Goal: Task Accomplishment & Management: Manage account settings

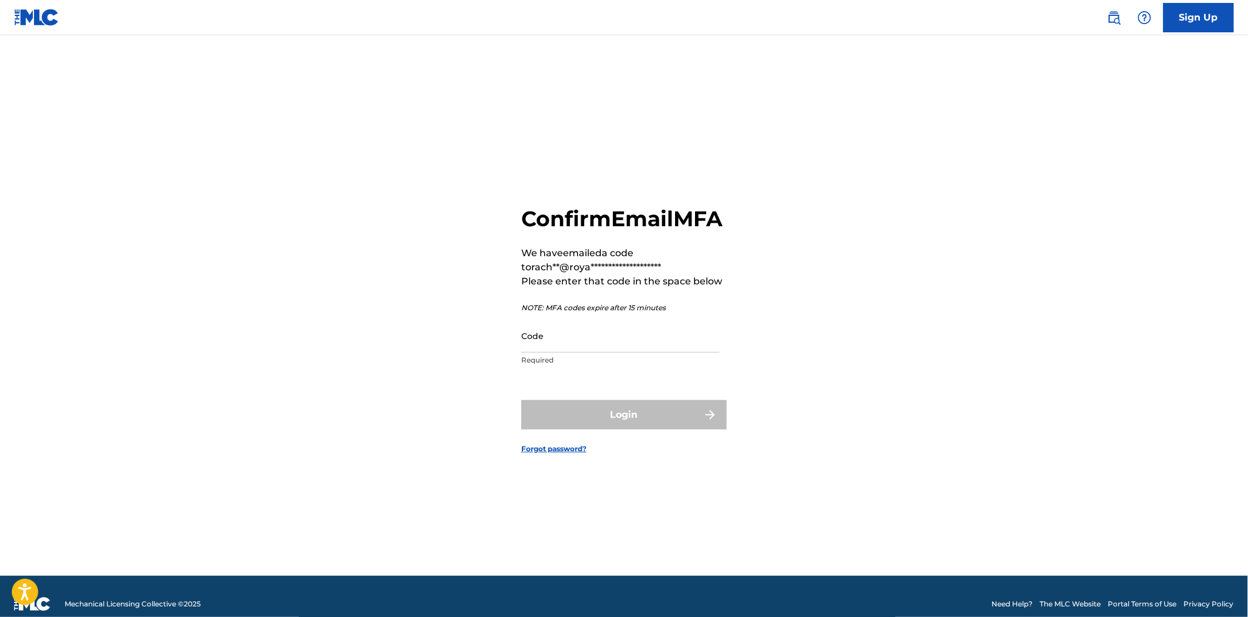
drag, startPoint x: 1061, startPoint y: 379, endPoint x: 1056, endPoint y: 375, distance: 6.7
click at [1061, 379] on main "**********" at bounding box center [624, 305] width 1248 height 540
click at [579, 352] on input "Code" at bounding box center [620, 335] width 198 height 33
paste input "609299"
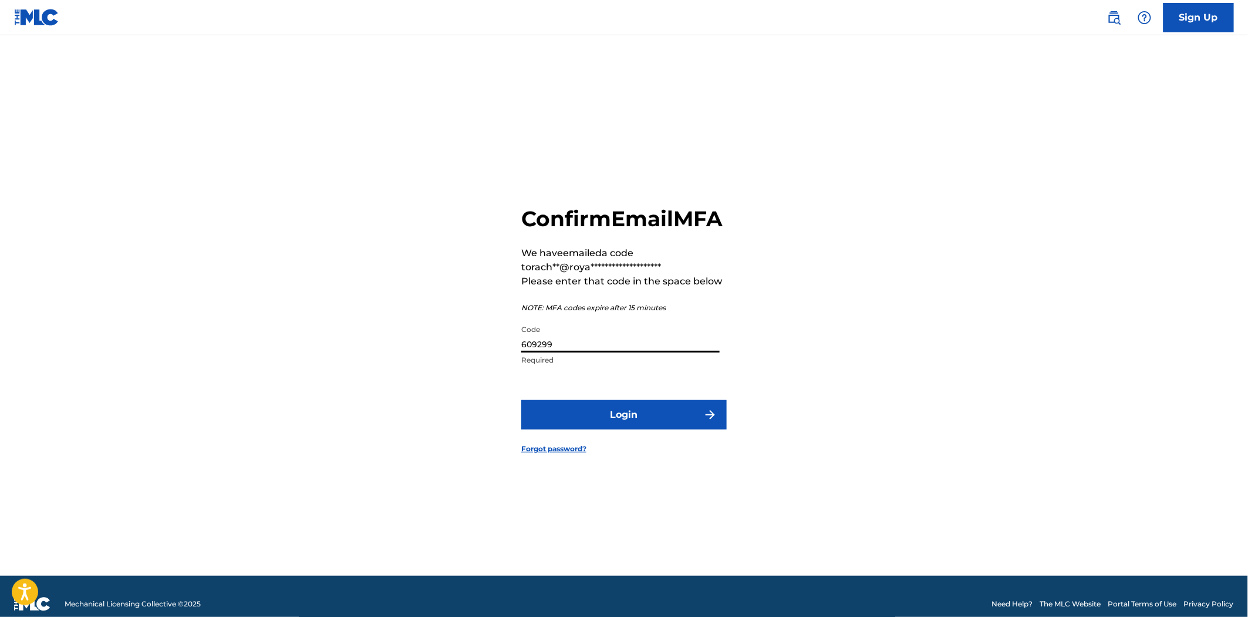
type input "609299"
click at [590, 425] on button "Login" at bounding box center [624, 414] width 206 height 29
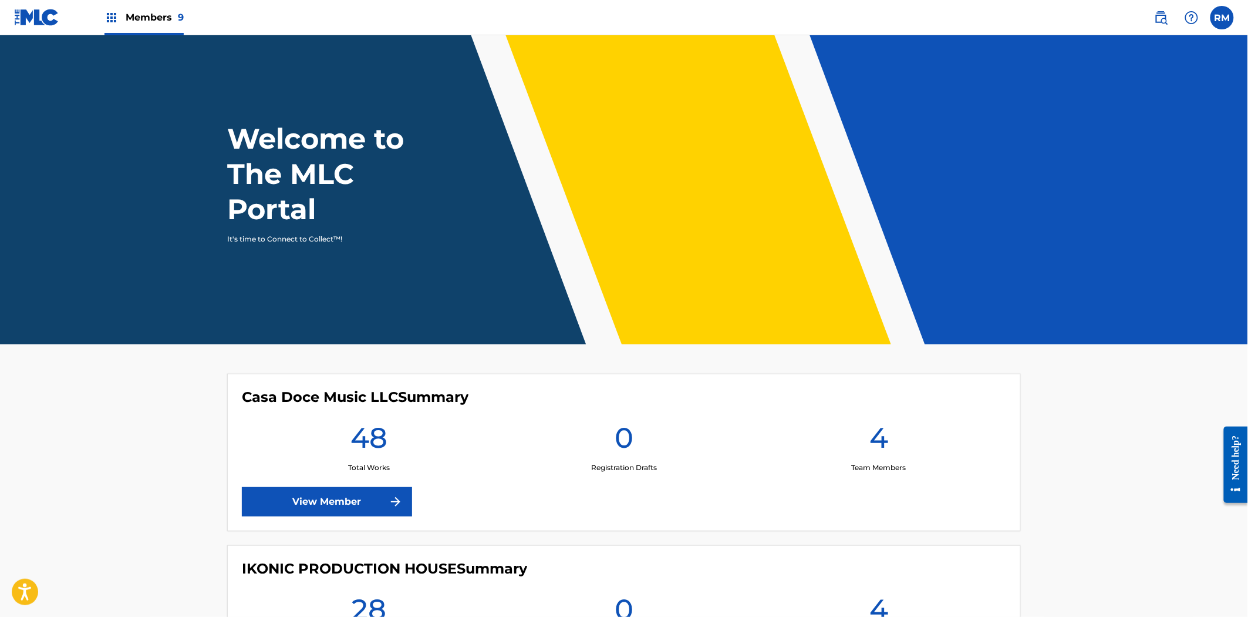
click at [109, 15] on img at bounding box center [112, 18] width 14 height 14
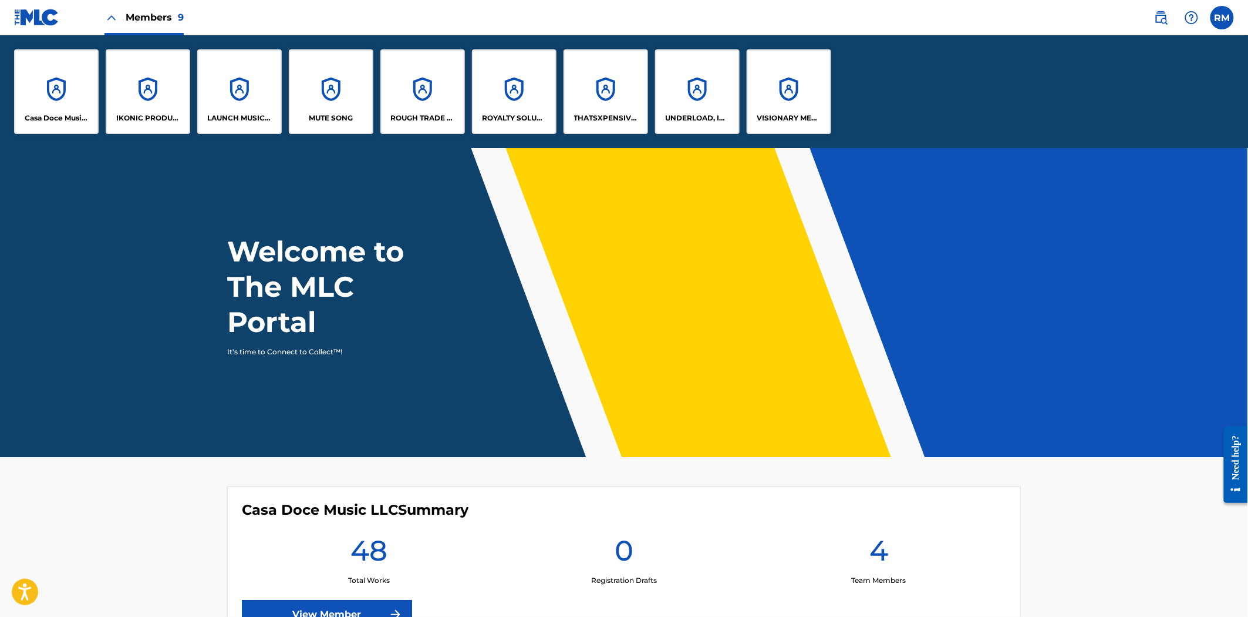
click at [606, 94] on div "THATSXPENSIVE PUBLISHING LLC" at bounding box center [606, 91] width 85 height 85
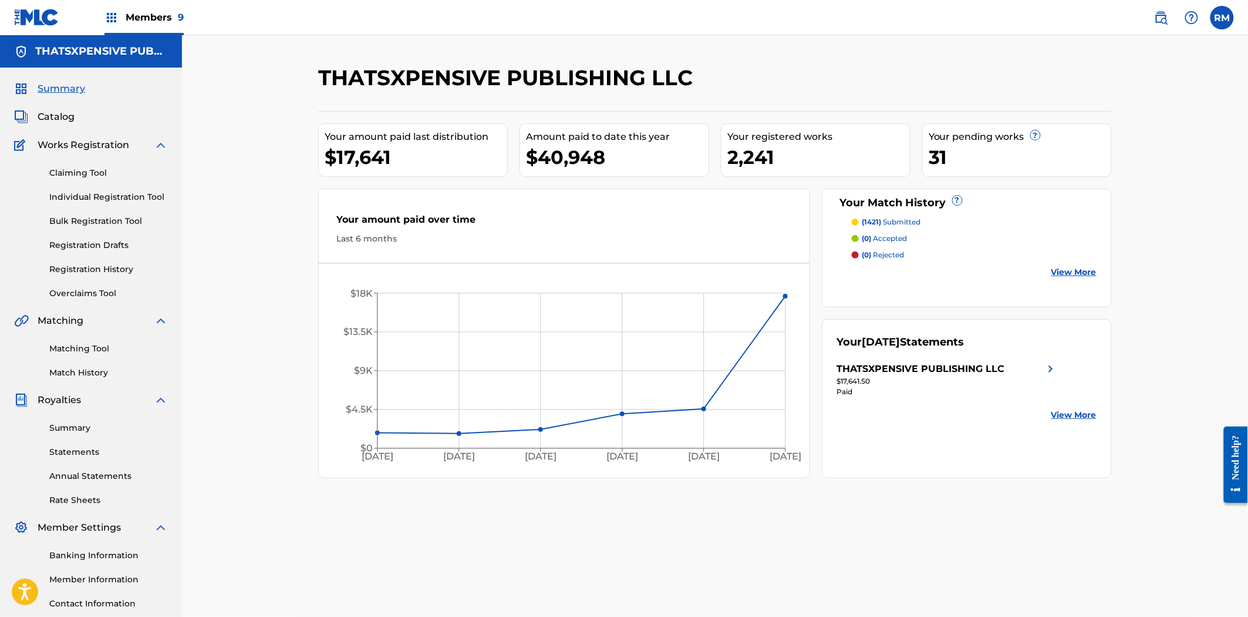
click at [60, 113] on span "Catalog" at bounding box center [56, 117] width 37 height 14
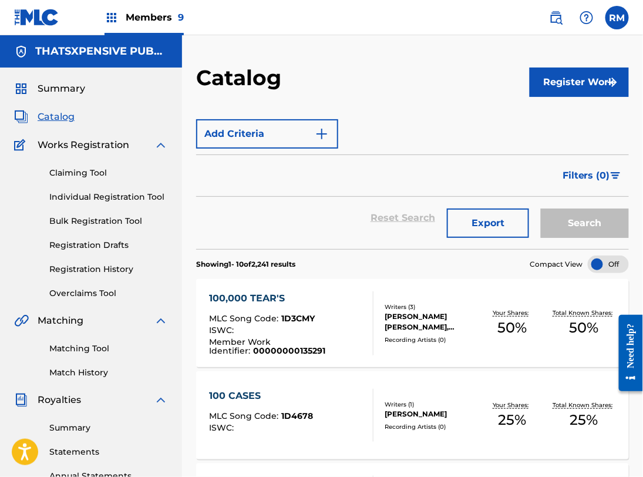
drag, startPoint x: 80, startPoint y: 271, endPoint x: 100, endPoint y: 275, distance: 20.4
click at [80, 271] on link "Registration History" at bounding box center [108, 269] width 119 height 12
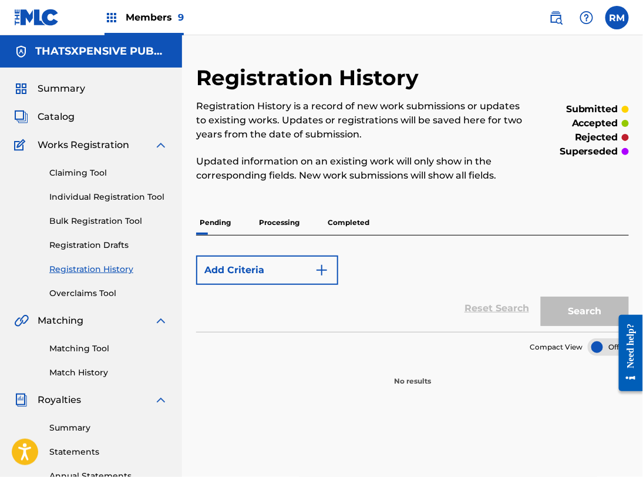
click at [99, 269] on link "Registration History" at bounding box center [108, 269] width 119 height 12
click at [83, 375] on link "Match History" at bounding box center [108, 372] width 119 height 12
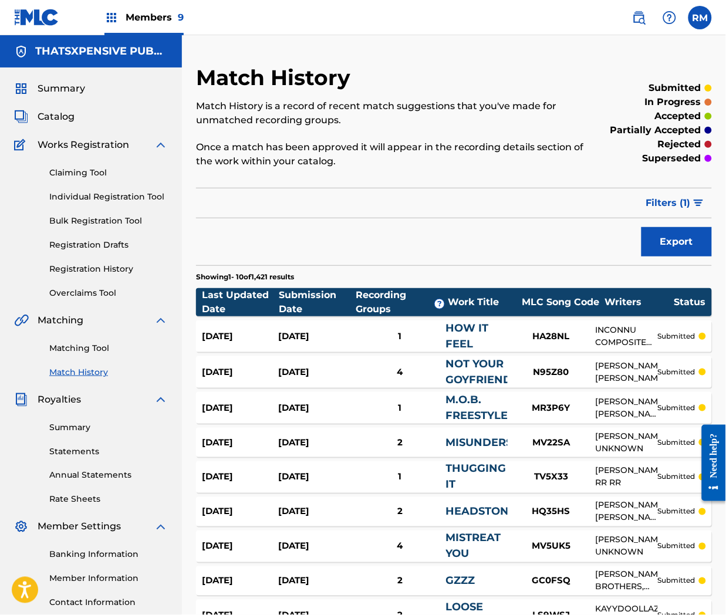
click at [90, 274] on link "Registration History" at bounding box center [108, 269] width 119 height 12
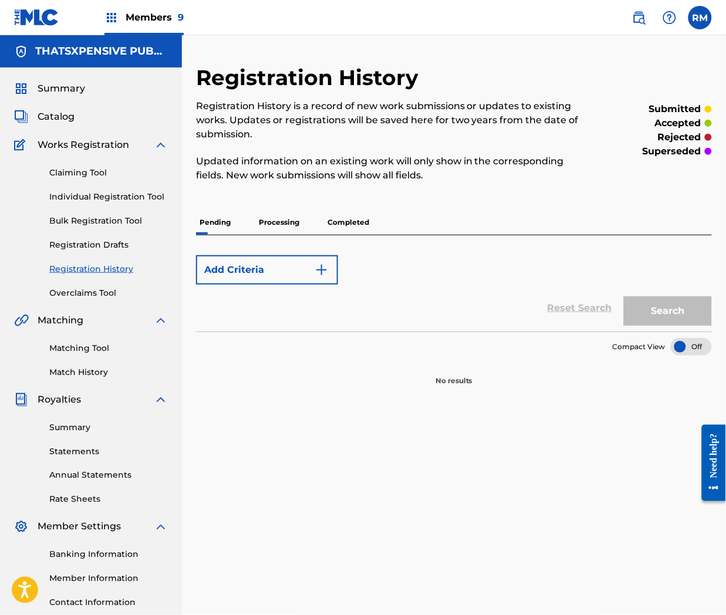
click at [288, 213] on p "Processing" at bounding box center [279, 222] width 48 height 25
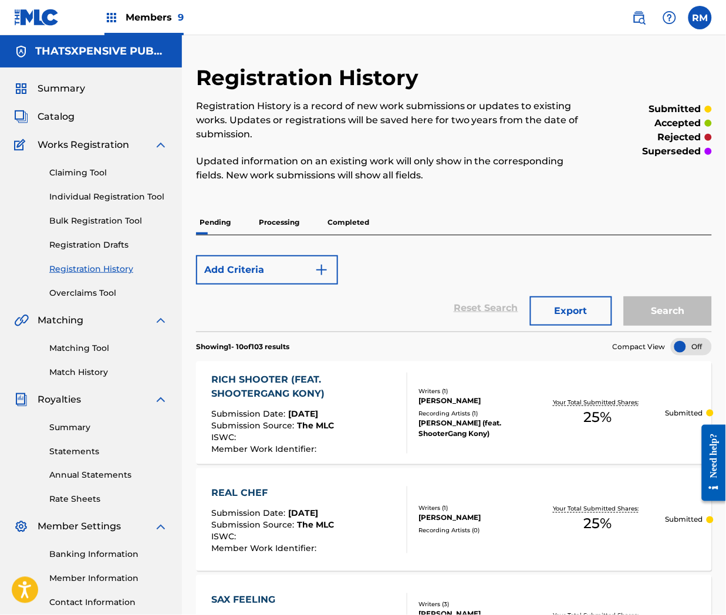
click at [355, 218] on p "Completed" at bounding box center [348, 222] width 49 height 25
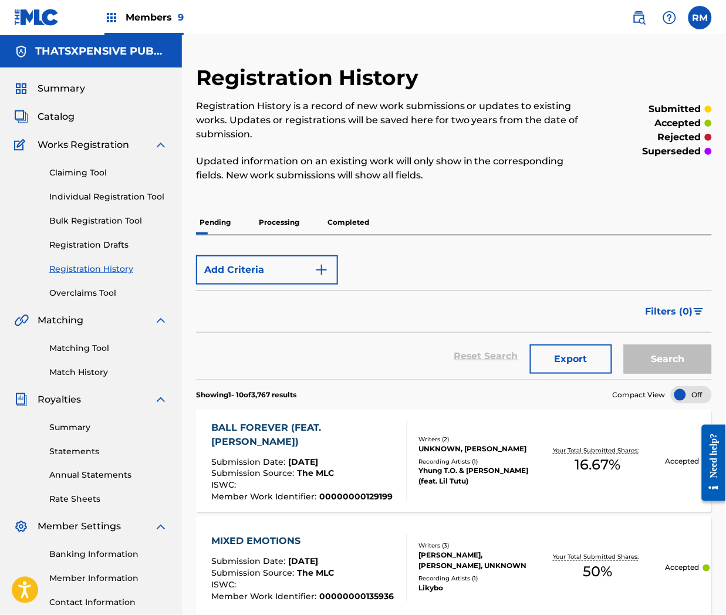
click at [345, 221] on p "Completed" at bounding box center [348, 222] width 49 height 25
click at [283, 223] on p "Processing" at bounding box center [279, 222] width 48 height 25
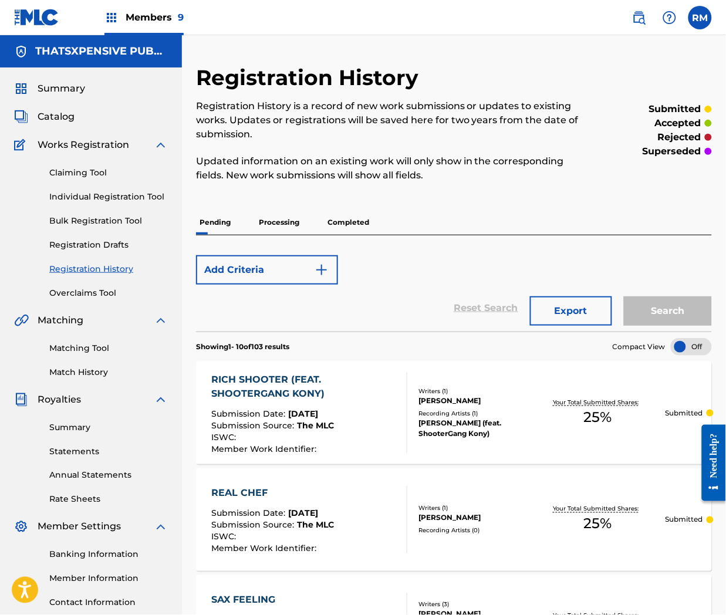
click at [296, 274] on button "Add Criteria" at bounding box center [267, 269] width 142 height 29
click at [420, 262] on div "Add Criteria" at bounding box center [454, 269] width 516 height 29
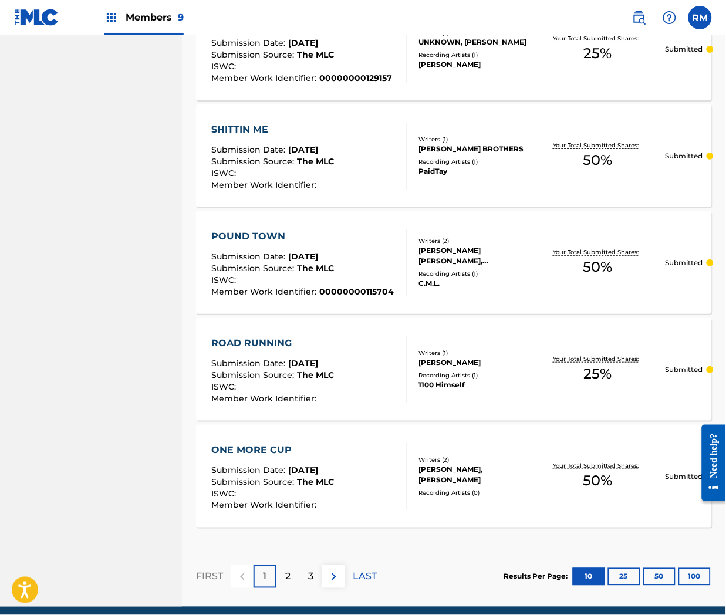
scroll to position [946, 0]
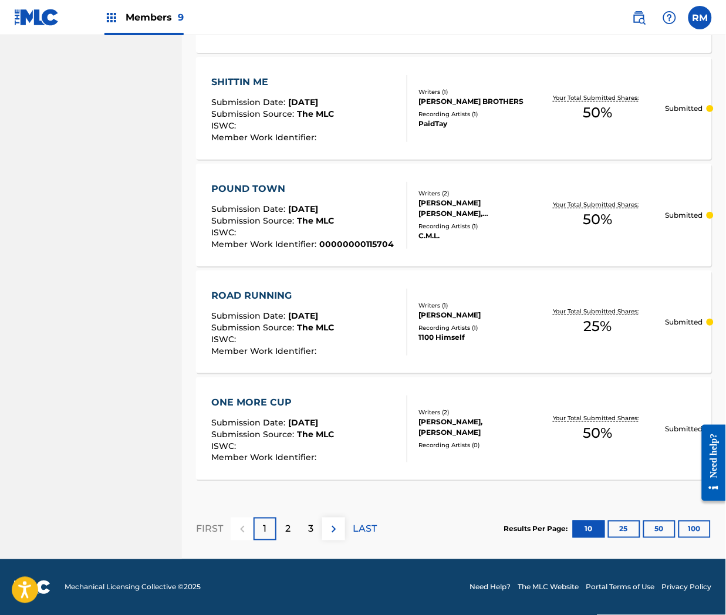
click at [618, 524] on button "25" at bounding box center [624, 530] width 32 height 18
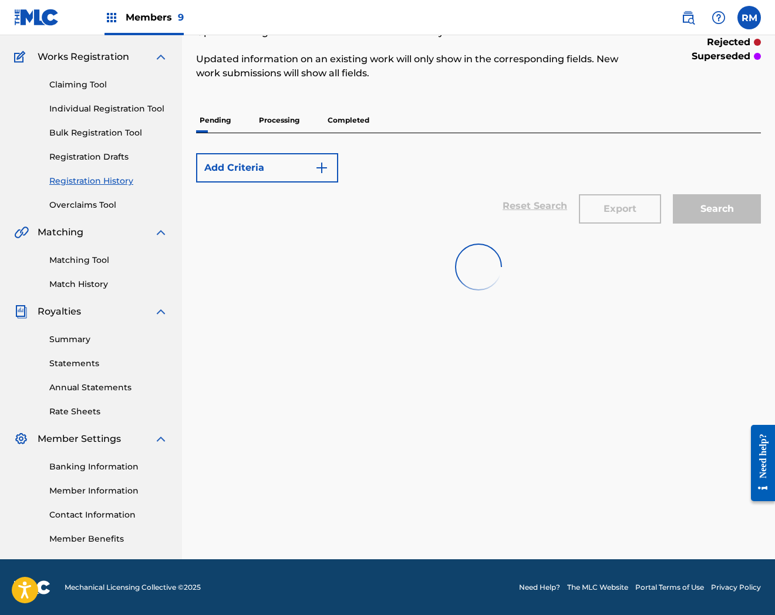
scroll to position [0, 0]
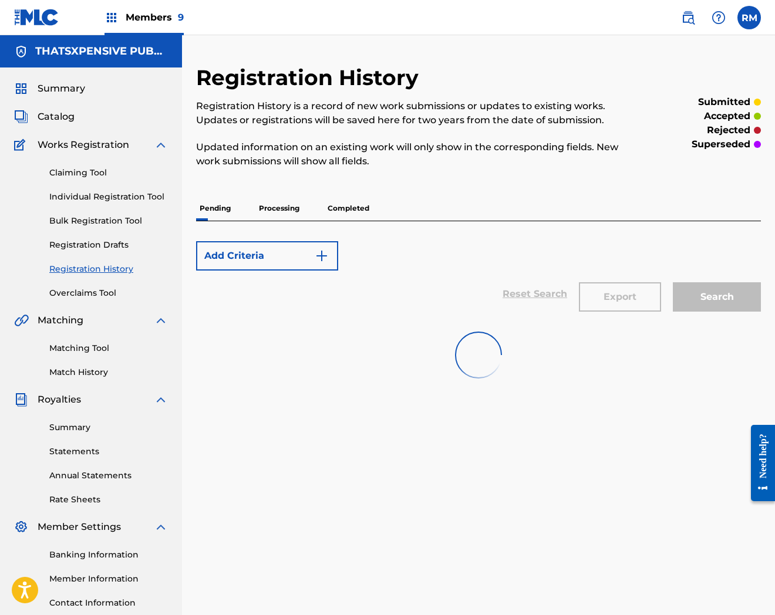
click at [50, 114] on span "Catalog" at bounding box center [56, 117] width 37 height 14
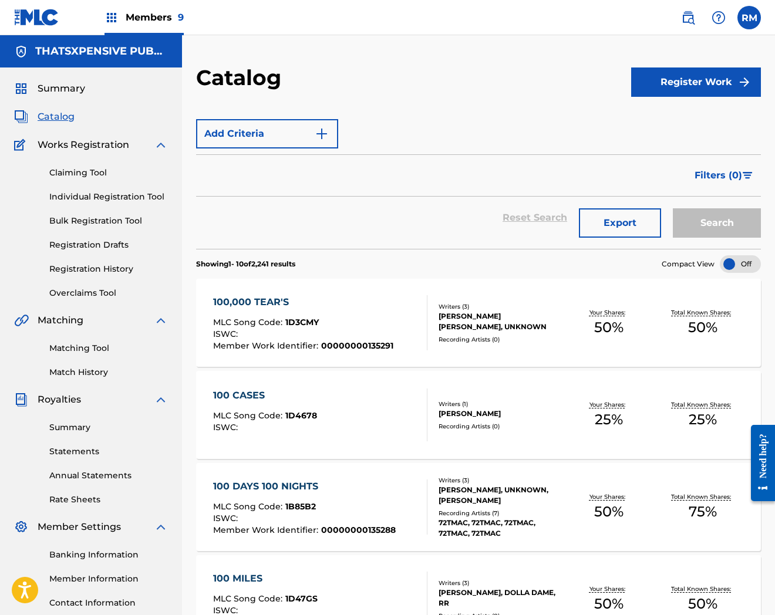
click at [230, 124] on button "Add Criteria" at bounding box center [267, 133] width 142 height 29
click at [43, 112] on span "Catalog" at bounding box center [56, 117] width 37 height 14
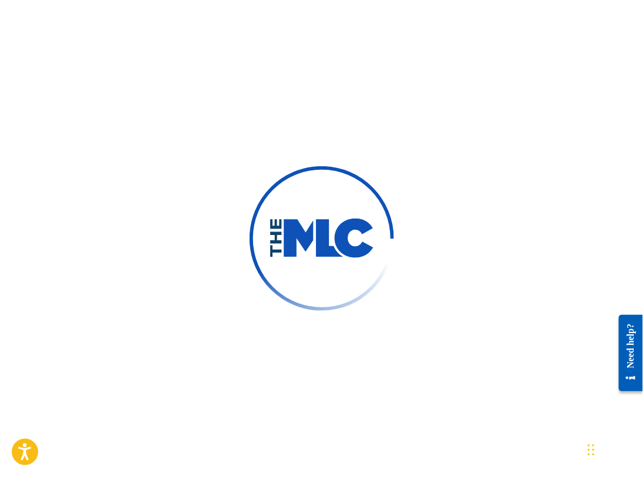
drag, startPoint x: 251, startPoint y: 49, endPoint x: 250, endPoint y: 2, distance: 47.6
click at [251, 48] on div at bounding box center [321, 238] width 643 height 477
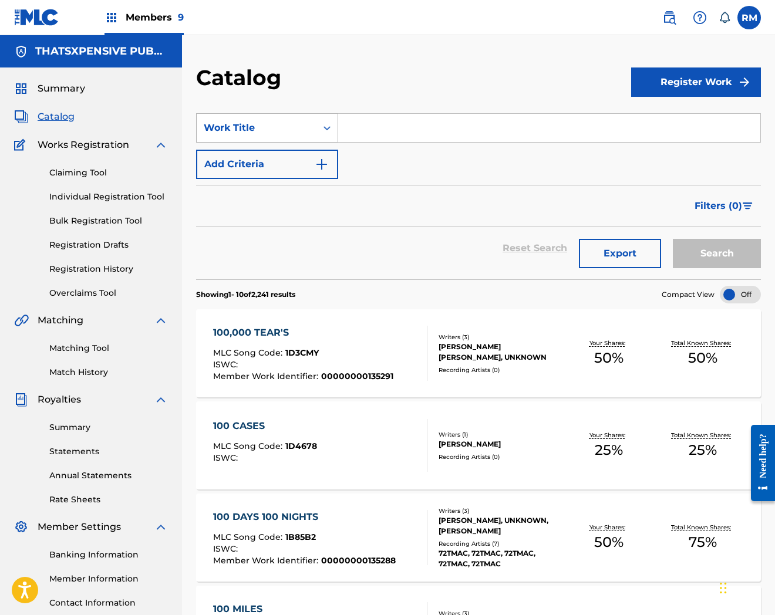
click at [284, 126] on div "Work Title" at bounding box center [257, 128] width 106 height 14
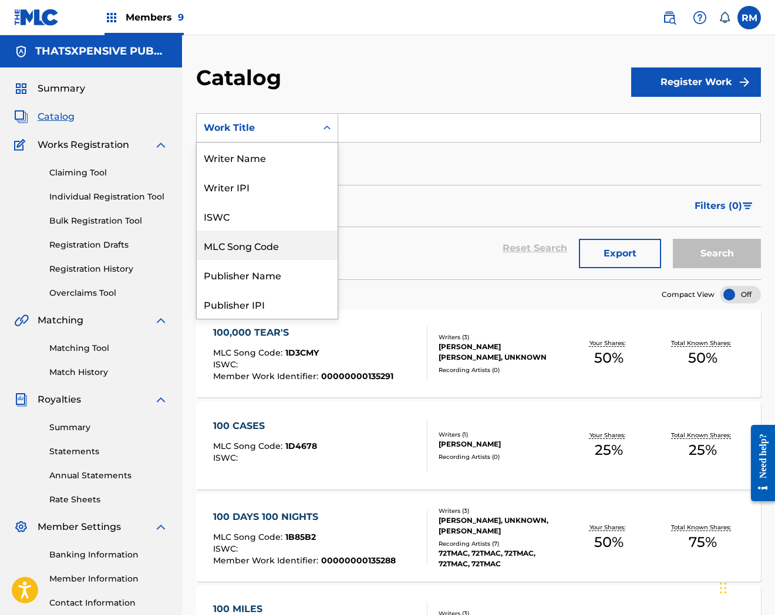
click at [231, 241] on div "MLC Song Code" at bounding box center [267, 245] width 141 height 29
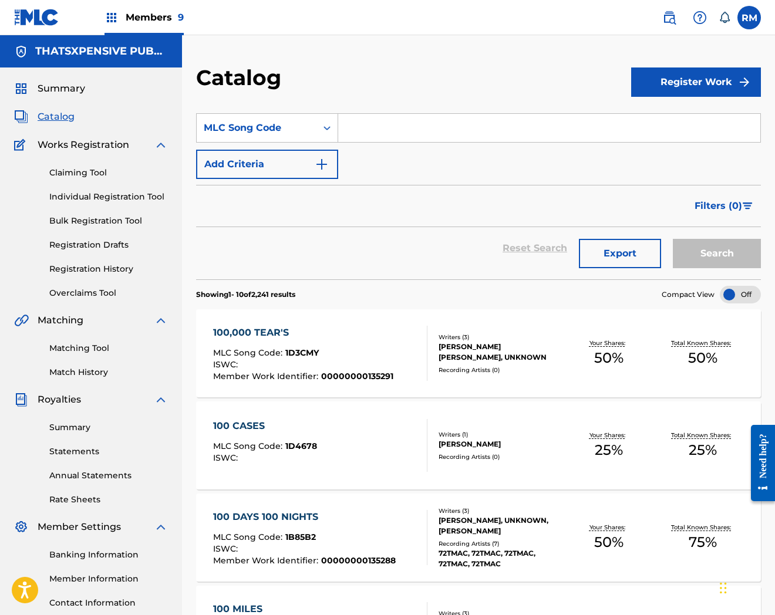
click at [373, 133] on input "Search Form" at bounding box center [549, 128] width 422 height 28
paste input "RO020A"
type input "RO020A"
click at [673, 239] on button "Search" at bounding box center [717, 253] width 88 height 29
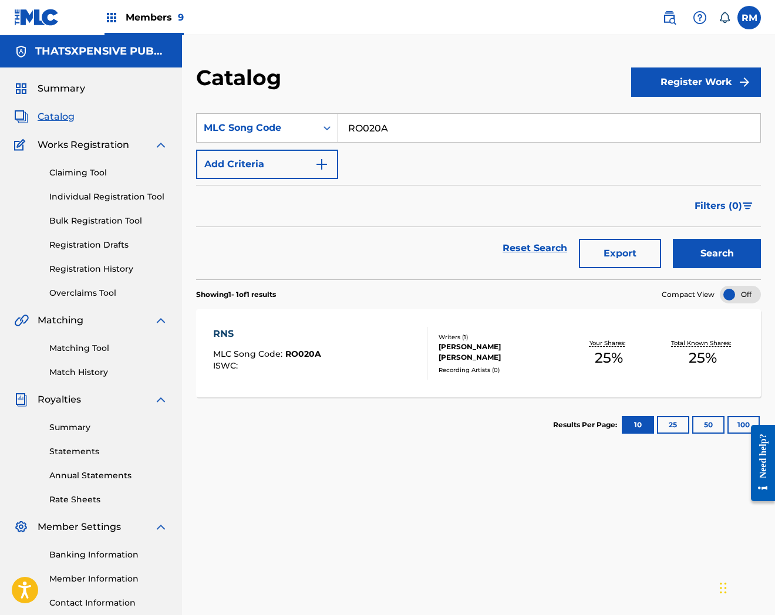
click at [380, 382] on div "RNS MLC Song Code : RO020A ISWC : Writers ( 1 ) [PERSON_NAME] [PERSON_NAME] Rec…" at bounding box center [478, 353] width 565 height 88
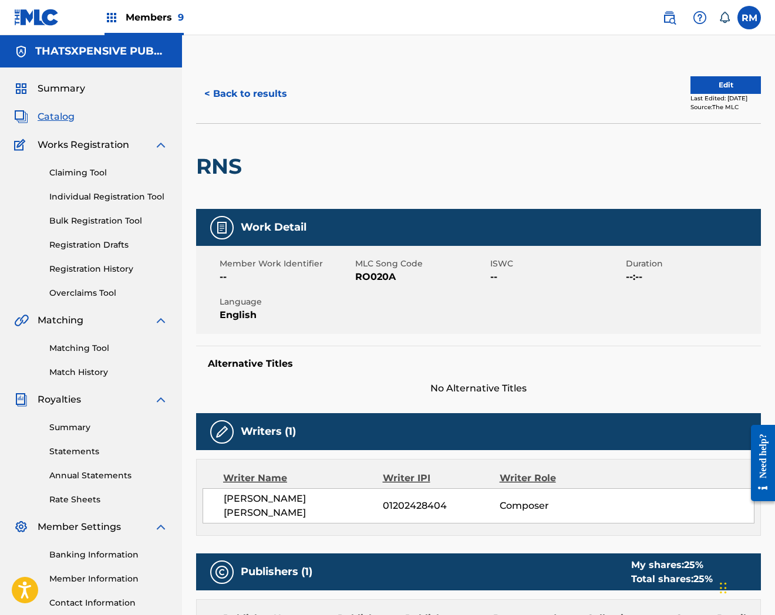
click at [732, 82] on button "Edit" at bounding box center [725, 85] width 70 height 18
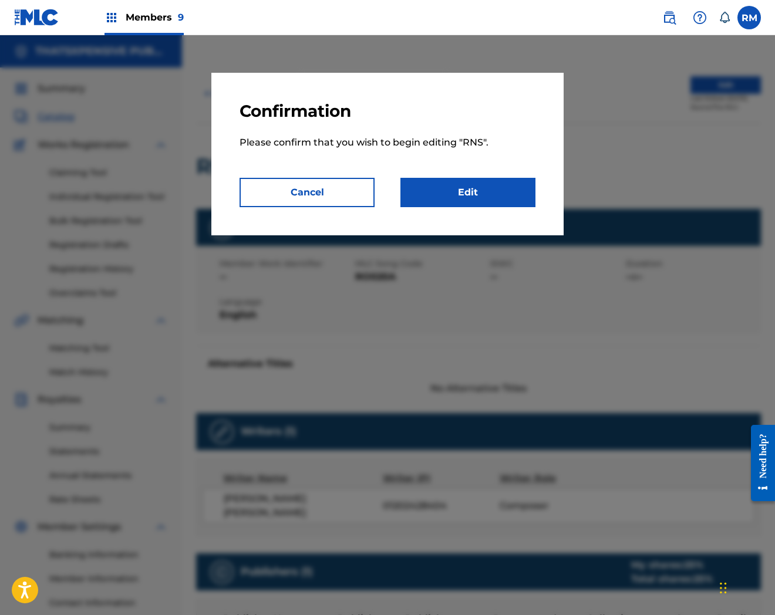
click at [489, 202] on link "Edit" at bounding box center [467, 192] width 135 height 29
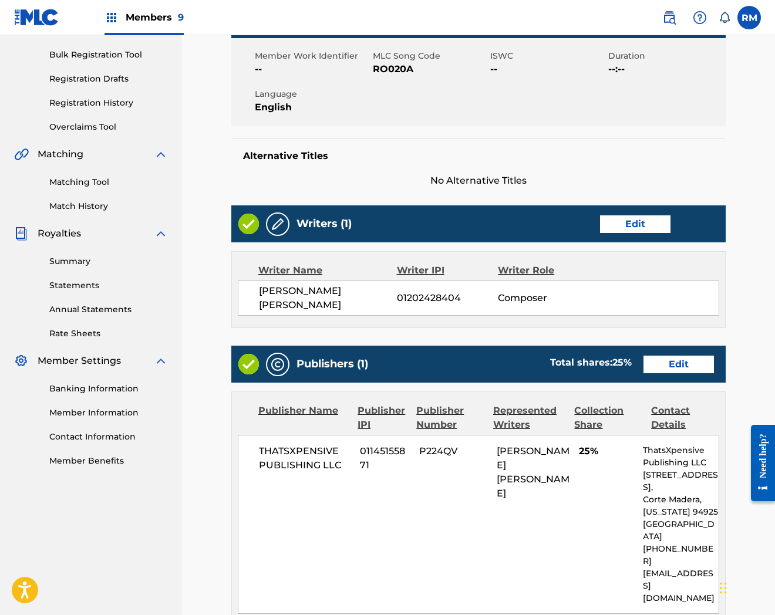
scroll to position [359, 0]
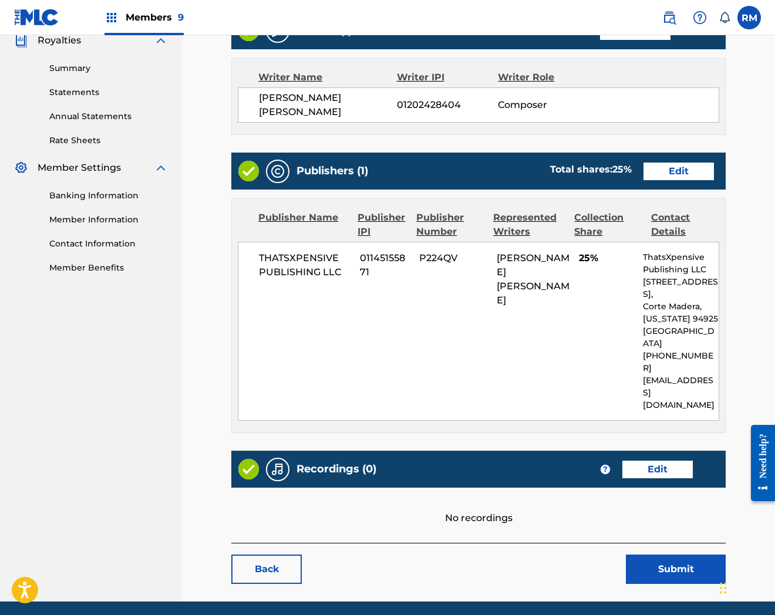
click at [665, 461] on link "Edit" at bounding box center [657, 470] width 70 height 18
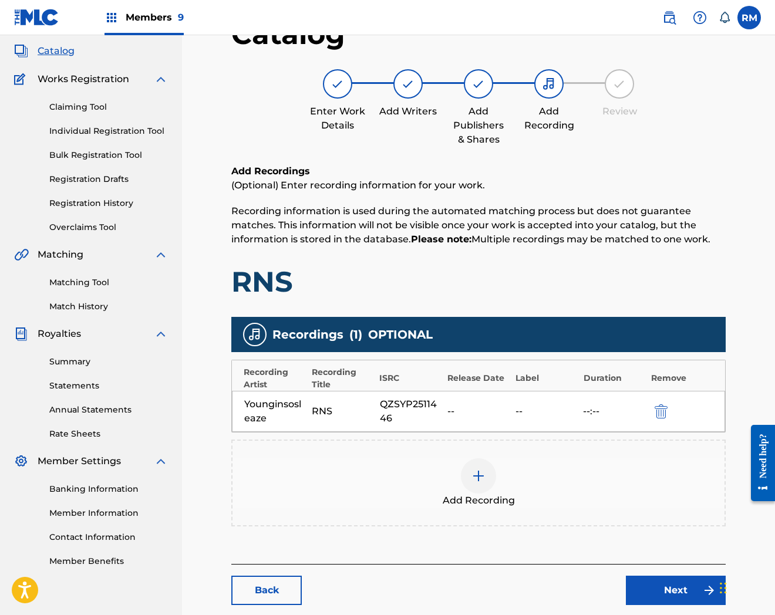
scroll to position [128, 0]
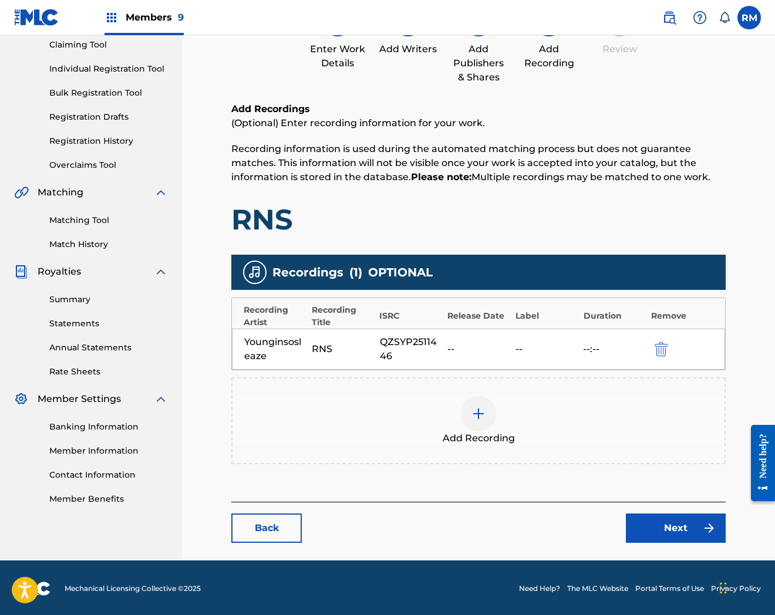
click at [666, 514] on link "Next" at bounding box center [676, 528] width 100 height 29
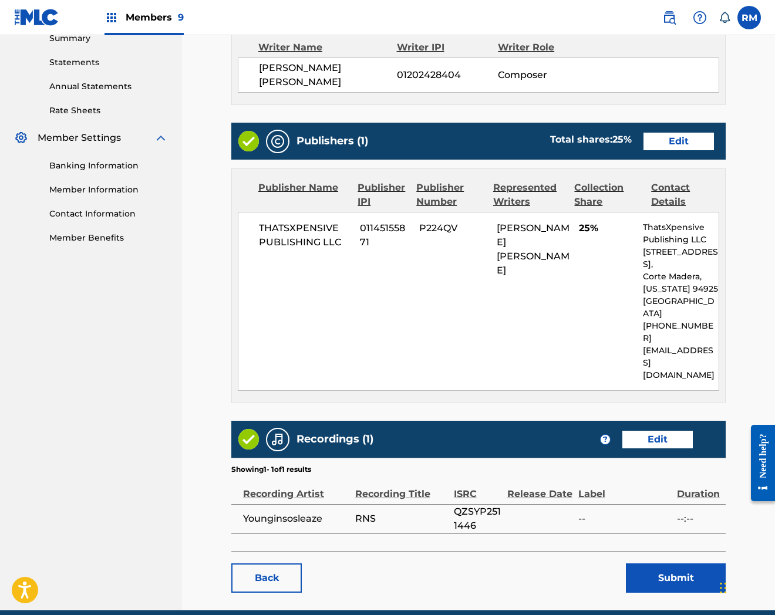
scroll to position [398, 0]
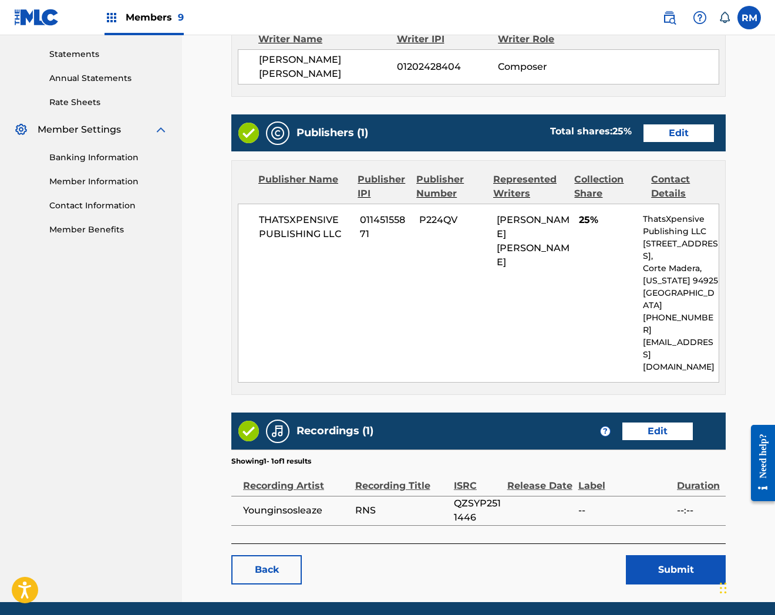
click at [669, 555] on button "Submit" at bounding box center [676, 569] width 100 height 29
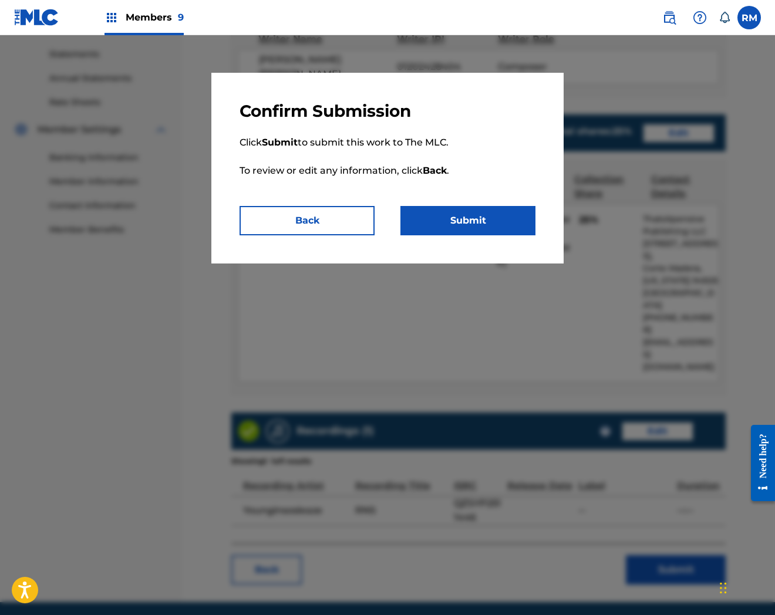
drag, startPoint x: 494, startPoint y: 213, endPoint x: 773, endPoint y: 281, distance: 287.0
click at [494, 214] on button "Submit" at bounding box center [467, 220] width 135 height 29
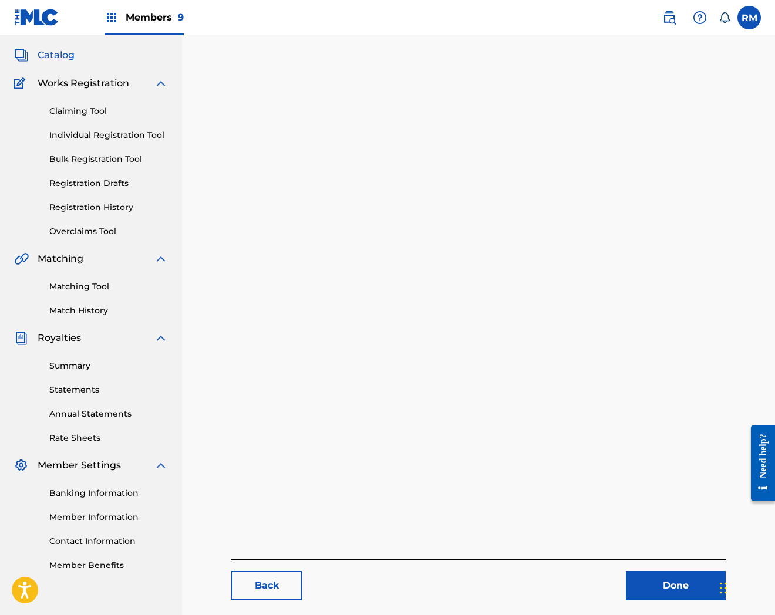
scroll to position [120, 0]
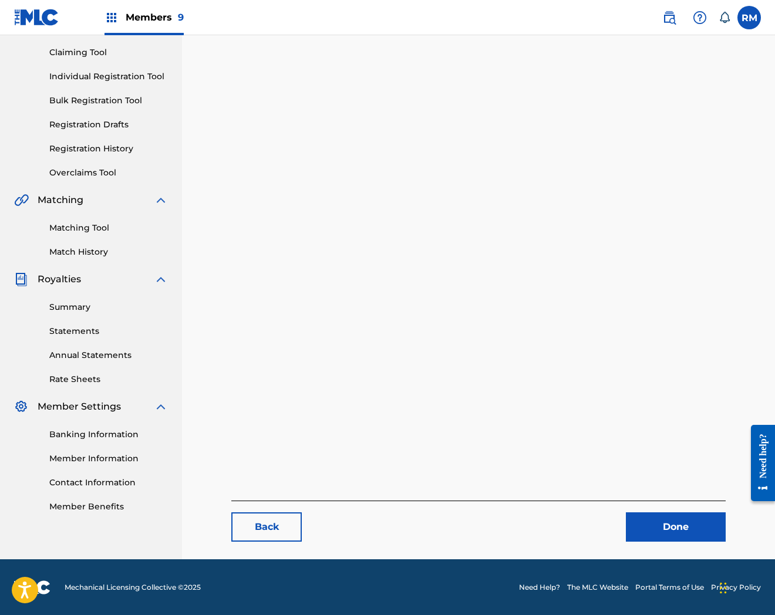
click at [688, 528] on link "Done" at bounding box center [676, 527] width 100 height 29
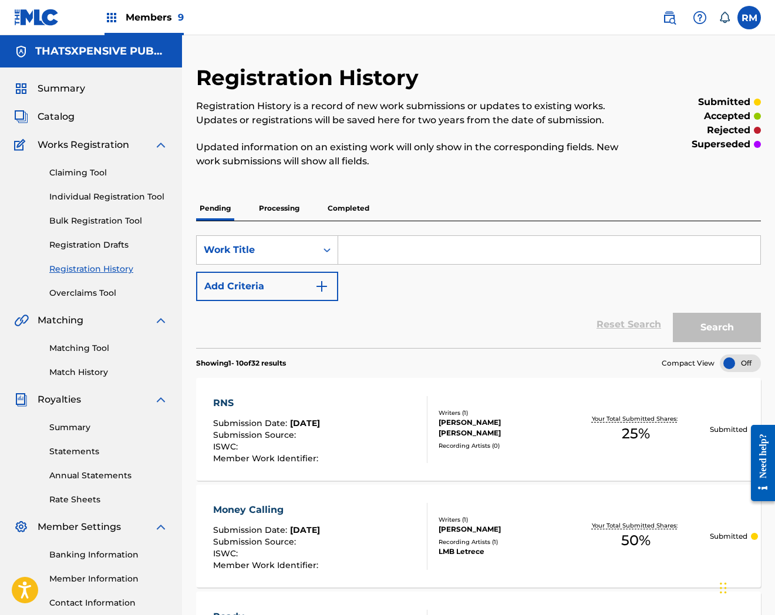
click at [45, 113] on span "Catalog" at bounding box center [56, 117] width 37 height 14
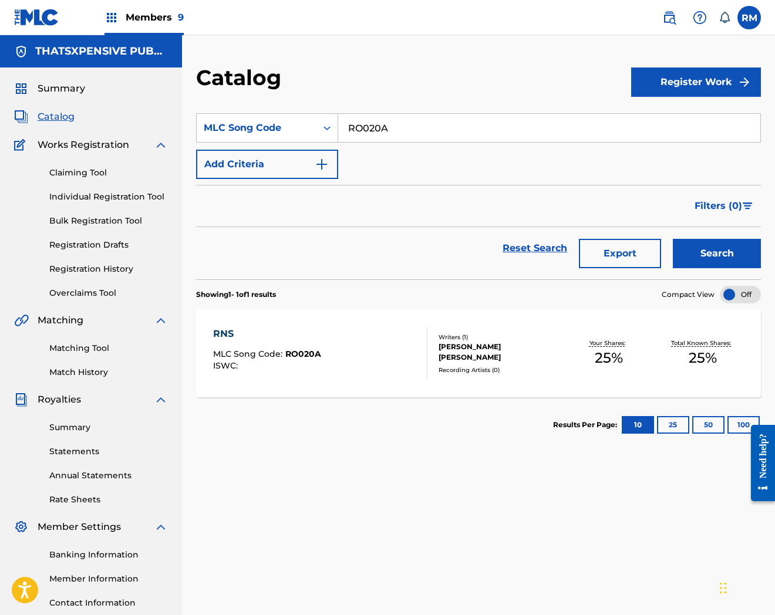
click at [427, 121] on input "RO020A" at bounding box center [549, 128] width 422 height 28
paste input "N9EOF"
type input "RN9EOF"
click at [673, 239] on button "Search" at bounding box center [717, 253] width 88 height 29
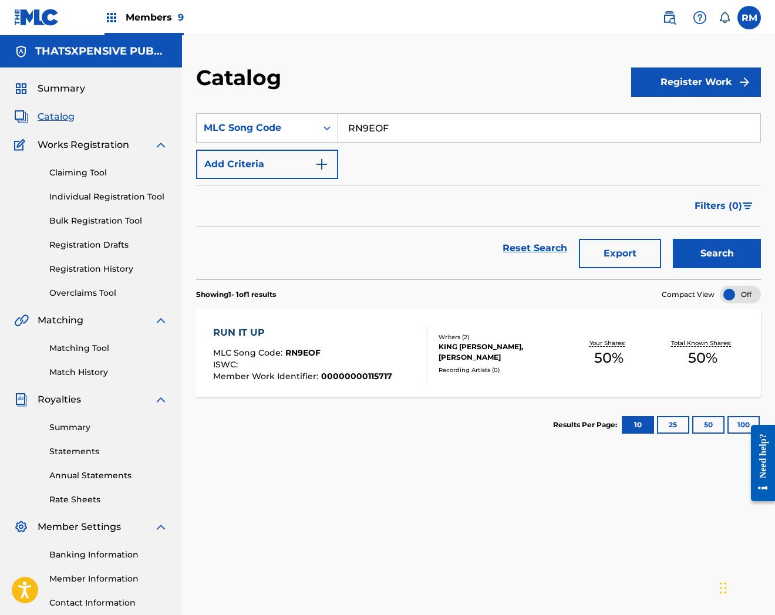
click at [323, 355] on div "MLC Song Code : RN9EOF" at bounding box center [302, 355] width 179 height 12
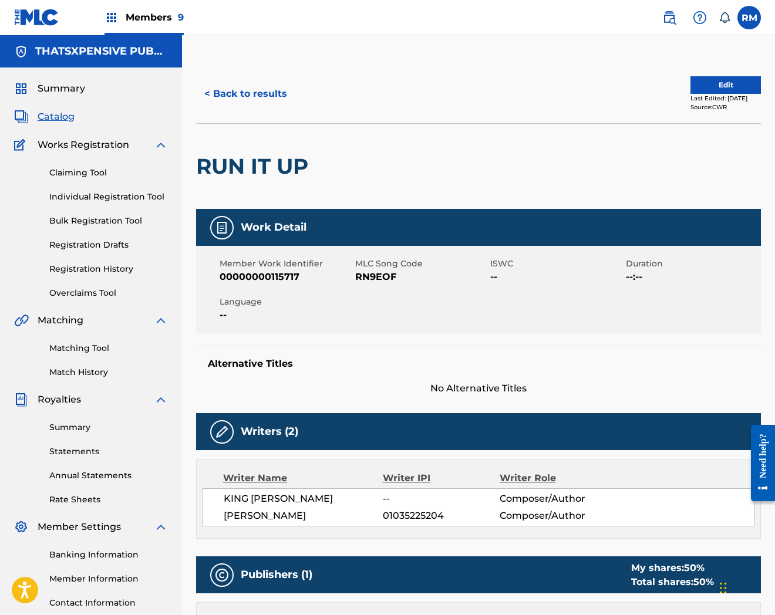
click at [729, 82] on button "Edit" at bounding box center [725, 85] width 70 height 18
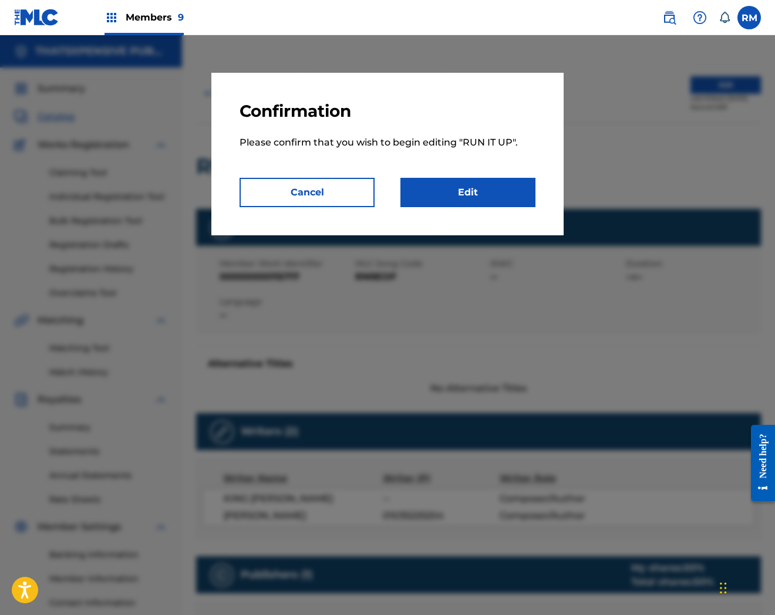
click at [513, 197] on link "Edit" at bounding box center [467, 192] width 135 height 29
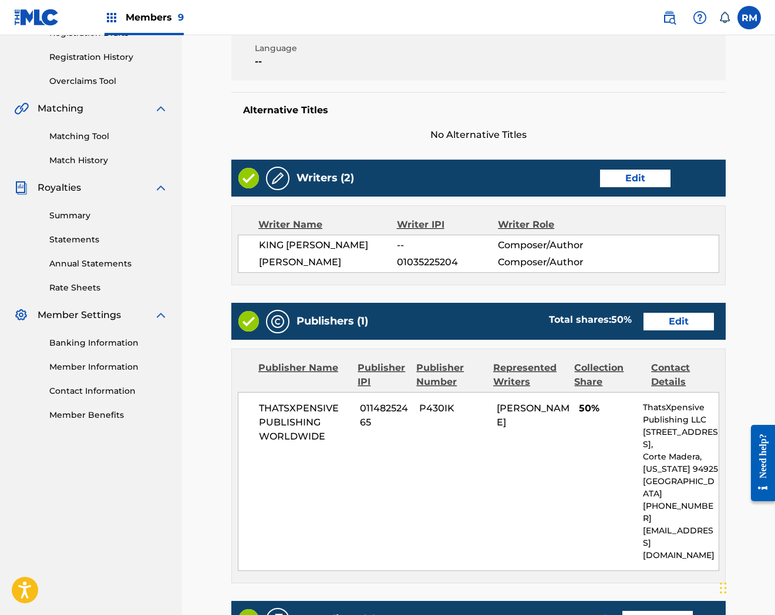
scroll to position [368, 0]
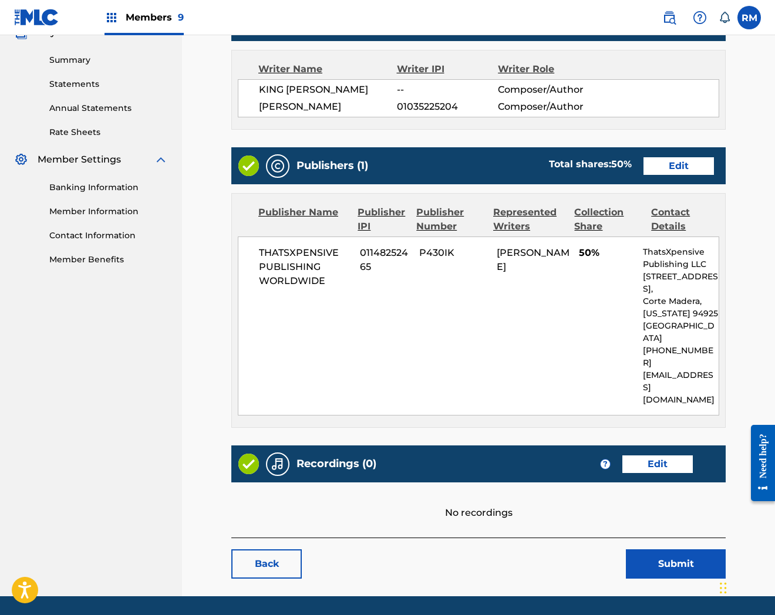
click at [666, 456] on link "Edit" at bounding box center [657, 465] width 70 height 18
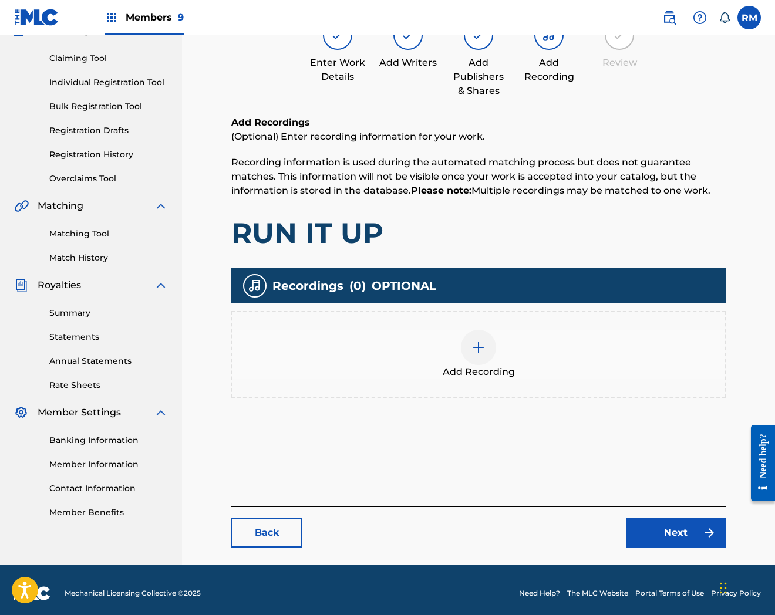
scroll to position [120, 0]
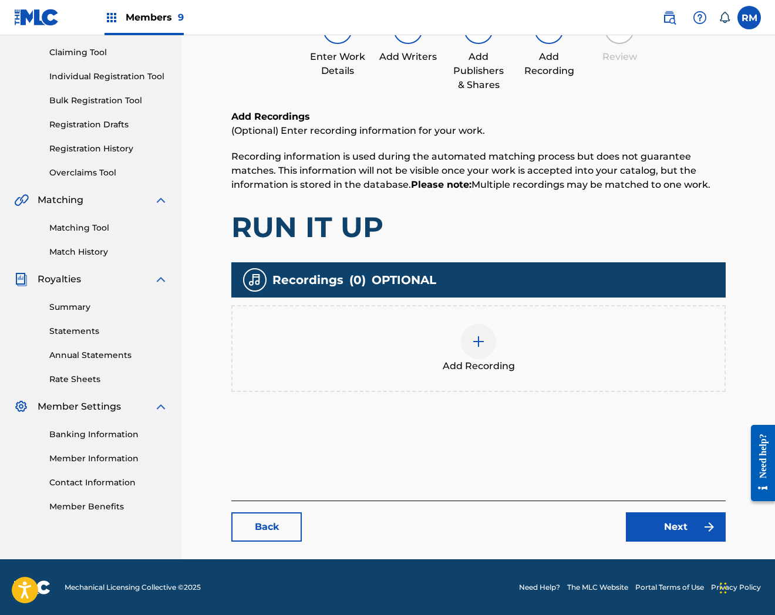
click at [517, 342] on div "Add Recording" at bounding box center [479, 348] width 492 height 49
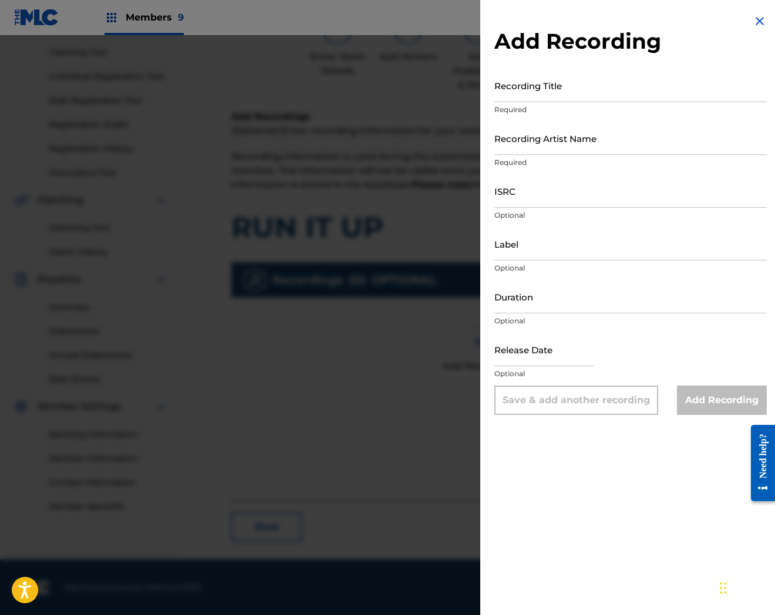
click at [591, 195] on input "ISRC" at bounding box center [630, 190] width 272 height 33
paste input "QZMEP2235190"
type input "QZMEP2235190"
click at [535, 85] on input "Recording Title" at bounding box center [630, 85] width 272 height 33
paste input "Run It Up"
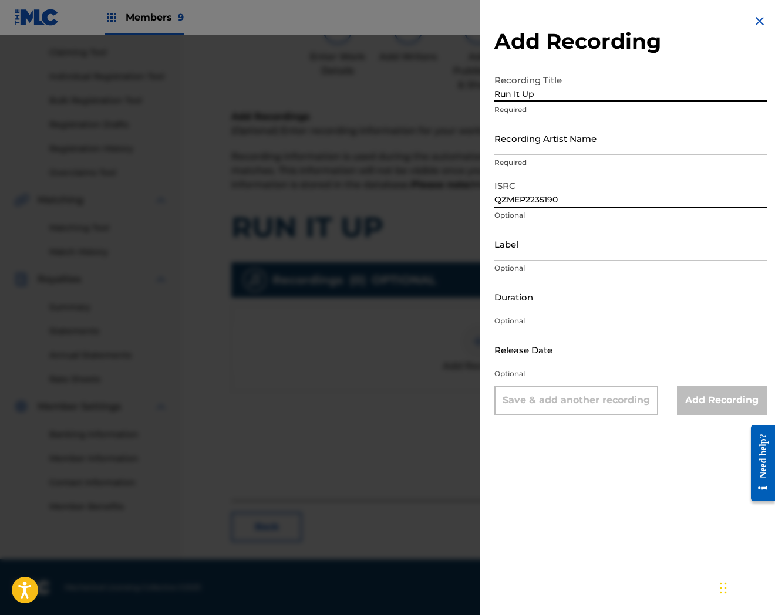
type input "Run It Up"
click at [558, 147] on input "Recording Artist Name" at bounding box center [630, 138] width 272 height 33
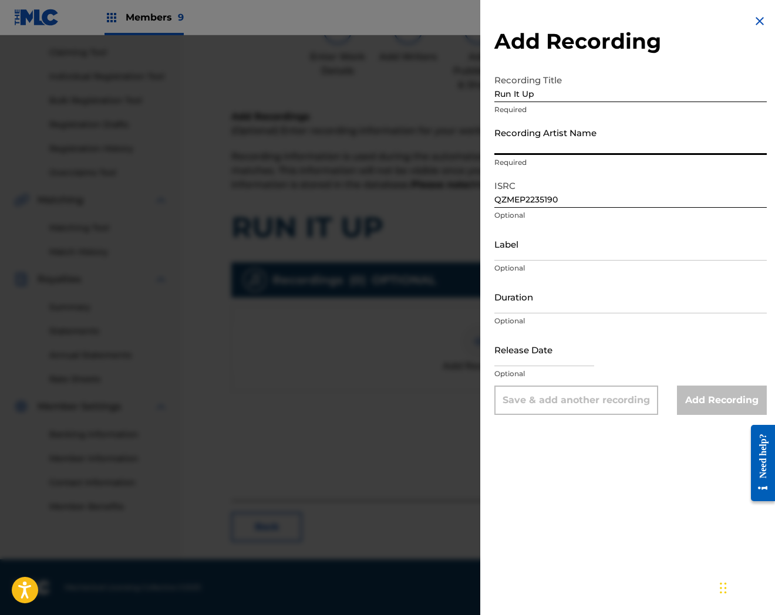
paste input "WRG KING"
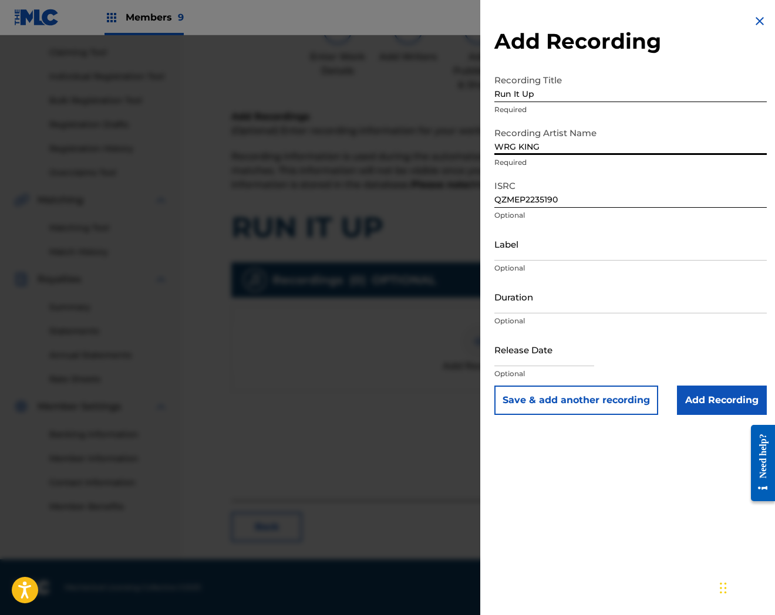
type input "WRG KING"
click at [641, 187] on input "QZMEP2235190" at bounding box center [630, 190] width 272 height 33
click at [553, 146] on input "WRG KING" at bounding box center [630, 138] width 272 height 33
click at [571, 93] on input "Run It Up" at bounding box center [630, 85] width 272 height 33
drag, startPoint x: 723, startPoint y: 397, endPoint x: 560, endPoint y: 241, distance: 225.1
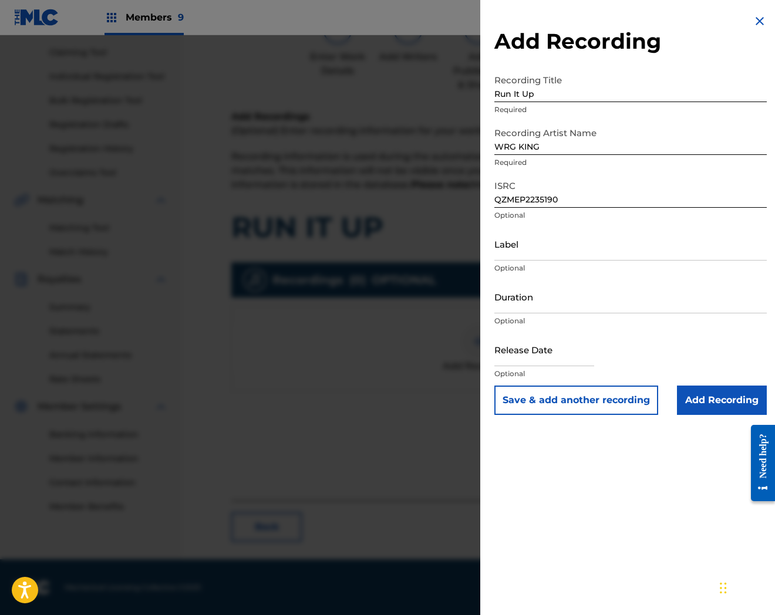
click at [723, 397] on input "Add Recording" at bounding box center [722, 400] width 90 height 29
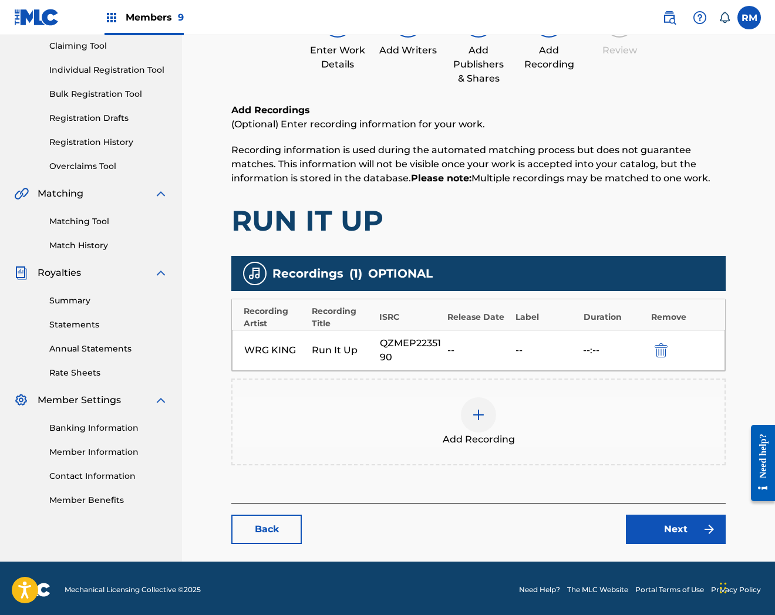
scroll to position [128, 0]
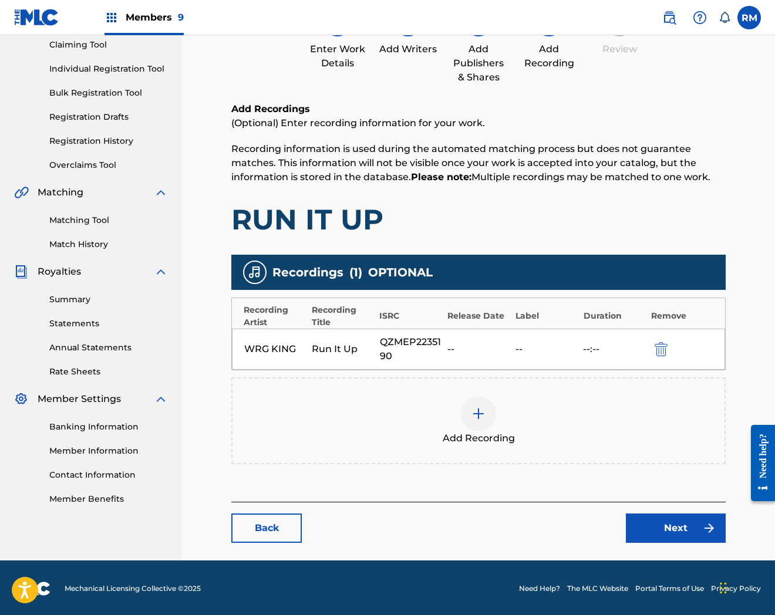
click at [671, 526] on link "Next" at bounding box center [676, 528] width 100 height 29
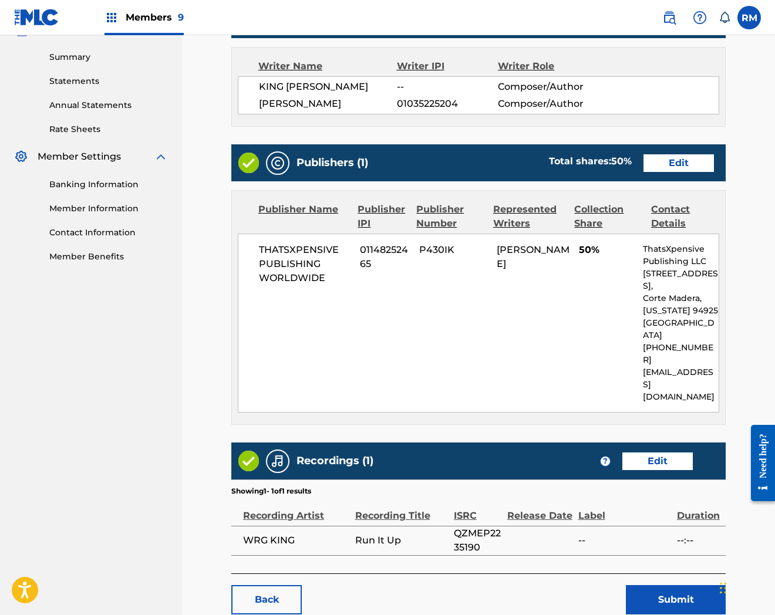
scroll to position [406, 0]
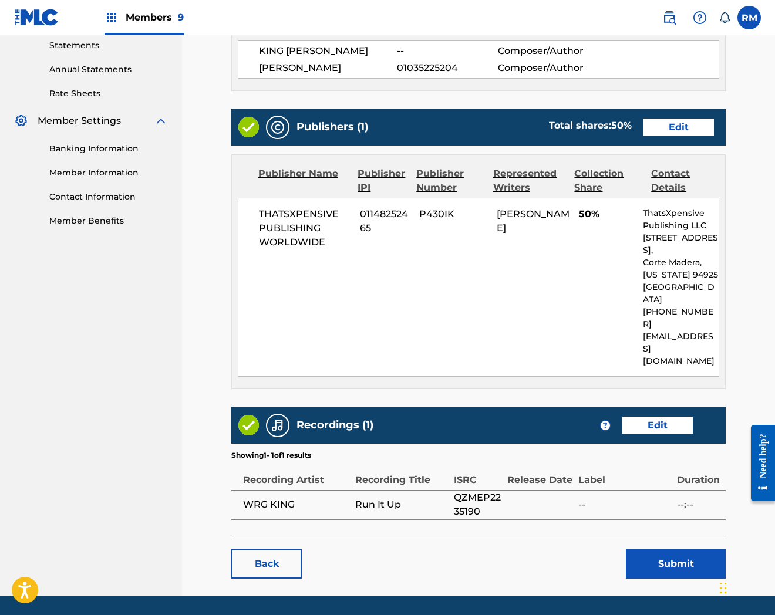
click at [667, 550] on button "Submit" at bounding box center [676, 564] width 100 height 29
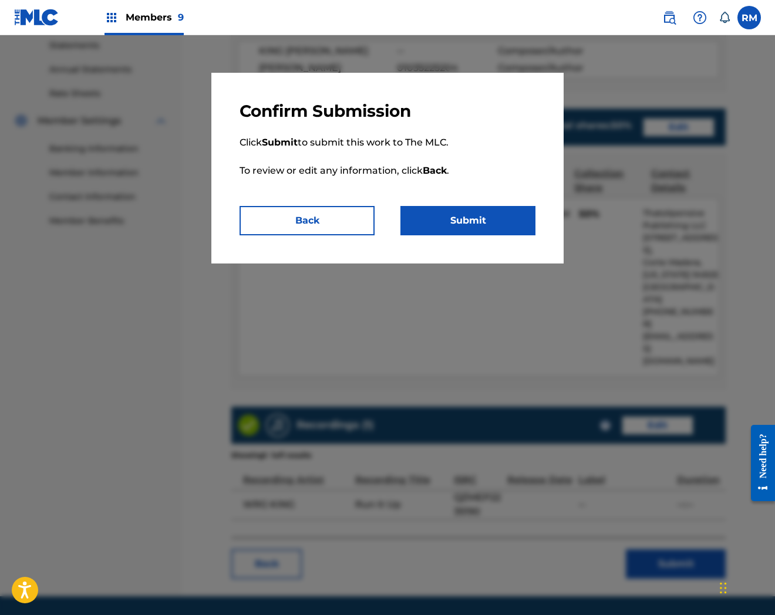
click at [502, 224] on button "Submit" at bounding box center [467, 220] width 135 height 29
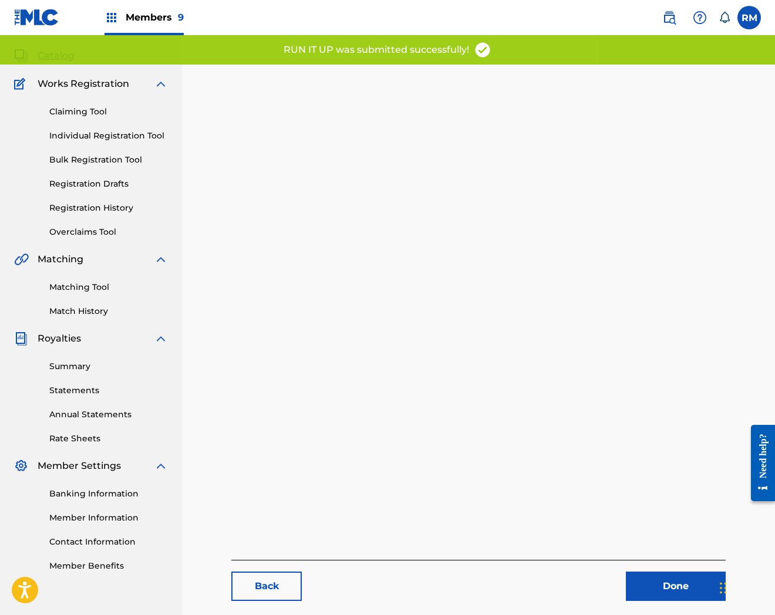
scroll to position [120, 0]
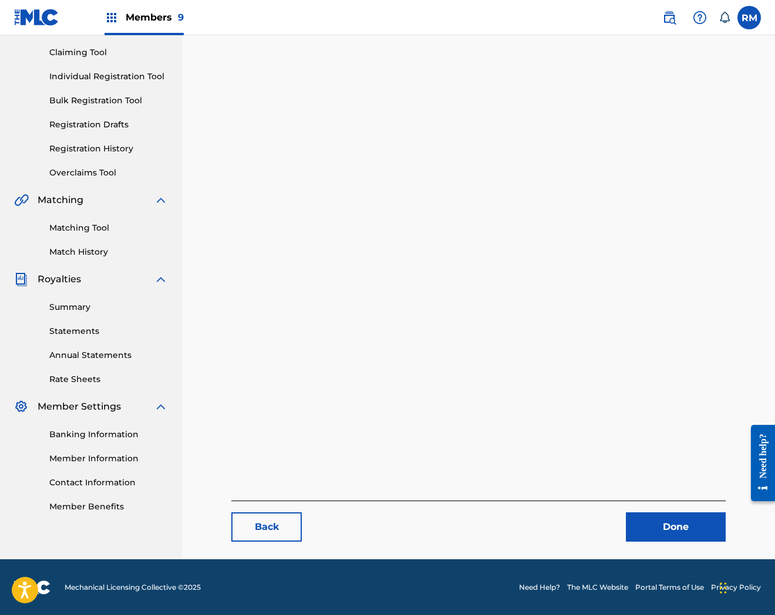
drag, startPoint x: 702, startPoint y: 520, endPoint x: 133, endPoint y: 232, distance: 637.3
click at [702, 520] on link "Done" at bounding box center [676, 527] width 100 height 29
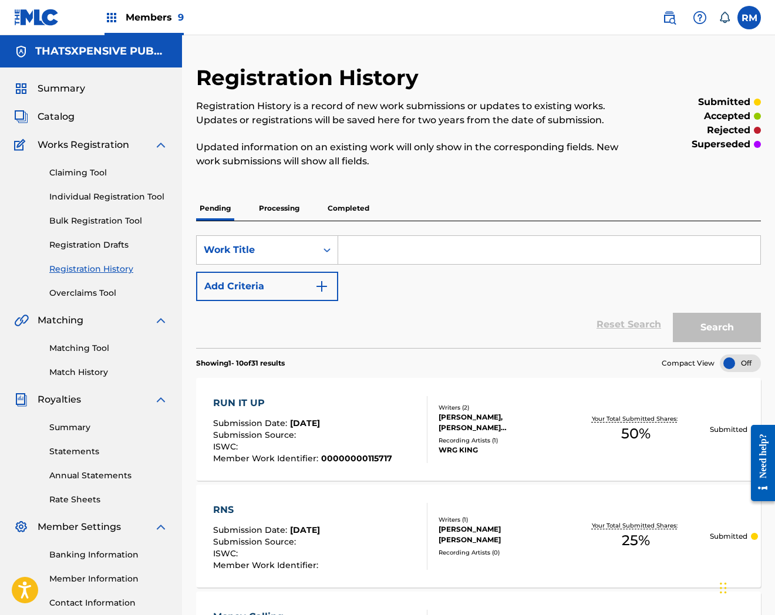
click at [66, 119] on span "Catalog" at bounding box center [56, 117] width 37 height 14
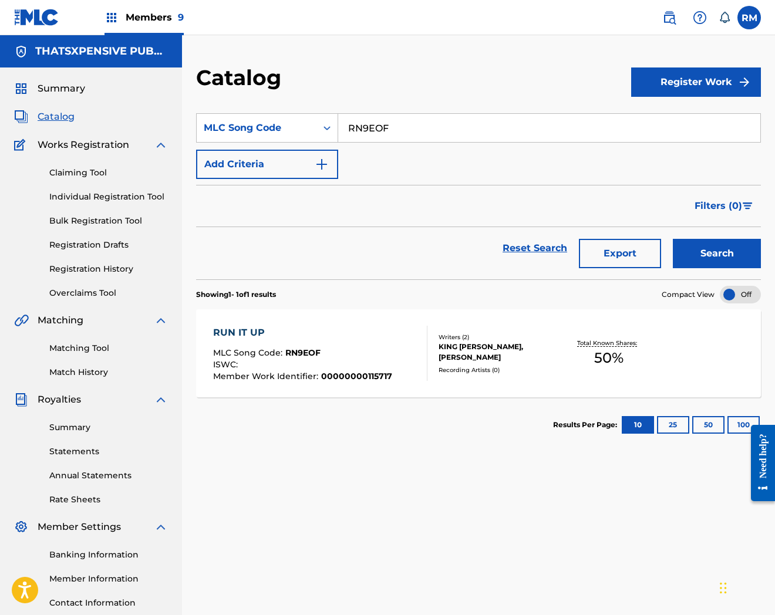
click at [378, 119] on input "RN9EOF" at bounding box center [549, 128] width 422 height 28
paste input "8DD1"
type input "RN8DD1"
click at [673, 239] on button "Search" at bounding box center [717, 253] width 88 height 29
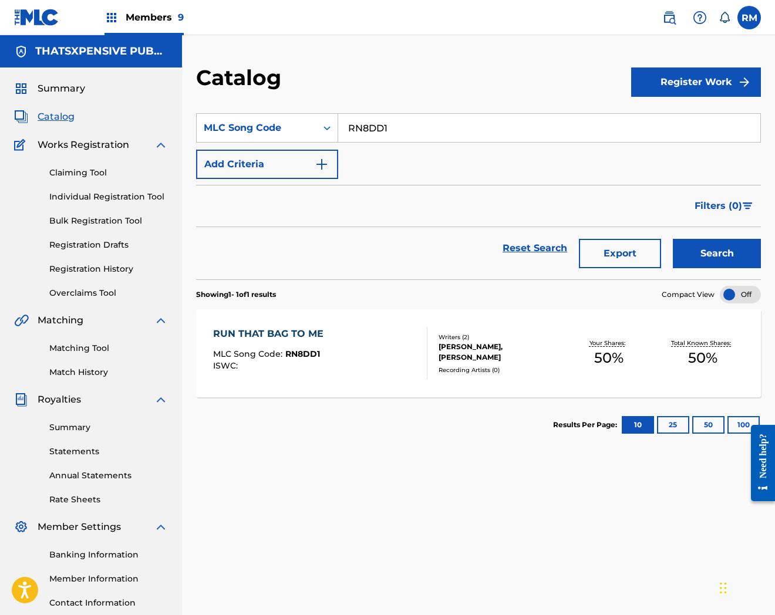
drag, startPoint x: 404, startPoint y: 358, endPoint x: 423, endPoint y: 342, distance: 25.0
click at [404, 358] on div "RUN THAT BAG TO ME MLC Song Code : RN8DD1 ISWC :" at bounding box center [320, 353] width 215 height 53
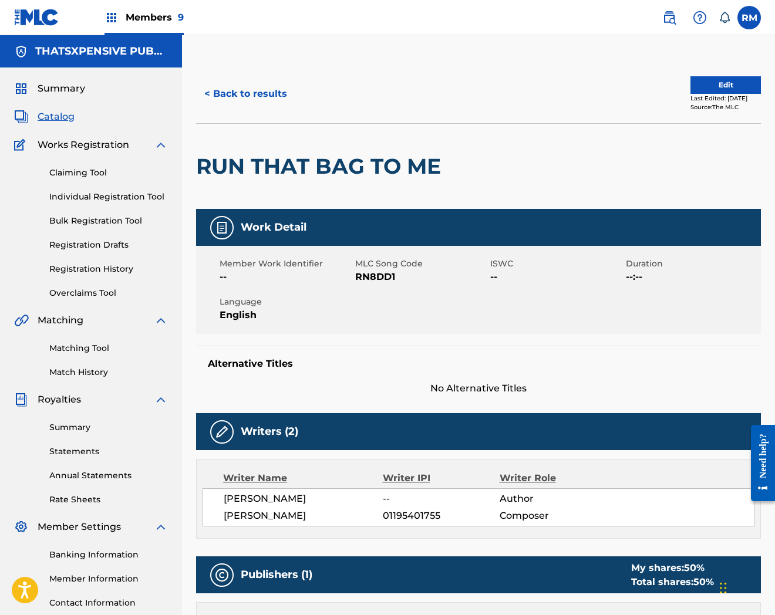
click at [702, 87] on button "Edit" at bounding box center [725, 85] width 70 height 18
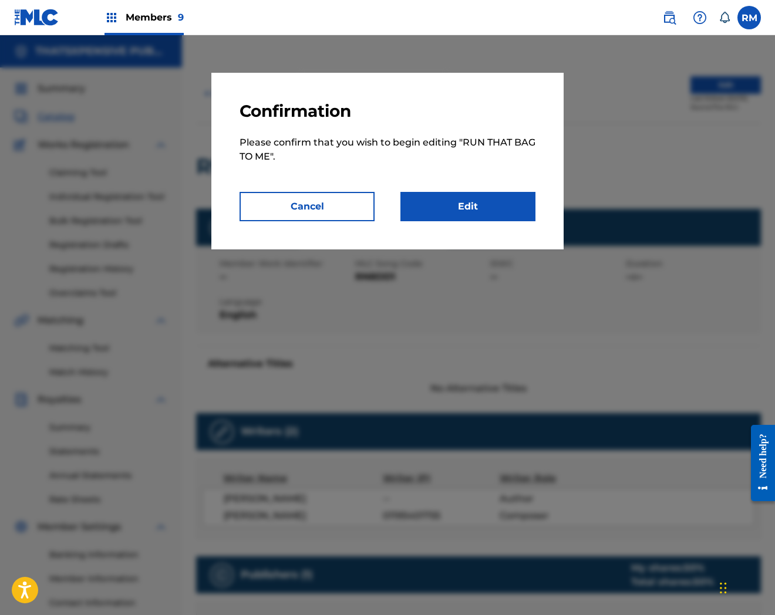
click at [479, 200] on link "Edit" at bounding box center [467, 206] width 135 height 29
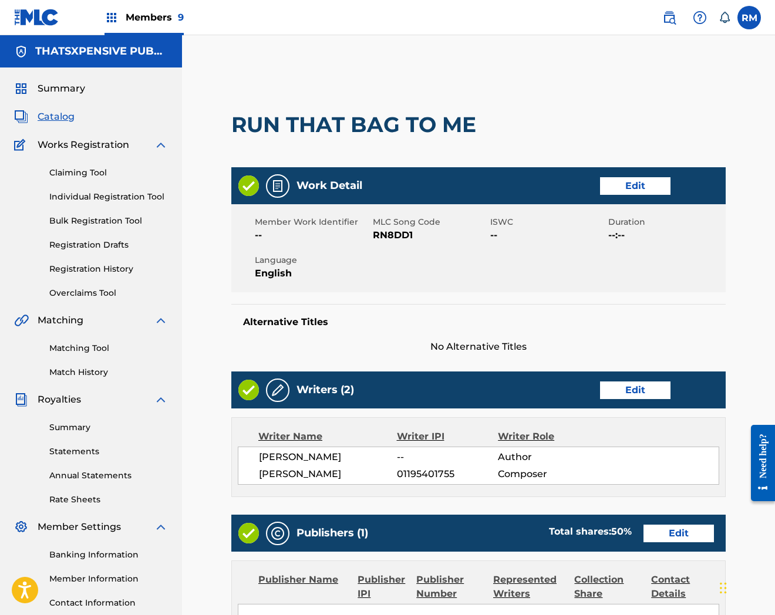
click at [662, 187] on link "Edit" at bounding box center [635, 186] width 70 height 18
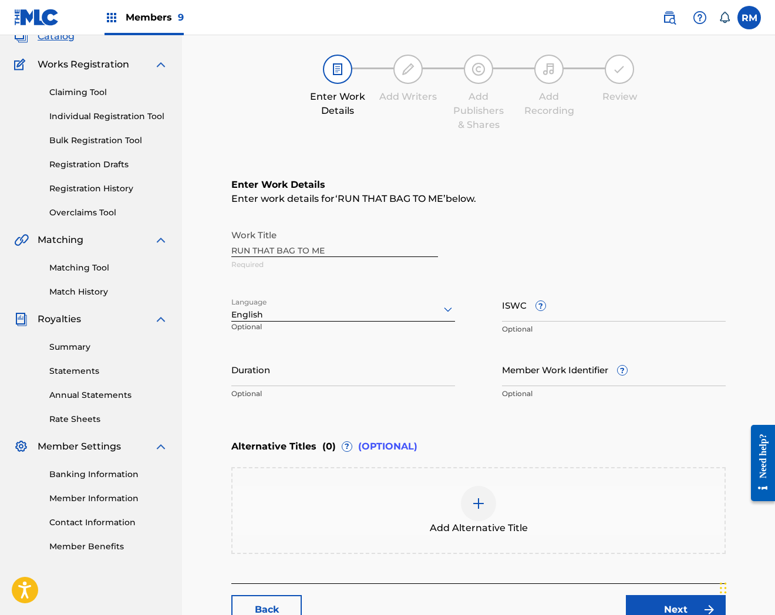
scroll to position [161, 0]
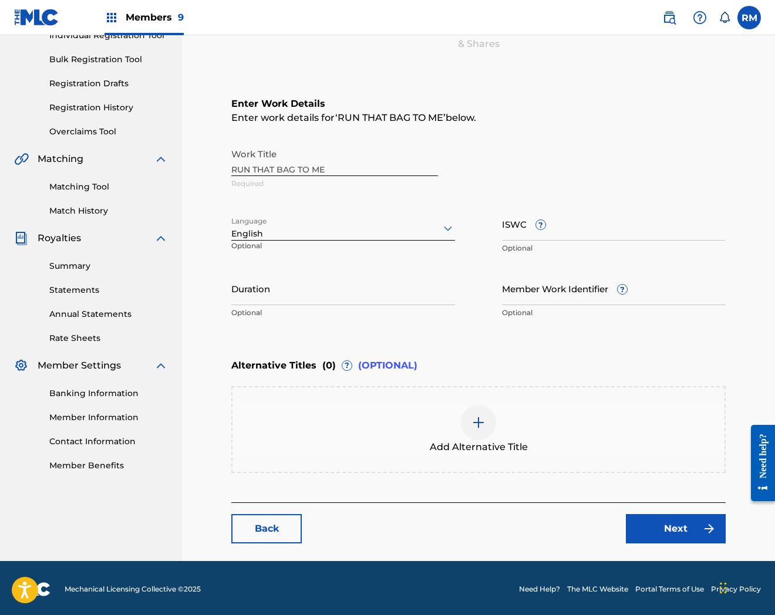
click at [279, 532] on link "Back" at bounding box center [266, 528] width 70 height 29
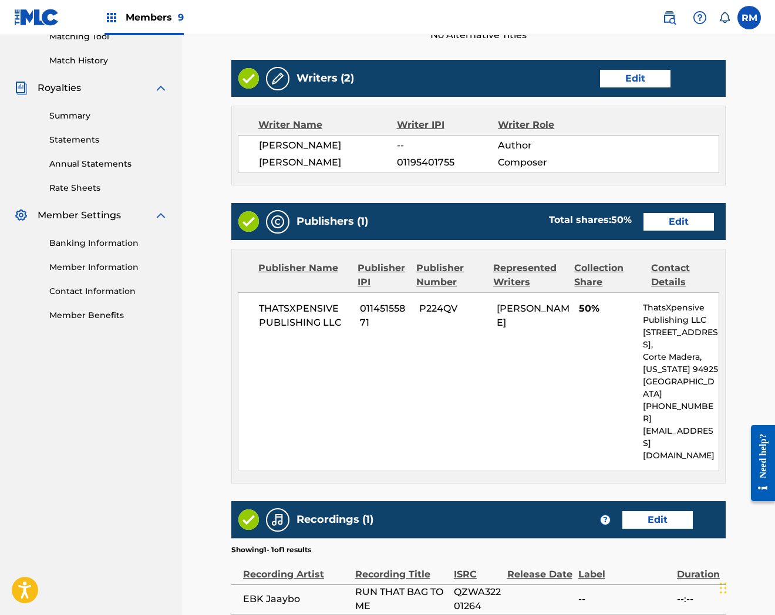
scroll to position [406, 0]
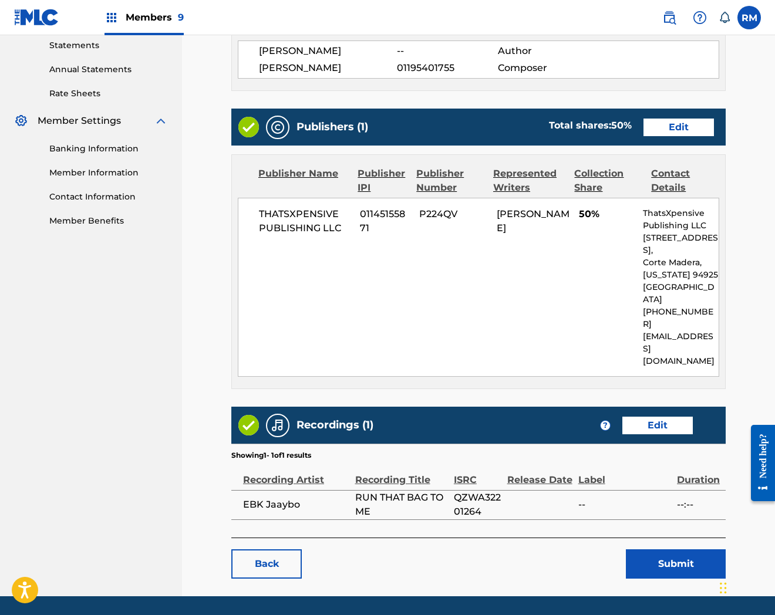
click at [644, 550] on button "Submit" at bounding box center [676, 564] width 100 height 29
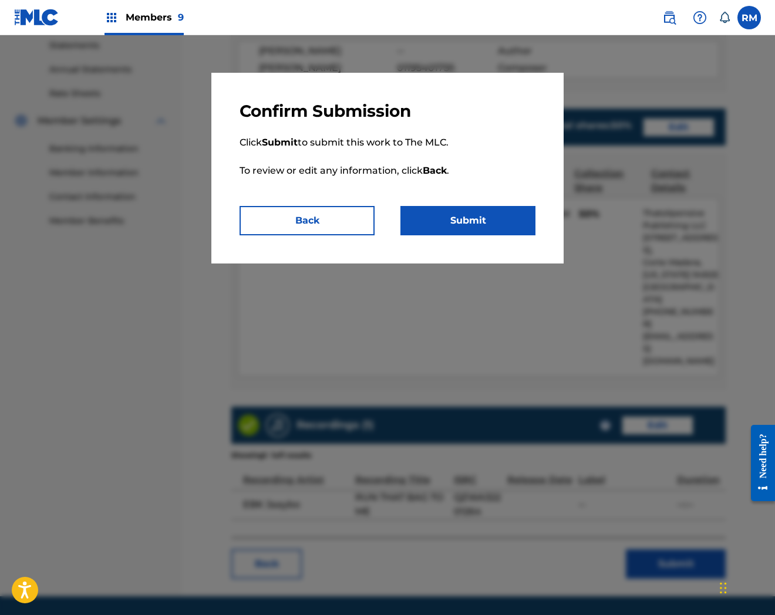
click at [494, 223] on button "Submit" at bounding box center [467, 220] width 135 height 29
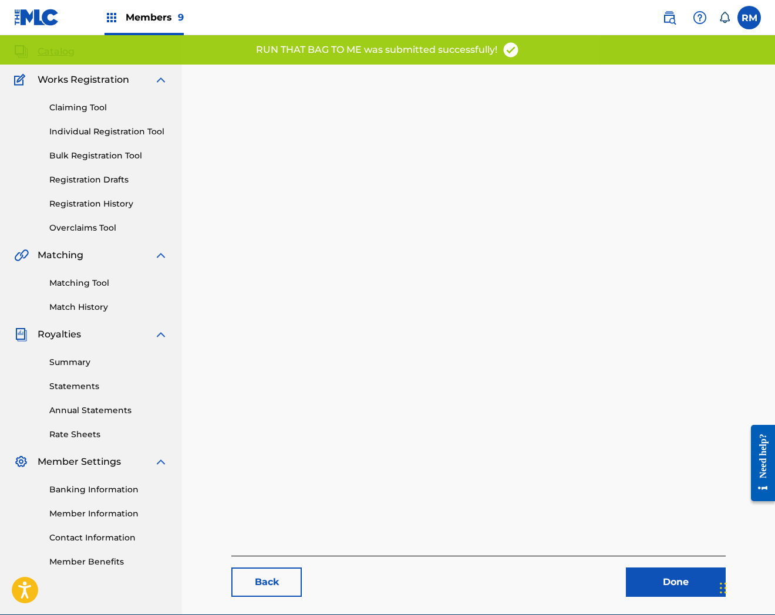
scroll to position [120, 0]
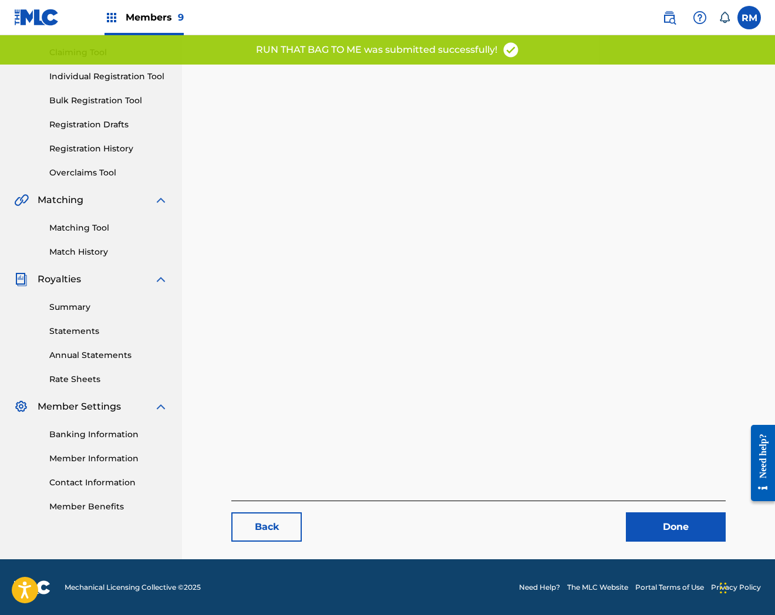
drag, startPoint x: 655, startPoint y: 517, endPoint x: 570, endPoint y: 432, distance: 120.8
click at [655, 517] on link "Done" at bounding box center [676, 527] width 100 height 29
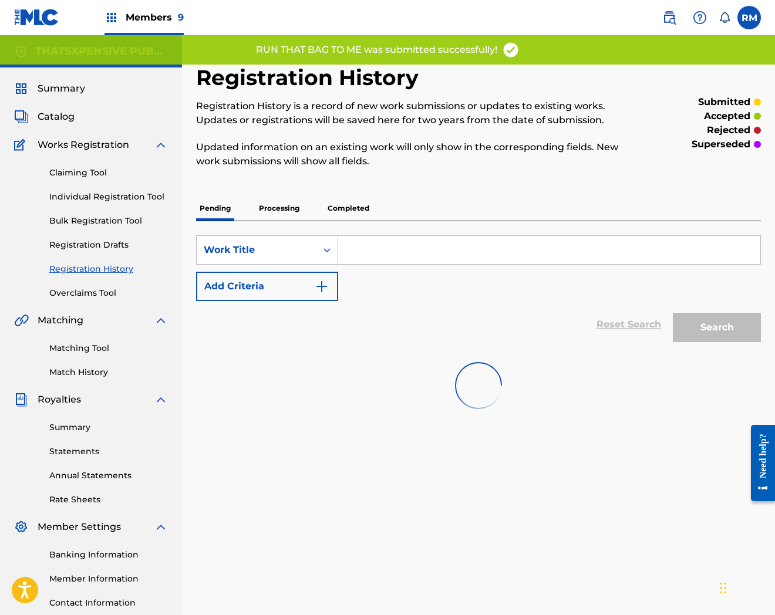
click at [59, 116] on span "Catalog" at bounding box center [56, 117] width 37 height 14
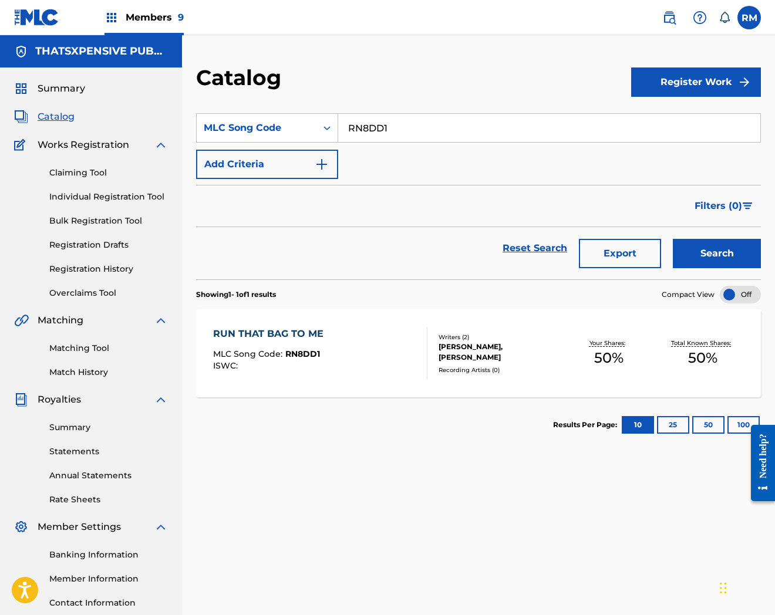
click at [370, 121] on input "RN8DD1" at bounding box center [549, 128] width 422 height 28
paste input "S66L9D"
type input "S66L9D"
click at [673, 239] on button "Search" at bounding box center [717, 253] width 88 height 29
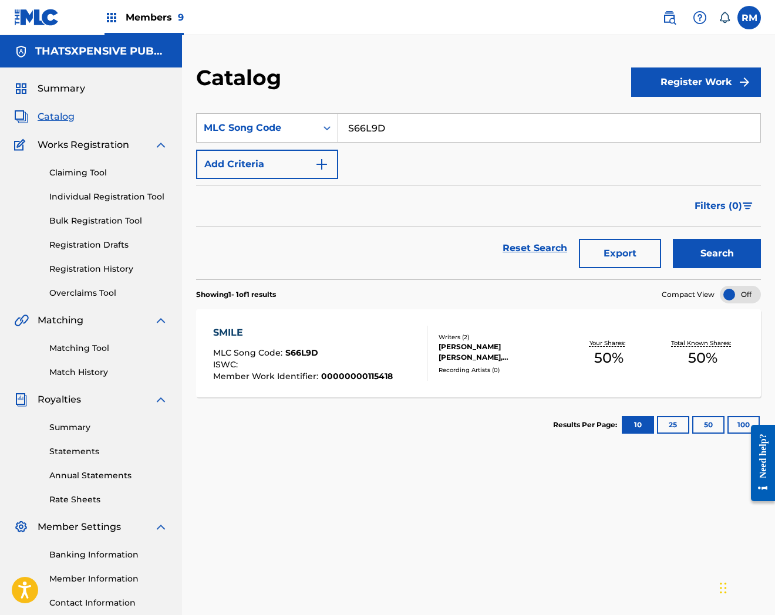
click at [427, 355] on div "Writers ( 2 ) [PERSON_NAME] [PERSON_NAME], [PERSON_NAME] Recording Artists ( 0 )" at bounding box center [494, 354] width 134 height 42
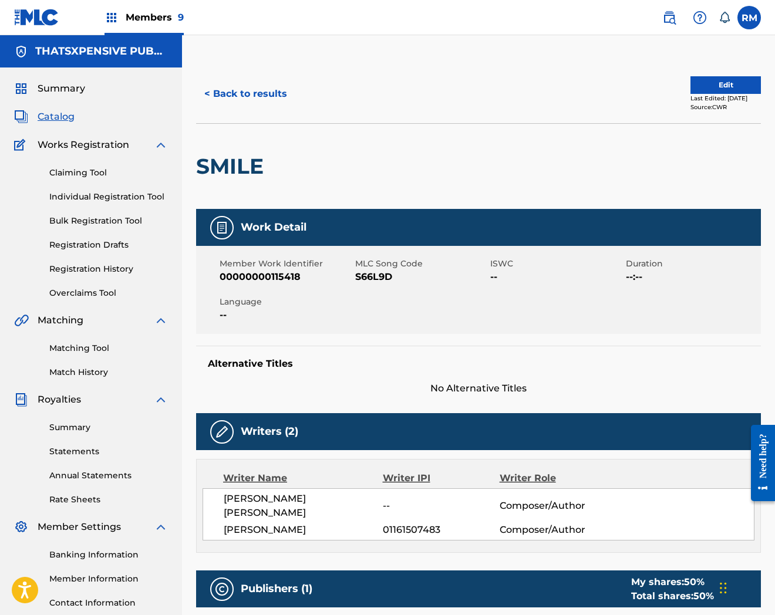
click at [706, 89] on button "Edit" at bounding box center [725, 85] width 70 height 18
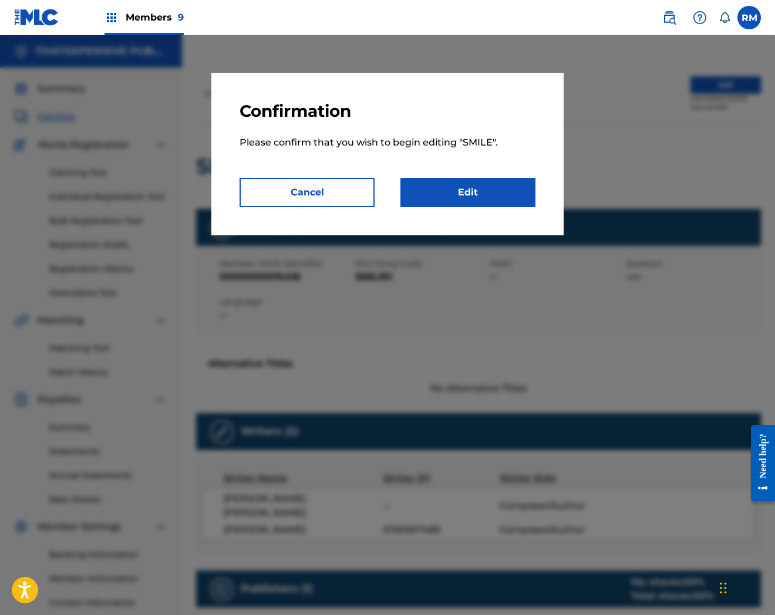
click at [471, 207] on div "Confirmation Please confirm that you wish to begin editing " SMILE ". Cancel Ed…" at bounding box center [387, 154] width 352 height 163
click at [473, 193] on link "Edit" at bounding box center [467, 192] width 135 height 29
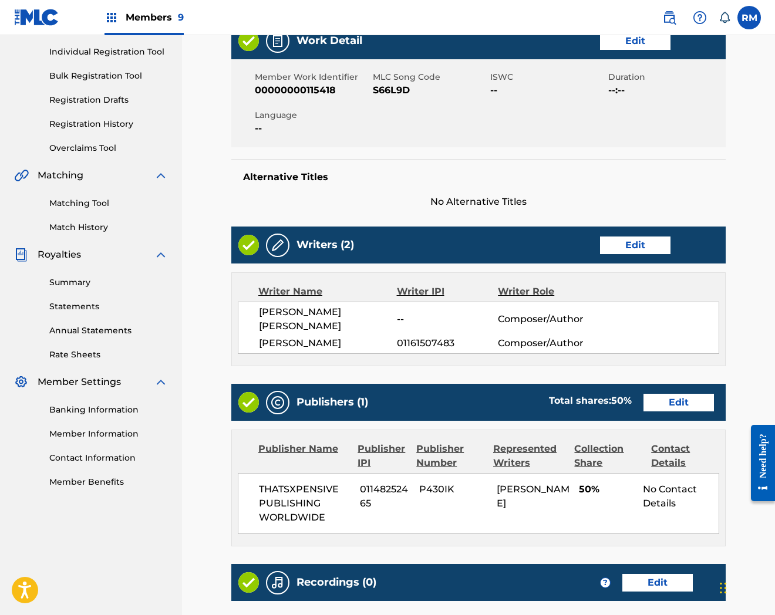
scroll to position [368, 0]
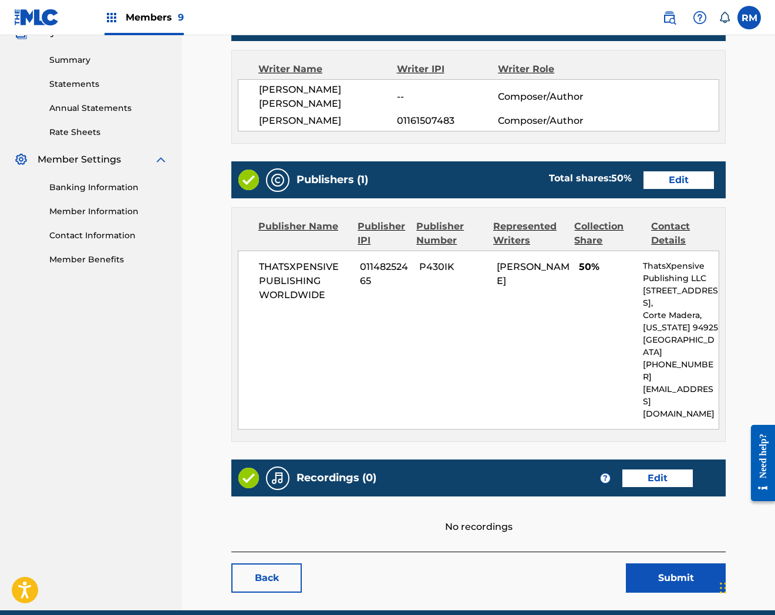
click at [662, 470] on link "Edit" at bounding box center [657, 479] width 70 height 18
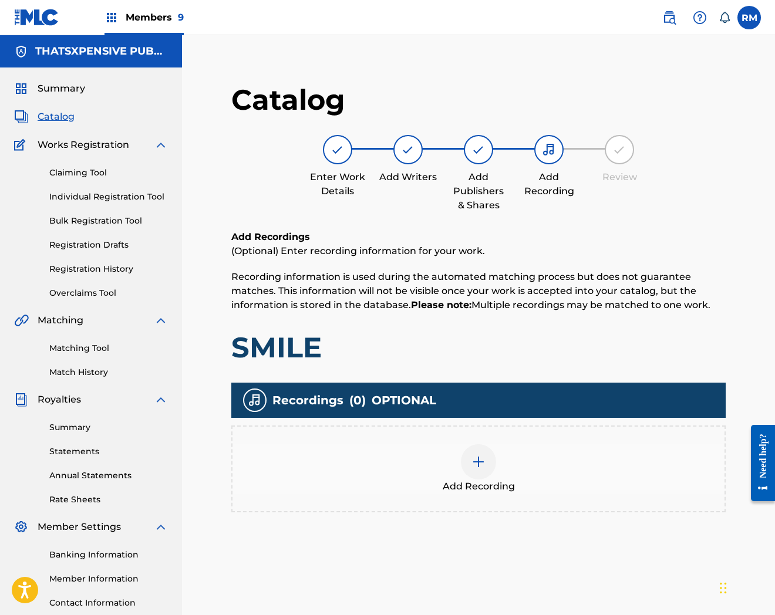
click at [471, 461] on img at bounding box center [478, 462] width 14 height 14
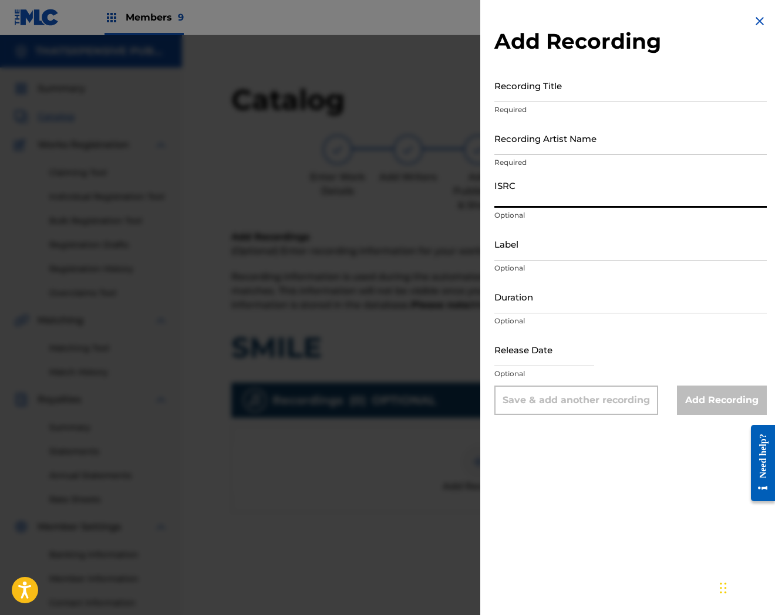
click at [516, 203] on input "ISRC" at bounding box center [630, 190] width 272 height 33
paste input "QZK6F2376774"
type input "QZK6F2376774"
click at [510, 96] on input "Recording Title" at bounding box center [630, 85] width 272 height 33
paste input "Smile"
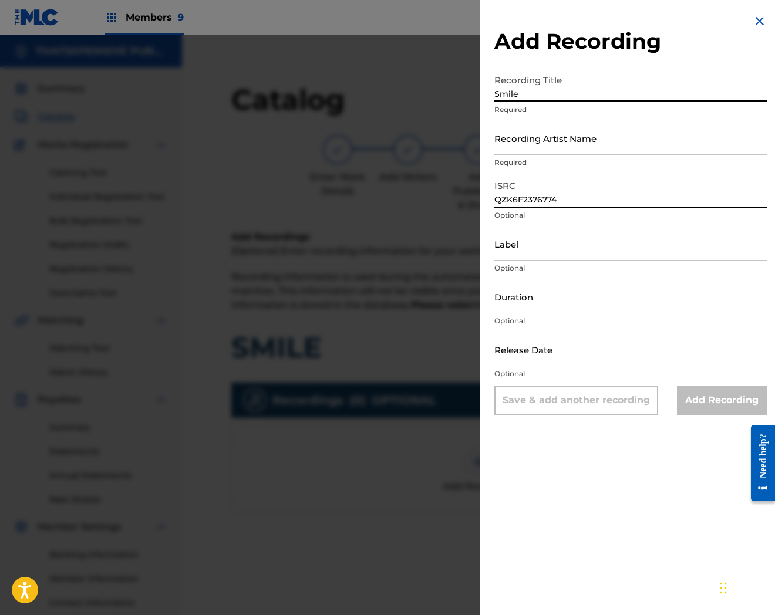
type input "Smile"
click at [548, 260] on input "Label" at bounding box center [630, 243] width 272 height 33
click at [534, 138] on input "Recording Artist Name" at bounding box center [630, 138] width 272 height 33
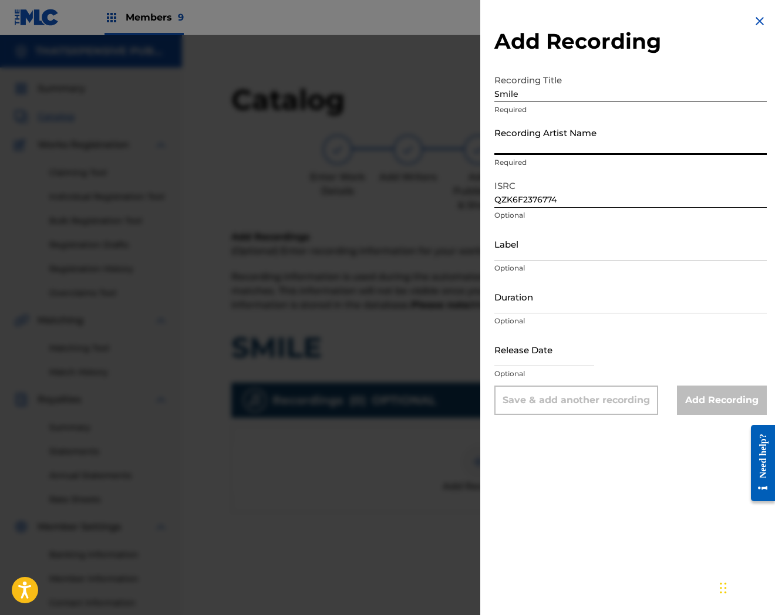
paste input "[PERSON_NAME]"
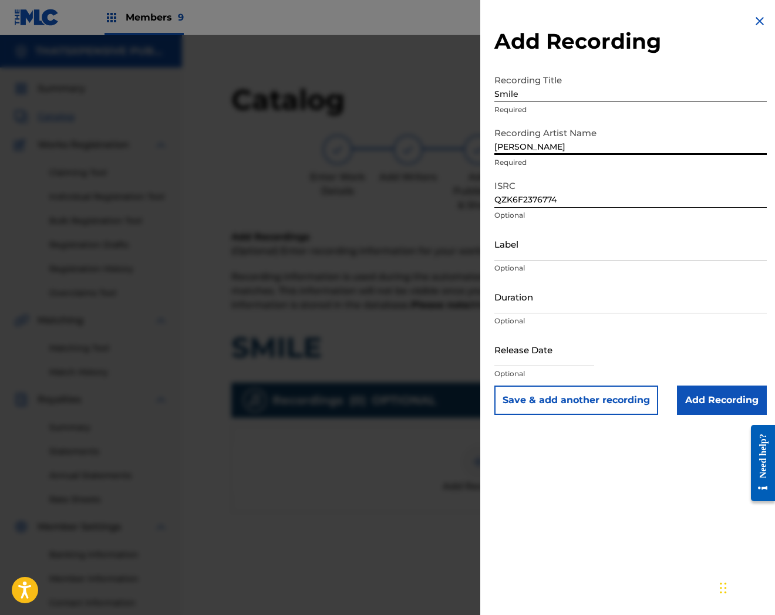
type input "[PERSON_NAME]"
click at [725, 396] on input "Add Recording" at bounding box center [722, 400] width 90 height 29
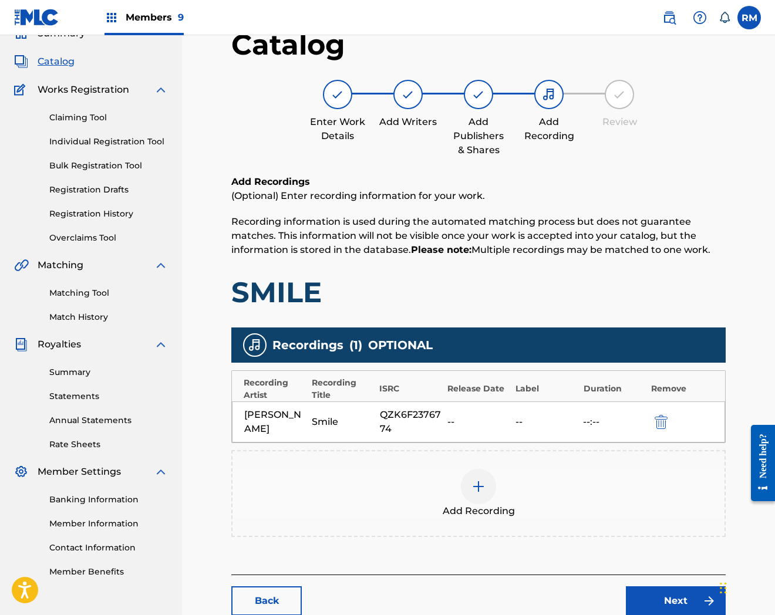
scroll to position [128, 0]
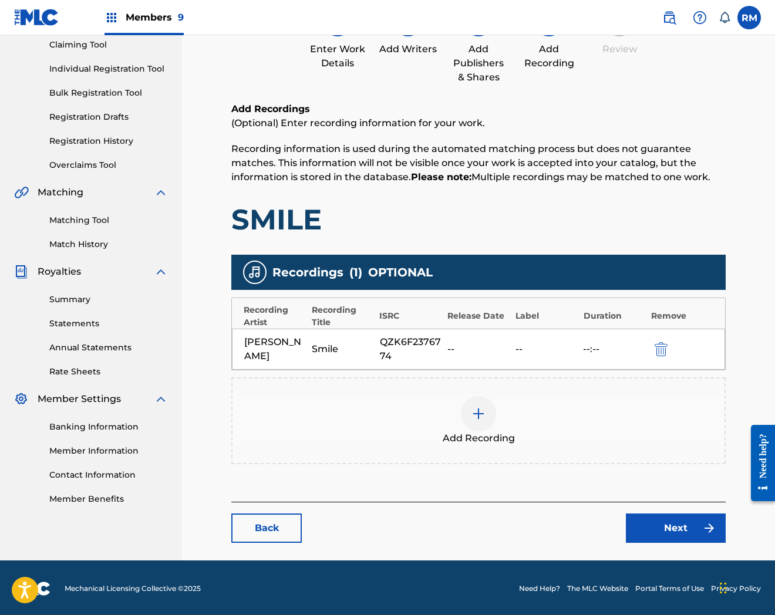
click at [664, 524] on link "Next" at bounding box center [676, 528] width 100 height 29
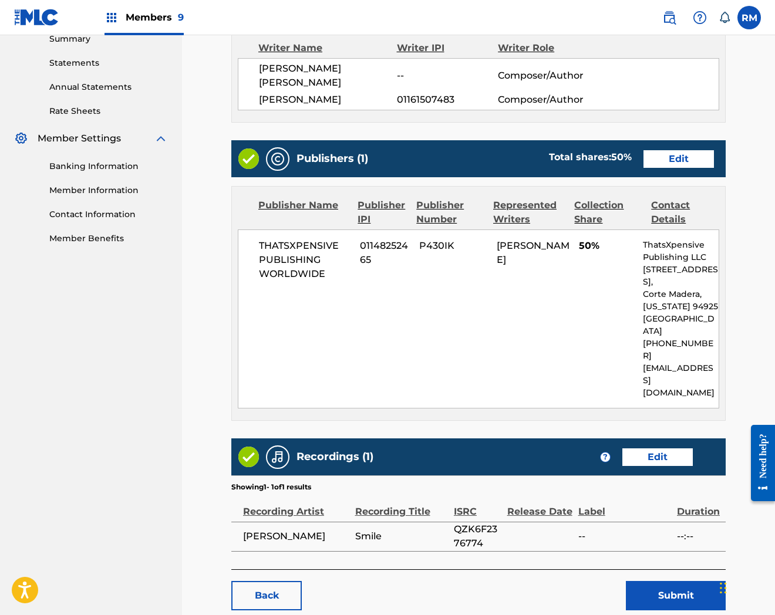
scroll to position [406, 0]
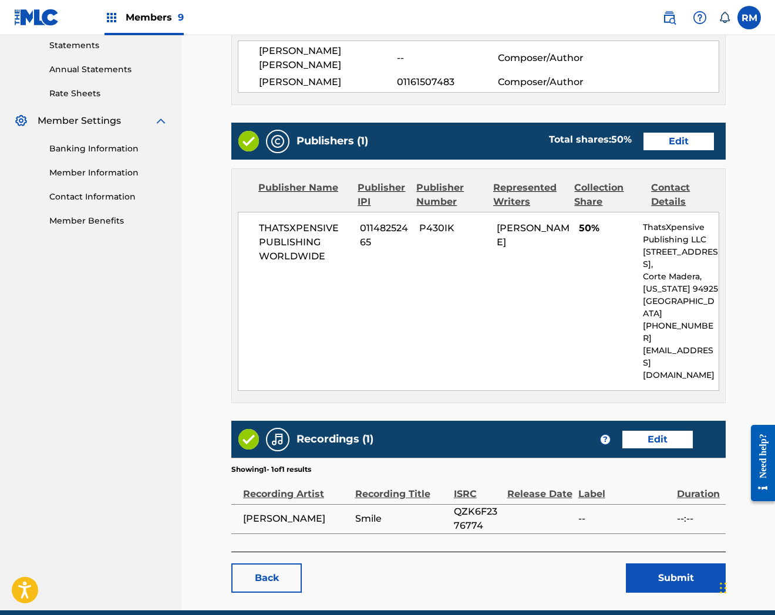
click at [685, 564] on button "Submit" at bounding box center [676, 578] width 100 height 29
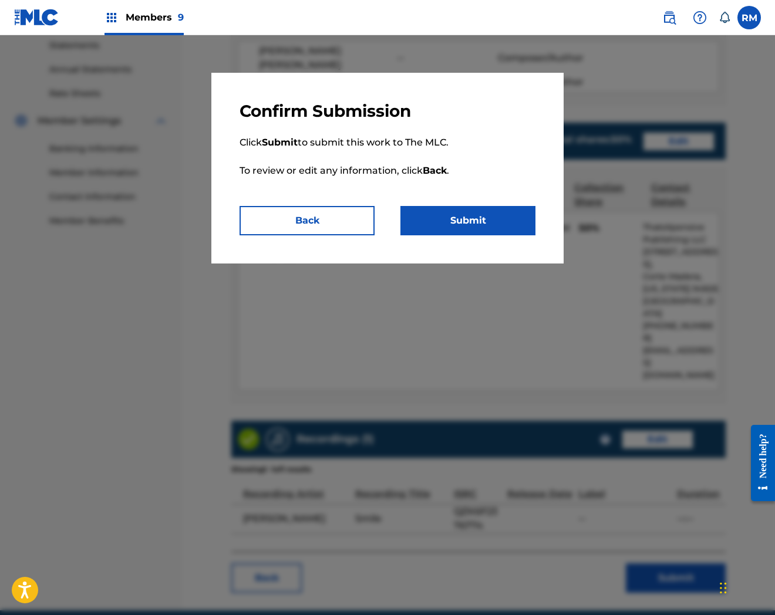
click at [481, 208] on button "Submit" at bounding box center [467, 220] width 135 height 29
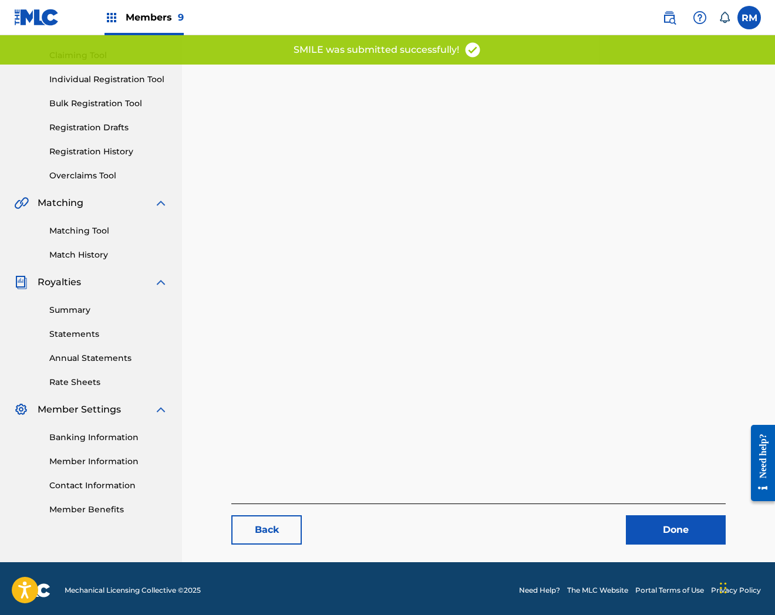
scroll to position [120, 0]
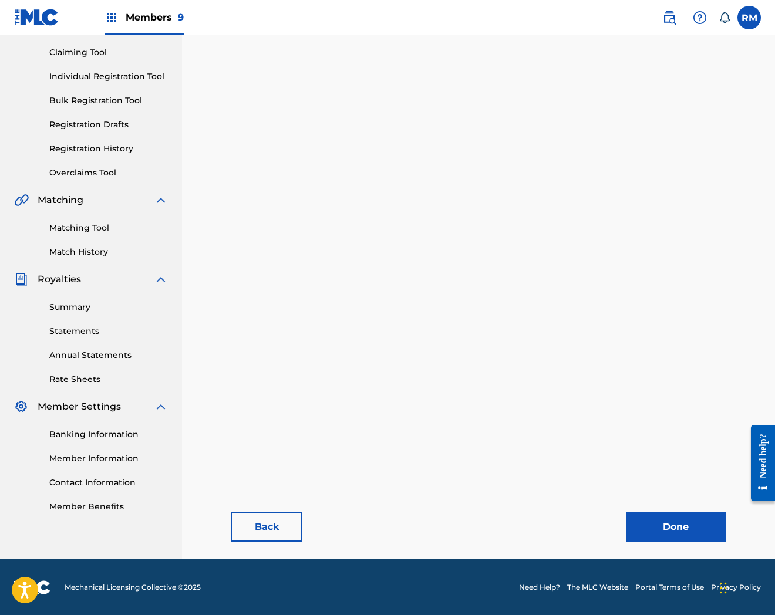
click at [669, 531] on link "Done" at bounding box center [676, 527] width 100 height 29
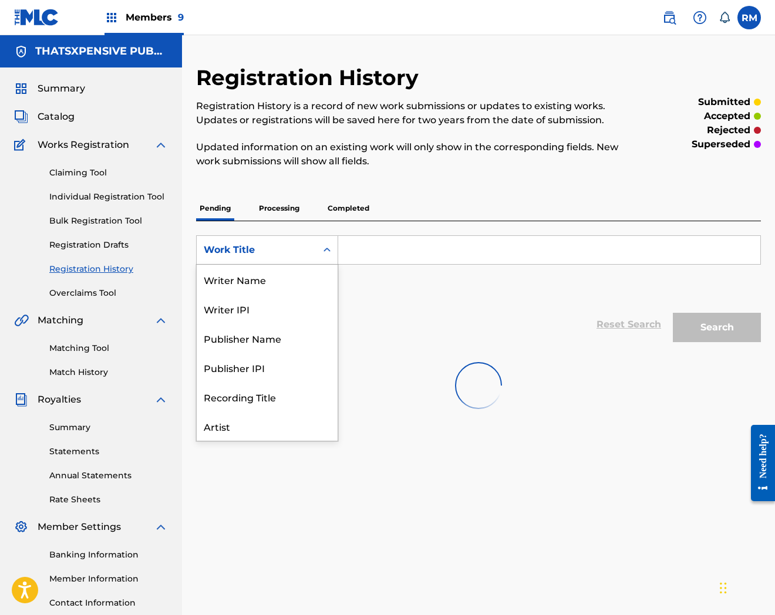
click at [252, 251] on div "Work Title" at bounding box center [257, 250] width 106 height 14
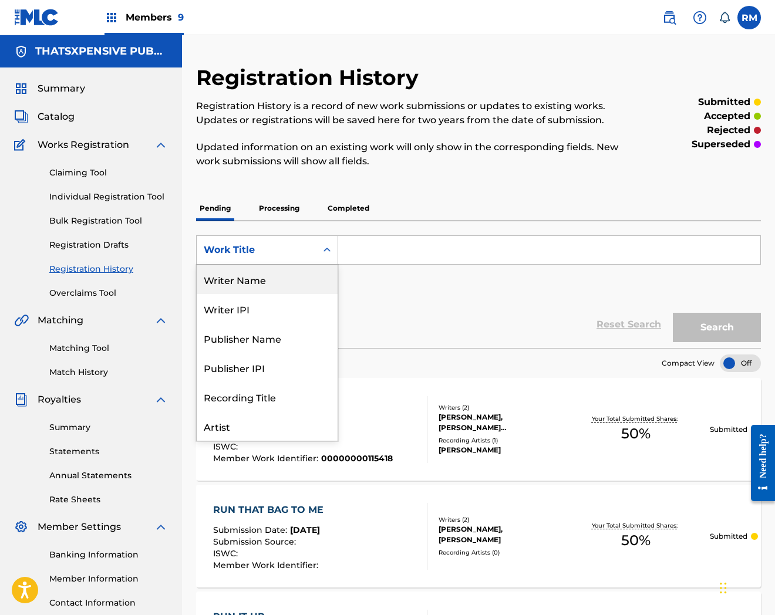
click at [33, 116] on link "Catalog" at bounding box center [44, 117] width 60 height 14
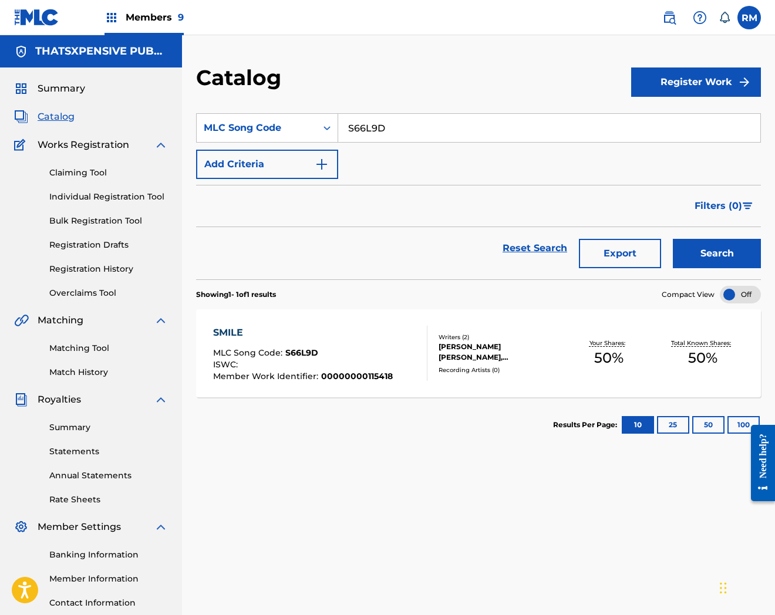
click at [378, 131] on input "S66L9D" at bounding box center [549, 128] width 422 height 28
paste input "8P53"
type input "S68P53"
click at [673, 239] on button "Search" at bounding box center [717, 253] width 88 height 29
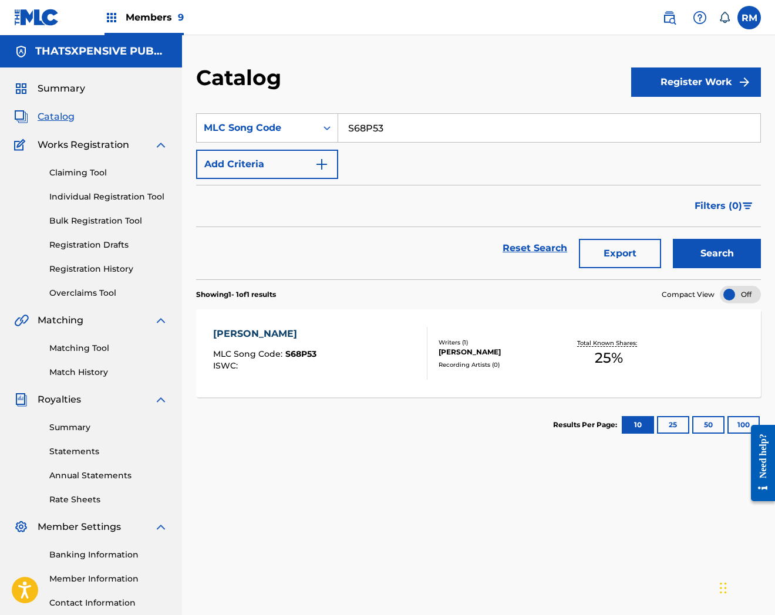
click at [413, 365] on div "[PERSON_NAME] MLC Song Code : S68P53 ISWC :" at bounding box center [320, 353] width 215 height 53
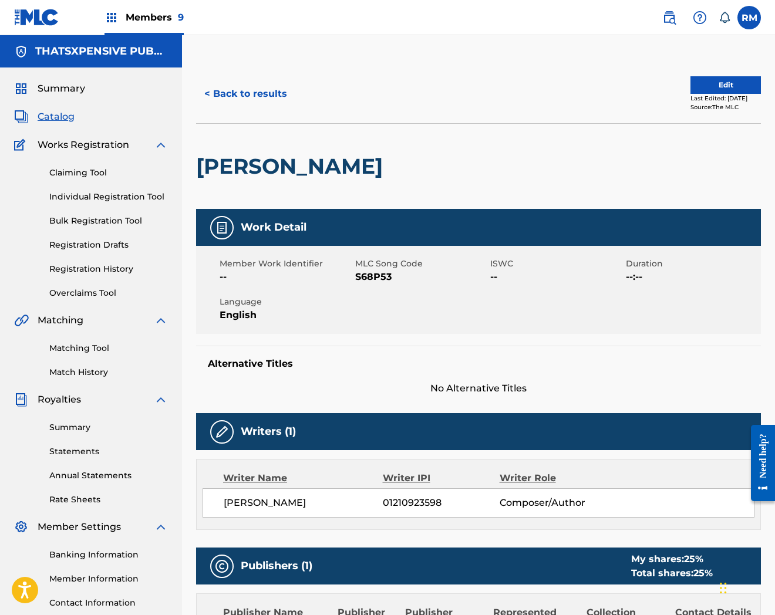
click at [712, 79] on button "Edit" at bounding box center [725, 85] width 70 height 18
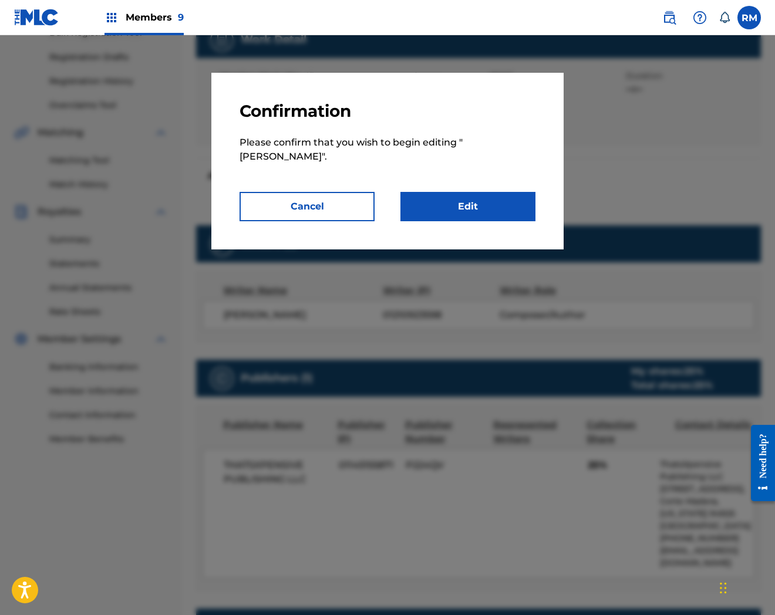
scroll to position [326, 0]
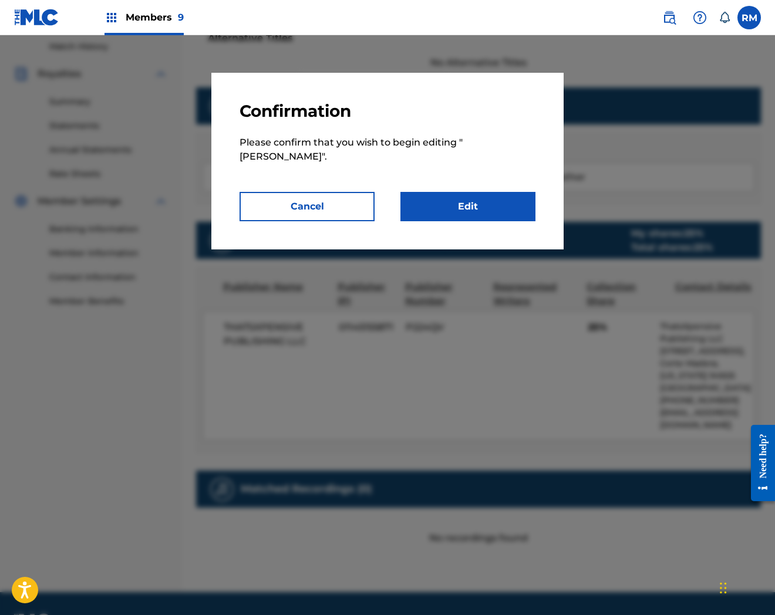
click at [479, 215] on link "Edit" at bounding box center [467, 206] width 135 height 29
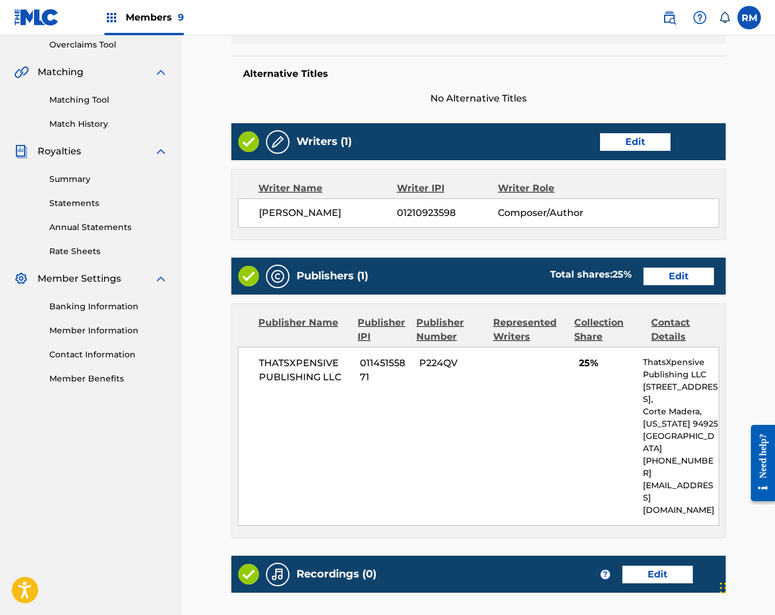
scroll to position [359, 0]
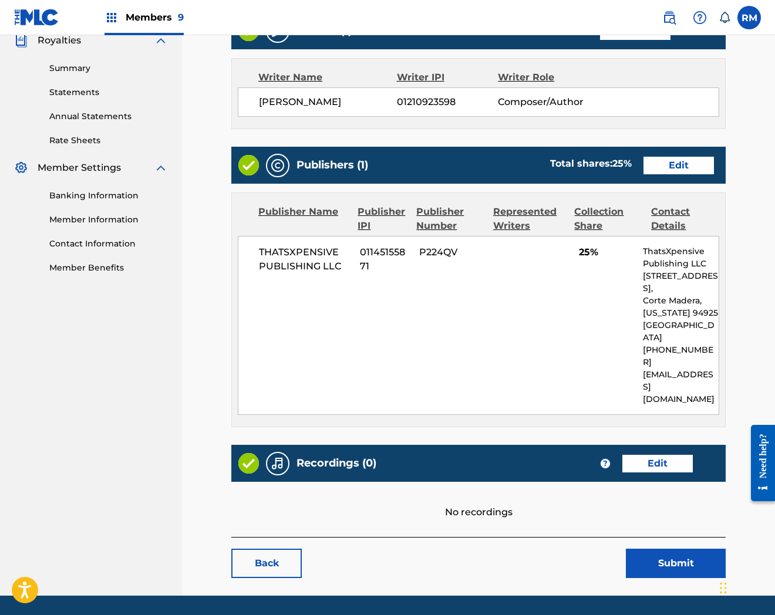
click at [633, 445] on div "Recordings (0) ? Edit" at bounding box center [478, 463] width 494 height 37
click at [633, 455] on link "Edit" at bounding box center [657, 464] width 70 height 18
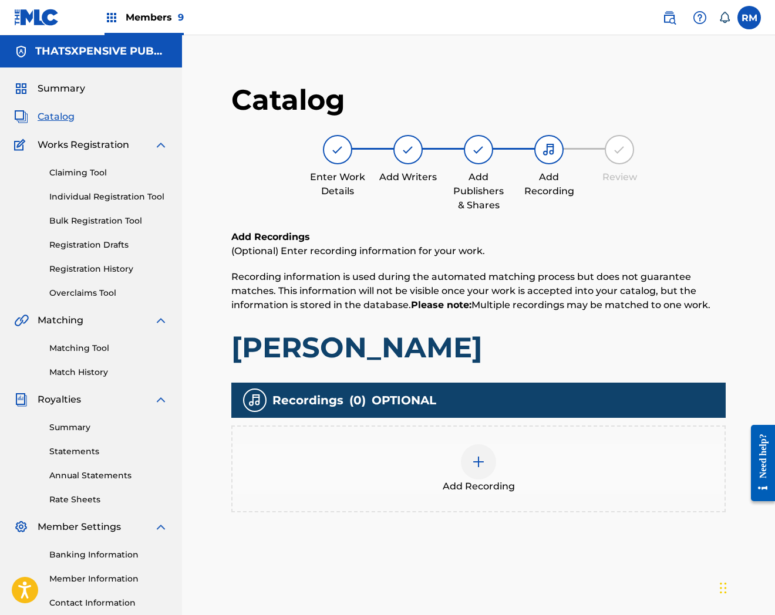
scroll to position [120, 0]
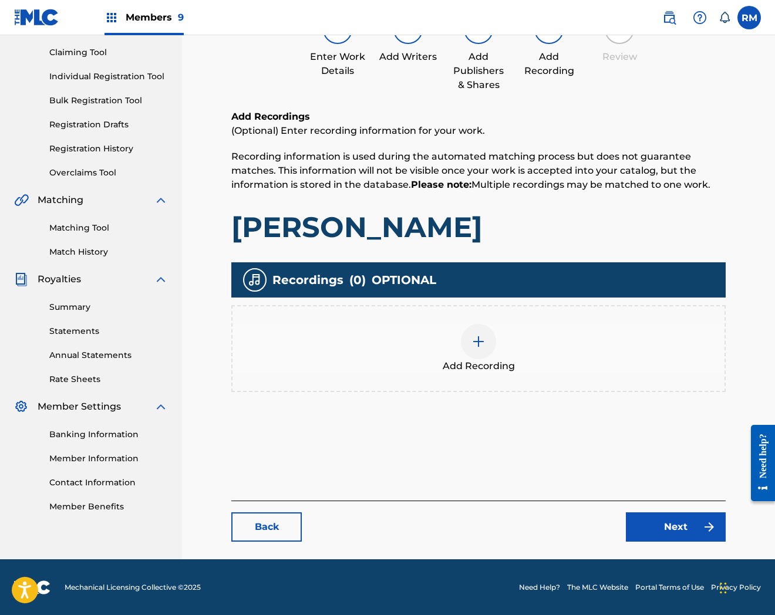
click at [464, 346] on div at bounding box center [478, 341] width 35 height 35
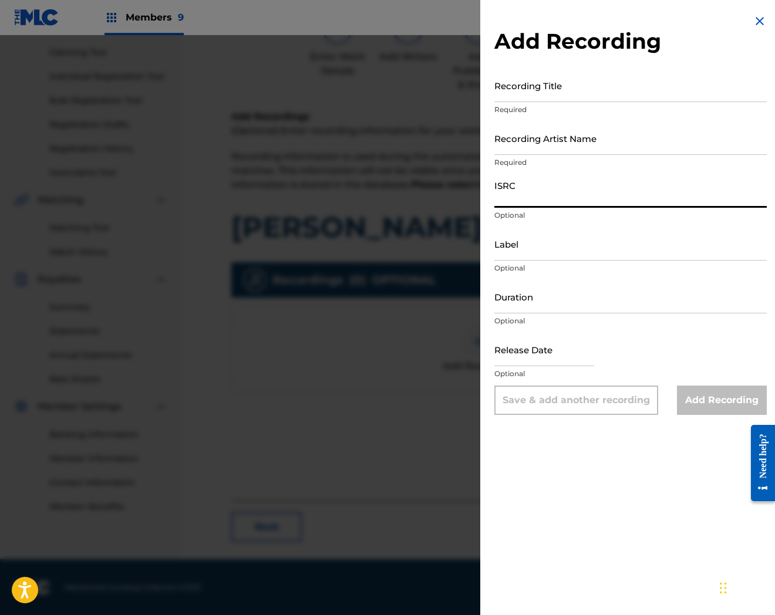
click at [523, 192] on input "ISRC" at bounding box center [630, 190] width 272 height 33
paste input "QZK6L2248191"
type input "QZK6L2248191"
click at [539, 95] on input "Recording Title" at bounding box center [630, 85] width 272 height 33
paste input "[PERSON_NAME]"
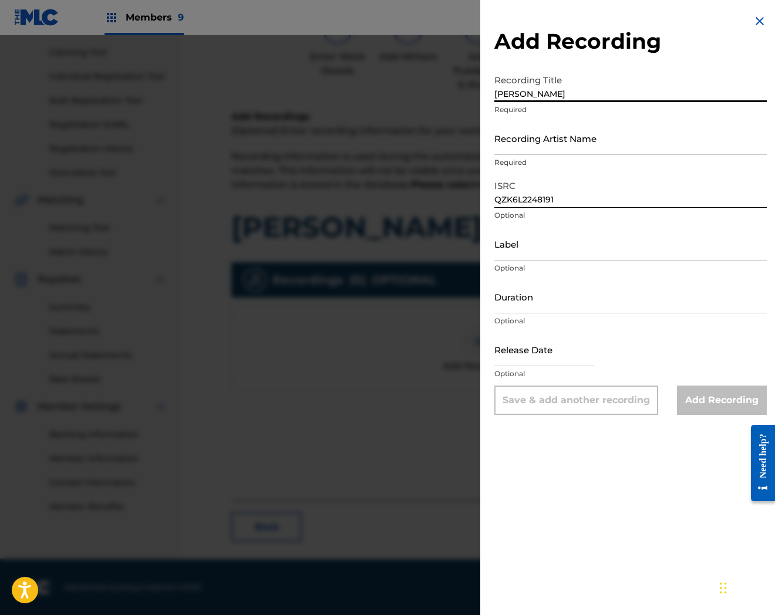
type input "[PERSON_NAME]"
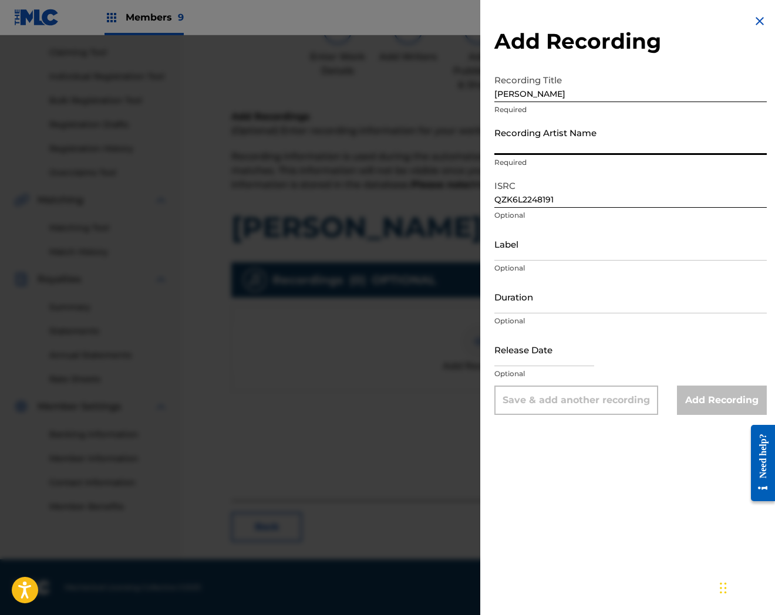
click at [508, 139] on input "Recording Artist Name" at bounding box center [630, 138] width 272 height 33
paste input "[PERSON_NAME]"
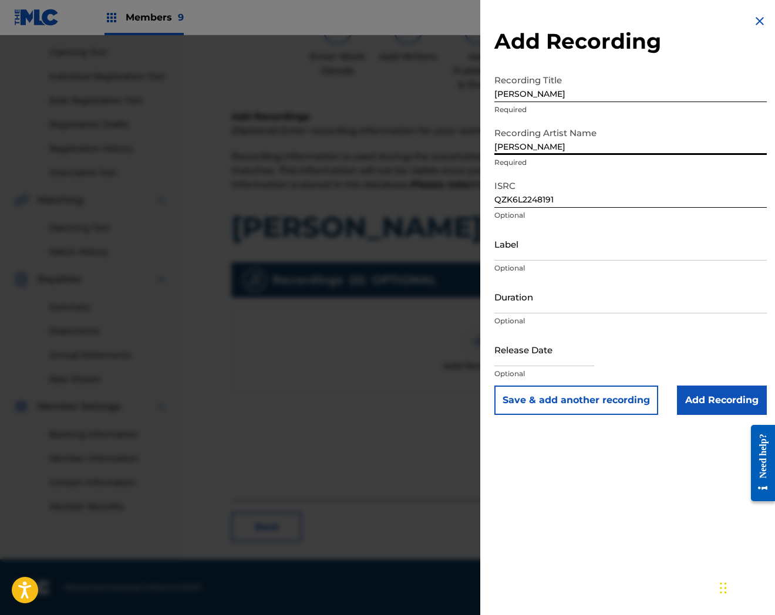
type input "[PERSON_NAME]"
click at [712, 402] on input "Add Recording" at bounding box center [722, 400] width 90 height 29
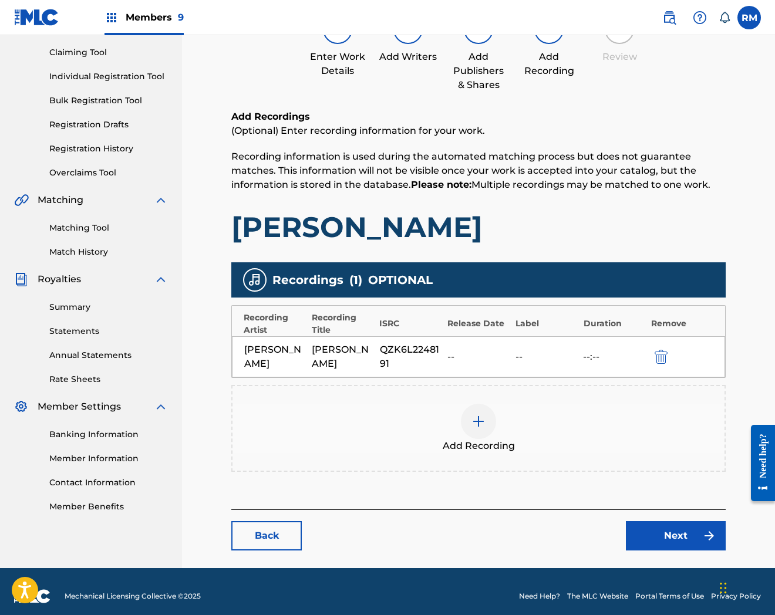
click at [689, 544] on link "Next" at bounding box center [676, 535] width 100 height 29
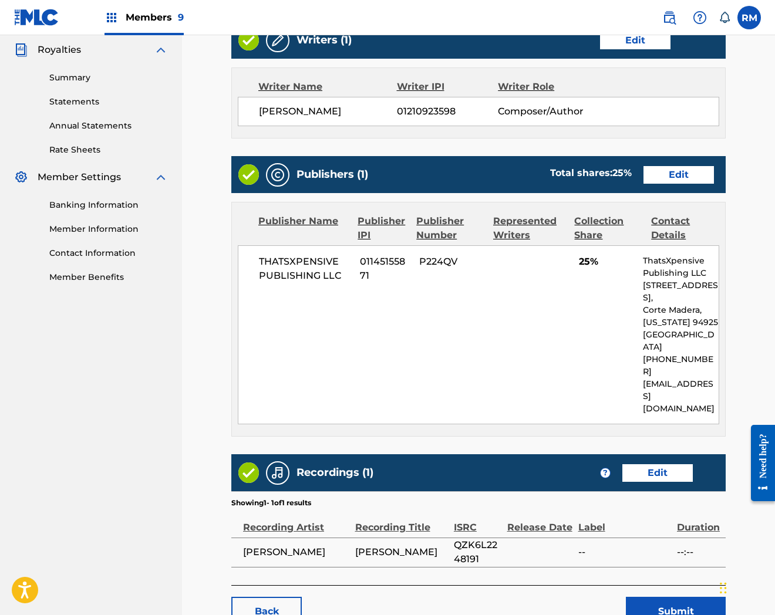
scroll to position [398, 0]
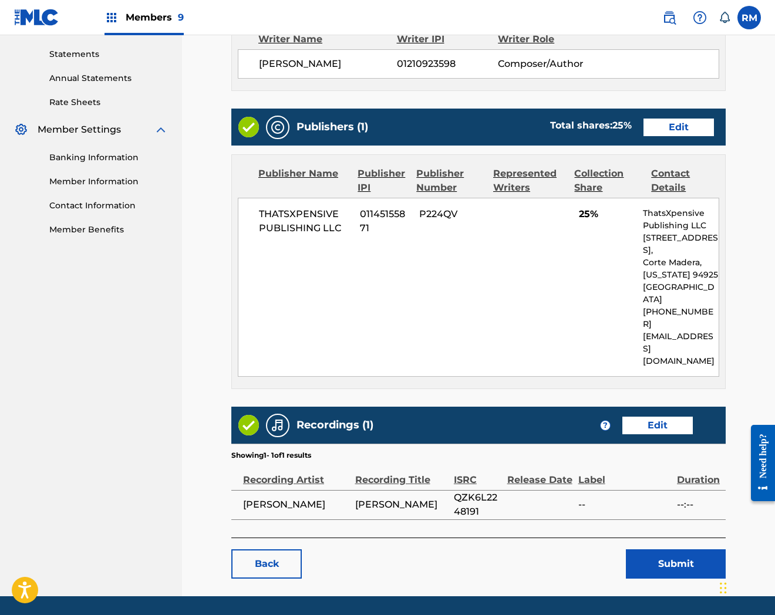
click at [663, 550] on button "Submit" at bounding box center [676, 564] width 100 height 29
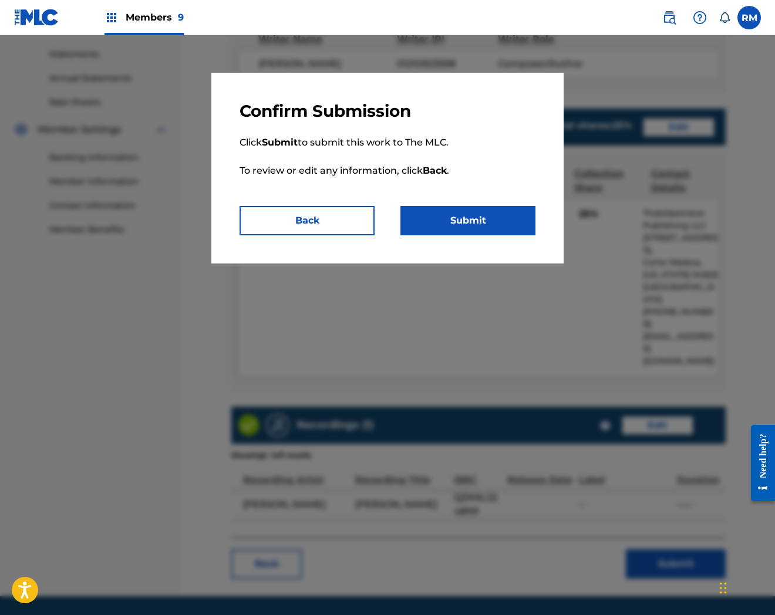
click at [477, 215] on button "Submit" at bounding box center [467, 220] width 135 height 29
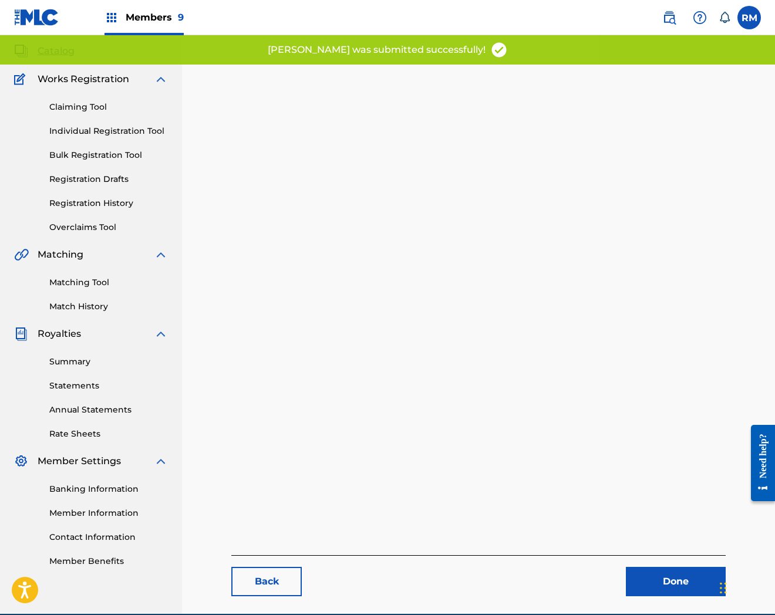
scroll to position [120, 0]
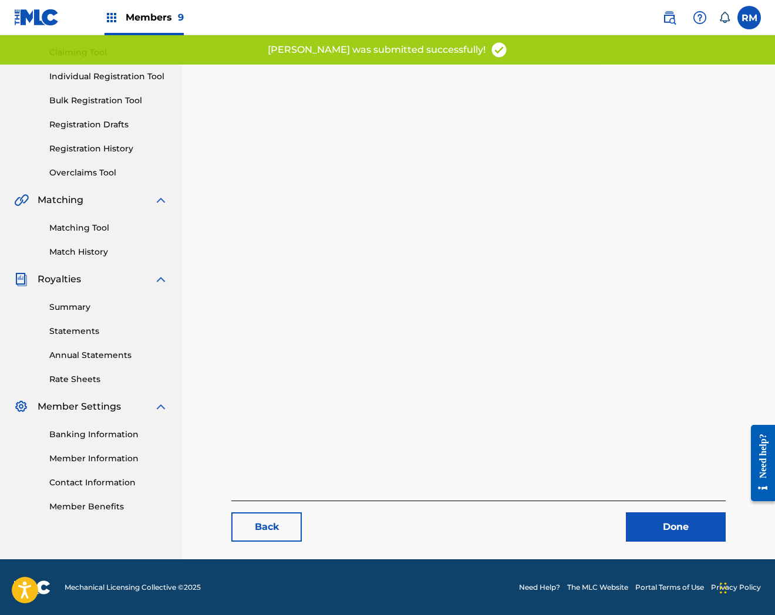
drag, startPoint x: 683, startPoint y: 518, endPoint x: 772, endPoint y: 363, distance: 179.4
click at [683, 518] on link "Done" at bounding box center [676, 527] width 100 height 29
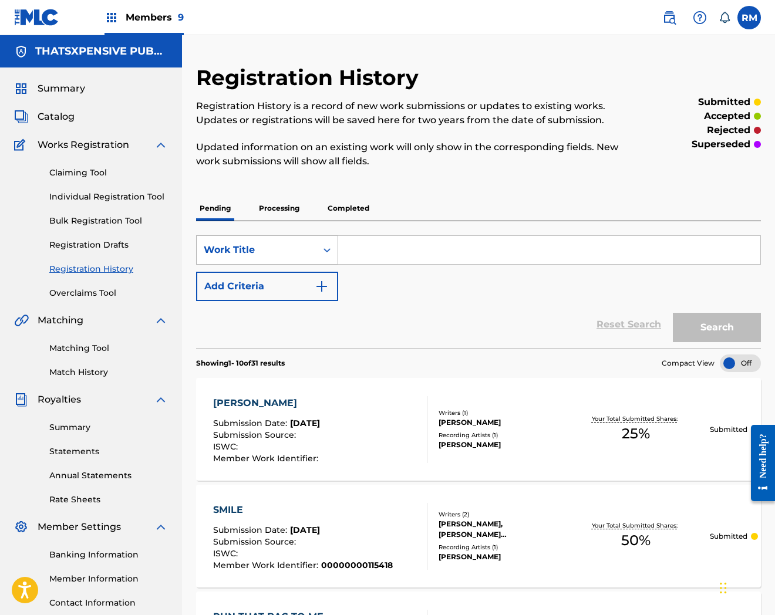
click at [233, 249] on div "Work Title" at bounding box center [257, 250] width 106 height 14
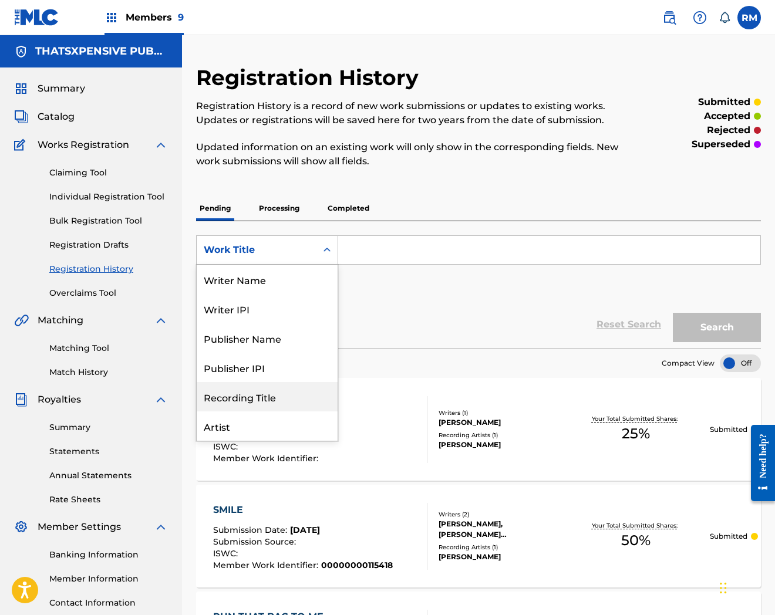
scroll to position [59, 0]
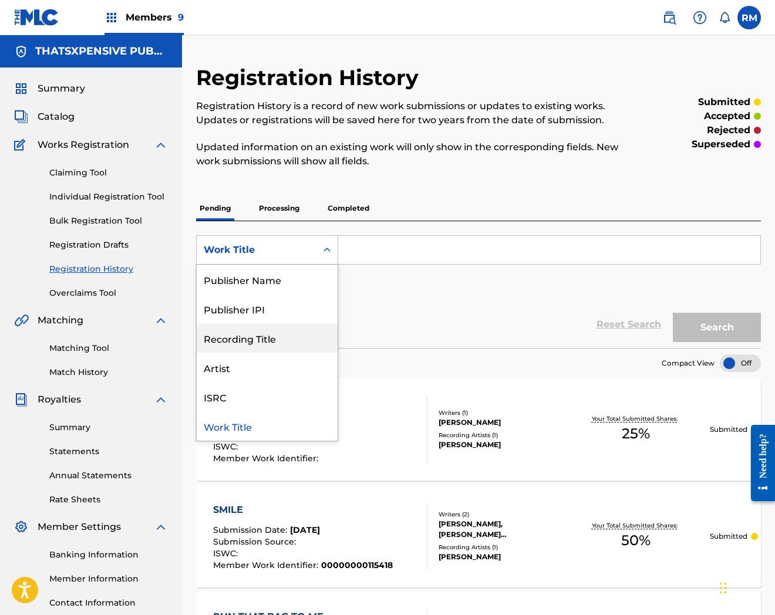
click at [57, 119] on span "Catalog" at bounding box center [56, 117] width 37 height 14
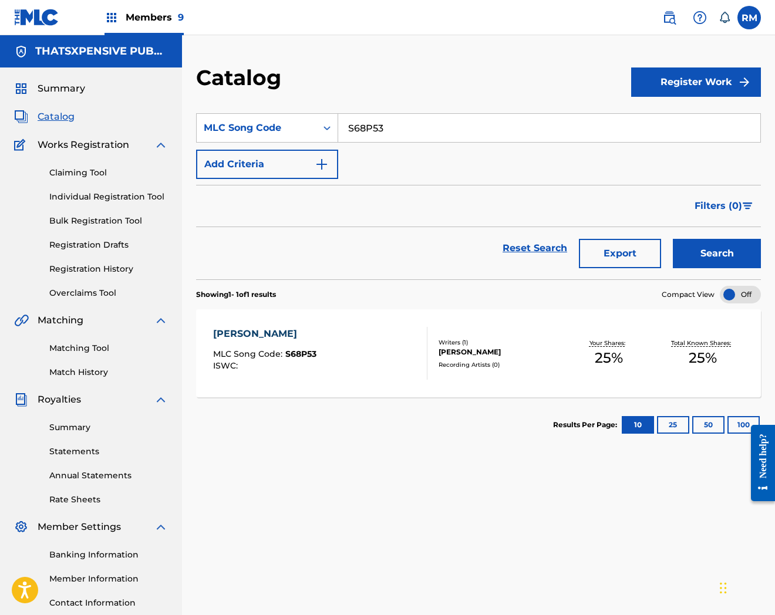
click at [357, 125] on input "S68P53" at bounding box center [549, 128] width 422 height 28
paste input "5XTN"
type input "S65XTN"
click at [673, 239] on button "Search" at bounding box center [717, 253] width 88 height 29
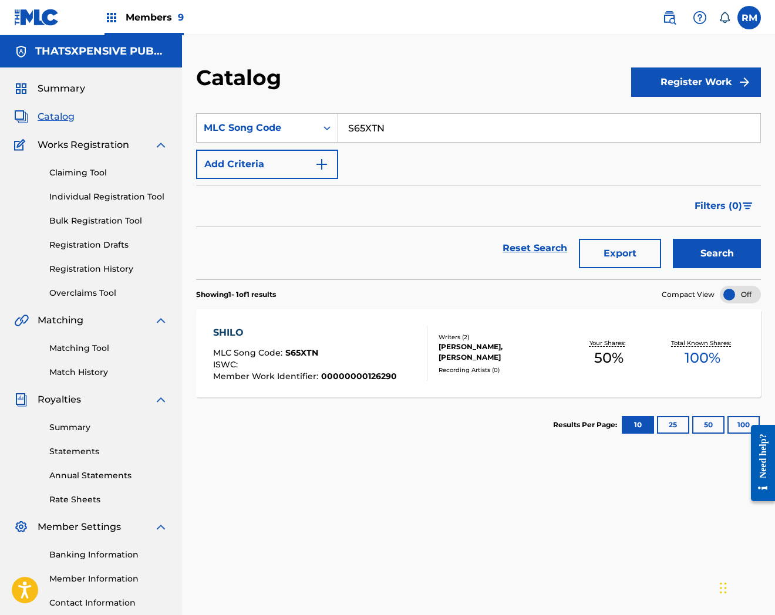
click at [382, 343] on div "SHILO MLC Song Code : S65XTN ISWC : Member Work Identifier : 00000000126290" at bounding box center [305, 353] width 184 height 55
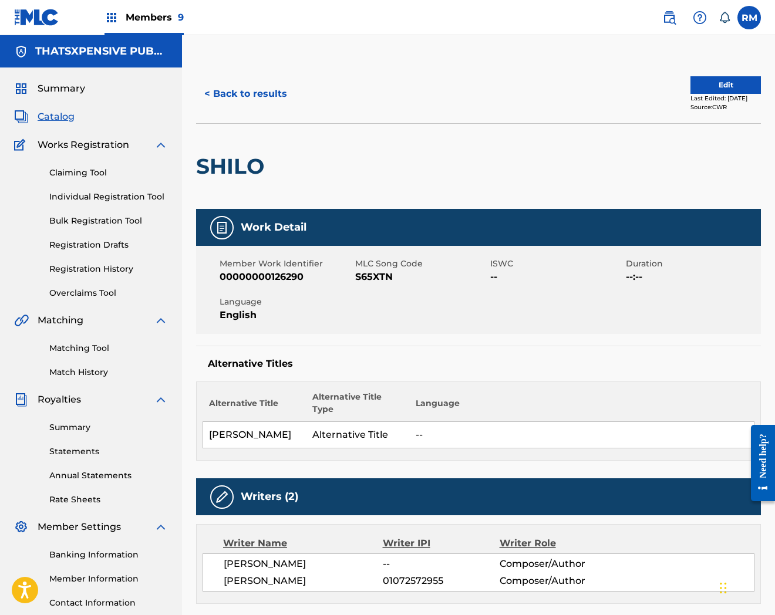
click at [703, 85] on button "Edit" at bounding box center [725, 85] width 70 height 18
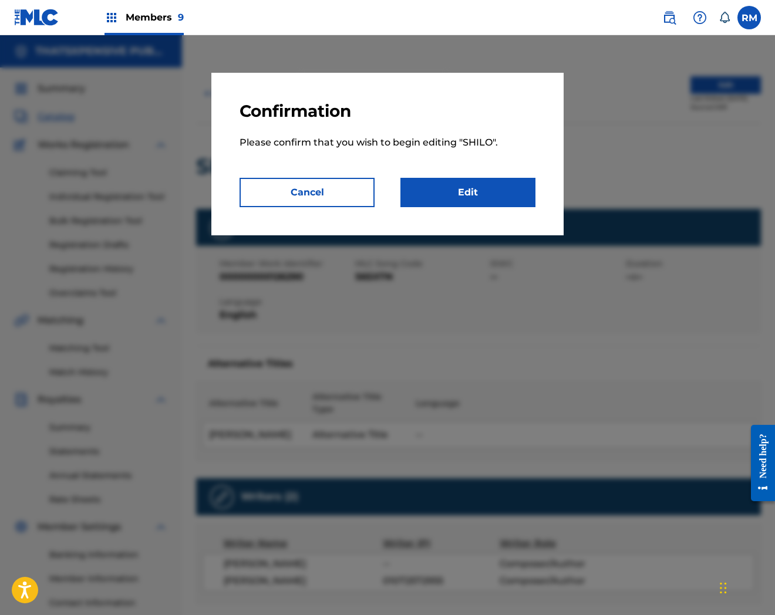
click at [426, 191] on link "Edit" at bounding box center [467, 192] width 135 height 29
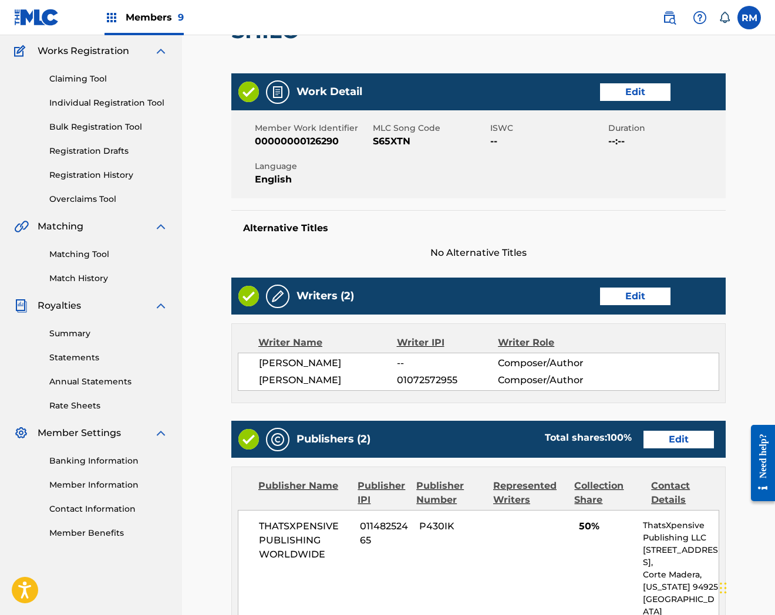
scroll to position [456, 0]
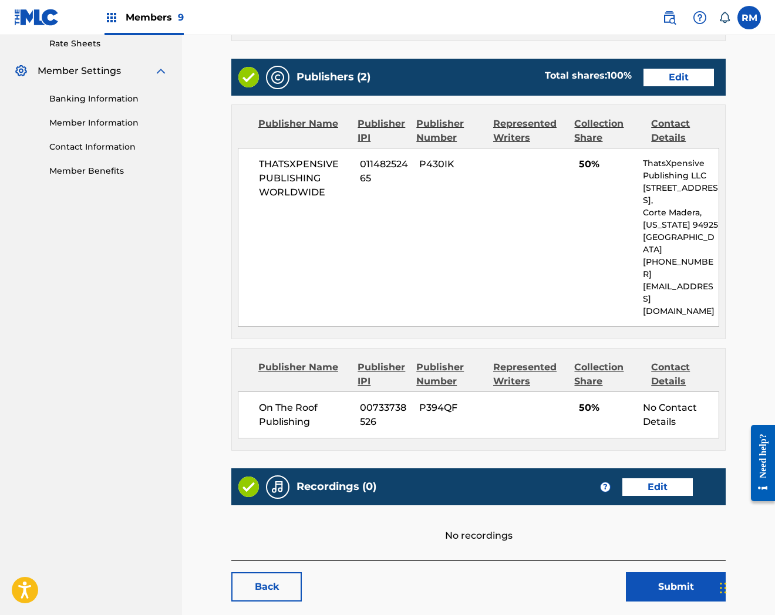
click at [674, 479] on link "Edit" at bounding box center [657, 488] width 70 height 18
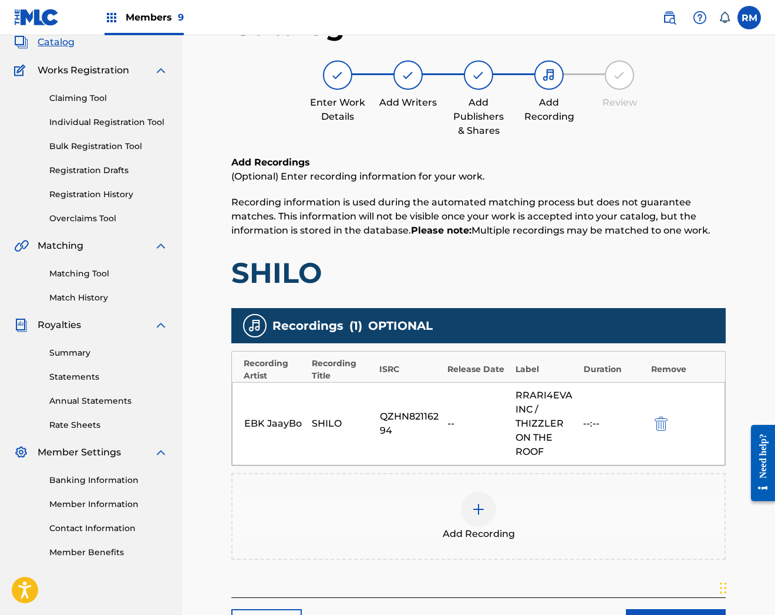
scroll to position [171, 0]
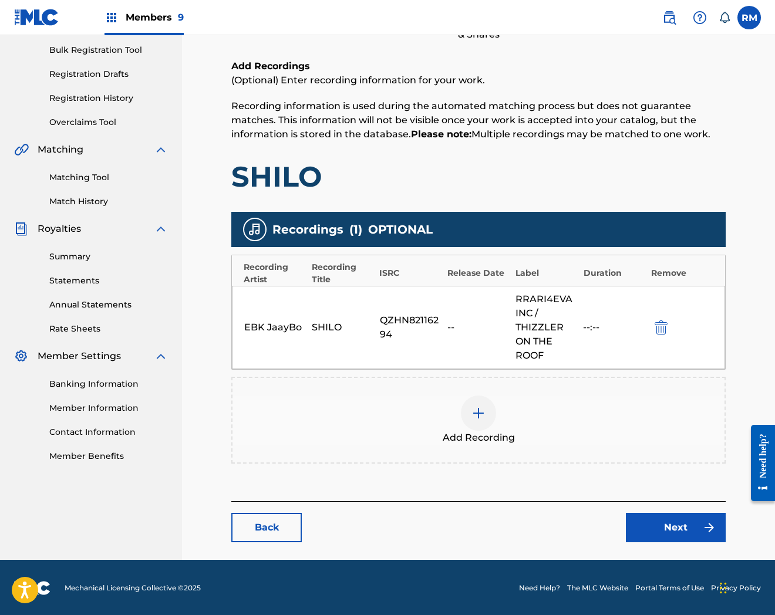
click at [662, 533] on link "Next" at bounding box center [676, 527] width 100 height 29
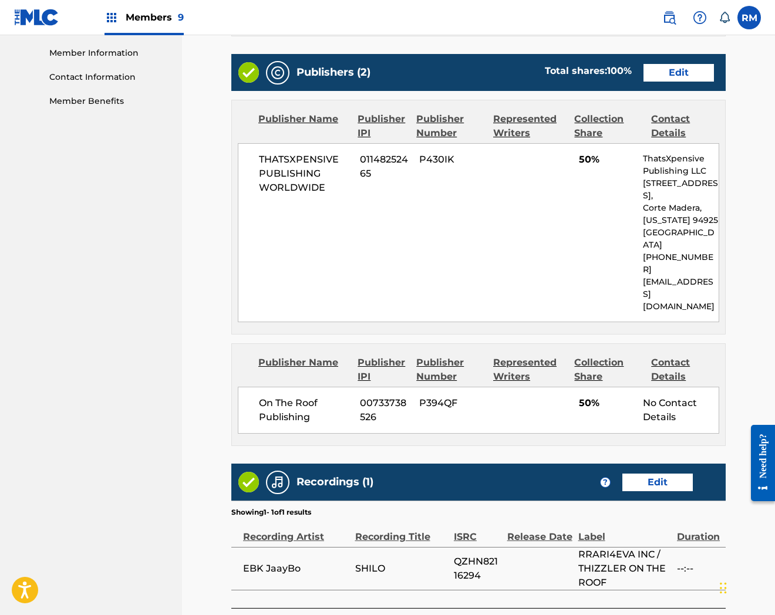
scroll to position [612, 0]
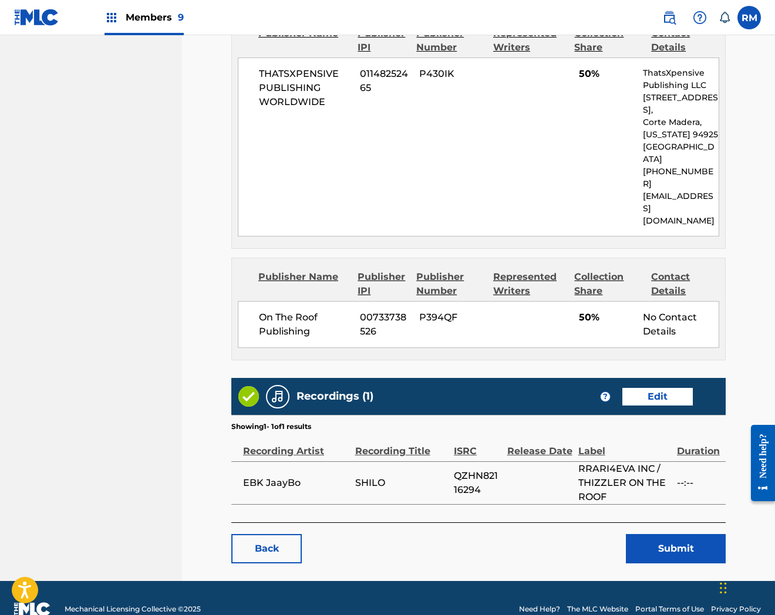
click at [672, 534] on button "Submit" at bounding box center [676, 548] width 100 height 29
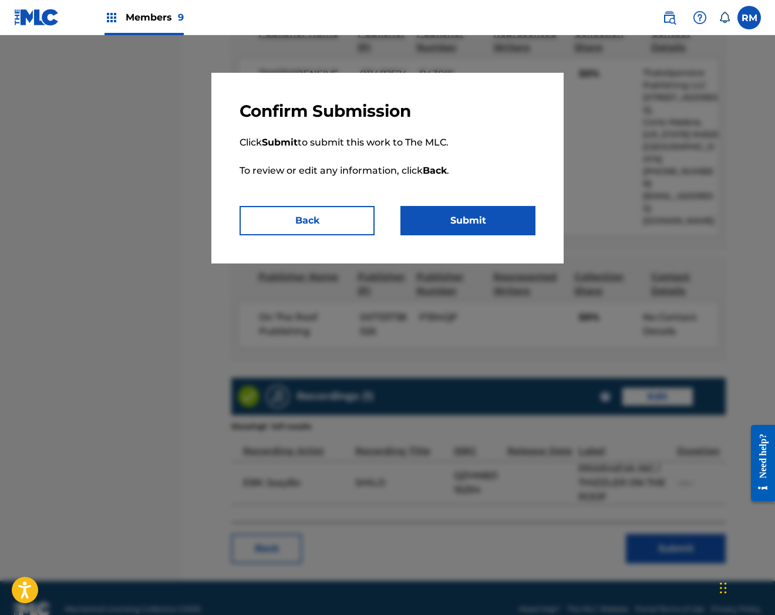
click at [491, 214] on button "Submit" at bounding box center [467, 220] width 135 height 29
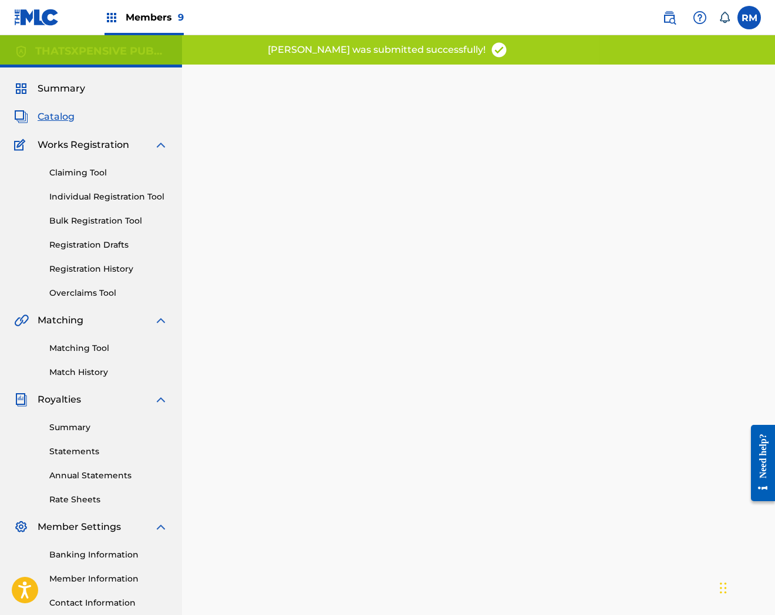
scroll to position [120, 0]
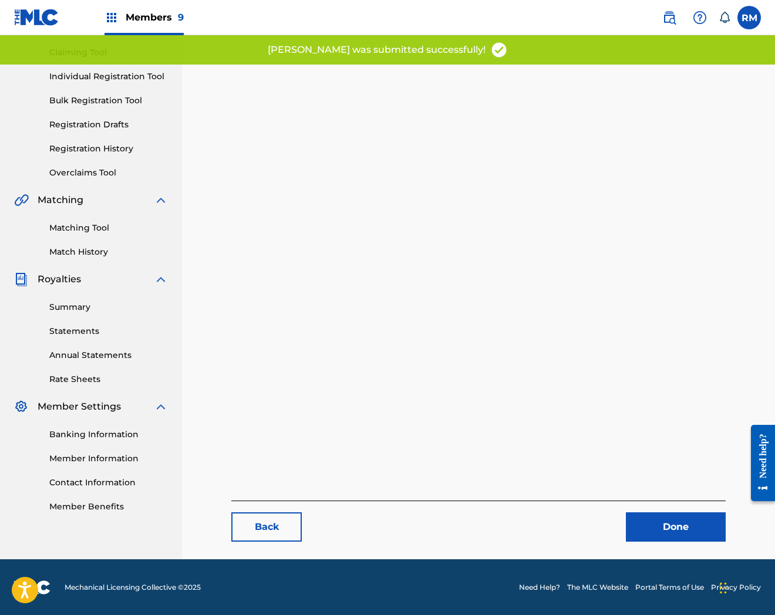
click at [658, 534] on link "Done" at bounding box center [676, 527] width 100 height 29
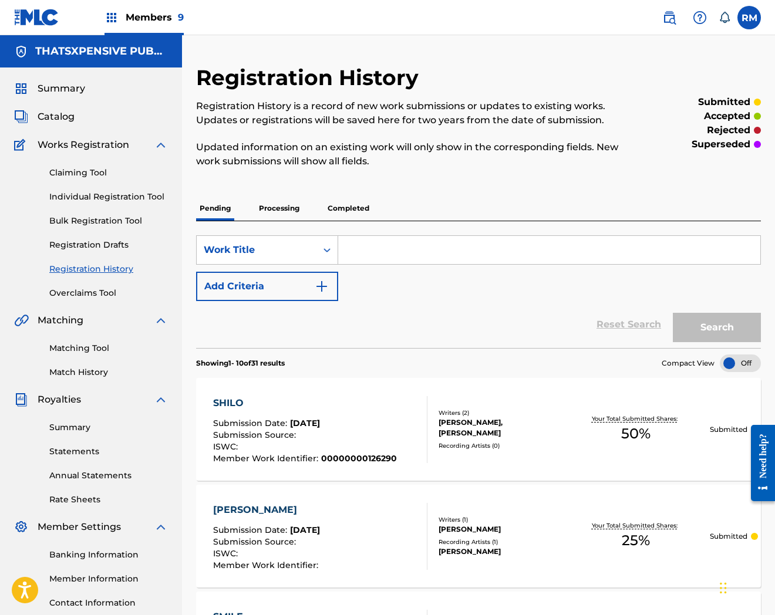
click at [59, 116] on span "Catalog" at bounding box center [56, 117] width 37 height 14
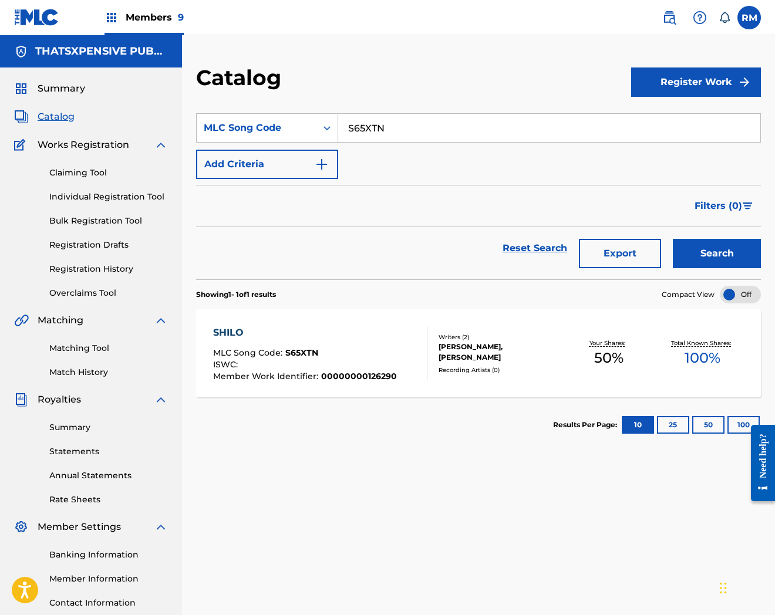
click at [349, 120] on input "S65XTN" at bounding box center [549, 128] width 422 height 28
click at [364, 133] on input "S65XTN" at bounding box center [549, 128] width 422 height 28
paste input "0T3E"
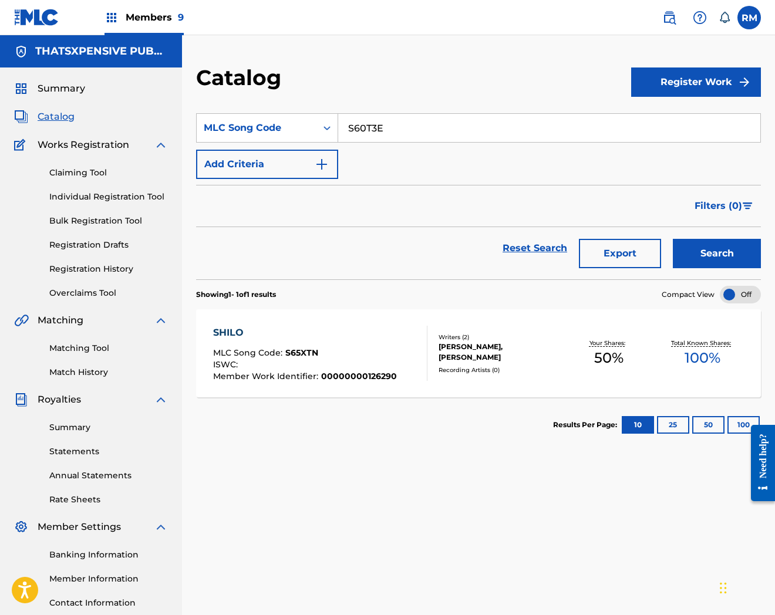
type input "S60T3E"
click at [673, 239] on button "Search" at bounding box center [717, 253] width 88 height 29
click at [390, 348] on div "STATE TO STATE MLC Song Code : S60T3E ISWC : Member Work Identifier : 000000001…" at bounding box center [320, 353] width 215 height 55
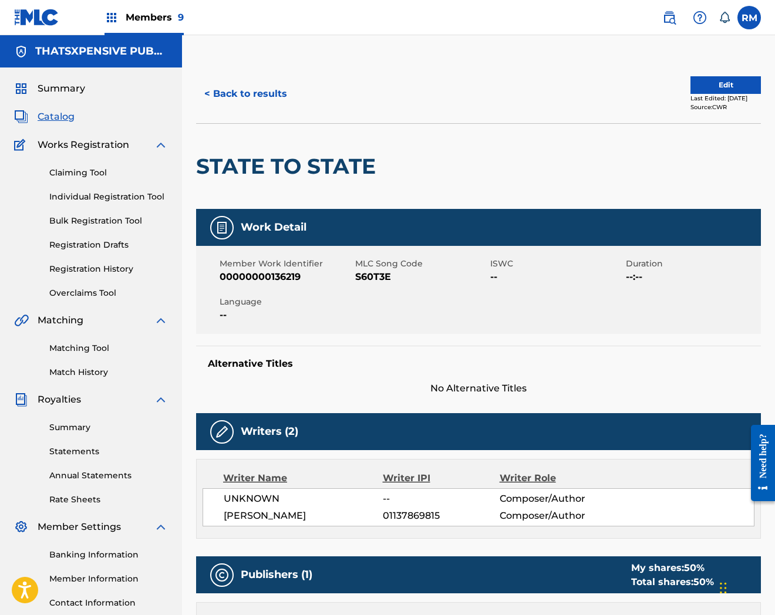
click at [712, 85] on button "Edit" at bounding box center [725, 85] width 70 height 18
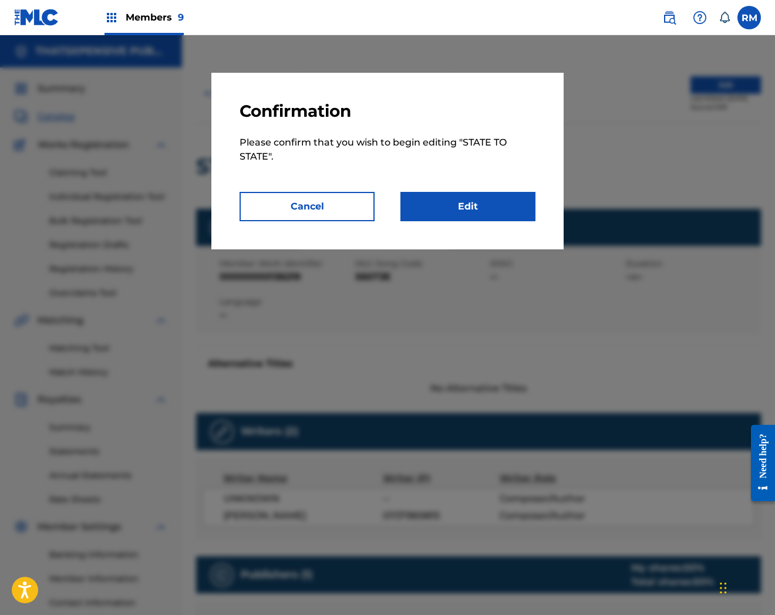
click at [461, 206] on link "Edit" at bounding box center [467, 206] width 135 height 29
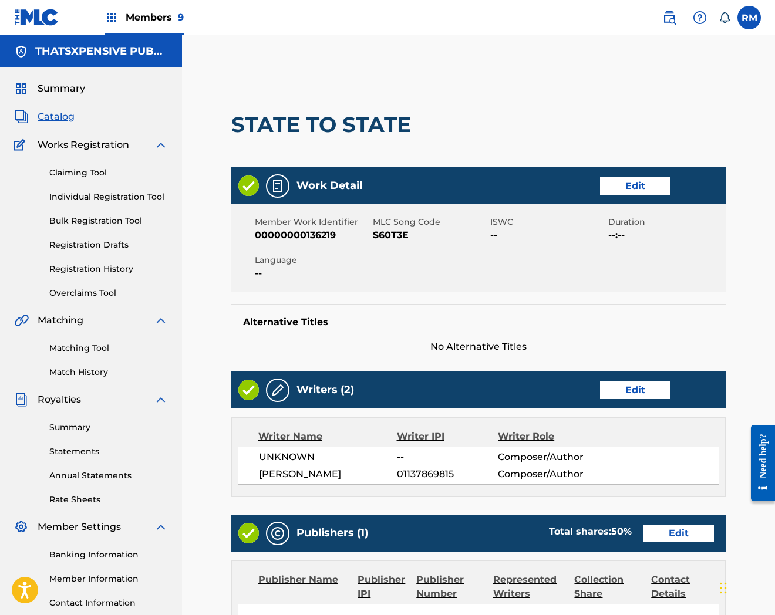
scroll to position [368, 0]
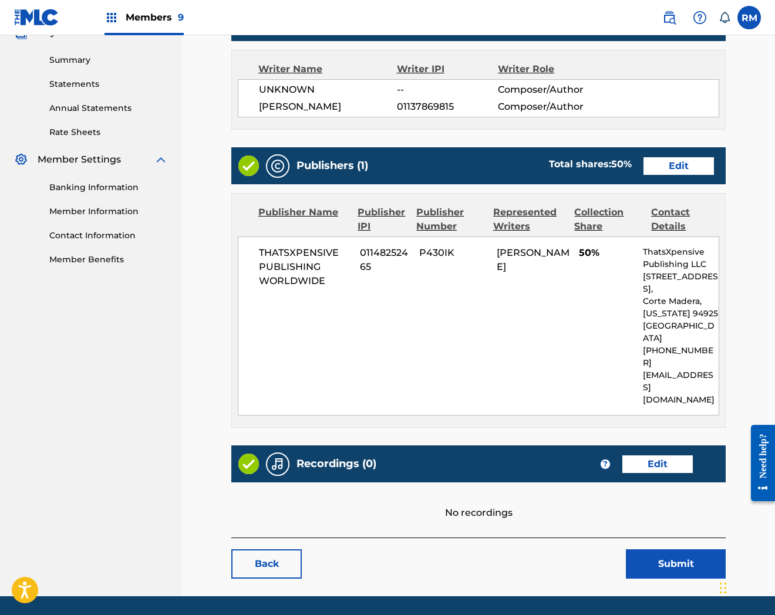
drag, startPoint x: 658, startPoint y: 429, endPoint x: 652, endPoint y: 423, distance: 7.9
click at [658, 456] on link "Edit" at bounding box center [657, 465] width 70 height 18
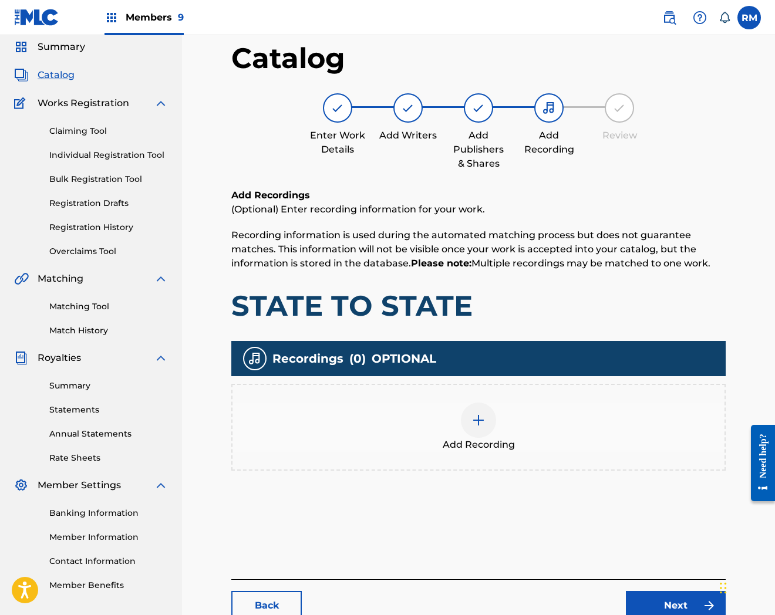
scroll to position [65, 0]
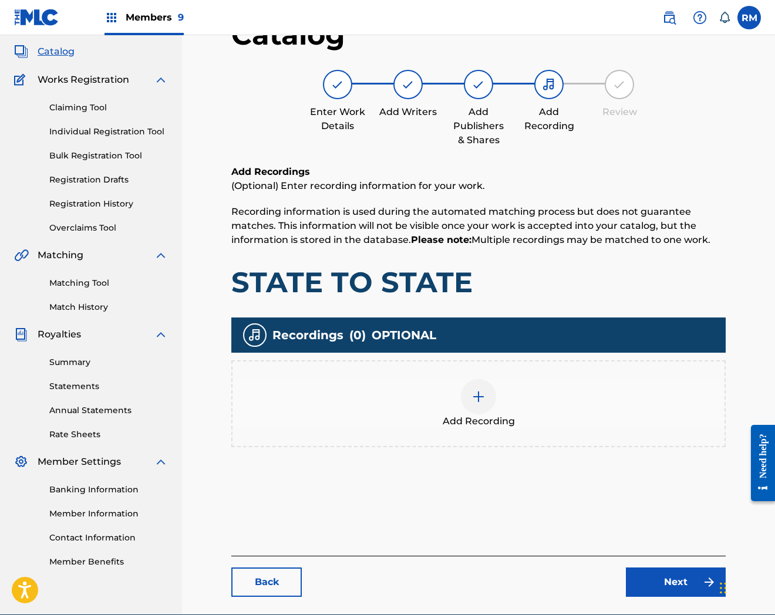
click at [482, 411] on div at bounding box center [478, 396] width 35 height 35
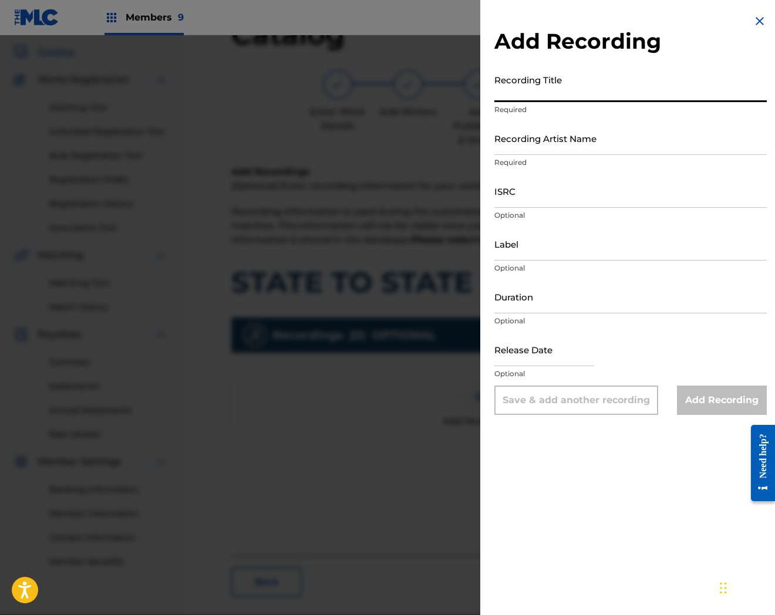
click at [548, 85] on input "Recording Title" at bounding box center [630, 85] width 272 height 33
paste input "QZPLR2300413"
type input "QZPLR2300413"
click at [540, 183] on input "ISRC" at bounding box center [630, 190] width 272 height 33
paste input "QZPLR2300413"
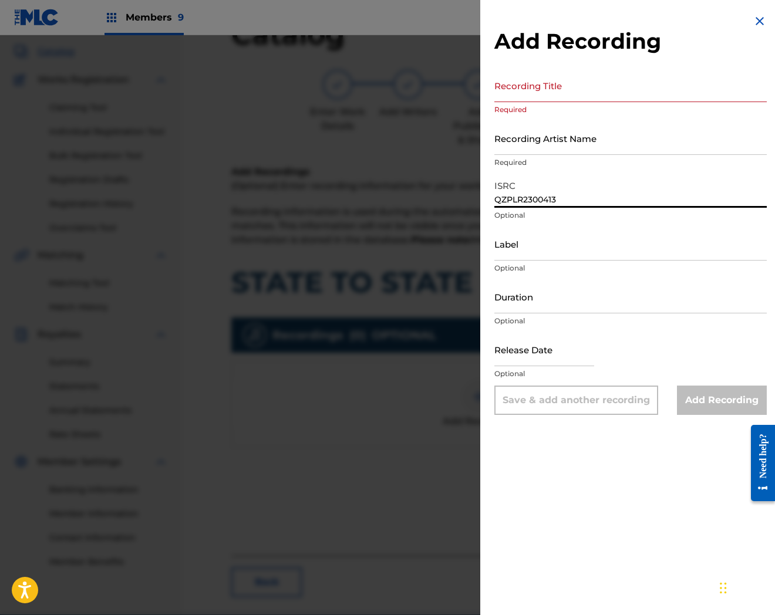
type input "QZPLR2300413"
click at [521, 91] on input "Recording Title" at bounding box center [630, 85] width 272 height 33
paste input "State to State"
type input "State to State"
click at [560, 143] on input "Recording Artist Name" at bounding box center [630, 138] width 272 height 33
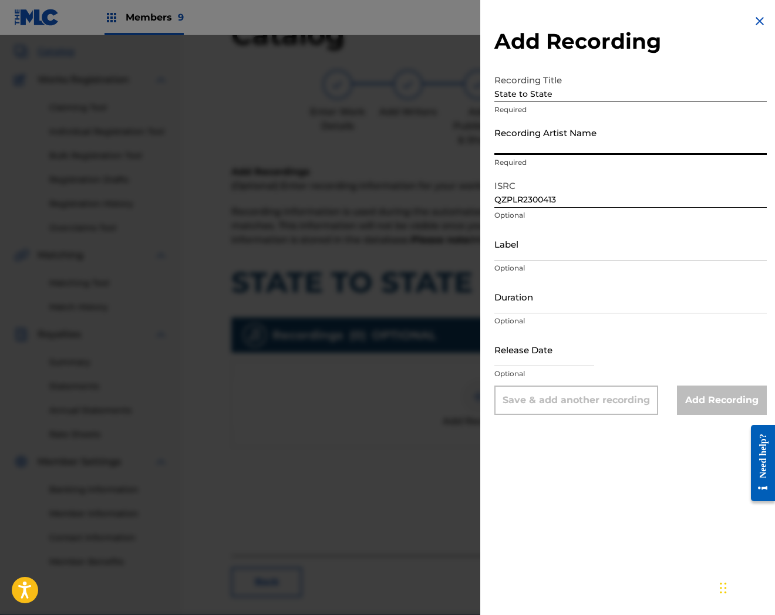
click at [539, 159] on p "Required" at bounding box center [630, 162] width 272 height 11
click at [539, 137] on input "Recording Artist Name" at bounding box center [630, 138] width 272 height 33
paste input "kt foreign"
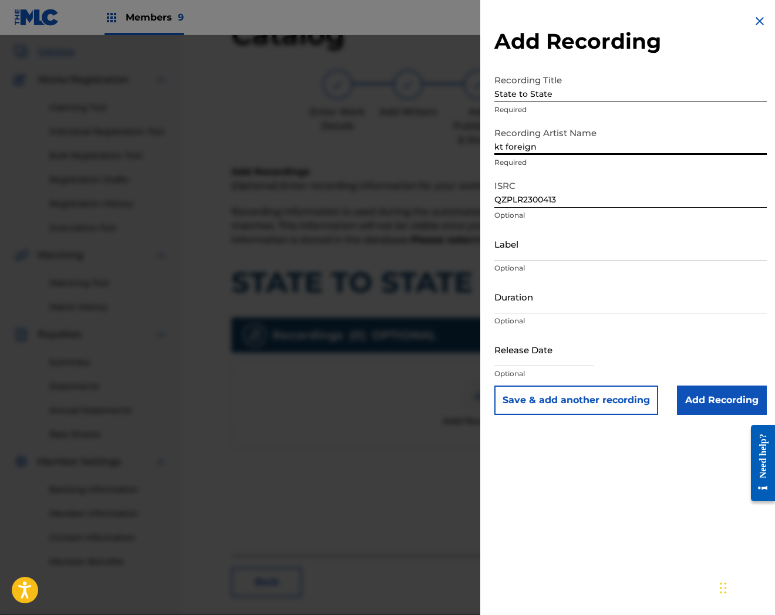
drag, startPoint x: 536, startPoint y: 143, endPoint x: 695, endPoint y: 171, distance: 161.0
click at [695, 171] on div "Recording Artist Name kt foreign Required" at bounding box center [630, 148] width 272 height 53
type input "kt foreign"
click at [720, 408] on input "Add Recording" at bounding box center [722, 400] width 90 height 29
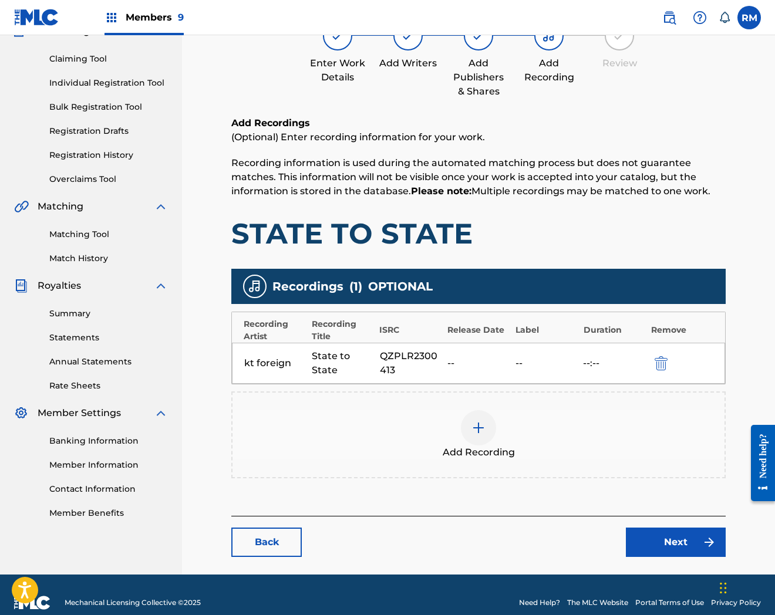
scroll to position [128, 0]
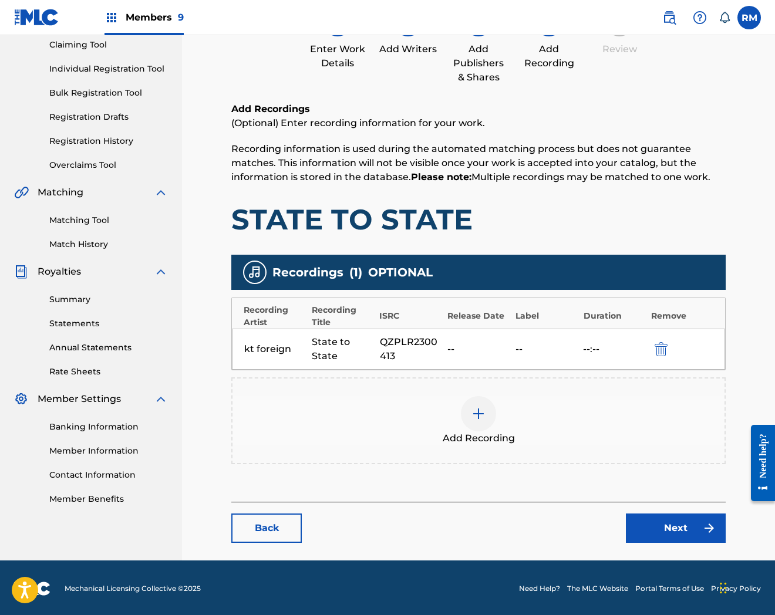
click at [650, 533] on link "Next" at bounding box center [676, 528] width 100 height 29
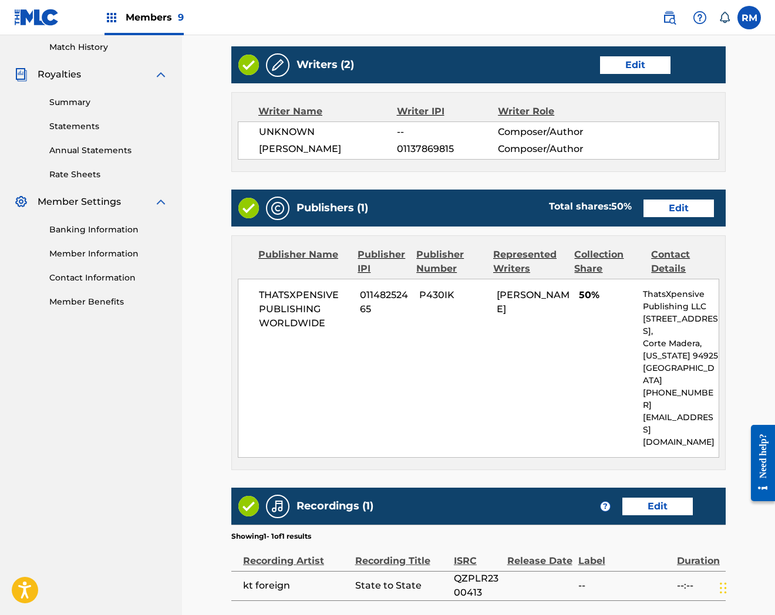
scroll to position [406, 0]
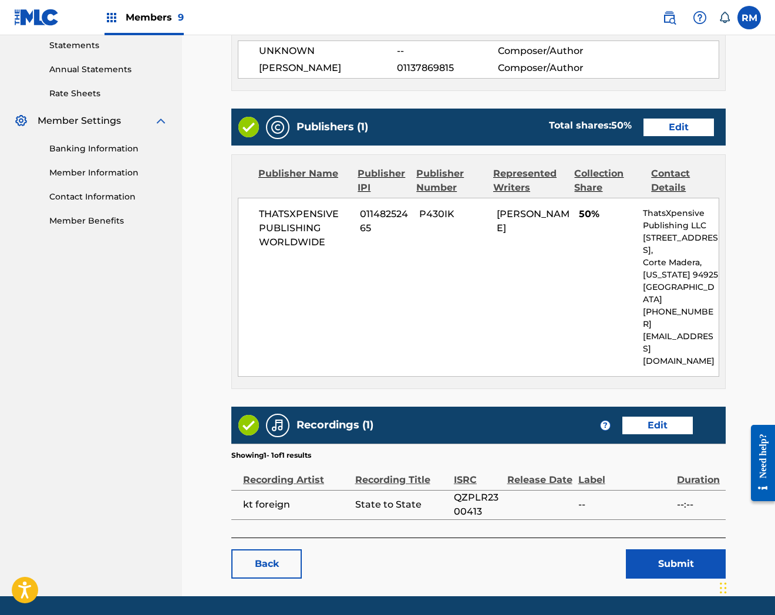
click at [671, 550] on button "Submit" at bounding box center [676, 564] width 100 height 29
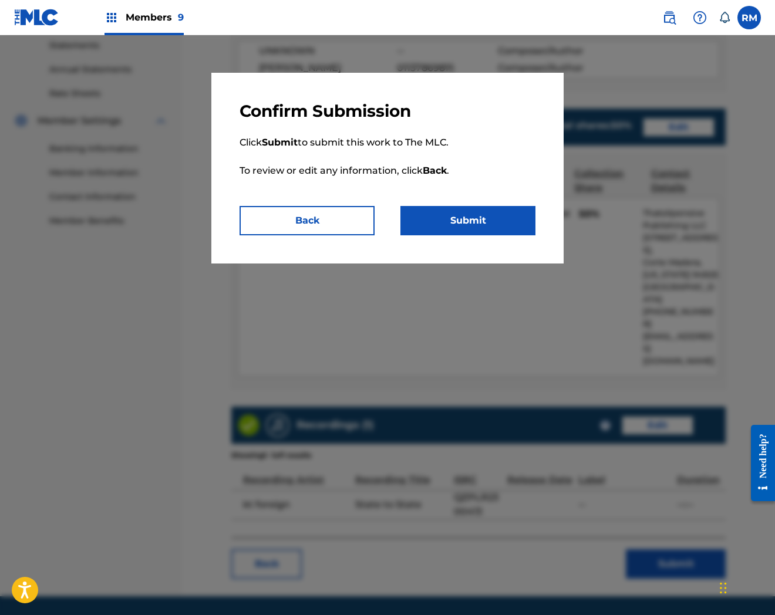
click at [483, 223] on button "Submit" at bounding box center [467, 220] width 135 height 29
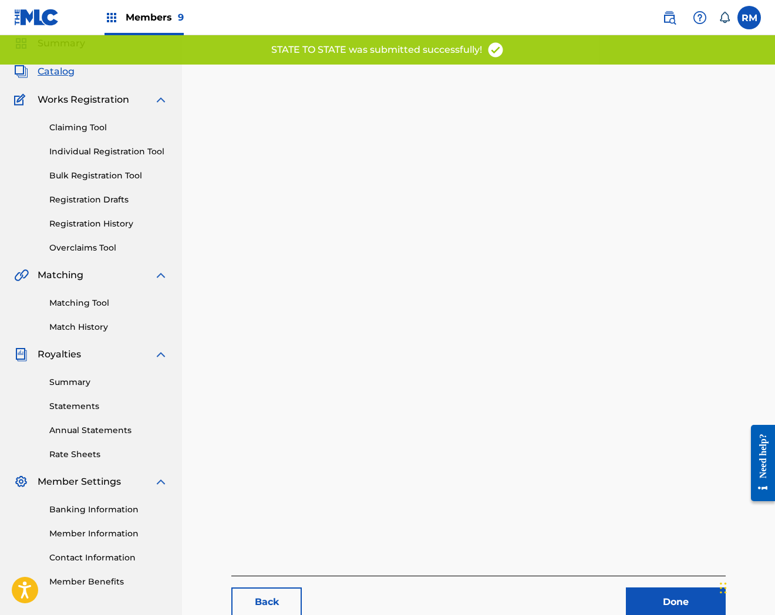
scroll to position [120, 0]
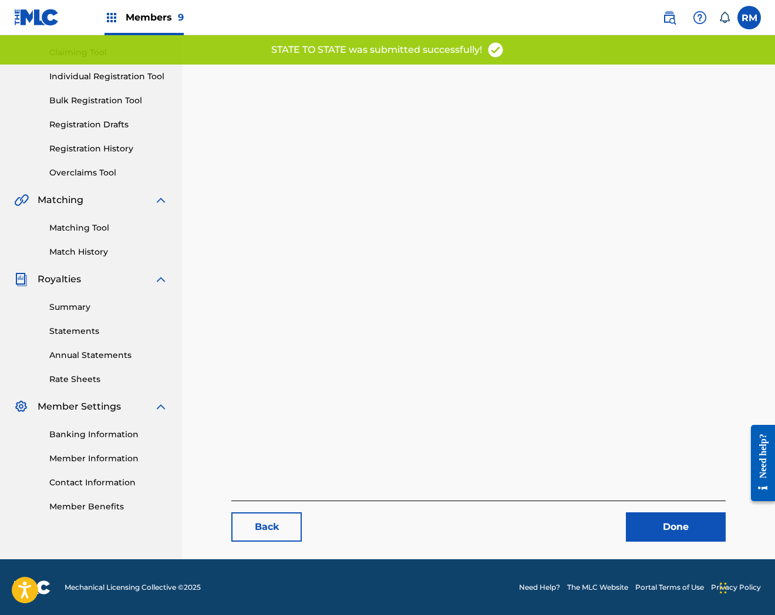
click at [678, 530] on link "Done" at bounding box center [676, 527] width 100 height 29
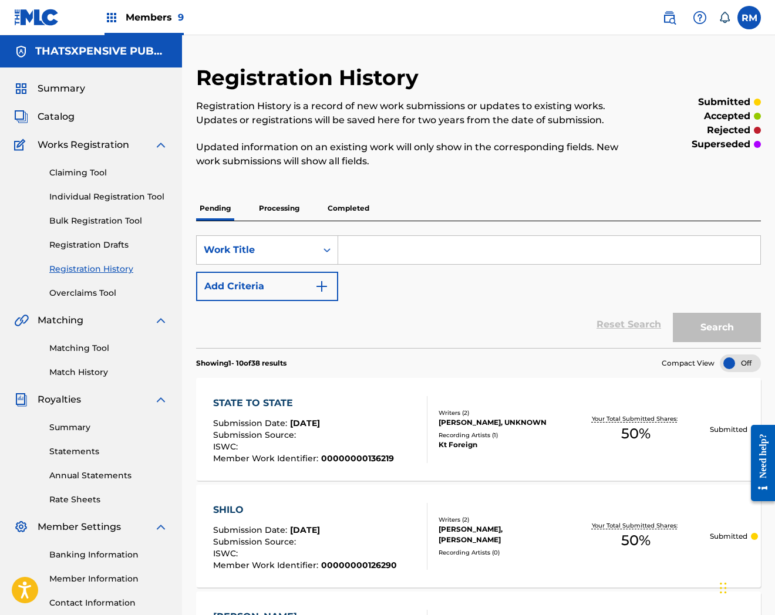
click at [69, 120] on span "Catalog" at bounding box center [56, 117] width 37 height 14
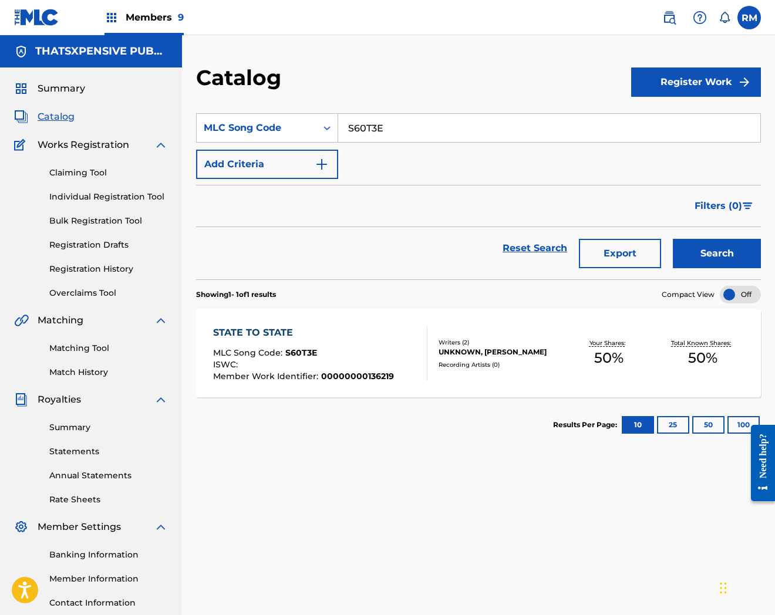
click at [357, 125] on input "S60T3E" at bounding box center [549, 128] width 422 height 28
paste input "1WQ3"
type input "S61WQ3"
click at [673, 239] on button "Search" at bounding box center [717, 253] width 88 height 29
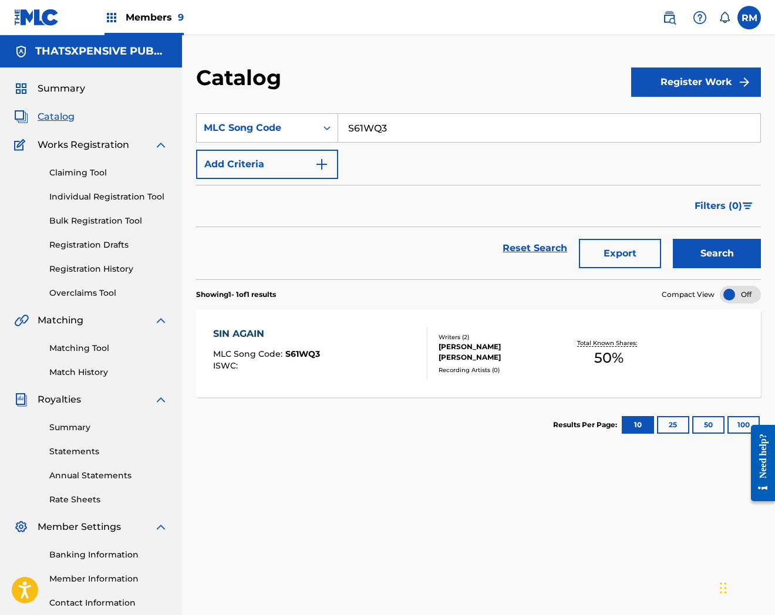
click at [297, 349] on div "SIN AGAIN MLC Song Code : S61WQ3 ISWC :" at bounding box center [266, 353] width 107 height 53
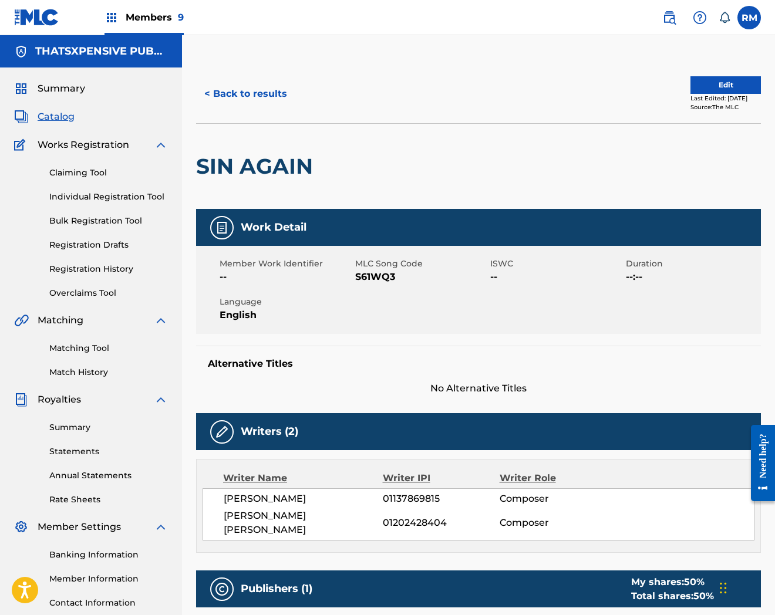
click at [724, 84] on button "Edit" at bounding box center [725, 85] width 70 height 18
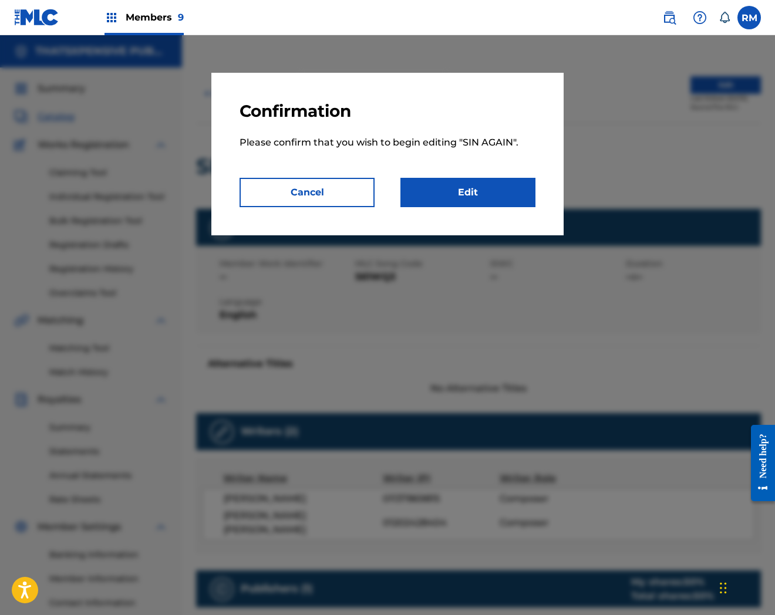
click at [496, 195] on link "Edit" at bounding box center [467, 192] width 135 height 29
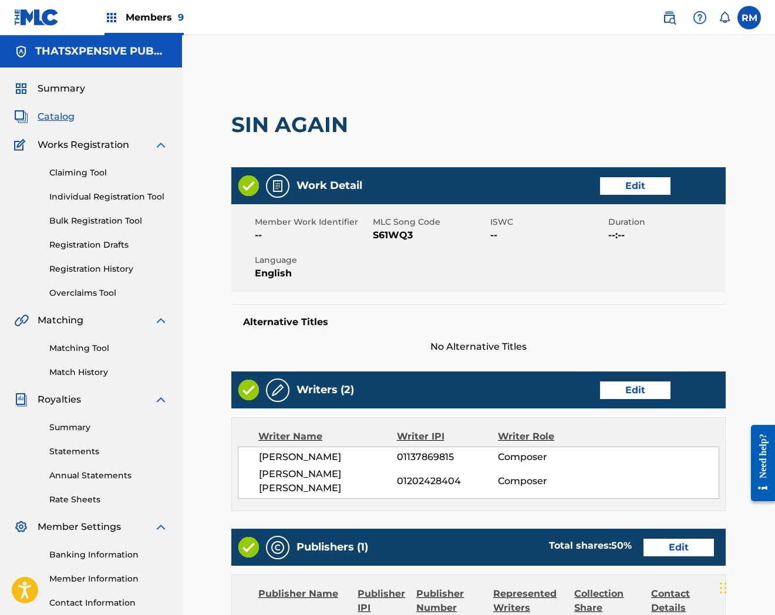
scroll to position [368, 0]
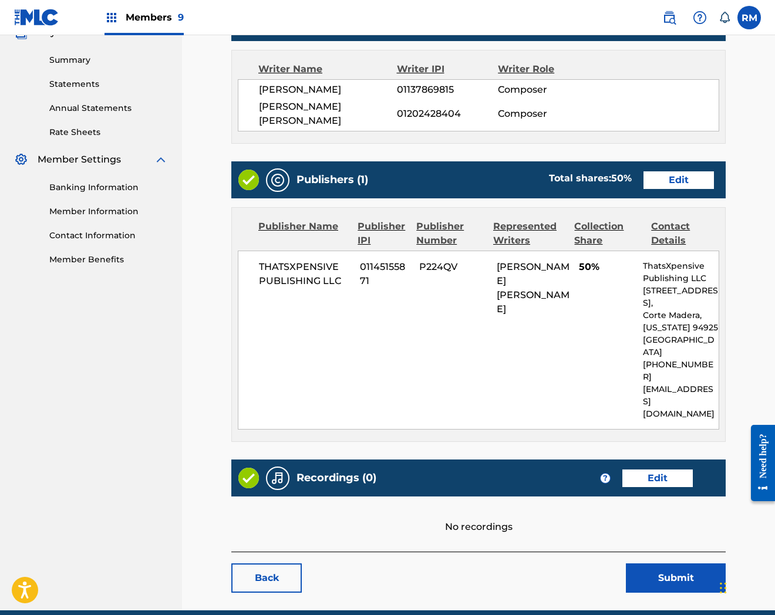
click at [665, 470] on link "Edit" at bounding box center [657, 479] width 70 height 18
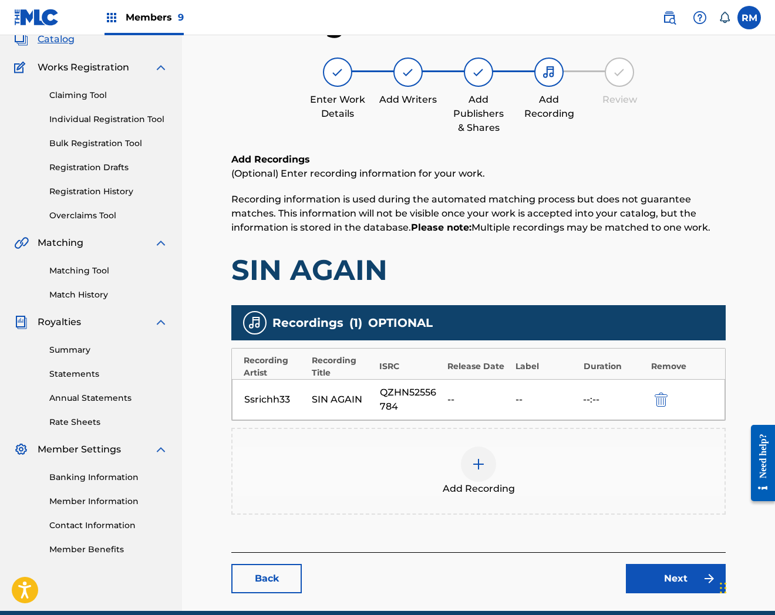
scroll to position [128, 0]
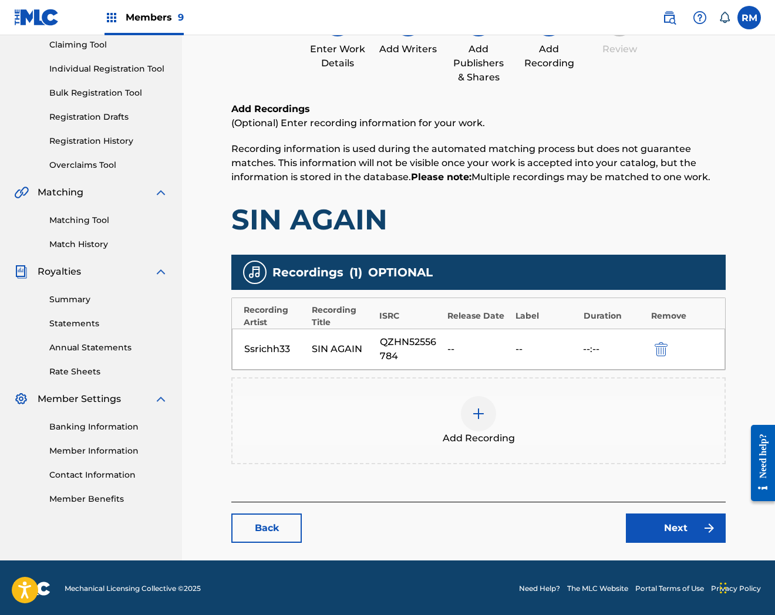
click at [667, 526] on link "Next" at bounding box center [676, 528] width 100 height 29
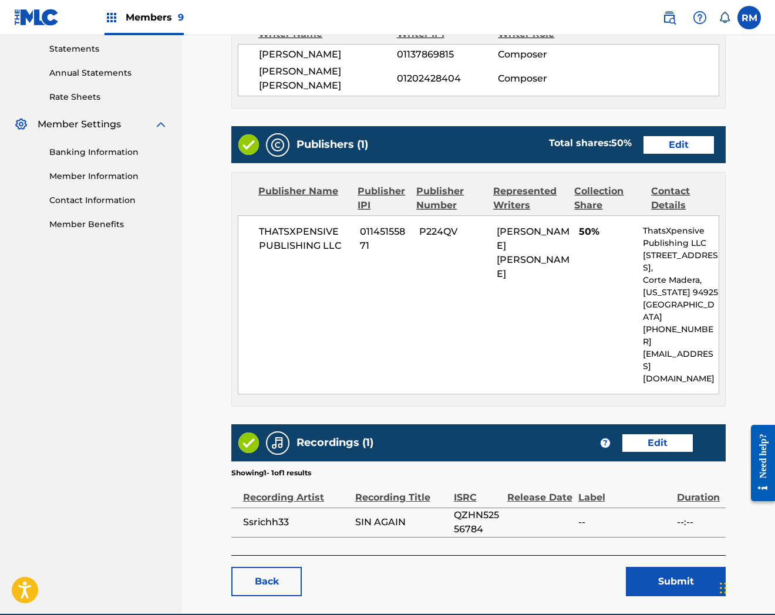
scroll to position [406, 0]
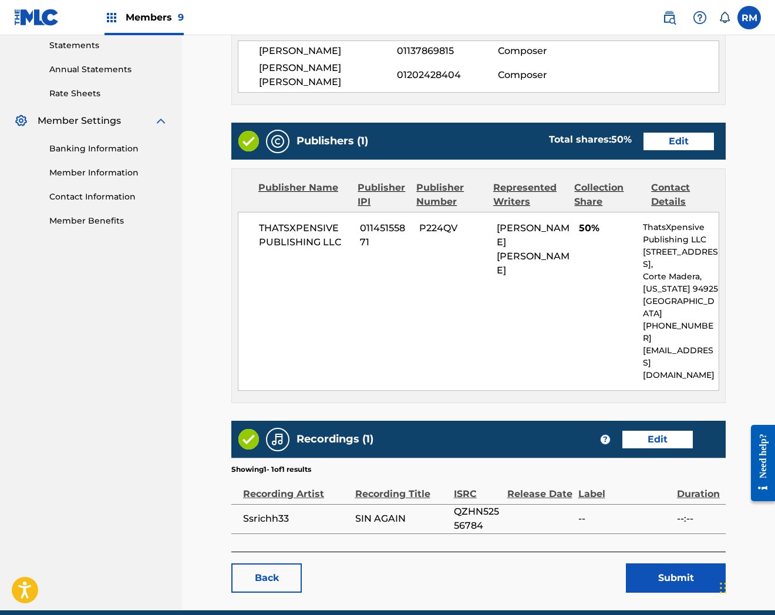
click at [666, 564] on button "Submit" at bounding box center [676, 578] width 100 height 29
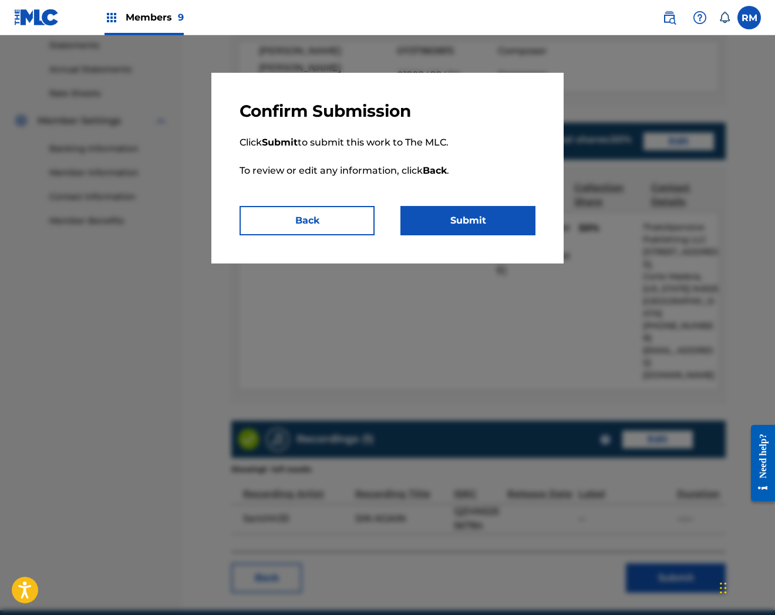
click at [501, 224] on button "Submit" at bounding box center [467, 220] width 135 height 29
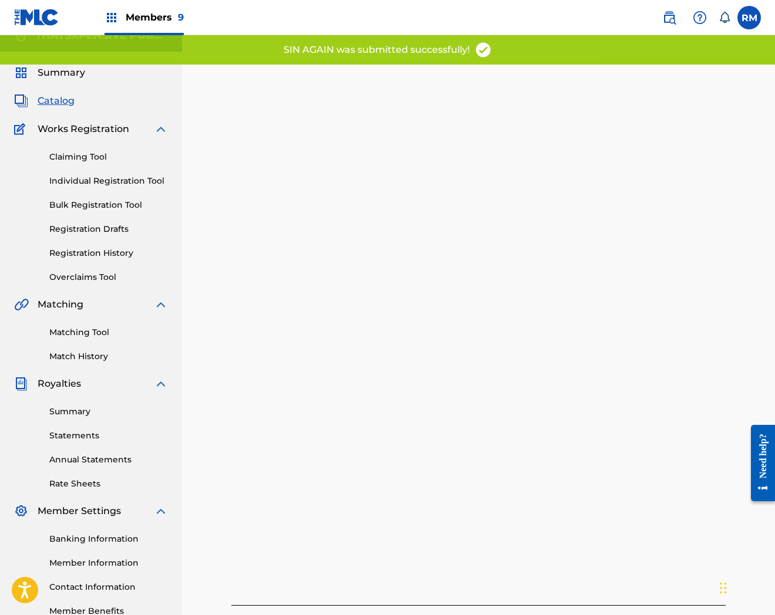
scroll to position [120, 0]
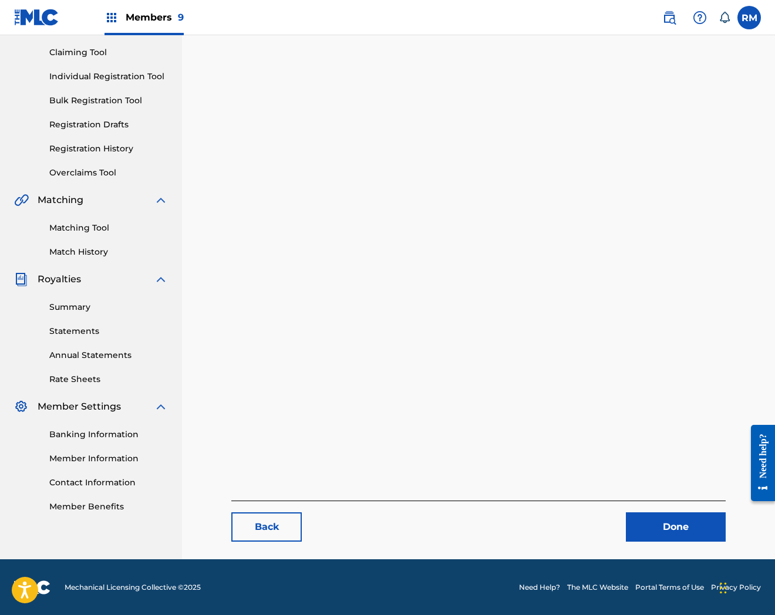
click at [671, 531] on link "Done" at bounding box center [676, 527] width 100 height 29
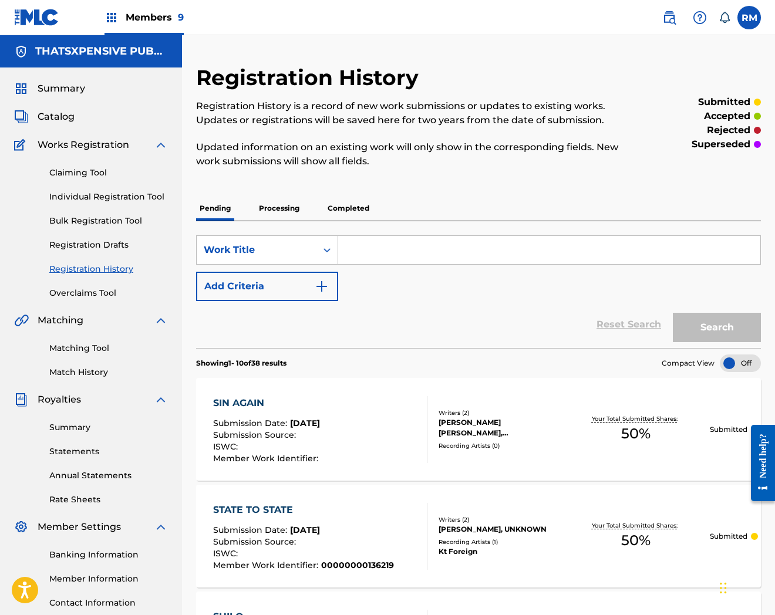
click at [49, 114] on span "Catalog" at bounding box center [56, 117] width 37 height 14
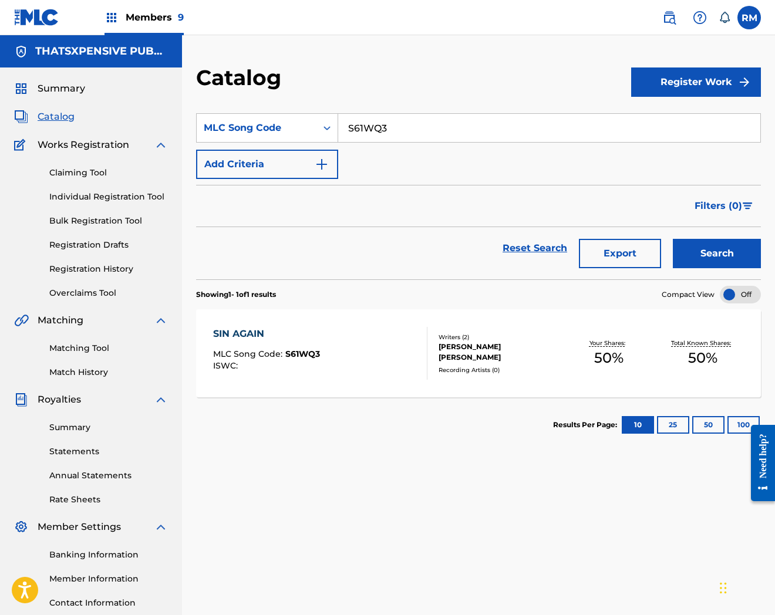
click at [360, 126] on input "S61WQ3" at bounding box center [549, 128] width 422 height 28
paste input "4G0I"
type input "S64G0I"
click at [673, 239] on button "Search" at bounding box center [717, 253] width 88 height 29
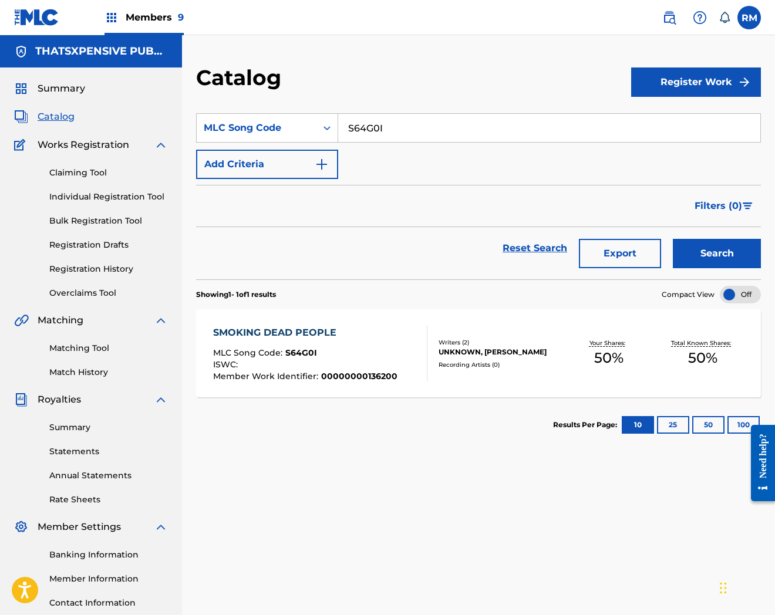
click at [459, 382] on div "SMOKING DEAD PEOPLE MLC Song Code : S64G0I ISWC : Member Work Identifier : 0000…" at bounding box center [478, 353] width 565 height 88
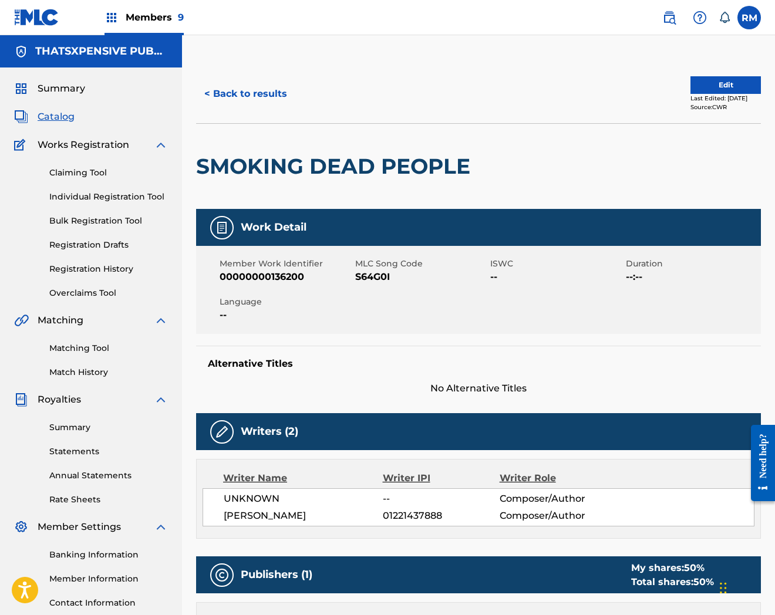
click at [700, 84] on button "Edit" at bounding box center [725, 85] width 70 height 18
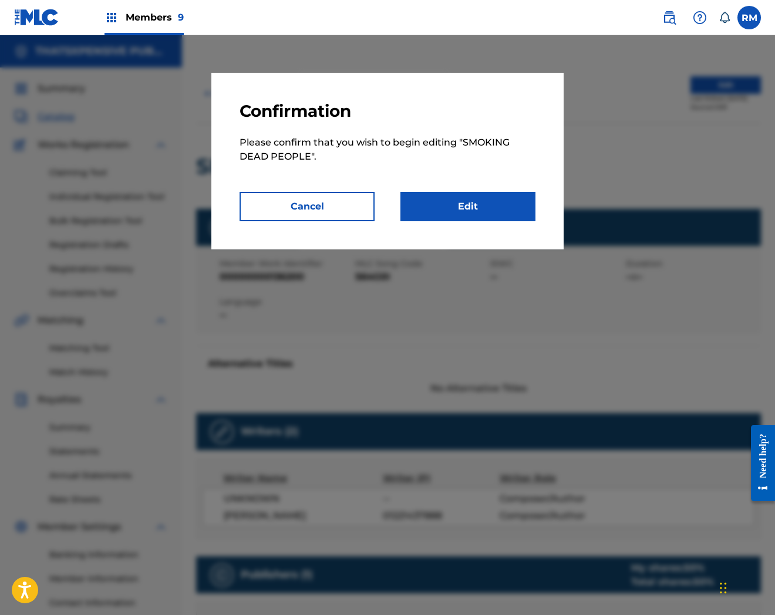
click at [506, 201] on link "Edit" at bounding box center [467, 206] width 135 height 29
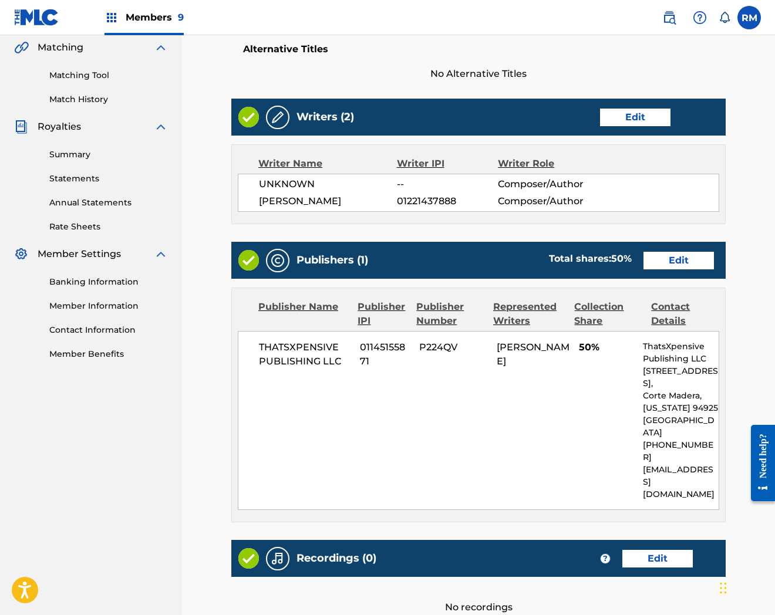
scroll to position [368, 0]
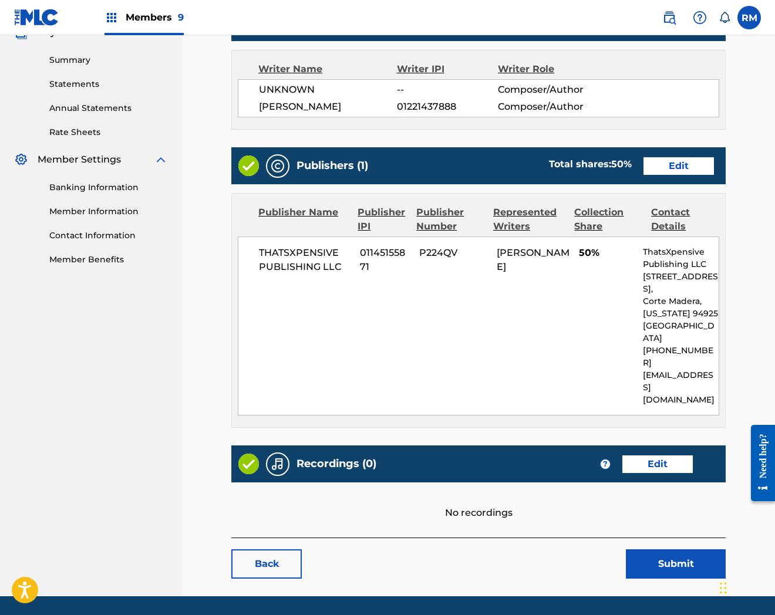
click at [656, 456] on link "Edit" at bounding box center [657, 465] width 70 height 18
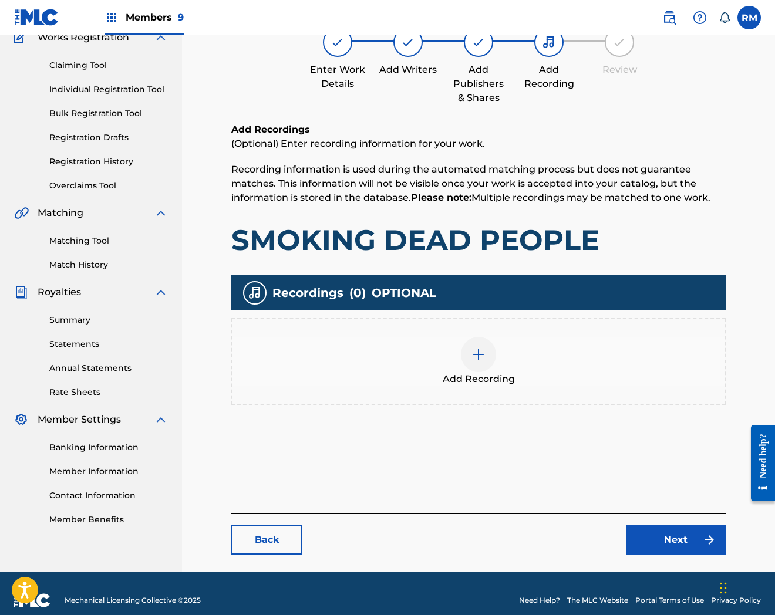
scroll to position [120, 0]
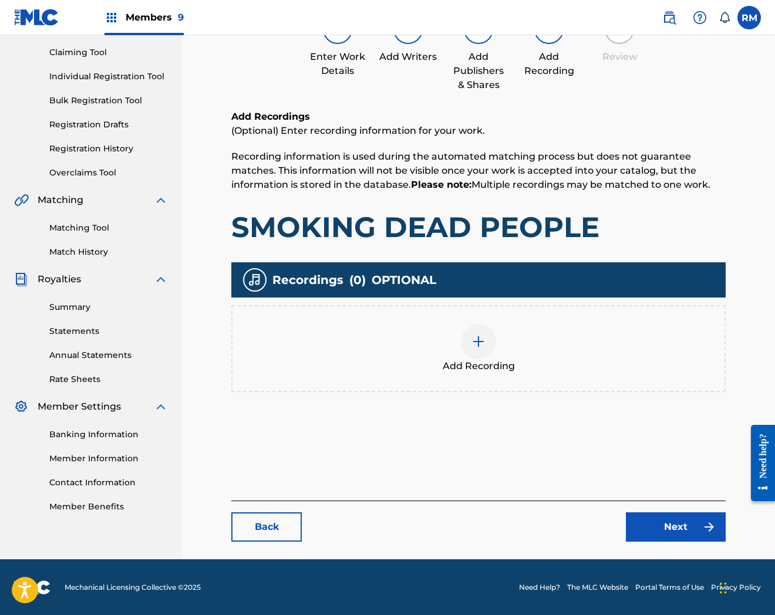
click at [529, 349] on div "Add Recording" at bounding box center [479, 348] width 492 height 49
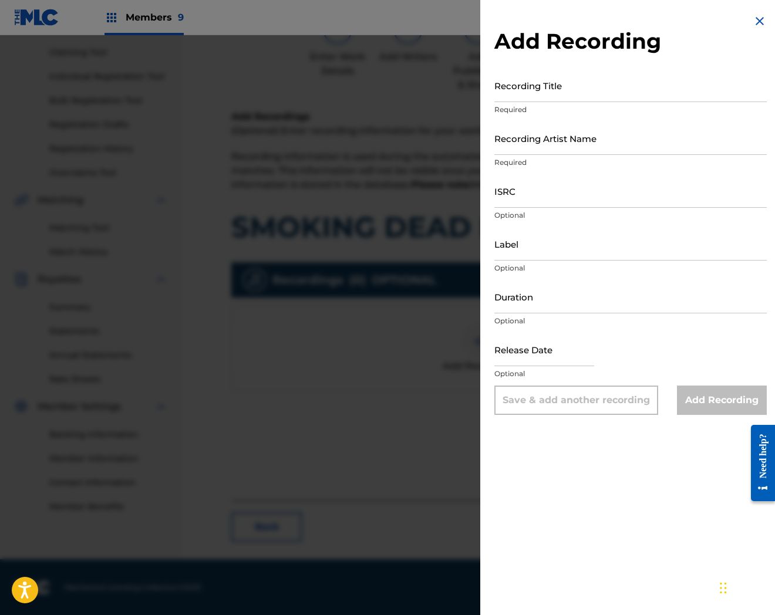
click at [581, 188] on input "ISRC" at bounding box center [630, 190] width 272 height 33
paste input "USUYG1513397"
type input "USUYG1513397"
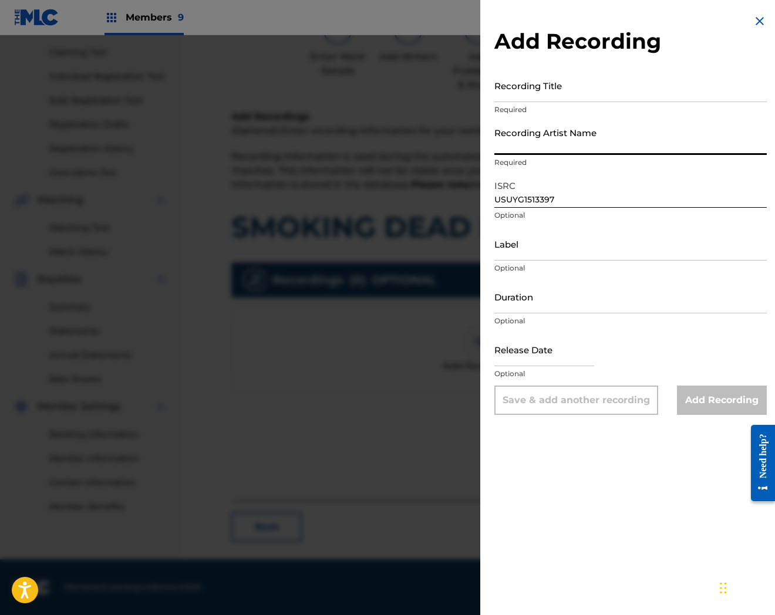
click at [535, 143] on input "Recording Artist Name" at bounding box center [630, 138] width 272 height 33
paste input "[PERSON_NAME]"
drag, startPoint x: 534, startPoint y: 146, endPoint x: 720, endPoint y: 178, distance: 188.4
click at [720, 178] on form "Recording Title Required Recording Artist Name [PERSON_NAME] Required ISRC USUY…" at bounding box center [630, 242] width 272 height 346
type input "[PERSON_NAME]"
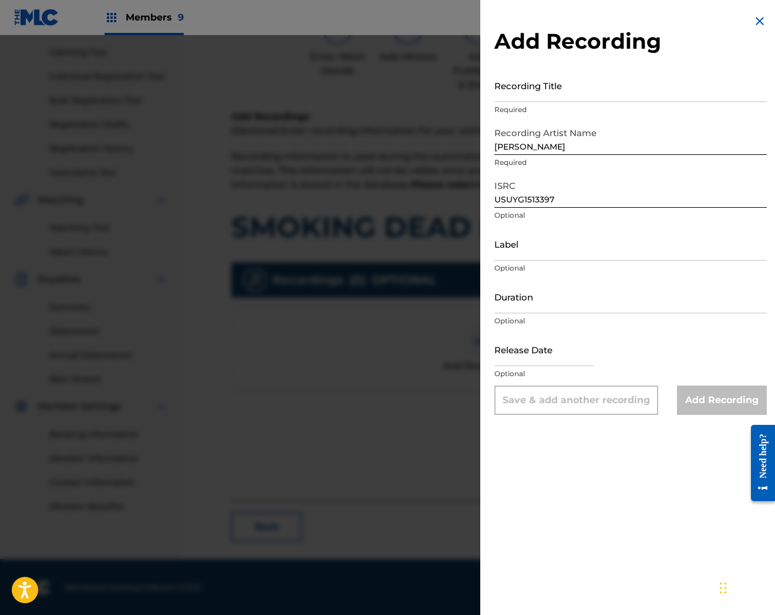
click at [585, 95] on input "Recording Title" at bounding box center [630, 85] width 272 height 33
paste input "Smoking Dead People"
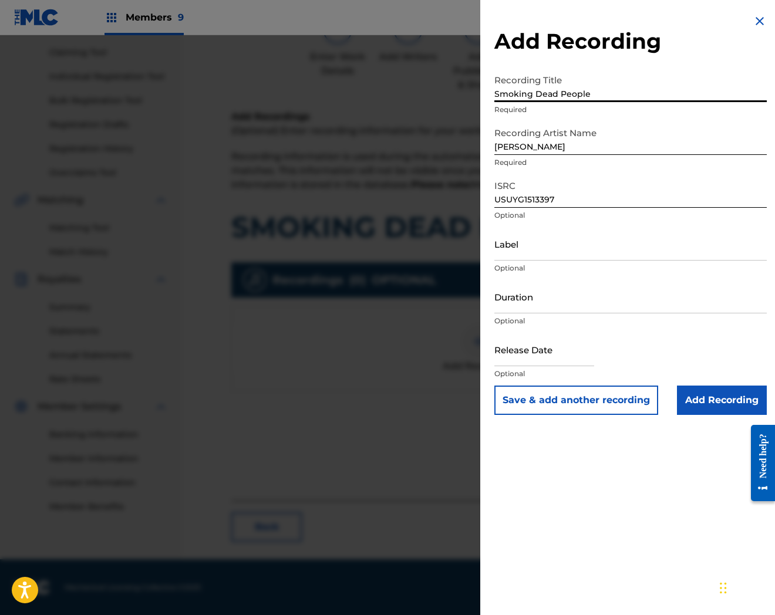
type input "Smoking Dead People"
click at [708, 385] on div "Release Date Optional" at bounding box center [630, 359] width 272 height 53
click at [715, 403] on input "Add Recording" at bounding box center [722, 400] width 90 height 29
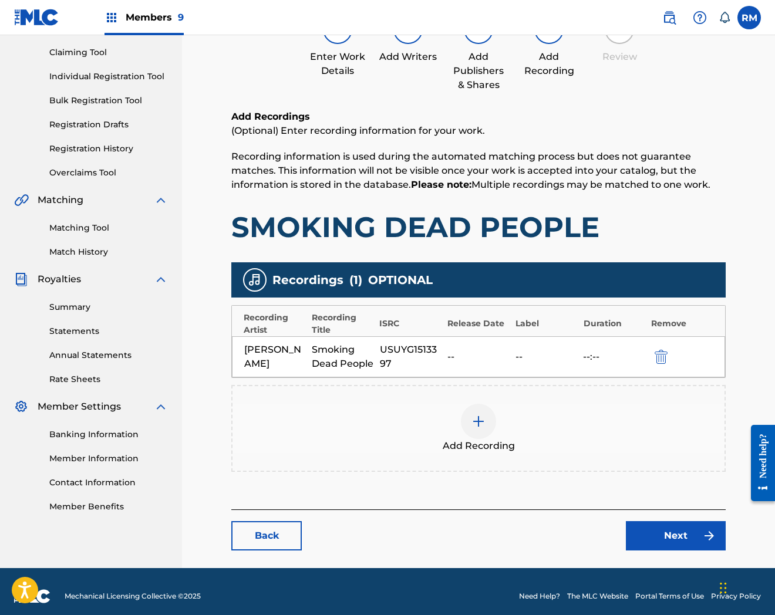
scroll to position [128, 0]
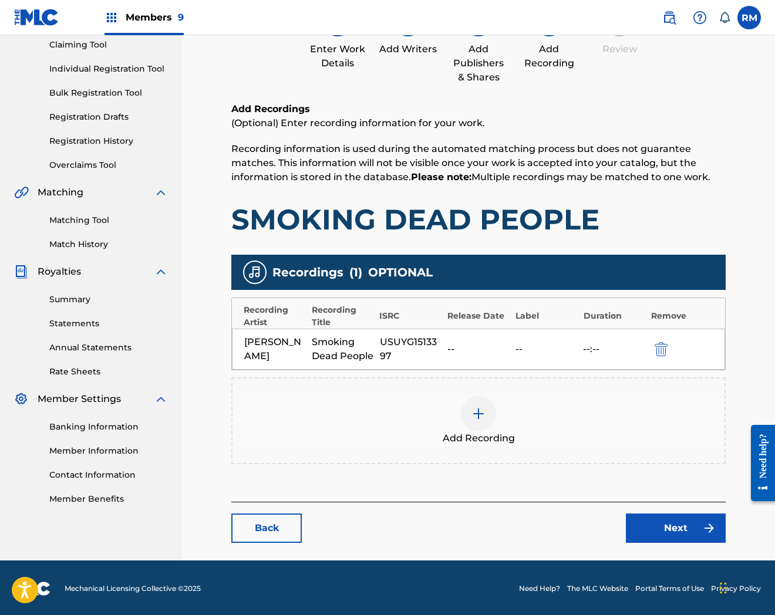
click at [658, 520] on link "Next" at bounding box center [676, 528] width 100 height 29
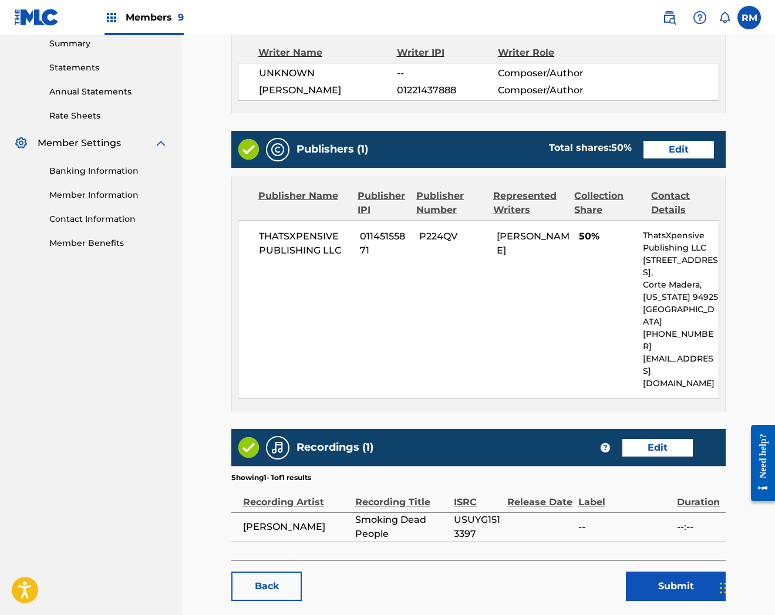
scroll to position [406, 0]
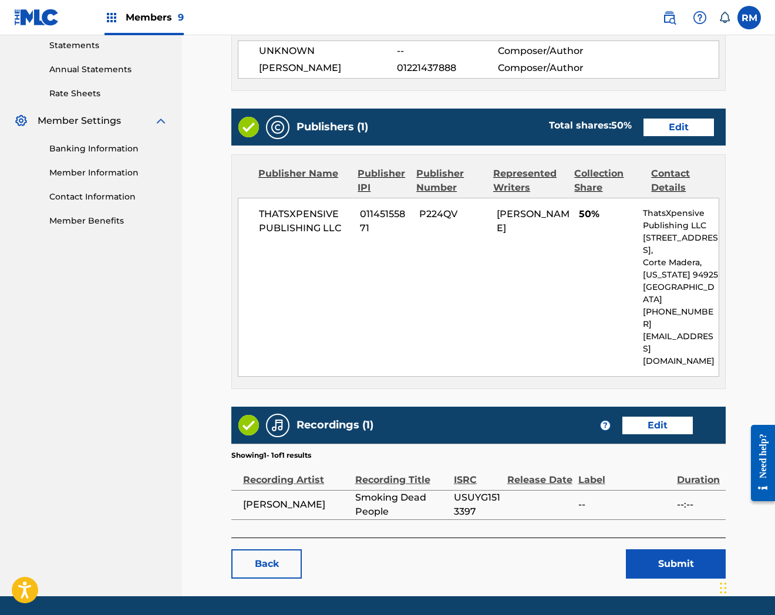
click at [677, 550] on button "Submit" at bounding box center [676, 564] width 100 height 29
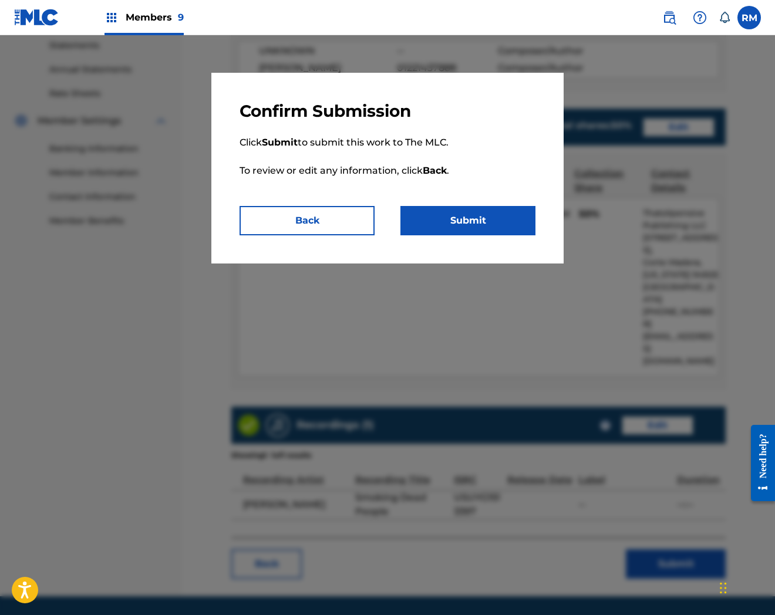
click at [481, 221] on button "Submit" at bounding box center [467, 220] width 135 height 29
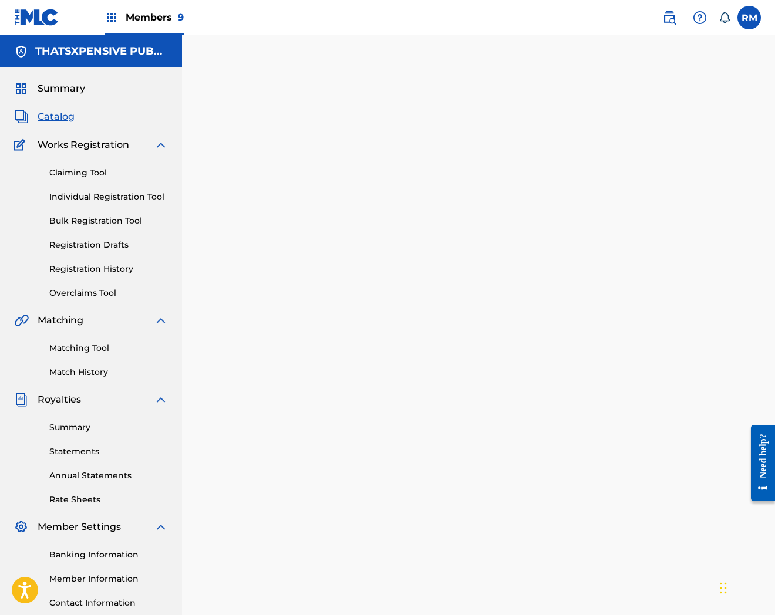
click at [56, 119] on span "Catalog" at bounding box center [56, 117] width 37 height 14
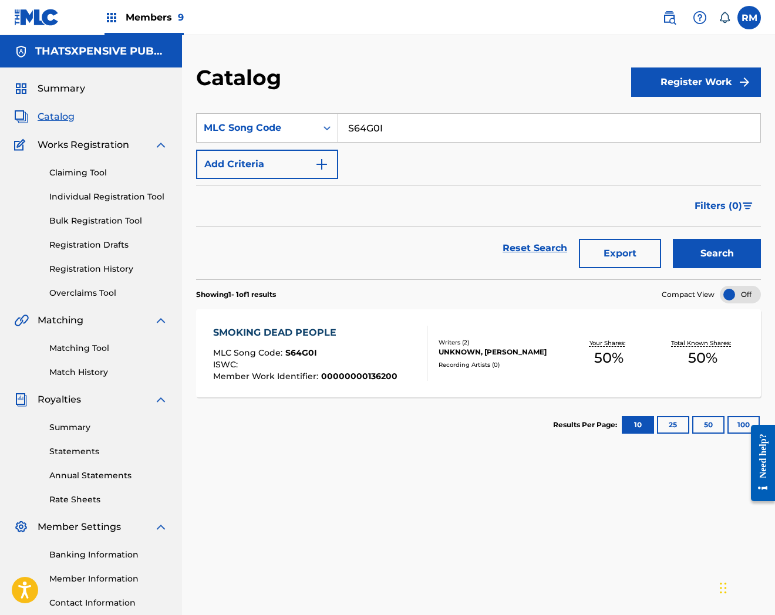
click at [366, 122] on input "S64G0I" at bounding box center [549, 128] width 422 height 28
paste input "6OGA"
type input "S66OGA"
click at [673, 239] on button "Search" at bounding box center [717, 253] width 88 height 29
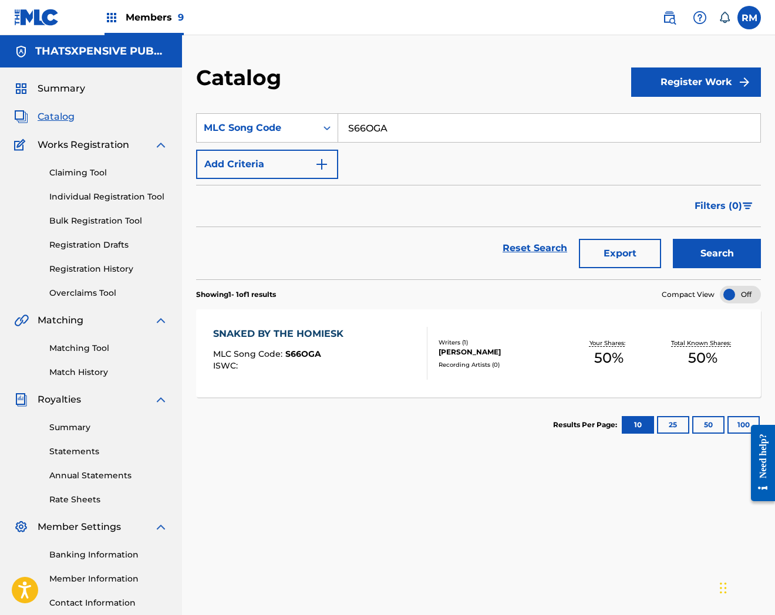
click at [370, 315] on div "SNAKED BY THE HOMIESK MLC Song Code : S66OGA ISWC : Writers ( 1 ) [PERSON_NAME]…" at bounding box center [478, 353] width 565 height 88
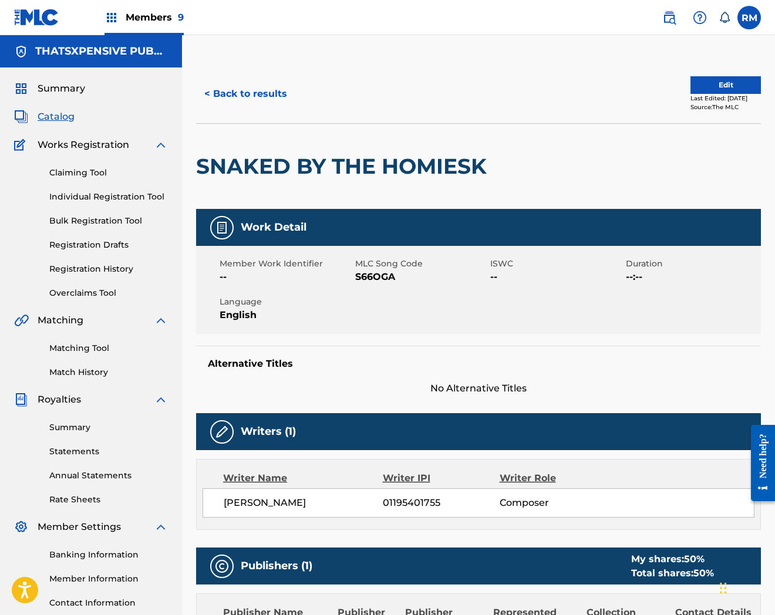
click at [711, 89] on button "Edit" at bounding box center [725, 85] width 70 height 18
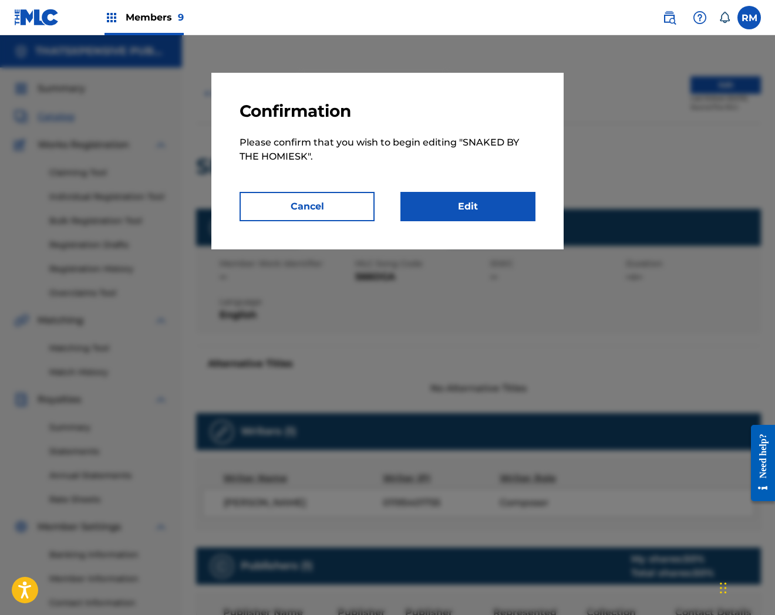
click at [480, 203] on link "Edit" at bounding box center [467, 206] width 135 height 29
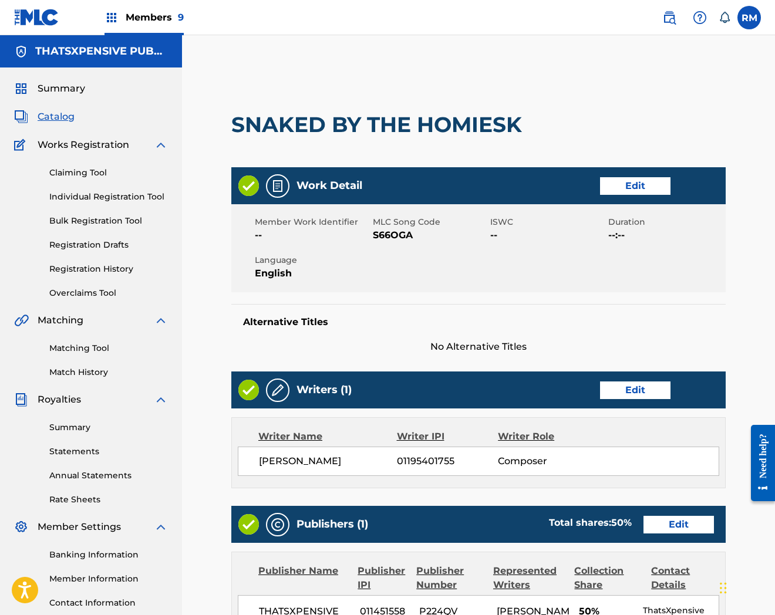
scroll to position [385, 0]
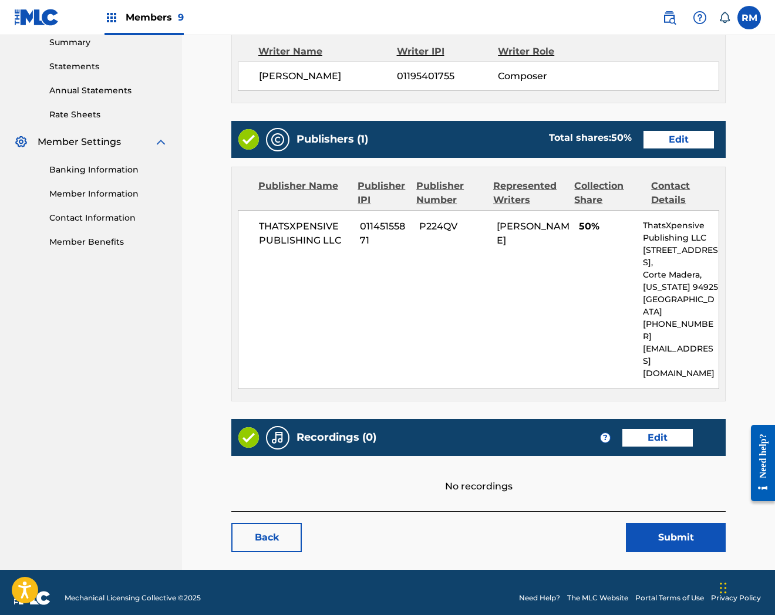
click at [653, 429] on link "Edit" at bounding box center [657, 438] width 70 height 18
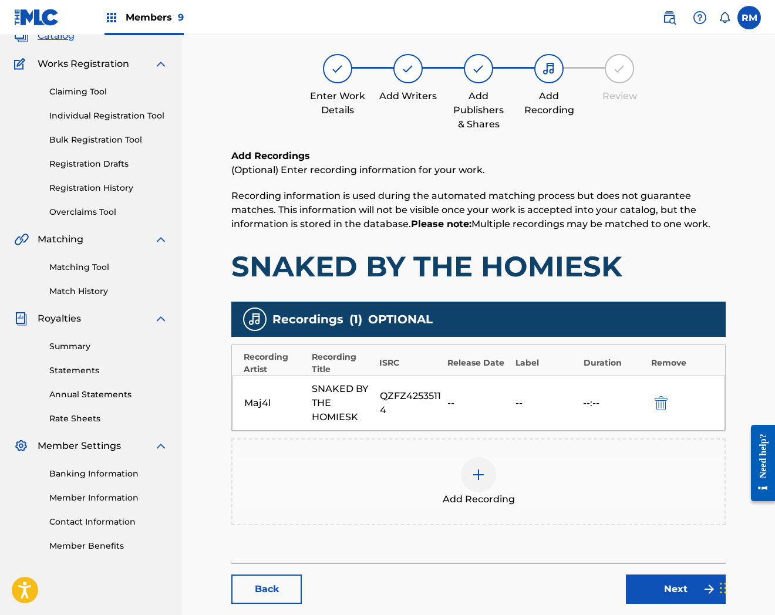
scroll to position [143, 0]
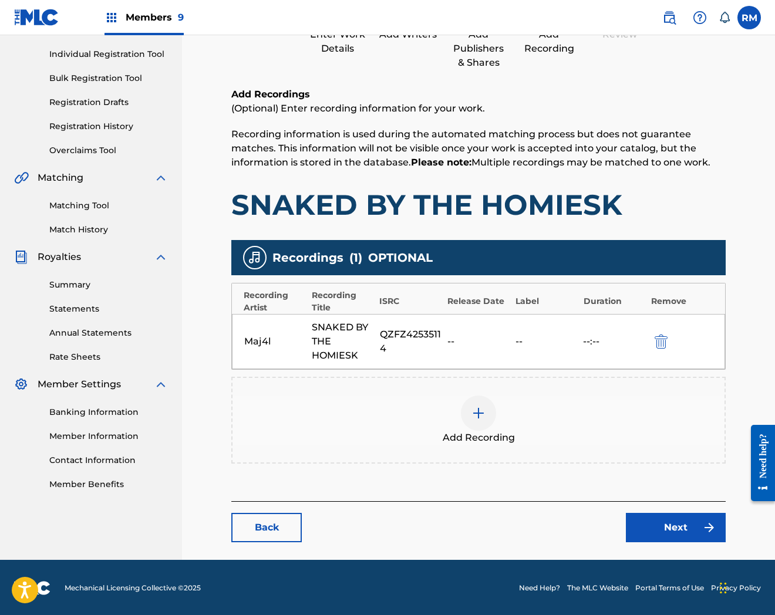
click at [673, 526] on link "Next" at bounding box center [676, 527] width 100 height 29
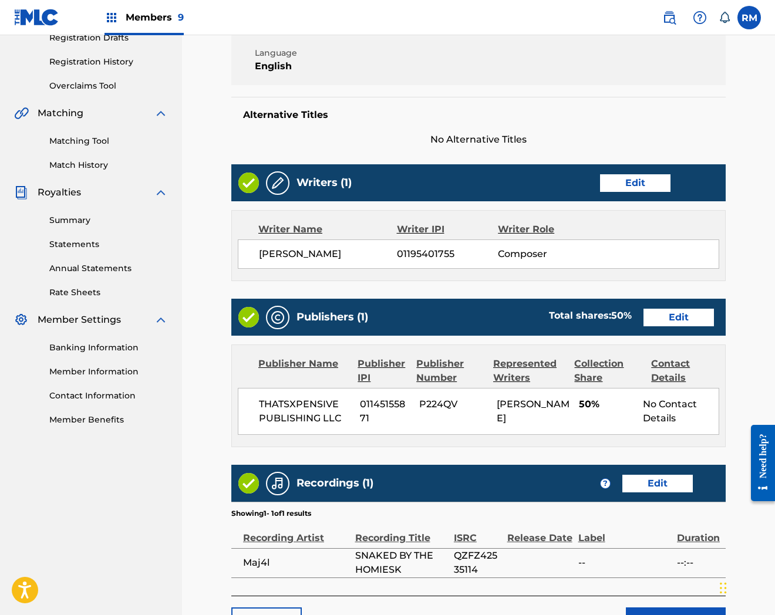
scroll to position [329, 0]
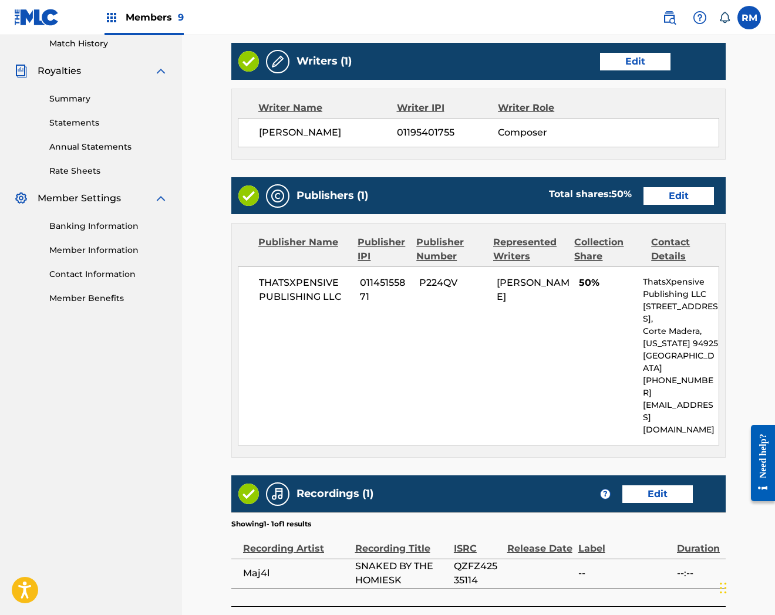
click at [665, 521] on div "< Back SNAKED BY THE HOMIESK Work Detail Edit Member Work Identifier -- MLC Son…" at bounding box center [478, 200] width 494 height 894
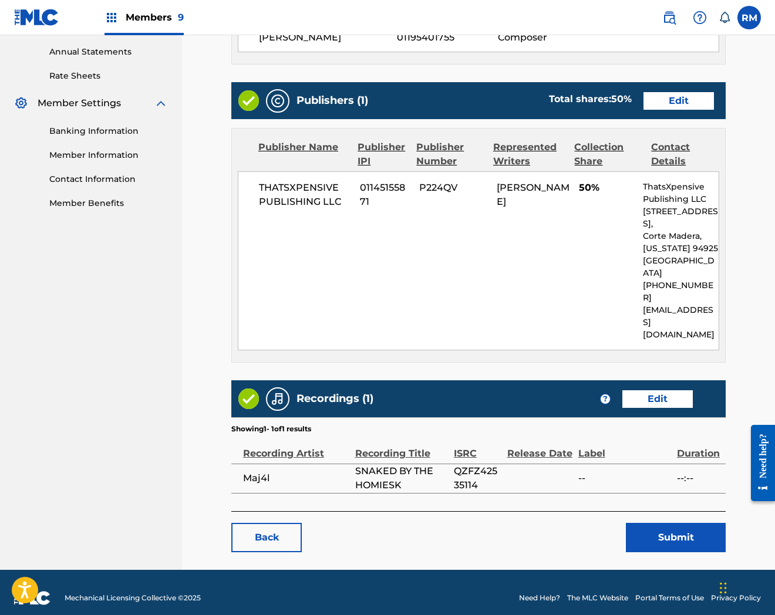
click at [654, 523] on button "Submit" at bounding box center [676, 537] width 100 height 29
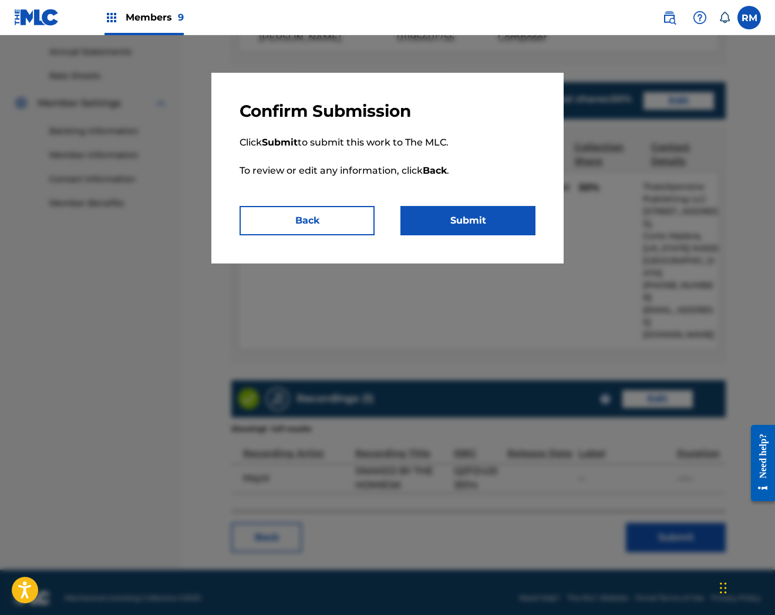
click at [466, 229] on button "Submit" at bounding box center [467, 220] width 135 height 29
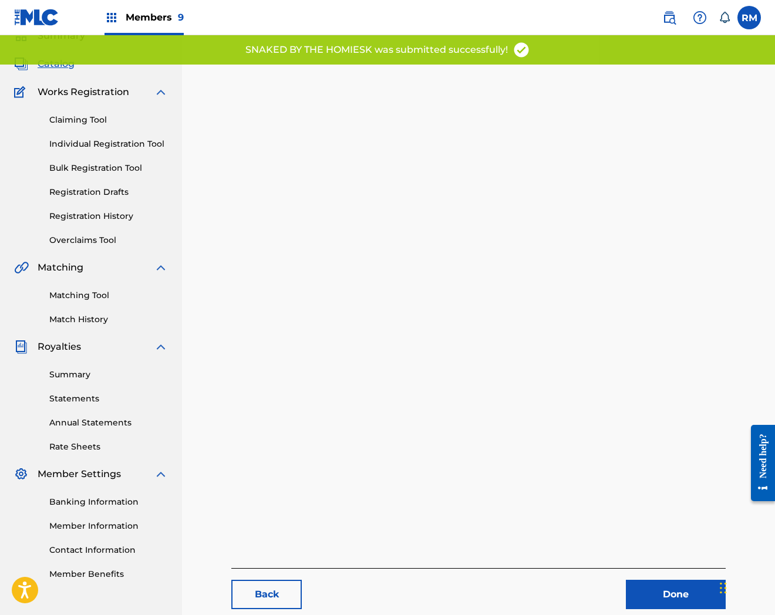
scroll to position [120, 0]
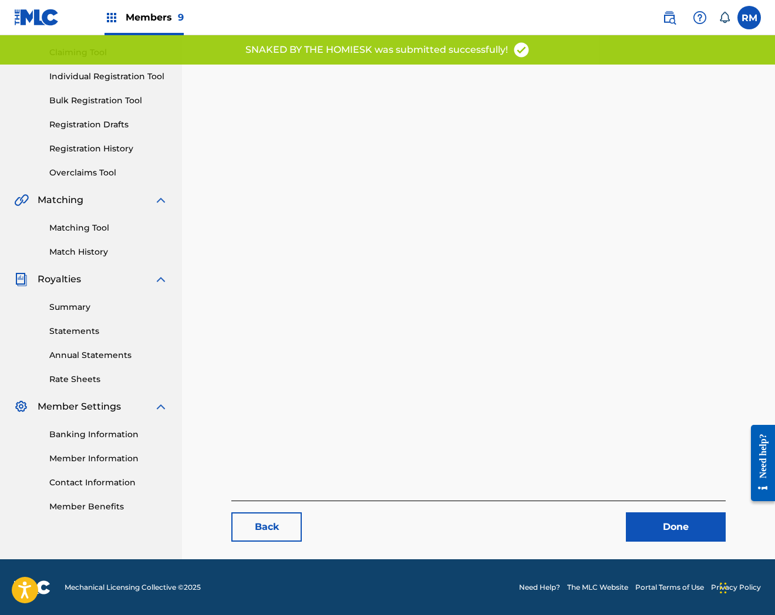
click at [685, 526] on link "Done" at bounding box center [676, 527] width 100 height 29
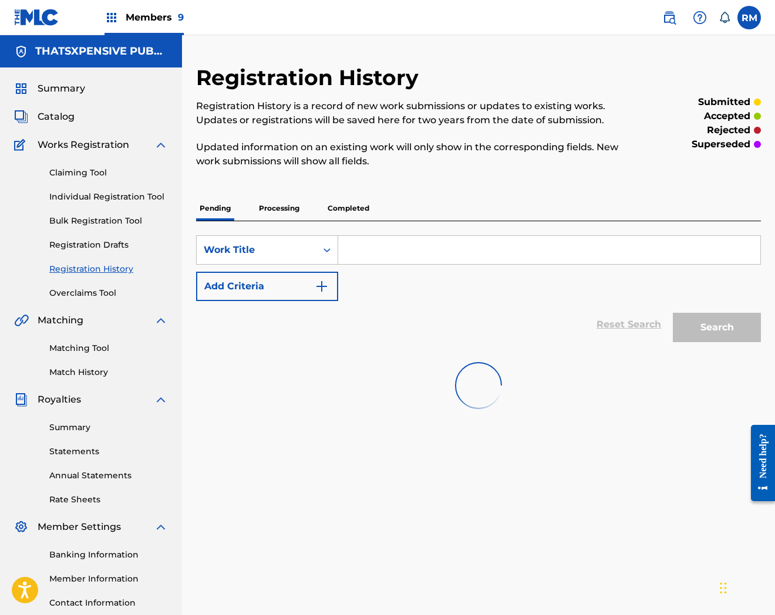
click at [50, 115] on span "Catalog" at bounding box center [56, 117] width 37 height 14
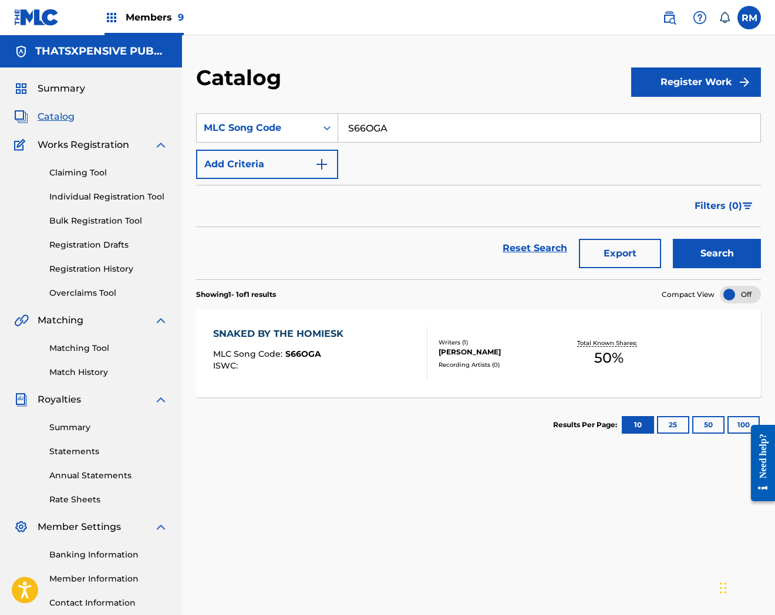
click at [358, 125] on input "S66OGA" at bounding box center [549, 128] width 422 height 28
paste input "C20T9"
type input "SC20T9"
click at [673, 239] on button "Search" at bounding box center [717, 253] width 88 height 29
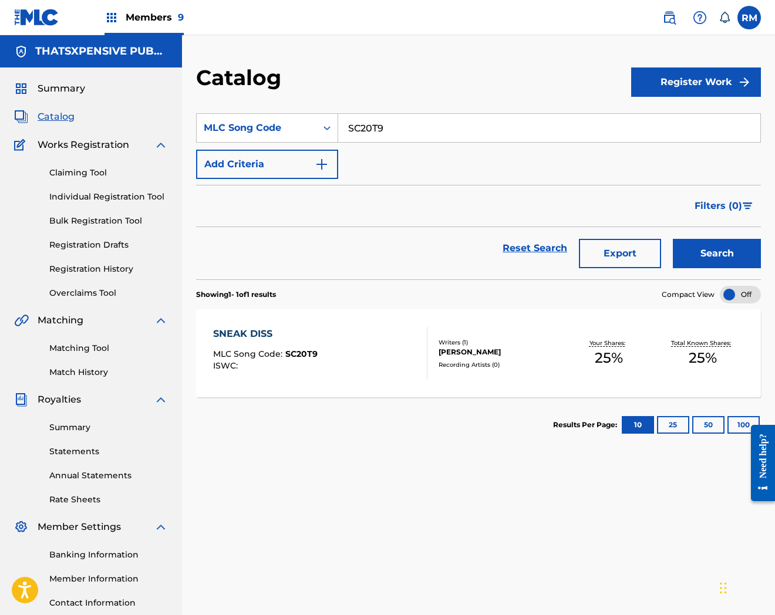
scroll to position [88, 0]
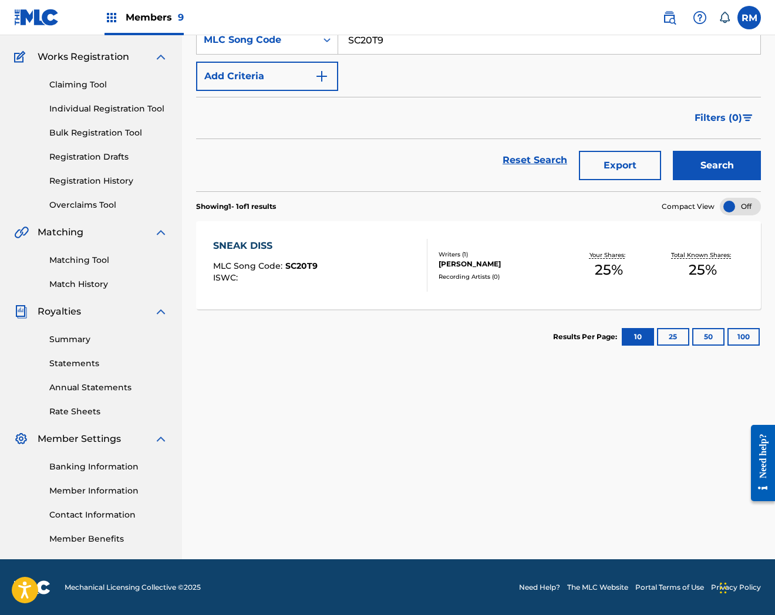
click at [523, 267] on div "[PERSON_NAME]" at bounding box center [500, 264] width 123 height 11
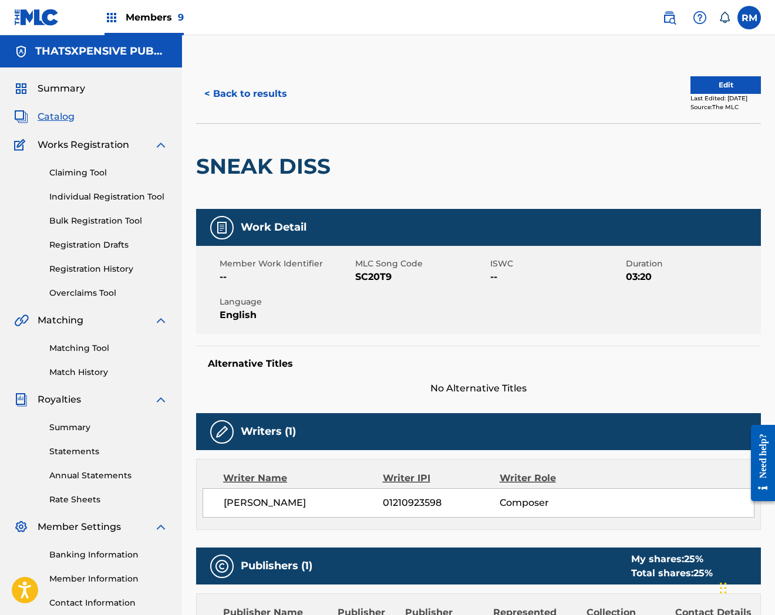
click at [722, 89] on button "Edit" at bounding box center [725, 85] width 70 height 18
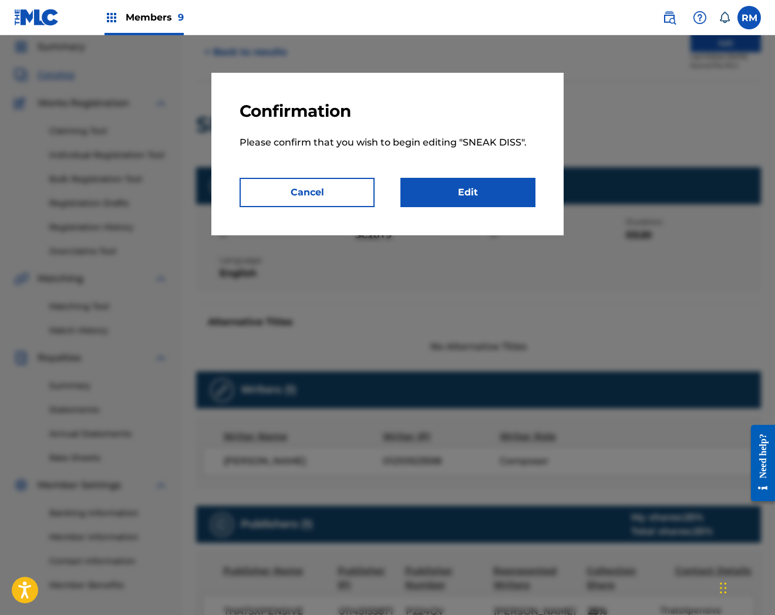
scroll to position [65, 0]
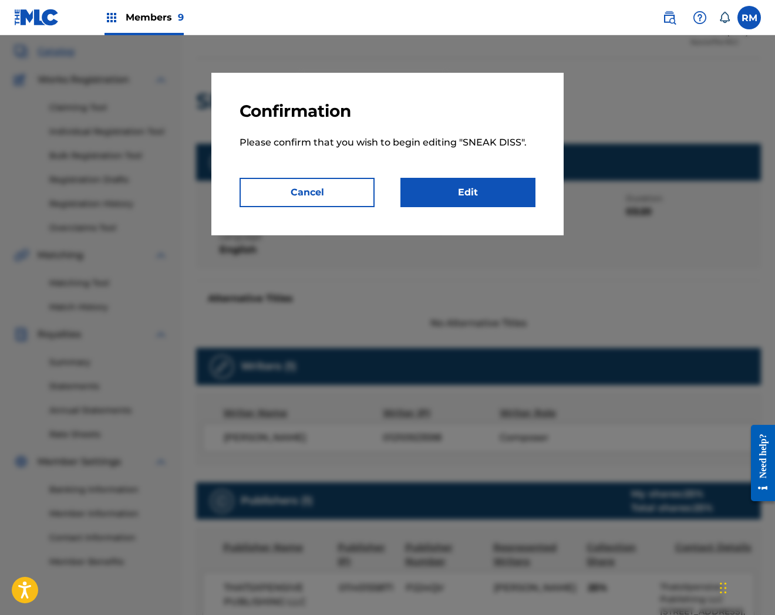
click at [497, 198] on link "Edit" at bounding box center [467, 192] width 135 height 29
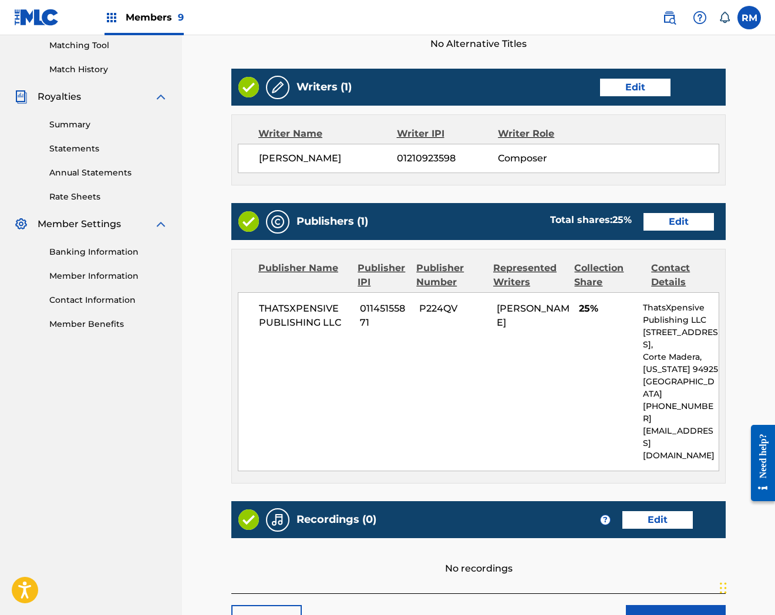
scroll to position [359, 0]
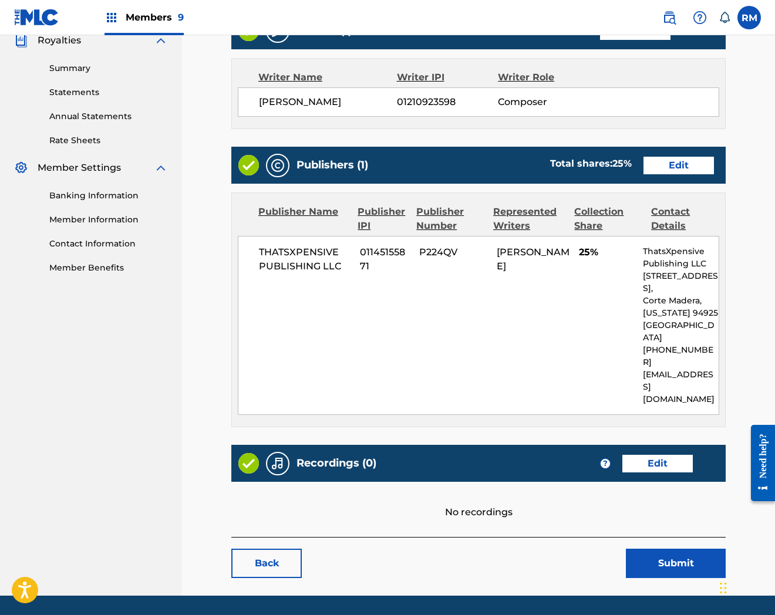
click at [648, 455] on link "Edit" at bounding box center [657, 464] width 70 height 18
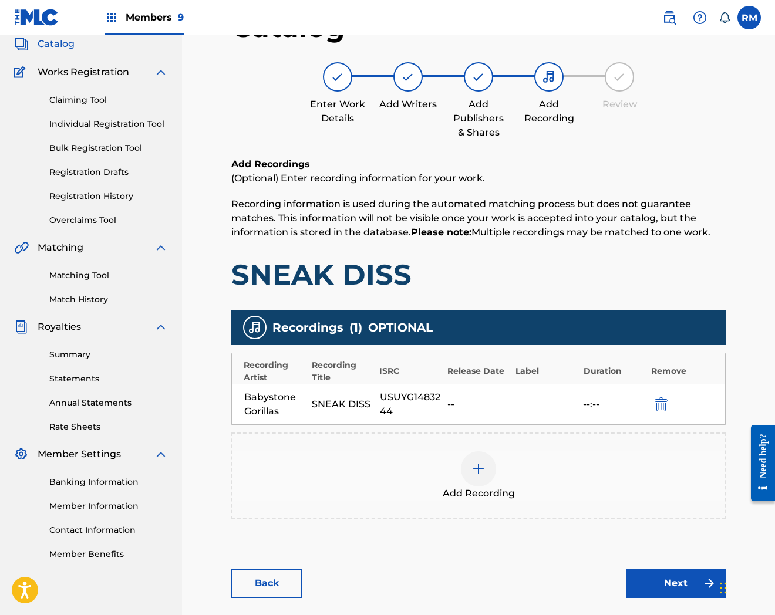
scroll to position [128, 0]
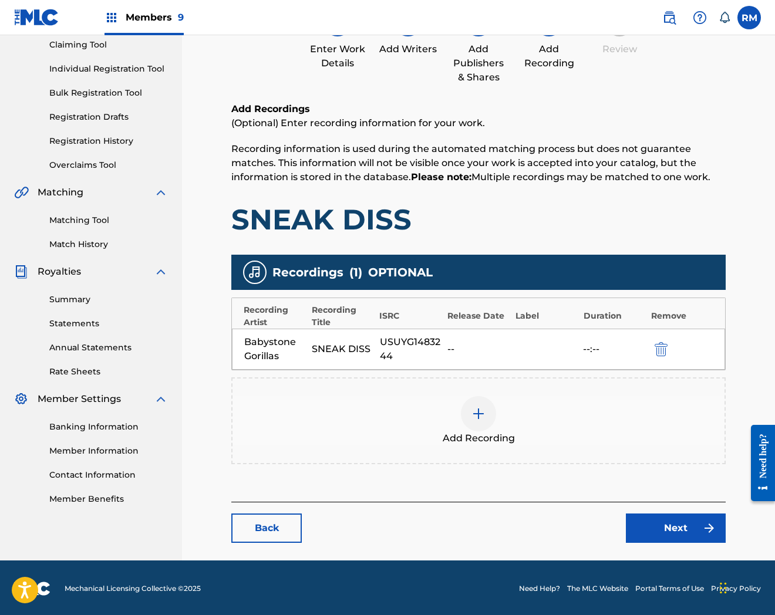
click at [641, 530] on link "Next" at bounding box center [676, 528] width 100 height 29
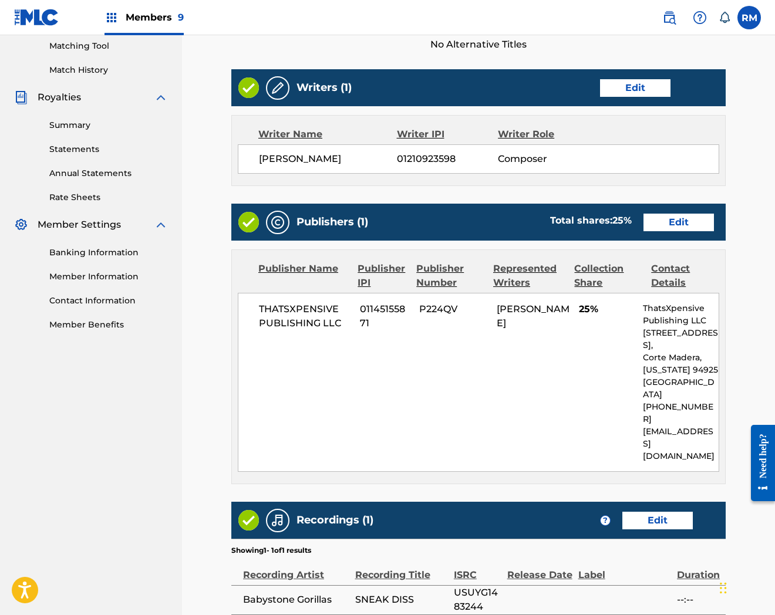
scroll to position [398, 0]
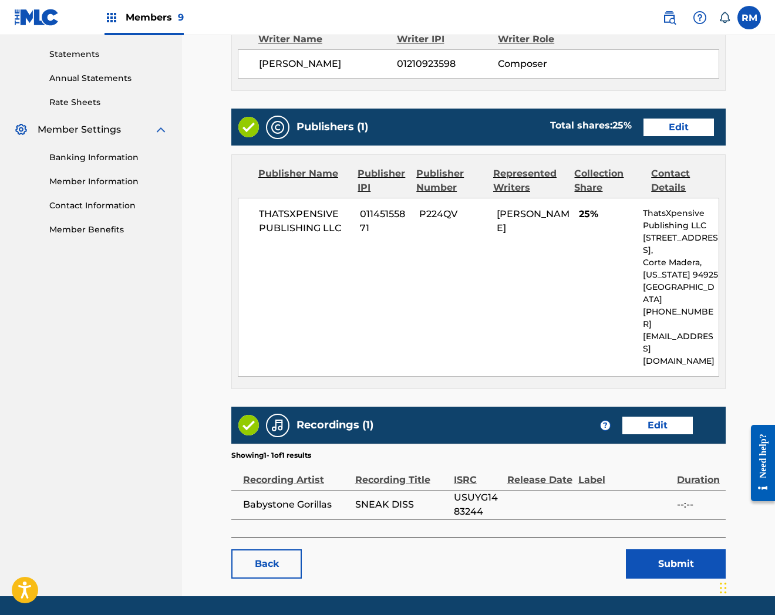
click at [692, 550] on button "Submit" at bounding box center [676, 564] width 100 height 29
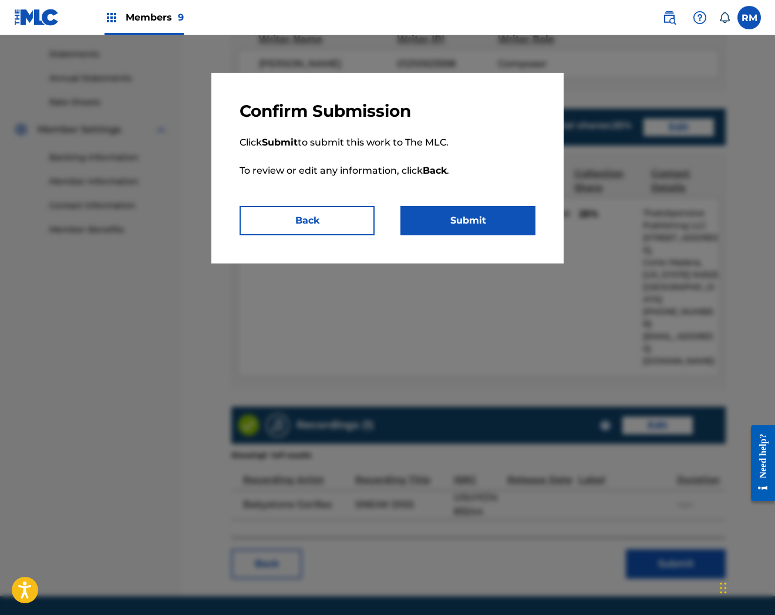
click at [513, 228] on button "Submit" at bounding box center [467, 220] width 135 height 29
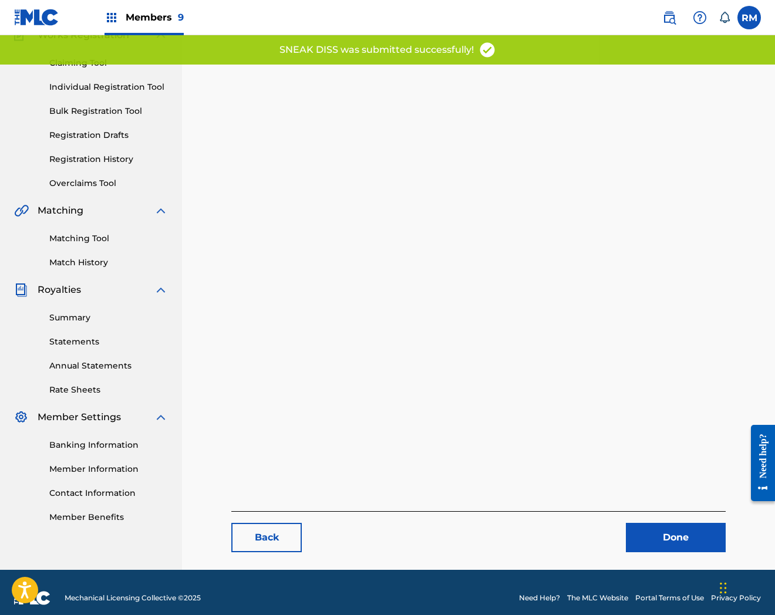
scroll to position [120, 0]
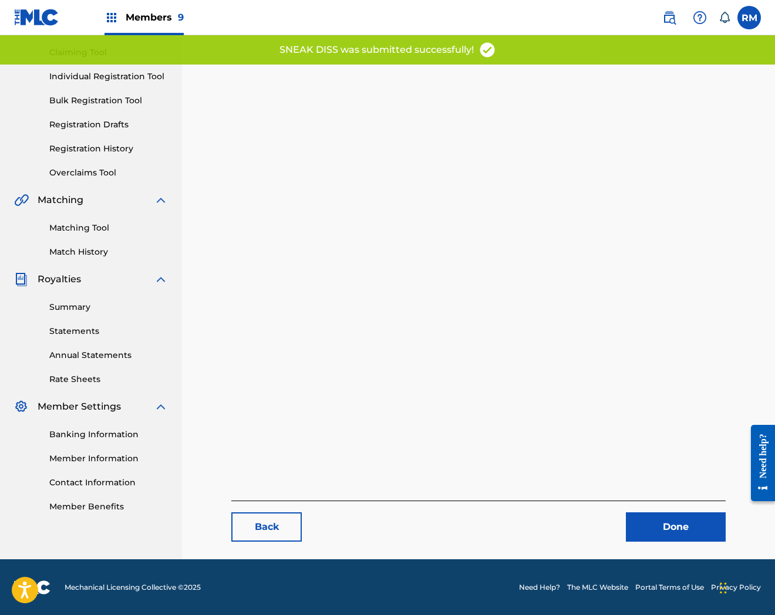
drag, startPoint x: 668, startPoint y: 526, endPoint x: 470, endPoint y: 446, distance: 213.2
click at [668, 526] on link "Done" at bounding box center [676, 527] width 100 height 29
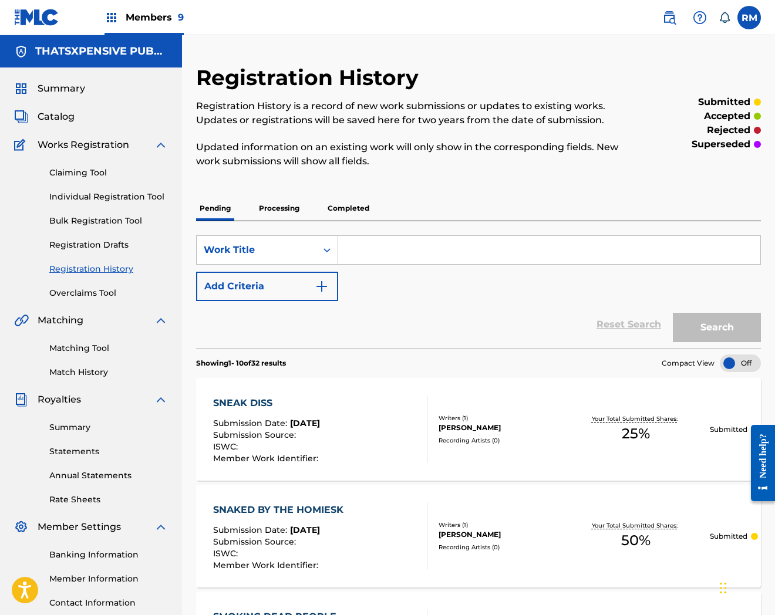
click at [59, 117] on span "Catalog" at bounding box center [56, 117] width 37 height 14
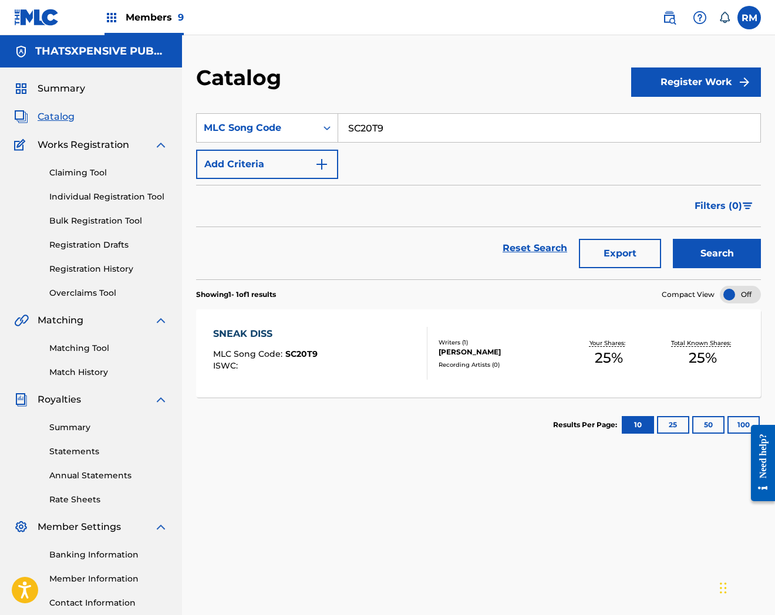
click at [423, 118] on input "SC20T9" at bounding box center [549, 128] width 422 height 28
paste input "60T3K"
type input "S60T3K"
click at [673, 239] on button "Search" at bounding box center [717, 253] width 88 height 29
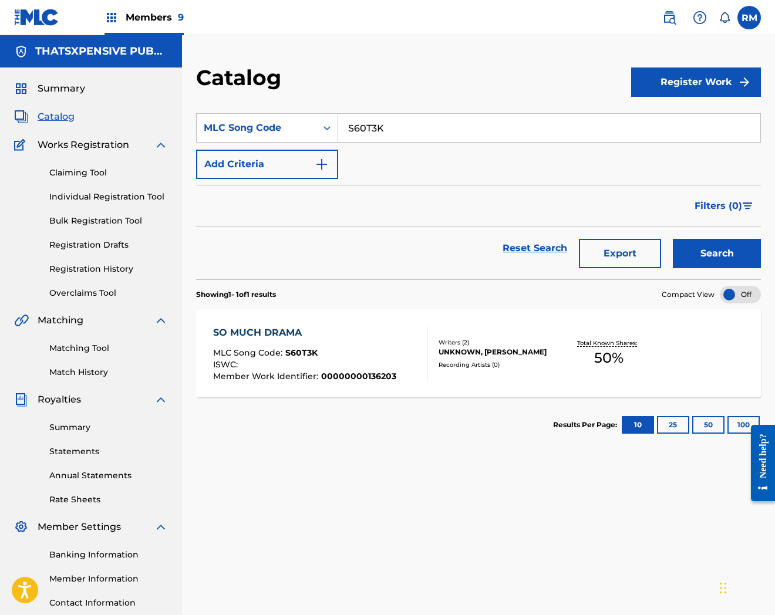
click at [423, 345] on div at bounding box center [421, 353] width 9 height 55
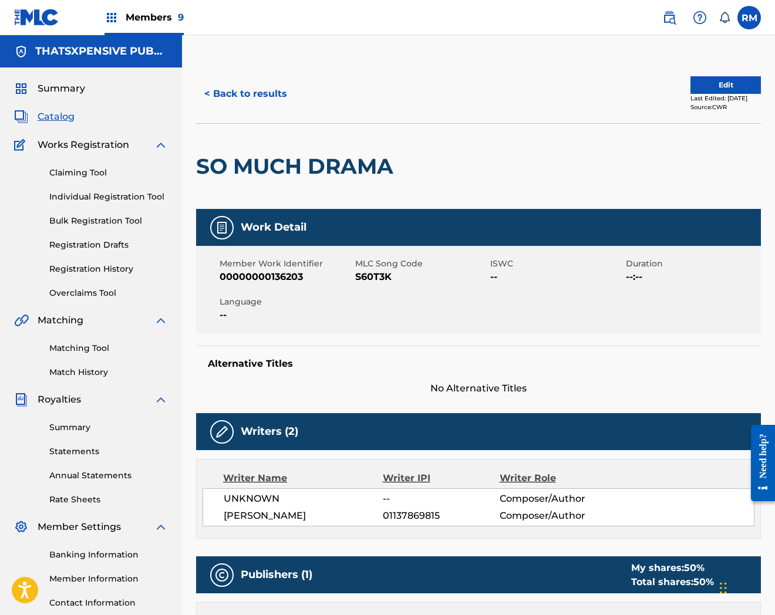
click at [720, 85] on button "Edit" at bounding box center [725, 85] width 70 height 18
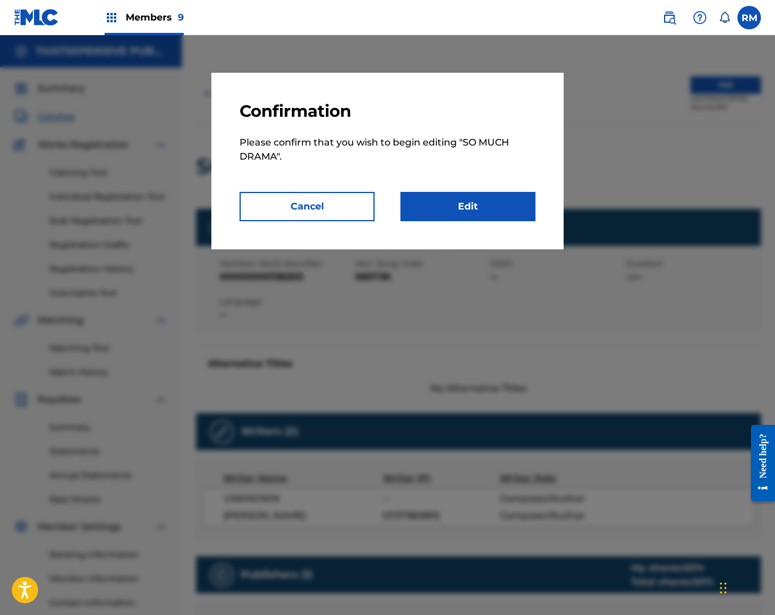
click at [479, 210] on link "Edit" at bounding box center [467, 206] width 135 height 29
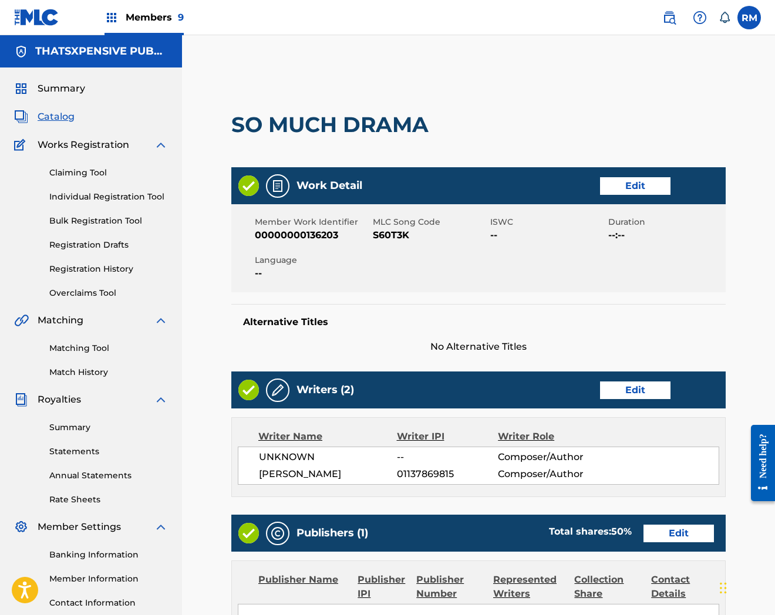
scroll to position [368, 0]
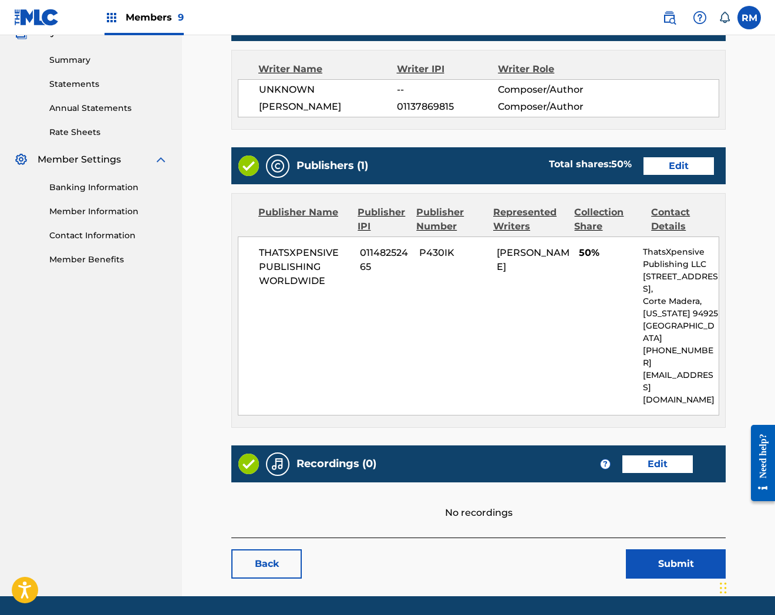
click at [668, 456] on link "Edit" at bounding box center [657, 465] width 70 height 18
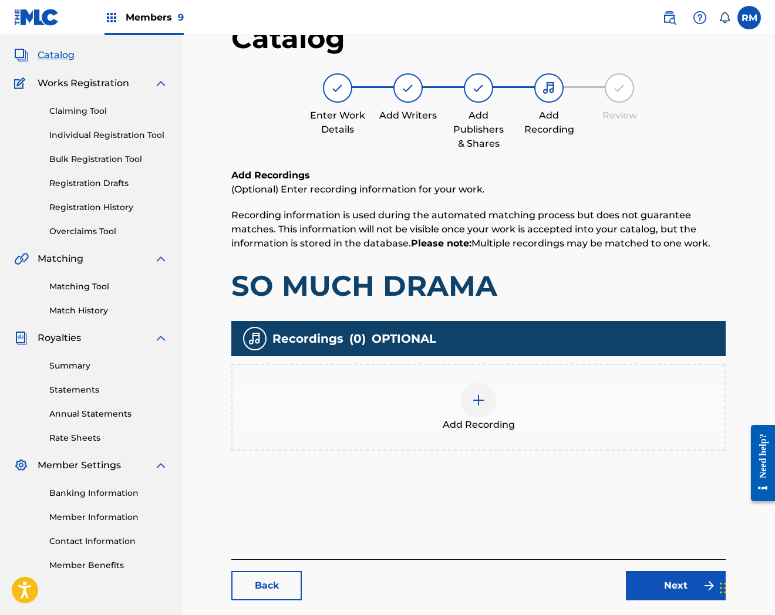
scroll to position [120, 0]
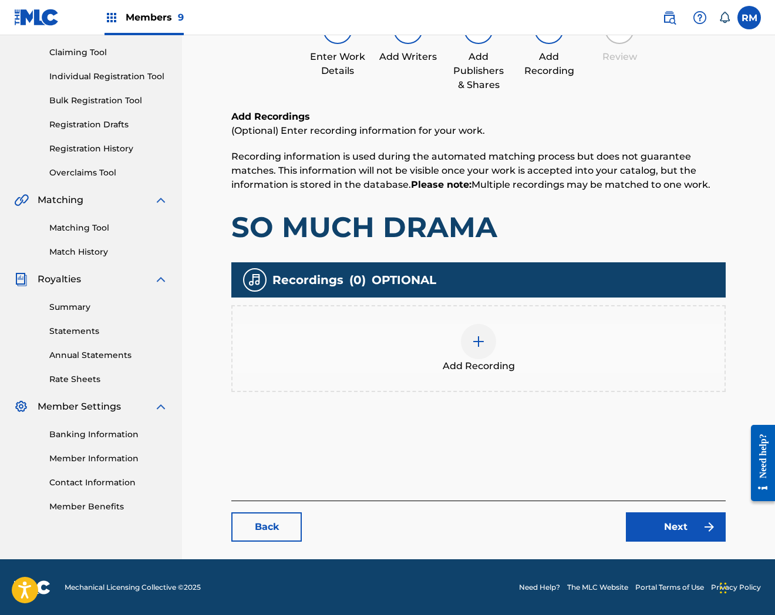
click at [457, 343] on div "Add Recording" at bounding box center [479, 348] width 492 height 49
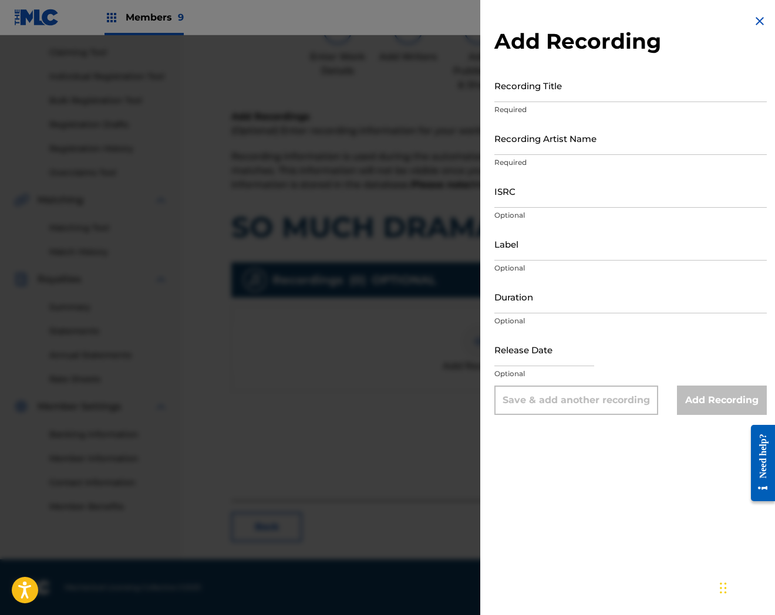
click at [556, 197] on input "ISRC" at bounding box center [630, 190] width 272 height 33
paste input "QZNWX2441558"
type input "QZNWX2441558"
drag, startPoint x: 419, startPoint y: 418, endPoint x: 447, endPoint y: 368, distance: 57.0
click at [419, 418] on div at bounding box center [387, 342] width 775 height 615
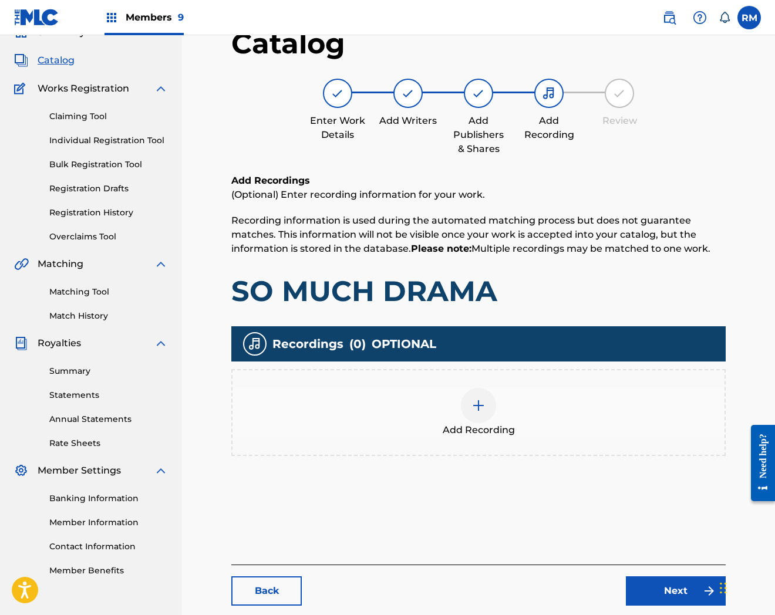
scroll to position [0, 0]
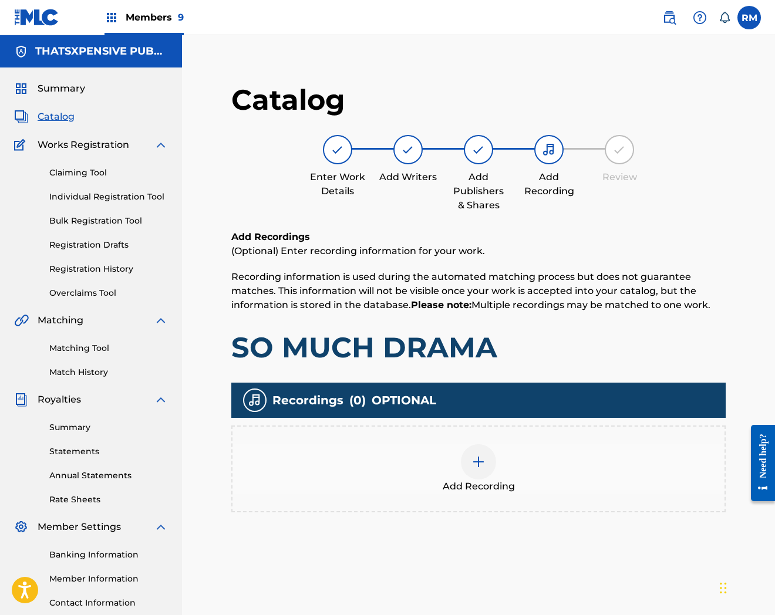
click at [65, 113] on span "Catalog" at bounding box center [56, 117] width 37 height 14
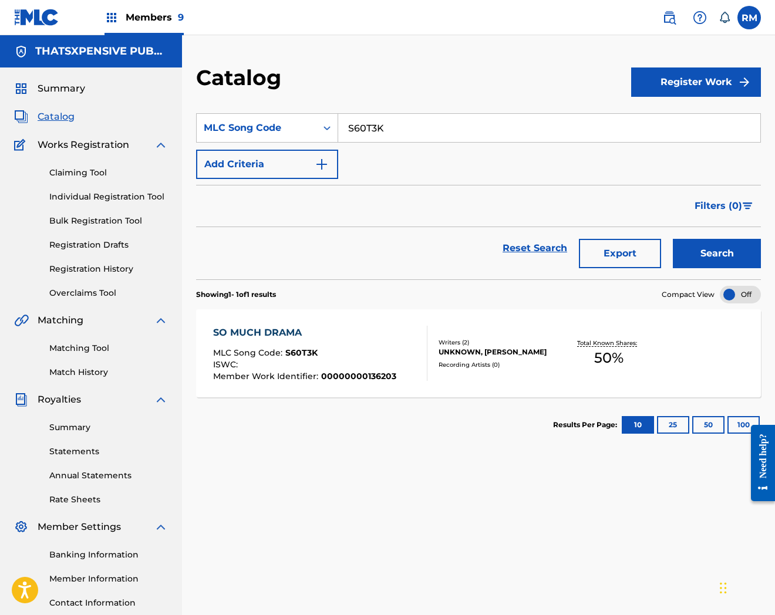
click at [409, 134] on input "S60T3K" at bounding box center [549, 128] width 422 height 28
paste input "9CGV"
type input "S69CGV"
click at [673, 239] on button "Search" at bounding box center [717, 253] width 88 height 29
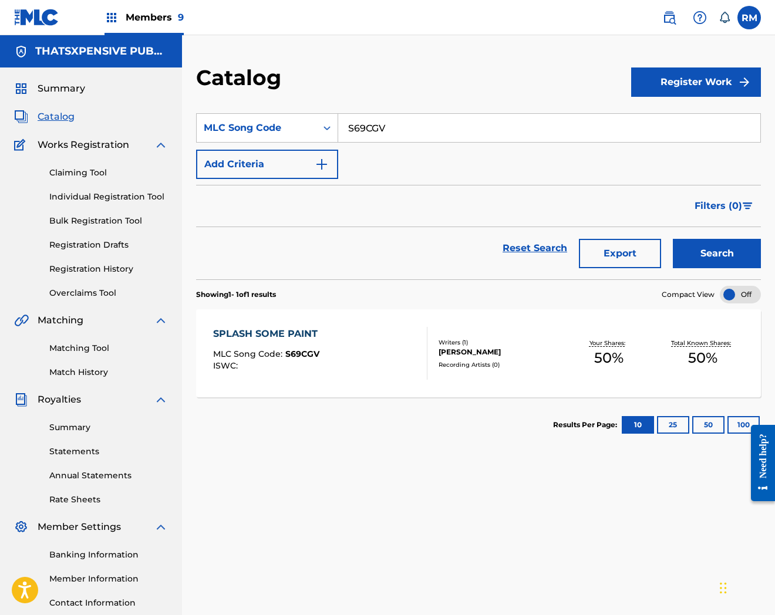
click at [489, 355] on div "[PERSON_NAME]" at bounding box center [500, 352] width 123 height 11
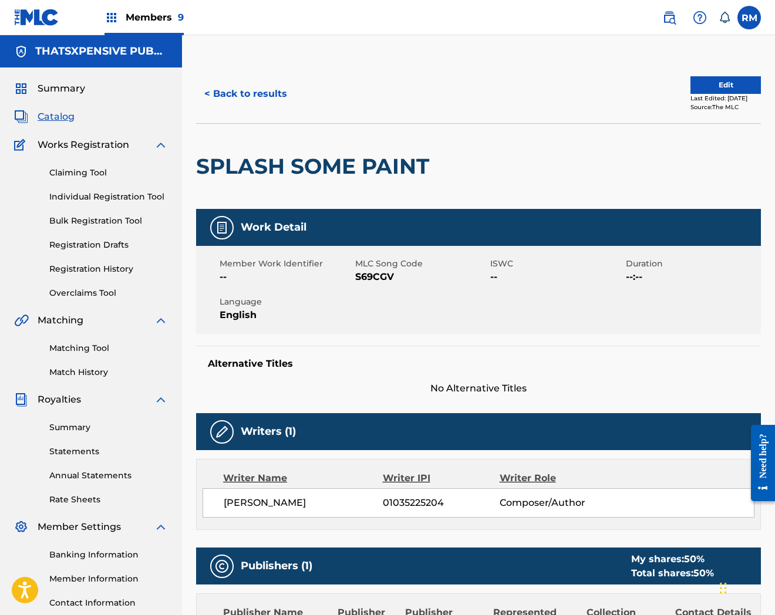
click at [720, 78] on button "Edit" at bounding box center [725, 85] width 70 height 18
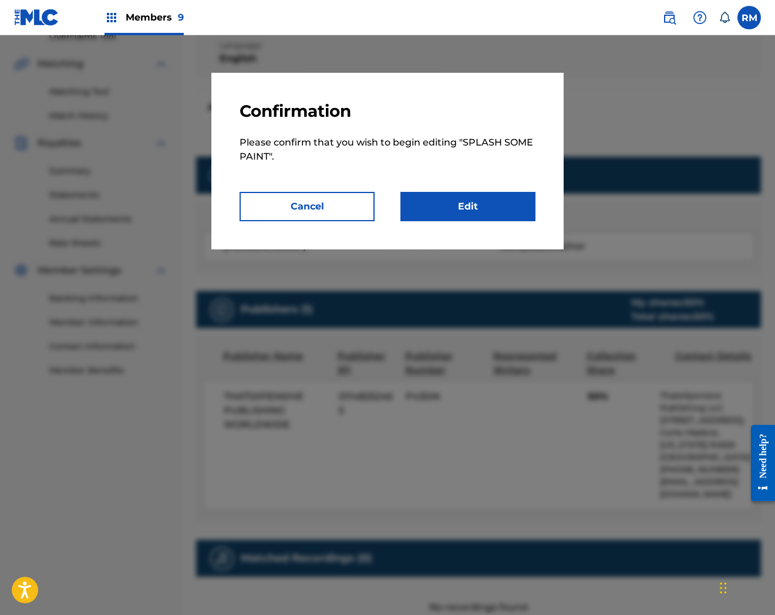
scroll to position [261, 0]
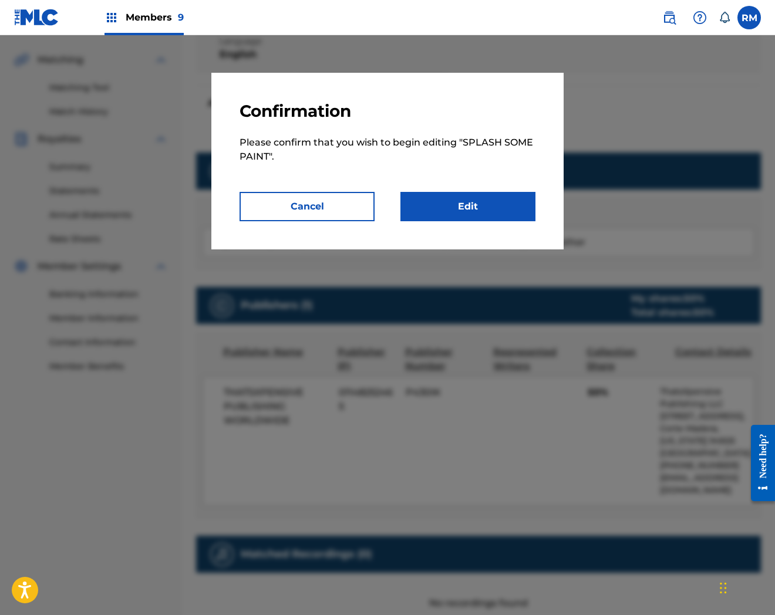
click at [491, 207] on link "Edit" at bounding box center [467, 206] width 135 height 29
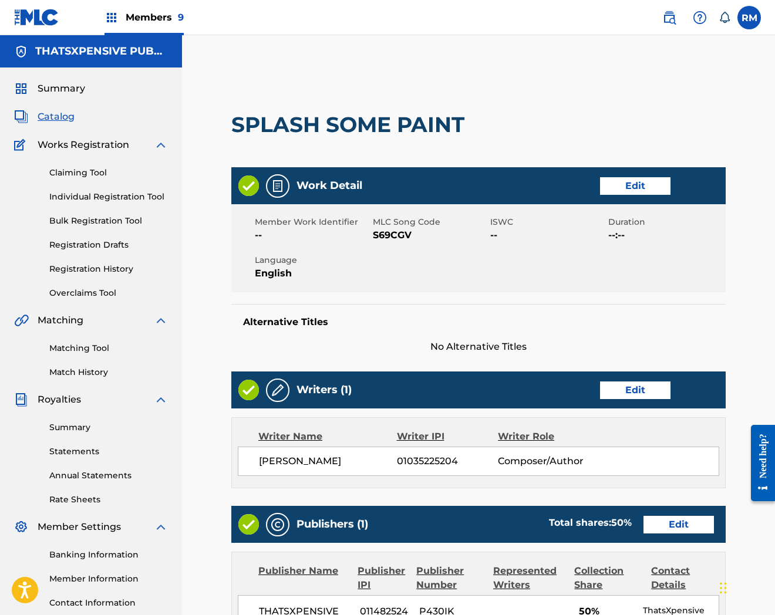
scroll to position [359, 0]
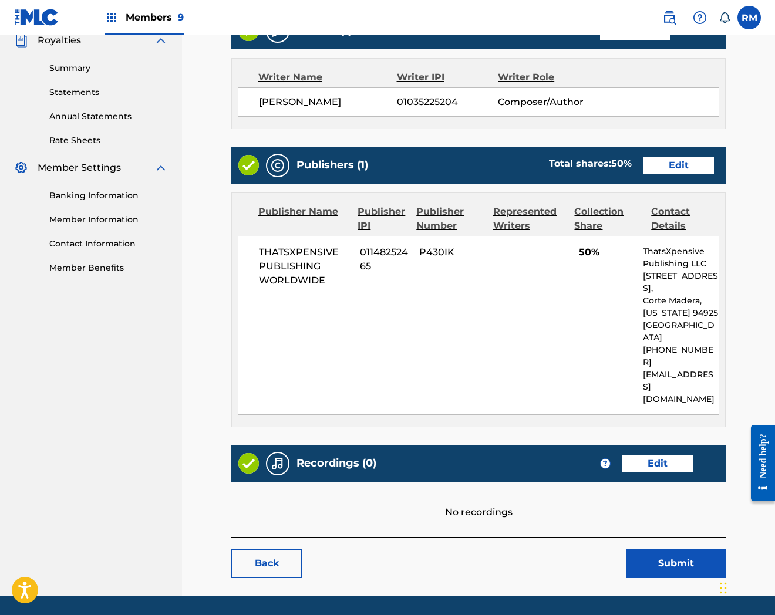
click at [663, 455] on link "Edit" at bounding box center [657, 464] width 70 height 18
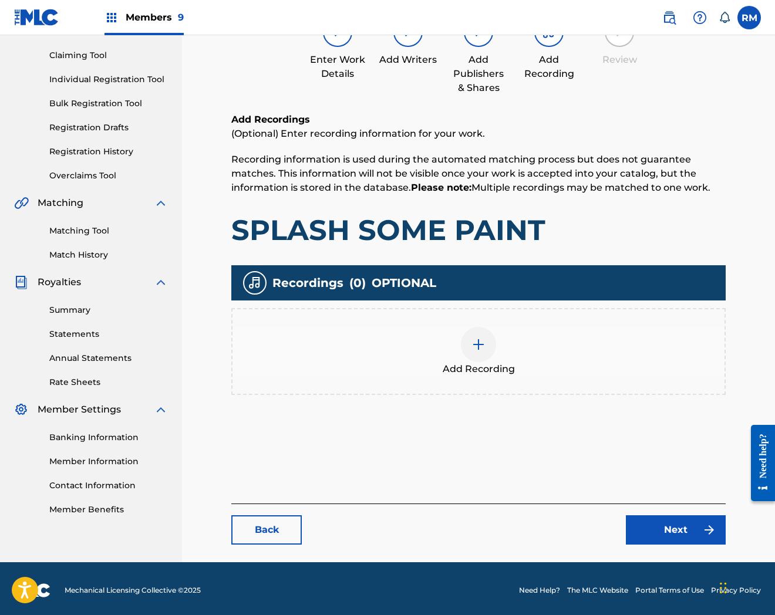
scroll to position [120, 0]
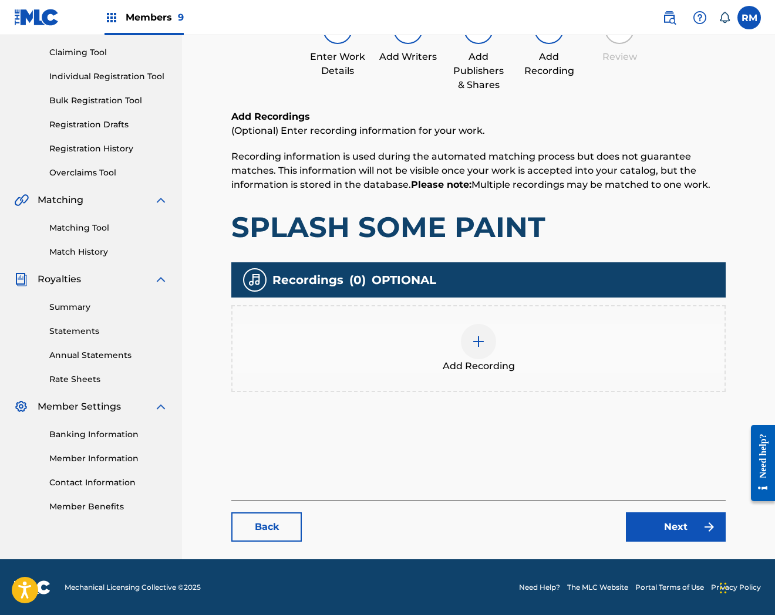
click at [469, 362] on span "Add Recording" at bounding box center [479, 366] width 72 height 14
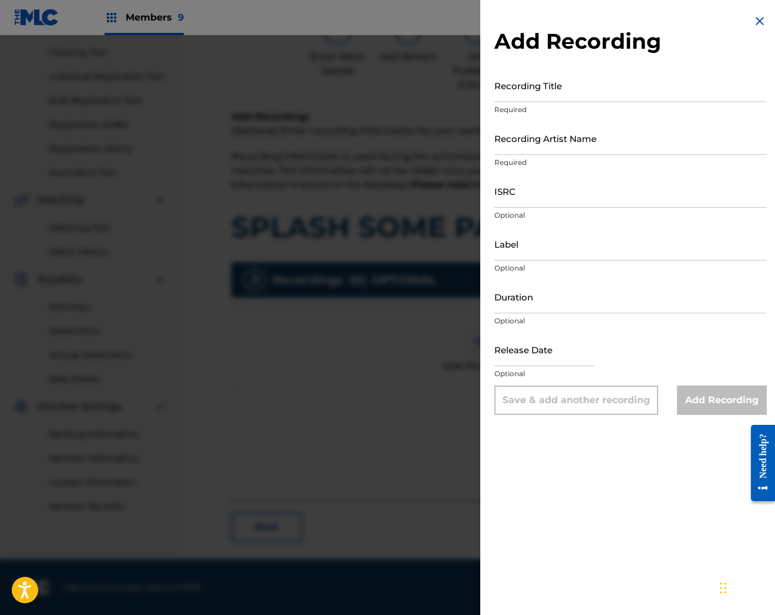
click at [531, 201] on input "ISRC" at bounding box center [630, 190] width 272 height 33
paste input "QZMEP2235192"
type input "QZMEP2235192"
drag, startPoint x: 540, startPoint y: 151, endPoint x: 547, endPoint y: 151, distance: 6.5
click at [540, 151] on input "Recording Artist Name" at bounding box center [630, 138] width 272 height 33
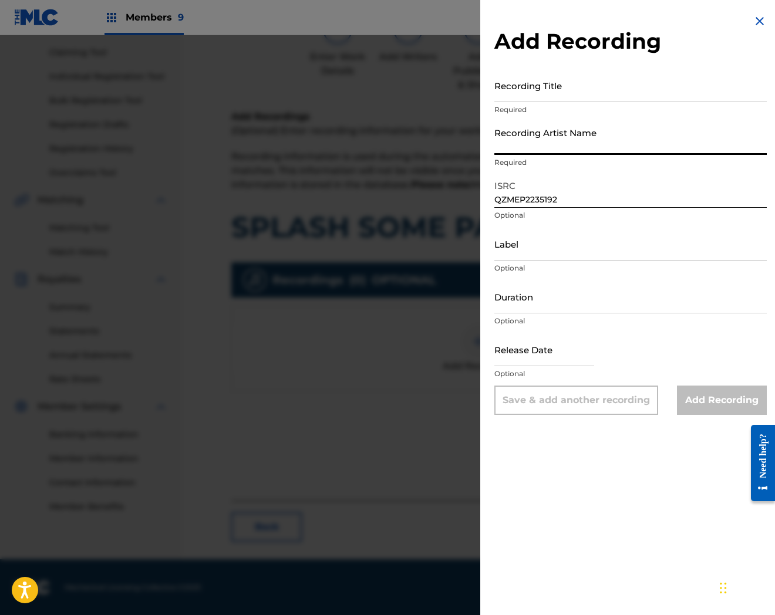
paste input "Splash Some Paint"
type input "Splash Some Paint"
click at [564, 65] on div "Add Recording Recording Title Required Recording Artist Name Required ISRC QZME…" at bounding box center [630, 214] width 301 height 429
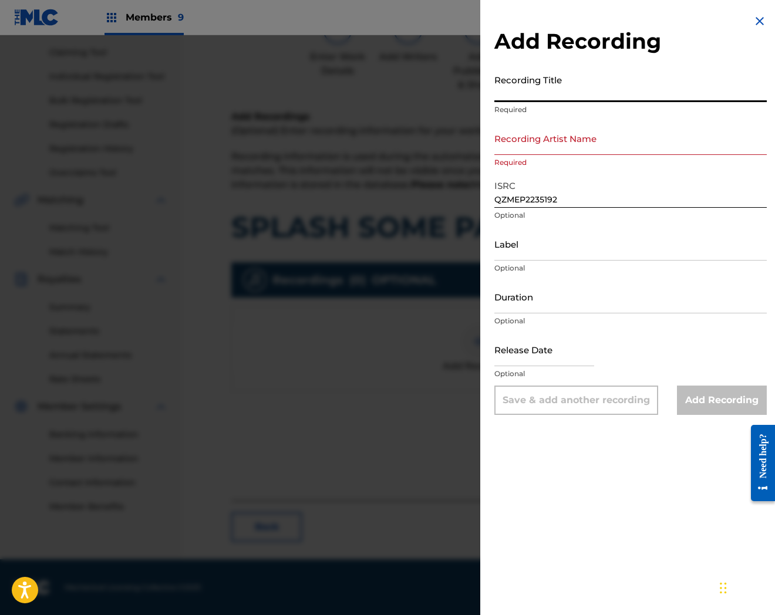
click at [559, 88] on input "Recording Title" at bounding box center [630, 85] width 272 height 33
paste input "Splash Some Paint"
type input "Splash Some Paint"
click at [562, 133] on input "Recording Artist Name" at bounding box center [630, 138] width 272 height 33
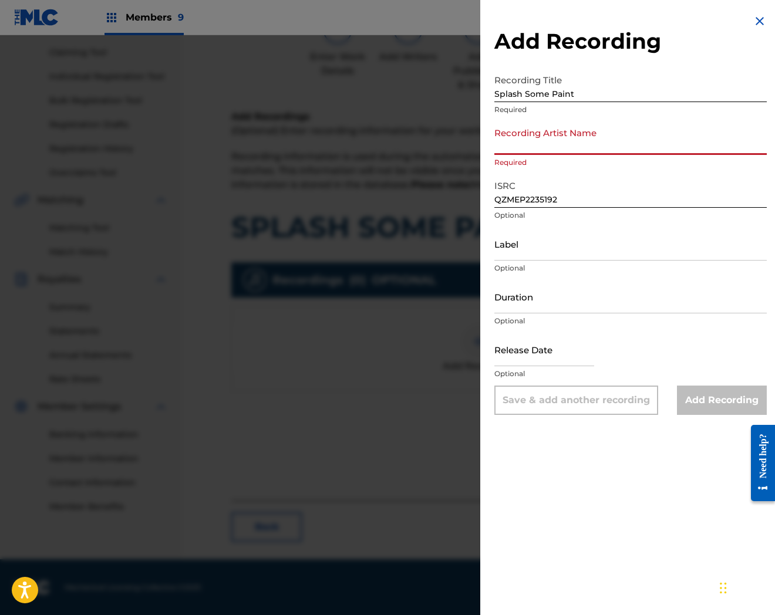
paste input "WRG KING"
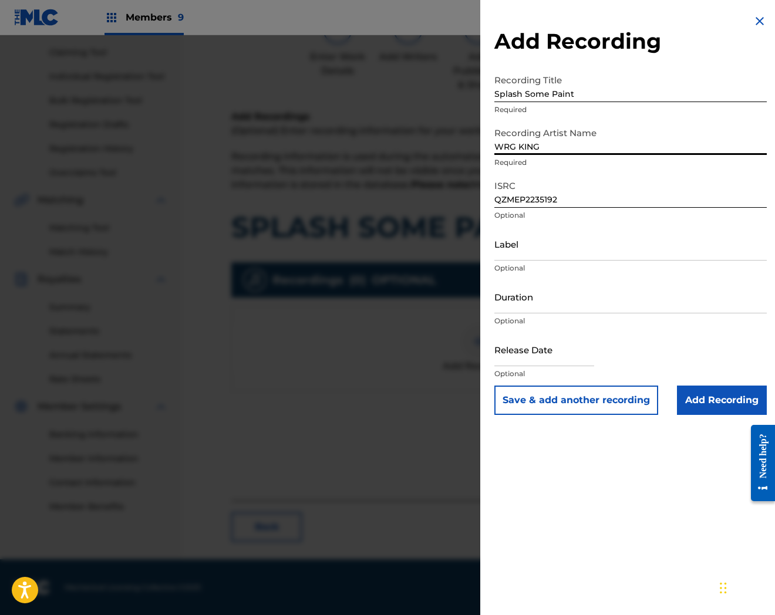
type input "WRG KING"
click at [565, 191] on input "QZMEP2235192" at bounding box center [630, 190] width 272 height 33
click at [723, 403] on input "Add Recording" at bounding box center [722, 400] width 90 height 29
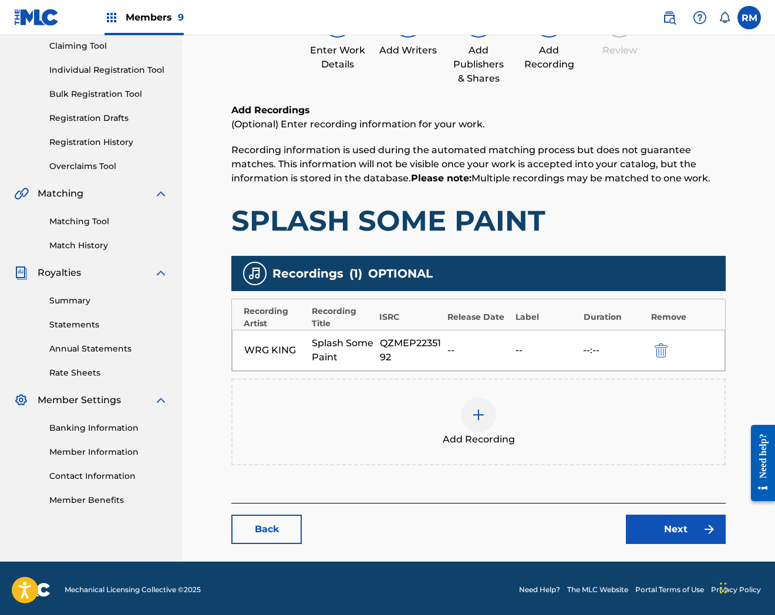
scroll to position [128, 0]
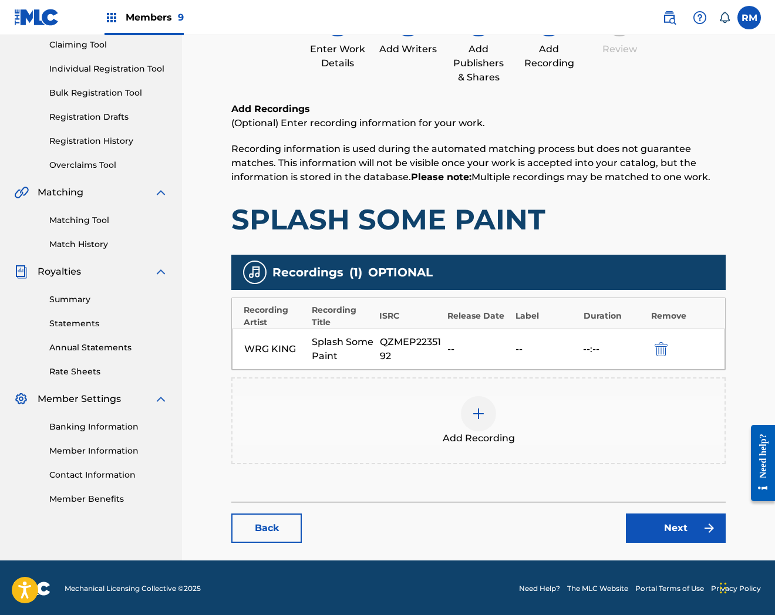
click at [655, 514] on link "Next" at bounding box center [676, 528] width 100 height 29
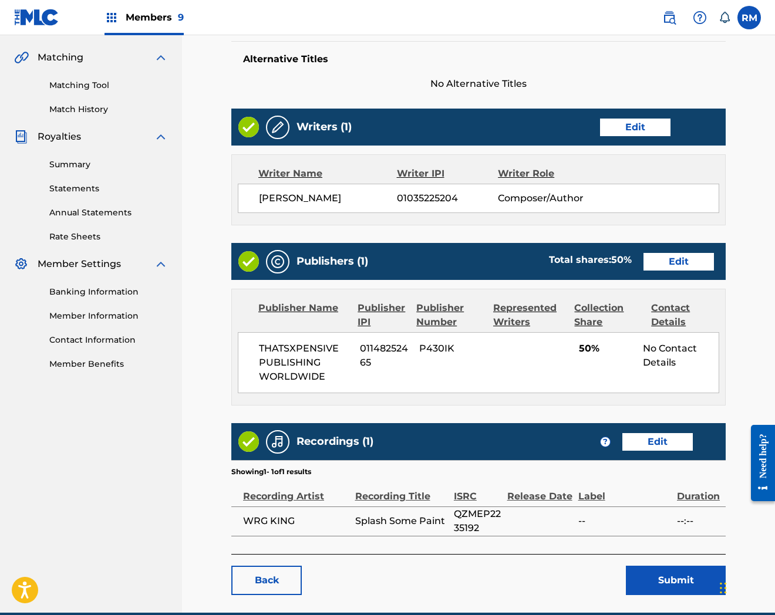
scroll to position [317, 0]
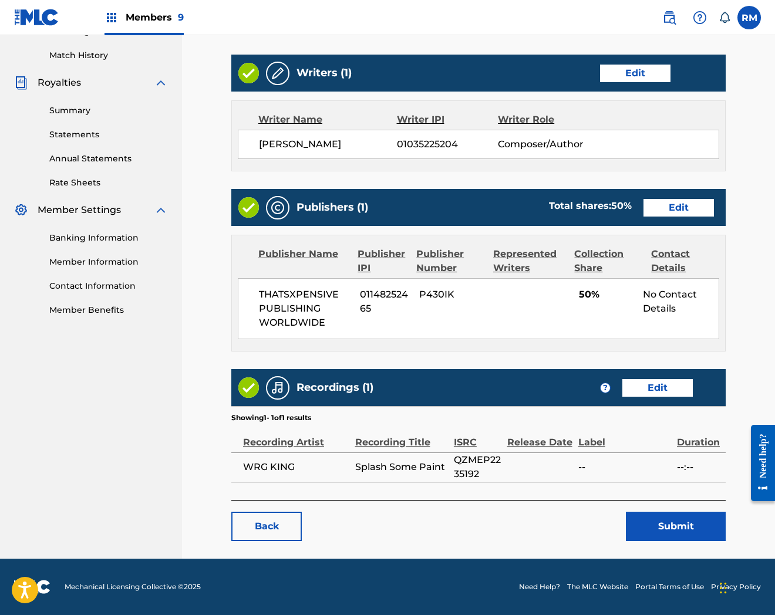
click at [647, 526] on button "Submit" at bounding box center [676, 526] width 100 height 29
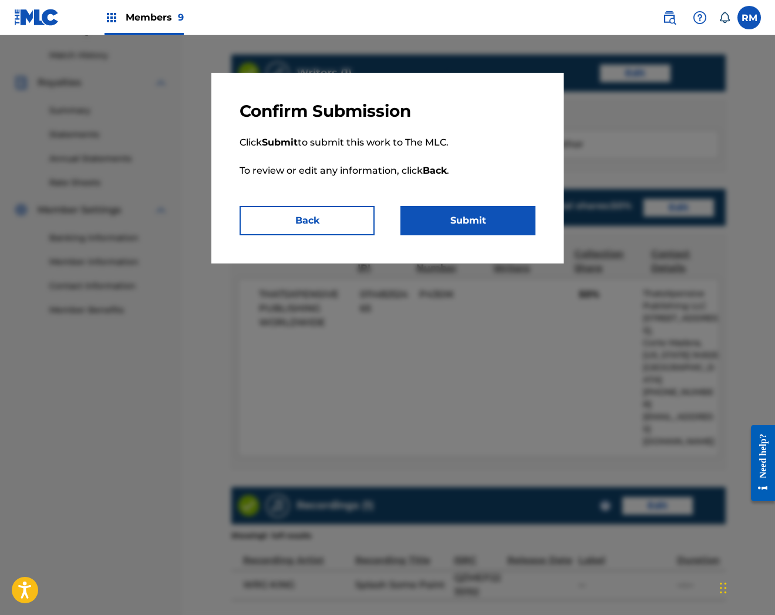
click at [461, 222] on button "Submit" at bounding box center [467, 220] width 135 height 29
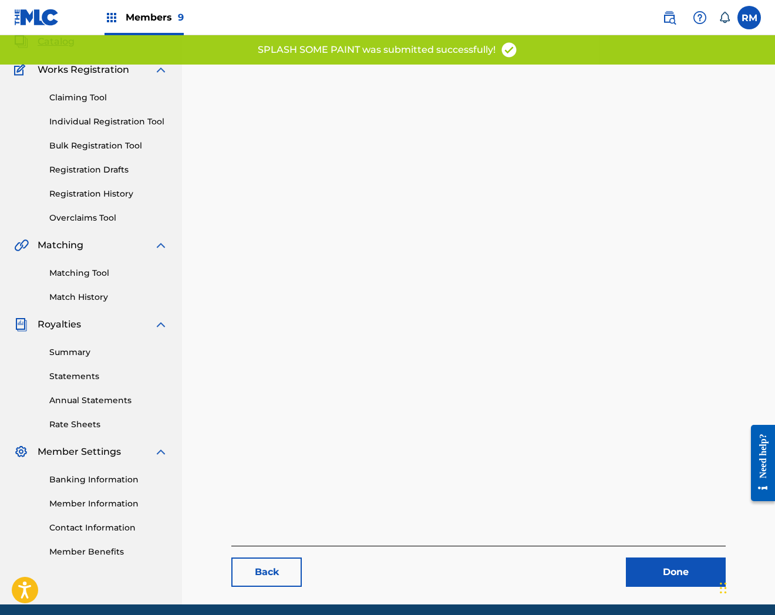
scroll to position [120, 0]
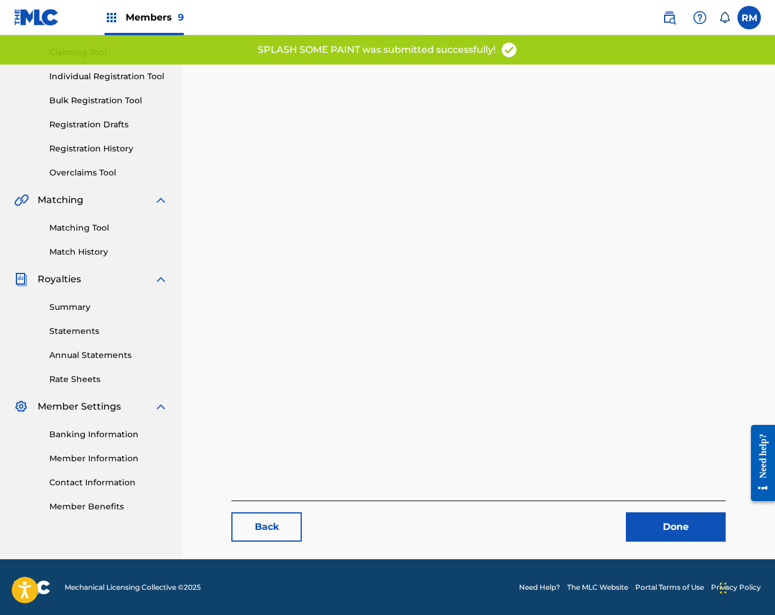
click at [667, 530] on link "Done" at bounding box center [676, 527] width 100 height 29
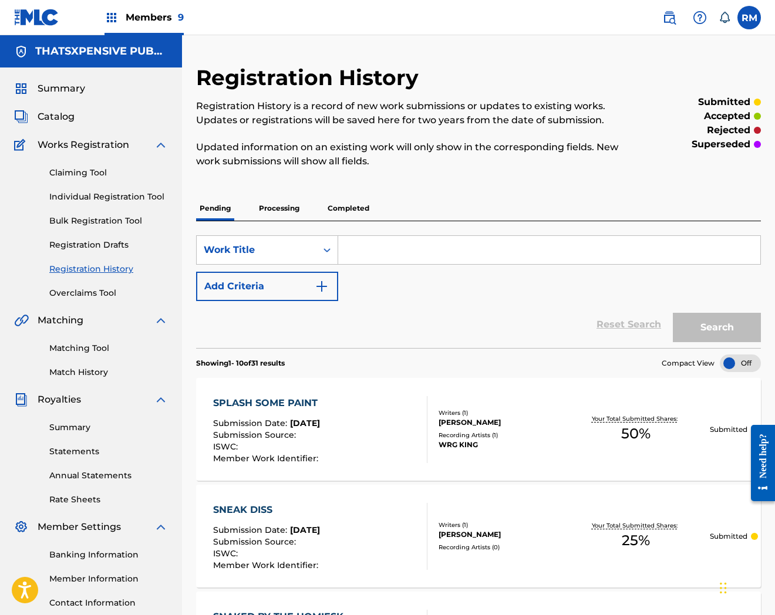
click at [55, 116] on span "Catalog" at bounding box center [56, 117] width 37 height 14
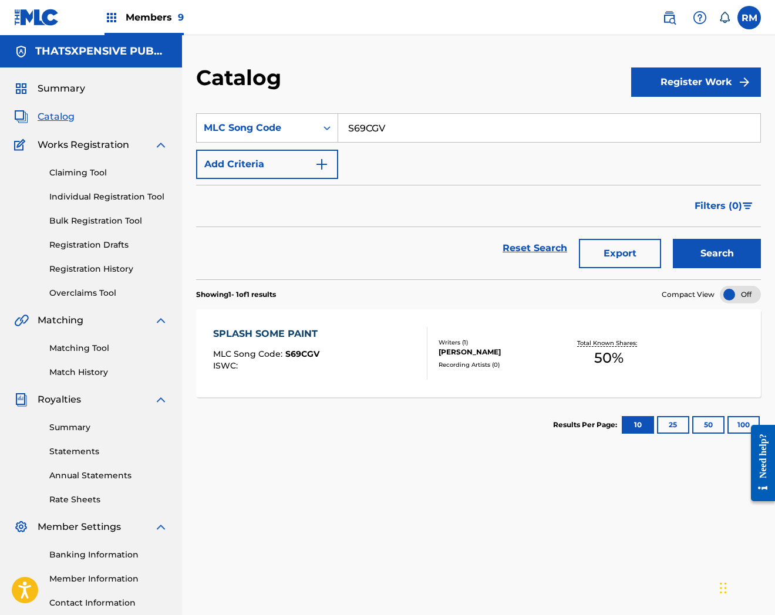
click at [386, 126] on input "S69CGV" at bounding box center [549, 128] width 422 height 28
paste input "6OFN"
type input "S66OFN"
click at [673, 239] on button "Search" at bounding box center [717, 253] width 88 height 29
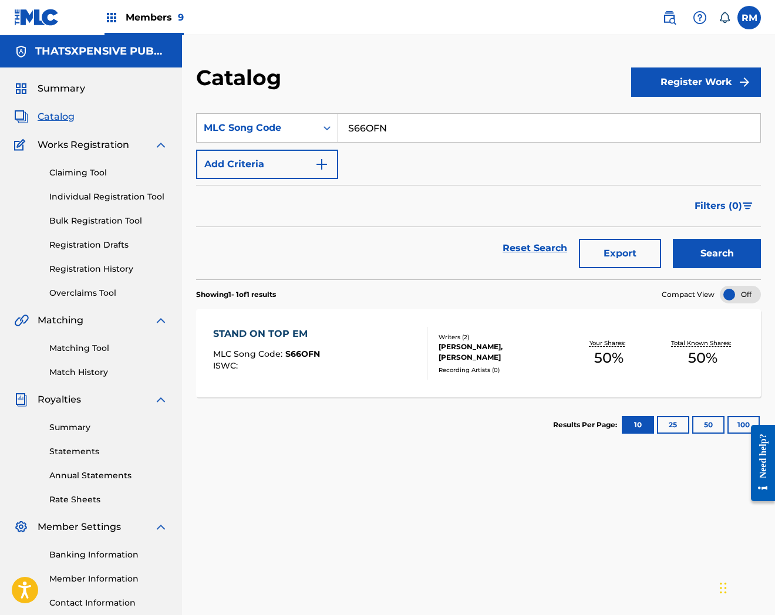
click at [348, 352] on div "STAND ON TOP EM MLC Song Code : S66OFN ISWC :" at bounding box center [320, 353] width 215 height 53
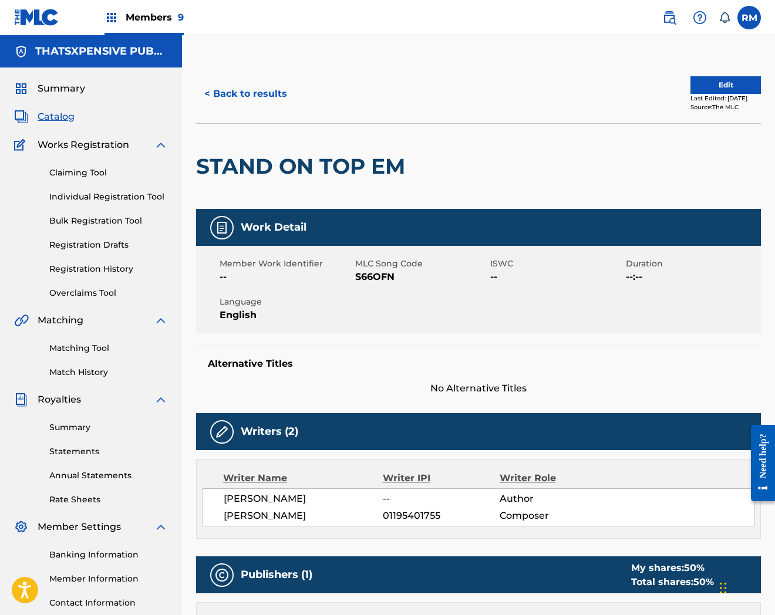
click at [736, 75] on div "< Back to results Edit Last Edited: [DATE] Source: The MLC" at bounding box center [478, 94] width 565 height 59
click at [736, 78] on button "Edit" at bounding box center [725, 85] width 70 height 18
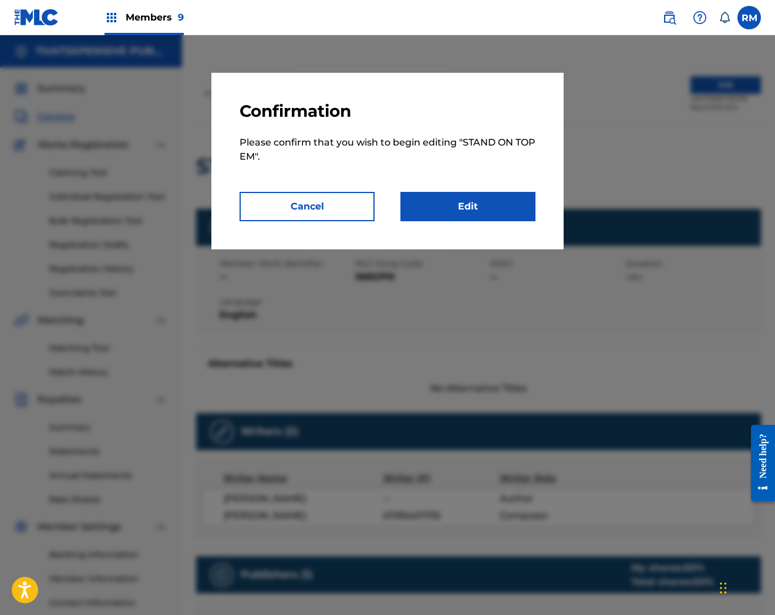
scroll to position [380, 0]
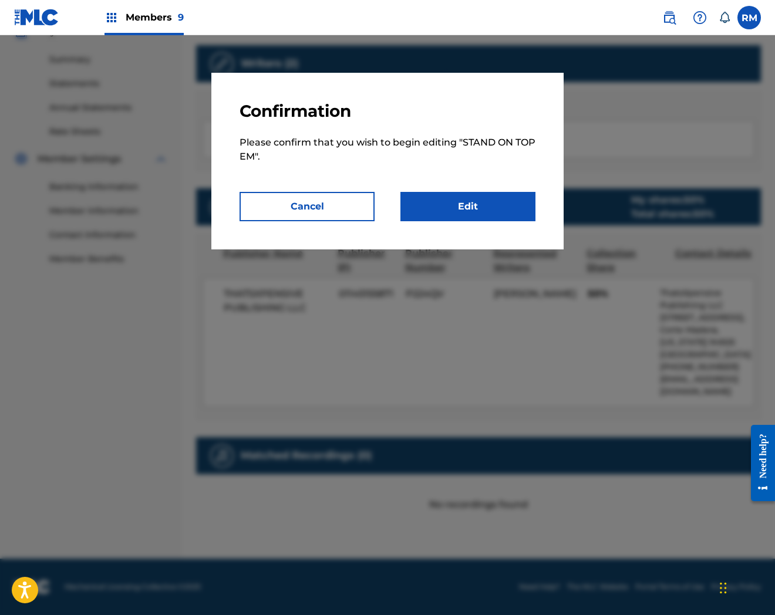
click at [503, 198] on link "Edit" at bounding box center [467, 206] width 135 height 29
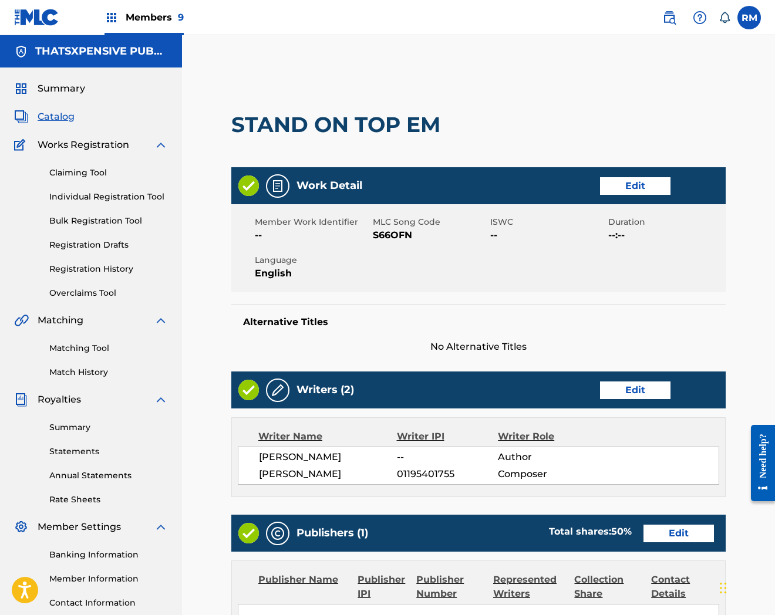
scroll to position [368, 0]
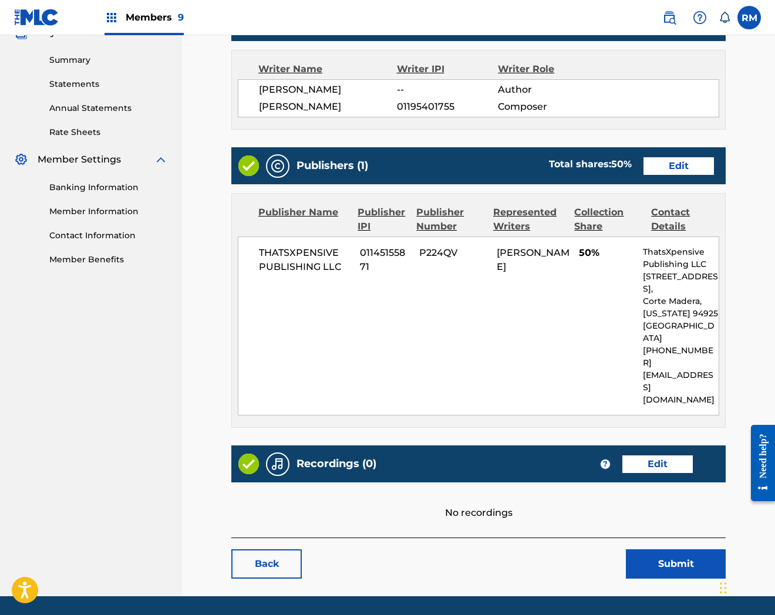
click at [672, 456] on link "Edit" at bounding box center [657, 465] width 70 height 18
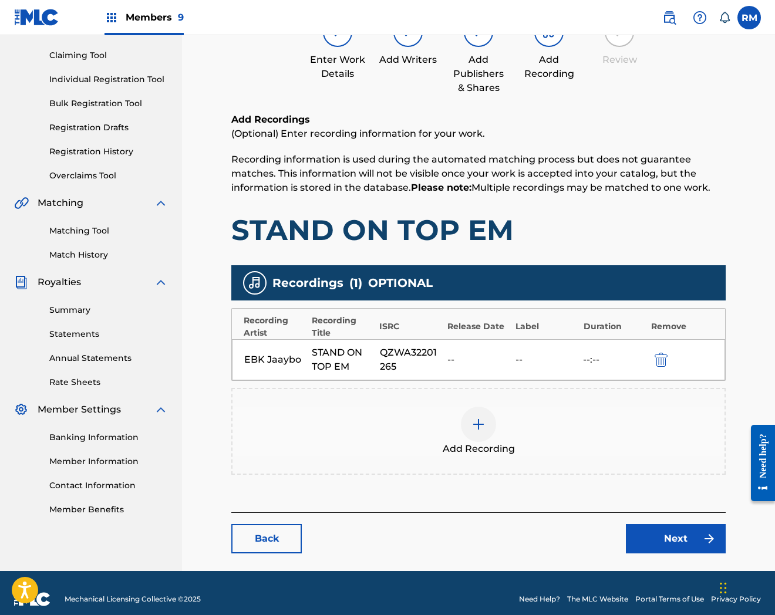
scroll to position [128, 0]
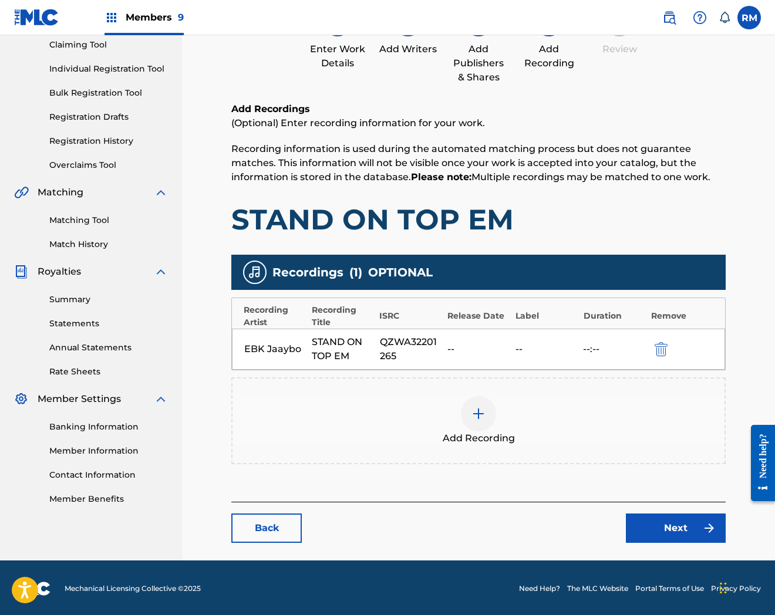
click at [682, 531] on link "Next" at bounding box center [676, 528] width 100 height 29
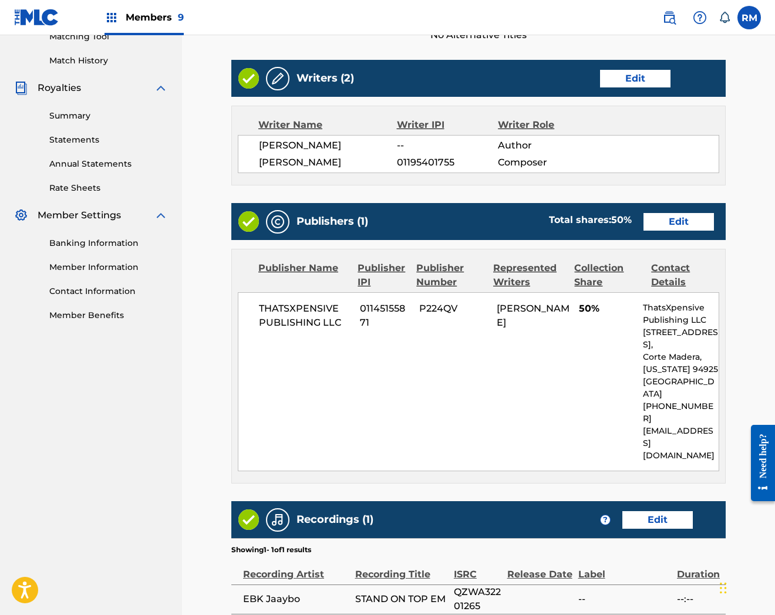
scroll to position [406, 0]
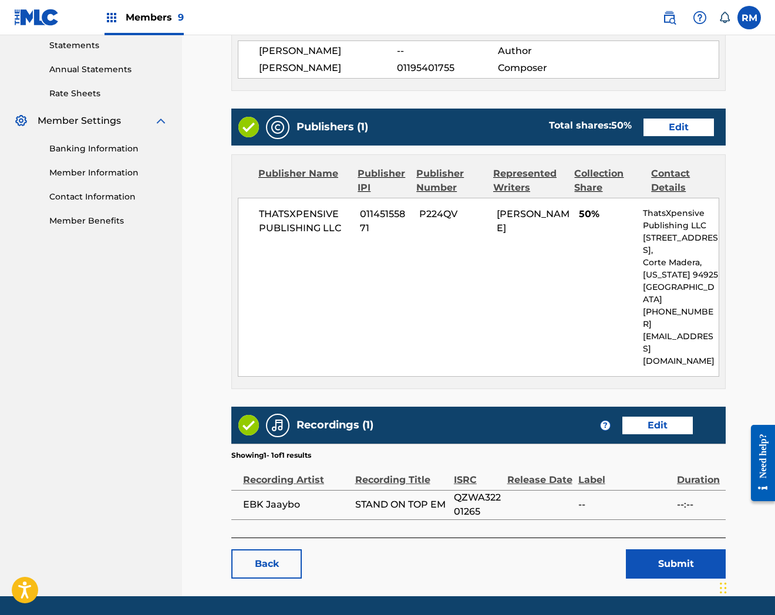
click at [672, 550] on button "Submit" at bounding box center [676, 564] width 100 height 29
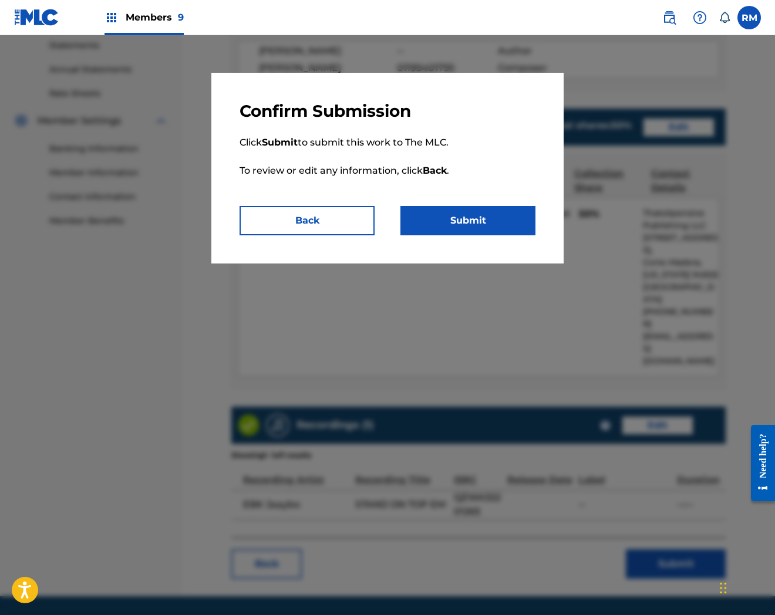
click at [497, 215] on button "Submit" at bounding box center [467, 220] width 135 height 29
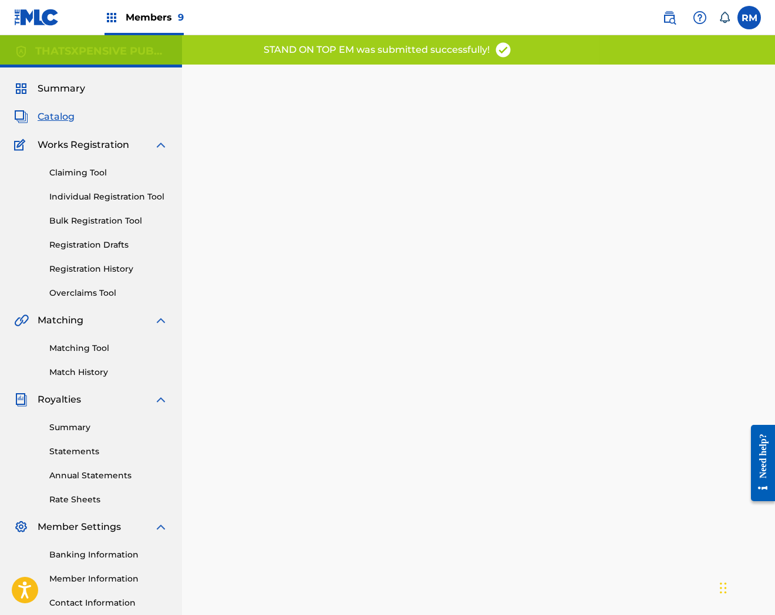
scroll to position [120, 0]
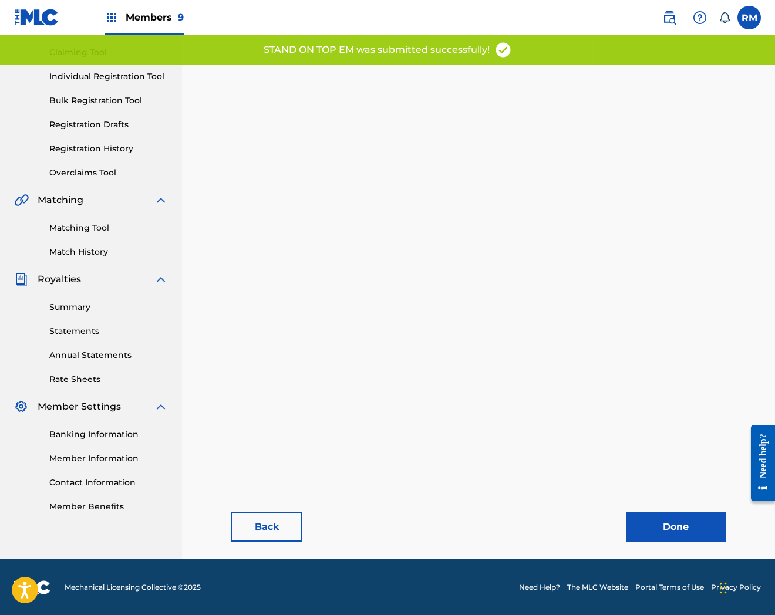
click at [689, 531] on link "Done" at bounding box center [676, 527] width 100 height 29
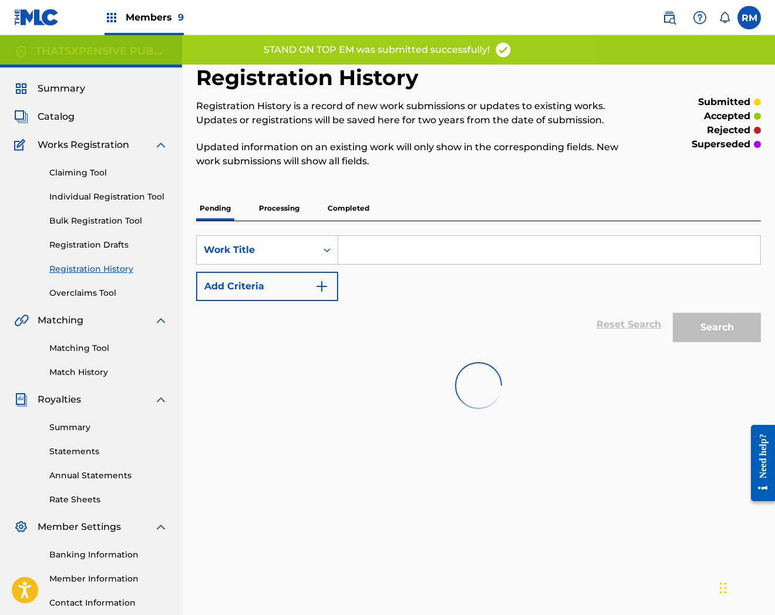
click at [33, 107] on div "Summary Catalog Works Registration Claiming Tool Individual Registration Tool B…" at bounding box center [91, 358] width 182 height 580
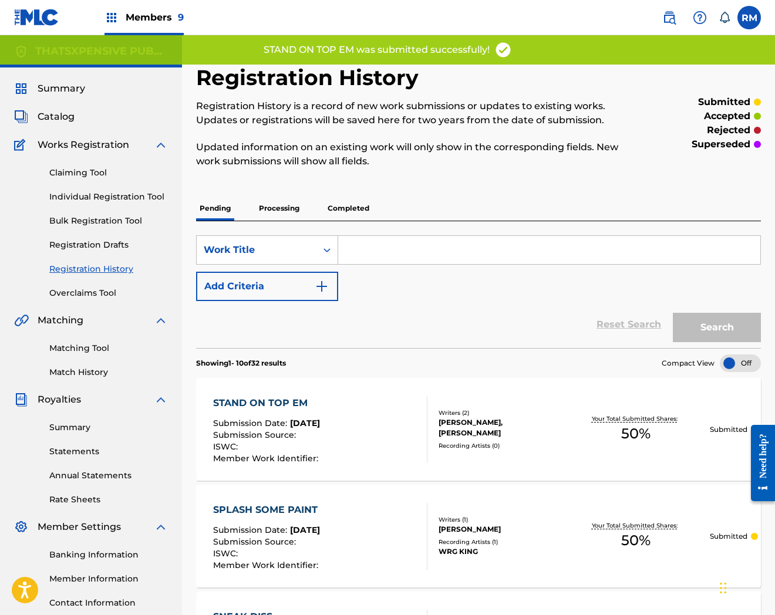
click at [34, 110] on link "Catalog" at bounding box center [44, 117] width 60 height 14
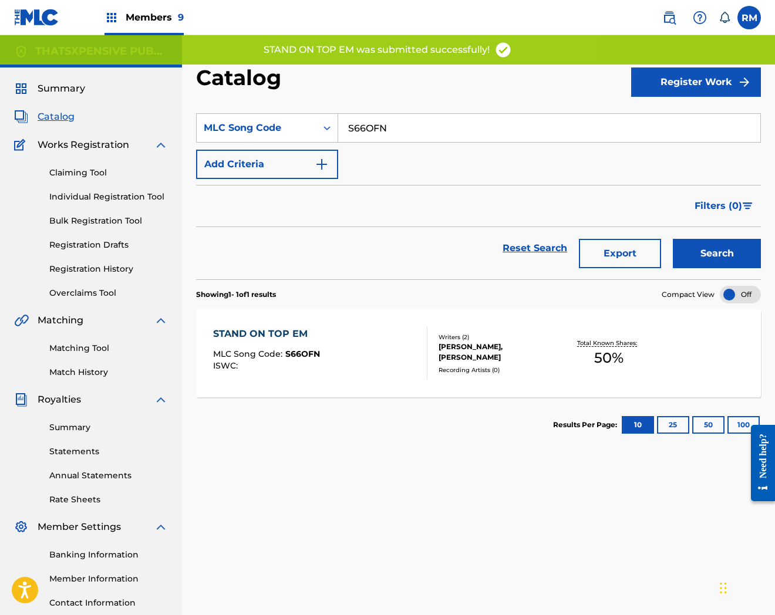
click at [415, 138] on input "S66OFN" at bounding box center [549, 128] width 422 height 28
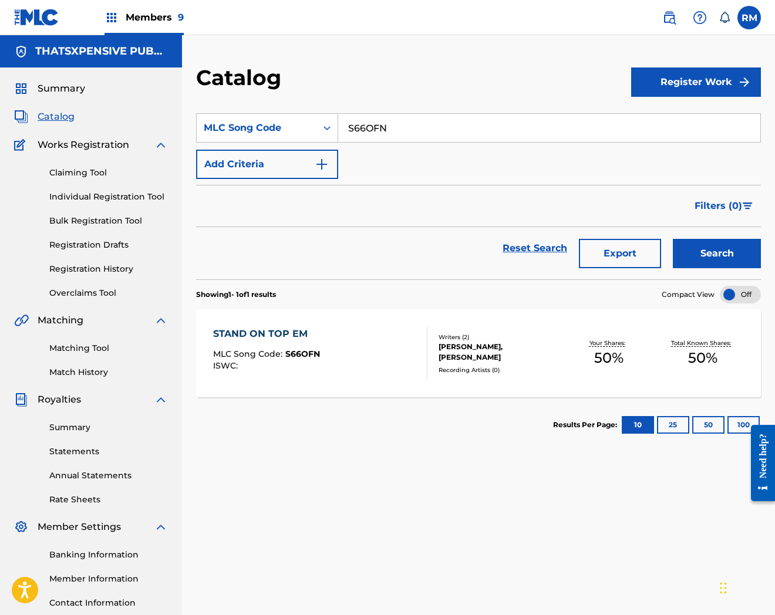
paste input "84UJ"
type input "S684UJ"
click at [673, 239] on button "Search" at bounding box center [717, 253] width 88 height 29
click at [363, 383] on div "STASH SPOT 3 MLC Song Code : S684UJ ISWC : Writers ( 1 ) [PERSON_NAME] Recordin…" at bounding box center [478, 353] width 565 height 88
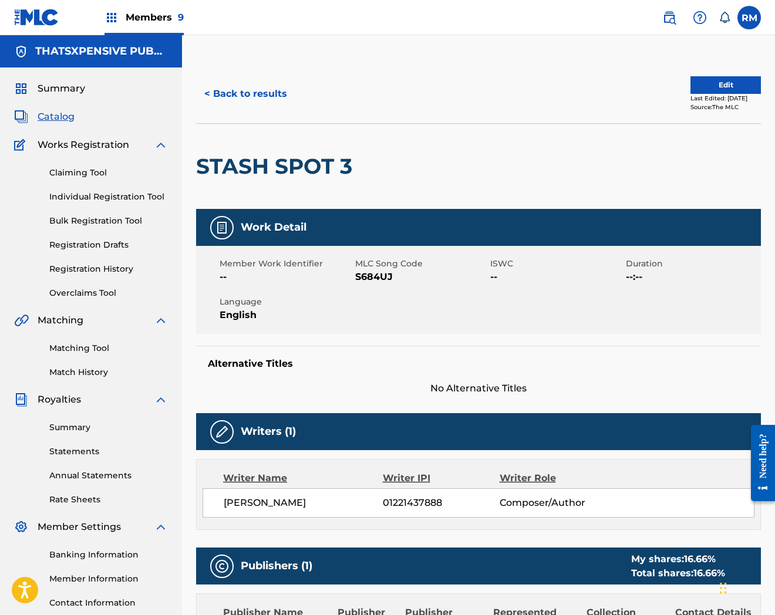
click at [713, 85] on button "Edit" at bounding box center [725, 85] width 70 height 18
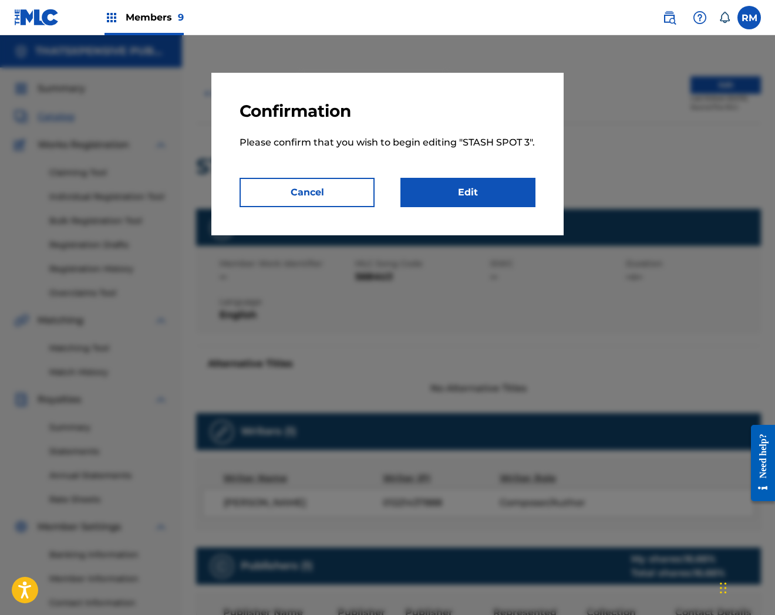
click at [501, 207] on link "Edit" at bounding box center [467, 192] width 135 height 29
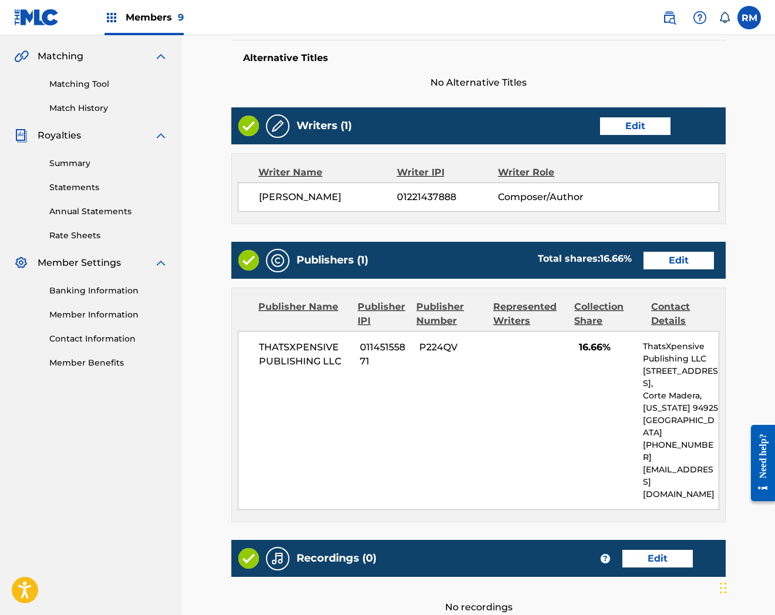
scroll to position [359, 0]
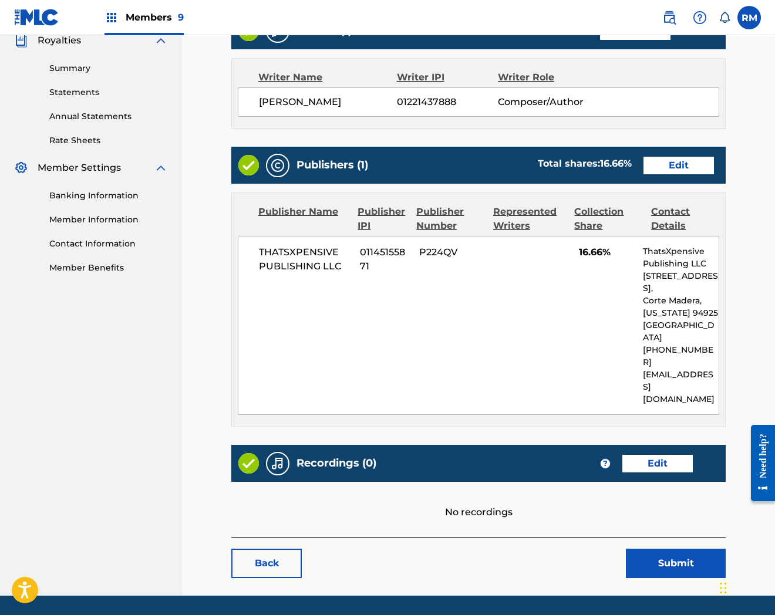
click at [648, 455] on link "Edit" at bounding box center [657, 464] width 70 height 18
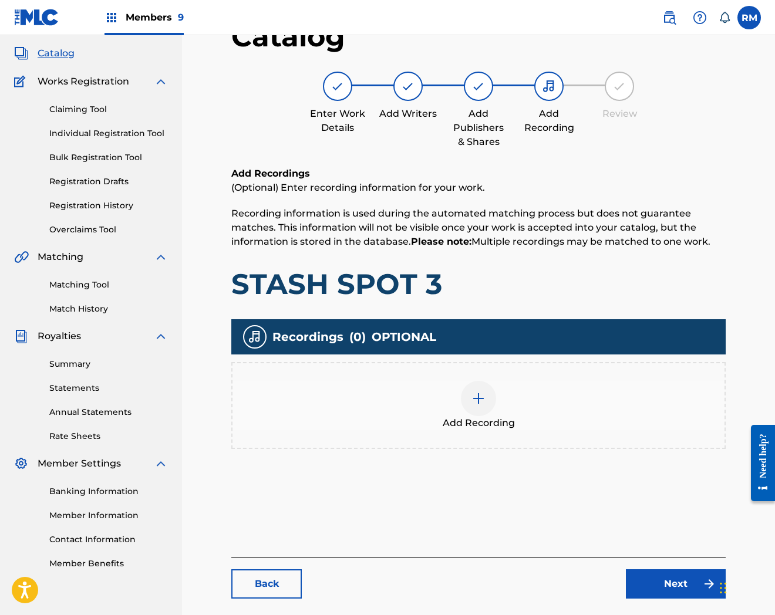
scroll to position [120, 0]
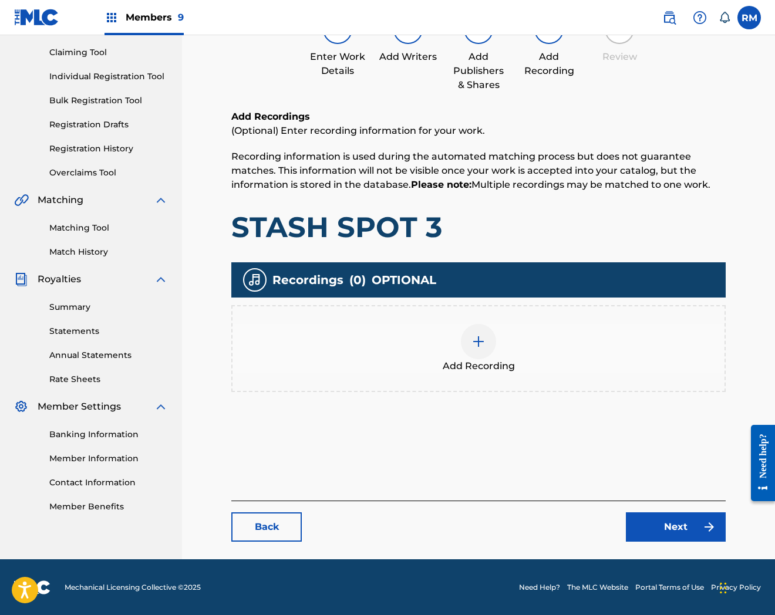
click at [466, 338] on div at bounding box center [478, 341] width 35 height 35
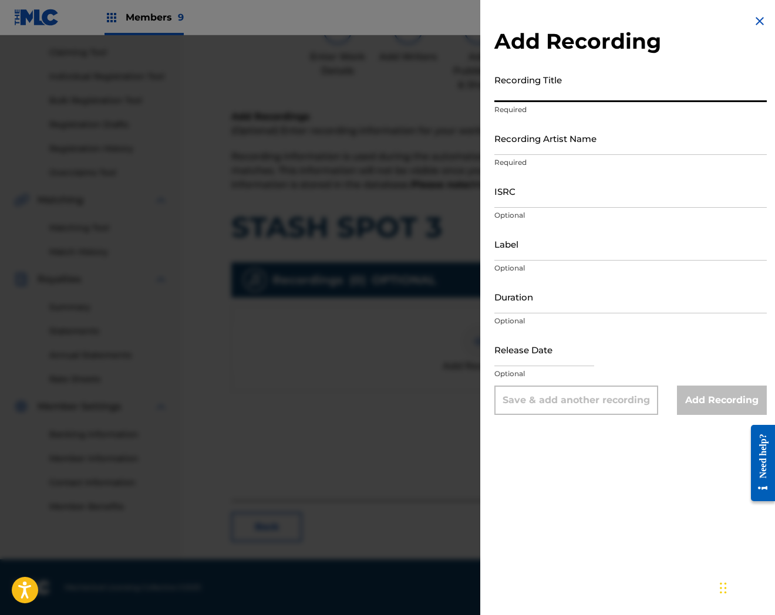
click at [580, 91] on input "Recording Title" at bounding box center [630, 85] width 272 height 33
paste input "Stash Spot 3"
type input "Stash Spot 3"
click at [525, 194] on input "ISRC" at bounding box center [630, 190] width 272 height 33
paste input "USUYG1469520"
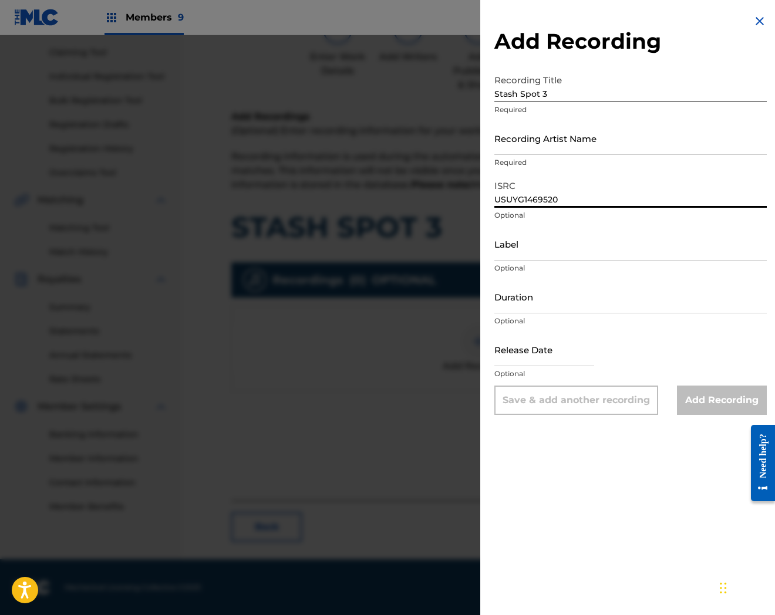
type input "USUYG1469520"
click at [557, 145] on input "Recording Artist Name" at bounding box center [630, 138] width 272 height 33
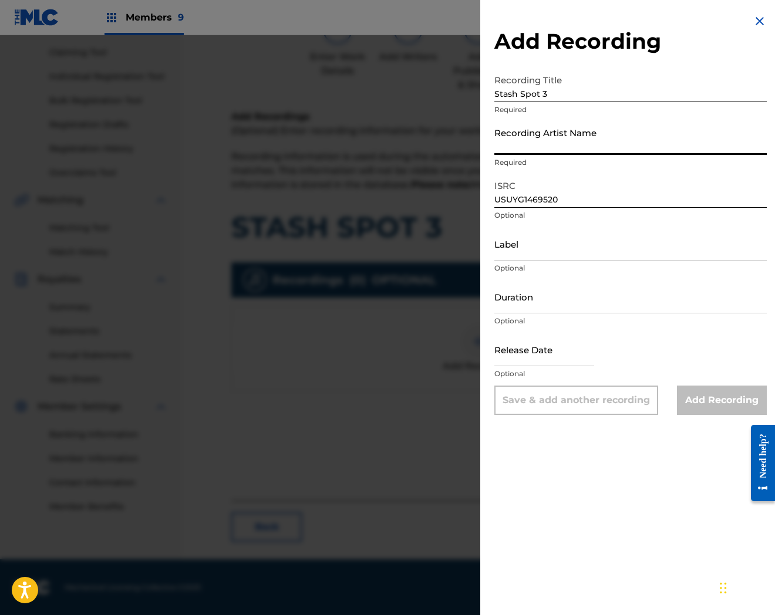
paste input "[PERSON_NAME]"
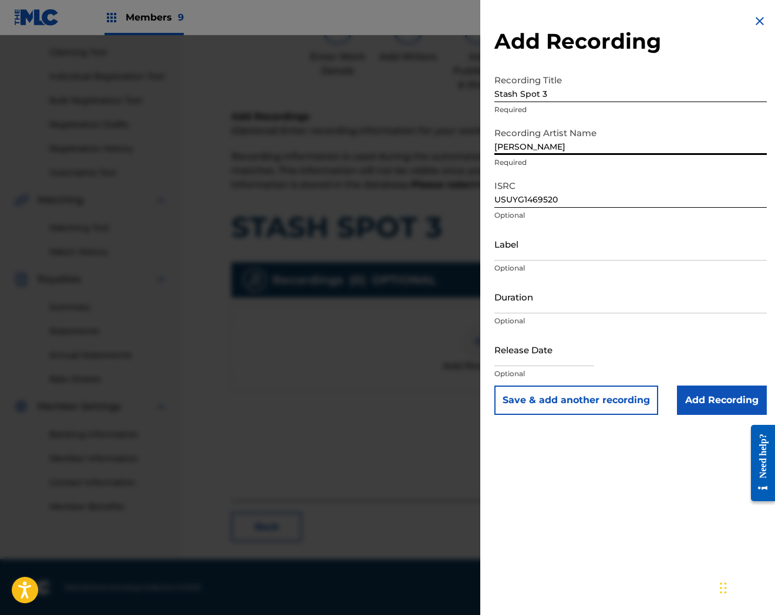
drag, startPoint x: 533, startPoint y: 151, endPoint x: 652, endPoint y: 174, distance: 121.3
click at [652, 174] on form "Recording Title Stash Spot 3 Required Recording Artist Name [PERSON_NAME] Requi…" at bounding box center [630, 242] width 272 height 346
type input "[PERSON_NAME]"
click at [721, 410] on input "Add Recording" at bounding box center [722, 400] width 90 height 29
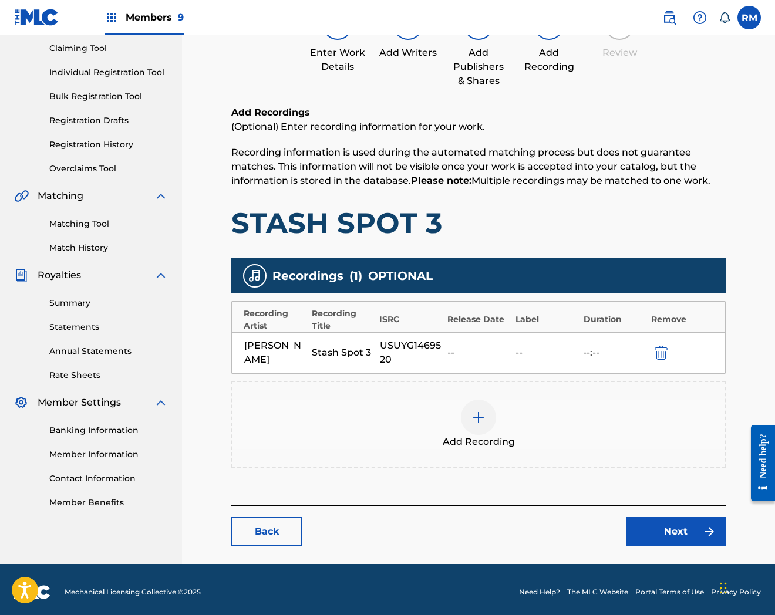
scroll to position [128, 0]
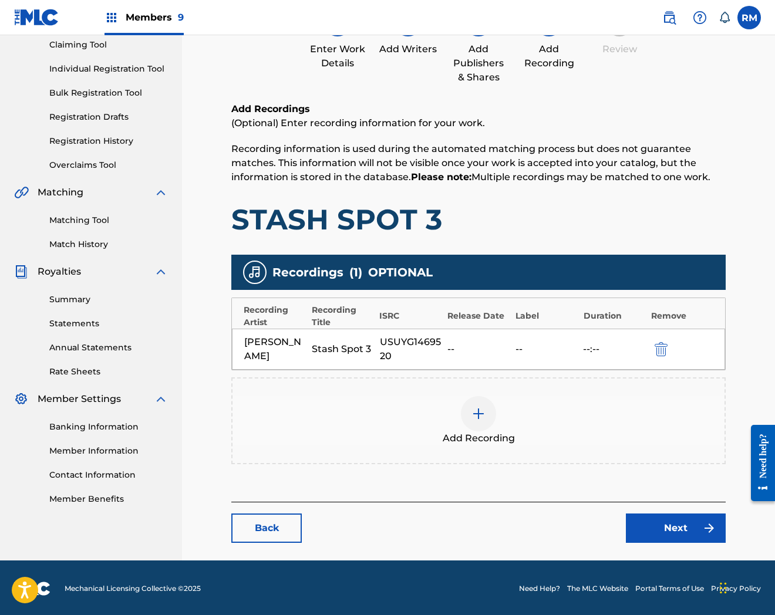
click at [709, 523] on img at bounding box center [709, 528] width 14 height 14
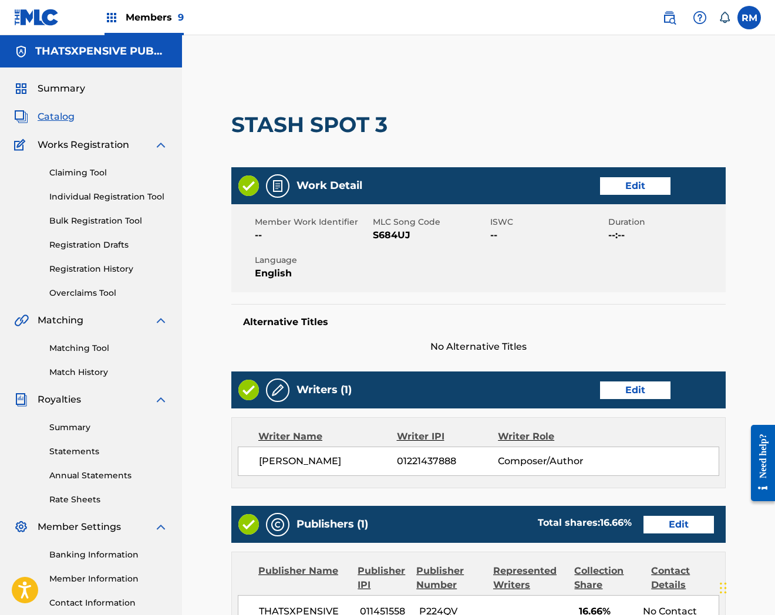
scroll to position [302, 0]
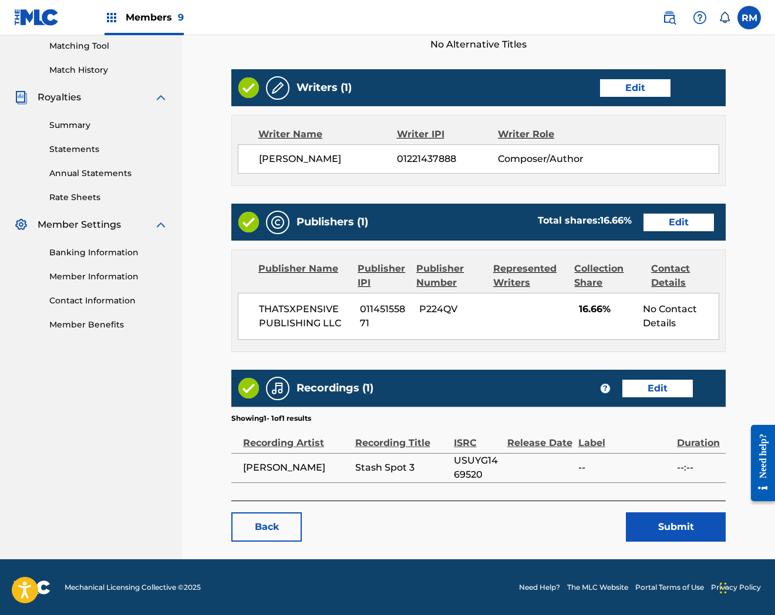
click at [673, 520] on button "Submit" at bounding box center [676, 527] width 100 height 29
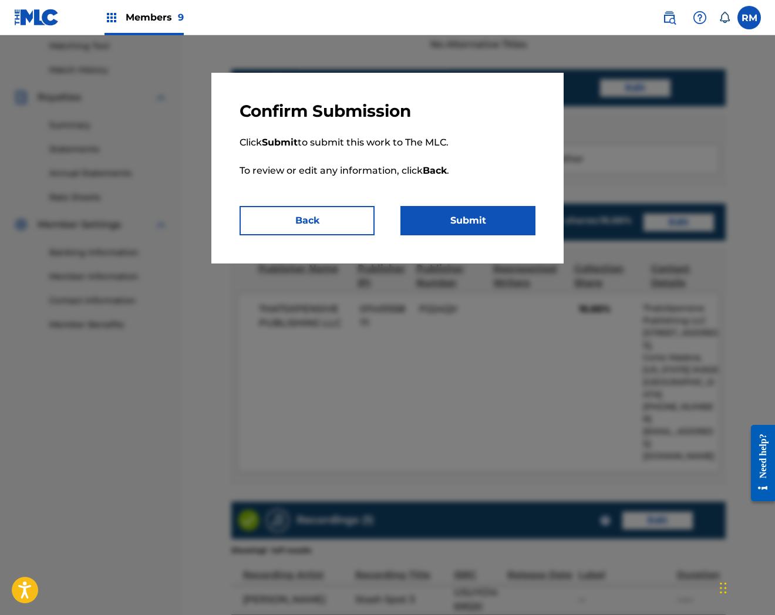
click at [508, 227] on button "Submit" at bounding box center [467, 220] width 135 height 29
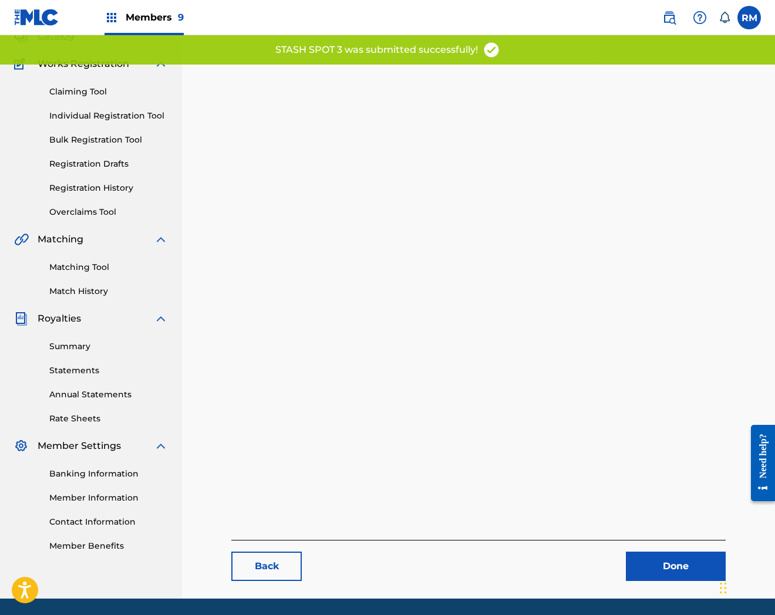
scroll to position [120, 0]
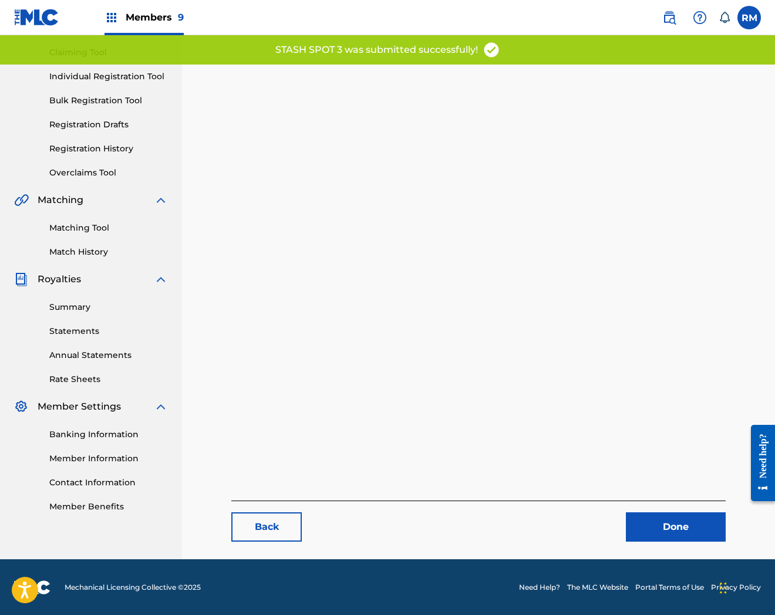
click at [676, 530] on link "Done" at bounding box center [676, 527] width 100 height 29
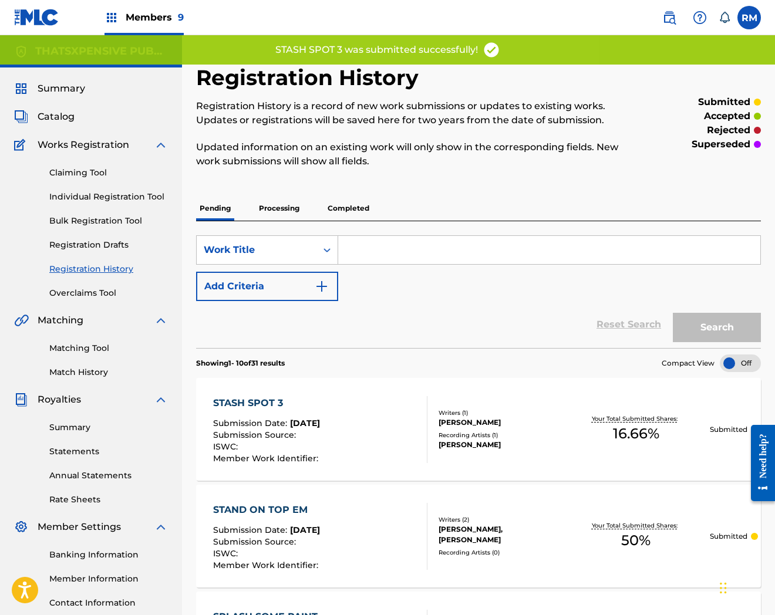
click at [50, 112] on span "Catalog" at bounding box center [56, 117] width 37 height 14
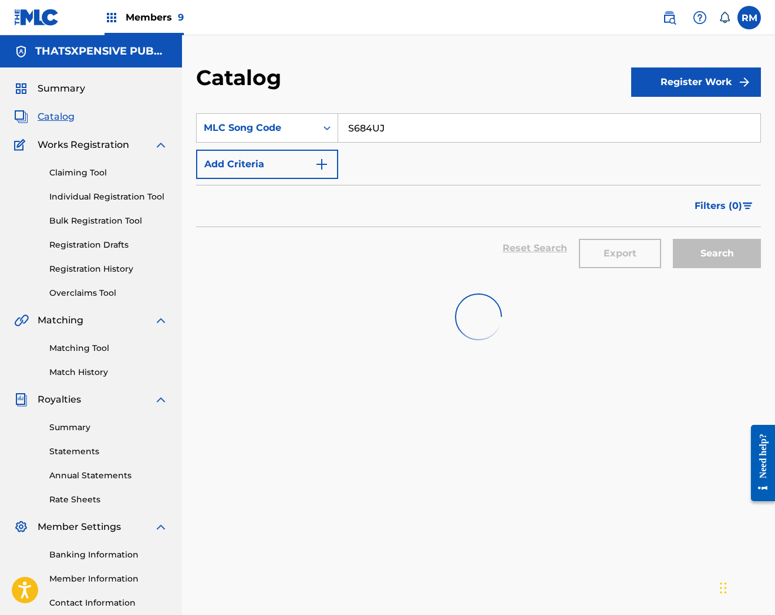
click at [388, 130] on input "S684UJ" at bounding box center [549, 128] width 422 height 28
paste input "3PYP"
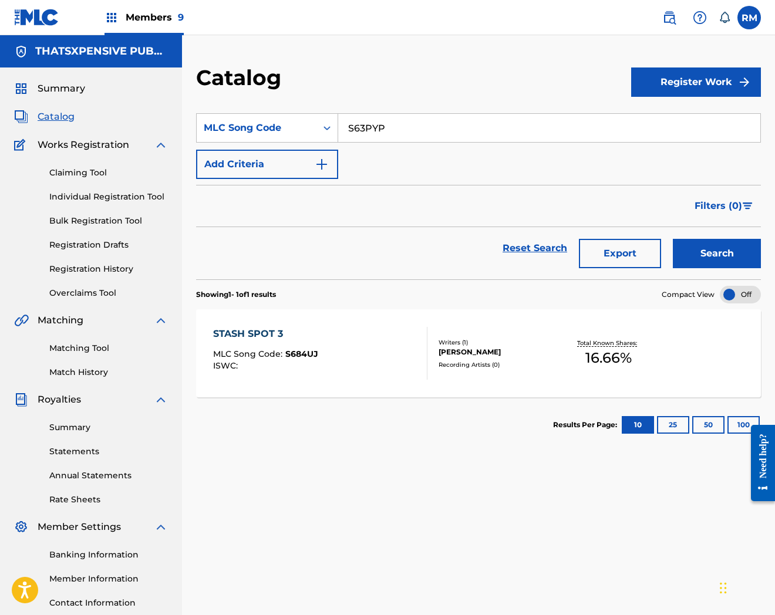
type input "S63PYP"
click at [673, 239] on button "Search" at bounding box center [717, 253] width 88 height 29
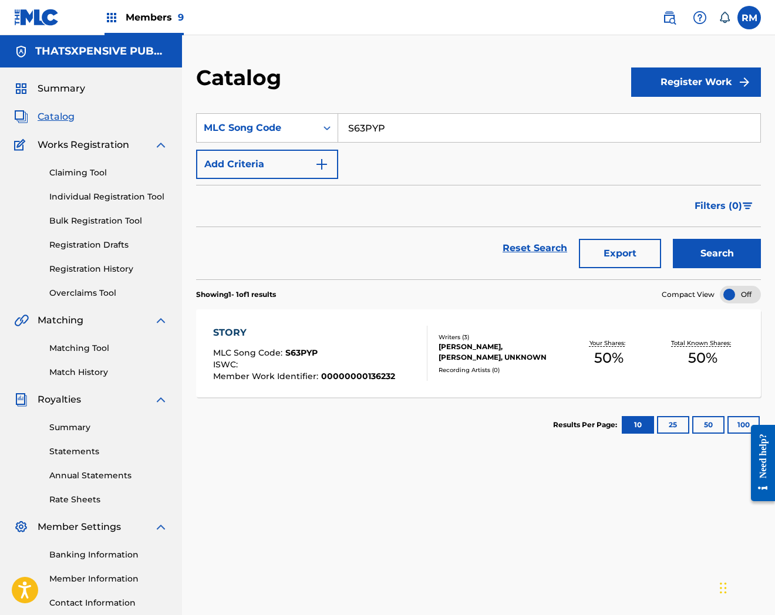
click at [396, 334] on div "STORY MLC Song Code : S63PYP ISWC : Member Work Identifier : 00000000136232" at bounding box center [320, 353] width 215 height 55
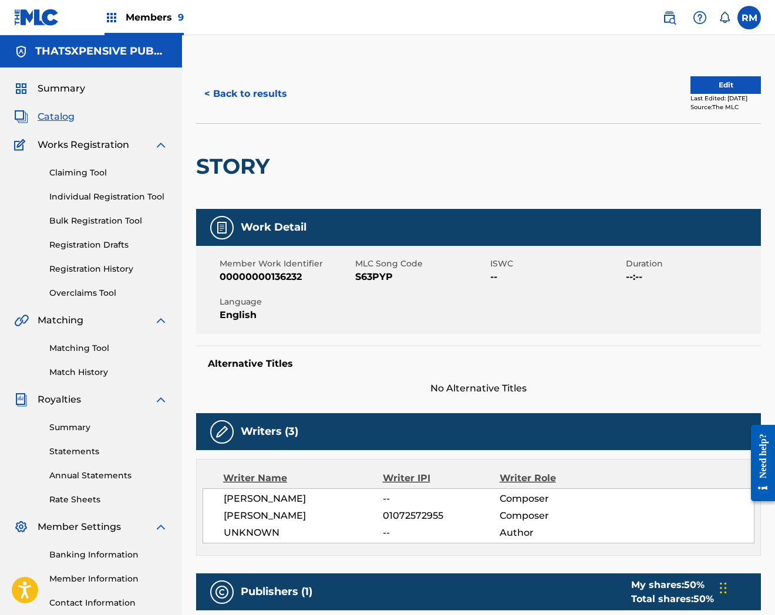
click at [732, 79] on button "Edit" at bounding box center [725, 85] width 70 height 18
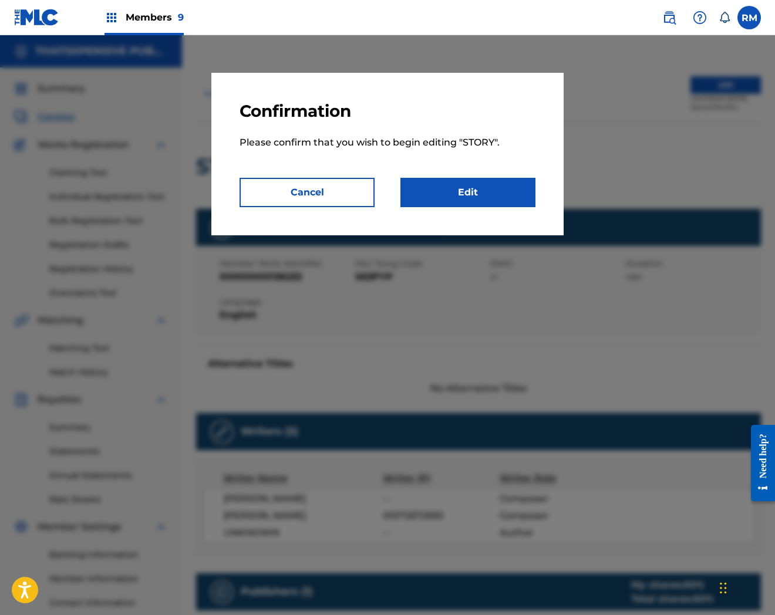
click at [486, 180] on link "Edit" at bounding box center [467, 192] width 135 height 29
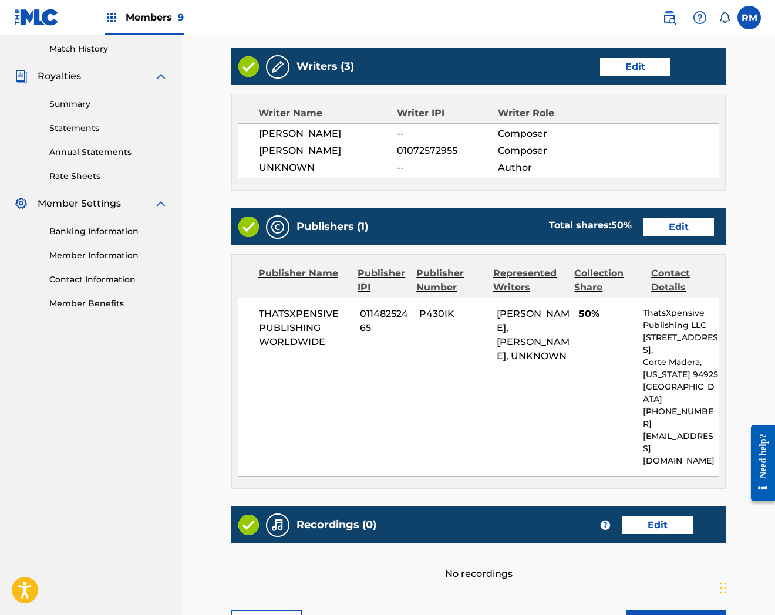
scroll to position [385, 0]
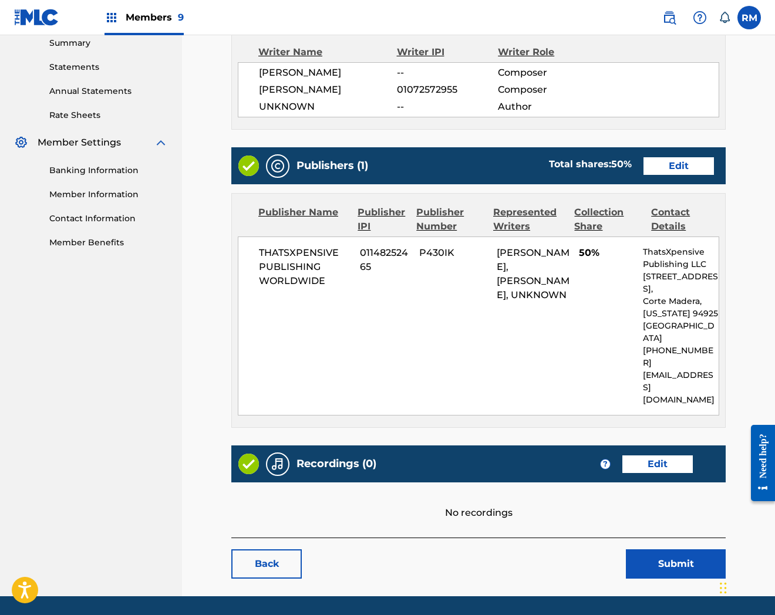
click at [658, 456] on link "Edit" at bounding box center [657, 465] width 70 height 18
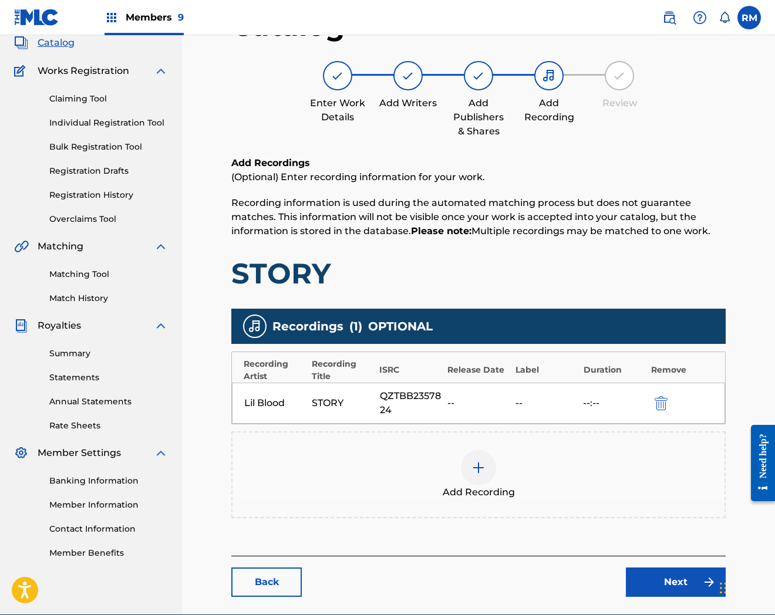
scroll to position [128, 0]
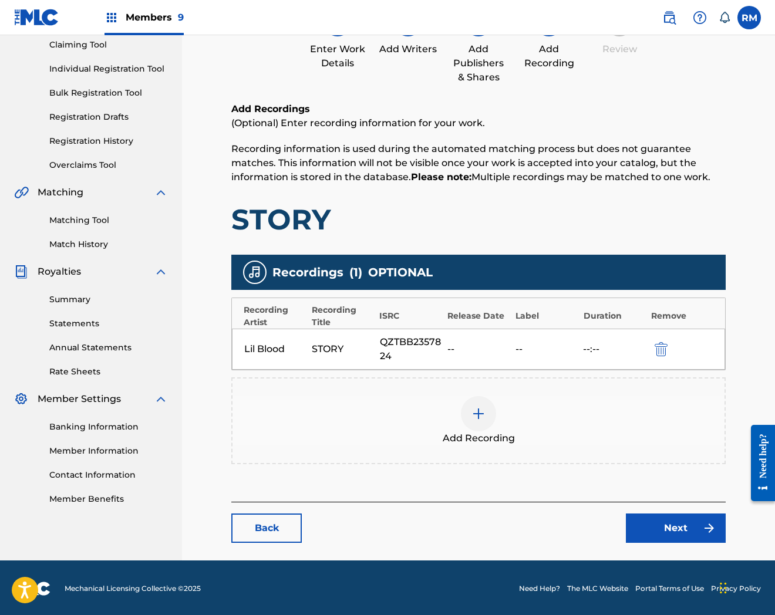
click at [677, 537] on link "Next" at bounding box center [676, 528] width 100 height 29
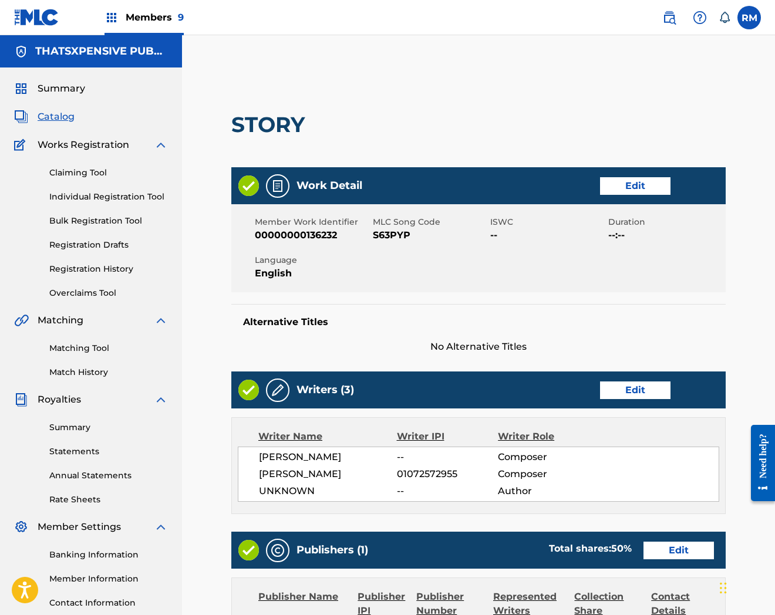
scroll to position [356, 0]
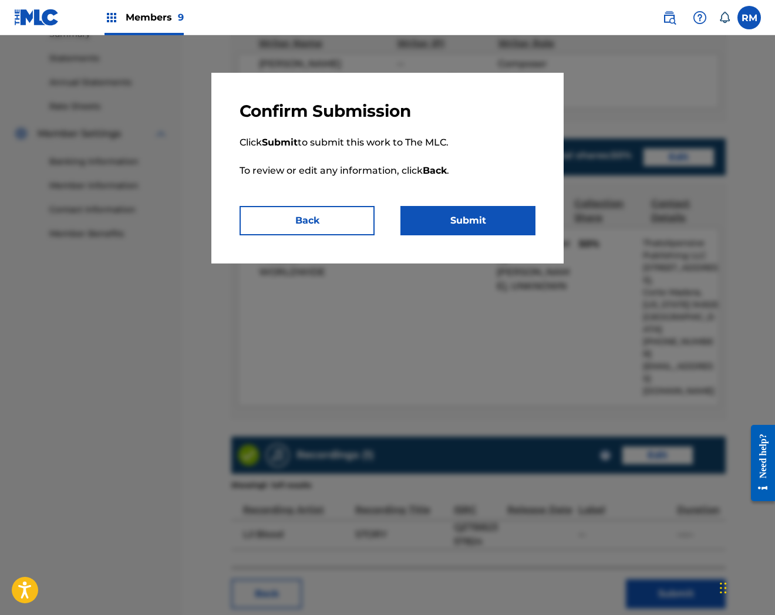
scroll to position [423, 0]
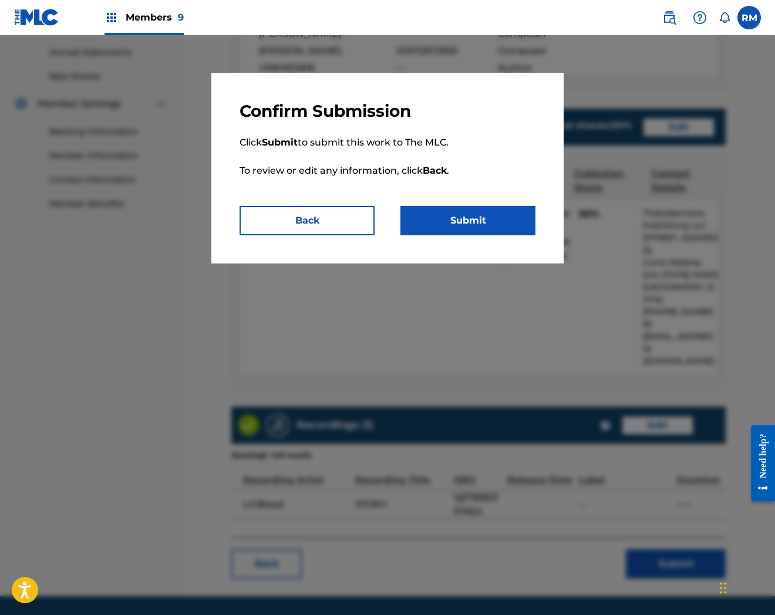
click at [486, 216] on button "Submit" at bounding box center [467, 220] width 135 height 29
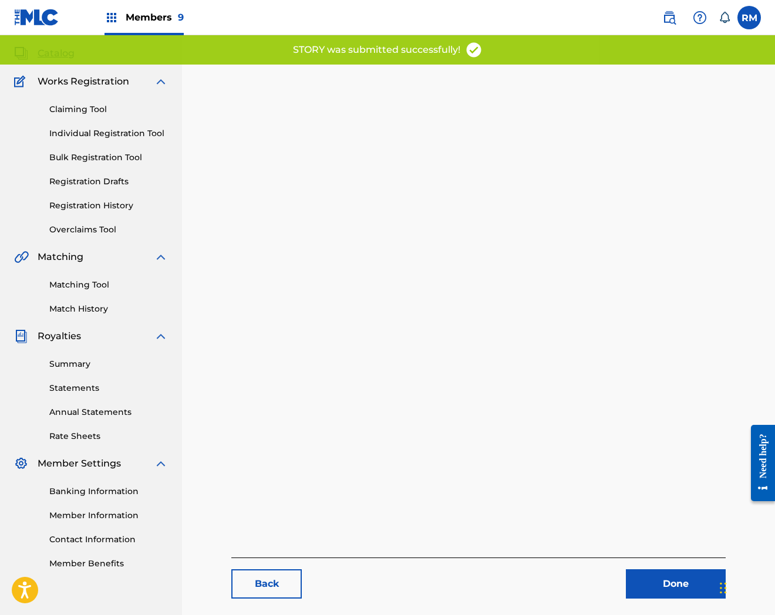
scroll to position [120, 0]
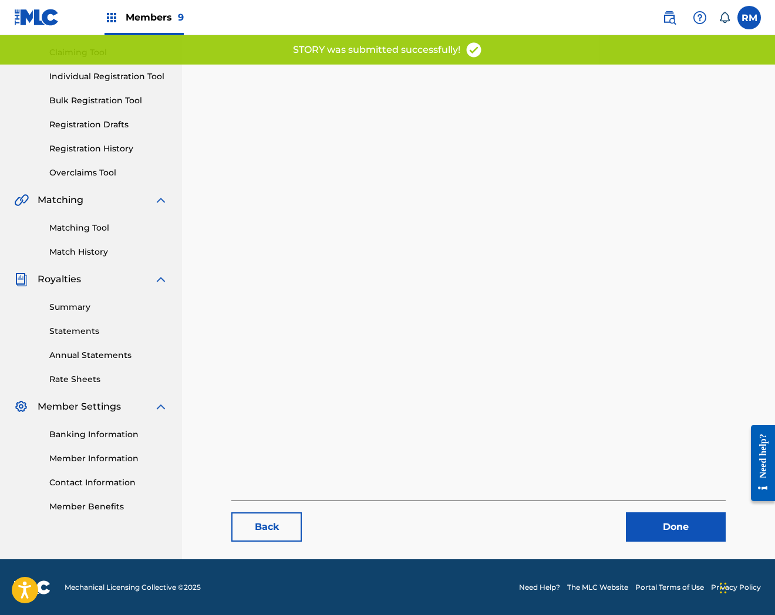
click at [640, 515] on link "Done" at bounding box center [676, 527] width 100 height 29
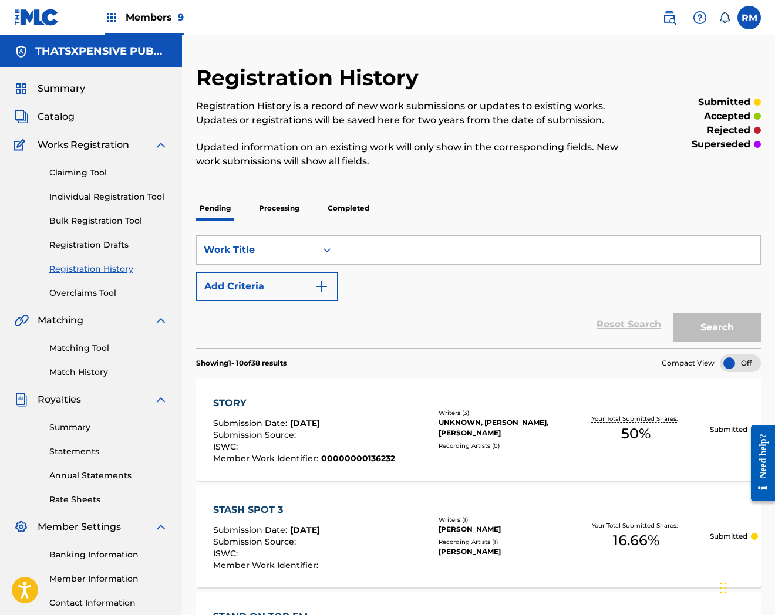
click at [62, 105] on div "Summary Catalog Works Registration Claiming Tool Individual Registration Tool B…" at bounding box center [91, 358] width 182 height 580
click at [59, 116] on span "Catalog" at bounding box center [56, 117] width 37 height 14
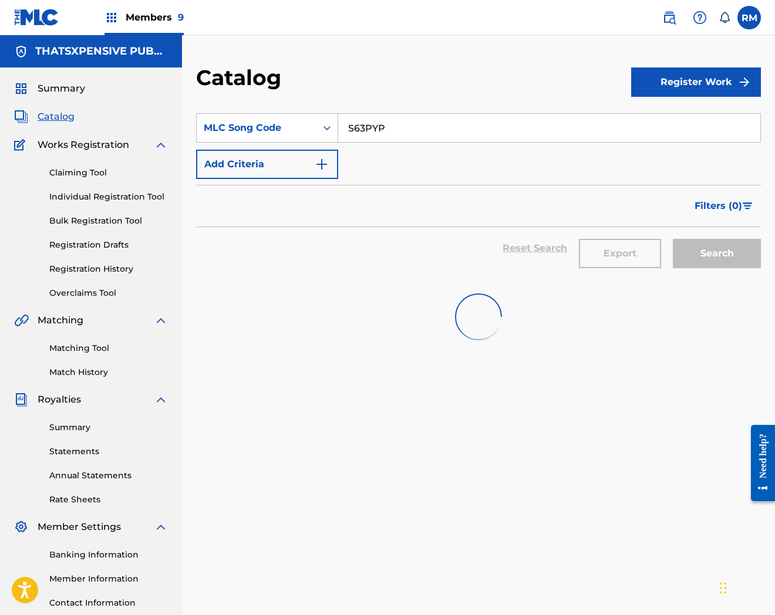
click at [397, 130] on input "S63PYP" at bounding box center [549, 128] width 422 height 28
paste input "USUYG1483576"
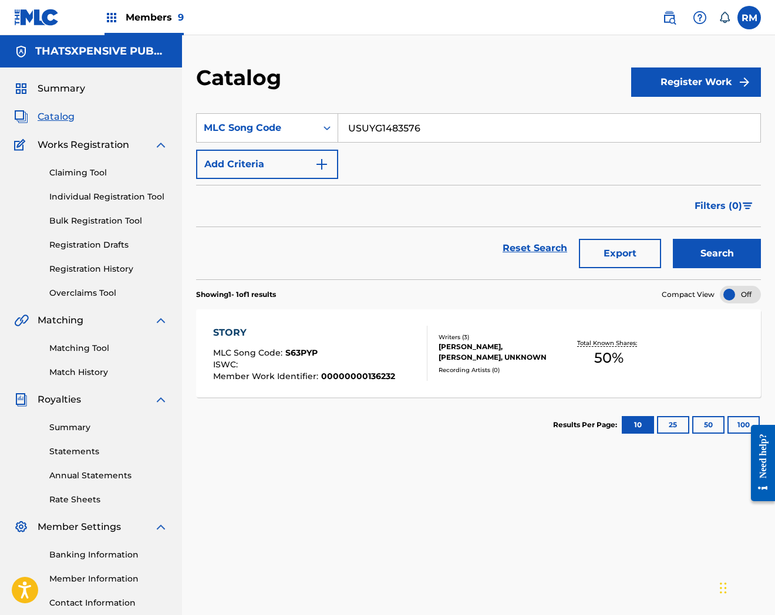
click at [673, 239] on button "Search" at bounding box center [717, 253] width 88 height 29
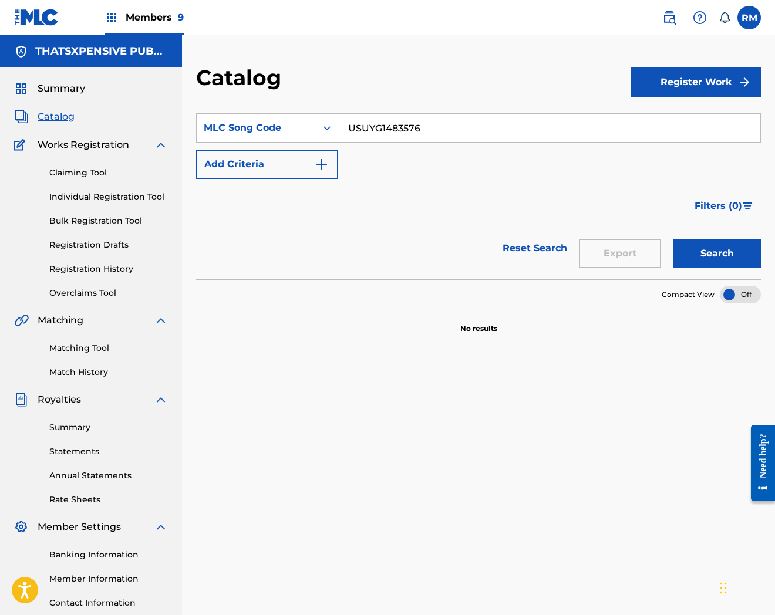
click at [437, 129] on input "USUYG1483576" at bounding box center [549, 128] width 422 height 28
paste input "SC20TX"
type input "SC20TX"
click at [673, 239] on button "Search" at bounding box center [717, 253] width 88 height 29
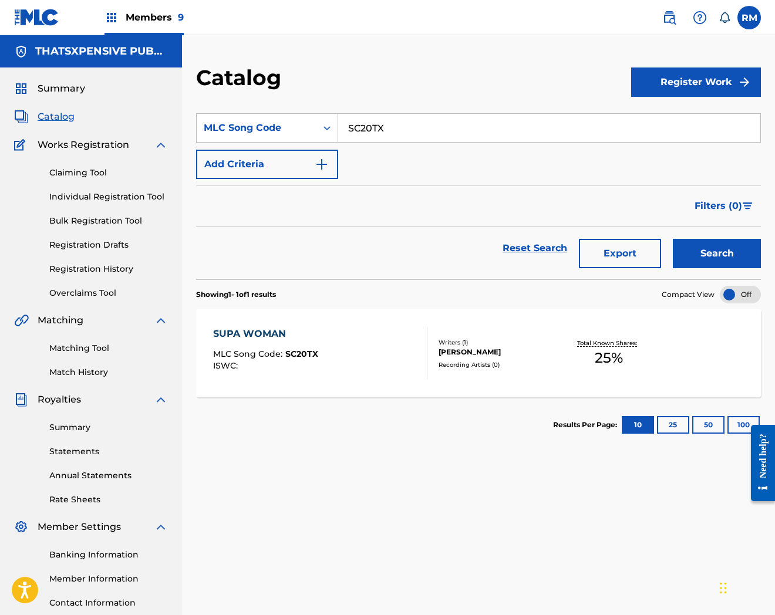
click at [360, 357] on div "SUPA WOMAN MLC Song Code : SC20TX ISWC :" at bounding box center [320, 353] width 215 height 53
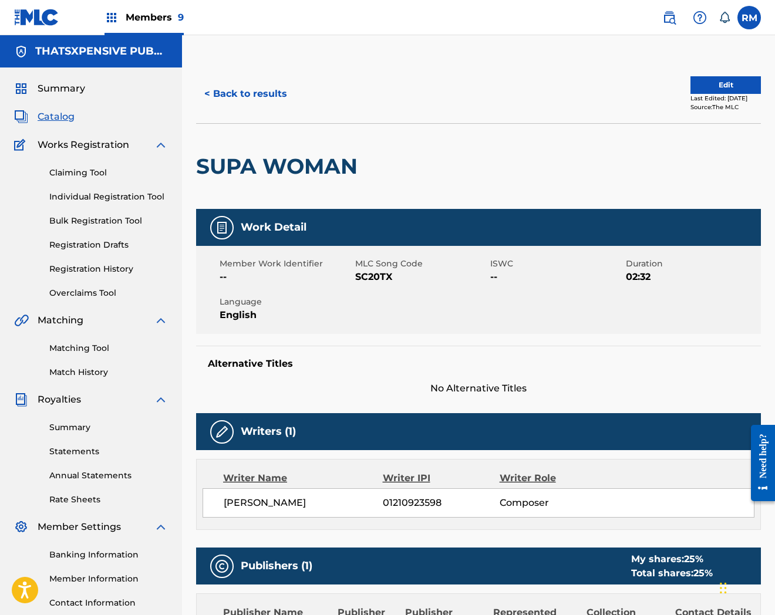
click at [713, 90] on button "Edit" at bounding box center [725, 85] width 70 height 18
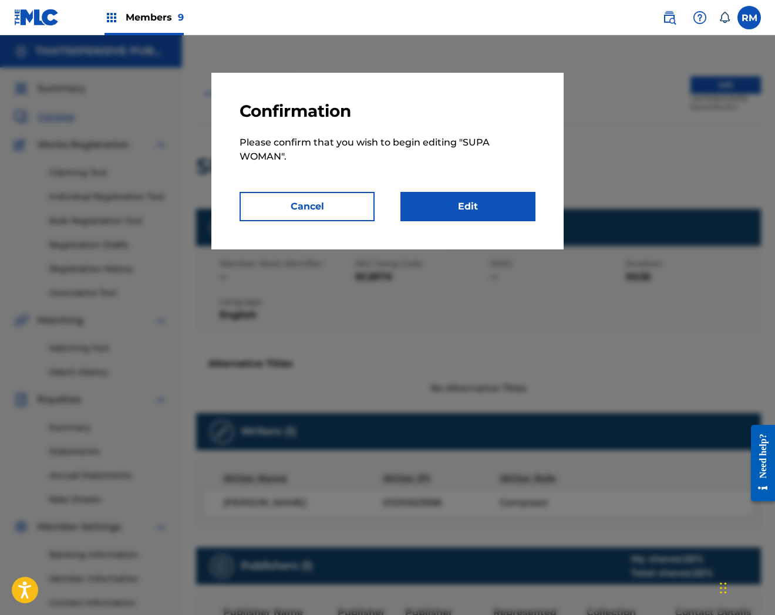
click at [471, 198] on link "Edit" at bounding box center [467, 206] width 135 height 29
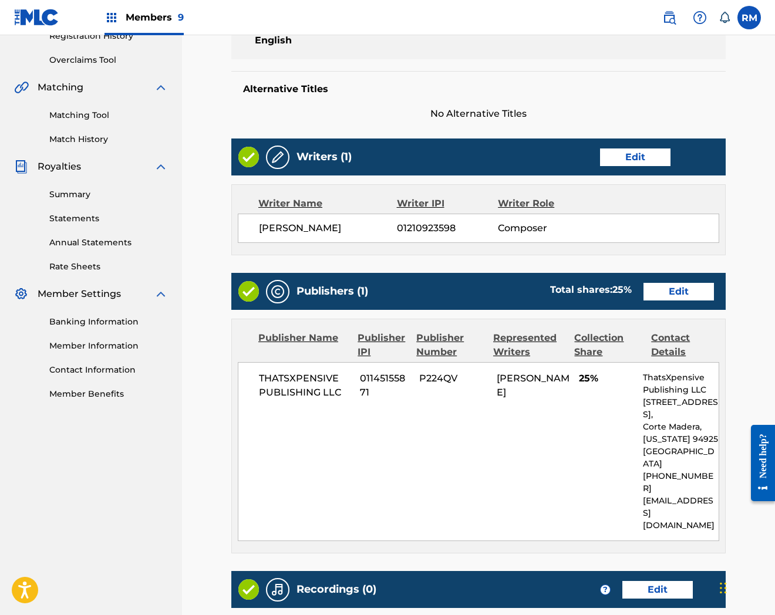
scroll to position [359, 0]
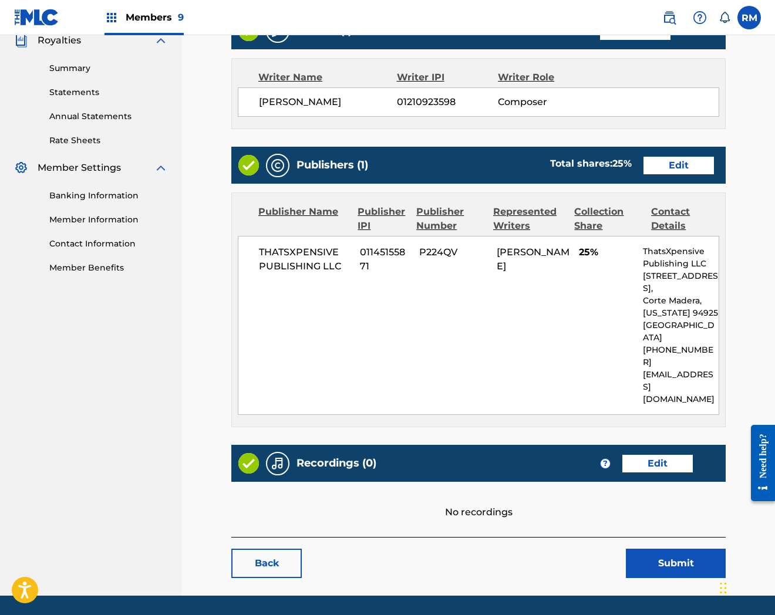
click at [635, 455] on link "Edit" at bounding box center [657, 464] width 70 height 18
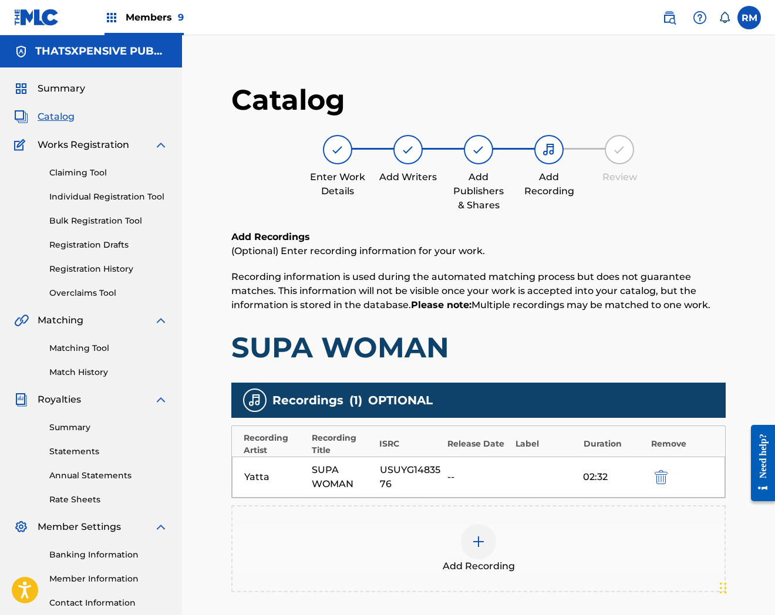
scroll to position [128, 0]
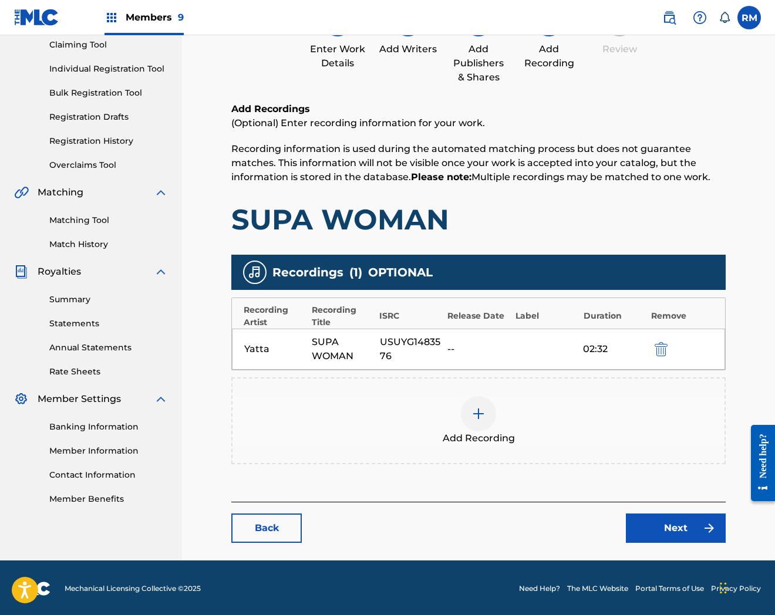
click at [666, 536] on link "Next" at bounding box center [676, 528] width 100 height 29
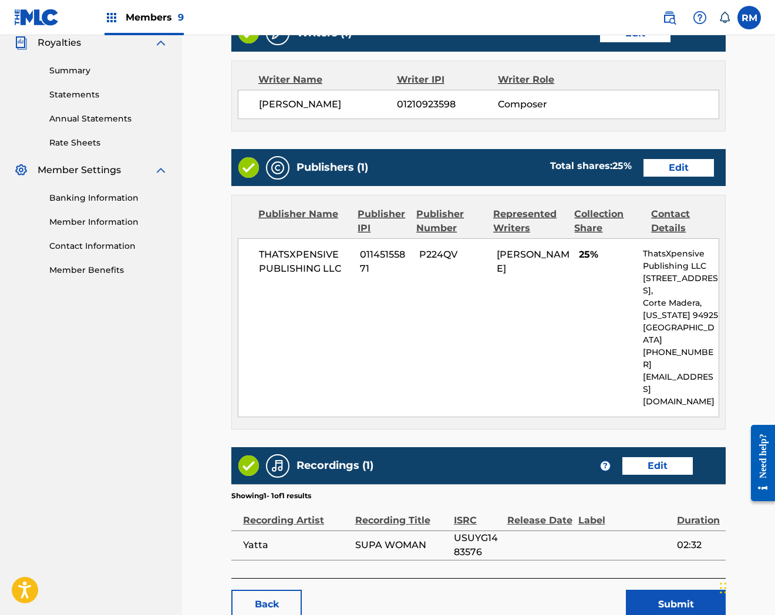
scroll to position [398, 0]
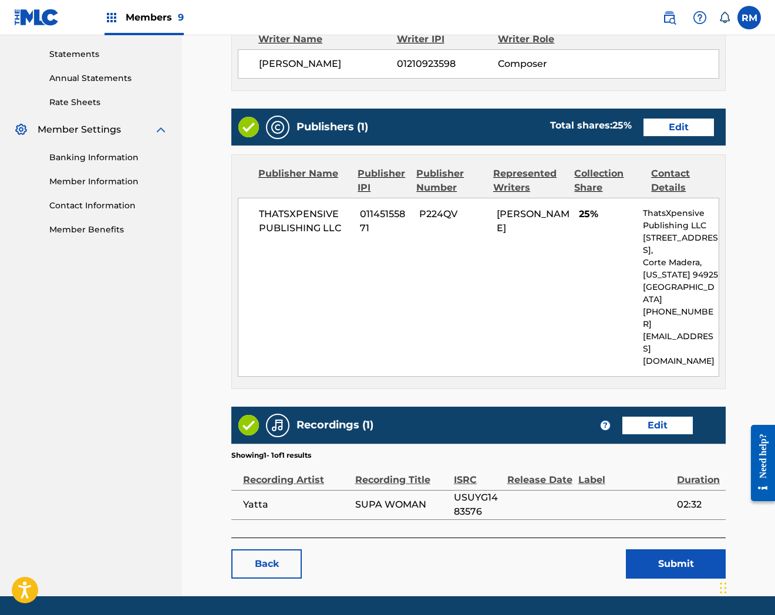
click at [679, 550] on button "Submit" at bounding box center [676, 564] width 100 height 29
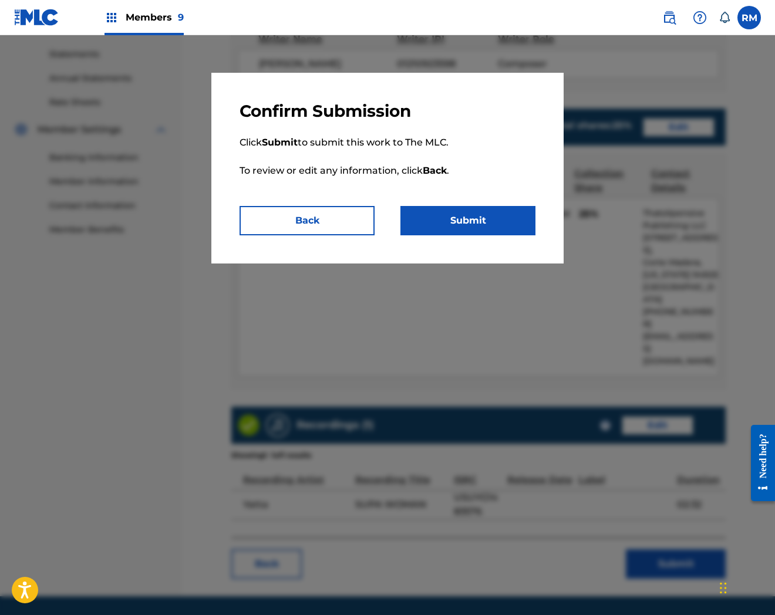
click at [494, 212] on button "Submit" at bounding box center [467, 220] width 135 height 29
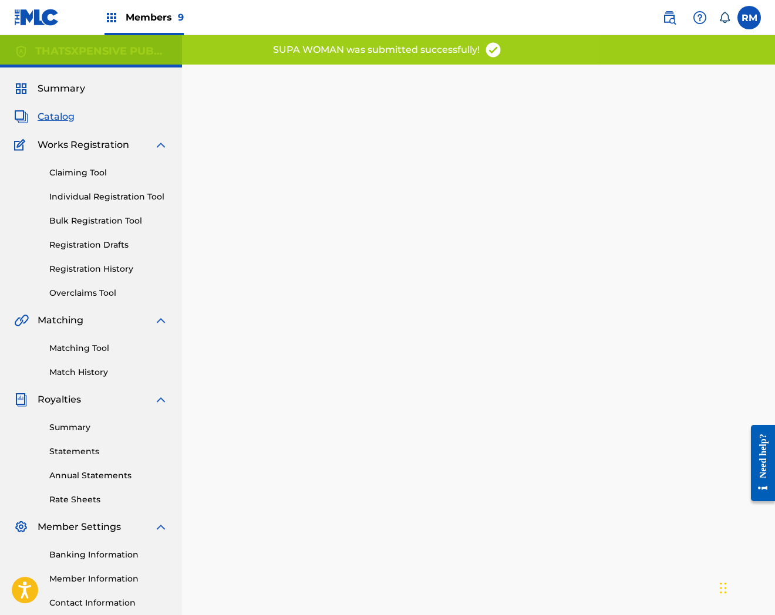
scroll to position [120, 0]
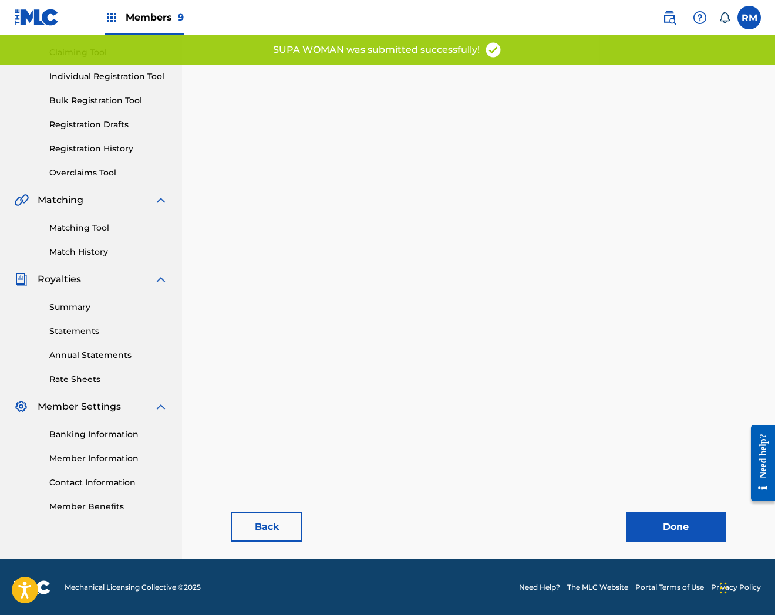
click at [678, 519] on link "Done" at bounding box center [676, 527] width 100 height 29
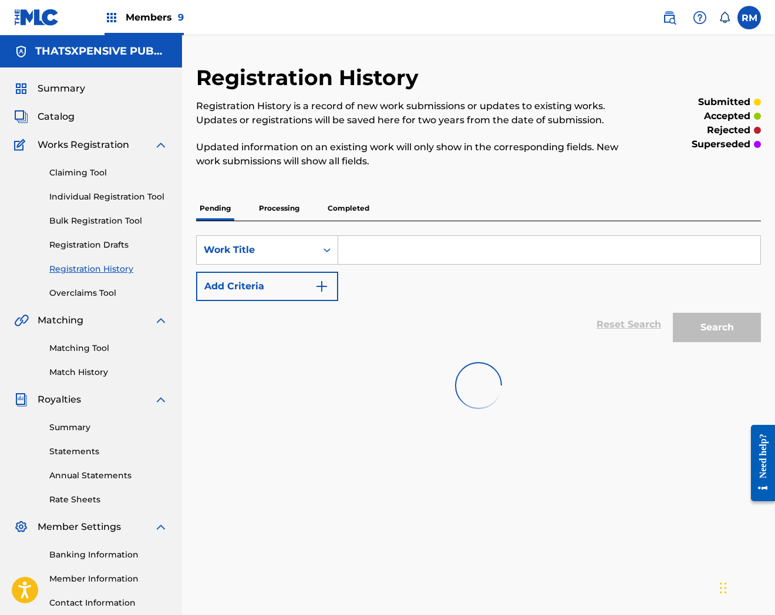
click at [60, 116] on span "Catalog" at bounding box center [56, 117] width 37 height 14
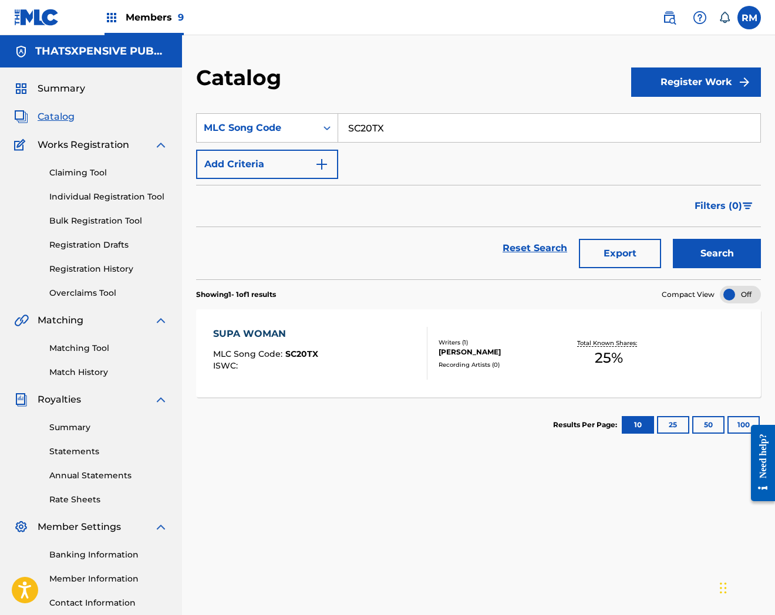
click at [417, 118] on input "SC20TX" at bounding box center [549, 128] width 422 height 28
paste input "68XB7"
type input "S68XB7"
click at [673, 239] on button "Search" at bounding box center [717, 253] width 88 height 29
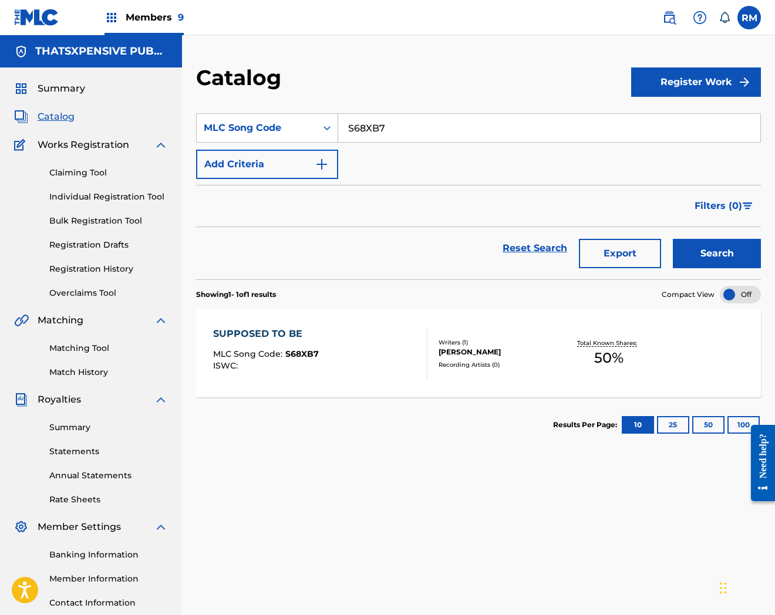
click at [392, 365] on div "SUPPOSED TO BE MLC Song Code : S68XB7 ISWC :" at bounding box center [320, 353] width 215 height 53
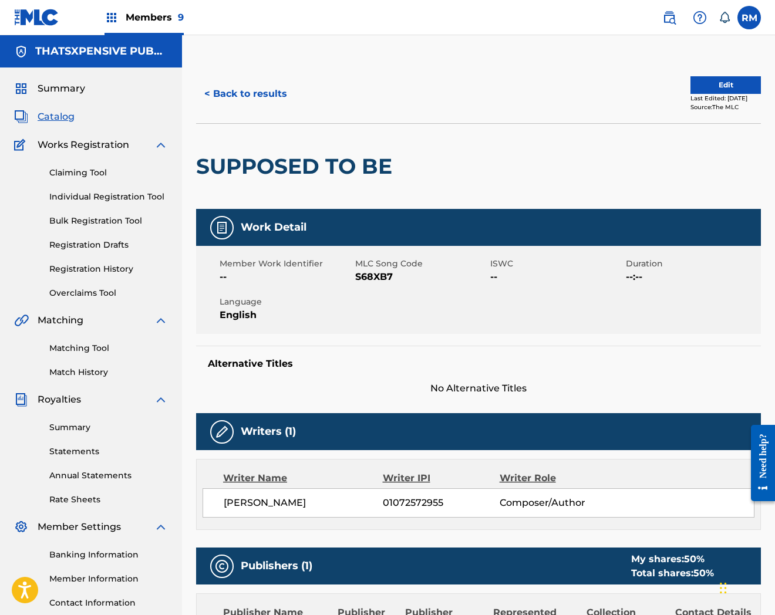
click at [724, 85] on button "Edit" at bounding box center [725, 85] width 70 height 18
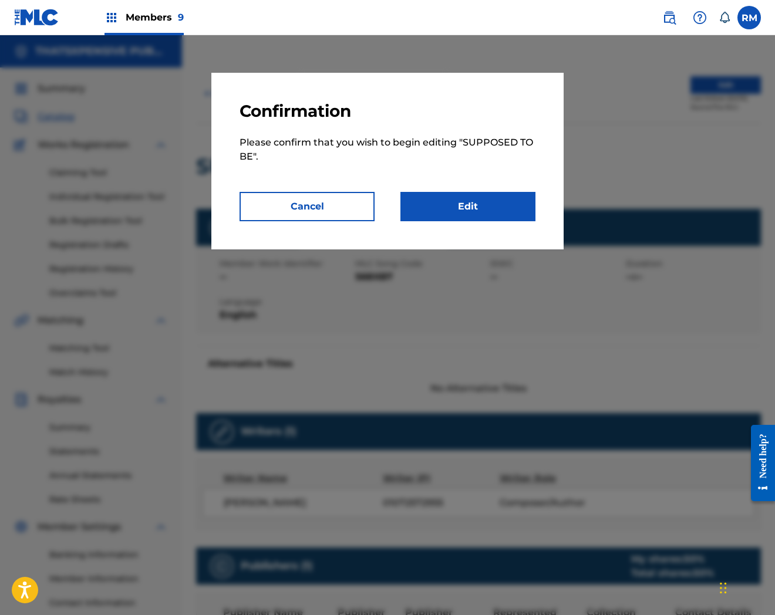
click at [499, 200] on link "Edit" at bounding box center [467, 206] width 135 height 29
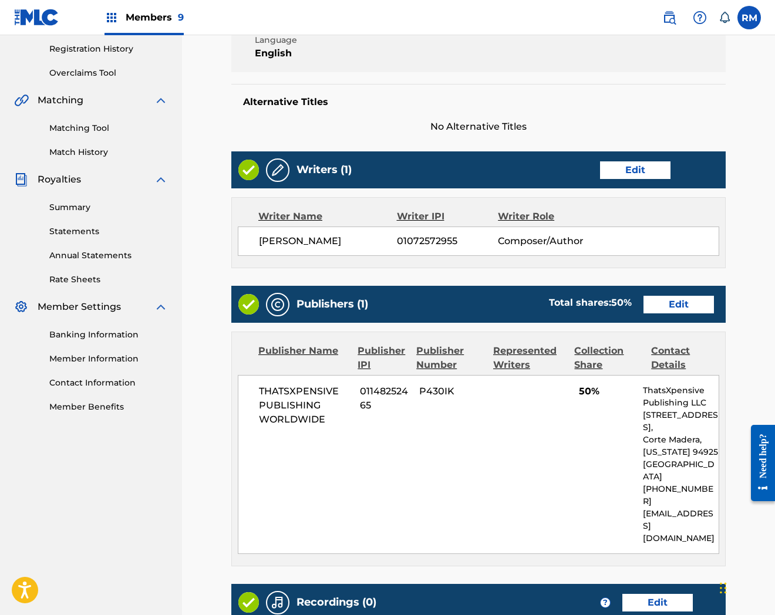
scroll to position [359, 0]
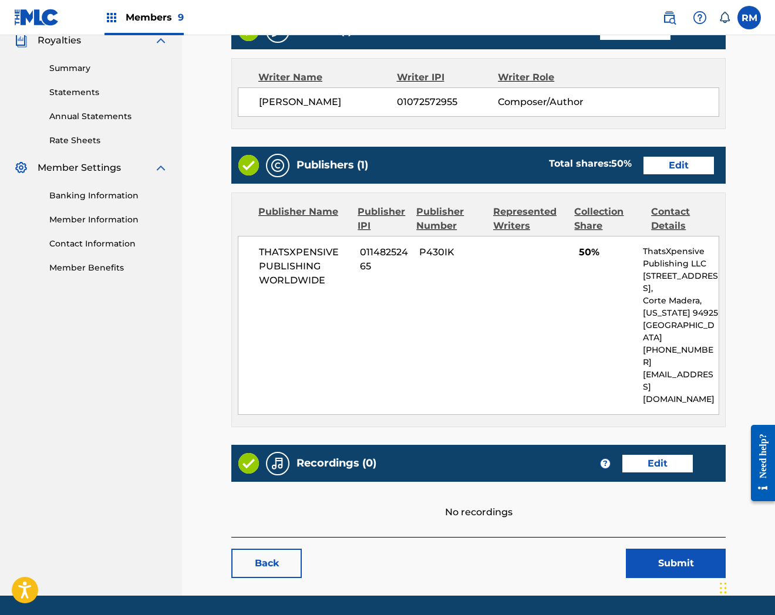
click at [656, 455] on link "Edit" at bounding box center [657, 464] width 70 height 18
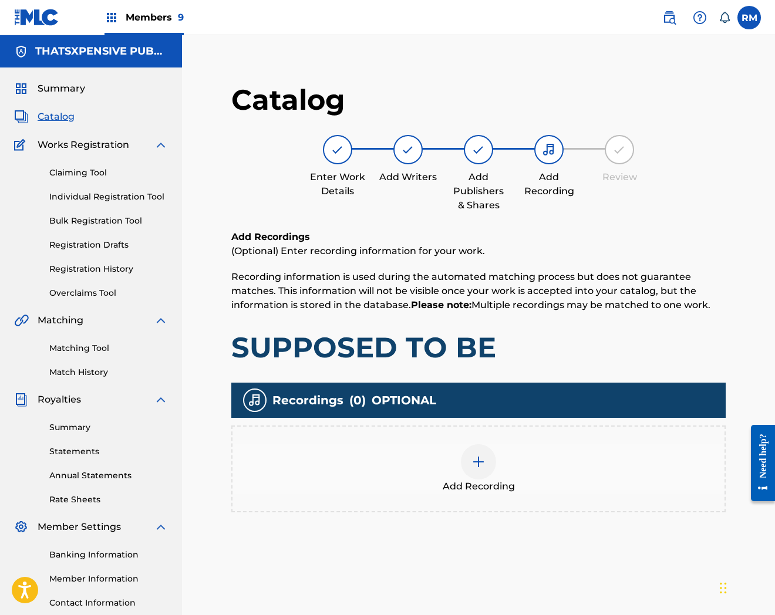
click at [469, 453] on div at bounding box center [478, 461] width 35 height 35
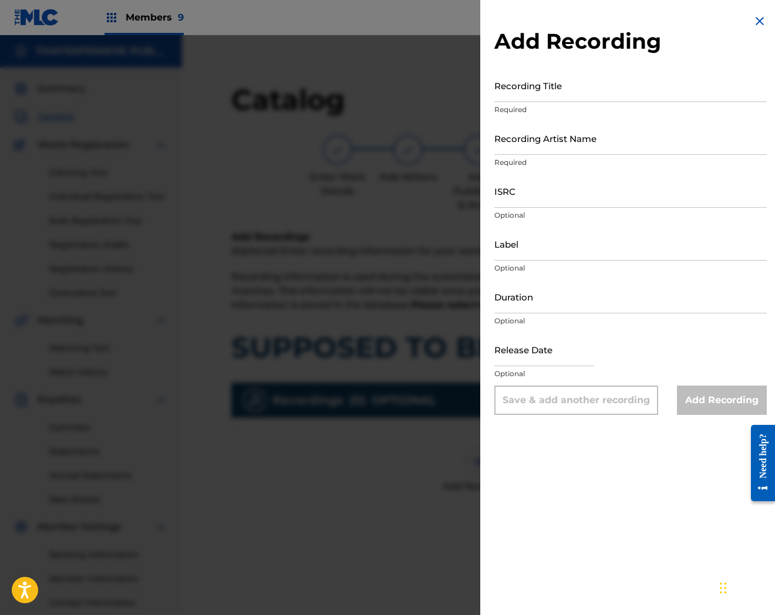
click at [535, 100] on input "Recording Title" at bounding box center [630, 85] width 272 height 33
paste input "Supposed to be"
type input "Supposed to be"
click at [543, 194] on input "ISRC" at bounding box center [630, 190] width 272 height 33
paste input "QZES72296030"
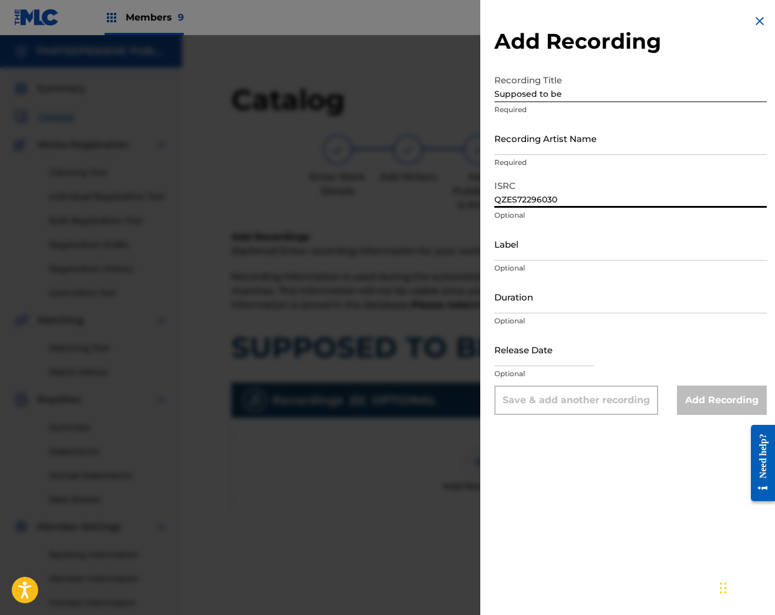
type input "QZES72296030"
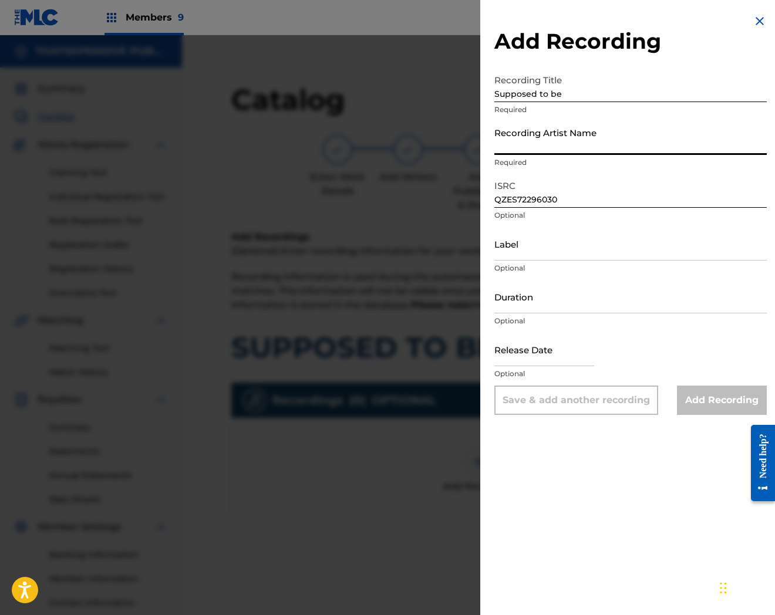
click at [547, 149] on input "Recording Artist Name" at bounding box center [630, 138] width 272 height 33
paste input "AzChike"
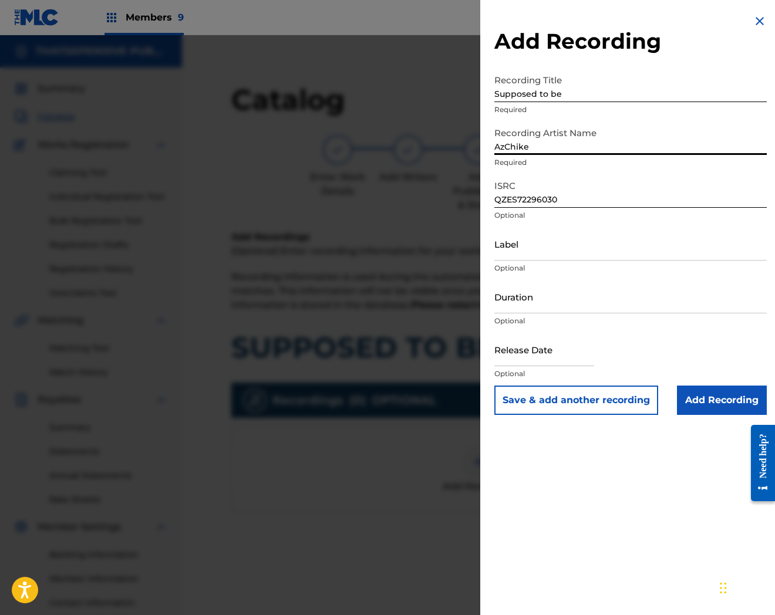
type input "AzChike"
click at [714, 400] on input "Add Recording" at bounding box center [722, 400] width 90 height 29
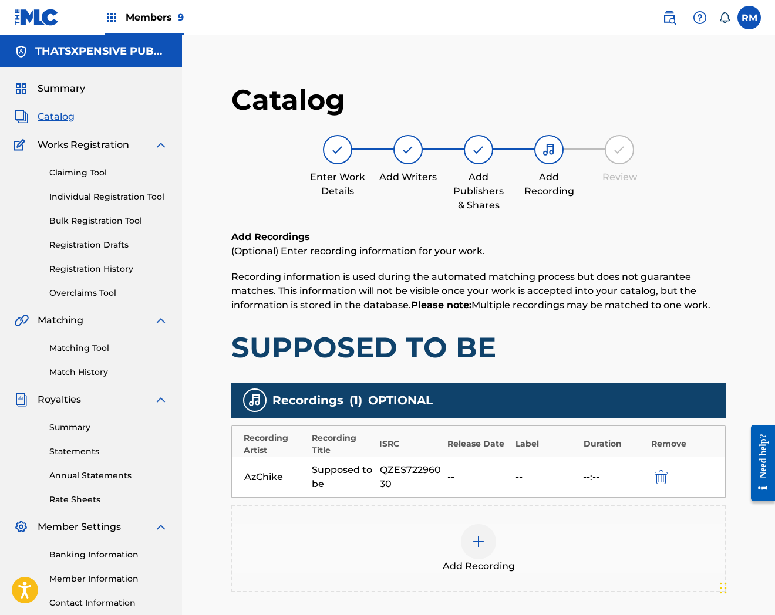
scroll to position [128, 0]
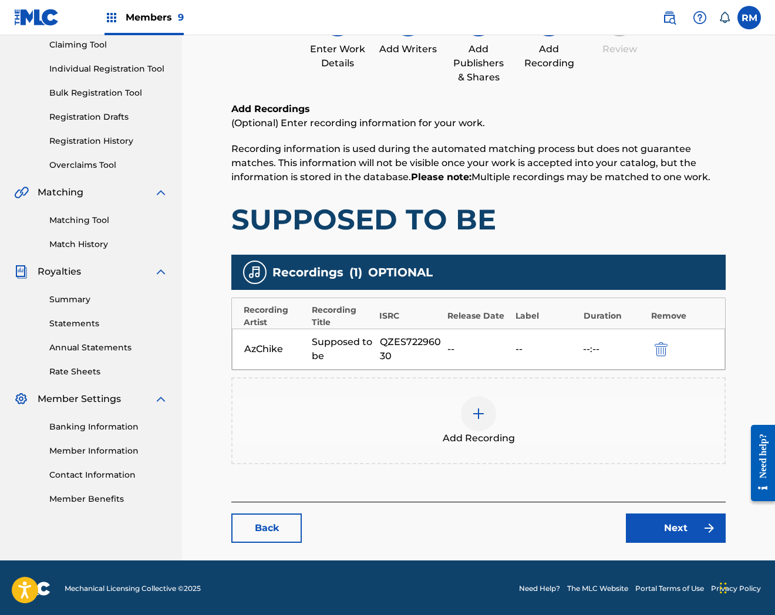
click at [671, 521] on link "Next" at bounding box center [676, 528] width 100 height 29
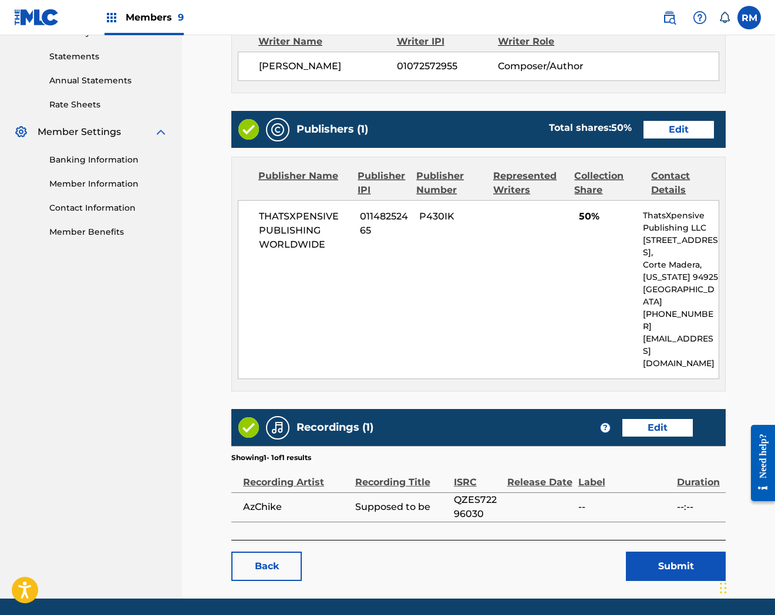
scroll to position [398, 0]
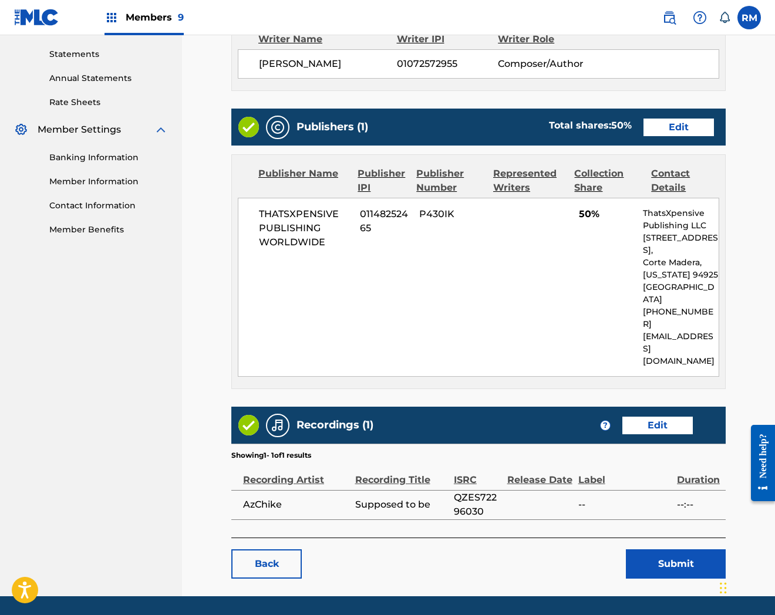
click at [682, 550] on button "Submit" at bounding box center [676, 564] width 100 height 29
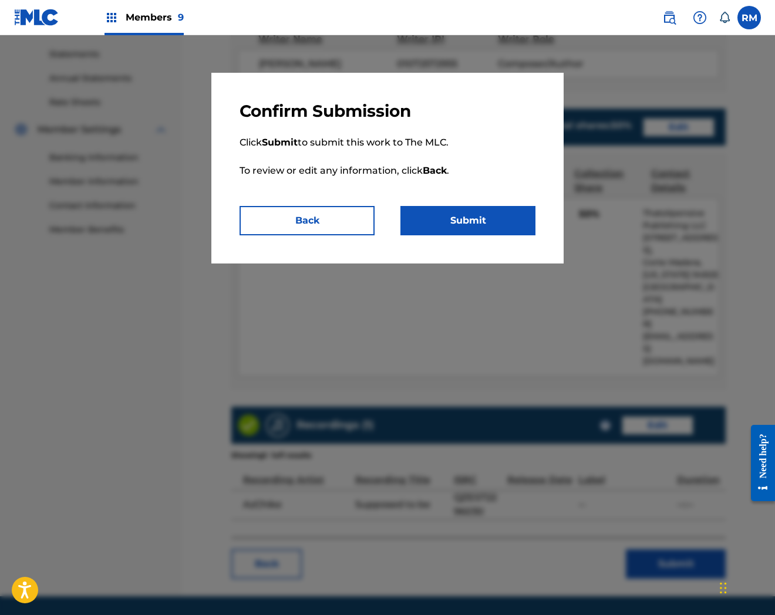
click at [469, 216] on button "Submit" at bounding box center [467, 220] width 135 height 29
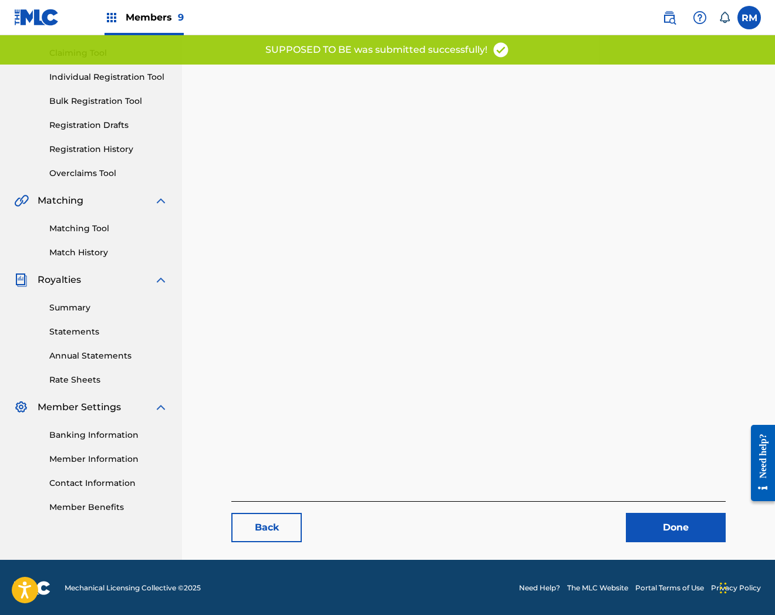
scroll to position [120, 0]
click at [706, 525] on link "Done" at bounding box center [676, 527] width 100 height 29
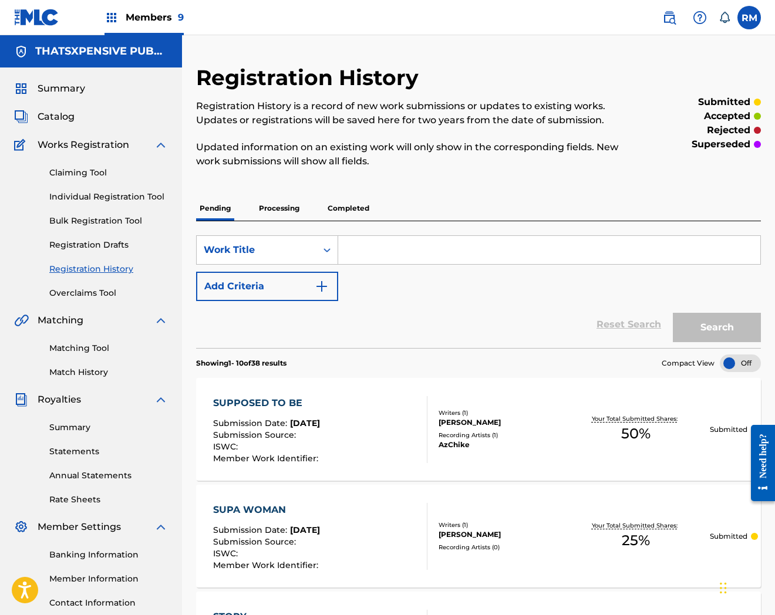
click at [48, 118] on span "Catalog" at bounding box center [56, 117] width 37 height 14
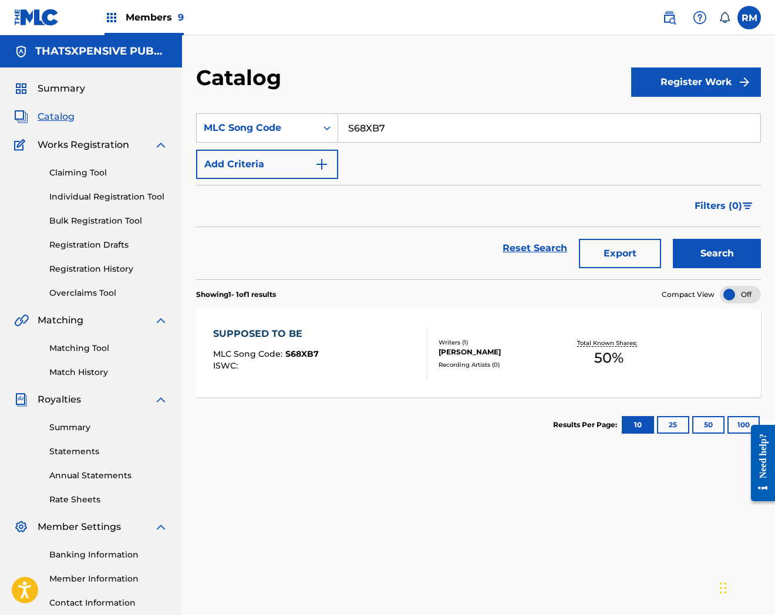
click at [366, 127] on input "S68XB7" at bounding box center [549, 128] width 422 height 28
click at [409, 119] on input "S68XB7" at bounding box center [549, 128] width 422 height 28
type input "v"
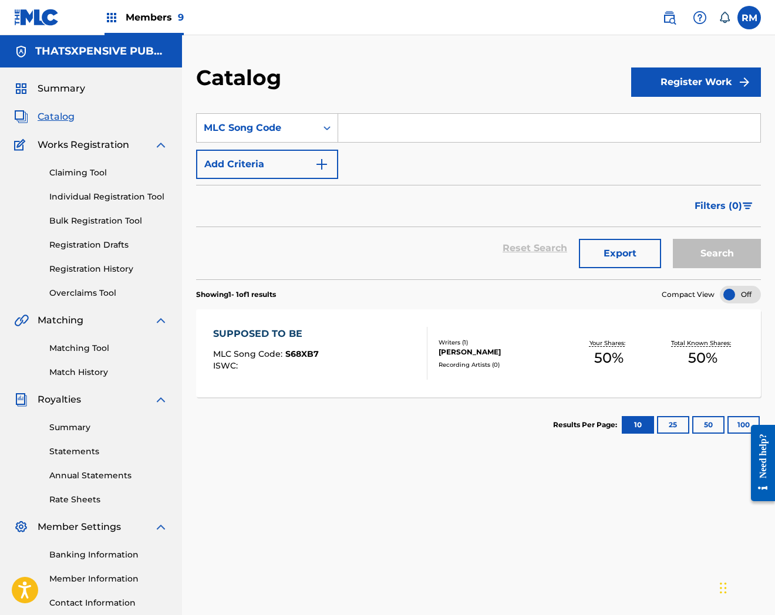
paste input "TA9VBH"
type input "TA9VBH"
click at [673, 239] on button "Search" at bounding box center [717, 253] width 88 height 29
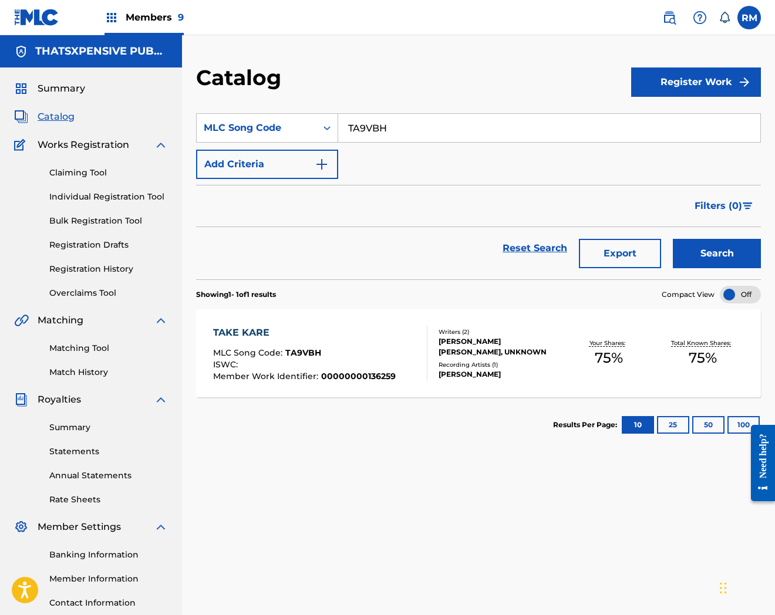
click at [380, 329] on div "TAKE KARE" at bounding box center [304, 333] width 183 height 14
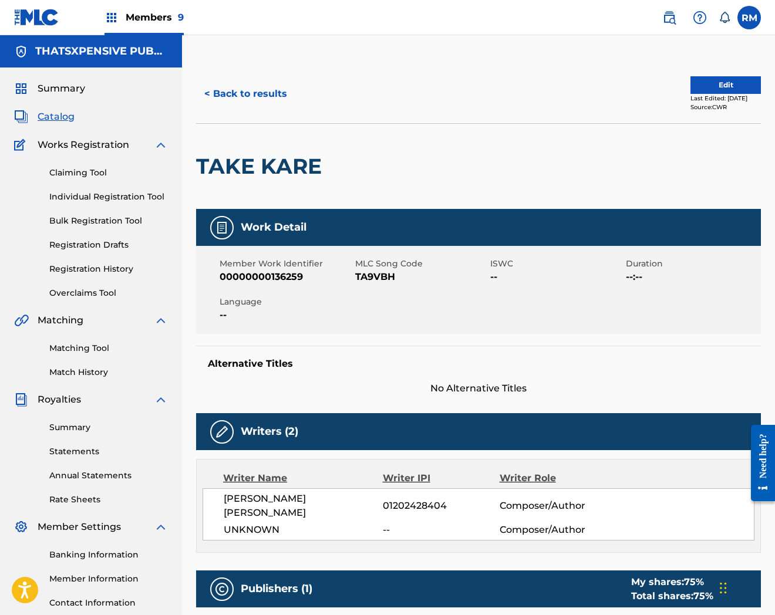
click at [728, 89] on button "Edit" at bounding box center [725, 85] width 70 height 18
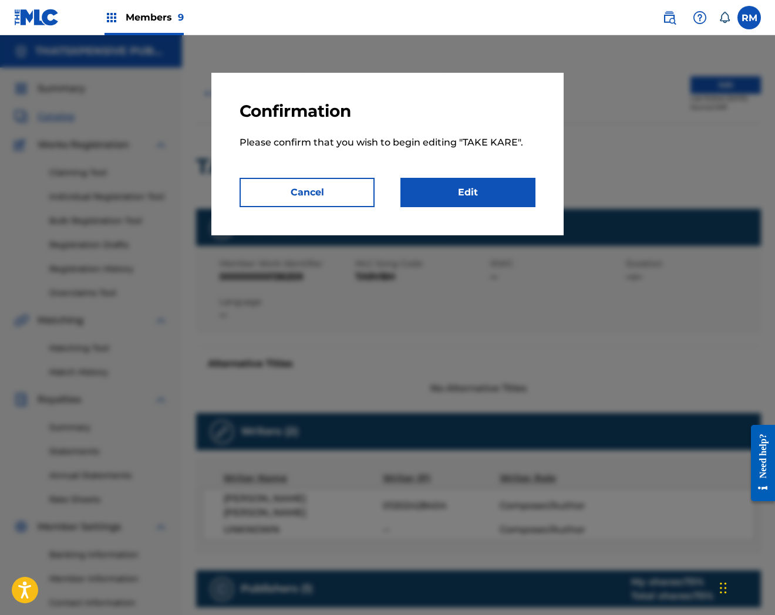
click at [506, 192] on link "Edit" at bounding box center [467, 192] width 135 height 29
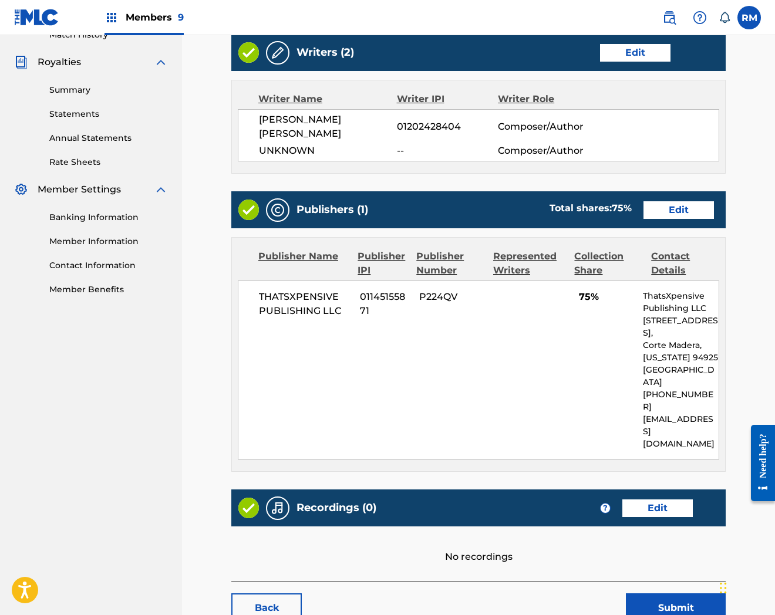
scroll to position [368, 0]
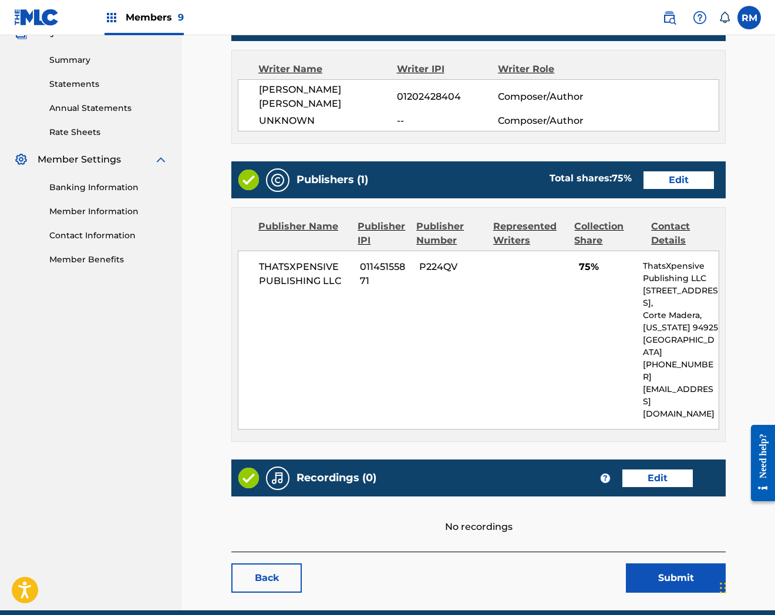
click at [662, 470] on link "Edit" at bounding box center [657, 479] width 70 height 18
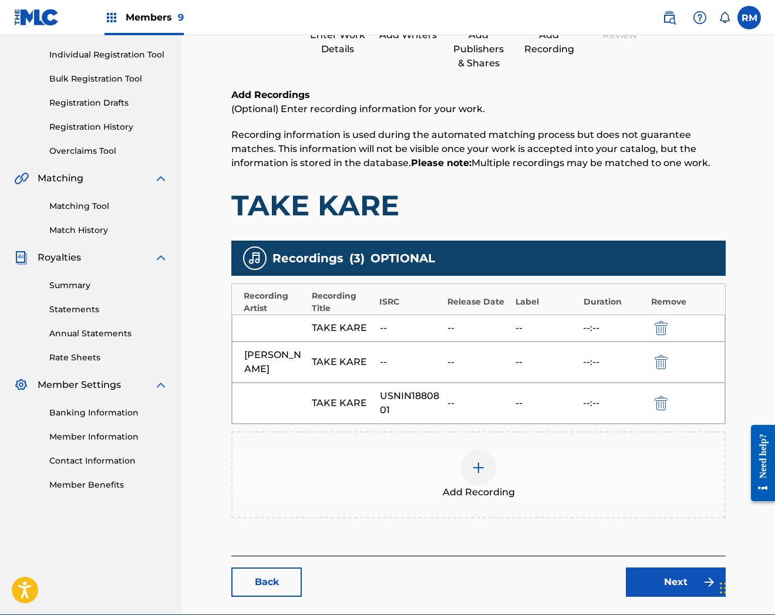
scroll to position [197, 0]
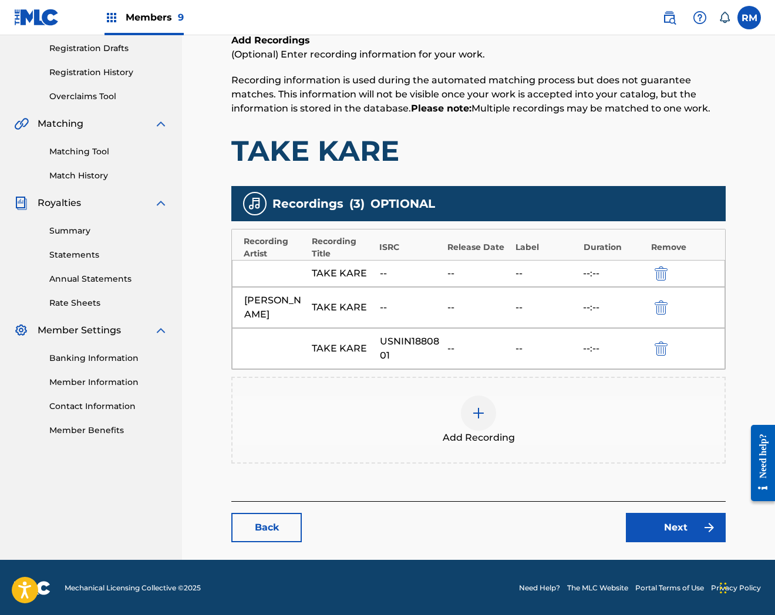
click at [661, 303] on img "submit" at bounding box center [661, 308] width 13 height 14
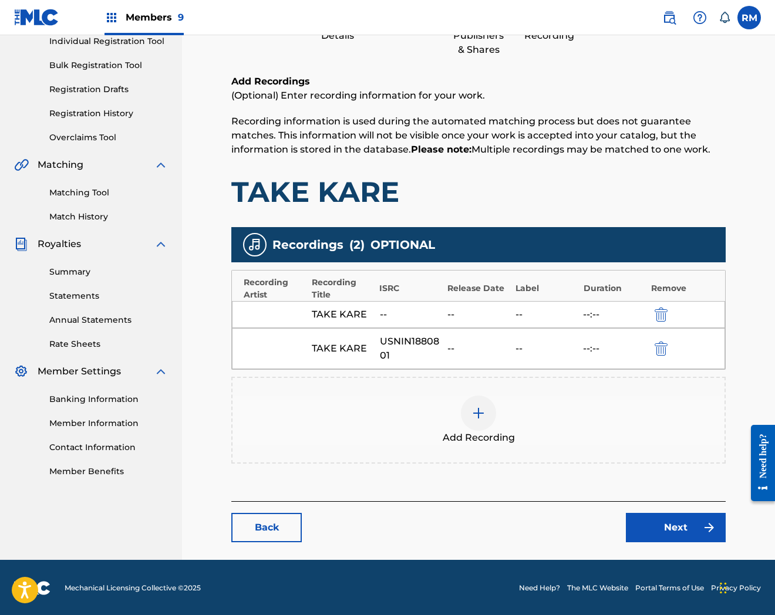
click at [656, 348] on img "submit" at bounding box center [661, 349] width 13 height 14
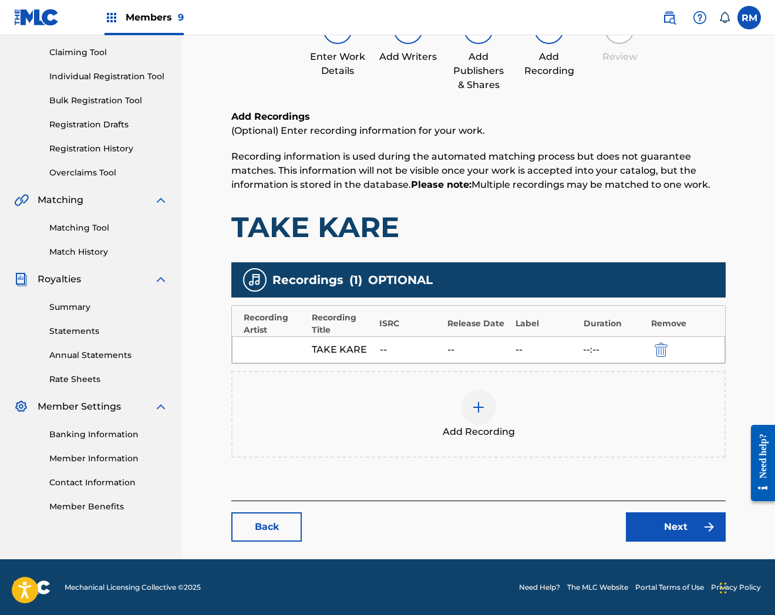
click at [661, 348] on img "submit" at bounding box center [661, 350] width 13 height 14
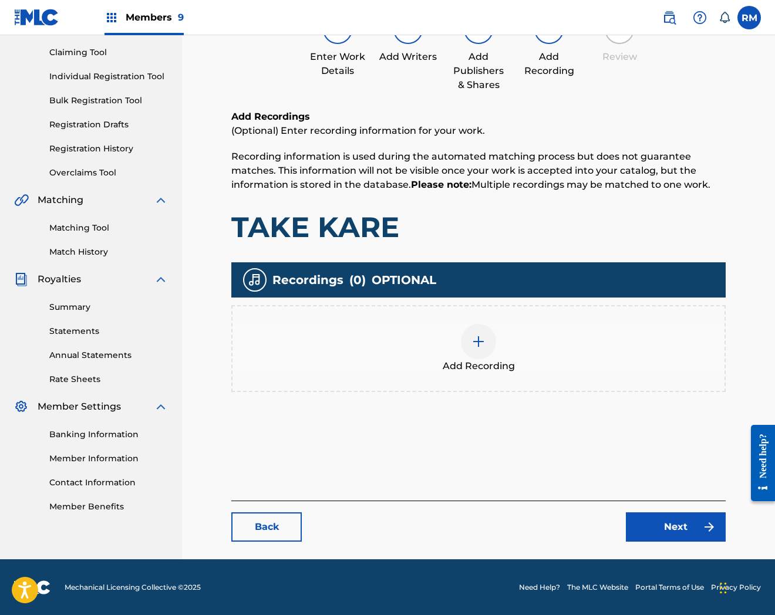
click at [496, 348] on div "Add Recording" at bounding box center [479, 348] width 492 height 49
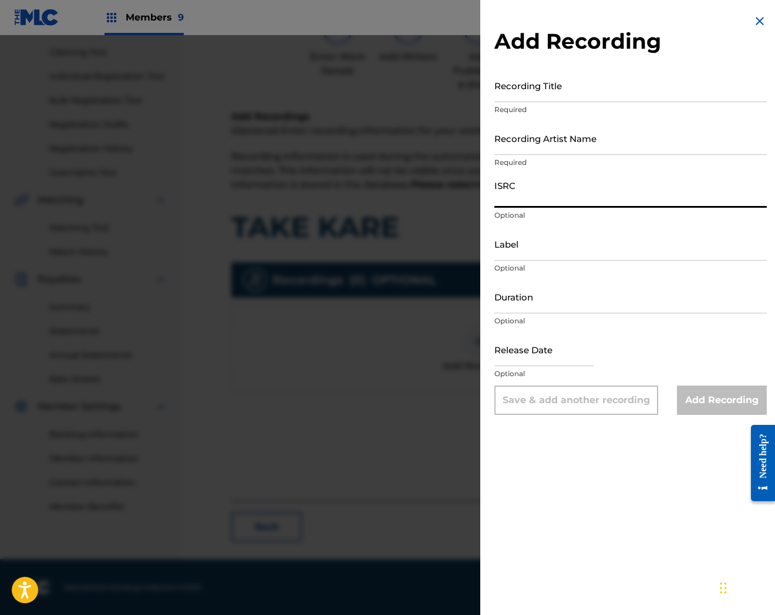
click at [570, 203] on input "ISRC" at bounding box center [630, 190] width 272 height 33
paste input "QZTAS2358193"
type input "QZTAS2358193"
click at [531, 94] on input "Recording Title" at bounding box center [630, 85] width 272 height 33
paste input "Take Kare"
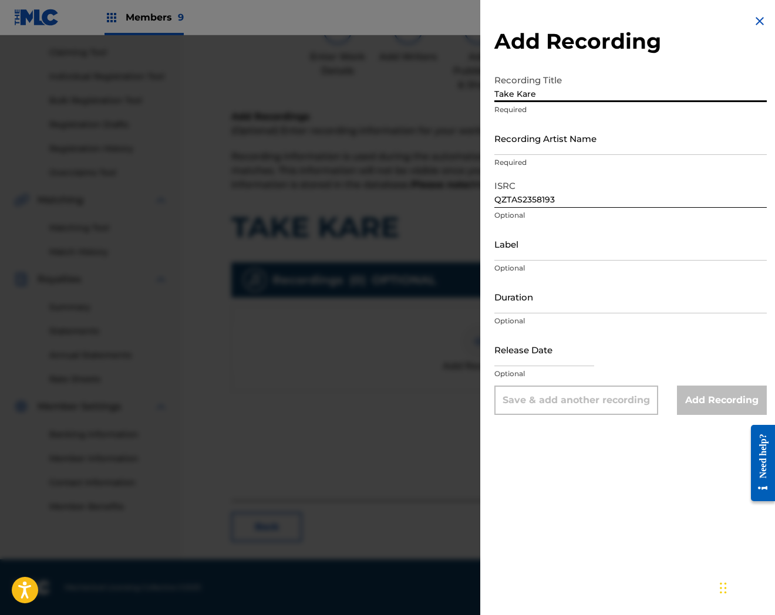
type input "Take Kare"
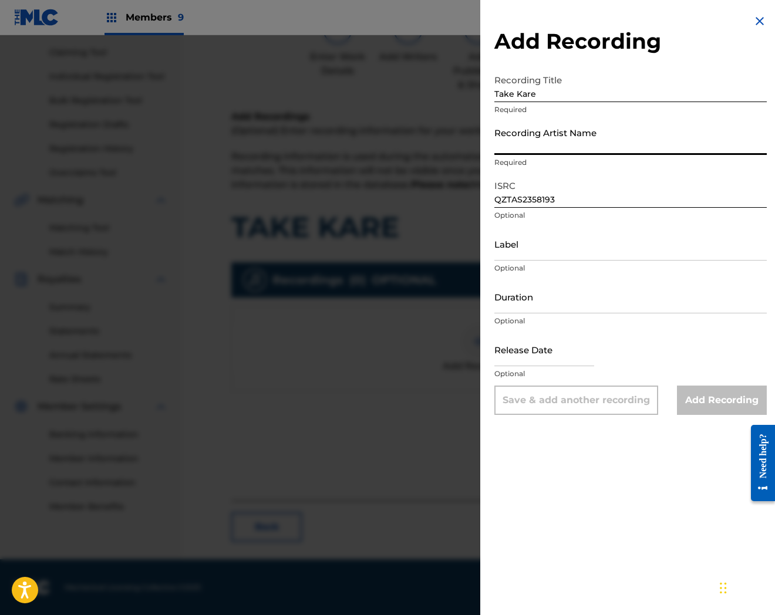
click at [553, 149] on input "Recording Artist Name" at bounding box center [630, 138] width 272 height 33
paste input "Ranvo & [PERSON_NAME]"
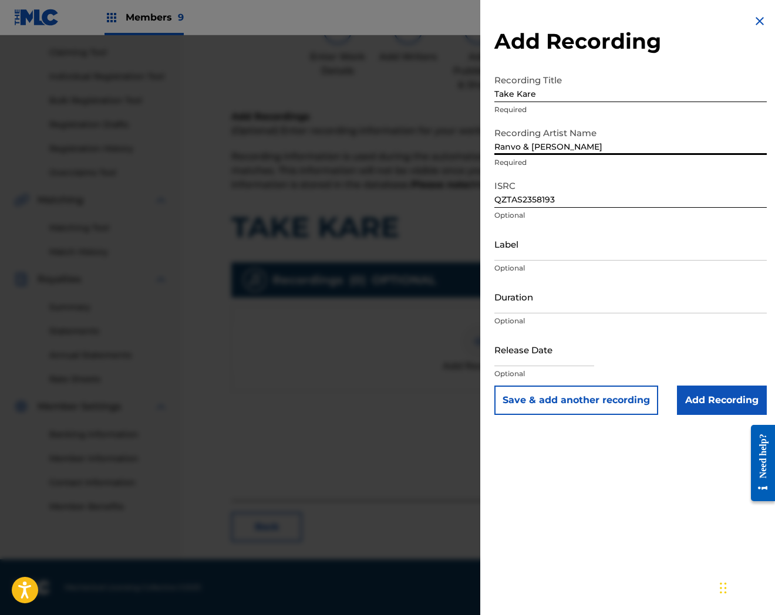
drag, startPoint x: 565, startPoint y: 148, endPoint x: 659, endPoint y: 157, distance: 94.4
click at [659, 157] on div "Recording Artist Name [PERSON_NAME] & [PERSON_NAME] Required" at bounding box center [630, 148] width 272 height 53
type input "Ranvo & [PERSON_NAME]"
click at [701, 404] on input "Add Recording" at bounding box center [722, 400] width 90 height 29
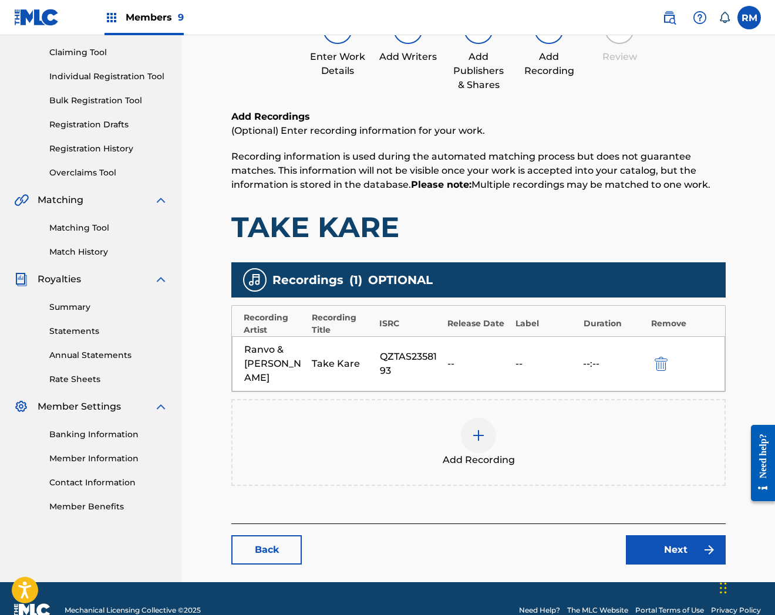
scroll to position [128, 0]
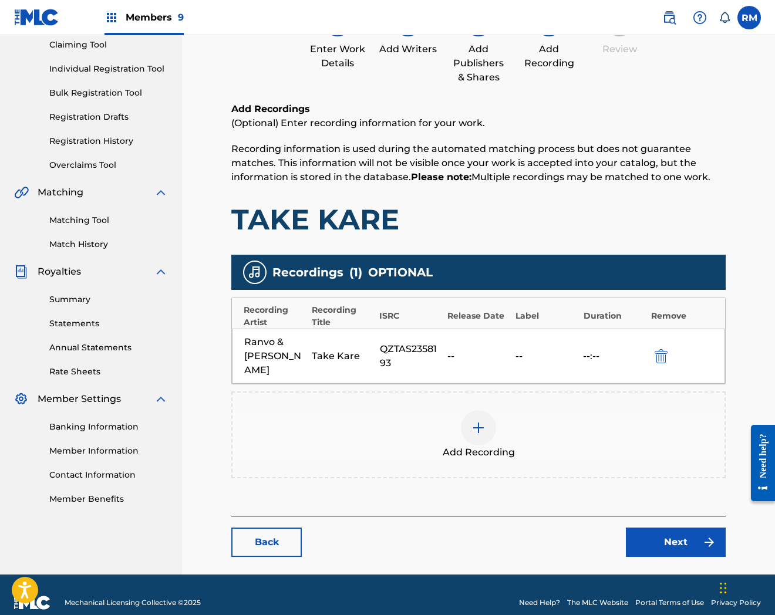
click at [709, 535] on img at bounding box center [709, 542] width 14 height 14
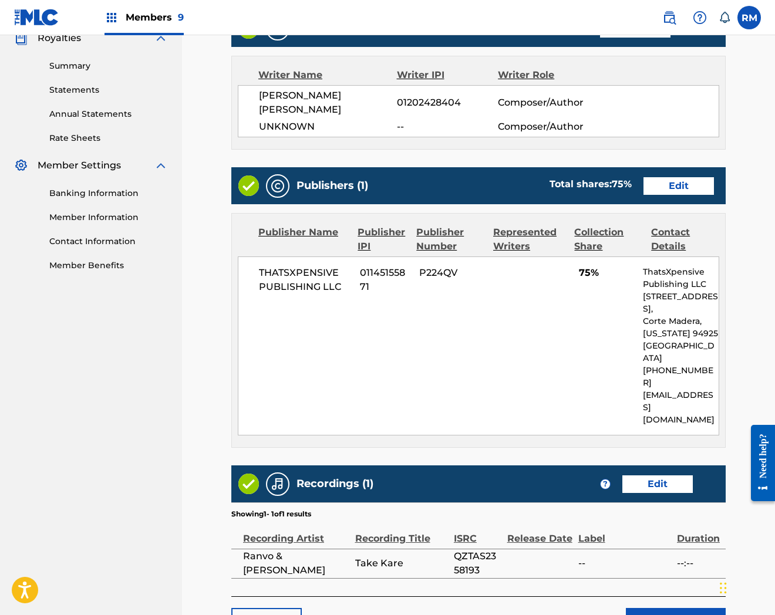
scroll to position [406, 0]
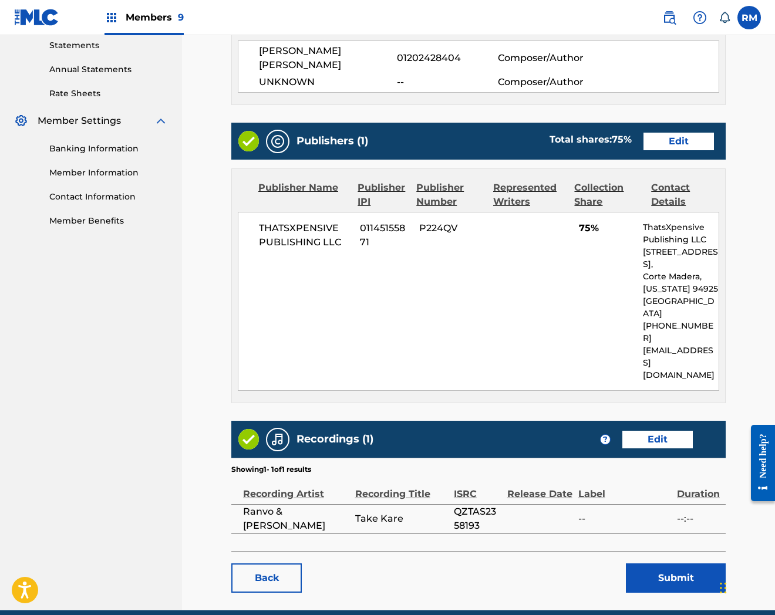
click at [685, 564] on button "Submit" at bounding box center [676, 578] width 100 height 29
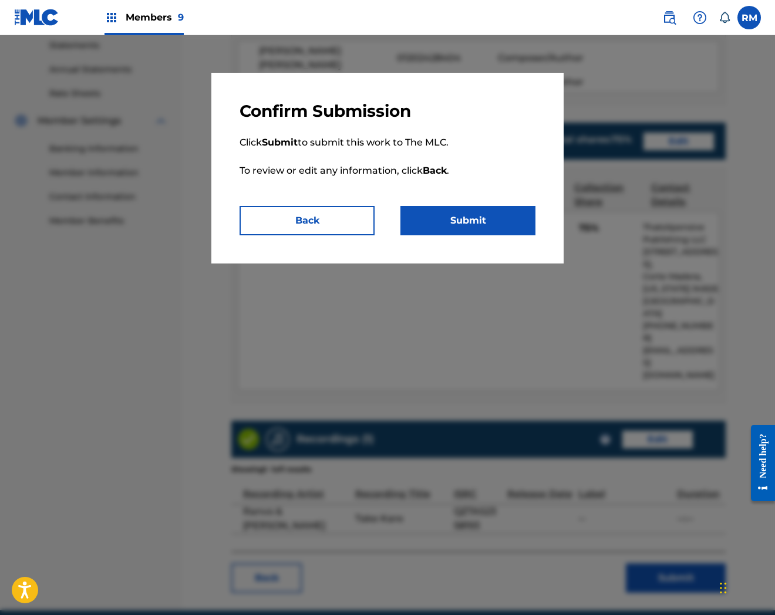
click at [471, 210] on button "Submit" at bounding box center [467, 220] width 135 height 29
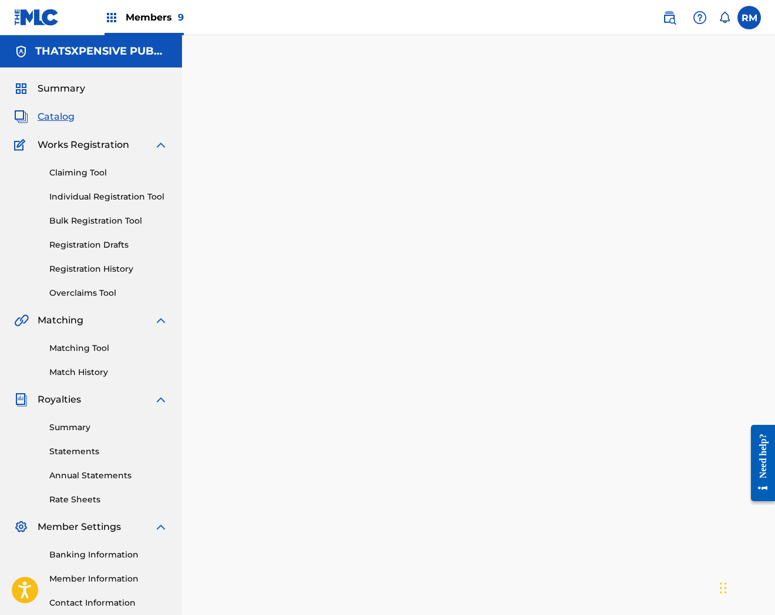
click at [60, 122] on span "Catalog" at bounding box center [56, 117] width 37 height 14
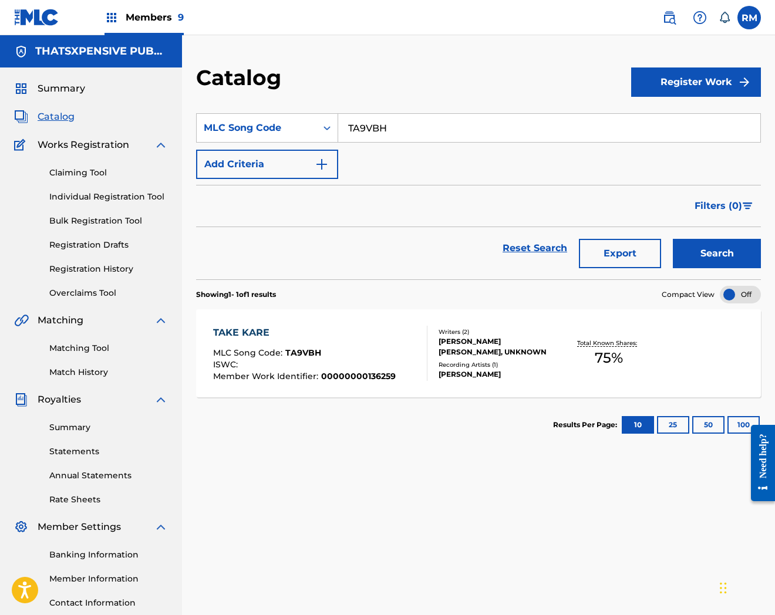
click at [405, 128] on input "TA9VBH" at bounding box center [549, 128] width 422 height 28
paste input "534IO"
type input "T534IO"
click at [692, 250] on button "Search" at bounding box center [717, 253] width 88 height 29
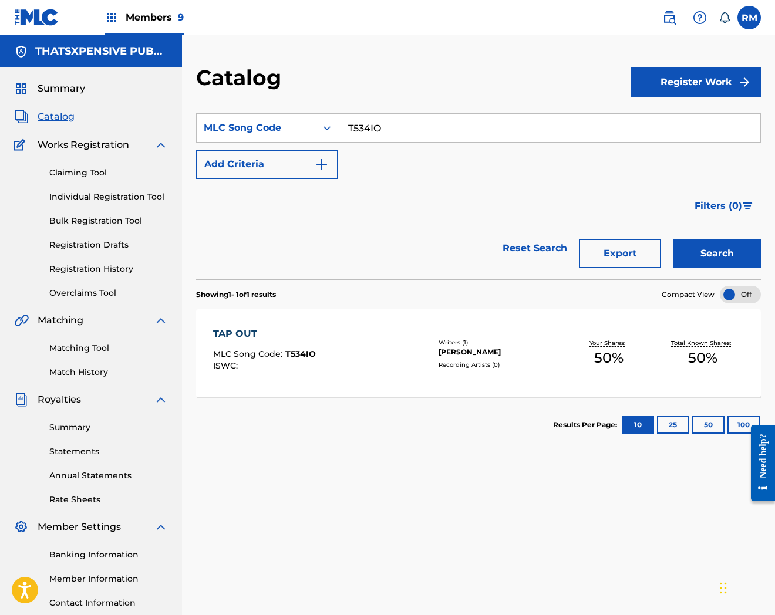
click at [389, 359] on div "TAP OUT MLC Song Code : T534IO ISWC :" at bounding box center [320, 353] width 215 height 53
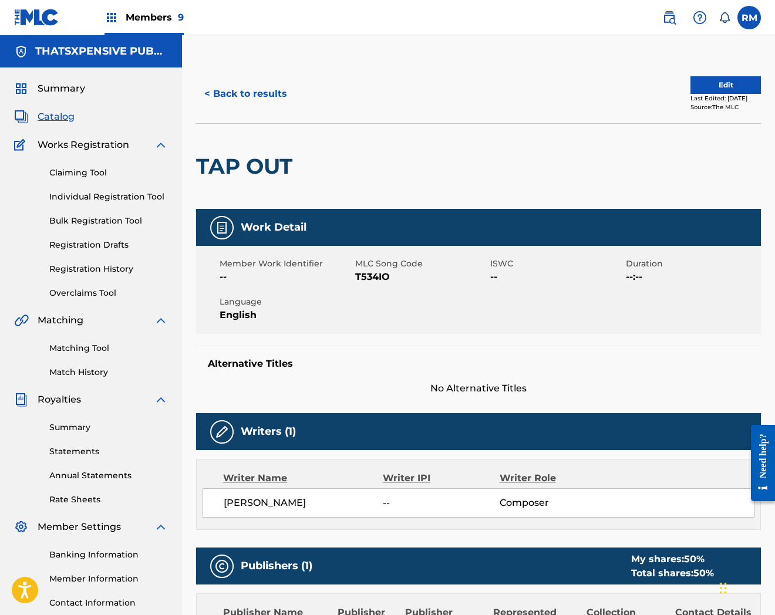
click at [745, 84] on button "Edit" at bounding box center [725, 85] width 70 height 18
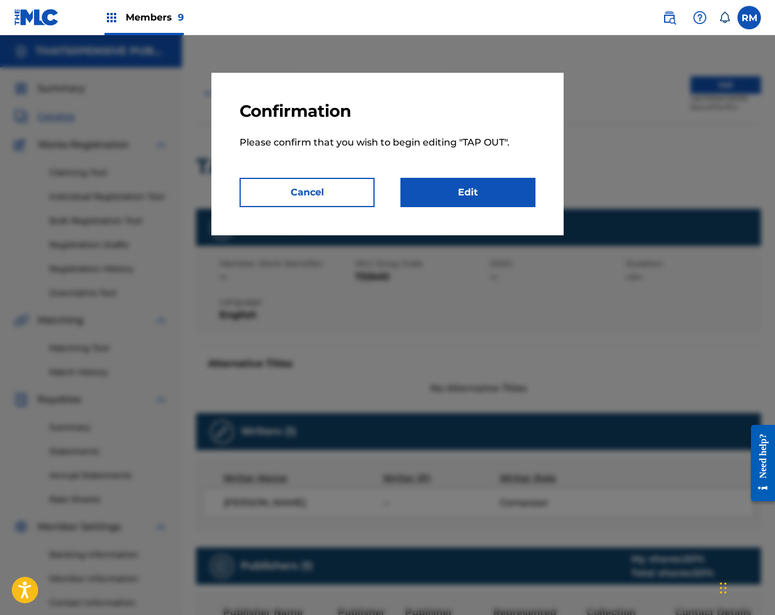
click at [500, 191] on link "Edit" at bounding box center [467, 192] width 135 height 29
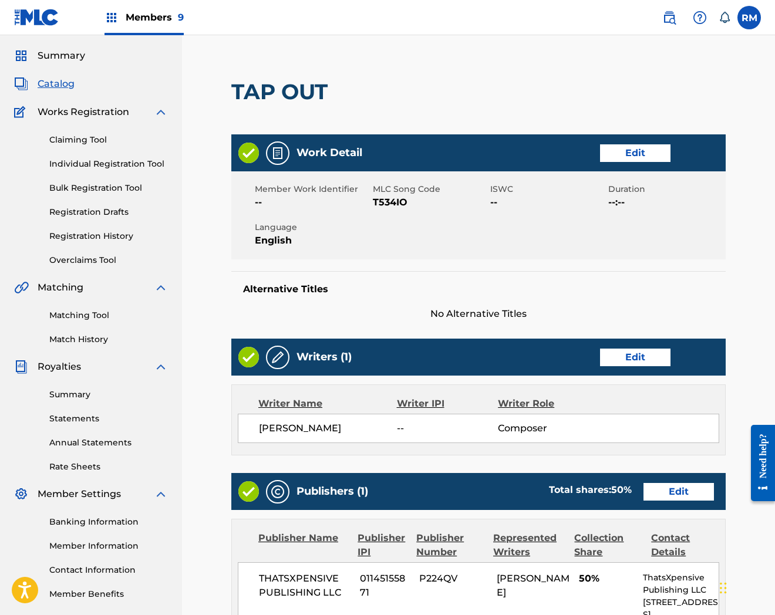
scroll to position [359, 0]
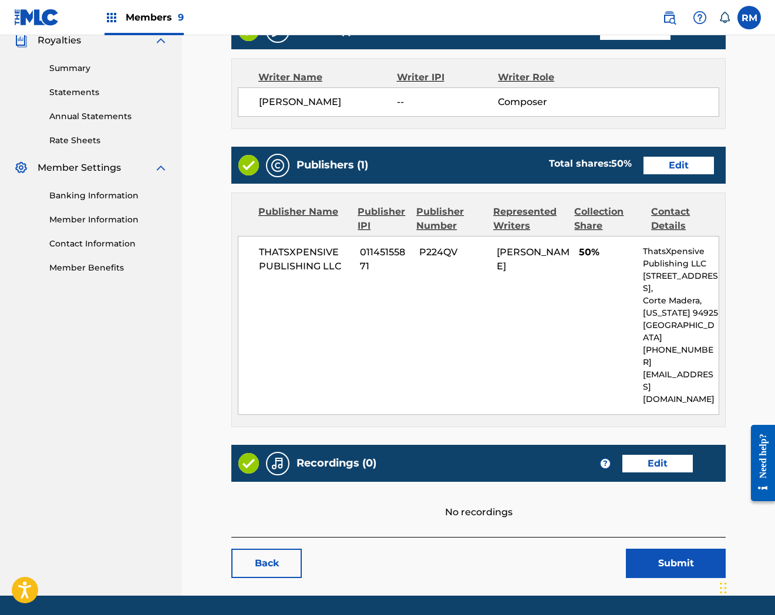
click at [648, 455] on link "Edit" at bounding box center [657, 464] width 70 height 18
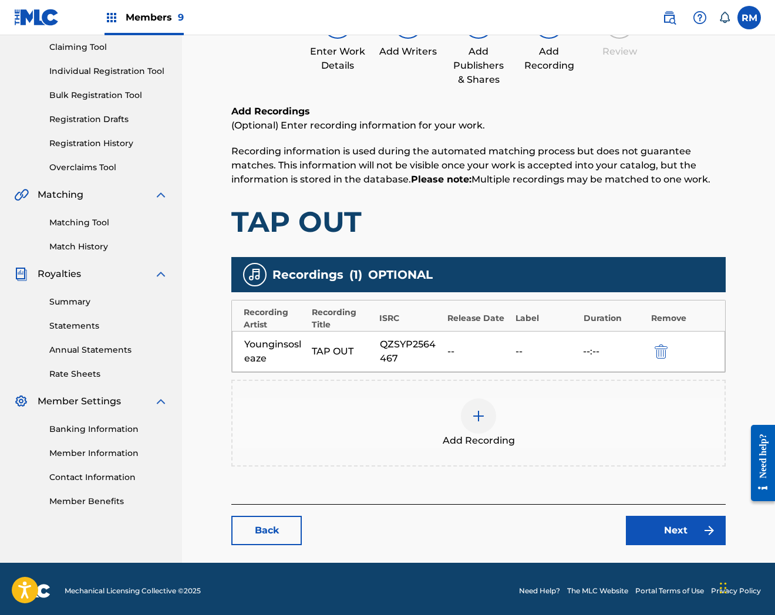
scroll to position [128, 0]
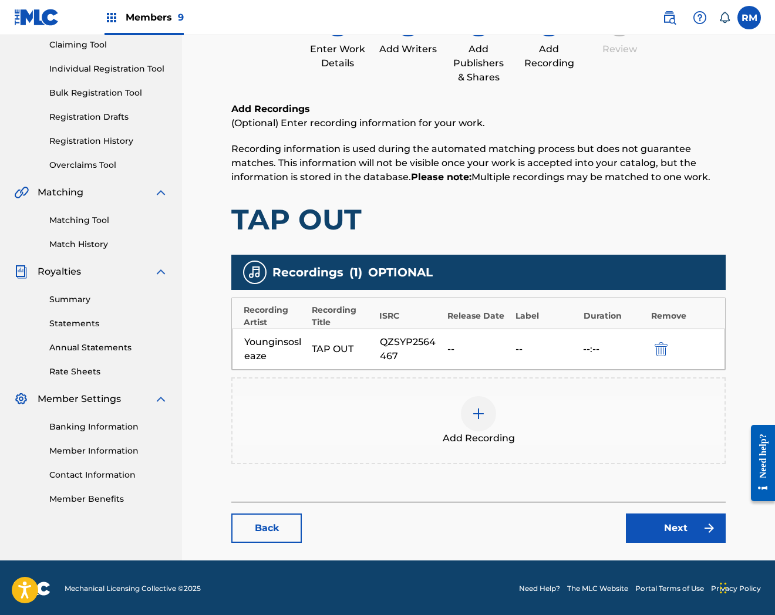
click at [662, 518] on link "Next" at bounding box center [676, 528] width 100 height 29
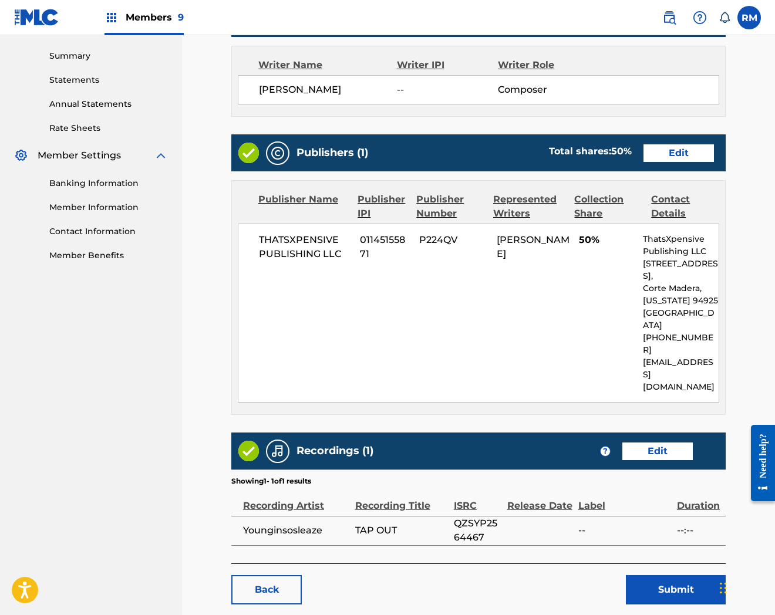
scroll to position [398, 0]
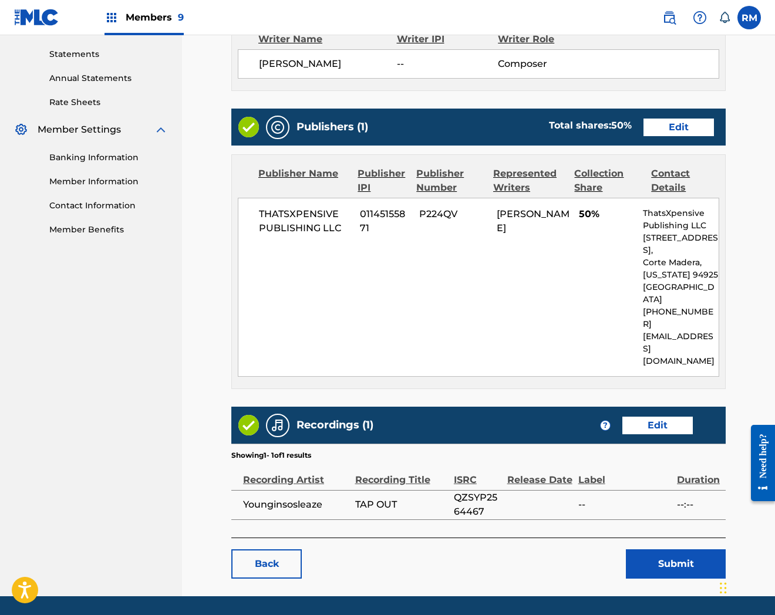
click at [658, 550] on button "Submit" at bounding box center [676, 564] width 100 height 29
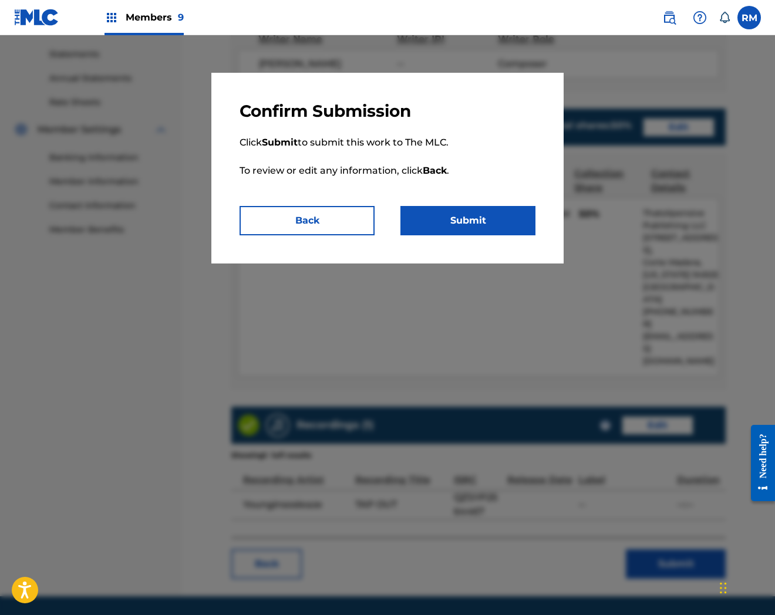
click at [498, 233] on button "Submit" at bounding box center [467, 220] width 135 height 29
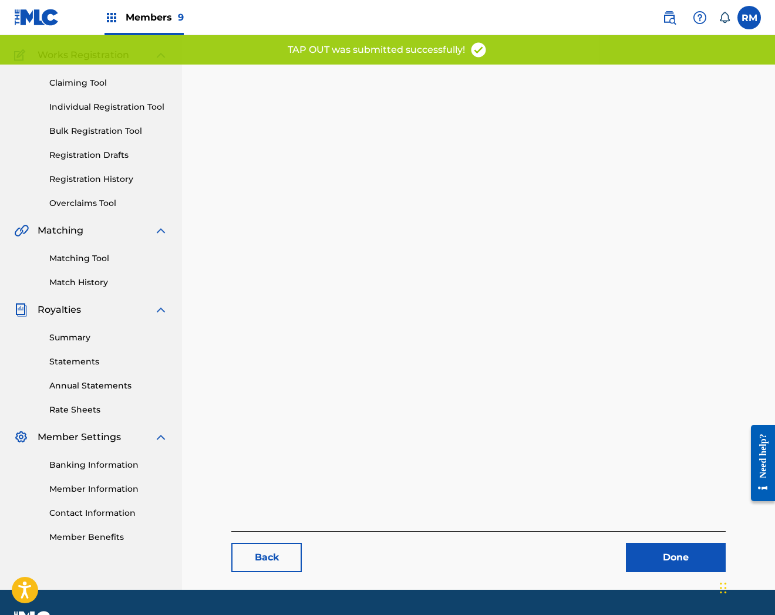
scroll to position [120, 0]
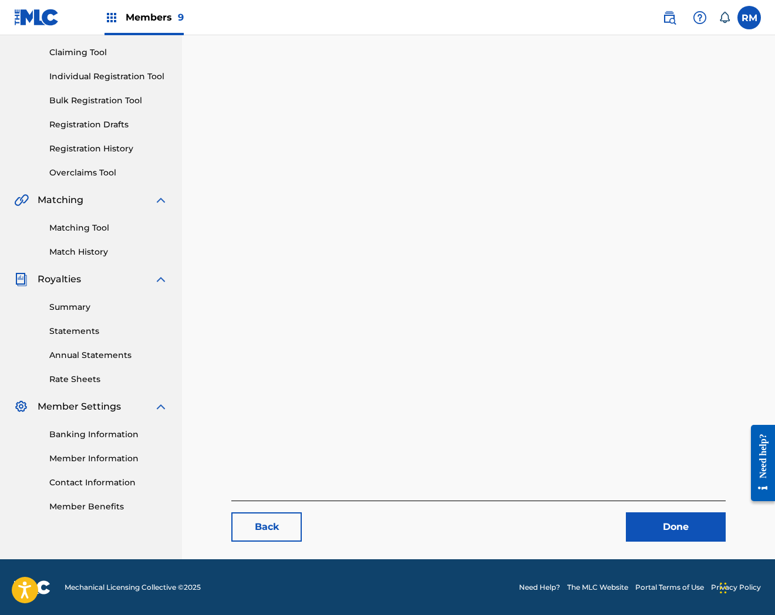
click at [670, 528] on link "Done" at bounding box center [676, 527] width 100 height 29
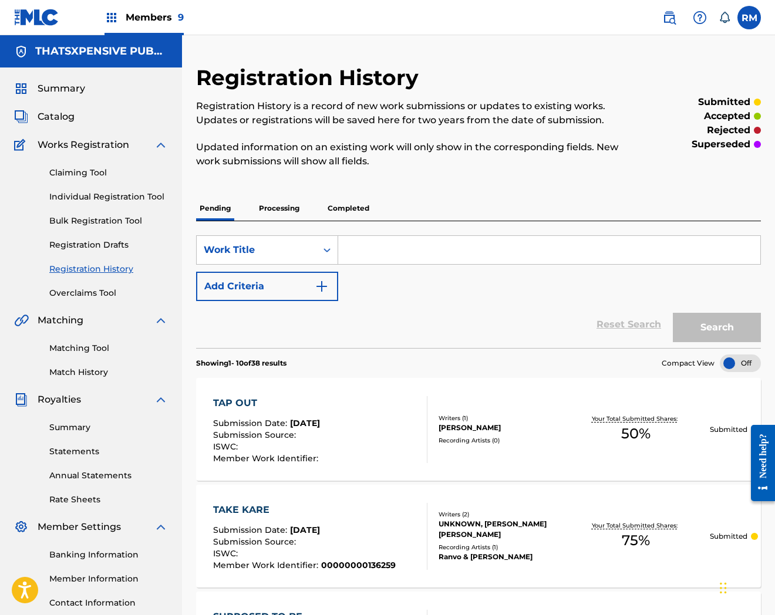
click at [49, 117] on span "Catalog" at bounding box center [56, 117] width 37 height 14
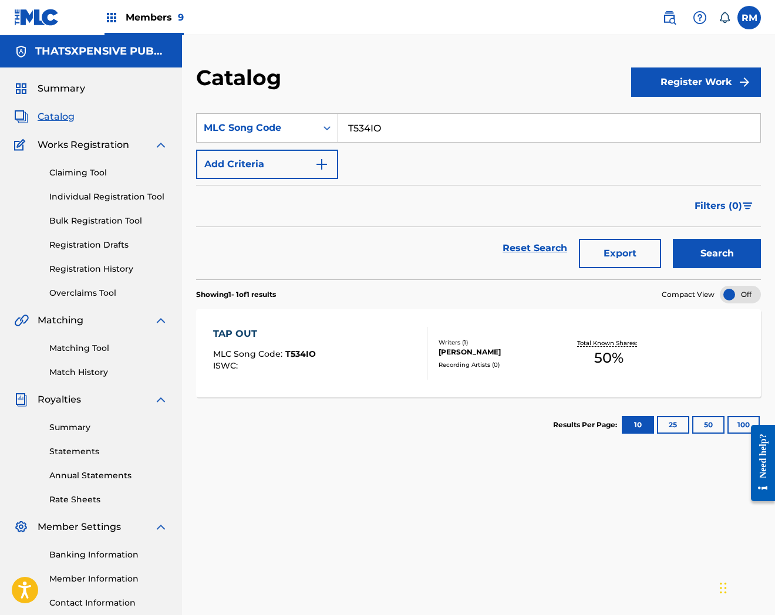
click at [380, 126] on input "T534IO" at bounding box center [549, 128] width 422 height 28
paste input "X7FCG"
type input "TX7FCG"
click at [673, 239] on button "Search" at bounding box center [717, 253] width 88 height 29
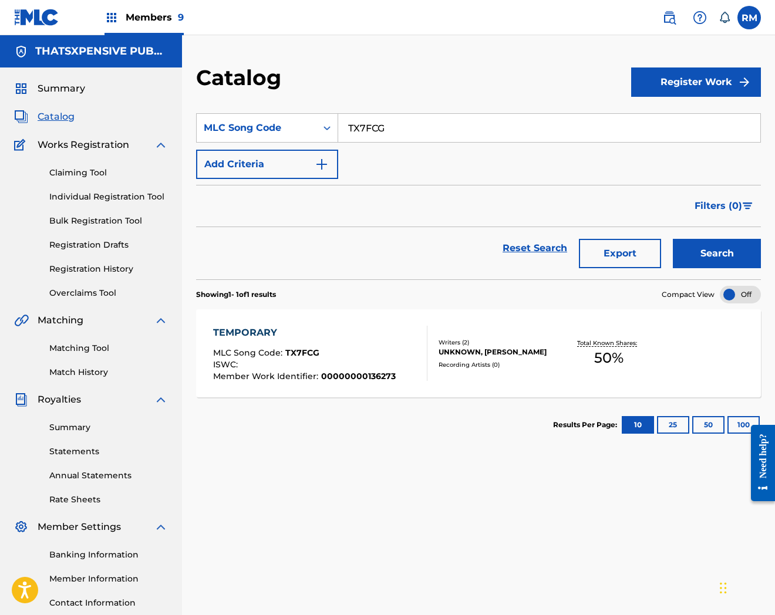
click at [492, 362] on div "Recording Artists ( 0 )" at bounding box center [500, 365] width 123 height 9
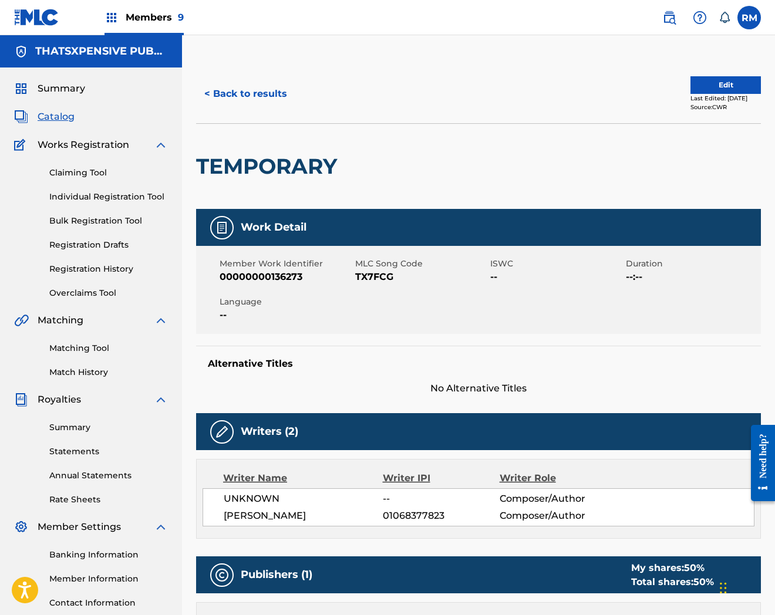
click at [726, 77] on button "Edit" at bounding box center [725, 85] width 70 height 18
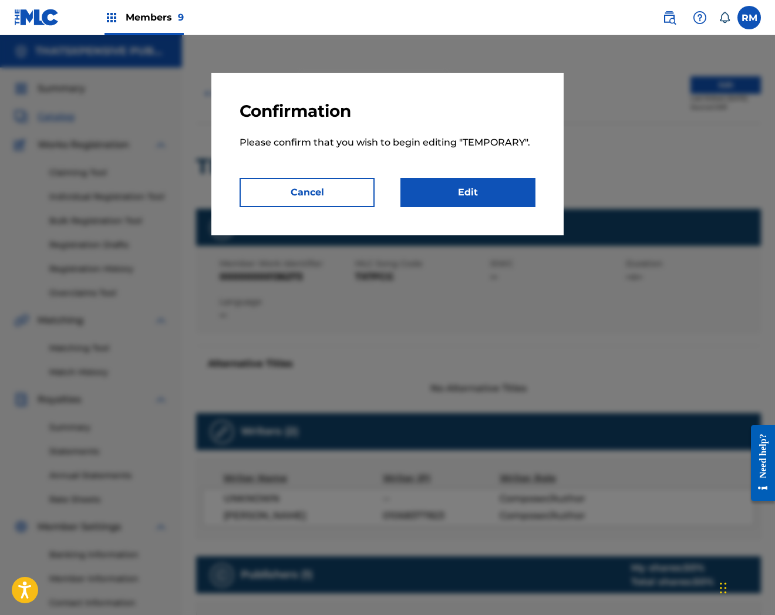
click at [488, 197] on link "Edit" at bounding box center [467, 192] width 135 height 29
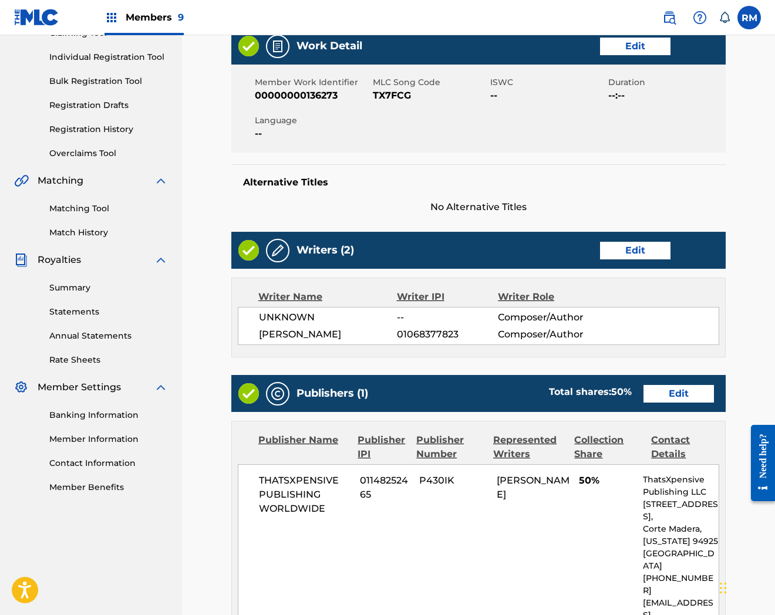
scroll to position [368, 0]
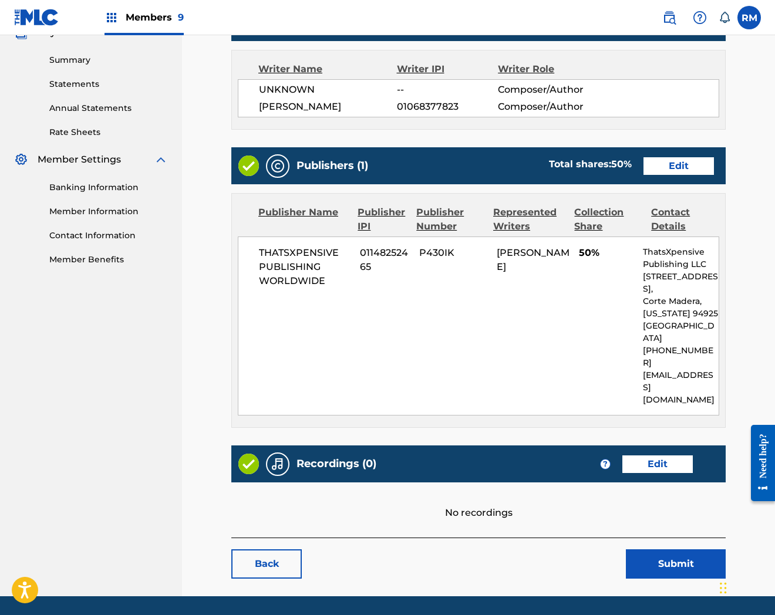
click at [654, 456] on link "Edit" at bounding box center [657, 465] width 70 height 18
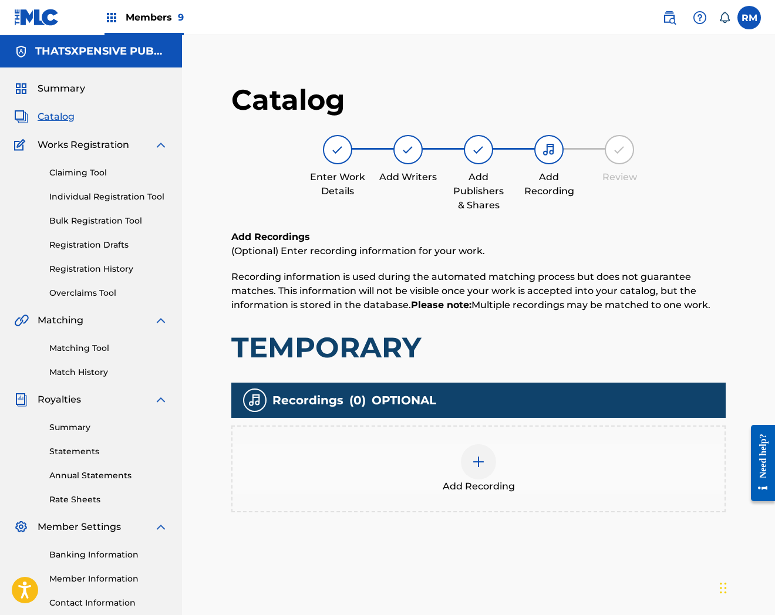
click at [519, 457] on div "Add Recording" at bounding box center [479, 468] width 492 height 49
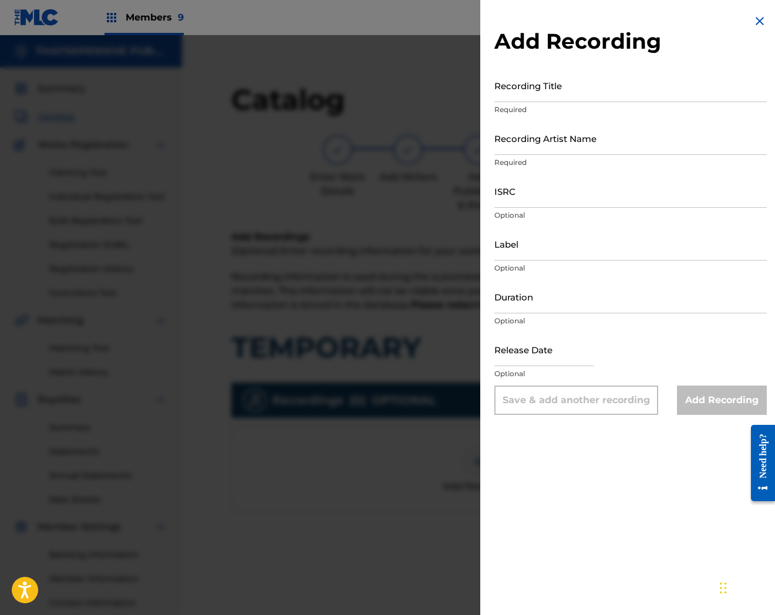
click at [533, 94] on input "Recording Title" at bounding box center [630, 85] width 272 height 33
paste input "Temporary"
type input "Temporary"
click at [758, 23] on img at bounding box center [760, 21] width 14 height 14
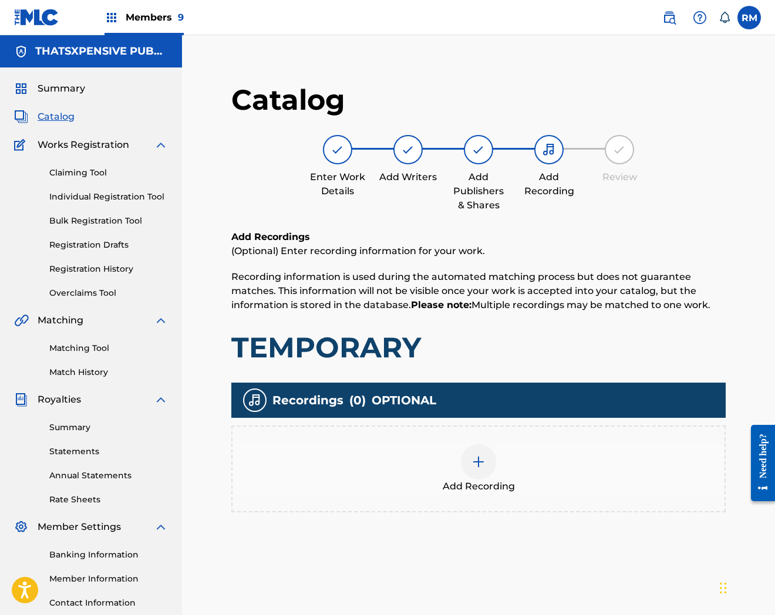
click at [510, 453] on div "Add Recording" at bounding box center [479, 468] width 492 height 49
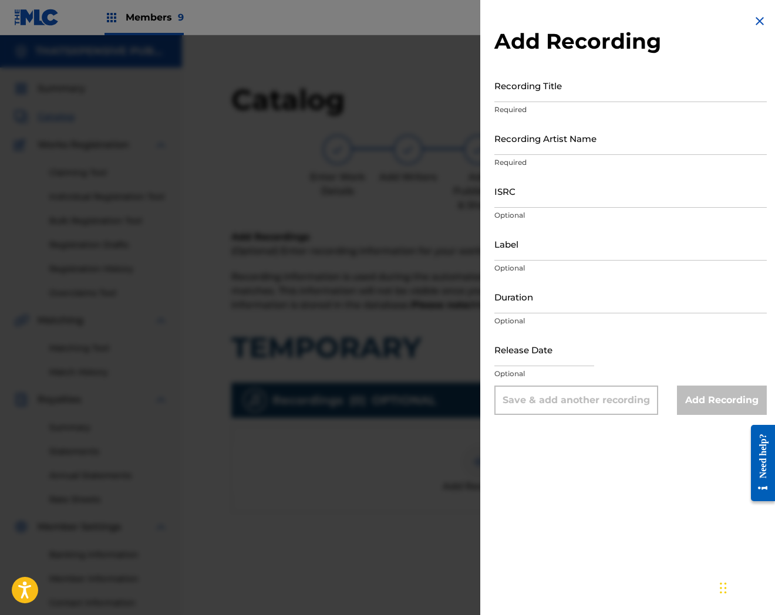
click at [759, 16] on img at bounding box center [760, 21] width 14 height 14
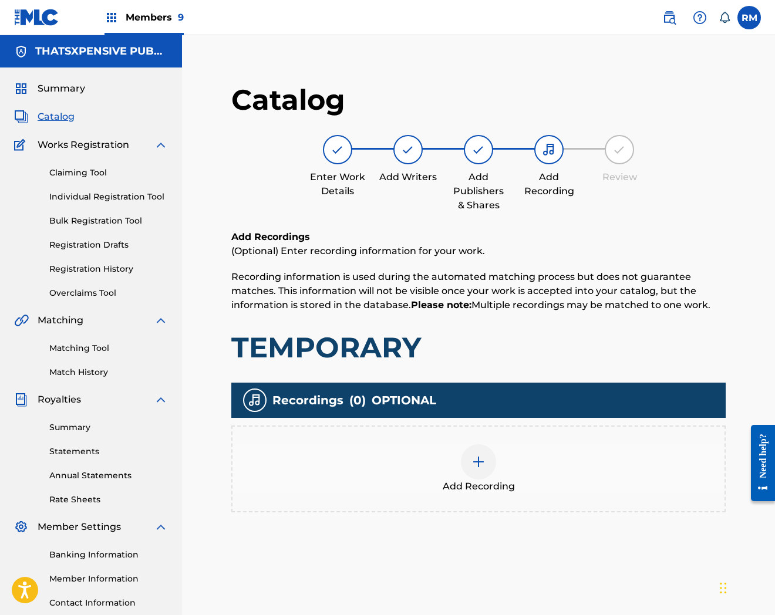
click at [48, 114] on span "Catalog" at bounding box center [56, 117] width 37 height 14
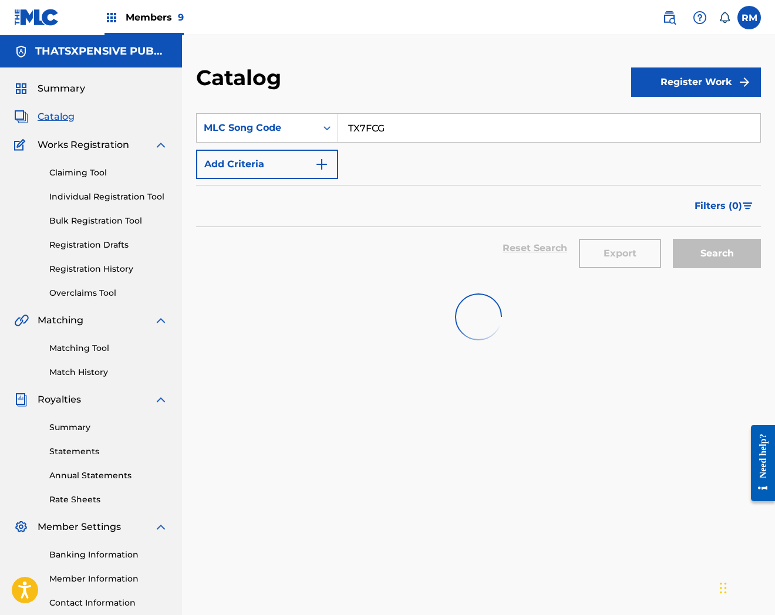
click at [376, 132] on input "TX7FCG" at bounding box center [549, 128] width 422 height 28
paste input "5EK9"
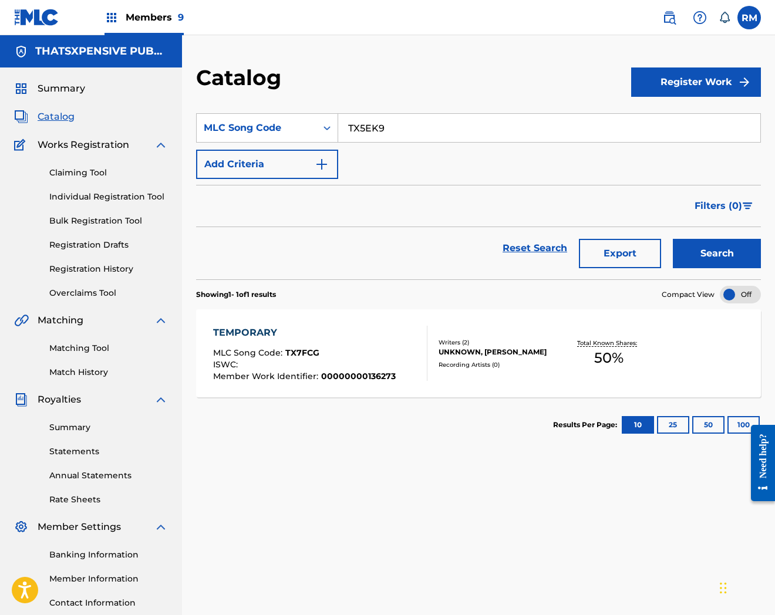
type input "TX5EK9"
click at [673, 239] on button "Search" at bounding box center [717, 253] width 88 height 29
click at [383, 330] on div "THE BIGGEST" at bounding box center [302, 333] width 179 height 14
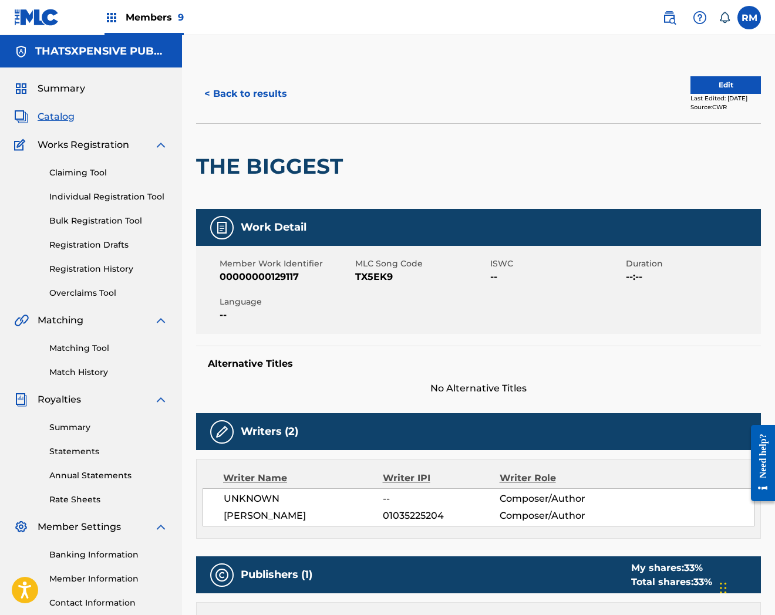
click at [738, 93] on button "Edit" at bounding box center [725, 85] width 70 height 18
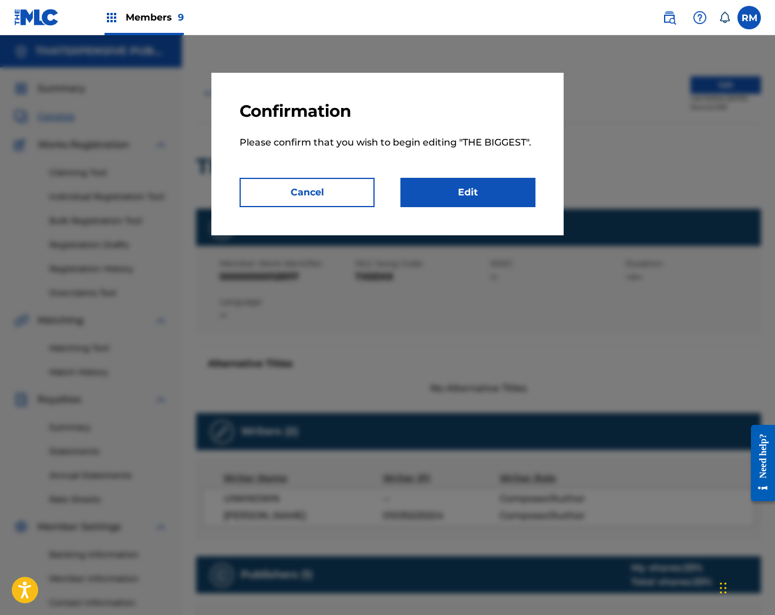
click at [489, 196] on link "Edit" at bounding box center [467, 192] width 135 height 29
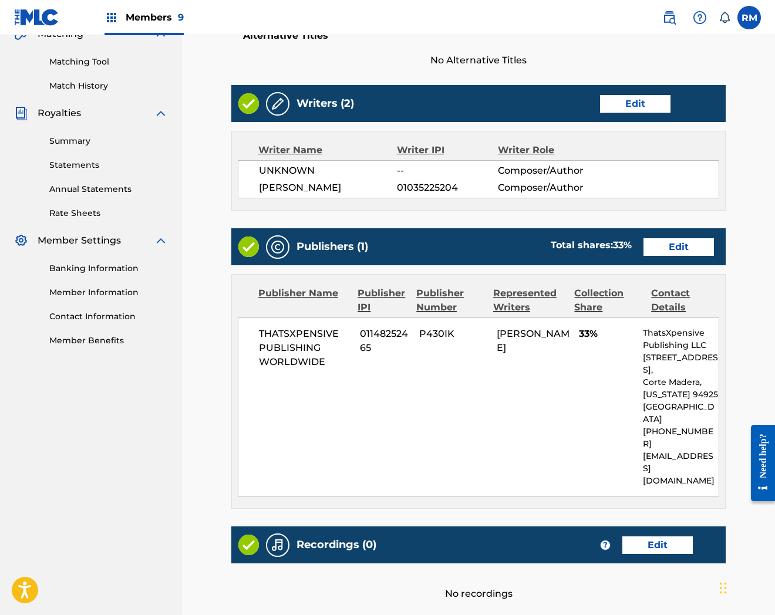
scroll to position [368, 0]
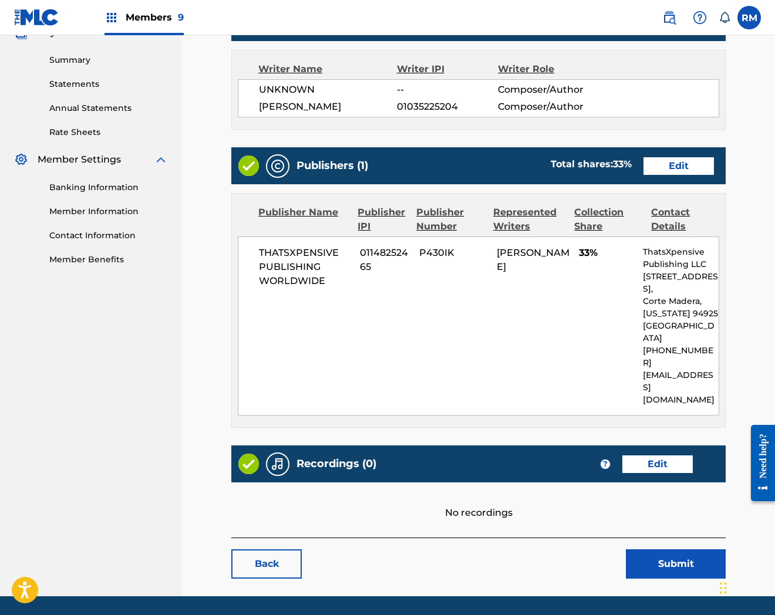
click at [679, 456] on link "Edit" at bounding box center [657, 465] width 70 height 18
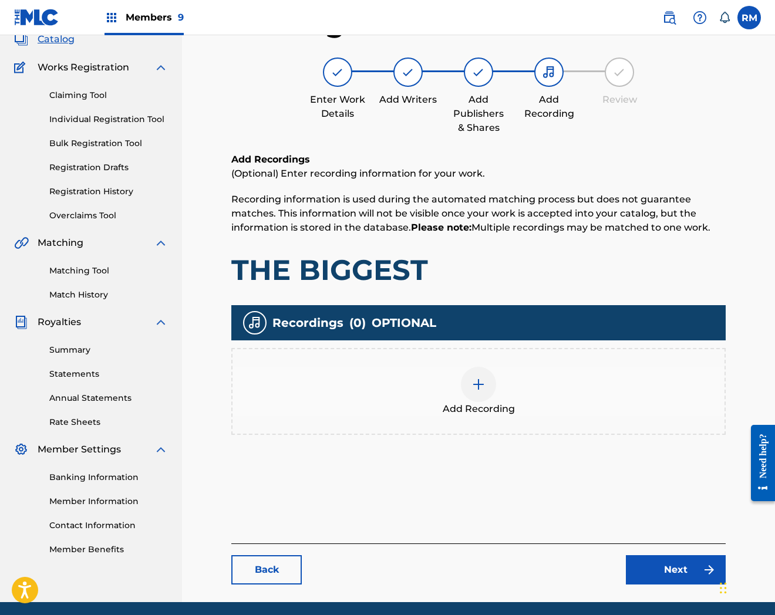
scroll to position [120, 0]
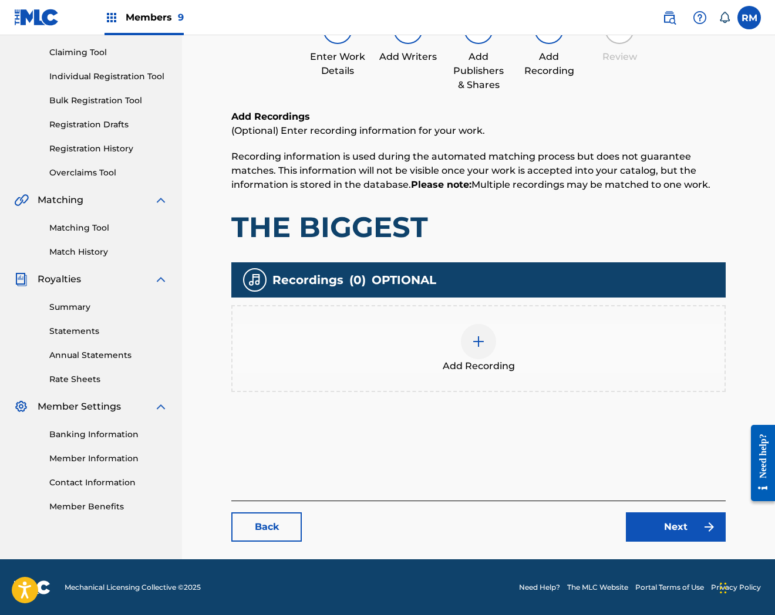
click at [445, 359] on span "Add Recording" at bounding box center [479, 366] width 72 height 14
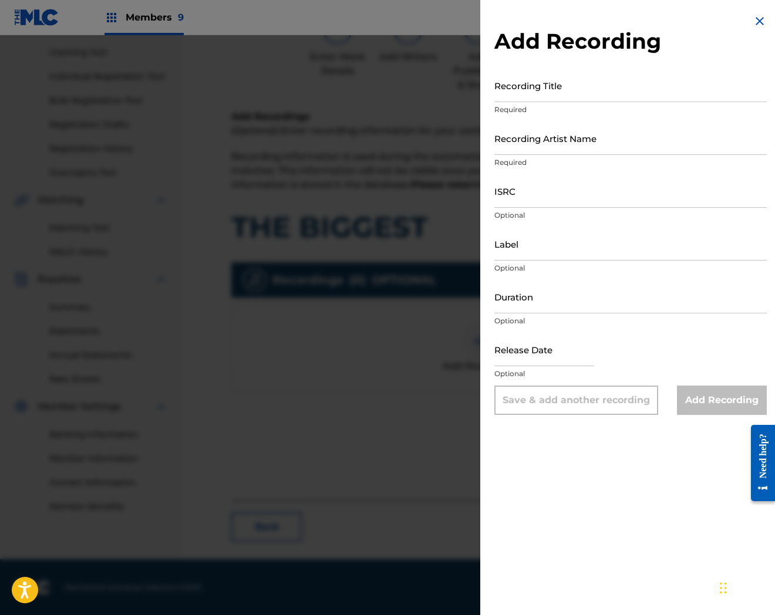
click at [583, 96] on input "Recording Title" at bounding box center [630, 85] width 272 height 33
paste input "The Biggest"
type input "The Biggest"
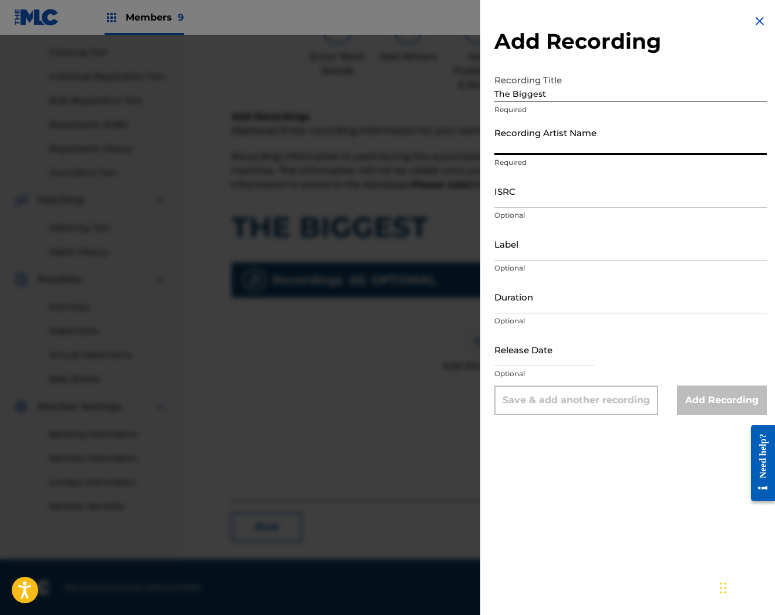
click at [529, 139] on input "Recording Artist Name" at bounding box center [630, 138] width 272 height 33
paste input "EBK [PERSON_NAME]"
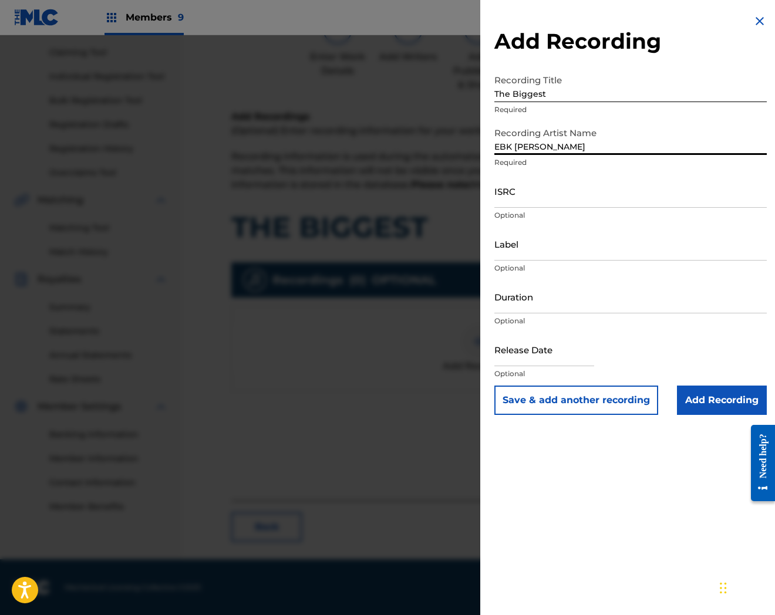
type input "EBK [PERSON_NAME]"
click at [591, 188] on input "ISRC" at bounding box center [630, 190] width 272 height 33
paste input "QZTB42440811"
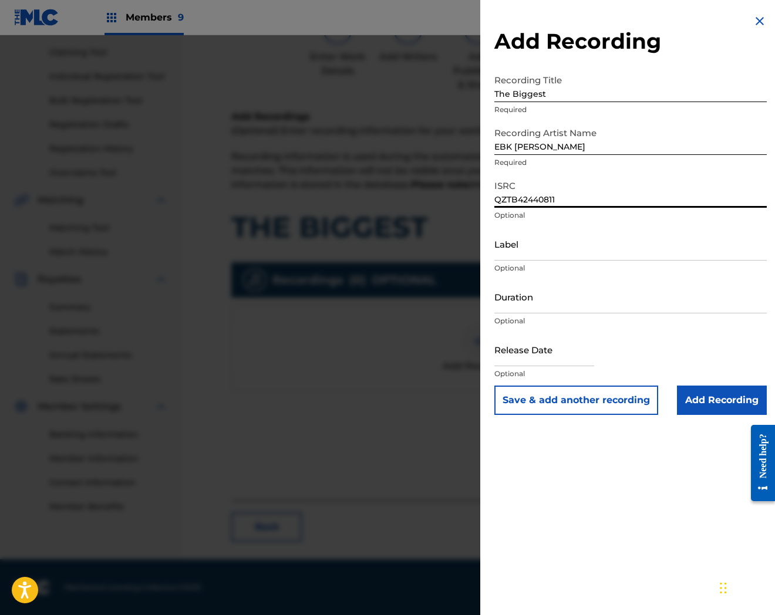
type input "QZTB42440811"
click at [711, 397] on input "Add Recording" at bounding box center [722, 400] width 90 height 29
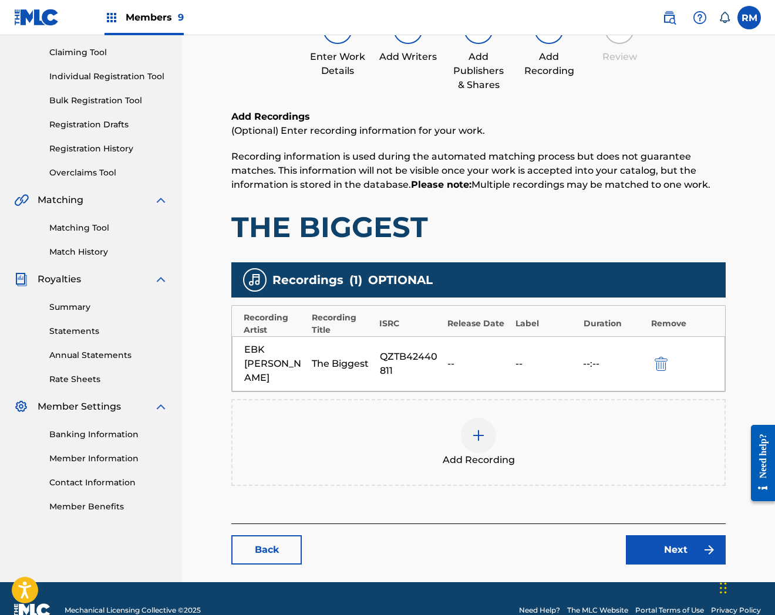
scroll to position [128, 0]
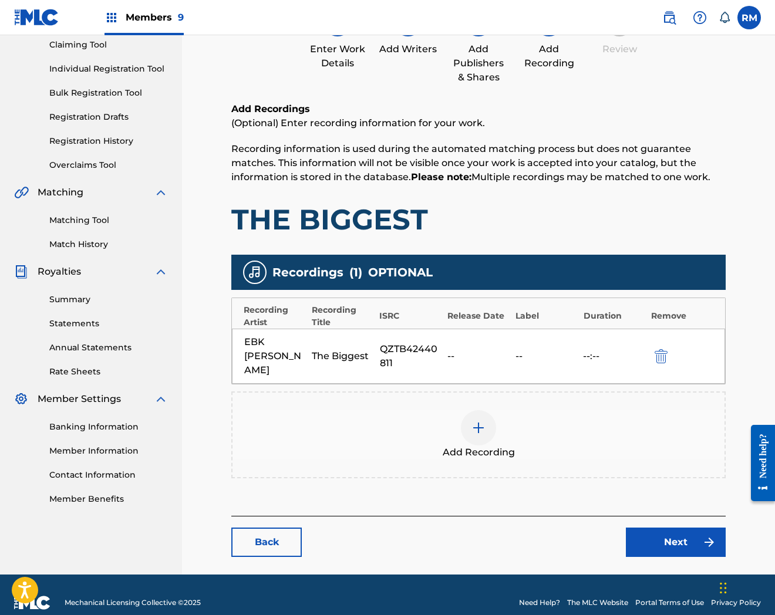
click at [666, 528] on link "Next" at bounding box center [676, 542] width 100 height 29
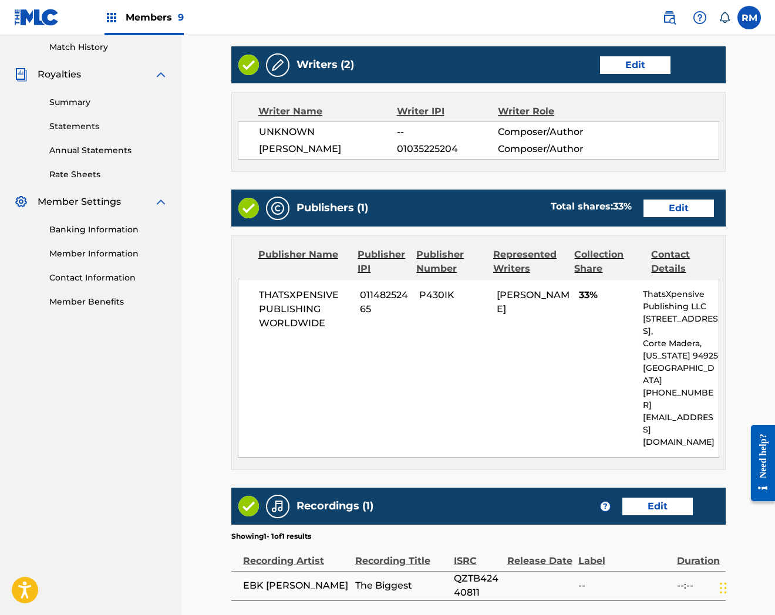
scroll to position [406, 0]
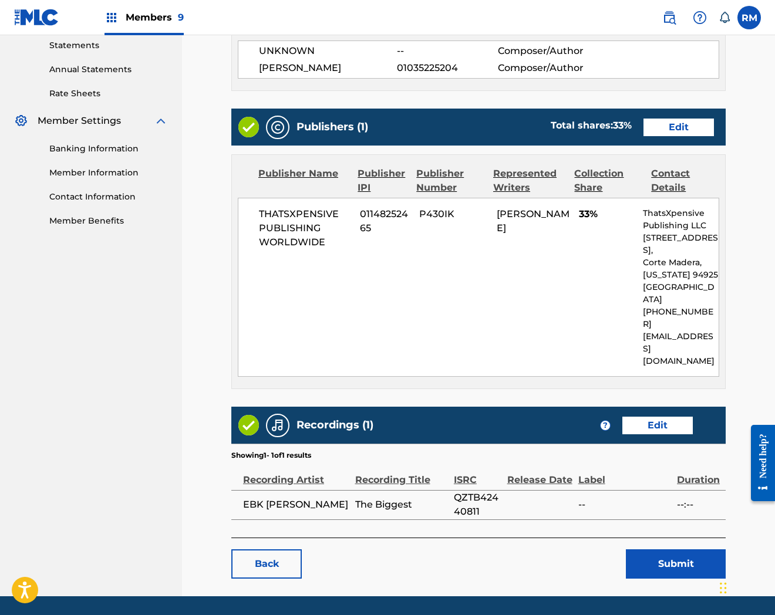
click at [683, 550] on button "Submit" at bounding box center [676, 564] width 100 height 29
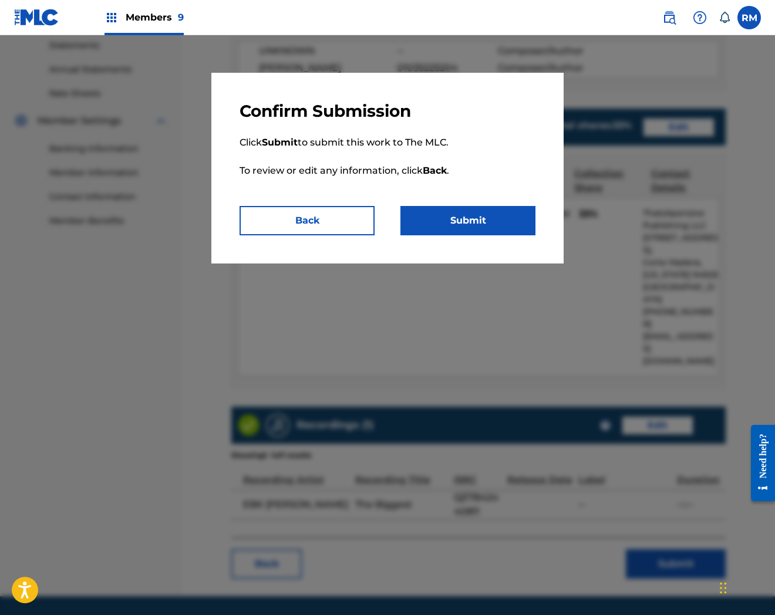
click at [503, 224] on button "Submit" at bounding box center [467, 220] width 135 height 29
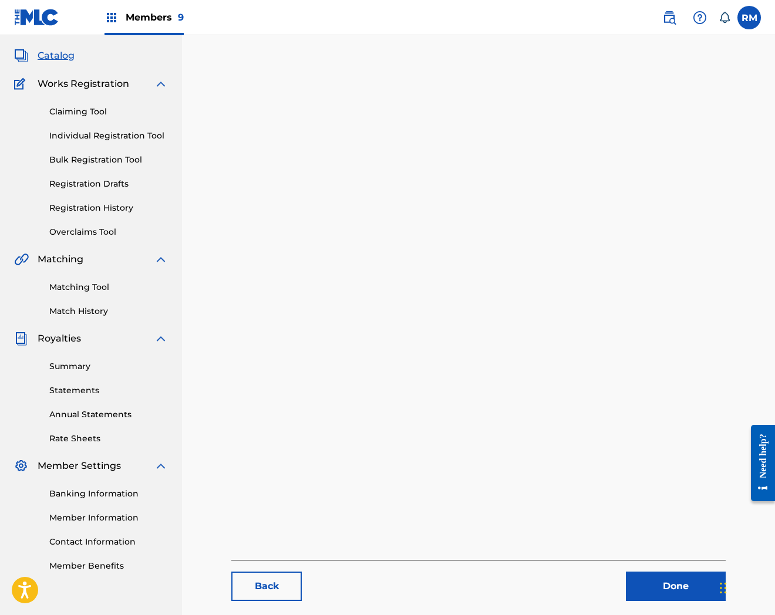
scroll to position [120, 0]
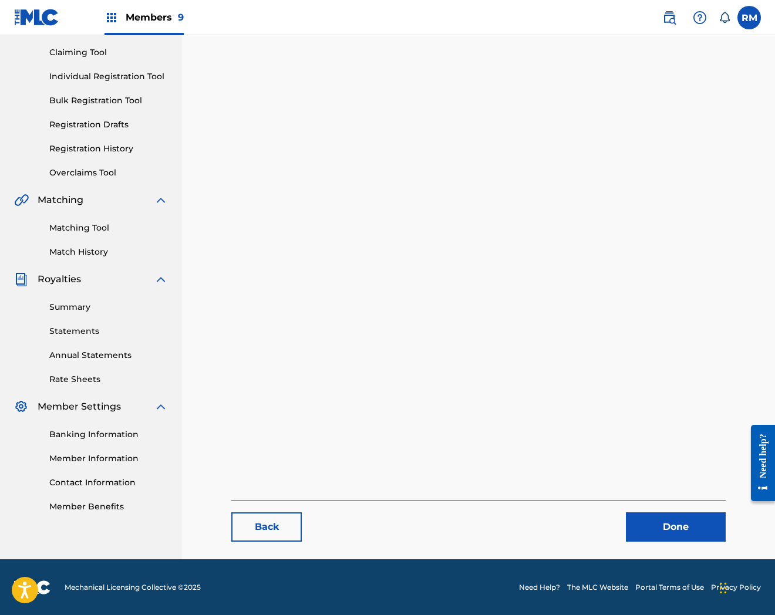
click at [700, 524] on link "Done" at bounding box center [676, 527] width 100 height 29
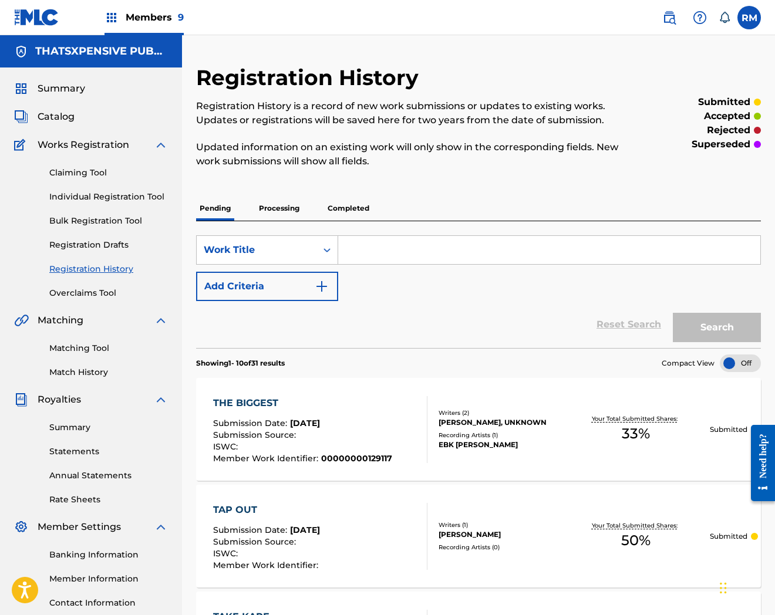
click at [57, 115] on span "Catalog" at bounding box center [56, 117] width 37 height 14
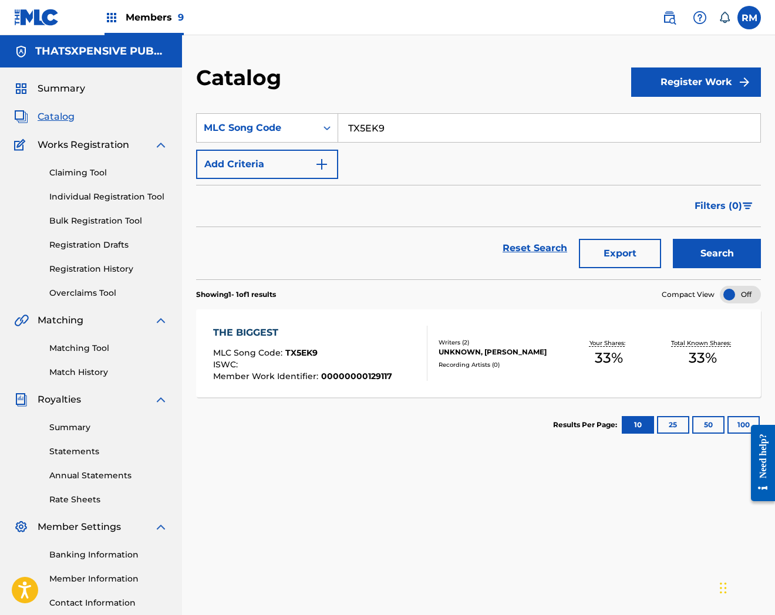
click at [494, 136] on input "TX5EK9" at bounding box center [549, 128] width 422 height 28
paste input "0VFF"
type input "TX0VFF"
click at [673, 239] on button "Search" at bounding box center [717, 253] width 88 height 29
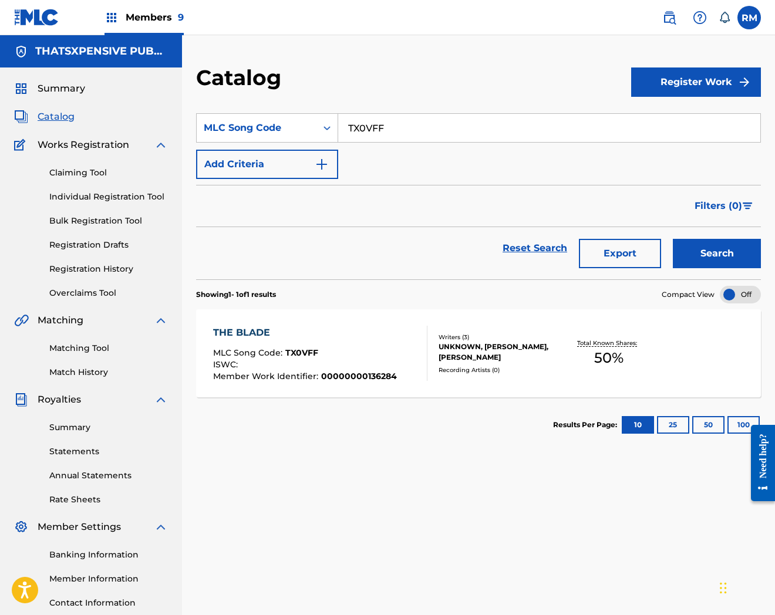
click at [398, 345] on div "THE BLADE MLC Song Code : TX0VFF ISWC : Member Work Identifier : 00000000136284" at bounding box center [320, 353] width 215 height 55
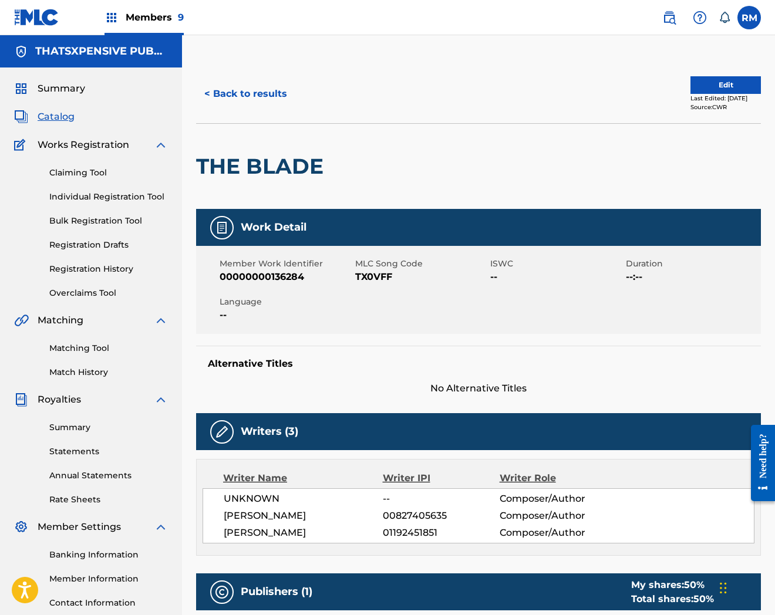
click at [725, 85] on button "Edit" at bounding box center [725, 85] width 70 height 18
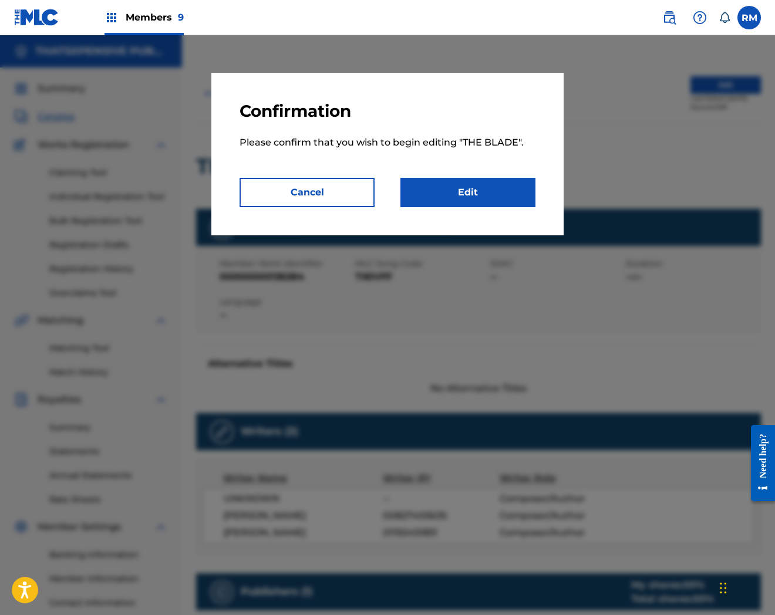
click at [500, 197] on link "Edit" at bounding box center [467, 192] width 135 height 29
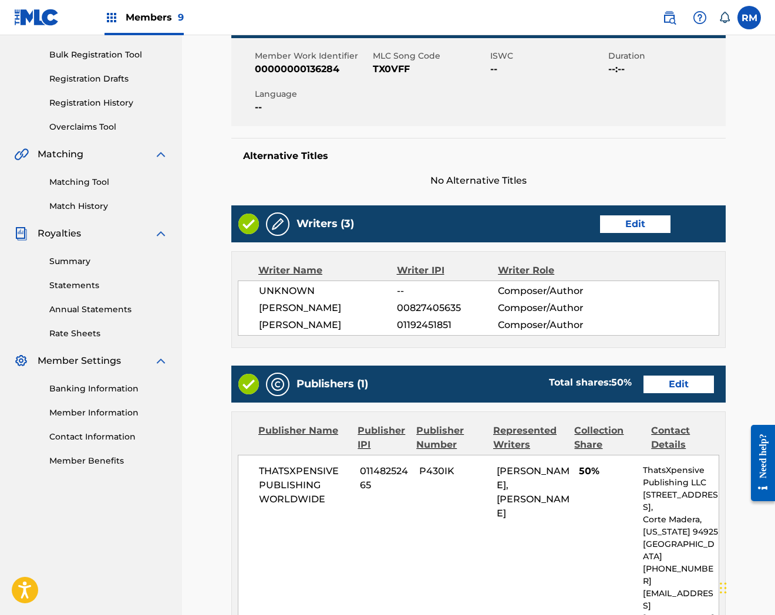
scroll to position [385, 0]
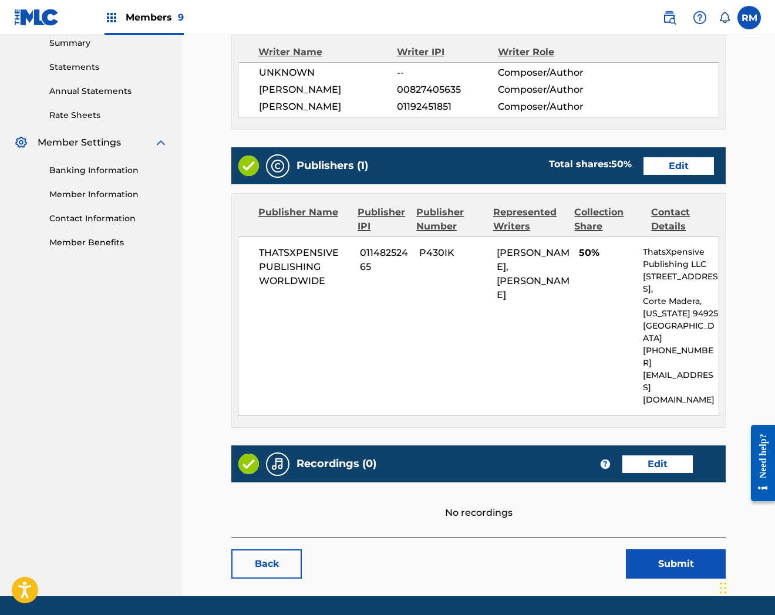
click at [642, 456] on link "Edit" at bounding box center [657, 465] width 70 height 18
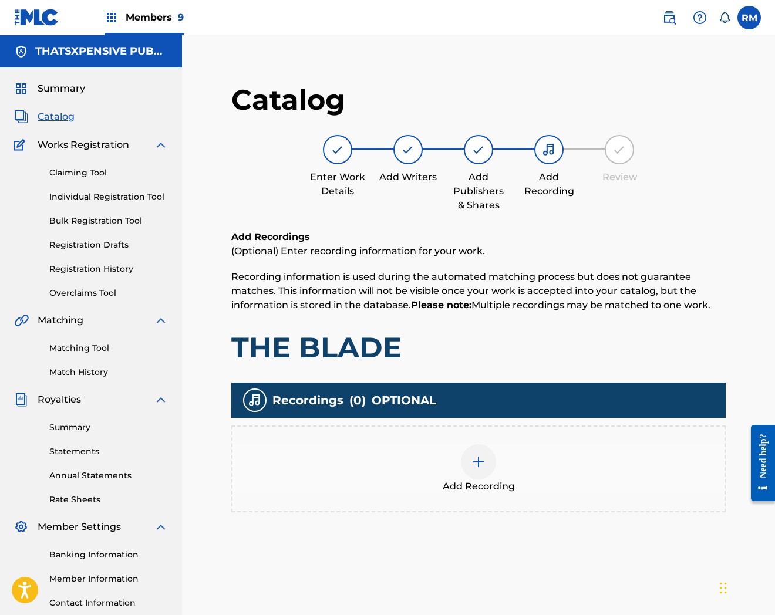
click at [471, 447] on div at bounding box center [478, 461] width 35 height 35
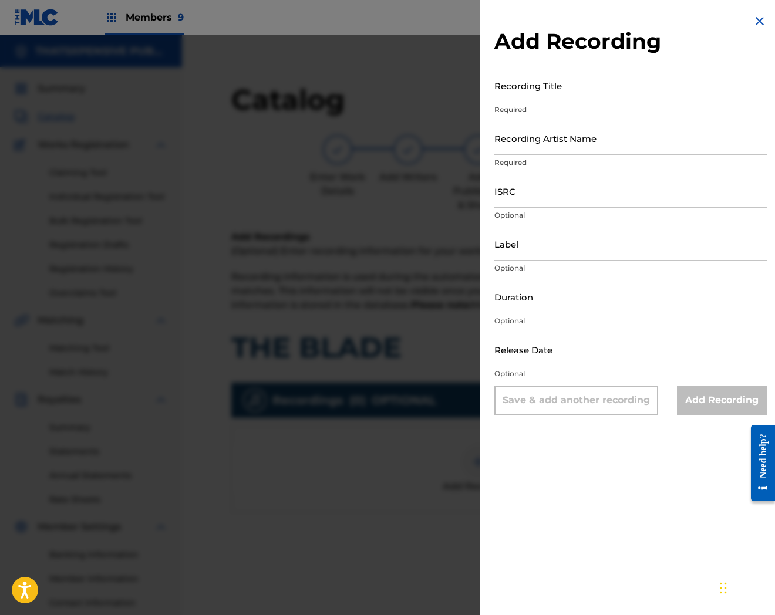
click at [534, 201] on input "ISRC" at bounding box center [630, 190] width 272 height 33
paste input "USX9P2333020"
type input "USX9P2333020"
click at [538, 94] on input "Recording Title" at bounding box center [630, 85] width 272 height 33
paste input "The Blade"
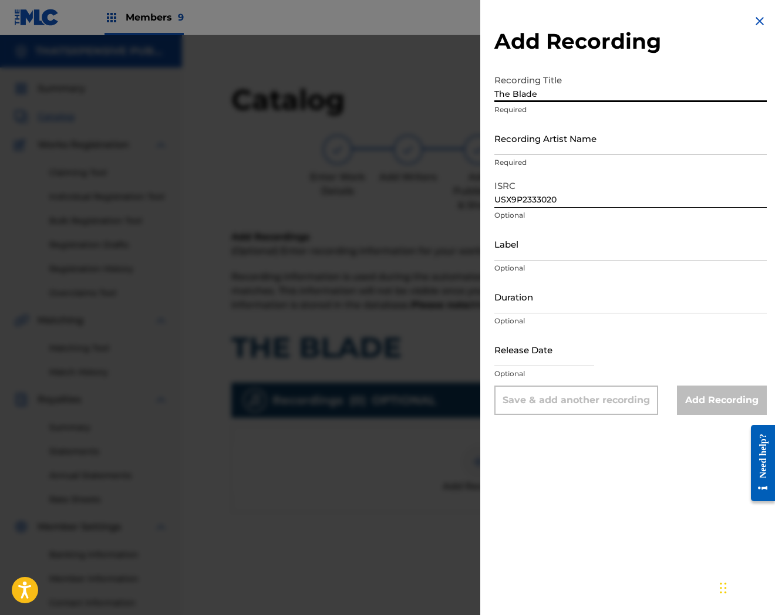
type input "The Blade"
click at [541, 245] on input "Label" at bounding box center [630, 243] width 272 height 33
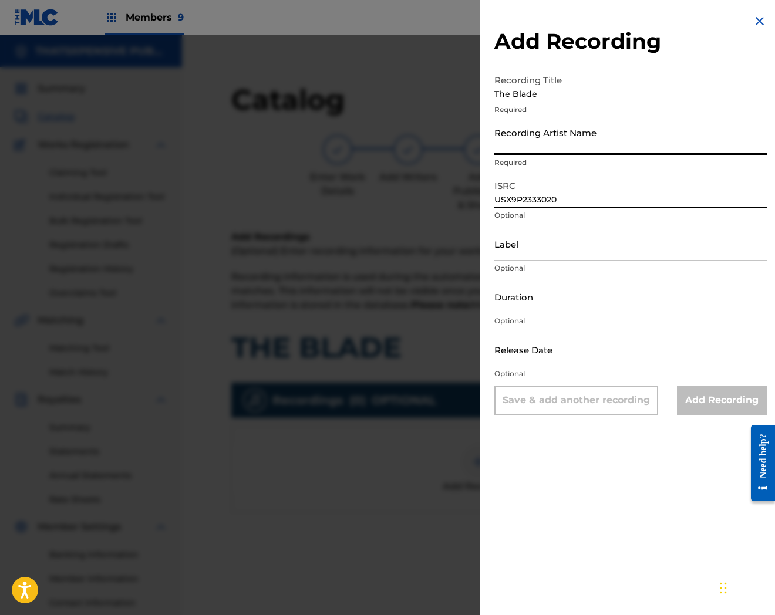
click at [530, 145] on input "Recording Artist Name" at bounding box center [630, 138] width 272 height 33
paste input "Weebo"
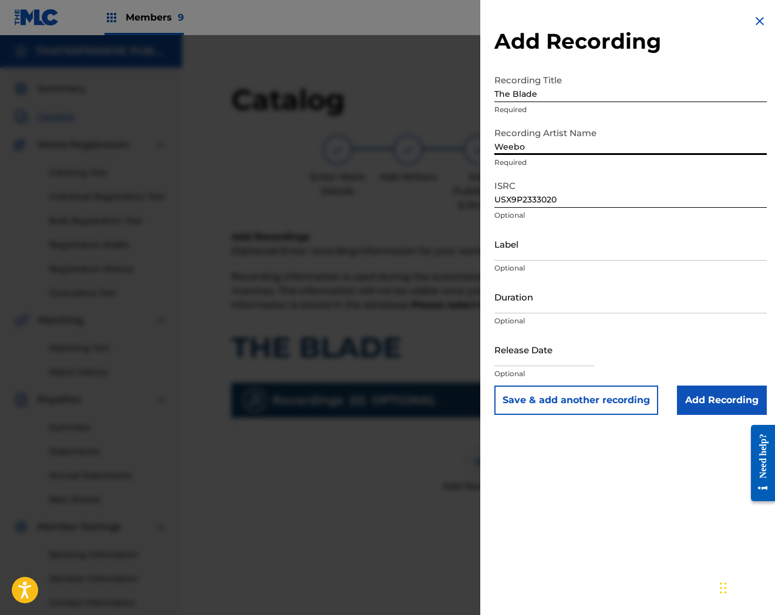
type input "Weebo"
click at [726, 409] on input "Add Recording" at bounding box center [722, 400] width 90 height 29
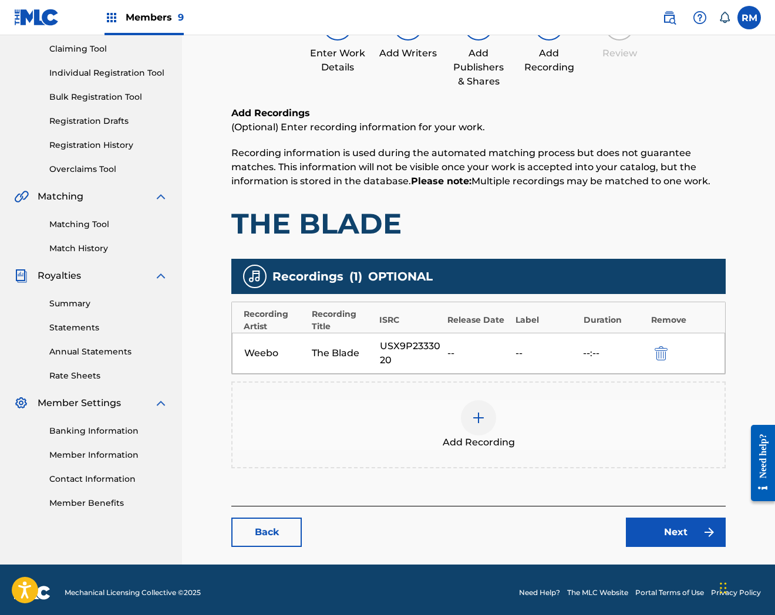
scroll to position [128, 0]
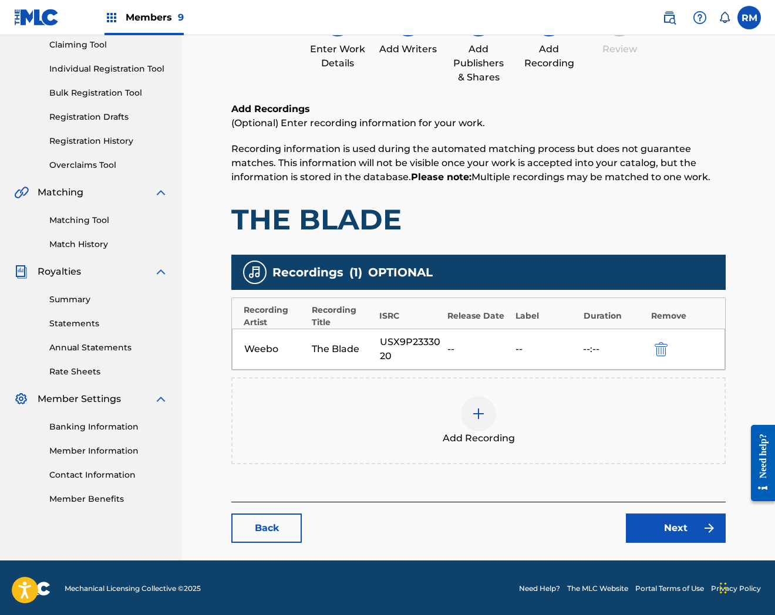
click at [709, 526] on img at bounding box center [709, 528] width 14 height 14
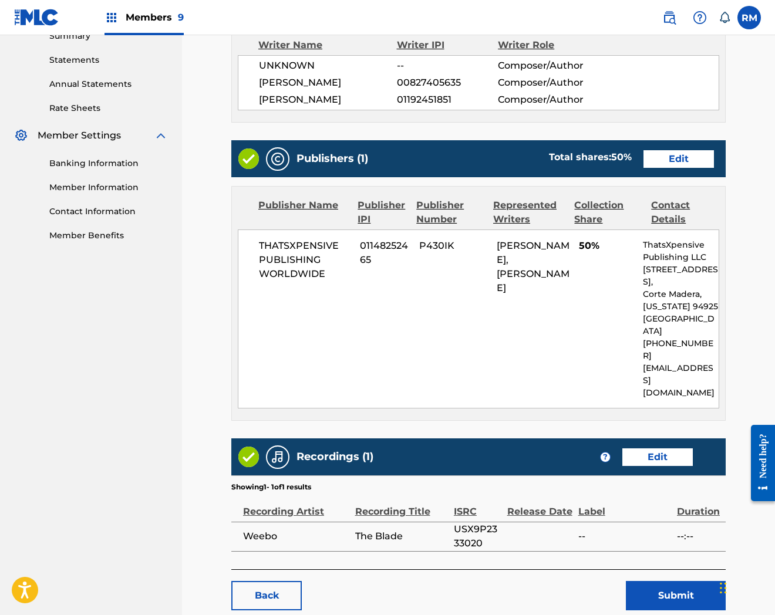
scroll to position [423, 0]
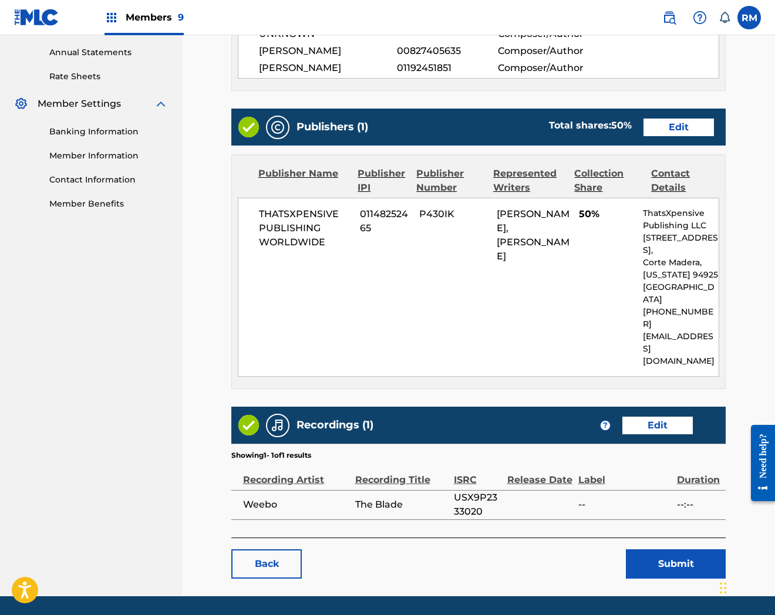
click at [644, 550] on button "Submit" at bounding box center [676, 564] width 100 height 29
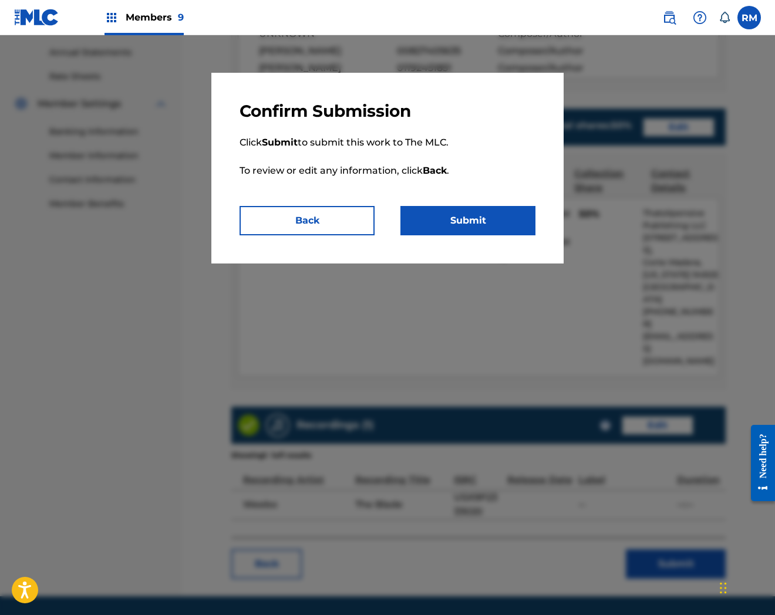
click at [496, 212] on button "Submit" at bounding box center [467, 220] width 135 height 29
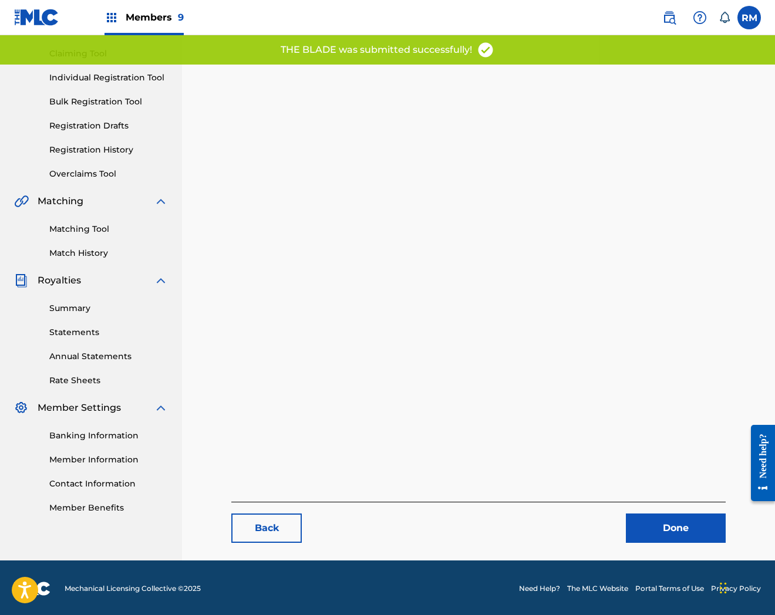
scroll to position [120, 0]
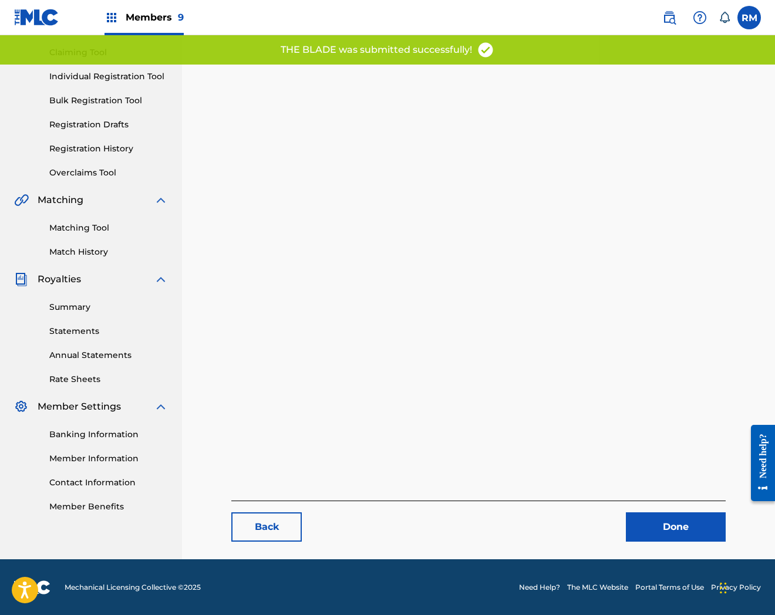
drag, startPoint x: 678, startPoint y: 542, endPoint x: 680, endPoint y: 535, distance: 6.7
click at [679, 540] on main "Back Done" at bounding box center [478, 251] width 565 height 615
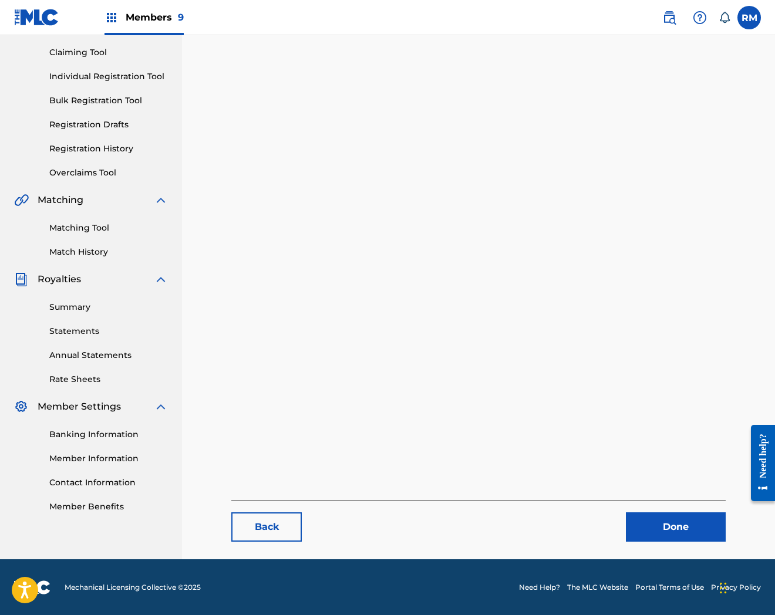
click at [679, 532] on link "Done" at bounding box center [676, 527] width 100 height 29
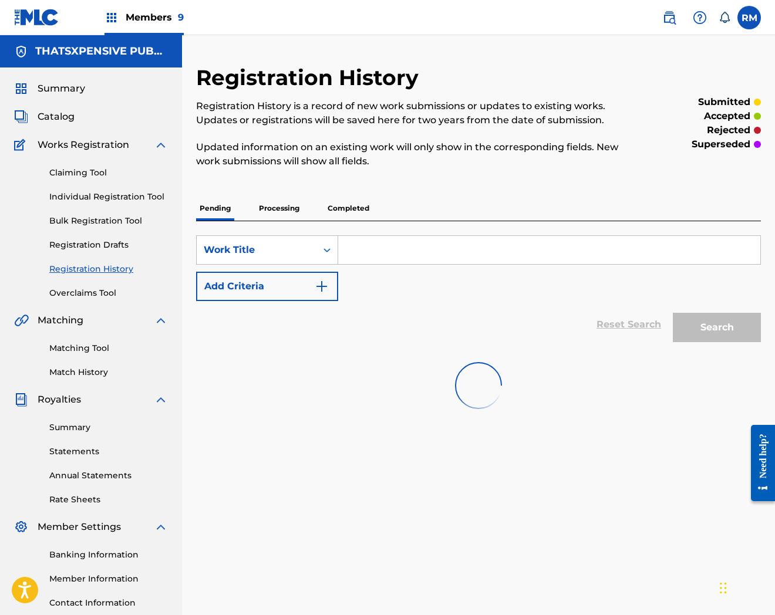
click at [39, 117] on span "Catalog" at bounding box center [56, 117] width 37 height 14
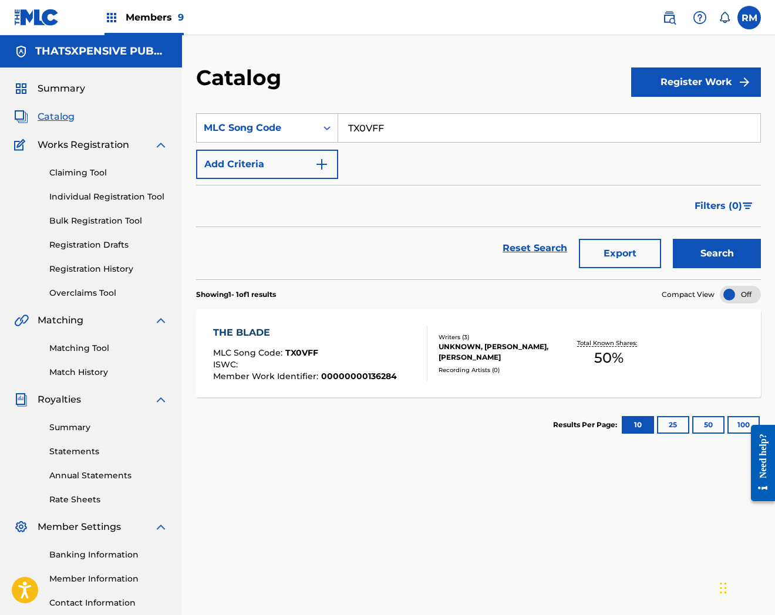
click at [420, 128] on input "TX0VFF" at bounding box center [549, 128] width 422 height 28
paste input "5TCA"
type input "TX5TCA"
click at [673, 239] on button "Search" at bounding box center [717, 253] width 88 height 29
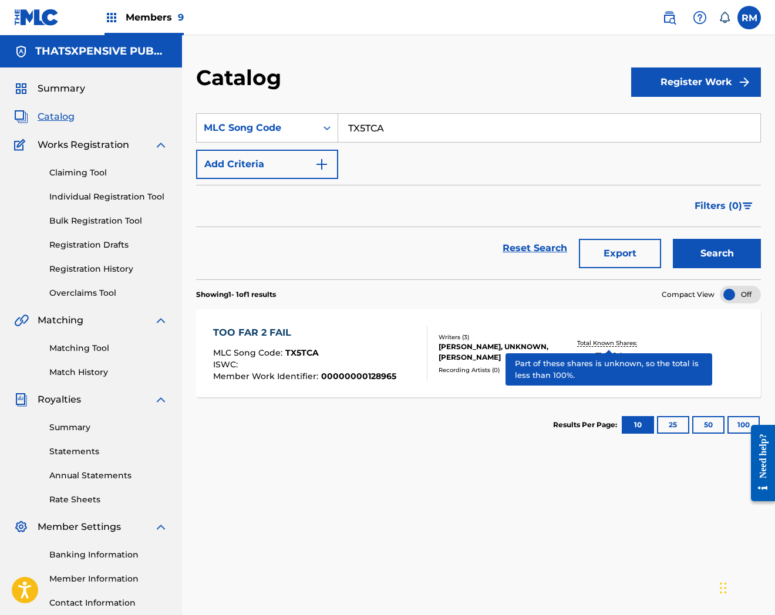
click at [606, 343] on p "Total Known Shares:" at bounding box center [608, 343] width 63 height 9
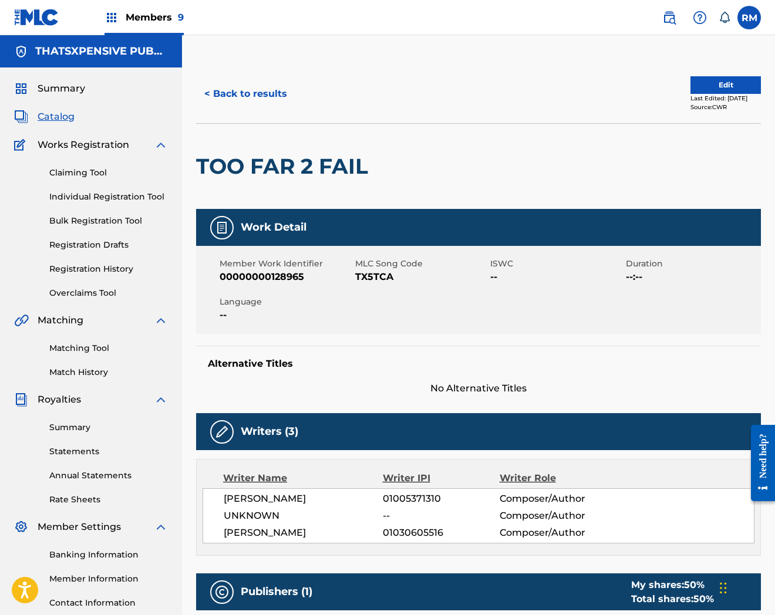
click at [723, 83] on button "Edit" at bounding box center [725, 85] width 70 height 18
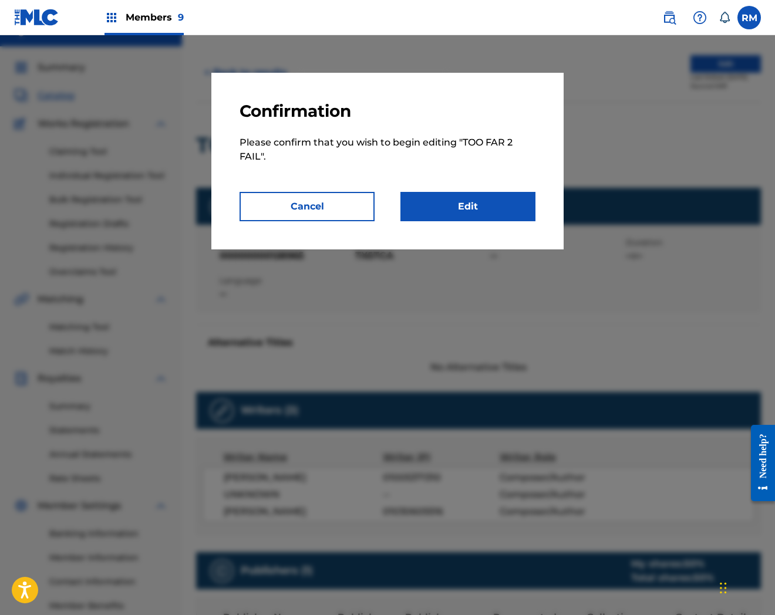
scroll to position [397, 0]
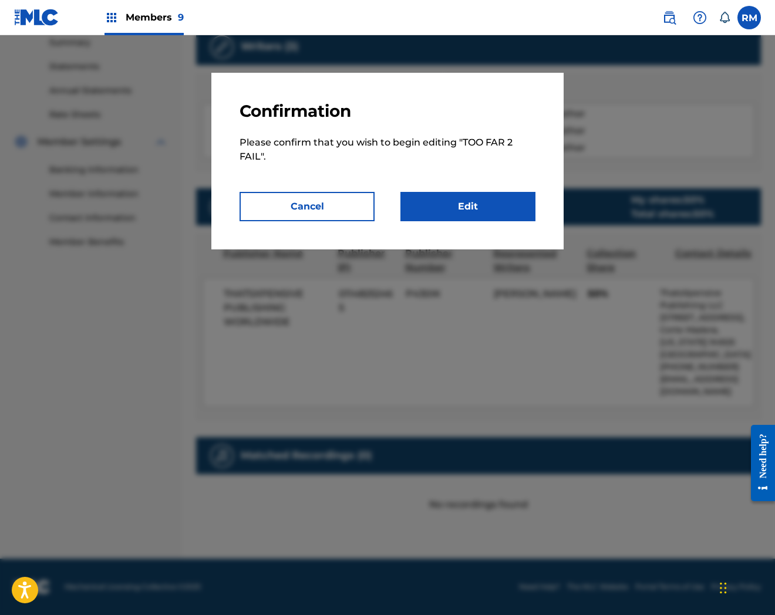
click at [476, 217] on link "Edit" at bounding box center [467, 206] width 135 height 29
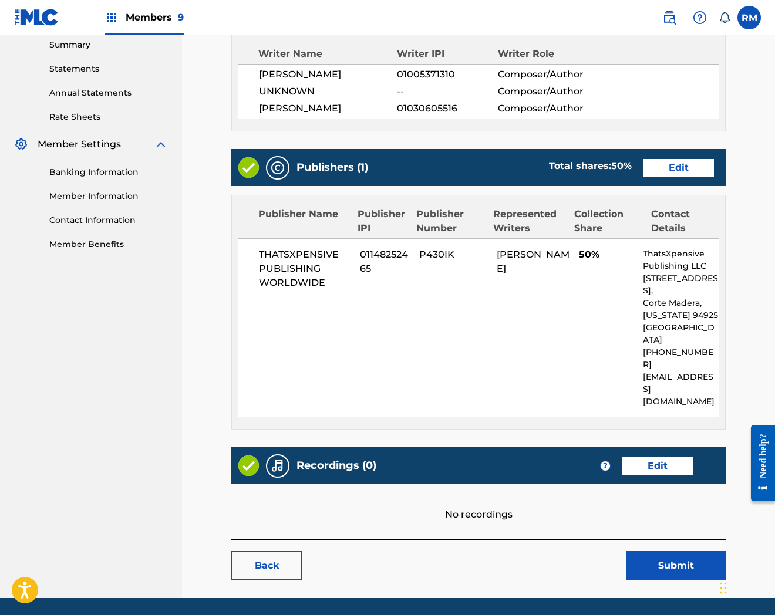
scroll to position [385, 0]
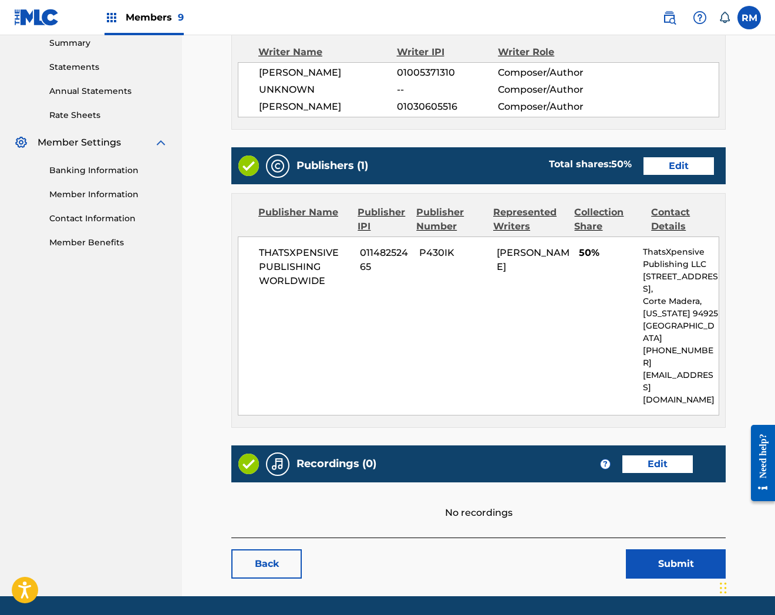
click at [649, 456] on link "Edit" at bounding box center [657, 465] width 70 height 18
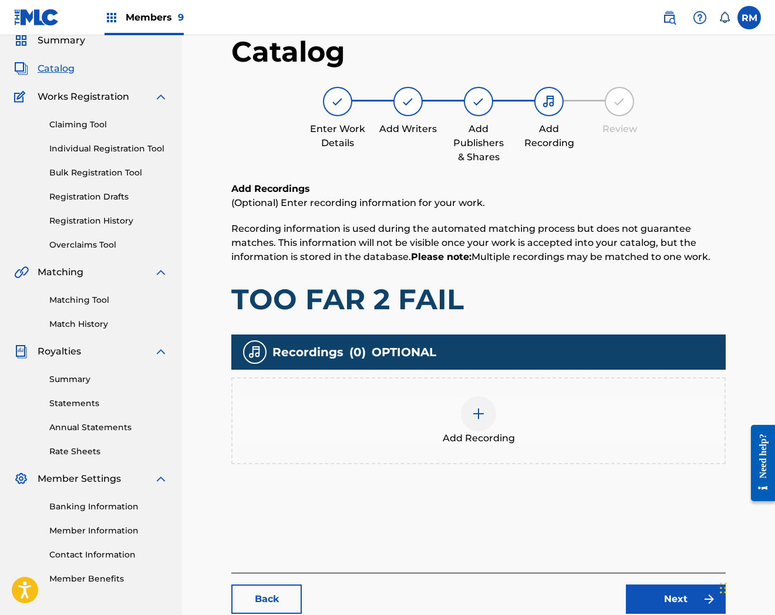
scroll to position [120, 0]
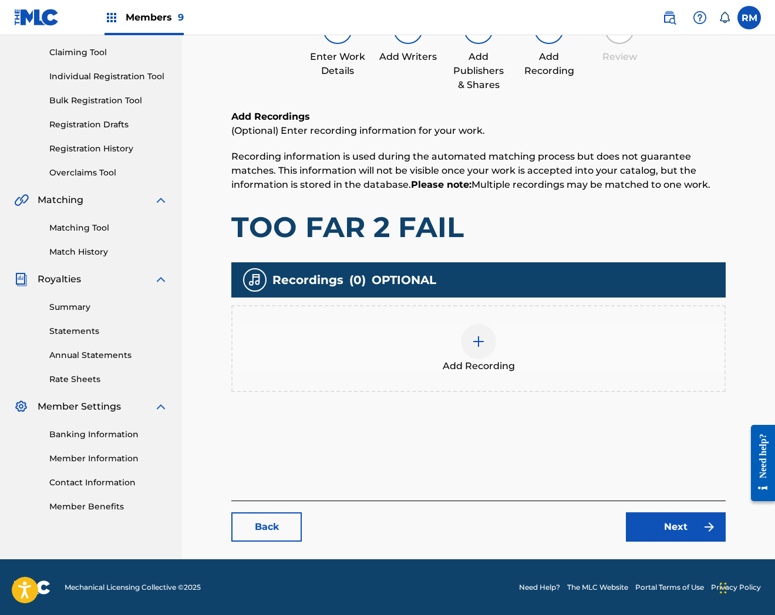
click at [533, 351] on div "Add Recording" at bounding box center [479, 348] width 492 height 49
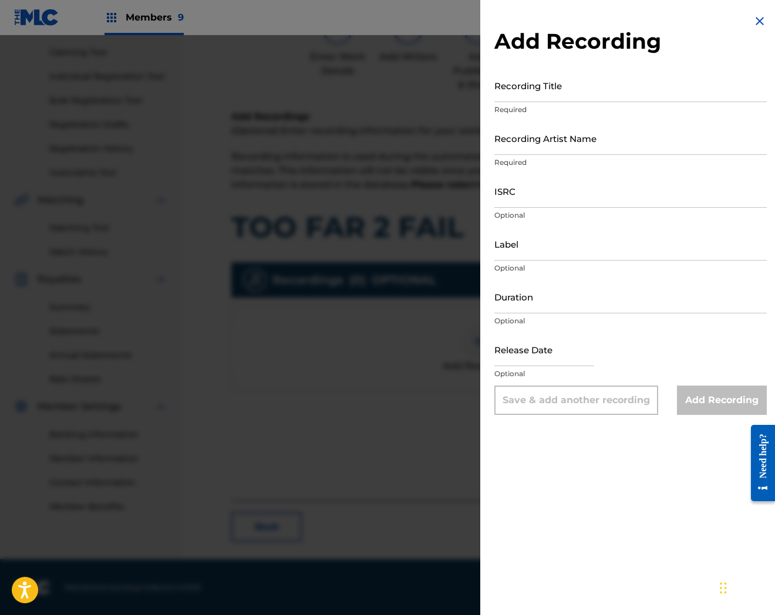
drag, startPoint x: 547, startPoint y: 89, endPoint x: 579, endPoint y: 102, distance: 34.2
click at [547, 89] on input "Recording Title" at bounding box center [630, 85] width 272 height 33
paste input "Too Far 2 Fail"
type input "Too Far 2 Fail"
click at [514, 194] on input "ISRC" at bounding box center [630, 190] width 272 height 33
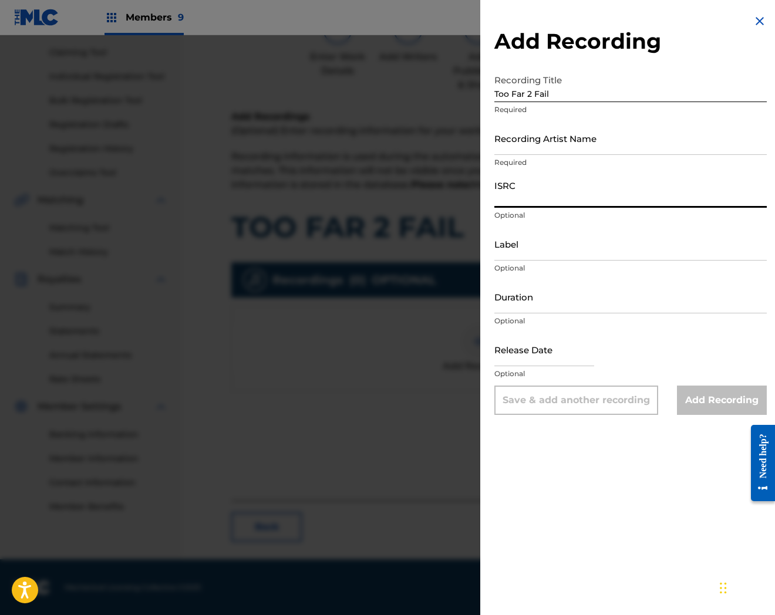
paste input "USUYG1572794"
type input "USUYG1572794"
click at [562, 145] on input "Recording Artist Name" at bounding box center [630, 138] width 272 height 33
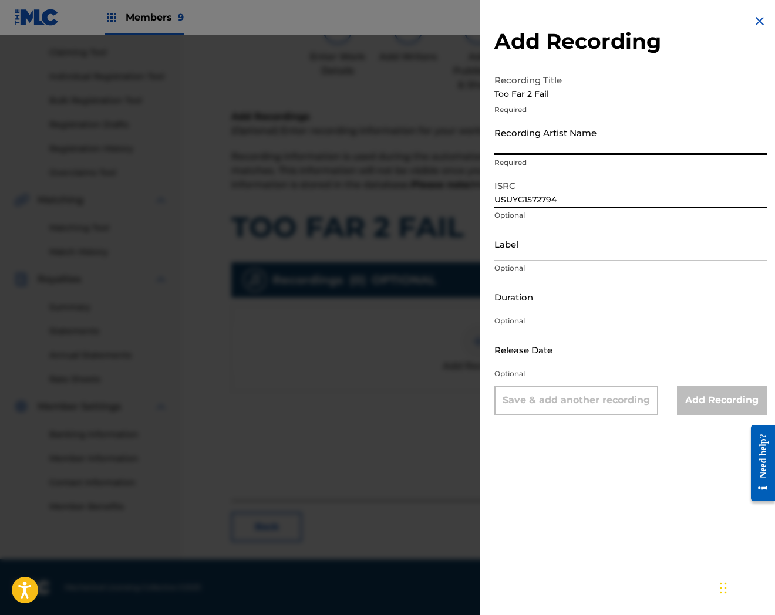
paste input "[PERSON_NAME]"
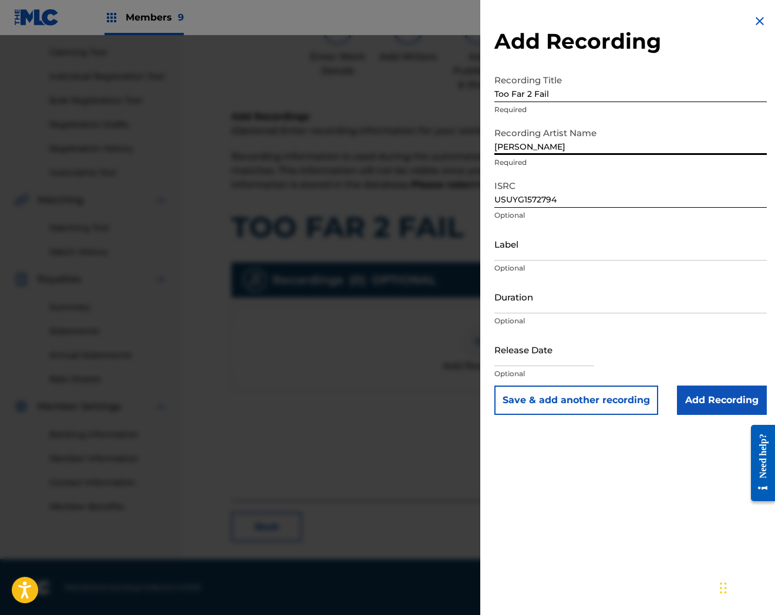
drag, startPoint x: 528, startPoint y: 149, endPoint x: 631, endPoint y: 156, distance: 103.0
click at [631, 156] on div "Recording Artist Name [PERSON_NAME] Required" at bounding box center [630, 148] width 272 height 53
type input "[PERSON_NAME]"
click at [715, 396] on input "Add Recording" at bounding box center [722, 400] width 90 height 29
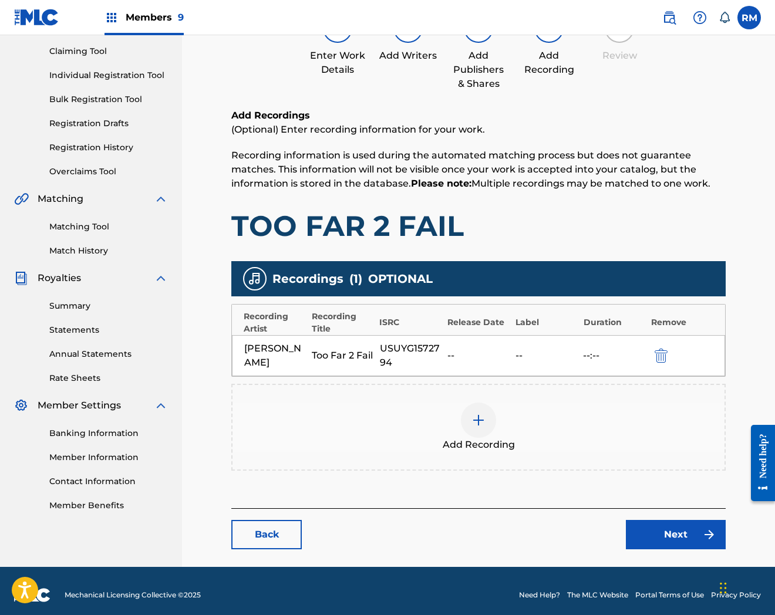
scroll to position [128, 0]
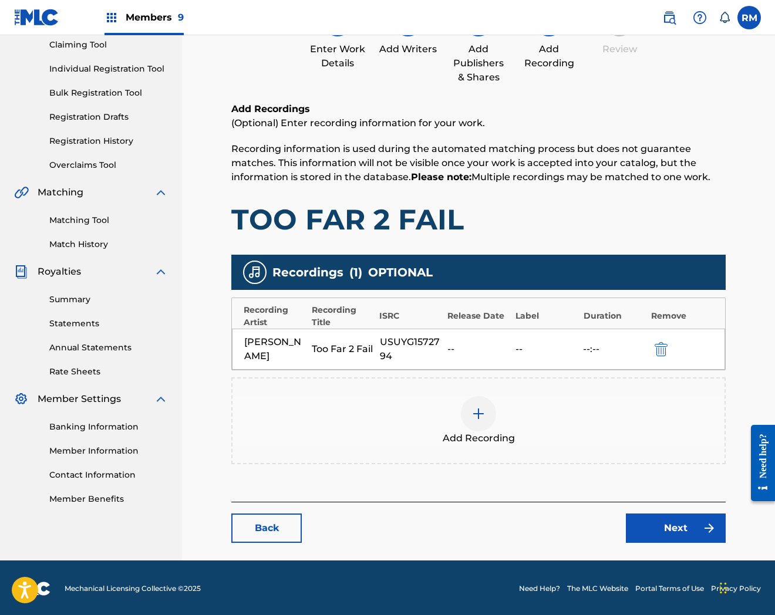
click at [678, 517] on link "Next" at bounding box center [676, 528] width 100 height 29
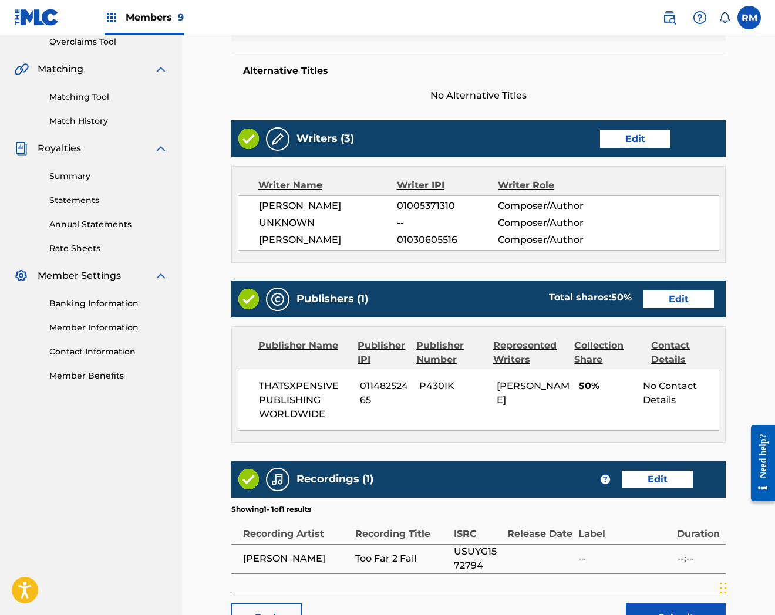
scroll to position [342, 0]
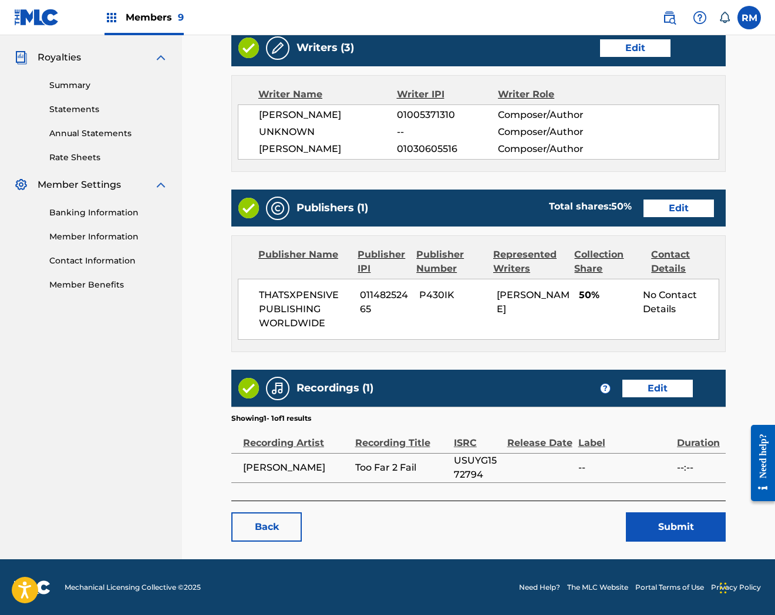
click at [676, 537] on button "Submit" at bounding box center [676, 527] width 100 height 29
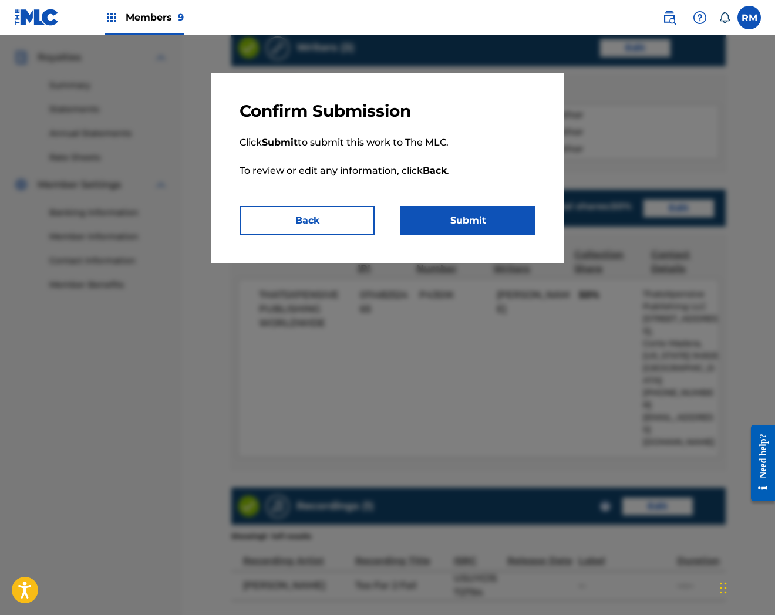
click at [480, 212] on button "Submit" at bounding box center [467, 220] width 135 height 29
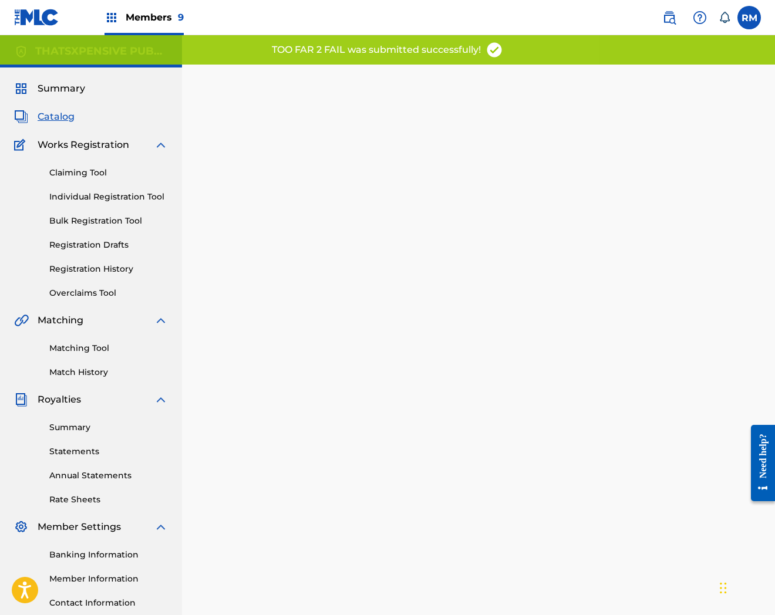
scroll to position [120, 0]
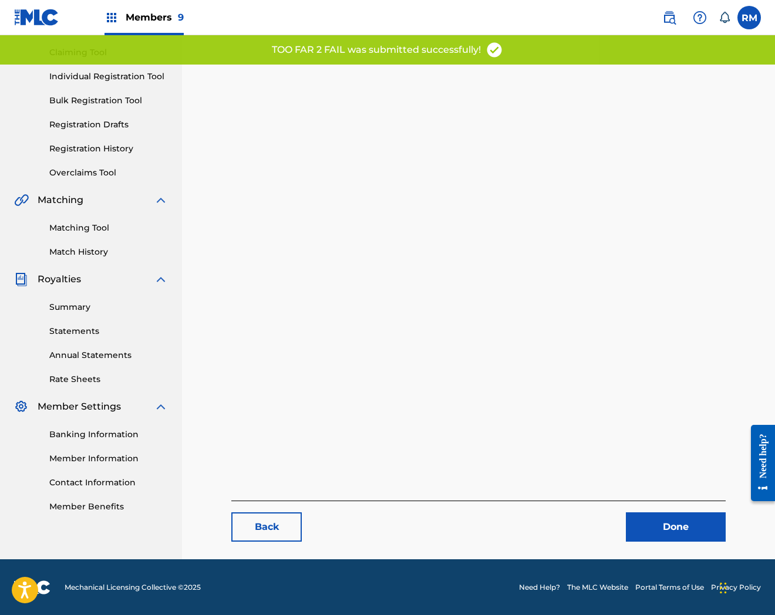
drag, startPoint x: 652, startPoint y: 530, endPoint x: 572, endPoint y: 388, distance: 163.3
click at [652, 530] on link "Done" at bounding box center [676, 527] width 100 height 29
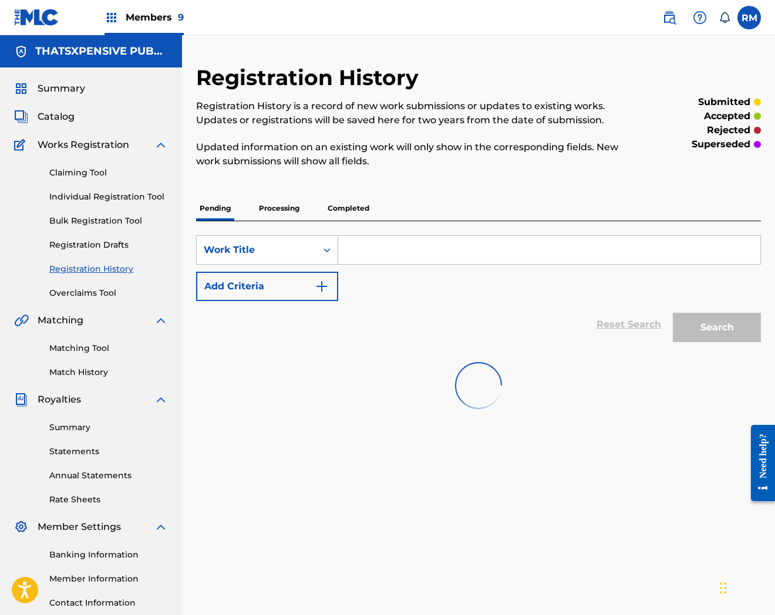
click at [49, 114] on span "Catalog" at bounding box center [56, 117] width 37 height 14
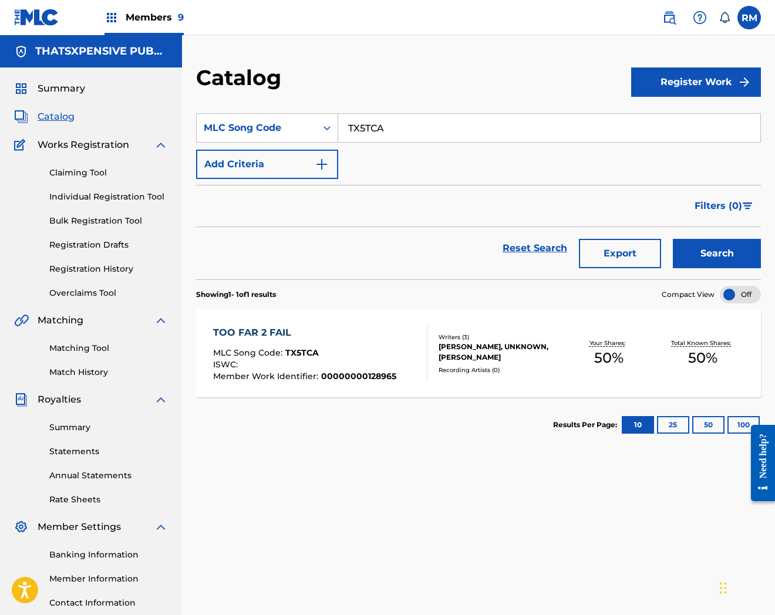
click at [361, 136] on input "TX5TCA" at bounding box center [549, 128] width 422 height 28
paste input "0K8N"
type input "TX0K8N"
click at [673, 239] on button "Search" at bounding box center [717, 253] width 88 height 29
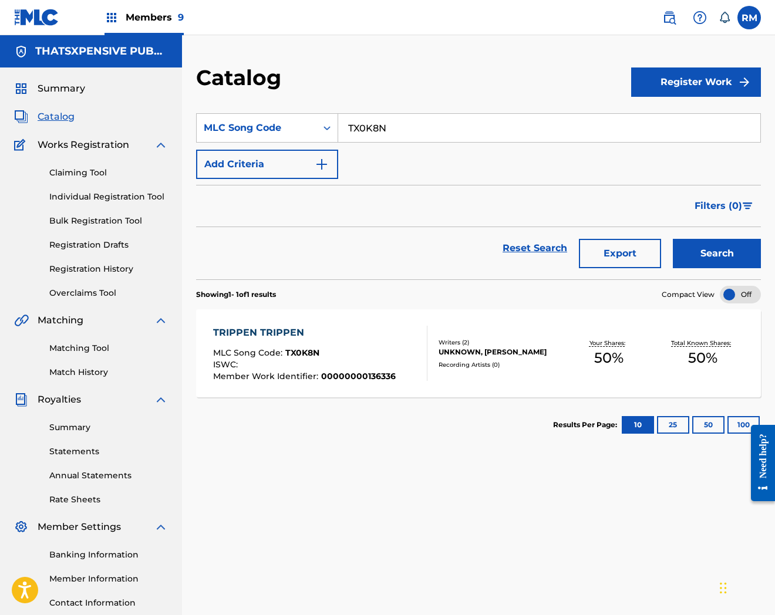
click at [510, 385] on div "TRIPPEN TRIPPEN MLC Song Code : TX0K8N ISWC : Member Work Identifier : 00000000…" at bounding box center [478, 353] width 565 height 88
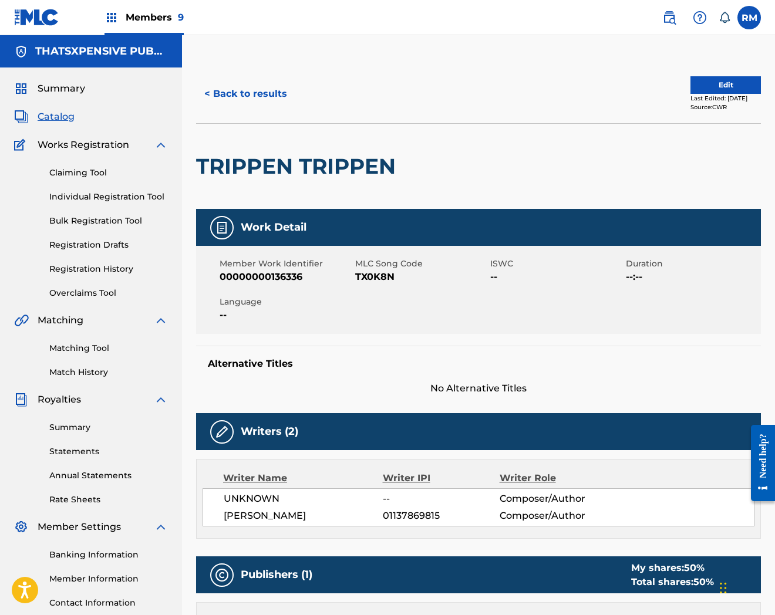
click at [690, 78] on button "Edit" at bounding box center [725, 85] width 70 height 18
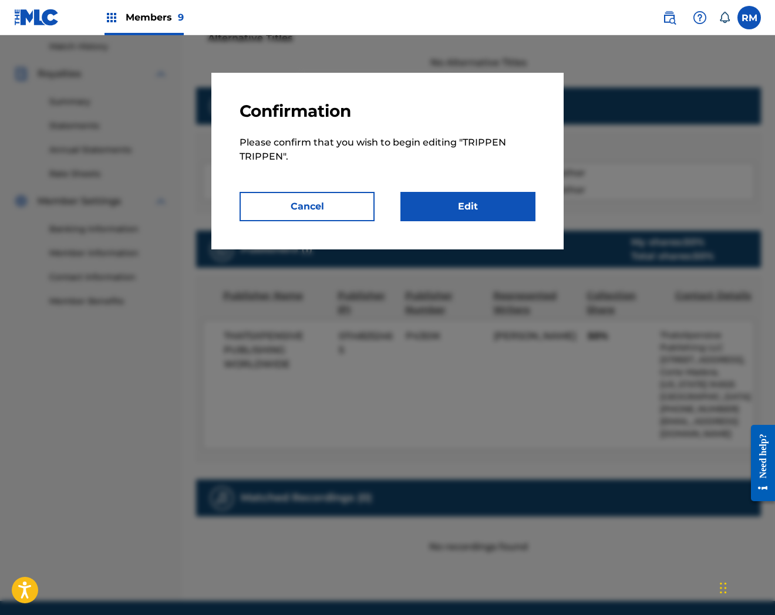
click at [497, 198] on link "Edit" at bounding box center [467, 206] width 135 height 29
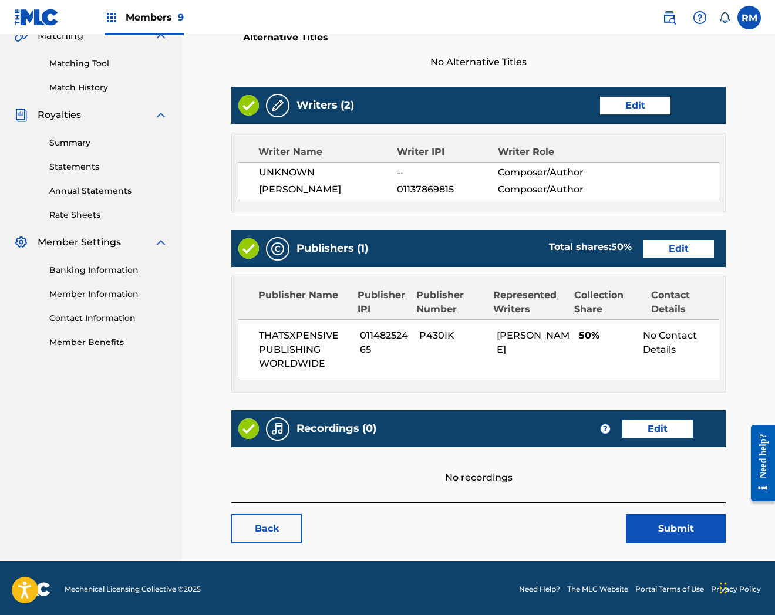
scroll to position [287, 0]
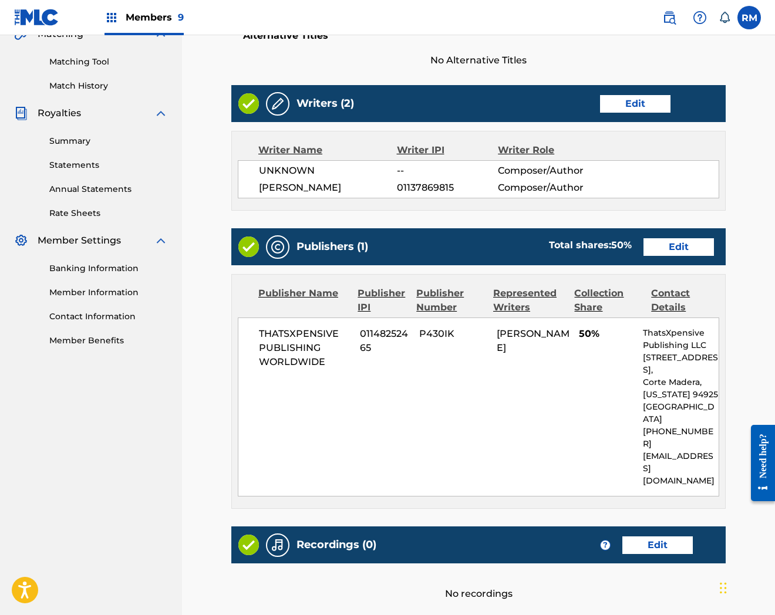
click at [647, 537] on link "Edit" at bounding box center [657, 546] width 70 height 18
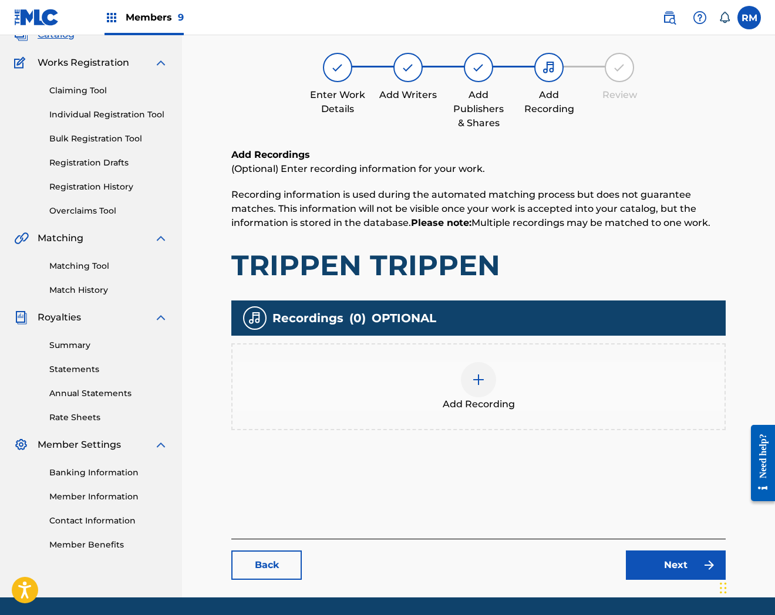
scroll to position [120, 0]
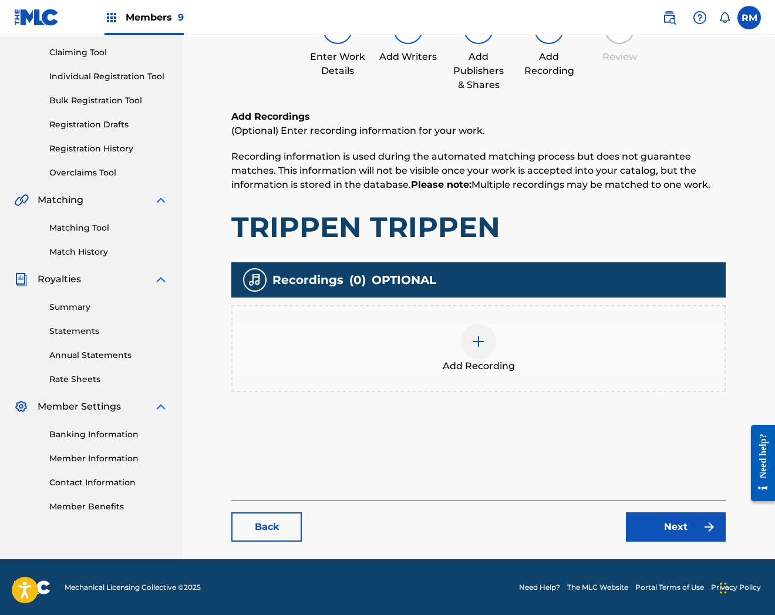
click at [491, 380] on div "Add Recording" at bounding box center [478, 348] width 494 height 87
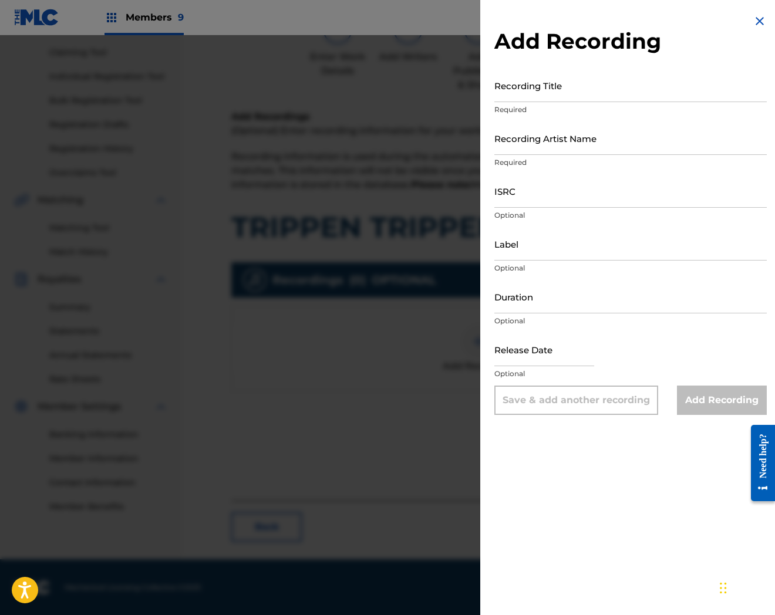
click at [503, 333] on input "text" at bounding box center [544, 349] width 100 height 33
select select "7"
select select "2025"
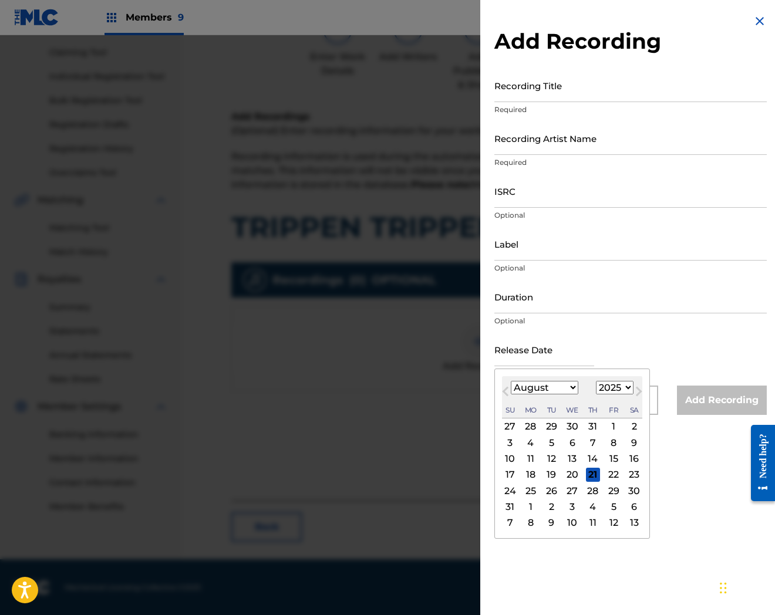
click at [564, 261] on div "Label Optional" at bounding box center [630, 253] width 272 height 53
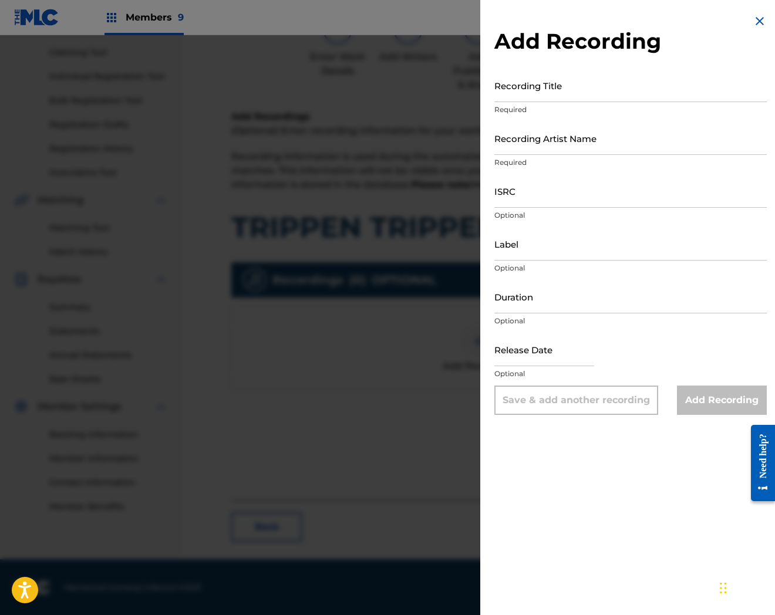
click at [552, 196] on input "ISRC" at bounding box center [630, 190] width 272 height 33
paste input "QZTAU2383290"
type input "QZTAU2383290"
click at [591, 94] on input "Recording Title" at bounding box center [630, 85] width 272 height 33
paste input "Trippen Trippen"
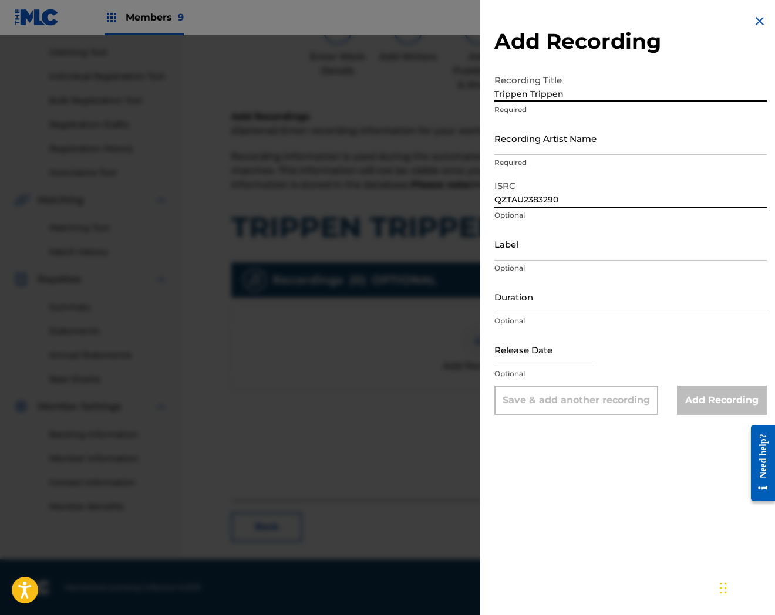
type input "Trippen Trippen"
click at [568, 137] on input "Recording Artist Name" at bounding box center [630, 138] width 272 height 33
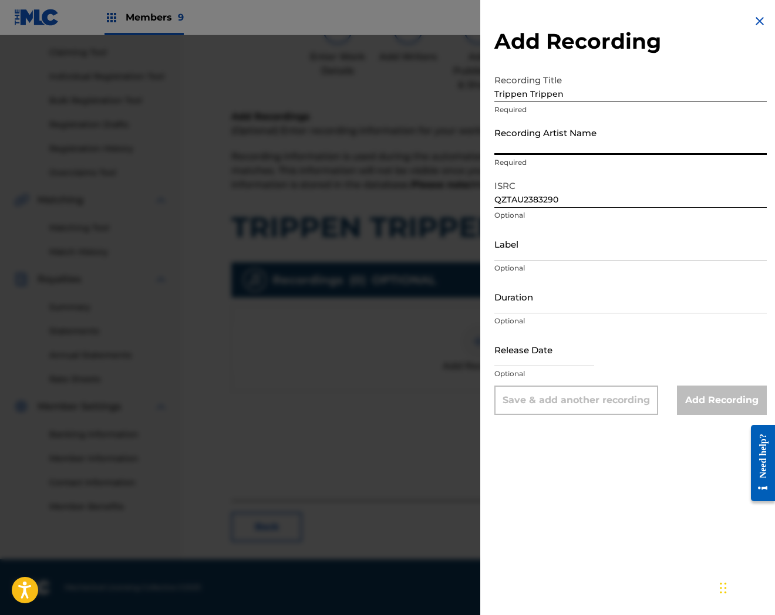
paste input "kt foreign"
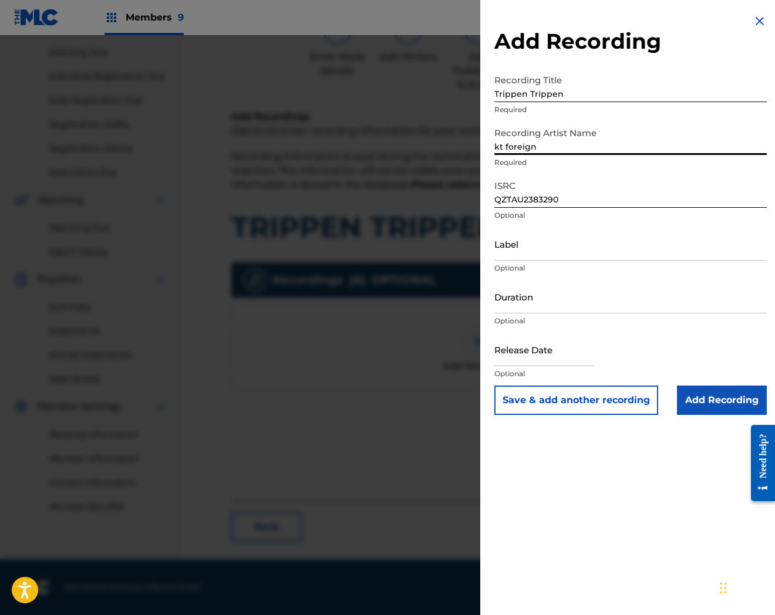
drag, startPoint x: 537, startPoint y: 151, endPoint x: 643, endPoint y: 171, distance: 107.6
click at [643, 171] on div "Recording Artist Name kt foreign Required" at bounding box center [630, 148] width 272 height 53
type input "kt foreign"
click at [729, 397] on input "Add Recording" at bounding box center [722, 400] width 90 height 29
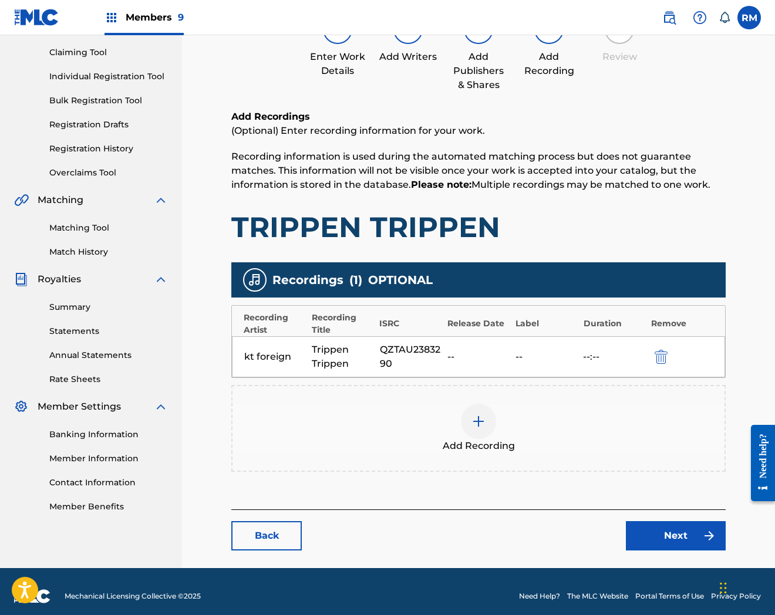
scroll to position [128, 0]
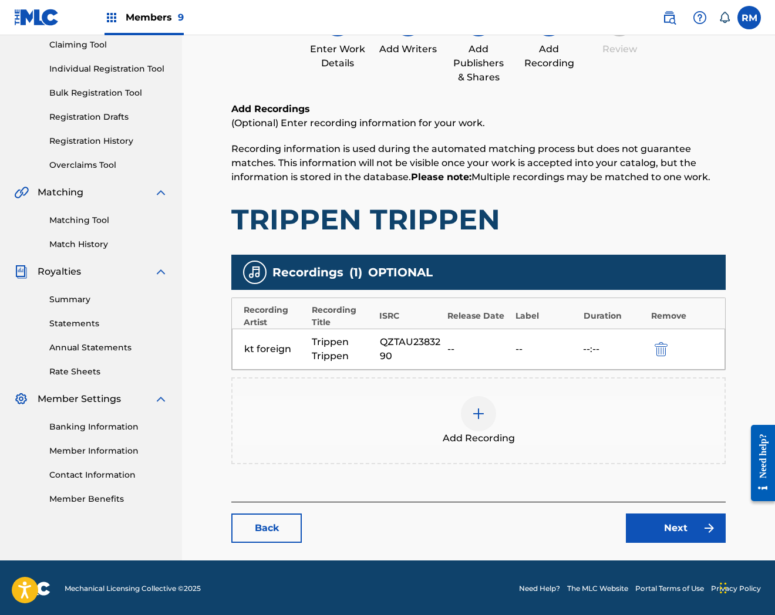
click at [684, 537] on link "Next" at bounding box center [676, 528] width 100 height 29
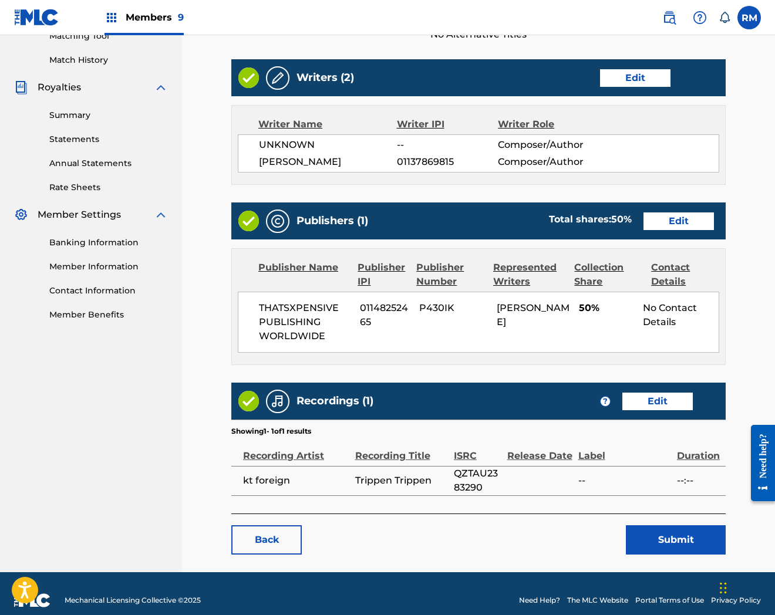
scroll to position [325, 0]
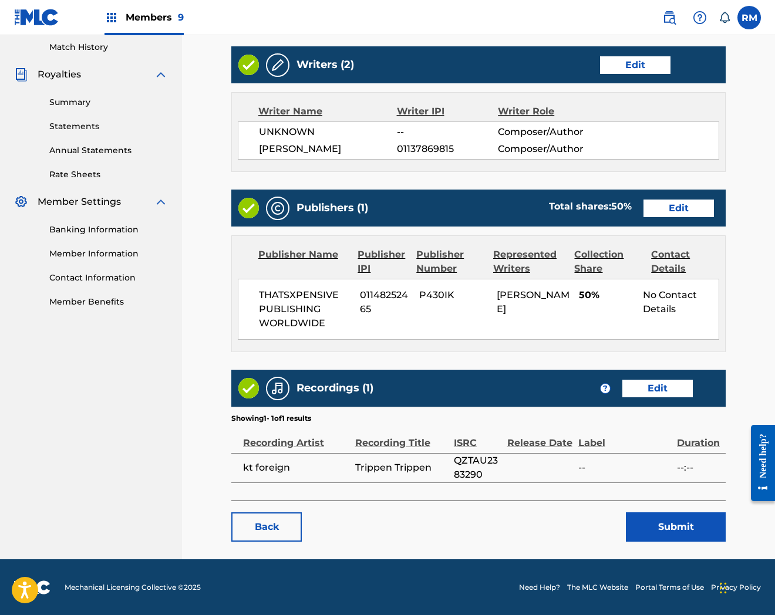
click at [671, 539] on button "Submit" at bounding box center [676, 527] width 100 height 29
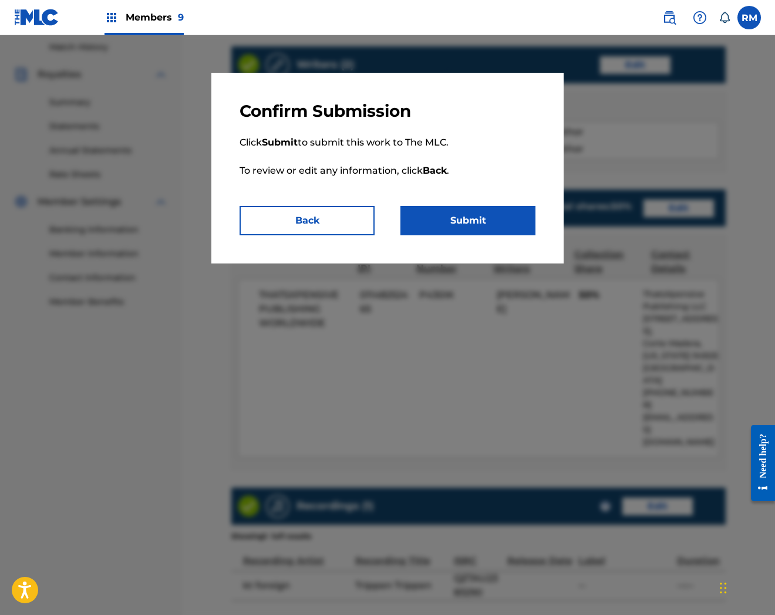
click at [477, 221] on button "Submit" at bounding box center [467, 220] width 135 height 29
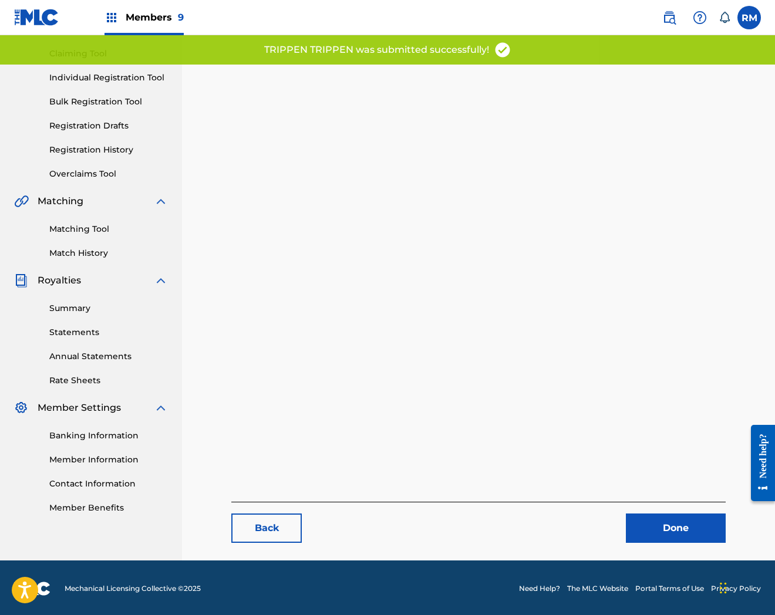
scroll to position [120, 0]
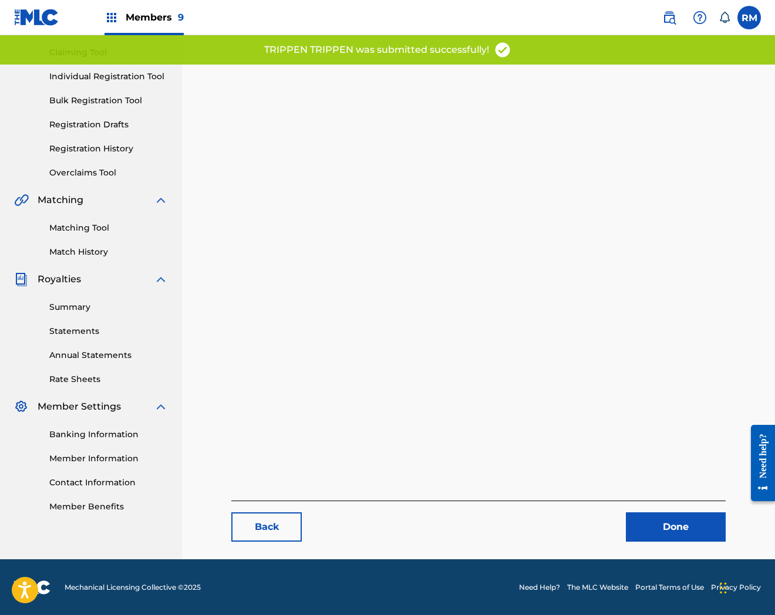
click at [688, 530] on link "Done" at bounding box center [676, 527] width 100 height 29
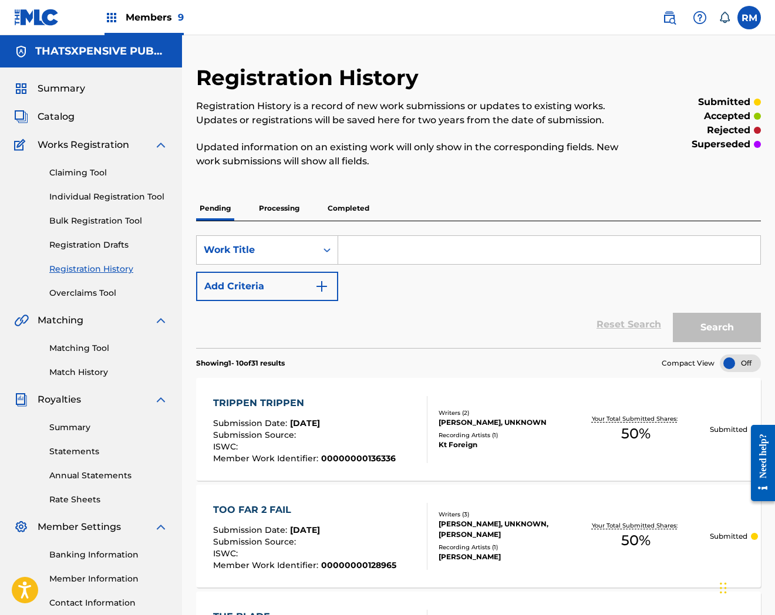
drag, startPoint x: 72, startPoint y: 119, endPoint x: 193, endPoint y: 164, distance: 129.1
click at [72, 119] on span "Catalog" at bounding box center [56, 117] width 37 height 14
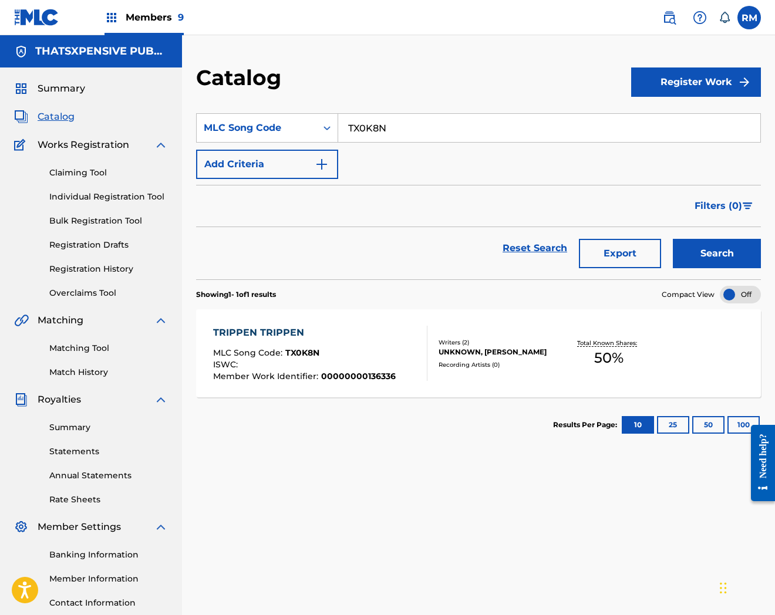
click at [380, 124] on input "TX0K8N" at bounding box center [549, 128] width 422 height 28
paste input "7FCO"
type input "TX7FCO"
click at [673, 239] on button "Search" at bounding box center [717, 253] width 88 height 29
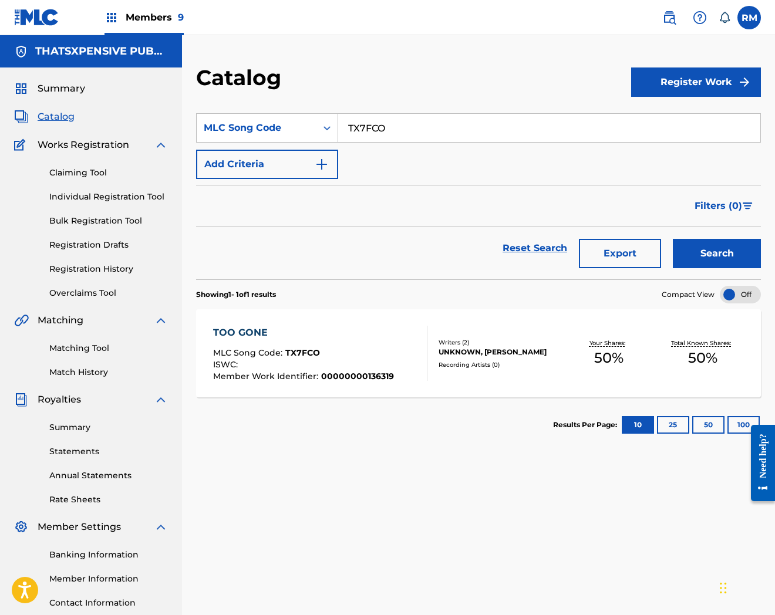
click at [389, 334] on div "TOO GONE" at bounding box center [303, 333] width 181 height 14
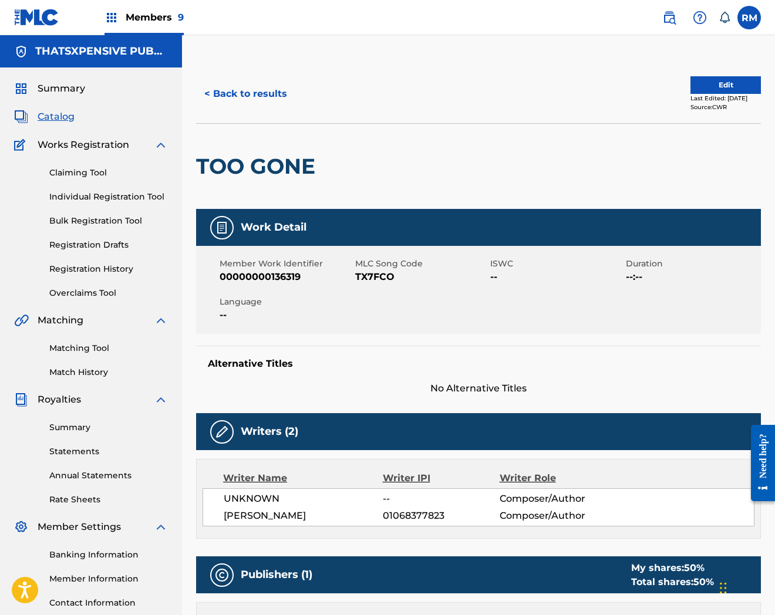
click at [718, 89] on button "Edit" at bounding box center [725, 85] width 70 height 18
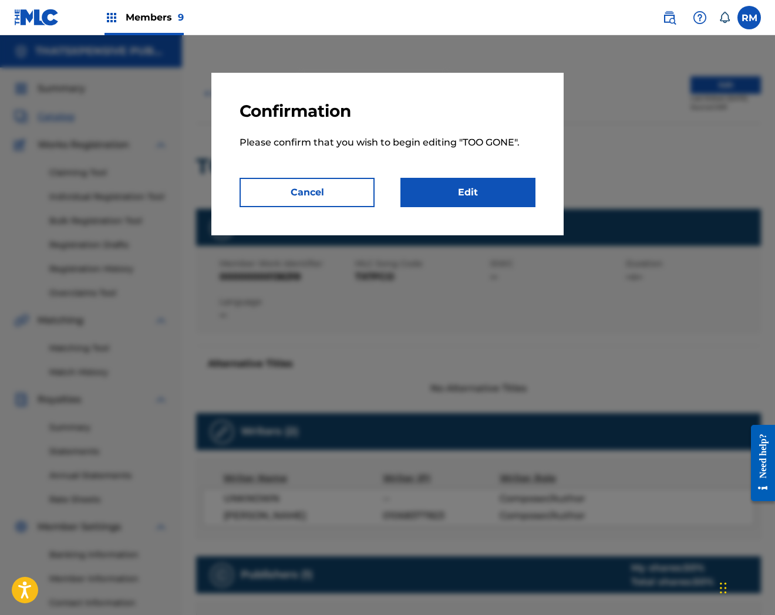
click at [459, 188] on link "Edit" at bounding box center [467, 192] width 135 height 29
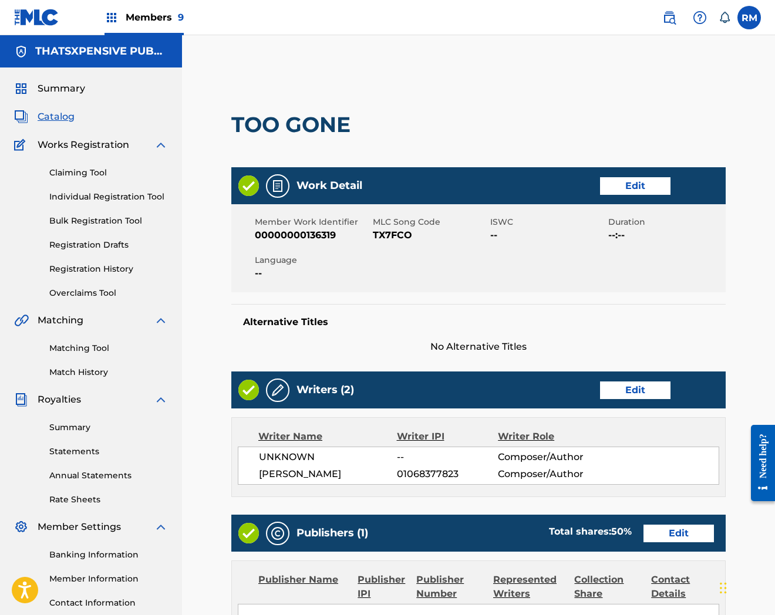
scroll to position [368, 0]
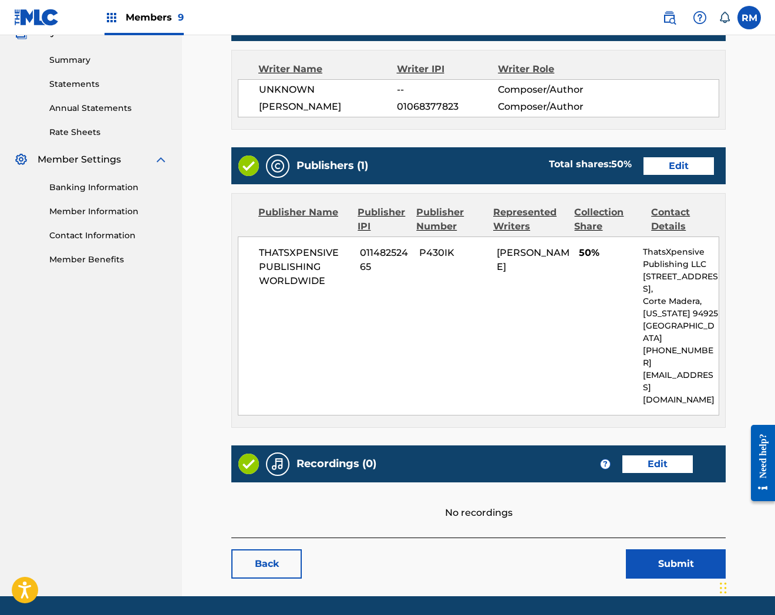
click at [672, 456] on link "Edit" at bounding box center [657, 465] width 70 height 18
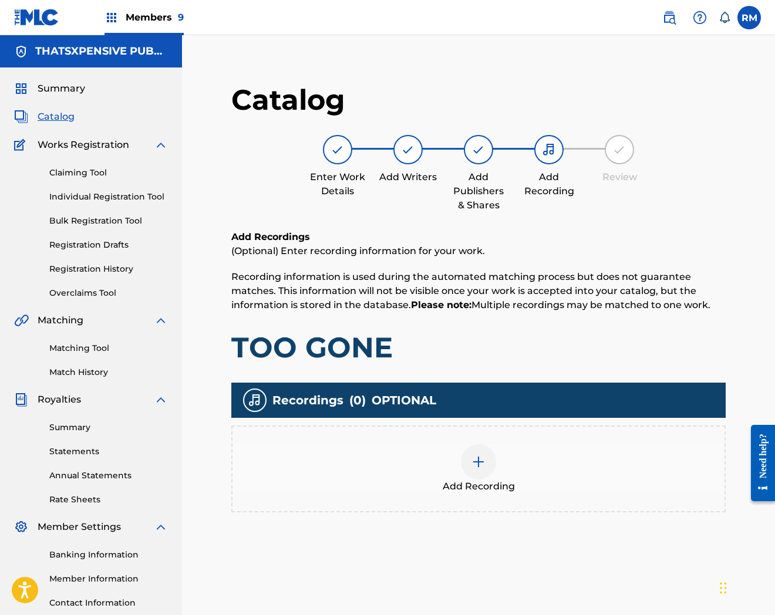
click at [457, 471] on div "Add Recording" at bounding box center [479, 468] width 492 height 49
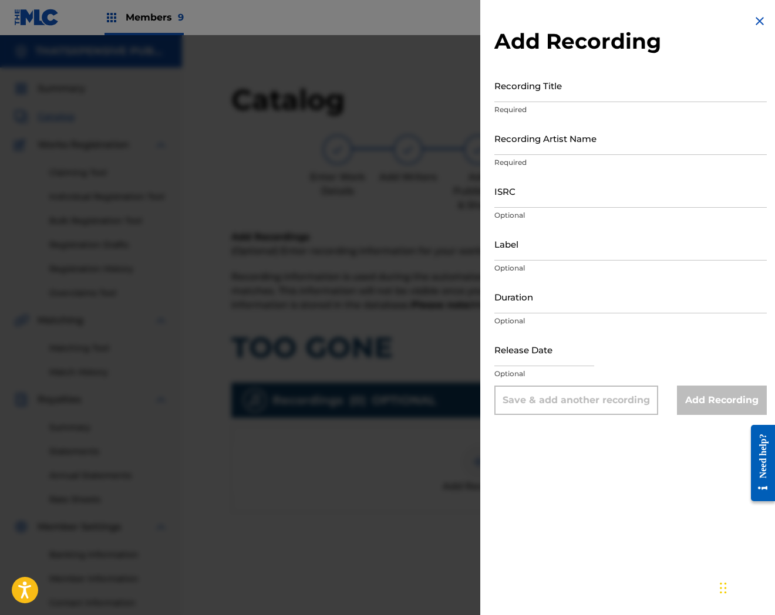
click at [585, 87] on input "Recording Title" at bounding box center [630, 85] width 272 height 33
paste input "Too Gone"
type input "Too Gone"
click at [597, 198] on input "ISRC" at bounding box center [630, 190] width 272 height 33
paste input "QZAKB2154469"
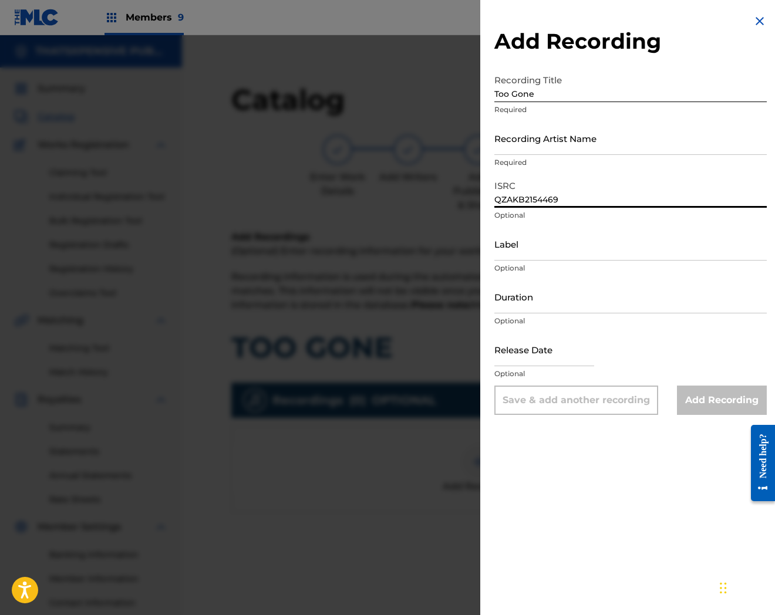
type input "QZAKB2154469"
click at [764, 19] on div "Add Recording Recording Title Too Gone Required Recording Artist Name Required …" at bounding box center [630, 214] width 301 height 429
click at [753, 19] on img at bounding box center [760, 21] width 14 height 14
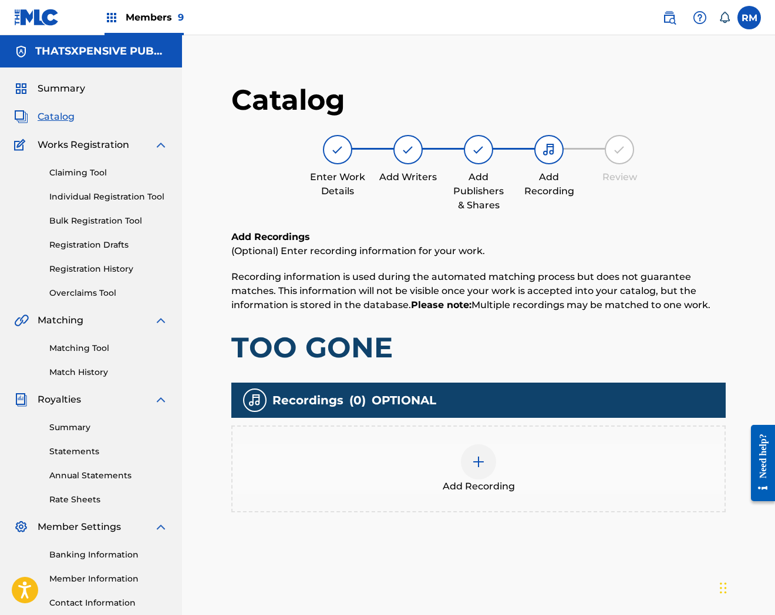
click at [59, 117] on span "Catalog" at bounding box center [56, 117] width 37 height 14
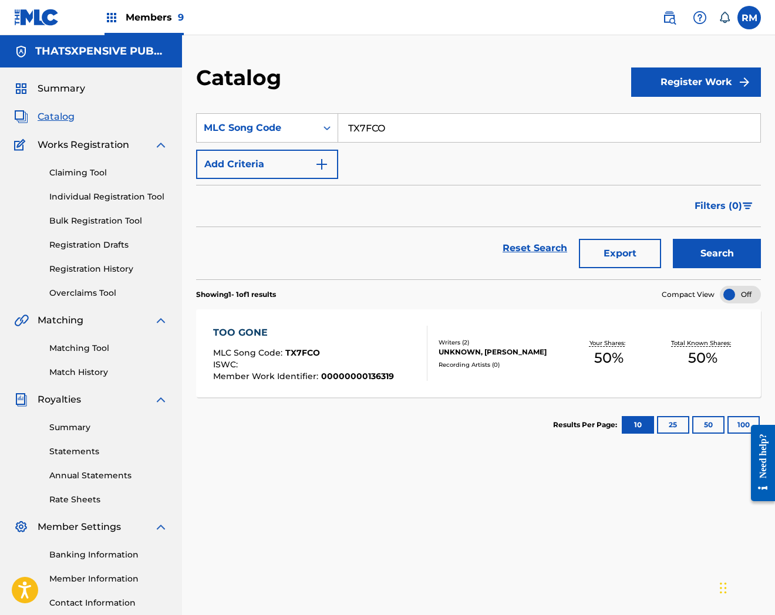
click at [414, 332] on div "TOO GONE MLC Song Code : TX7FCO ISWC : Member Work Identifier : 00000000136319" at bounding box center [320, 353] width 215 height 55
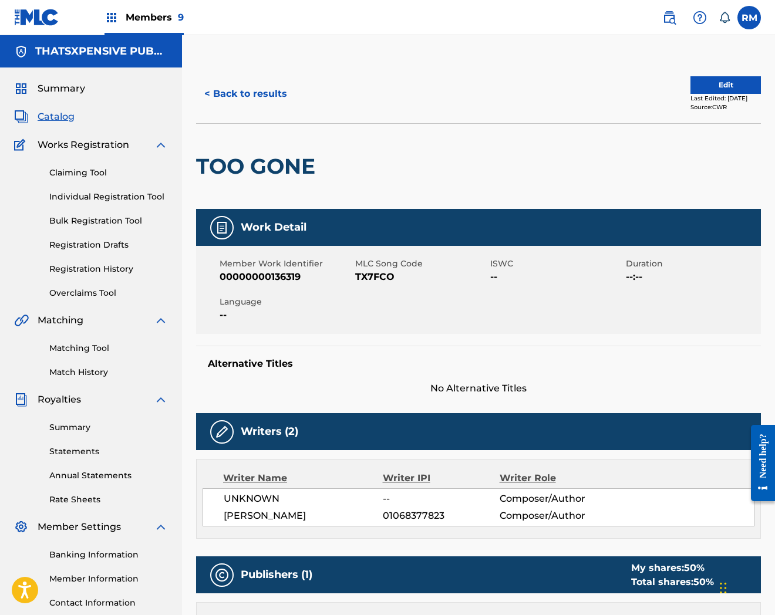
click at [212, 86] on button "< Back to results" at bounding box center [245, 93] width 99 height 29
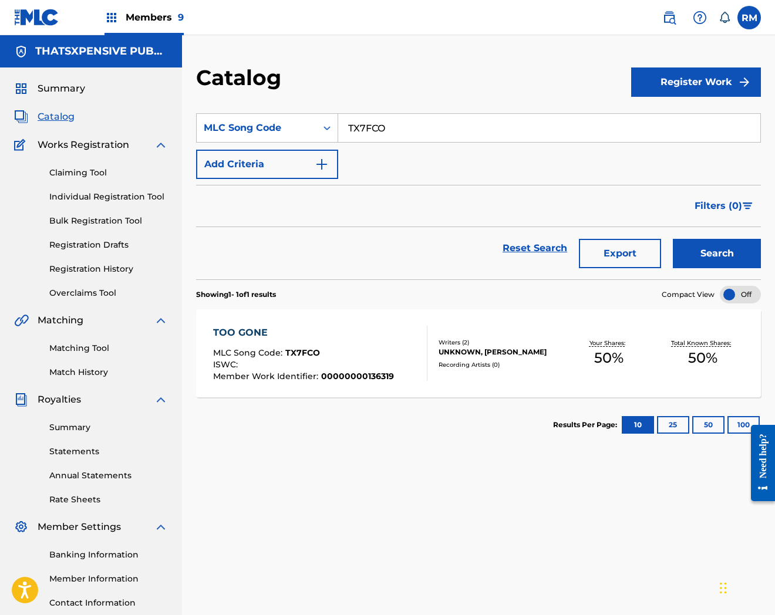
click at [349, 126] on input "TX7FCO" at bounding box center [549, 128] width 422 height 28
paste input "0D0H"
type input "TX0D0H"
click at [673, 239] on button "Search" at bounding box center [717, 253] width 88 height 29
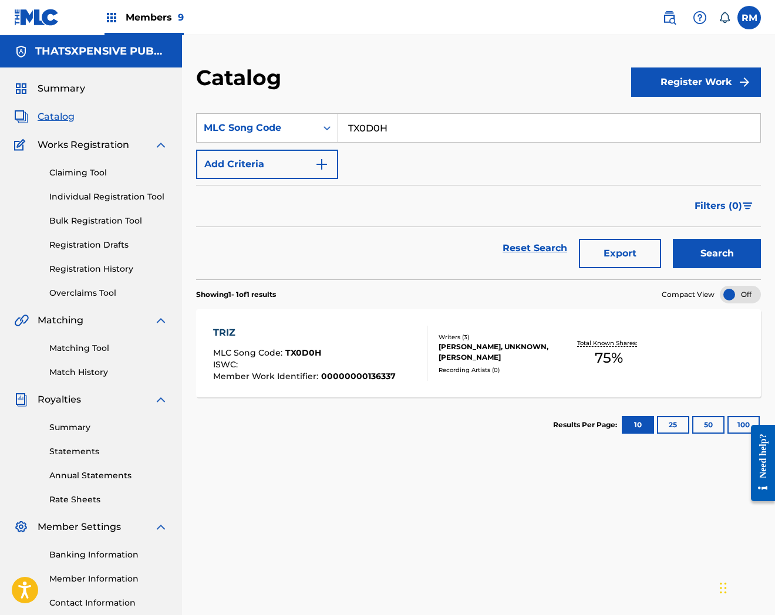
scroll to position [88, 0]
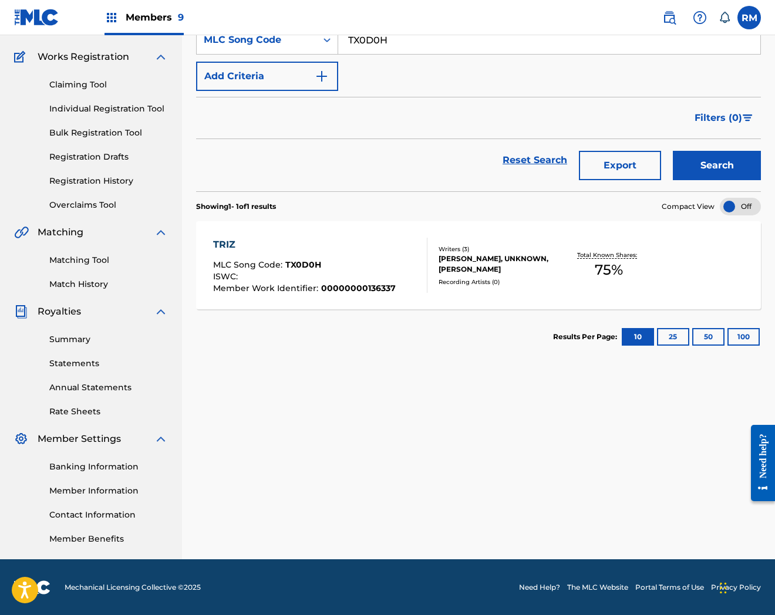
click at [403, 251] on div "TRIZ MLC Song Code : TX0D0H ISWC : Member Work Identifier : 00000000136337" at bounding box center [320, 265] width 215 height 55
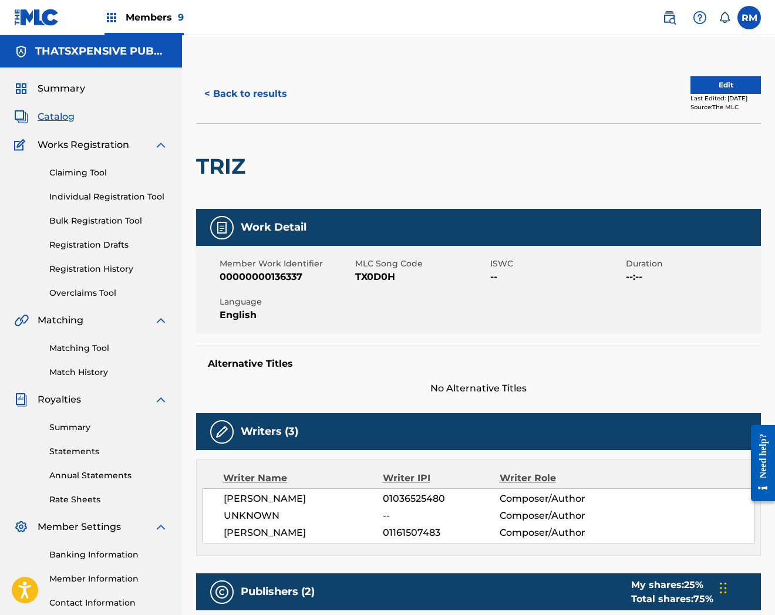
click at [693, 85] on button "Edit" at bounding box center [725, 85] width 70 height 18
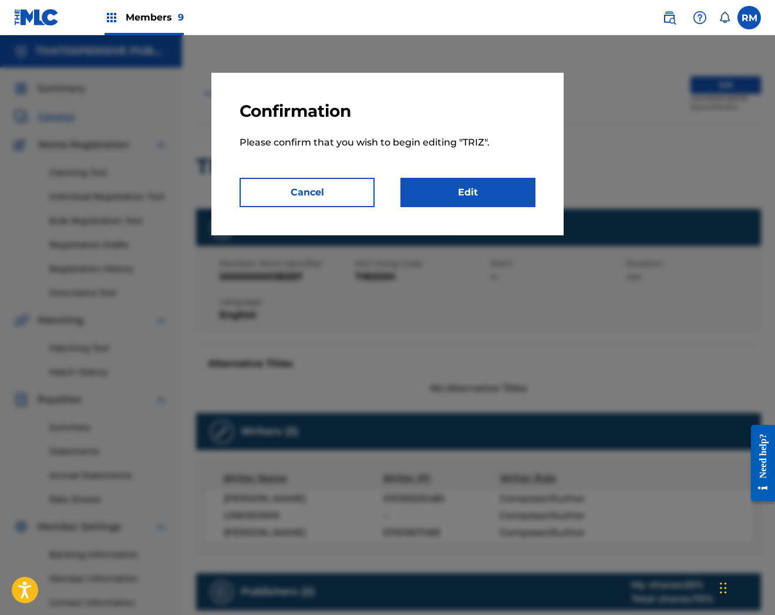
click at [497, 194] on link "Edit" at bounding box center [467, 192] width 135 height 29
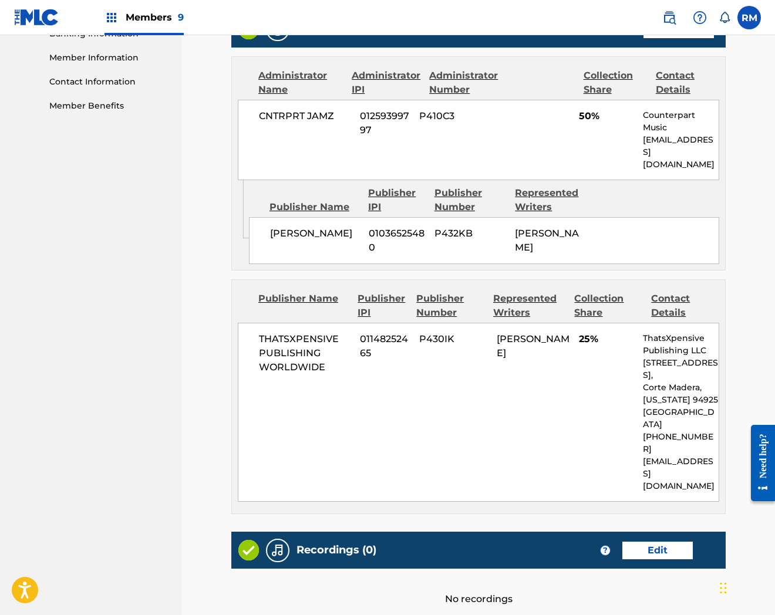
scroll to position [596, 0]
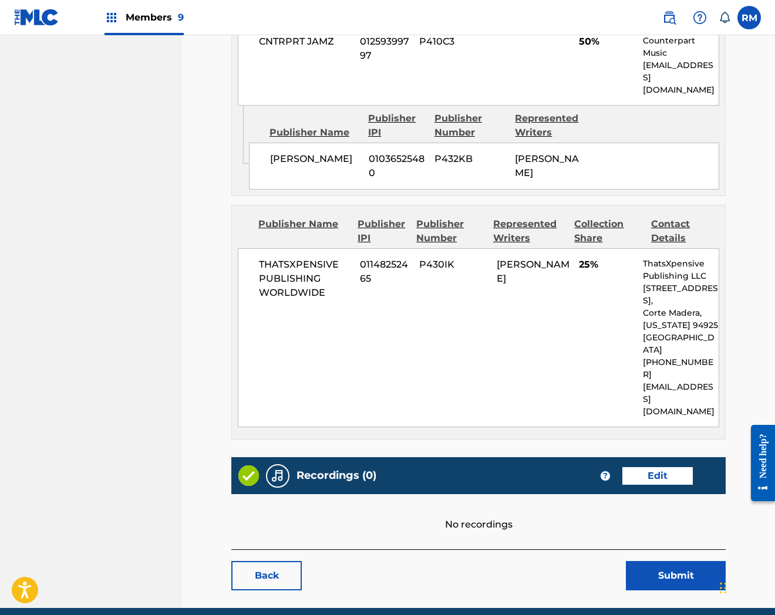
click at [631, 467] on link "Edit" at bounding box center [657, 476] width 70 height 18
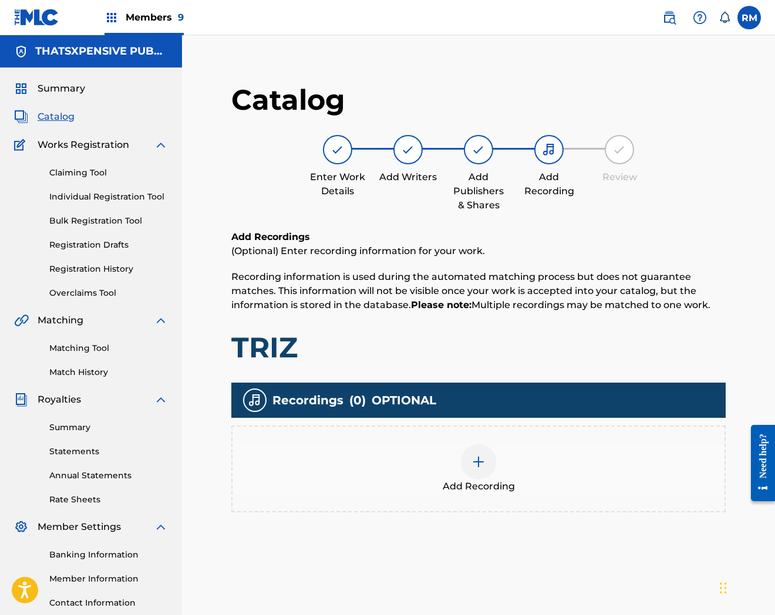
click at [506, 458] on div "Add Recording" at bounding box center [479, 468] width 492 height 49
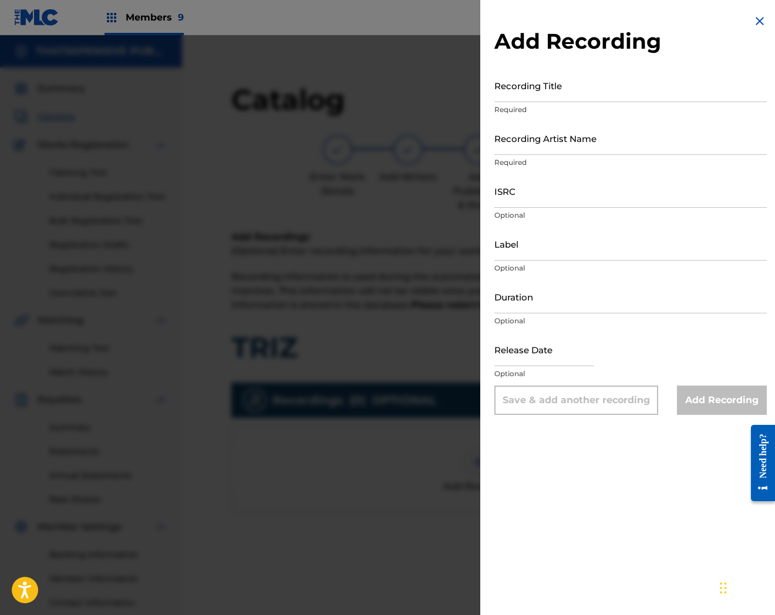
click at [527, 193] on input "ISRC" at bounding box center [630, 190] width 272 height 33
paste input "QZHNA2421553"
type input "QZHNA2421553"
click at [568, 96] on input "Recording Title" at bounding box center [630, 85] width 272 height 33
paste input "Triz"
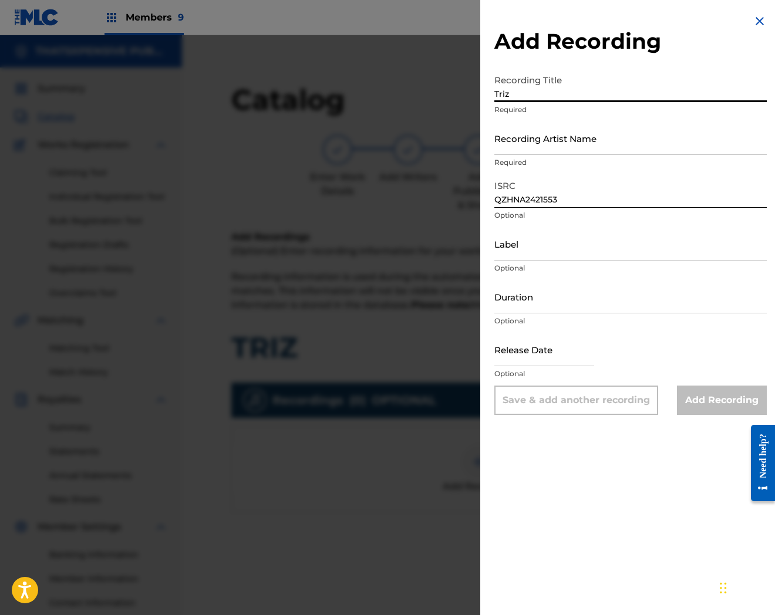
type input "Triz"
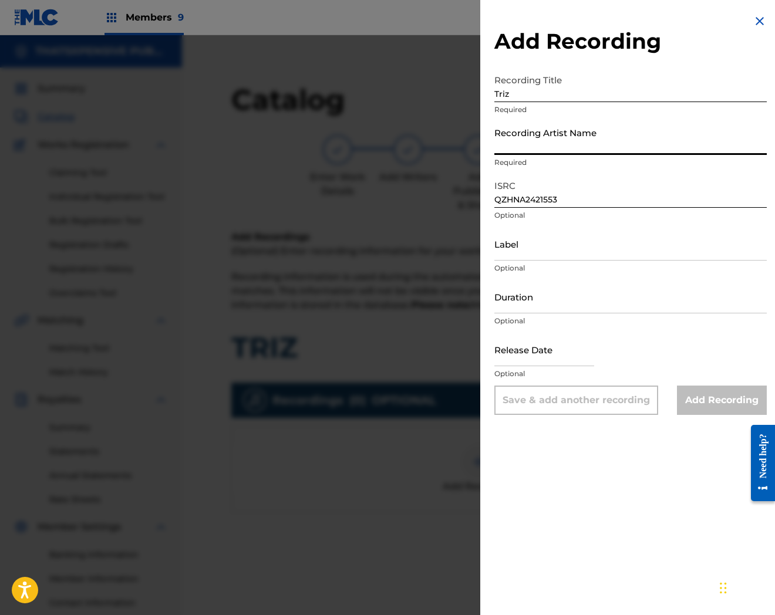
click at [597, 142] on input "Recording Artist Name" at bounding box center [630, 138] width 272 height 33
paste input "1100 Himself"
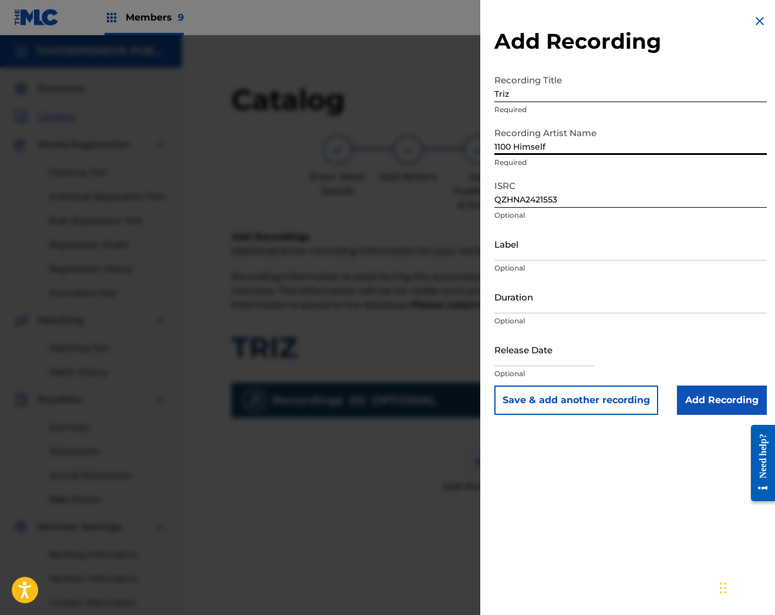
type input "1100 Himself"
click at [736, 409] on input "Add Recording" at bounding box center [722, 400] width 90 height 29
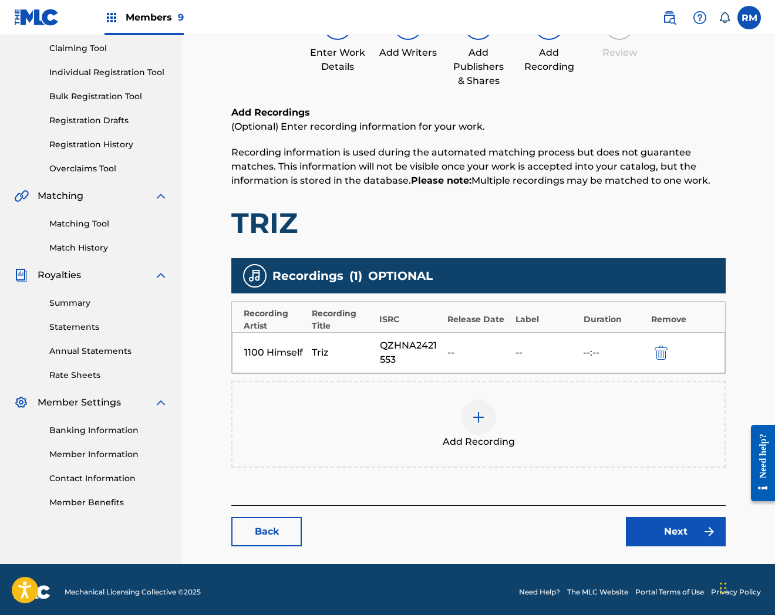
scroll to position [128, 0]
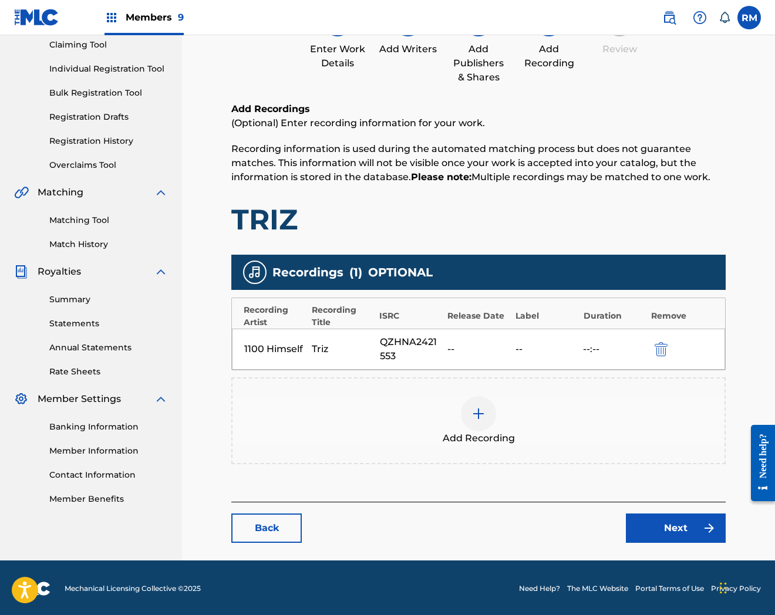
click at [663, 523] on link "Next" at bounding box center [676, 528] width 100 height 29
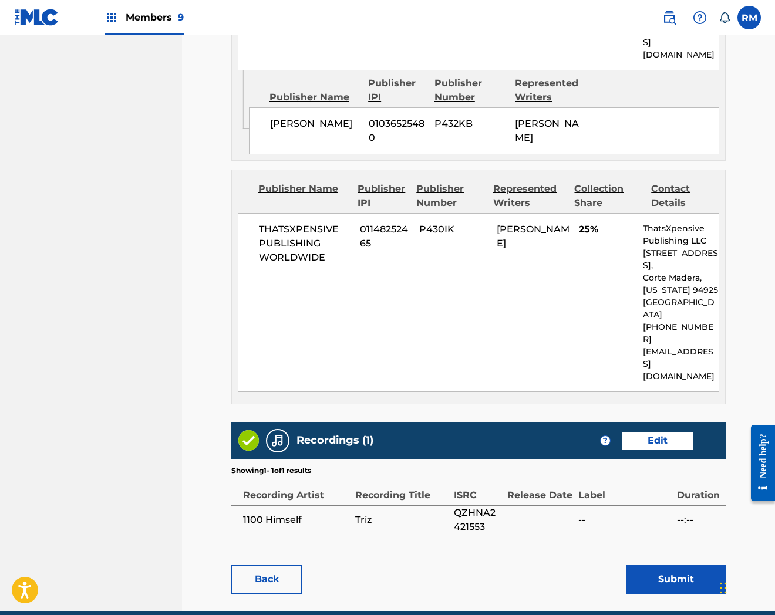
scroll to position [635, 0]
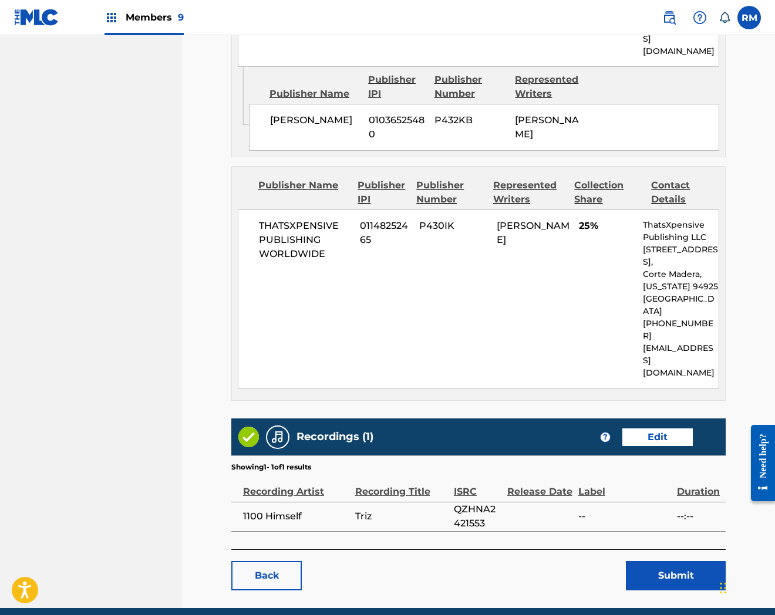
click at [673, 561] on button "Submit" at bounding box center [676, 575] width 100 height 29
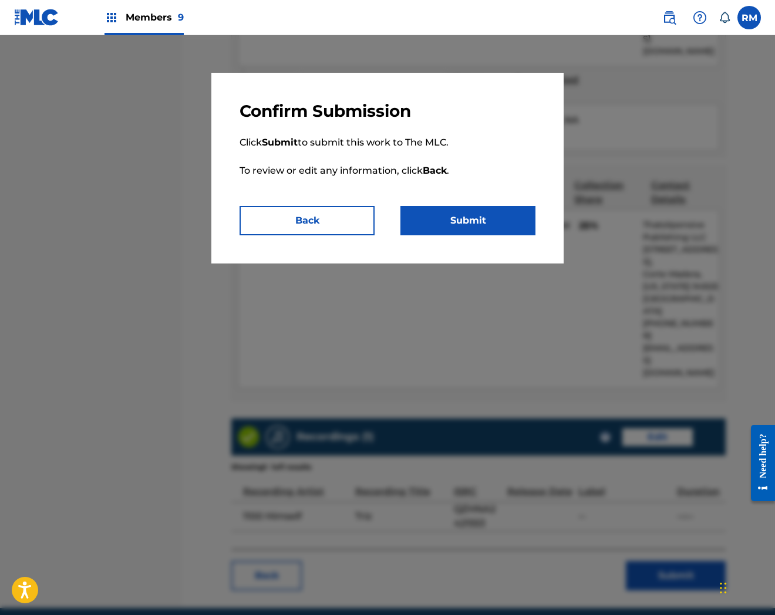
click at [491, 227] on button "Submit" at bounding box center [467, 220] width 135 height 29
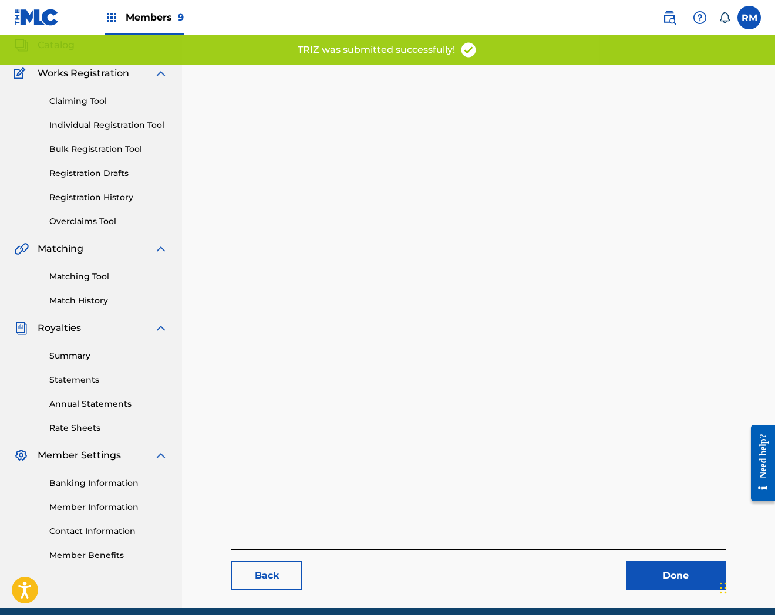
scroll to position [120, 0]
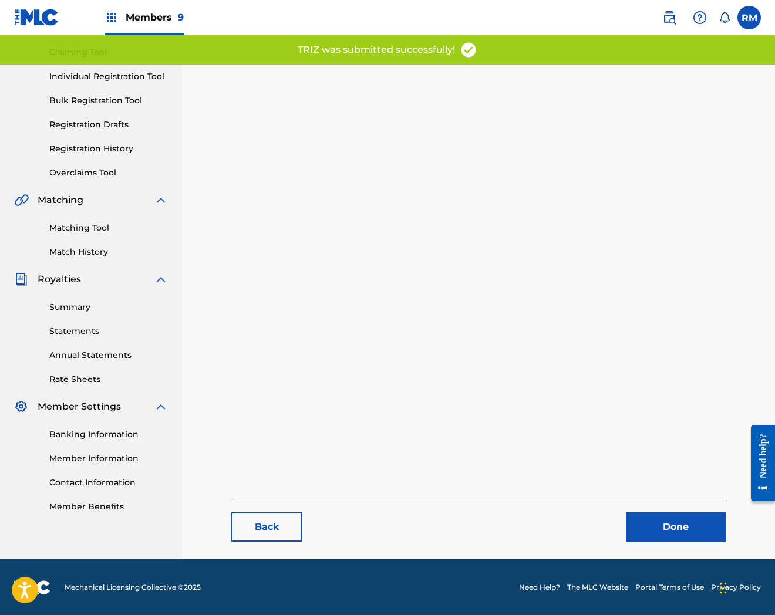
drag, startPoint x: 671, startPoint y: 530, endPoint x: 775, endPoint y: 521, distance: 104.3
click at [672, 529] on link "Done" at bounding box center [676, 527] width 100 height 29
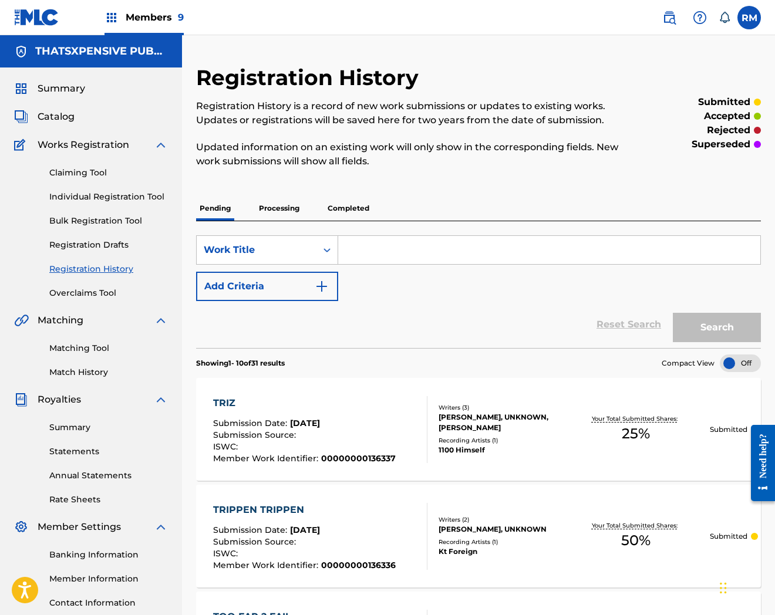
click at [78, 115] on div "Catalog" at bounding box center [91, 117] width 154 height 14
click at [68, 124] on div "Summary Catalog Works Registration Claiming Tool Individual Registration Tool B…" at bounding box center [91, 358] width 182 height 580
click at [68, 116] on span "Catalog" at bounding box center [56, 117] width 37 height 14
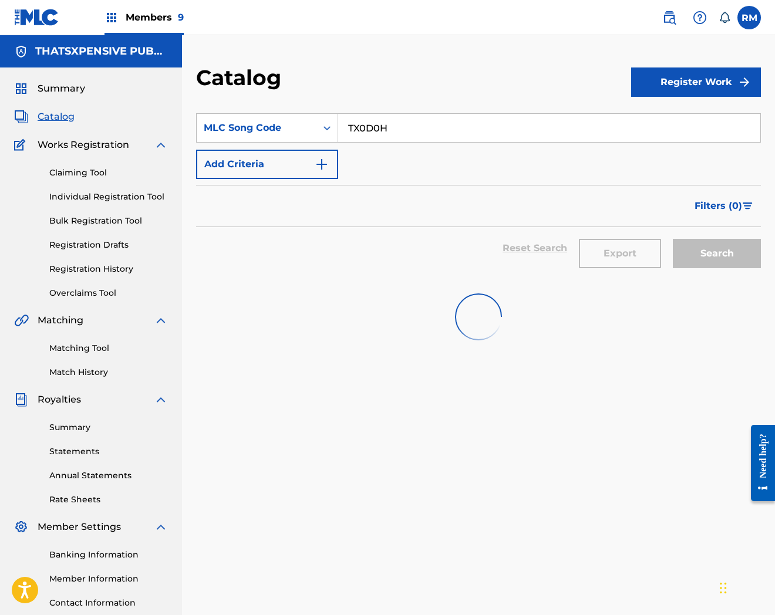
click at [410, 115] on input "TX0D0H" at bounding box center [549, 128] width 422 height 28
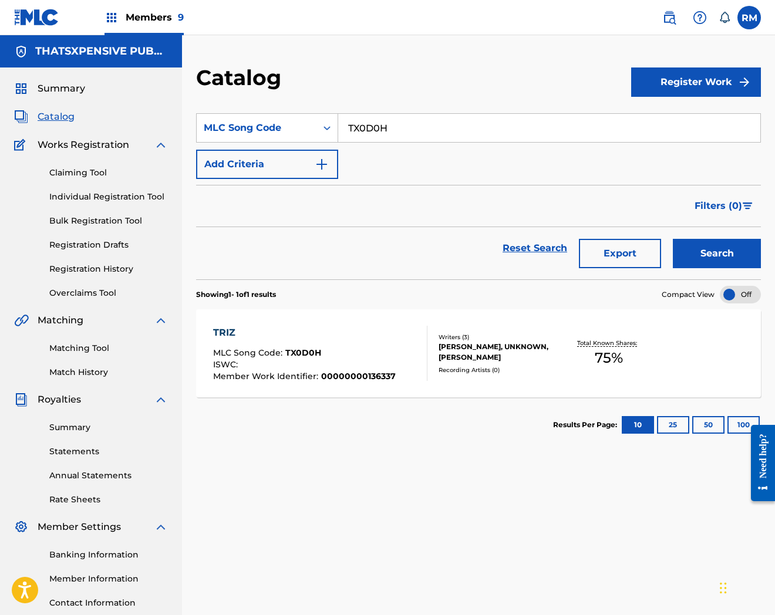
click at [410, 115] on input "TX0D0H" at bounding box center [549, 128] width 422 height 28
paste input "54ZD3"
type input "T54ZD3"
click at [673, 239] on button "Search" at bounding box center [717, 253] width 88 height 29
click at [370, 389] on div "TOOF HIDIN MLC Song Code : T54ZD3 ISWC : Writers ( 1 ) [PERSON_NAME] [PERSON_NA…" at bounding box center [478, 353] width 565 height 88
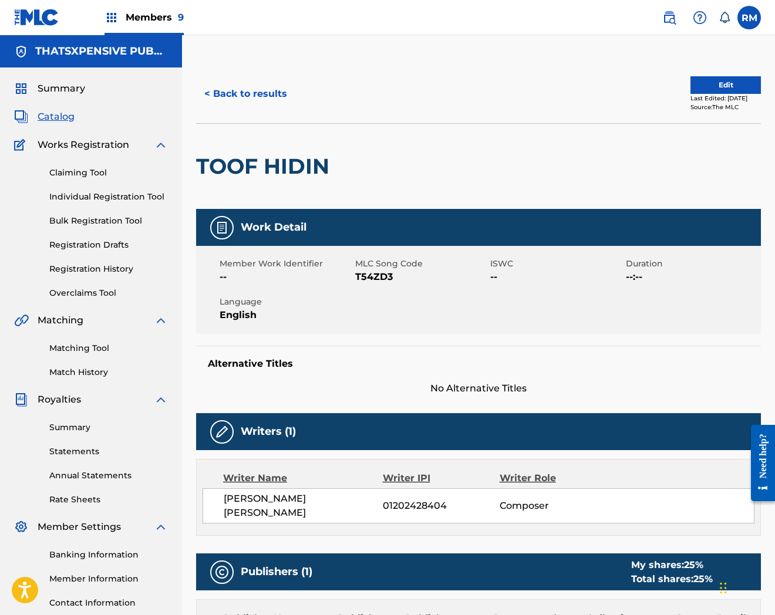
click at [732, 83] on button "Edit" at bounding box center [725, 85] width 70 height 18
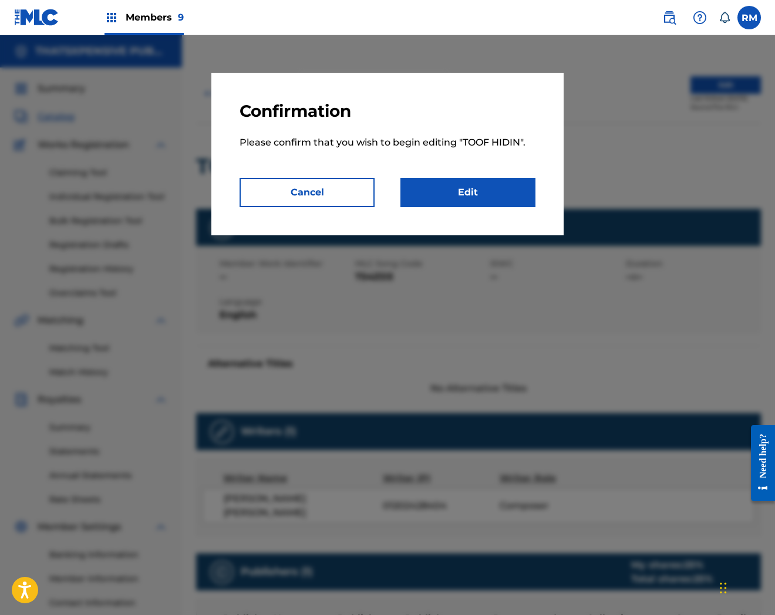
click at [474, 206] on link "Edit" at bounding box center [467, 192] width 135 height 29
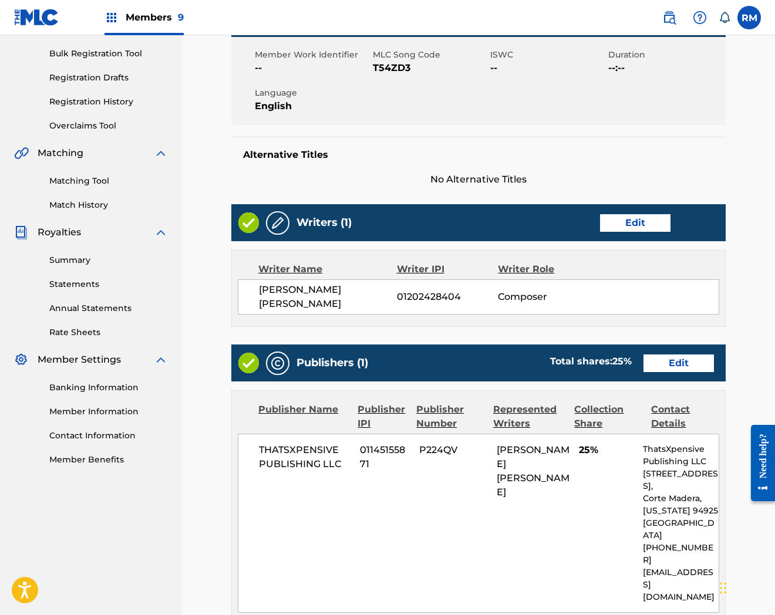
scroll to position [359, 0]
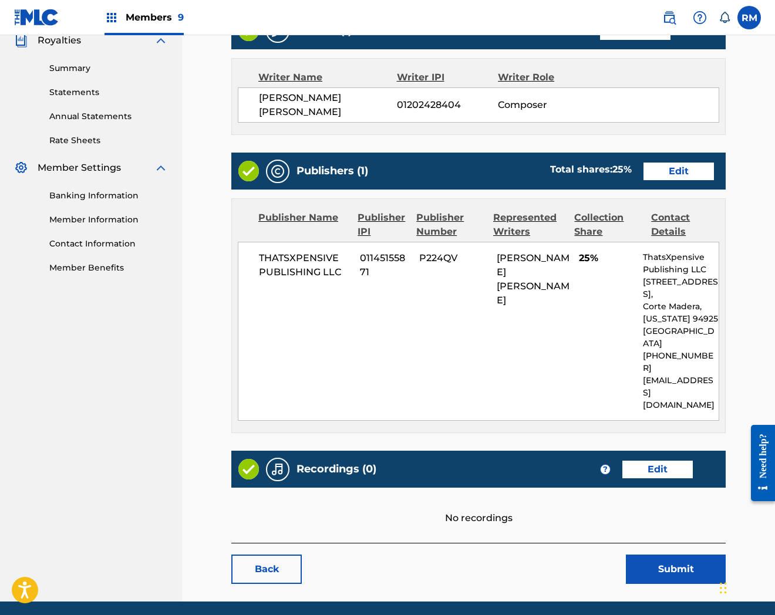
click at [677, 461] on link "Edit" at bounding box center [657, 470] width 70 height 18
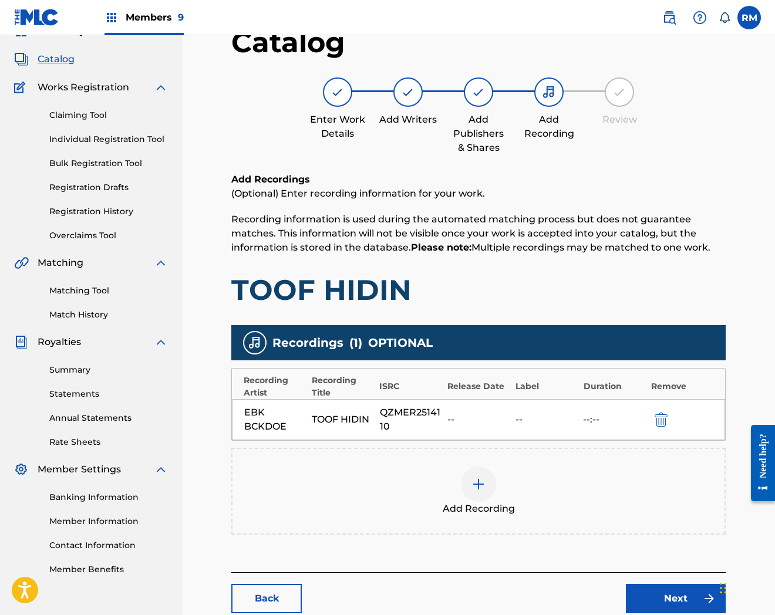
scroll to position [128, 0]
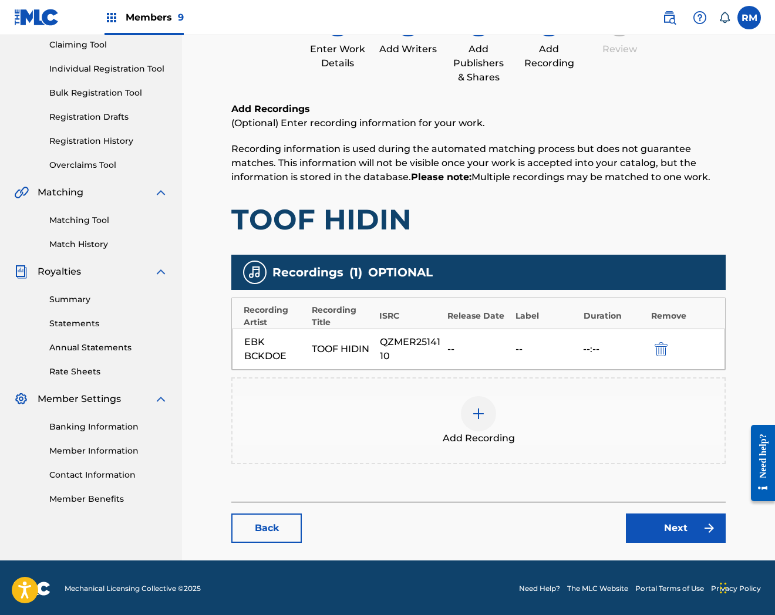
click at [679, 533] on link "Next" at bounding box center [676, 528] width 100 height 29
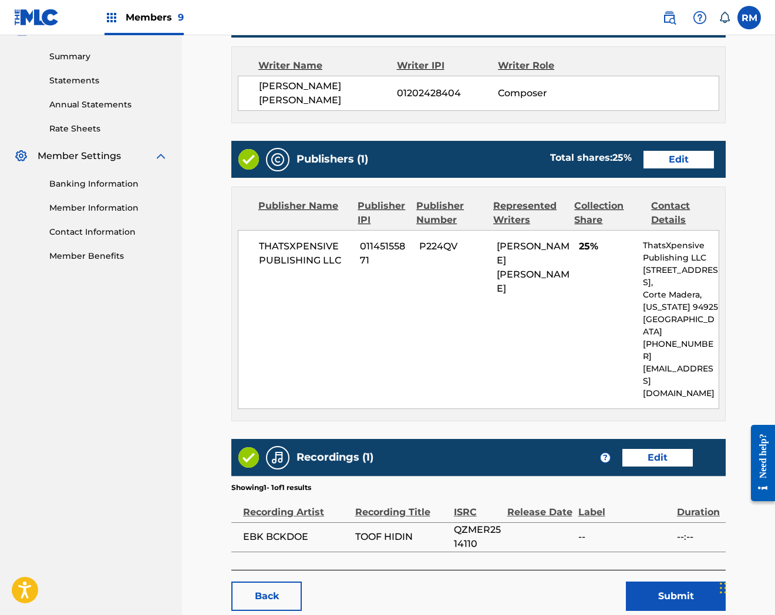
scroll to position [398, 0]
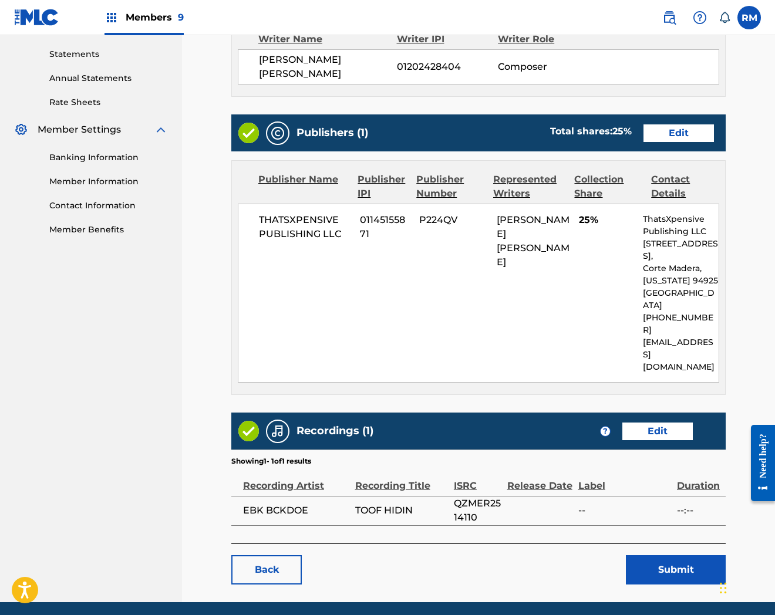
click at [660, 555] on button "Submit" at bounding box center [676, 569] width 100 height 29
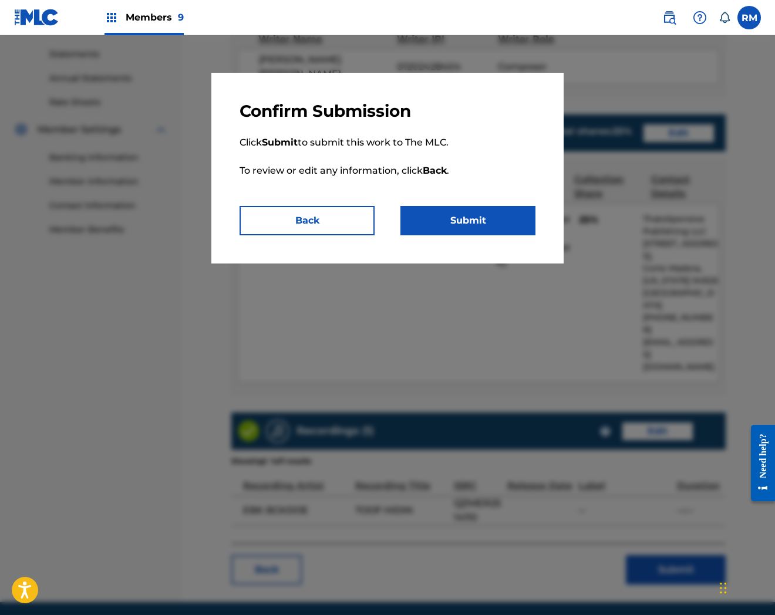
click at [473, 216] on button "Submit" at bounding box center [467, 220] width 135 height 29
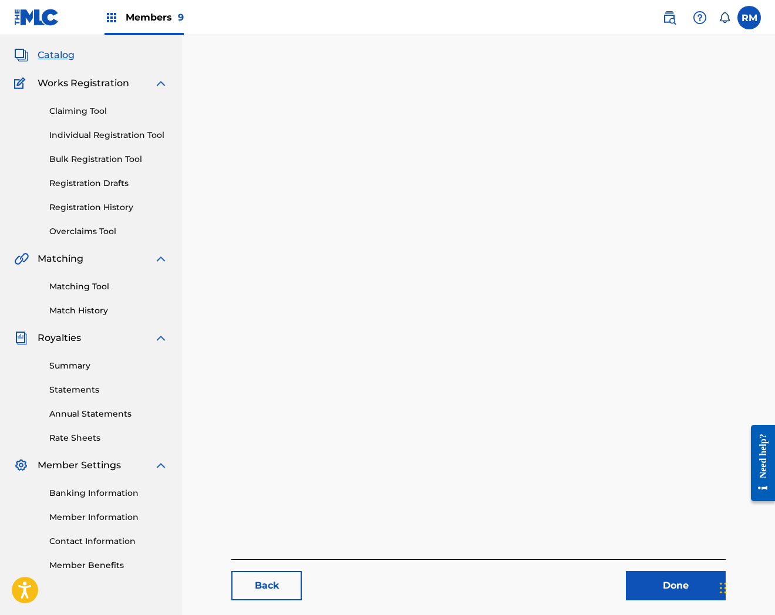
scroll to position [120, 0]
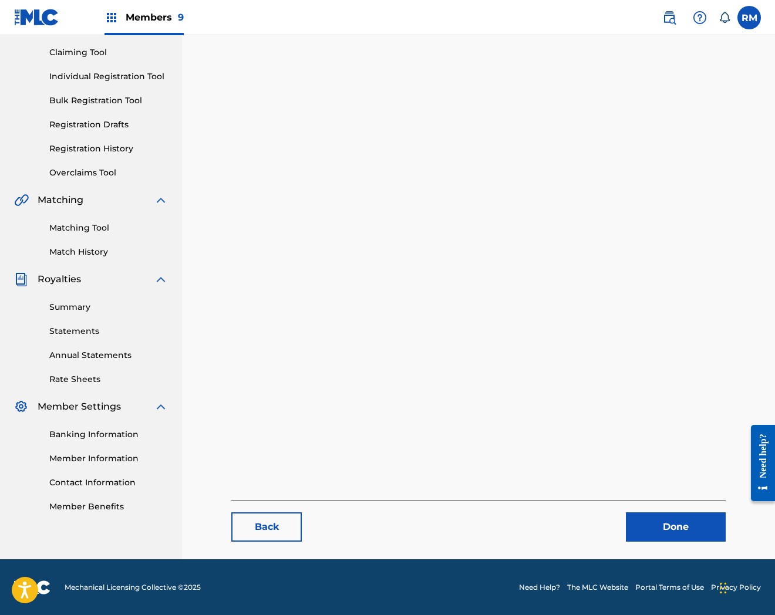
click at [685, 523] on link "Done" at bounding box center [676, 527] width 100 height 29
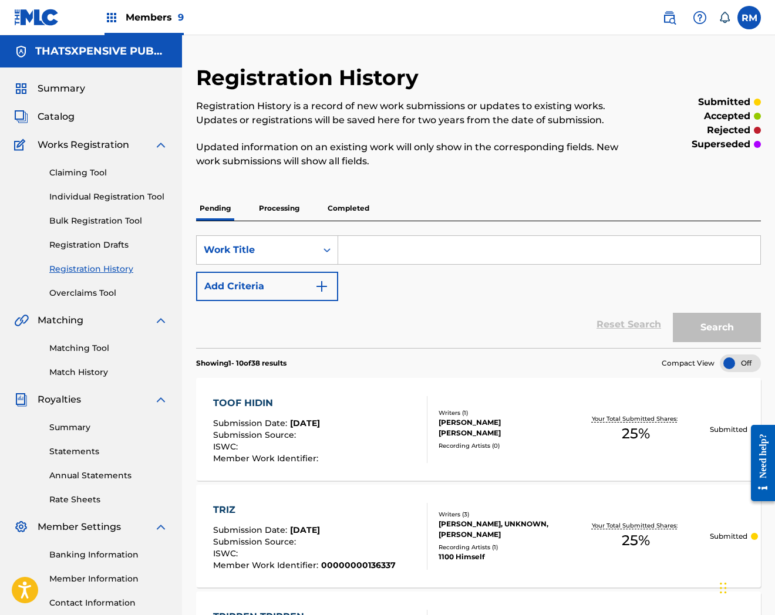
click at [72, 114] on span "Catalog" at bounding box center [56, 117] width 37 height 14
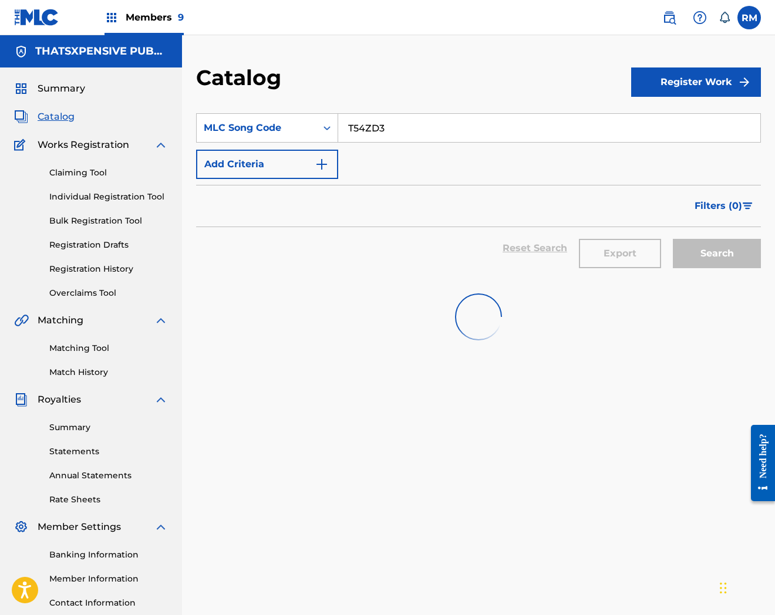
click at [412, 135] on input "T54ZD3" at bounding box center [549, 128] width 422 height 28
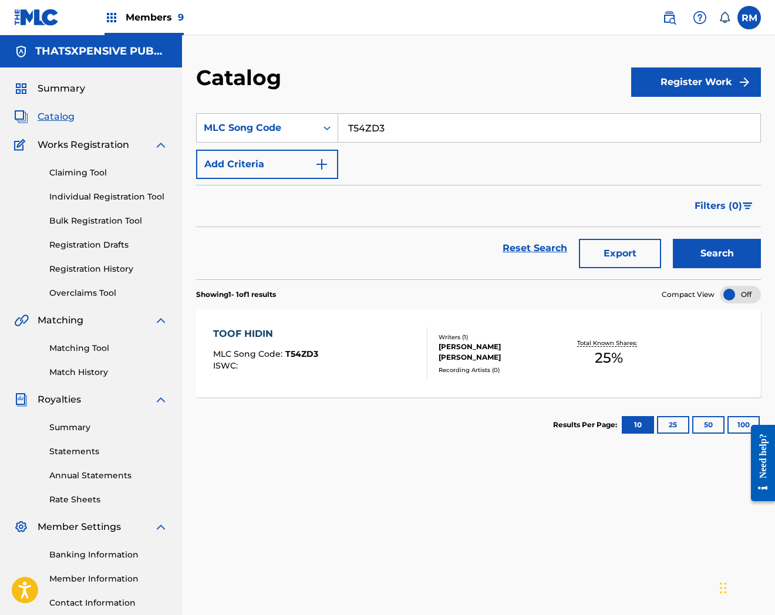
click at [412, 135] on input "T54ZD3" at bounding box center [549, 128] width 422 height 28
paste input "W635A"
type input "TW635A"
click at [673, 239] on button "Search" at bounding box center [717, 253] width 88 height 29
click at [388, 346] on div "TRAPPER SCAMMER RAPPER MLC Song Code : TW635A ISWC :" at bounding box center [320, 353] width 215 height 53
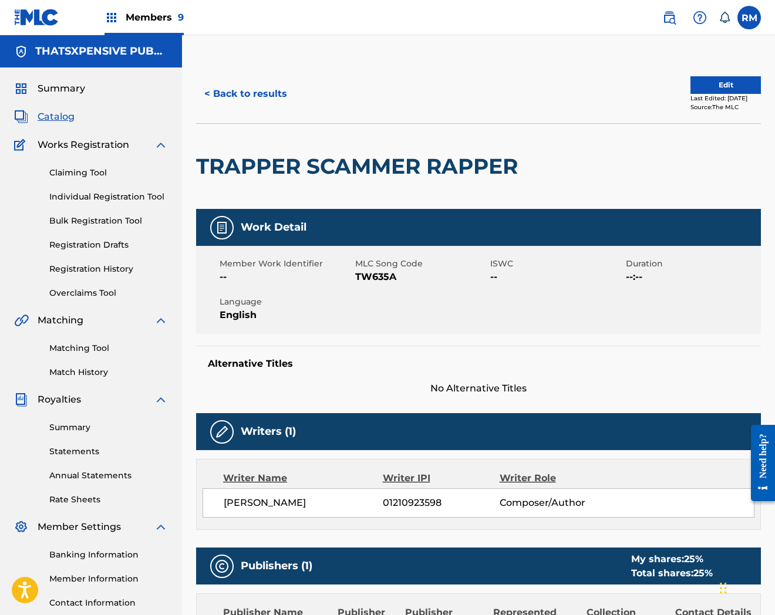
click at [719, 83] on button "Edit" at bounding box center [725, 85] width 70 height 18
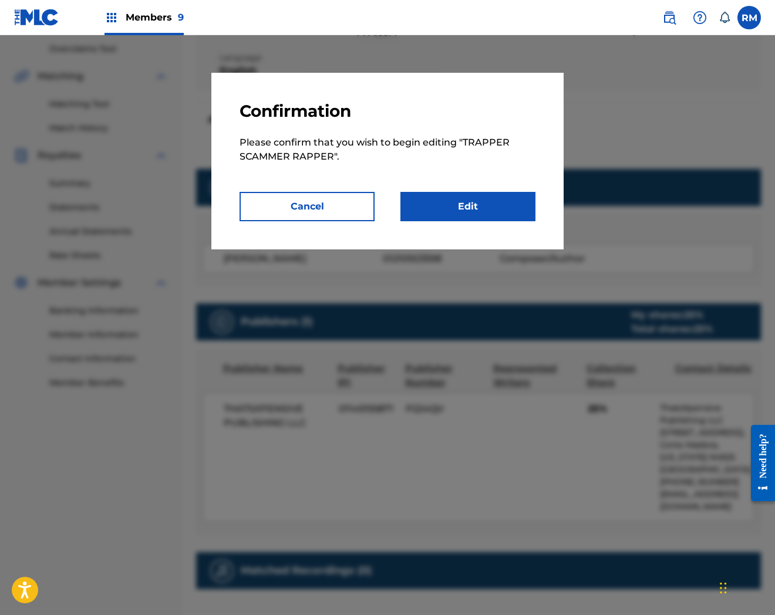
scroll to position [372, 0]
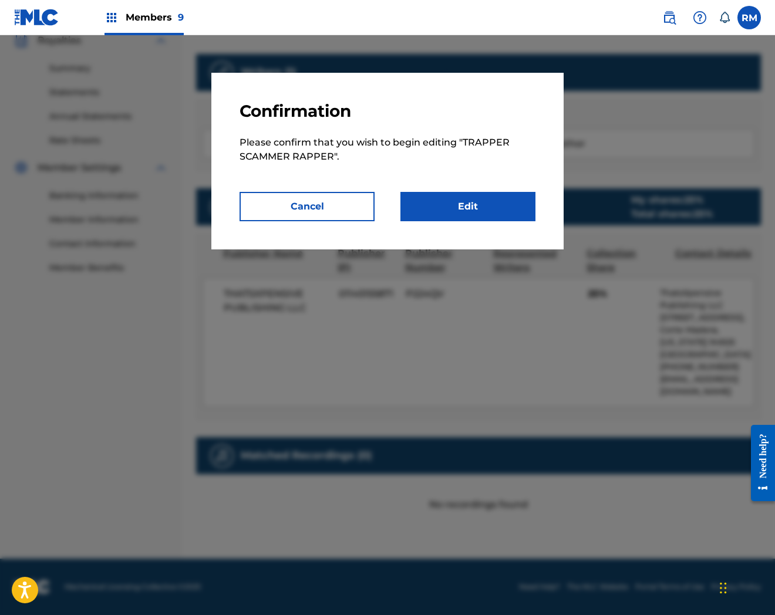
click at [474, 208] on link "Edit" at bounding box center [467, 206] width 135 height 29
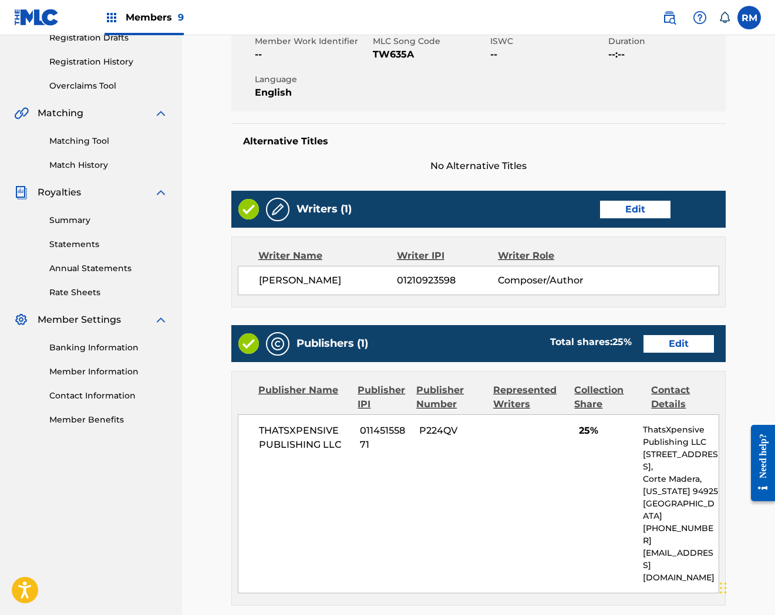
scroll to position [385, 0]
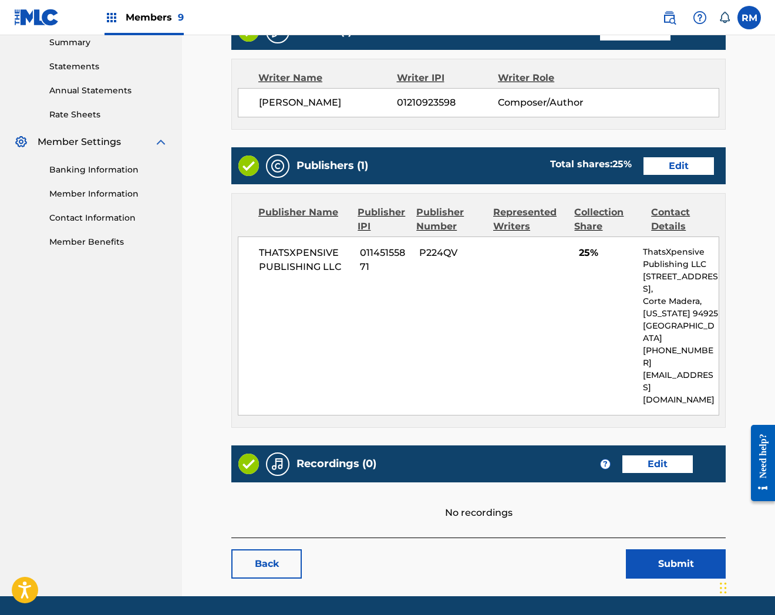
click at [668, 456] on link "Edit" at bounding box center [657, 465] width 70 height 18
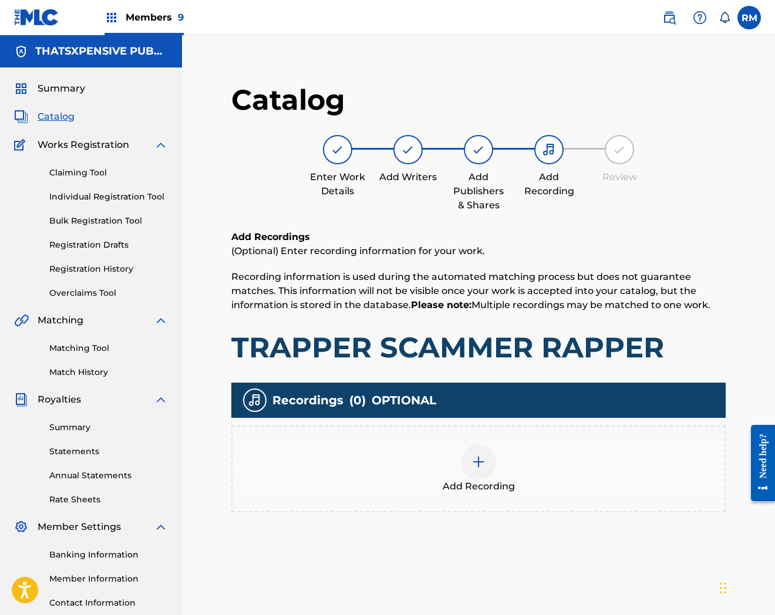
click at [501, 468] on div "Add Recording" at bounding box center [479, 468] width 492 height 49
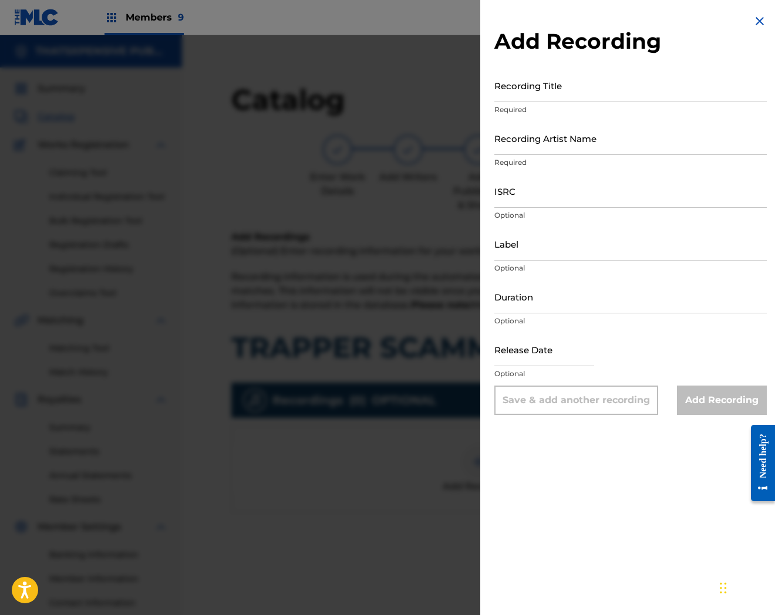
click at [577, 194] on input "ISRC" at bounding box center [630, 190] width 272 height 33
paste input "USLD91752060"
type input "USLD91752060"
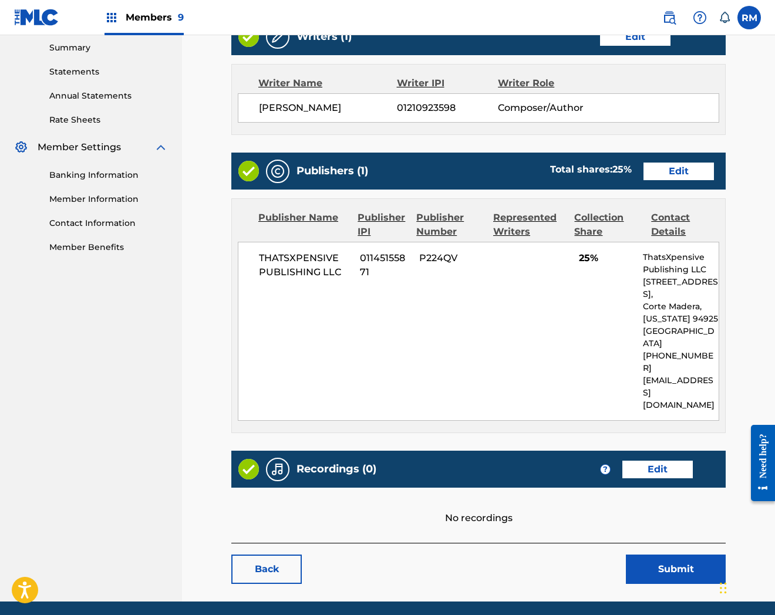
scroll to position [385, 0]
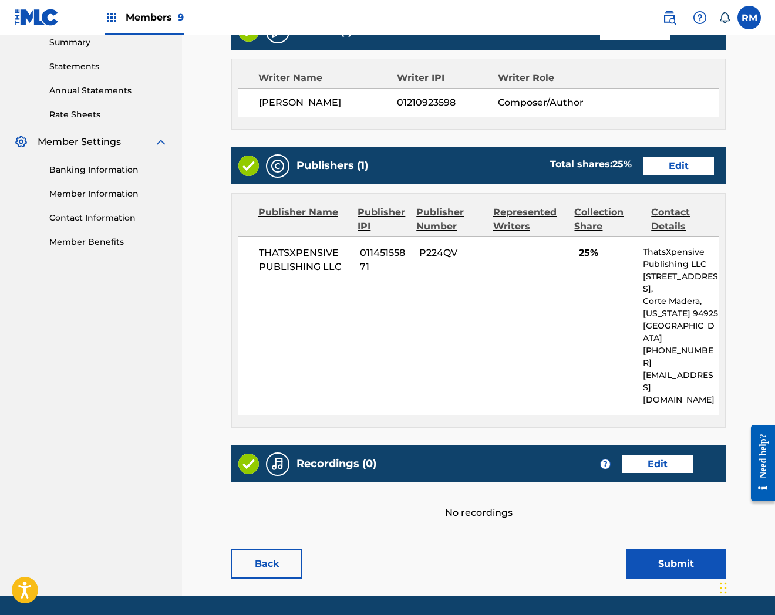
click at [650, 456] on link "Edit" at bounding box center [657, 465] width 70 height 18
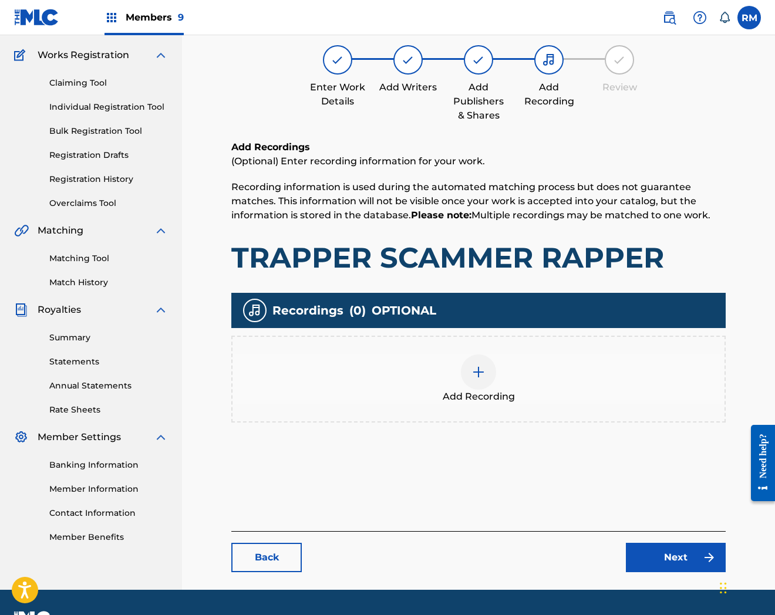
scroll to position [120, 0]
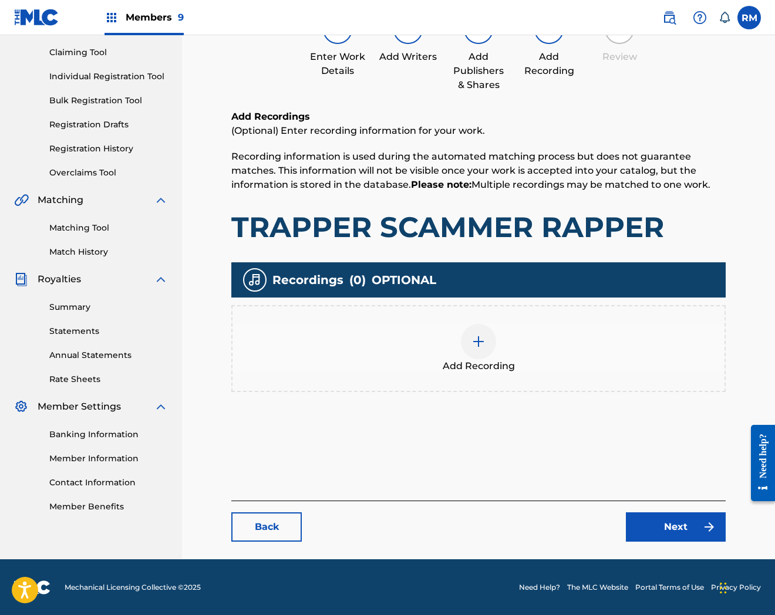
click at [472, 338] on img at bounding box center [478, 342] width 14 height 14
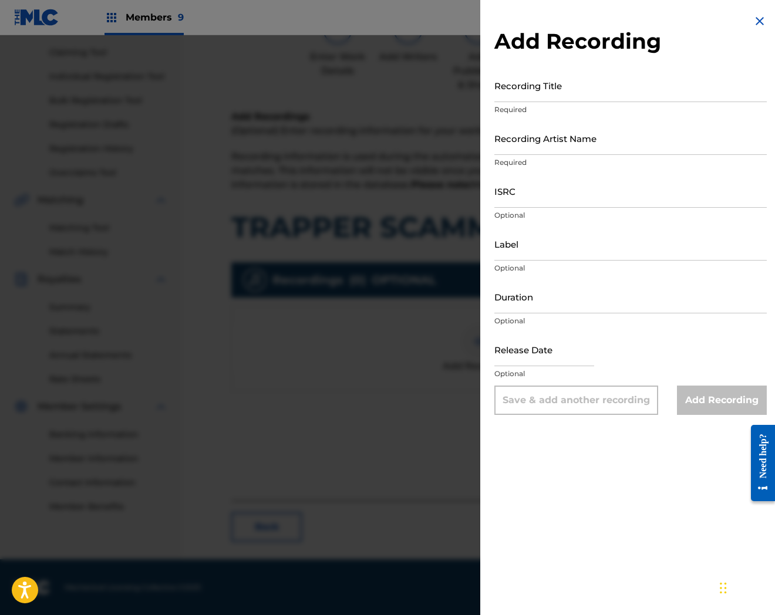
click at [573, 253] on input "Label" at bounding box center [630, 243] width 272 height 33
click at [571, 188] on input "ISRC" at bounding box center [630, 190] width 272 height 33
paste input "USLD91752060"
type input "USLD91752060"
click at [546, 252] on input "Label" at bounding box center [630, 243] width 272 height 33
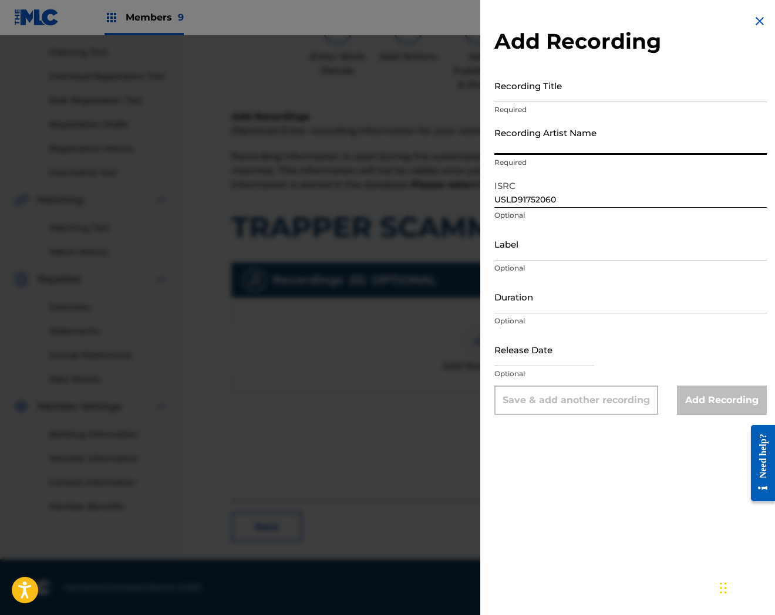
click at [523, 140] on input "Recording Artist Name" at bounding box center [630, 138] width 272 height 33
paste input "D30"
type input "D30"
click at [545, 100] on input "Recording Title" at bounding box center [630, 85] width 272 height 33
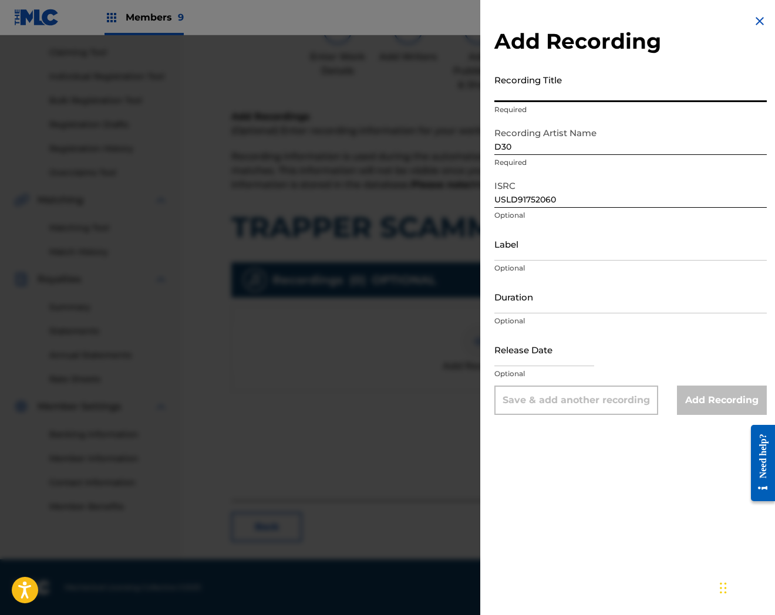
paste input "Trapper Scammer Rapper"
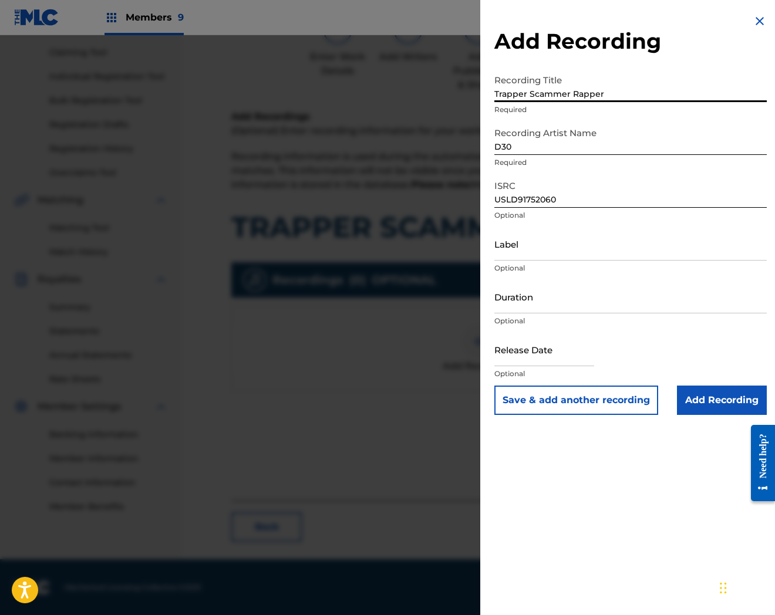
type input "Trapper Scammer Rapper"
click at [718, 401] on input "Add Recording" at bounding box center [722, 400] width 90 height 29
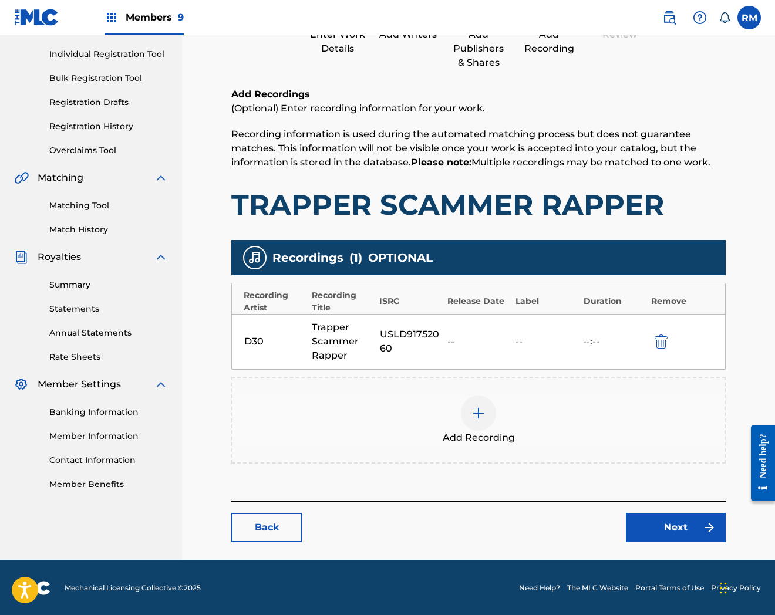
click at [672, 527] on link "Next" at bounding box center [676, 527] width 100 height 29
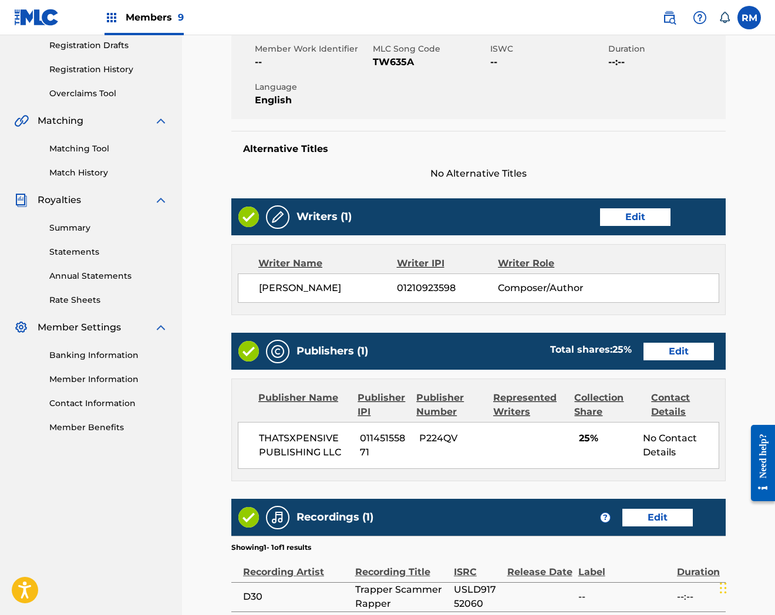
scroll to position [329, 0]
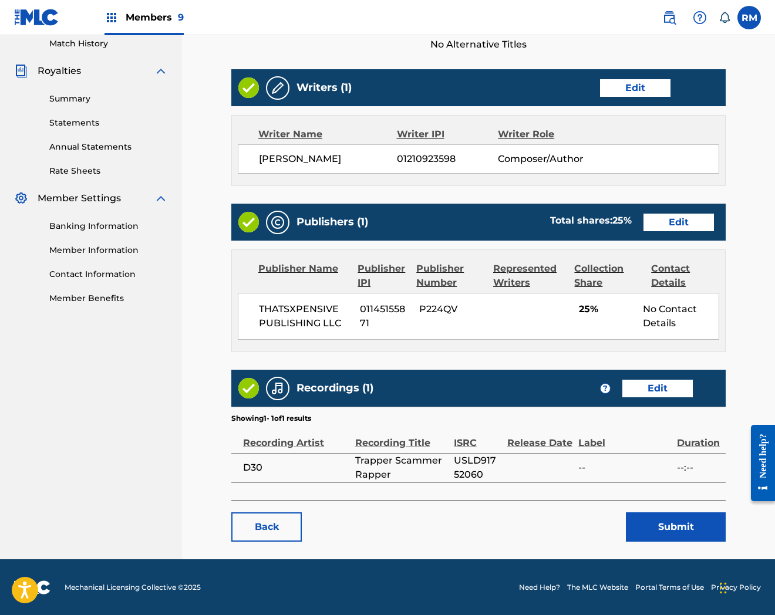
click at [665, 527] on button "Submit" at bounding box center [676, 527] width 100 height 29
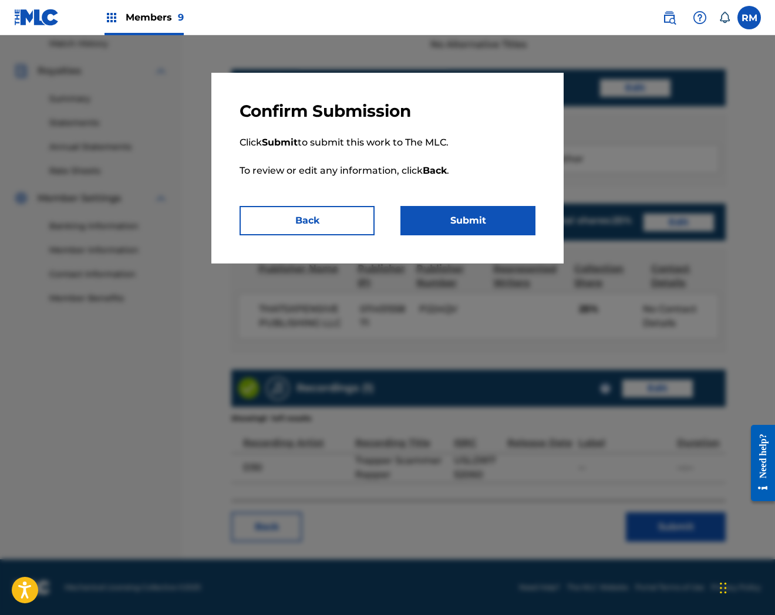
click at [486, 220] on button "Submit" at bounding box center [467, 220] width 135 height 29
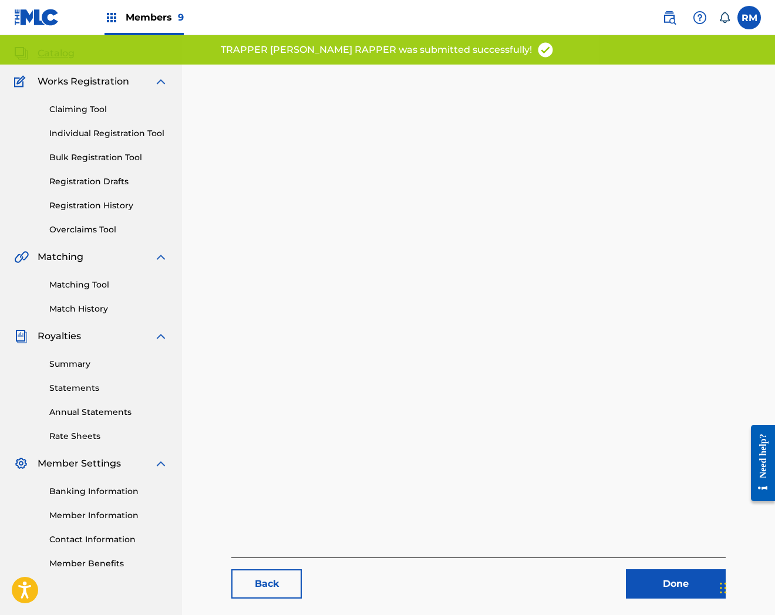
scroll to position [120, 0]
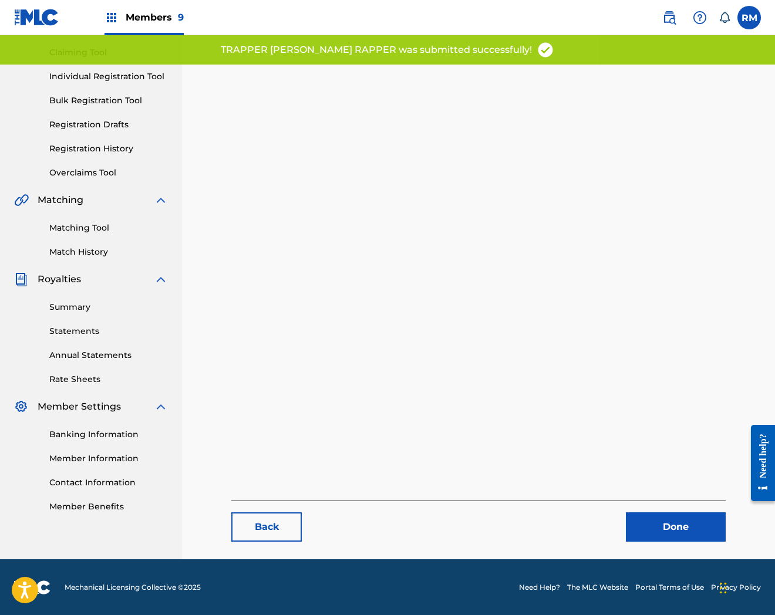
click at [662, 518] on link "Done" at bounding box center [676, 527] width 100 height 29
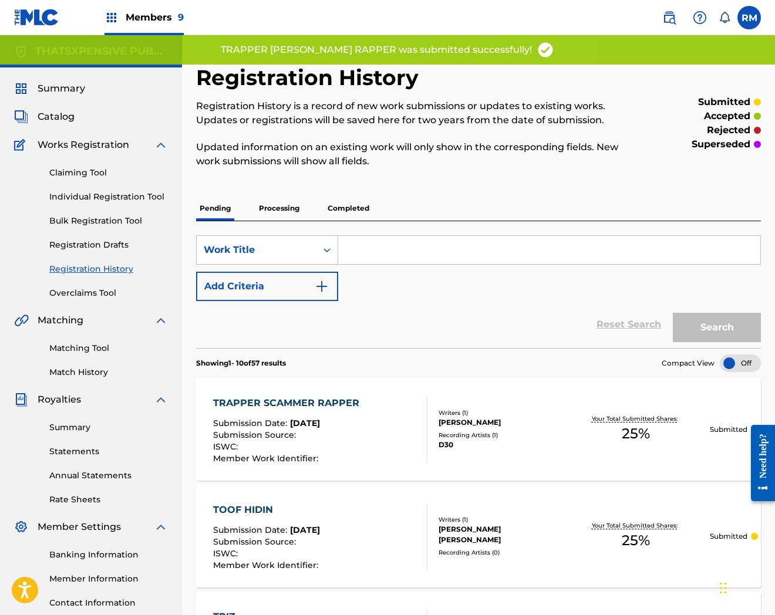
click at [53, 109] on div "Summary Catalog Works Registration Claiming Tool Individual Registration Tool B…" at bounding box center [91, 358] width 182 height 580
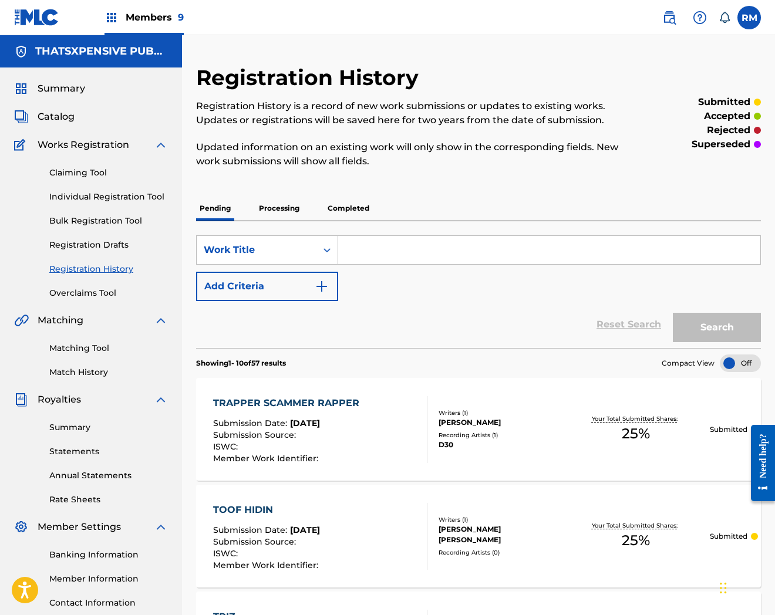
click at [53, 119] on span "Catalog" at bounding box center [56, 117] width 37 height 14
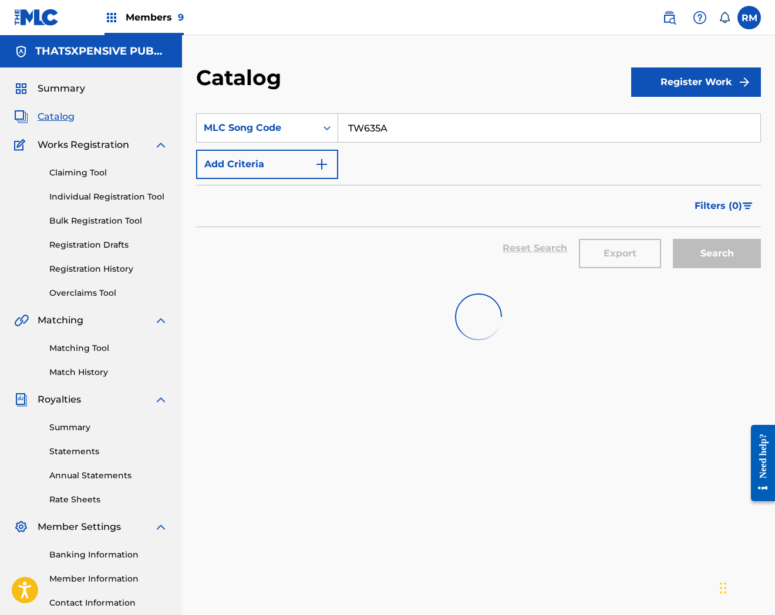
click at [378, 131] on input "TW635A" at bounding box center [549, 128] width 422 height 28
paste input "X0LL0"
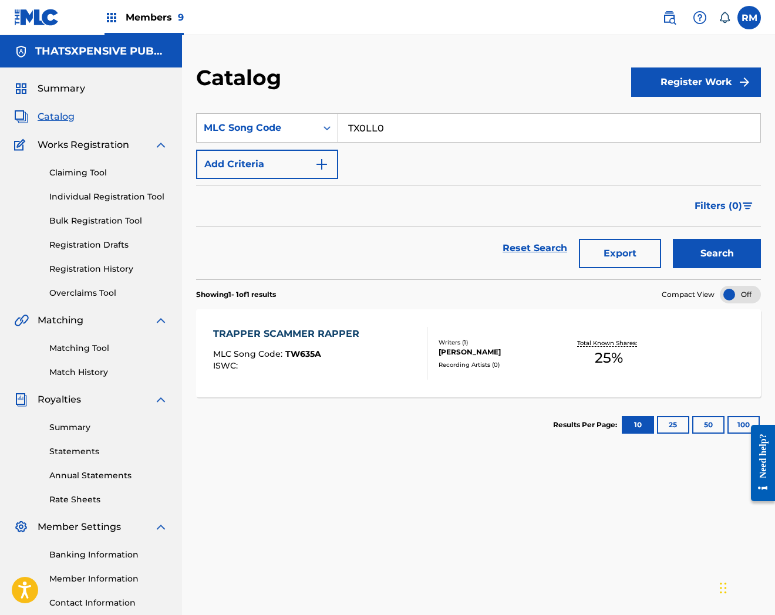
type input "TX0LL0"
click at [673, 239] on button "Search" at bounding box center [717, 253] width 88 height 29
click at [396, 316] on div "TRILL BUSINESS MLC Song Code : TX0LL0 ISWC : Member Work Identifier : 000000001…" at bounding box center [478, 353] width 565 height 88
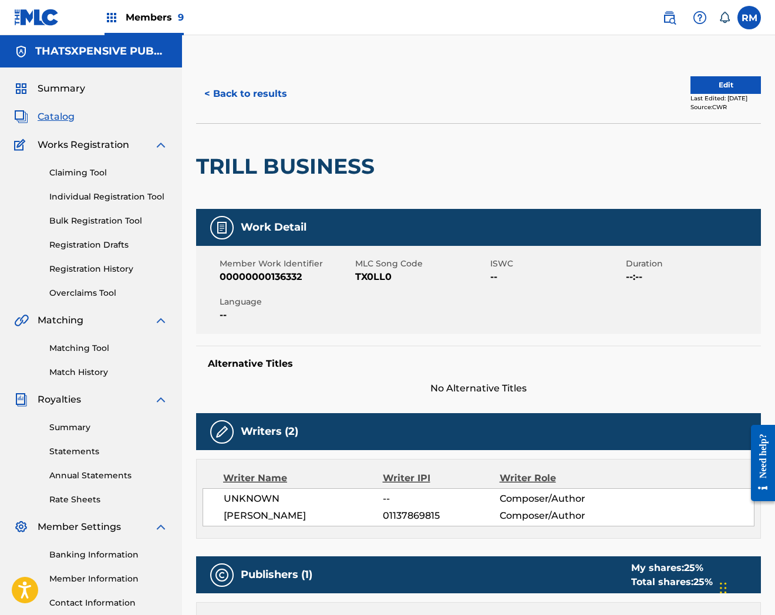
click at [699, 90] on button "Edit" at bounding box center [725, 85] width 70 height 18
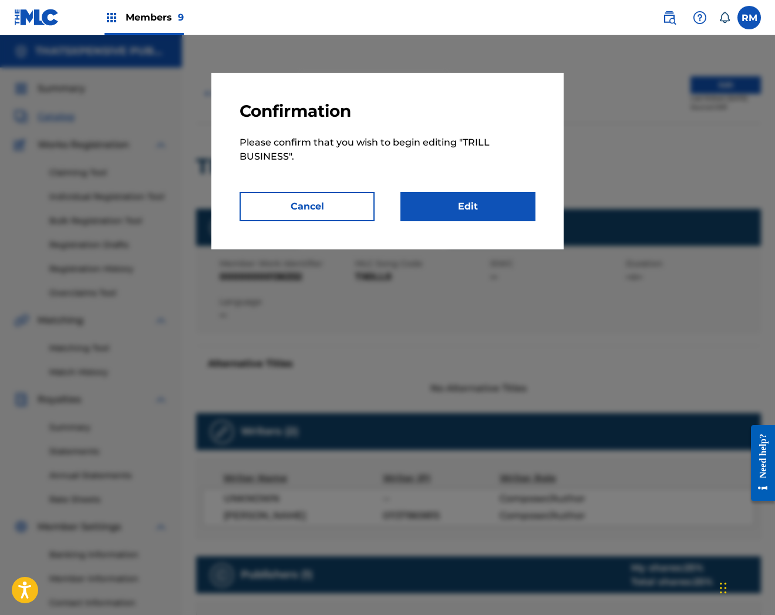
click at [454, 203] on link "Edit" at bounding box center [467, 206] width 135 height 29
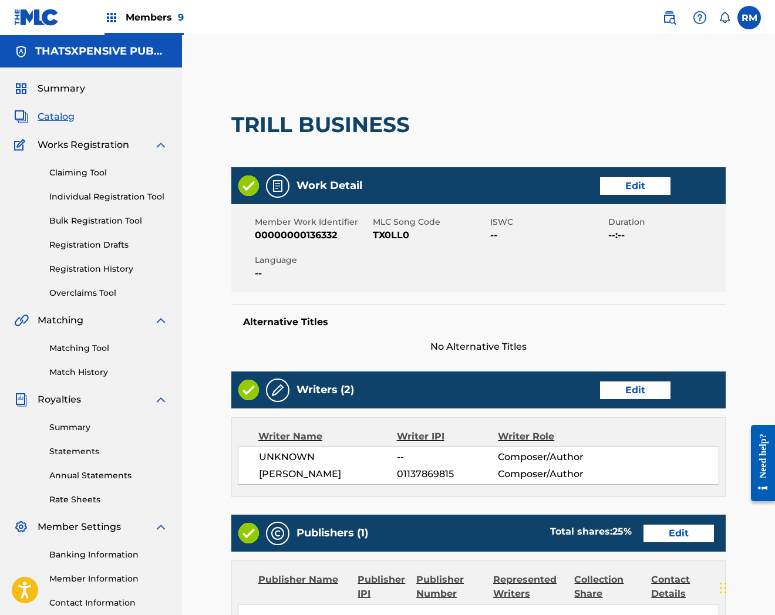
scroll to position [368, 0]
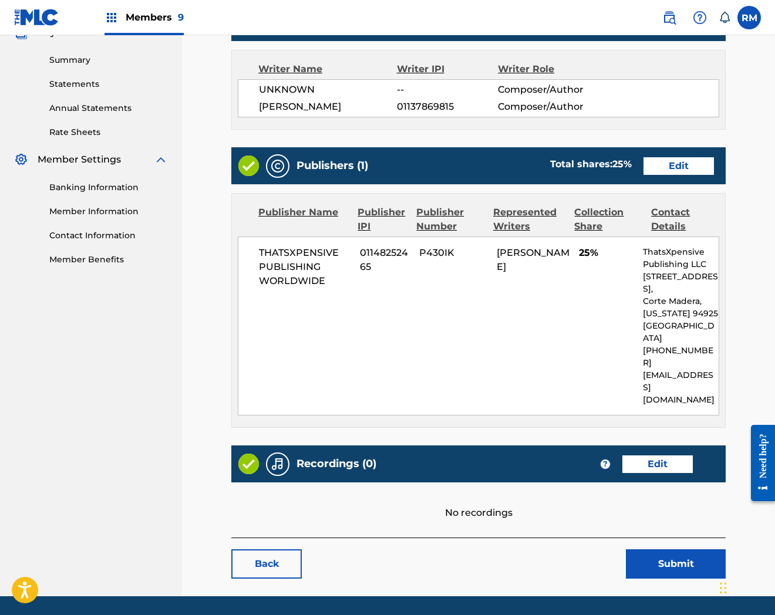
click at [670, 456] on link "Edit" at bounding box center [657, 465] width 70 height 18
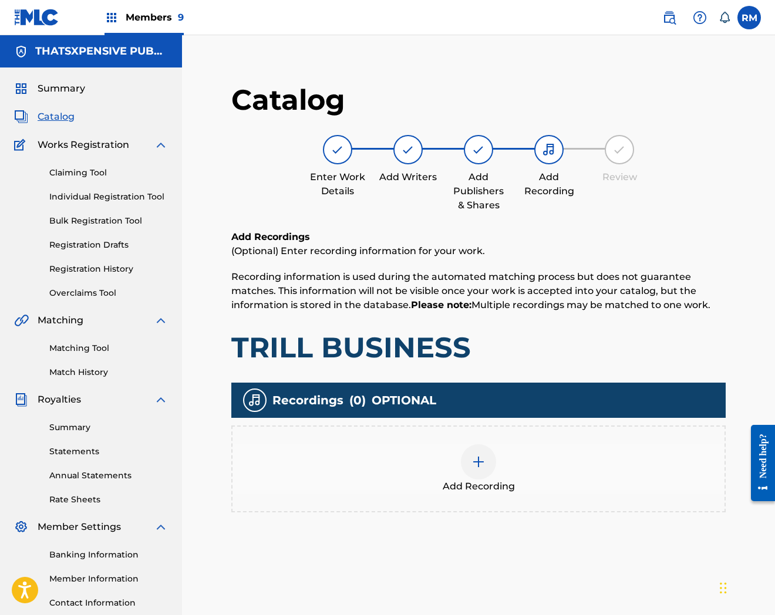
click at [496, 485] on span "Add Recording" at bounding box center [479, 487] width 72 height 14
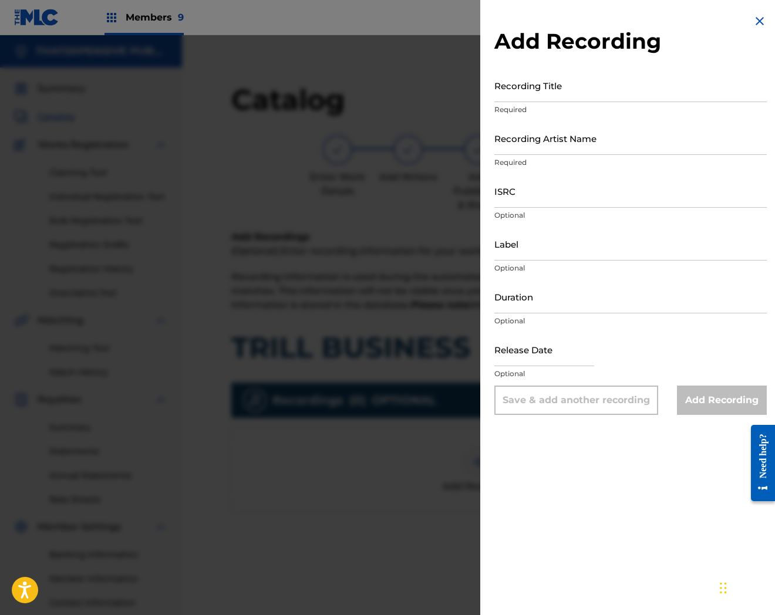
click at [544, 145] on input "Recording Artist Name" at bounding box center [630, 138] width 272 height 33
click at [524, 189] on input "ISRC" at bounding box center [630, 190] width 272 height 33
paste input "QZFZ62400162"
type input "QZFZ62400162"
click at [572, 137] on input "Recording Artist Name" at bounding box center [630, 138] width 272 height 33
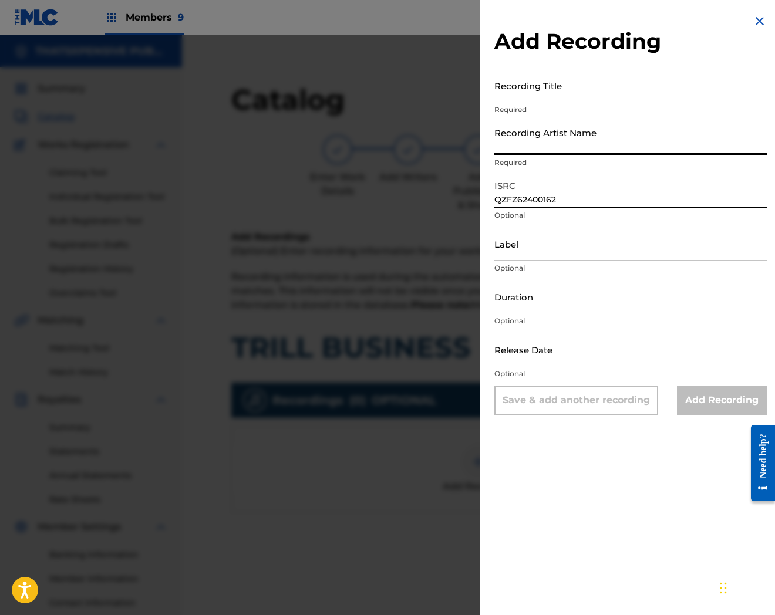
paste input "kt foreign"
drag, startPoint x: 535, startPoint y: 142, endPoint x: 606, endPoint y: 144, distance: 70.5
click at [606, 144] on input "kt foreign" at bounding box center [630, 138] width 272 height 33
type input "kt foreign"
click at [540, 76] on input "Recording Title" at bounding box center [630, 85] width 272 height 33
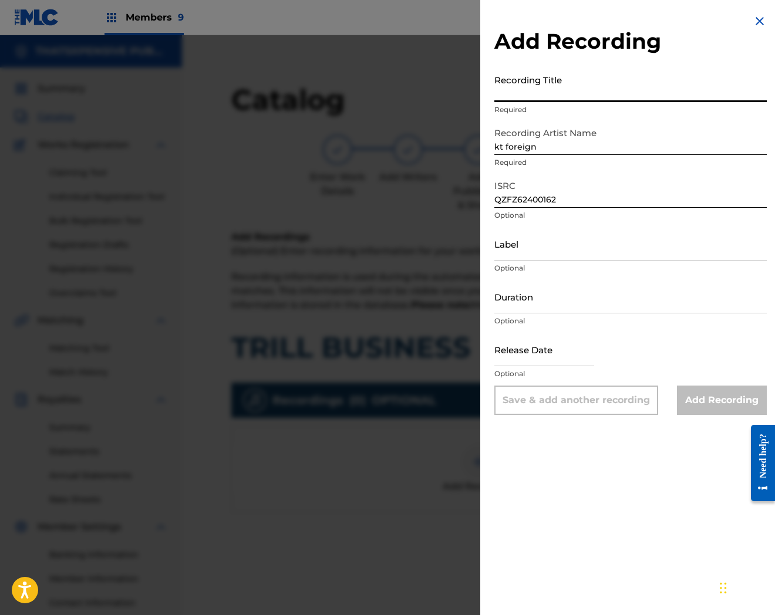
paste input "Trill Business"
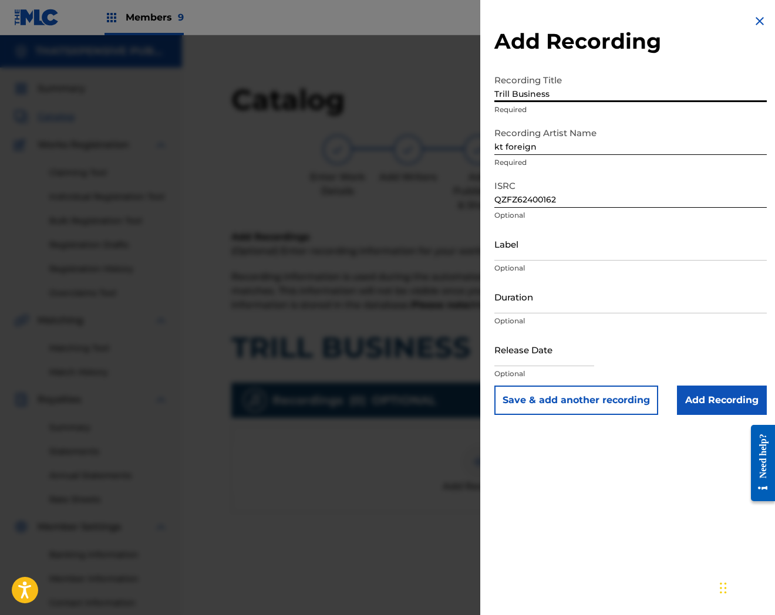
type input "Trill Business"
click at [702, 397] on input "Add Recording" at bounding box center [722, 400] width 90 height 29
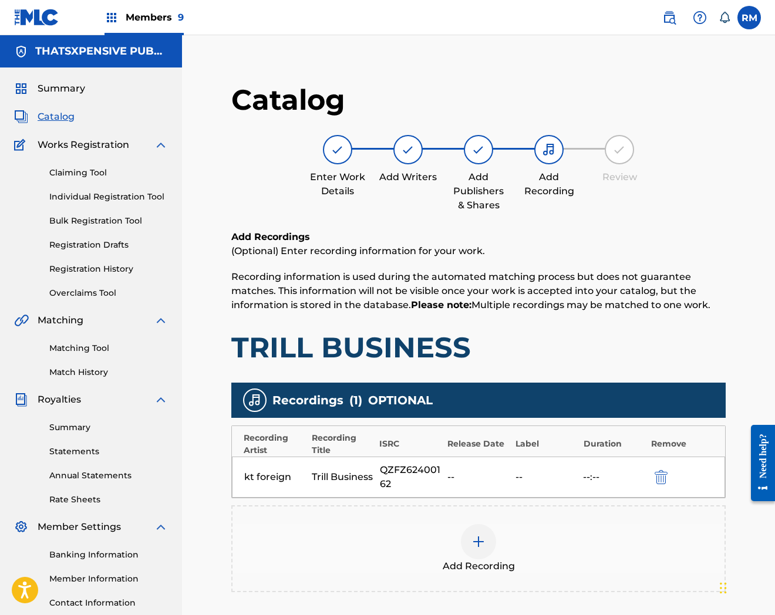
scroll to position [128, 0]
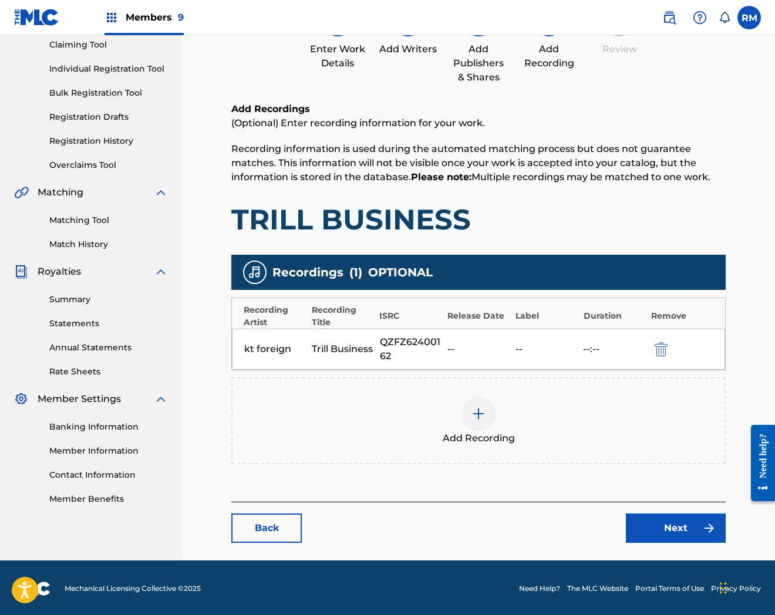
click at [671, 526] on link "Next" at bounding box center [676, 528] width 100 height 29
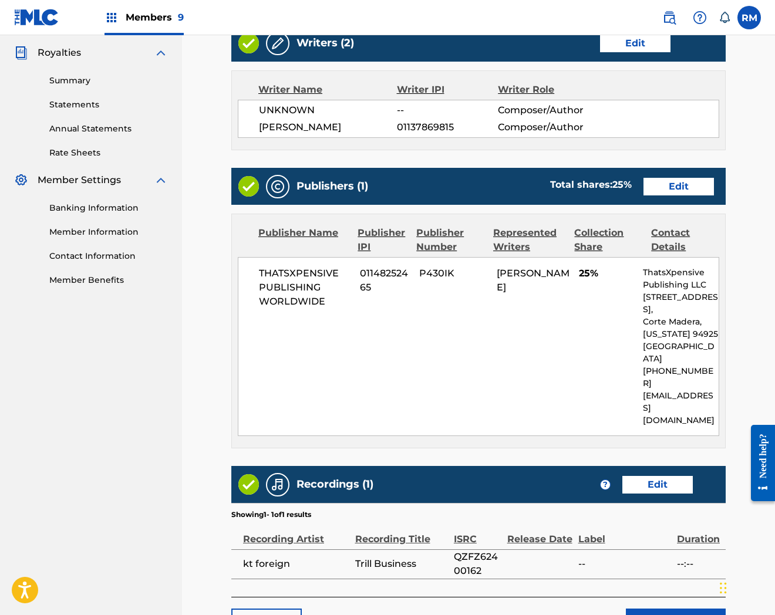
scroll to position [406, 0]
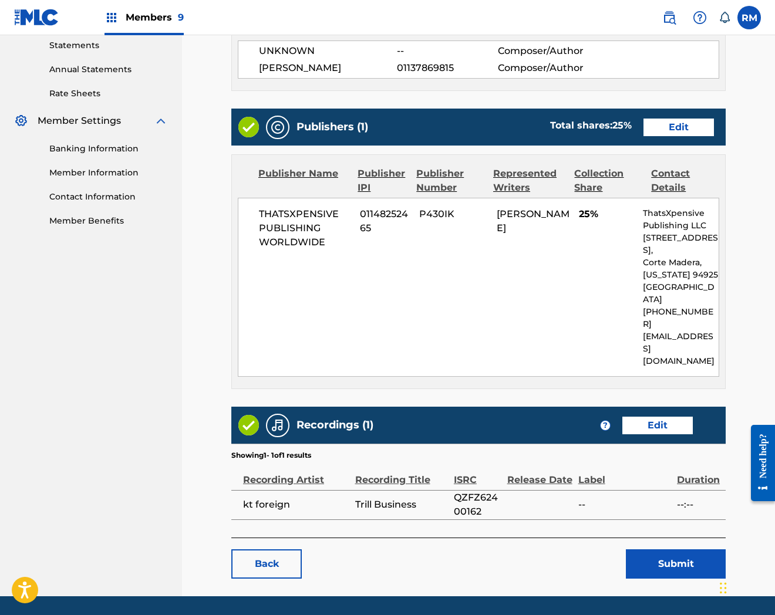
click at [659, 550] on button "Submit" at bounding box center [676, 564] width 100 height 29
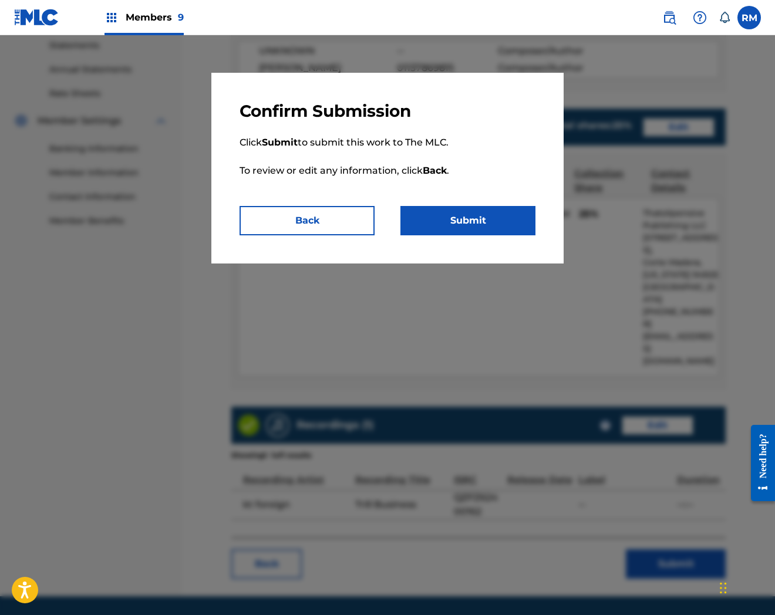
click at [498, 212] on button "Submit" at bounding box center [467, 220] width 135 height 29
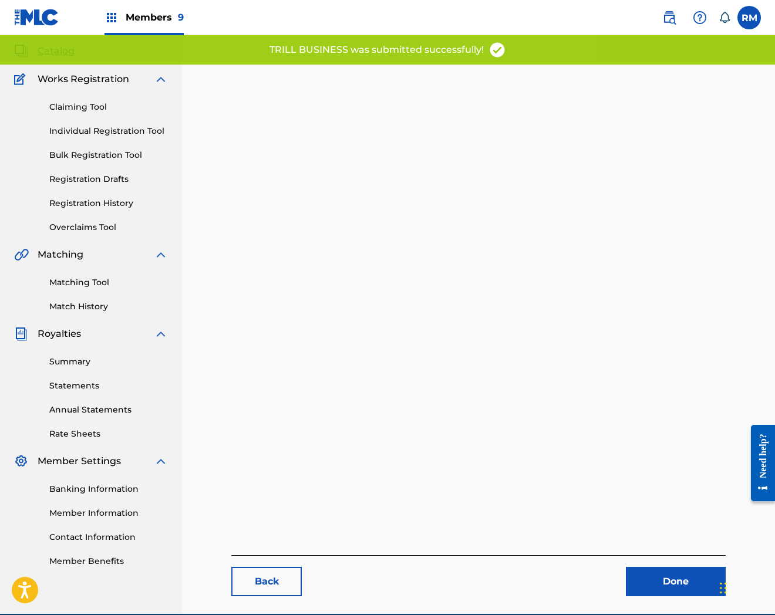
scroll to position [120, 0]
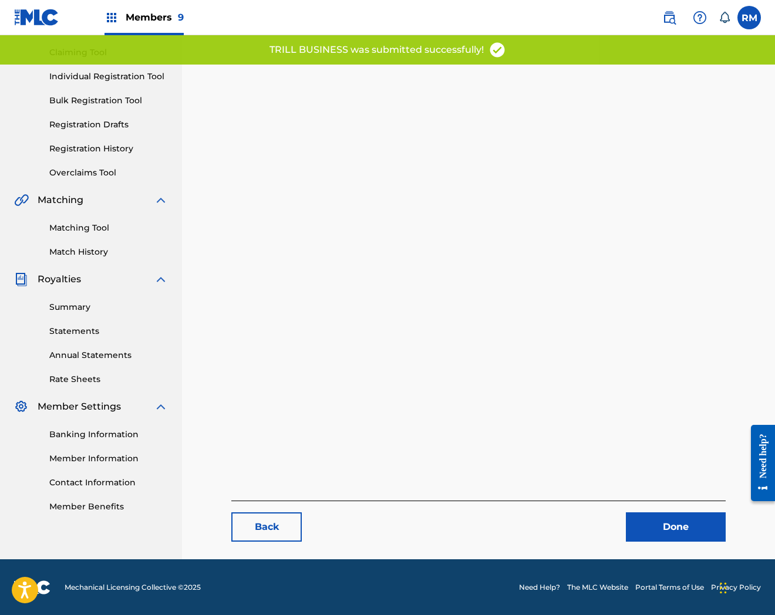
click at [675, 523] on link "Done" at bounding box center [676, 527] width 100 height 29
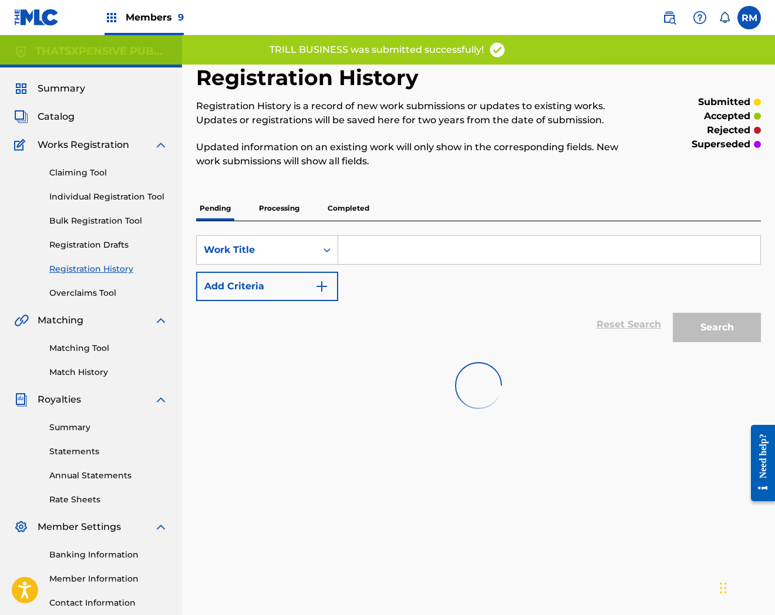
click at [60, 114] on span "Catalog" at bounding box center [56, 117] width 37 height 14
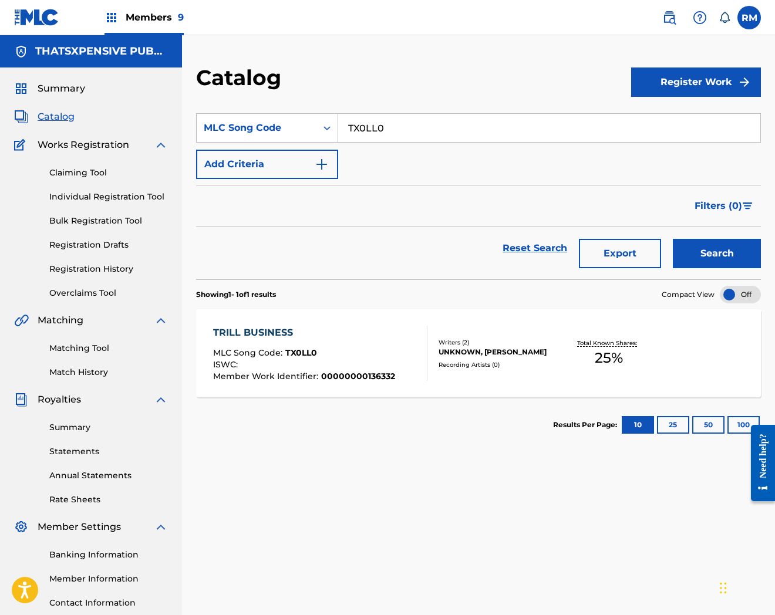
click at [376, 130] on input "TX0LL0" at bounding box center [549, 128] width 422 height 28
paste input "W9EDY"
type input "TW9EDY"
click at [673, 239] on button "Search" at bounding box center [717, 253] width 88 height 29
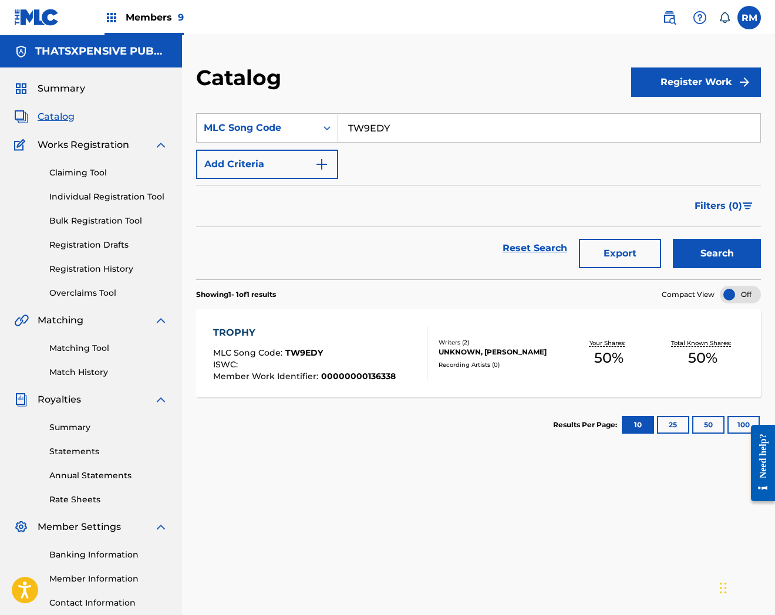
click at [370, 349] on div "MLC Song Code : TW9EDY" at bounding box center [304, 355] width 183 height 12
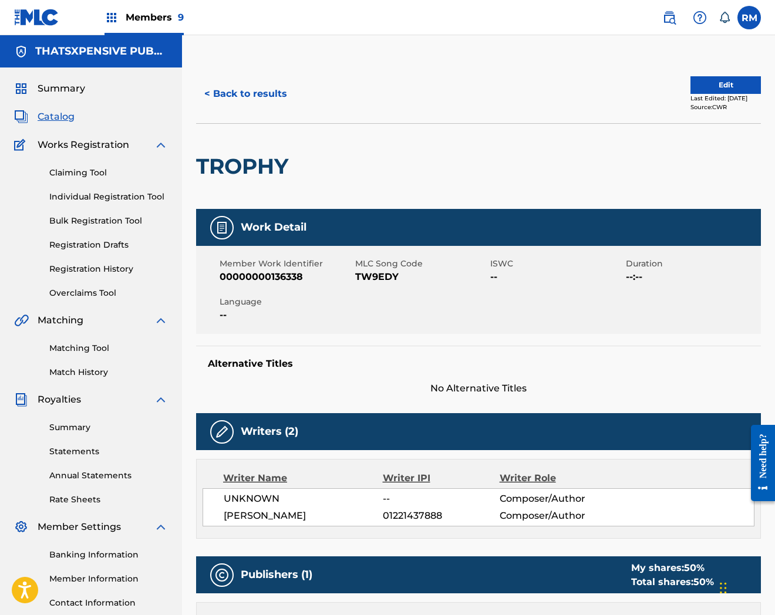
click at [715, 79] on button "Edit" at bounding box center [725, 85] width 70 height 18
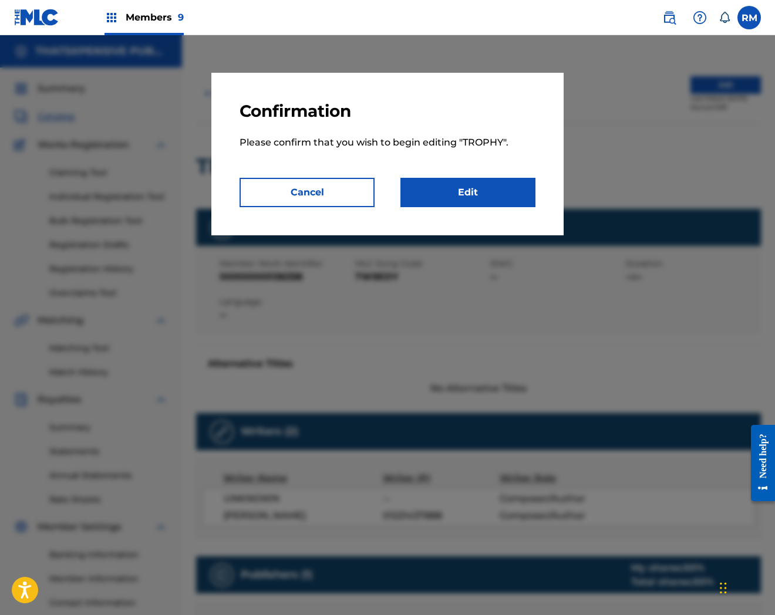
click at [479, 196] on link "Edit" at bounding box center [467, 192] width 135 height 29
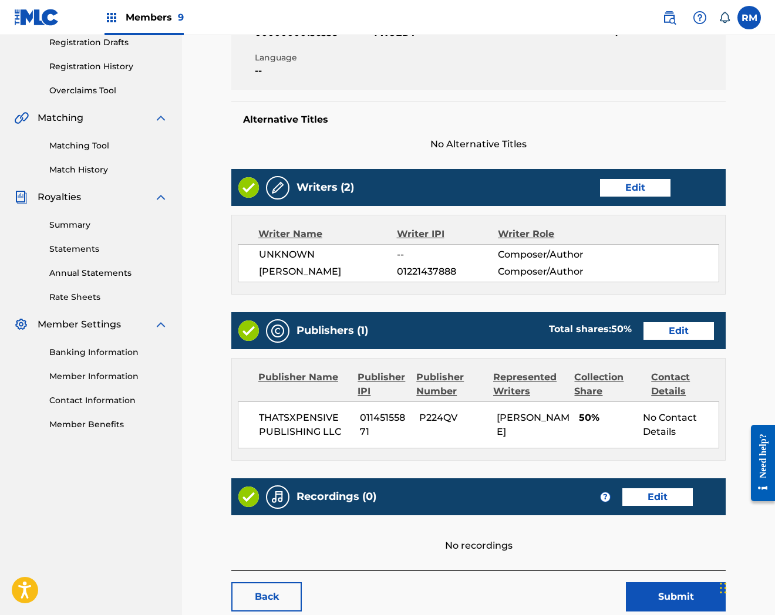
scroll to position [273, 0]
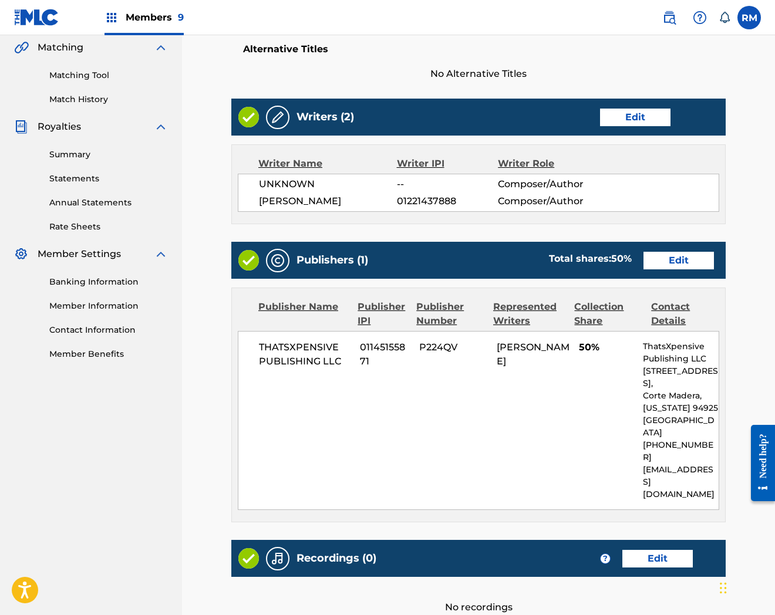
click at [666, 417] on p "[GEOGRAPHIC_DATA]" at bounding box center [681, 427] width 76 height 25
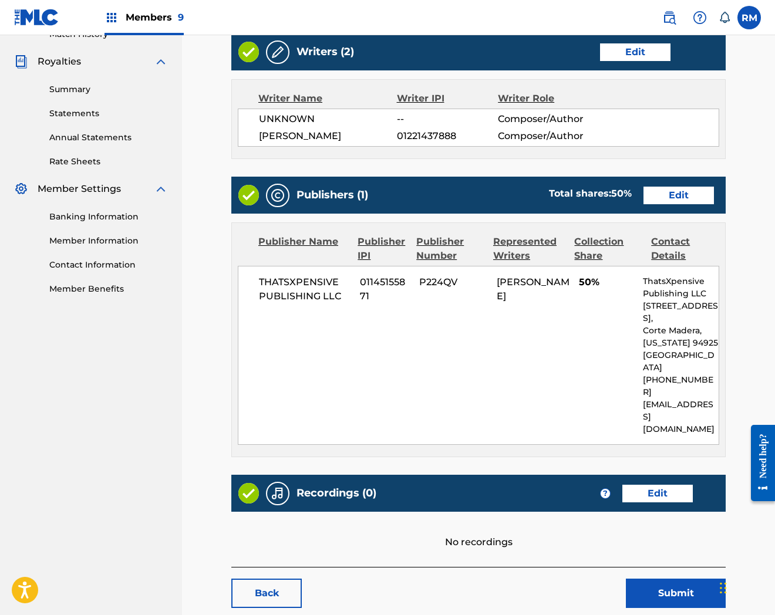
scroll to position [368, 0]
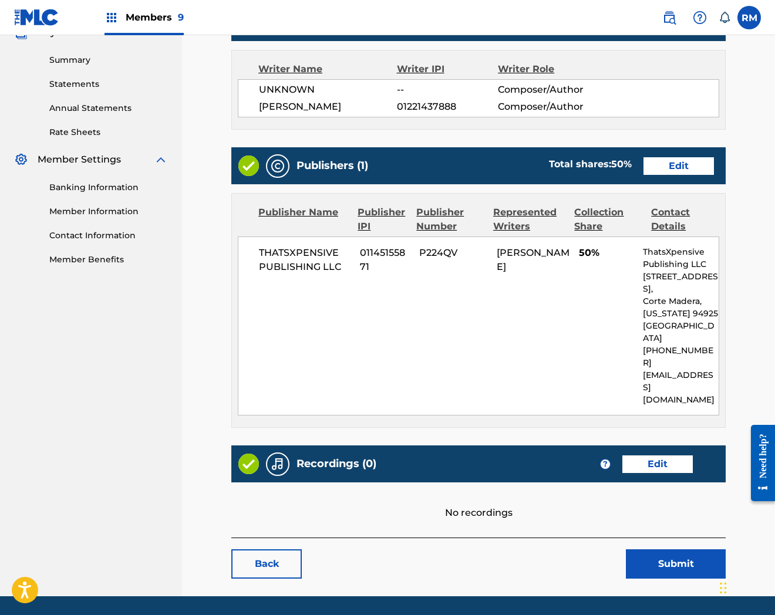
click at [664, 456] on link "Edit" at bounding box center [657, 465] width 70 height 18
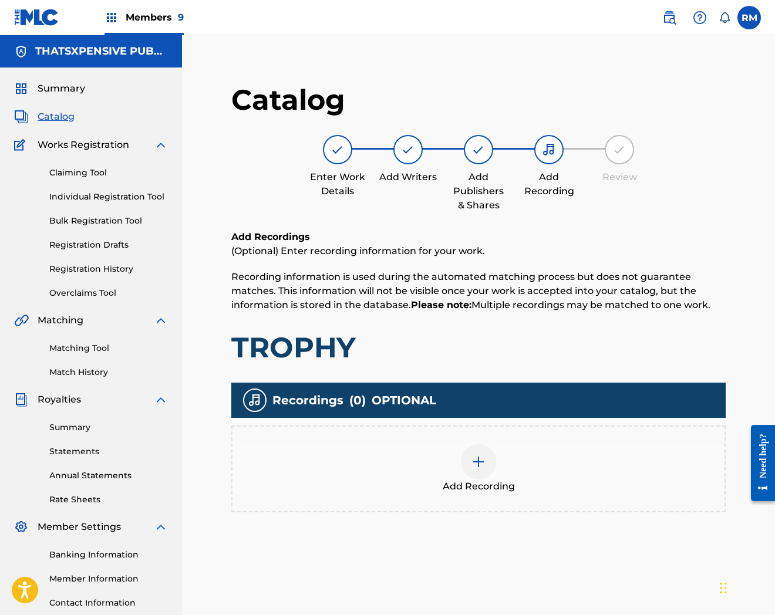
scroll to position [120, 0]
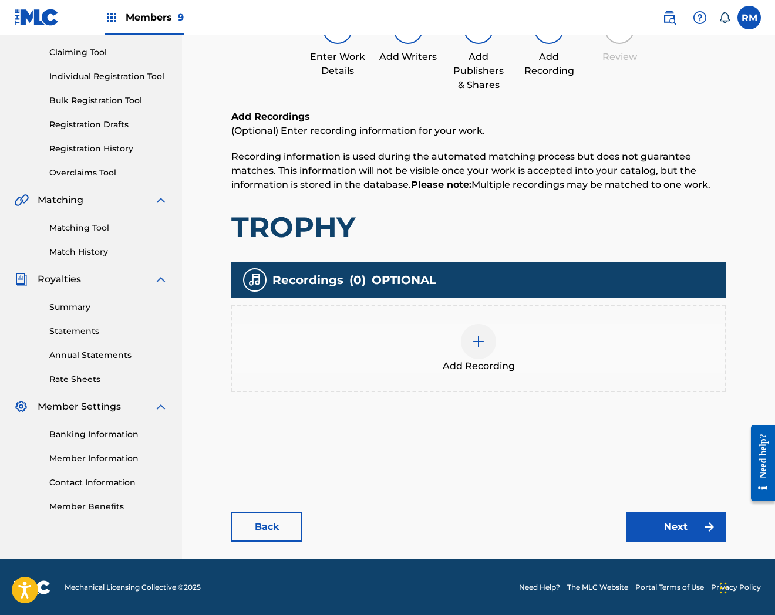
click at [494, 349] on div at bounding box center [478, 341] width 35 height 35
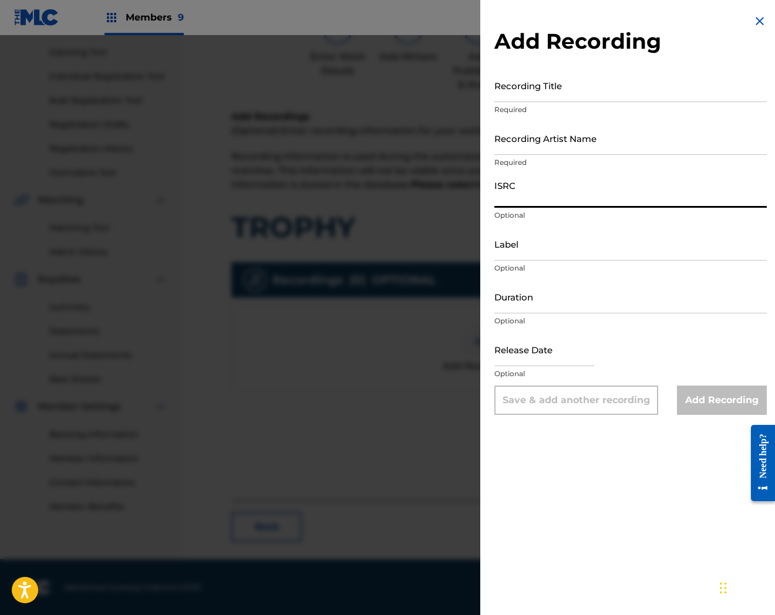
click at [555, 204] on input "ISRC" at bounding box center [630, 190] width 272 height 33
paste input "TCAGG2283898"
type input "TCAGG2283898"
click at [533, 90] on input "Recording Title" at bounding box center [630, 85] width 272 height 33
paste input "Trophy"
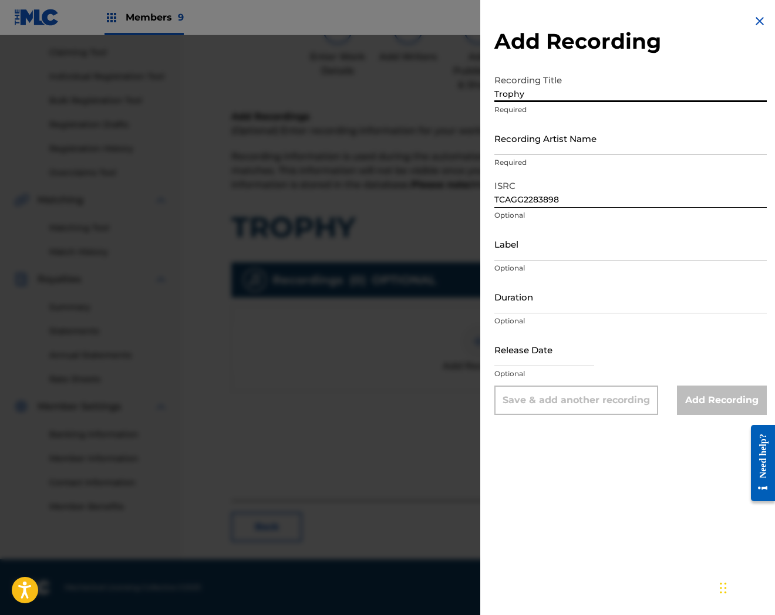
type input "Trophy"
click at [552, 139] on input "Recording Artist Name" at bounding box center [630, 138] width 272 height 33
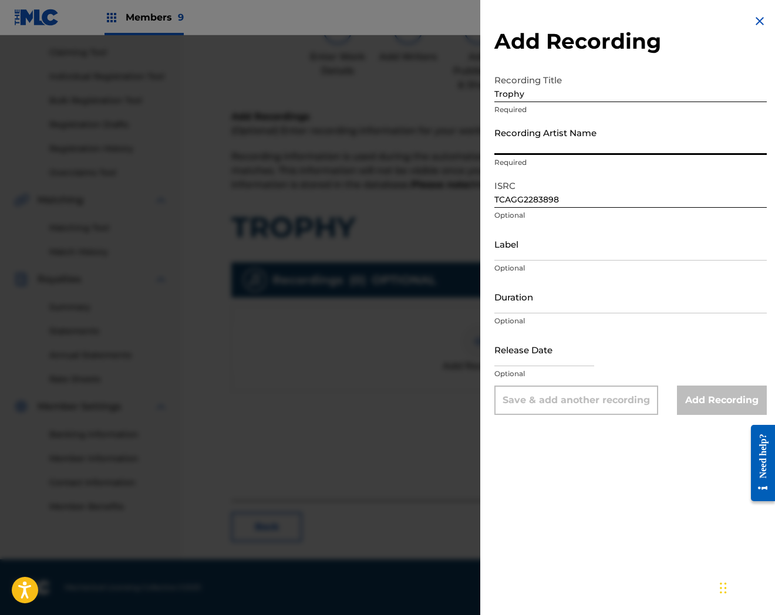
paste input "Kflex"
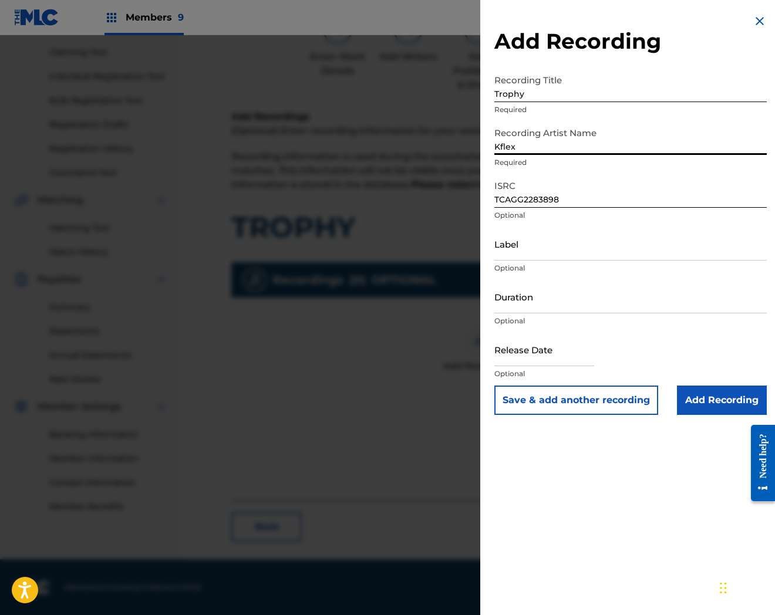
type input "Kflex"
click at [732, 396] on input "Add Recording" at bounding box center [722, 400] width 90 height 29
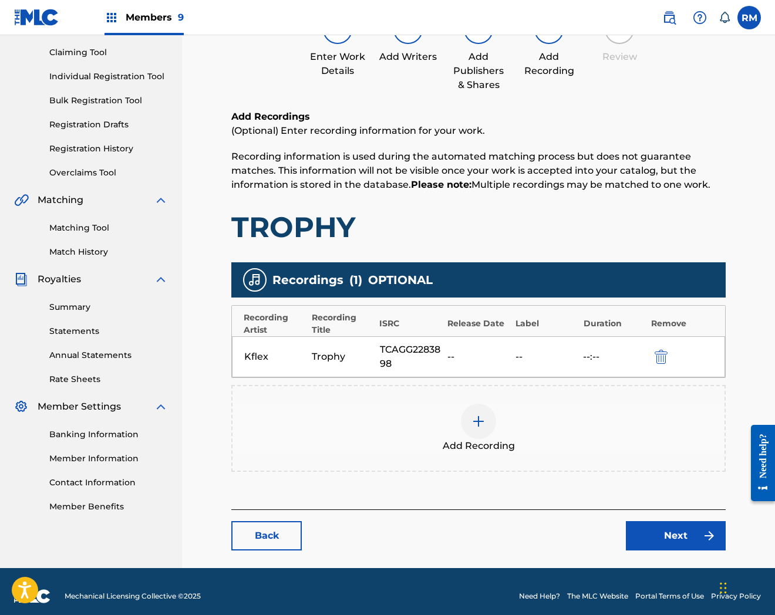
click at [659, 533] on link "Next" at bounding box center [676, 535] width 100 height 29
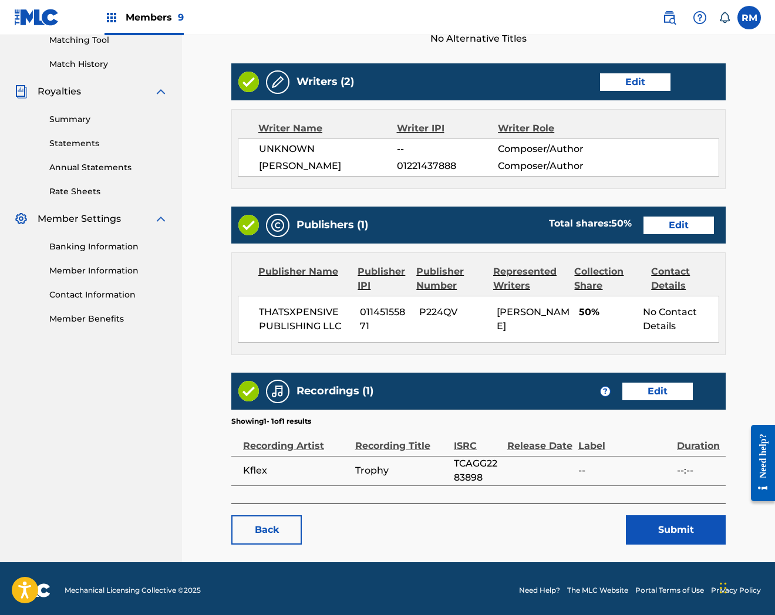
click at [673, 456] on th "Label" at bounding box center [627, 441] width 99 height 29
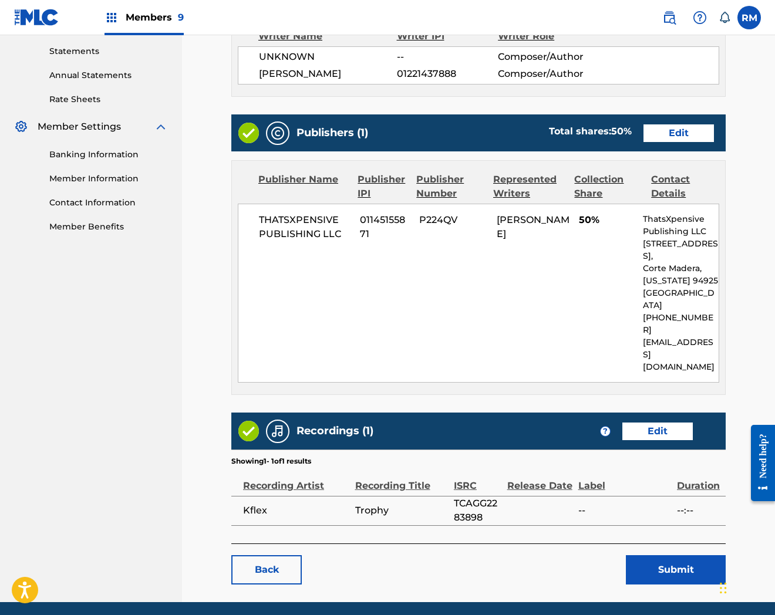
scroll to position [406, 0]
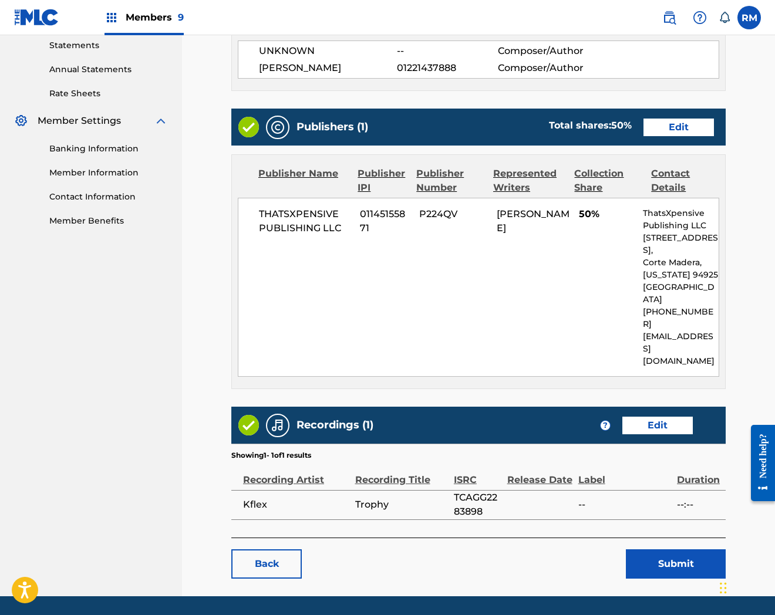
click at [685, 550] on button "Submit" at bounding box center [676, 564] width 100 height 29
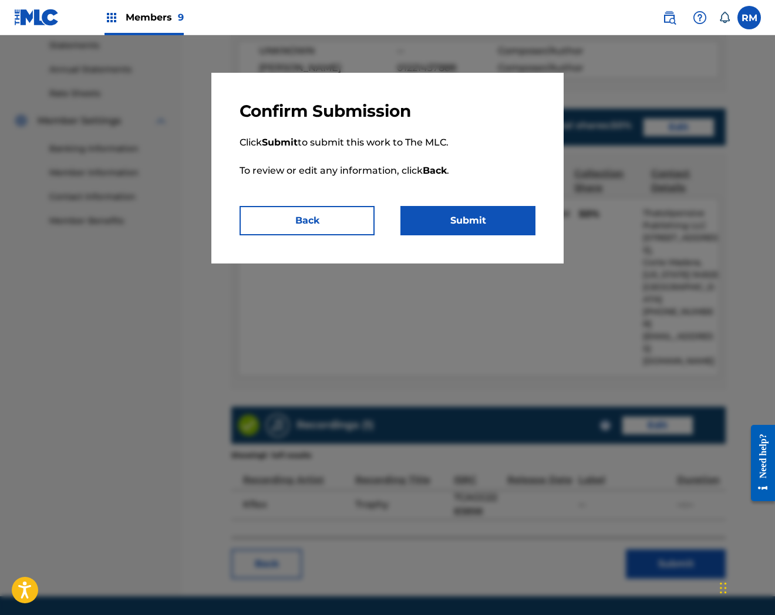
drag, startPoint x: 523, startPoint y: 220, endPoint x: 533, endPoint y: 224, distance: 11.0
click at [523, 220] on button "Submit" at bounding box center [467, 220] width 135 height 29
